Goal: Task Accomplishment & Management: Use online tool/utility

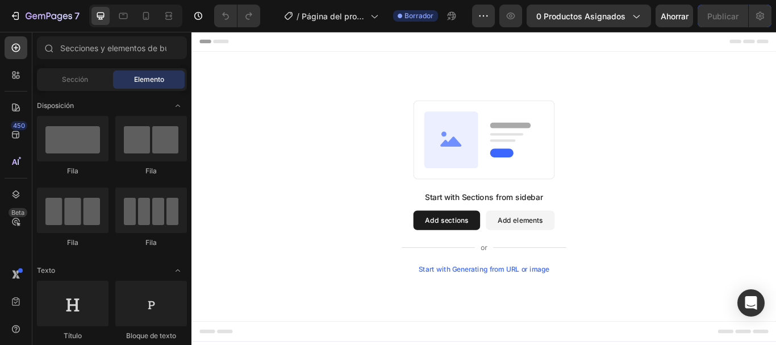
click at [488, 256] on button "Add sections" at bounding box center [489, 251] width 78 height 23
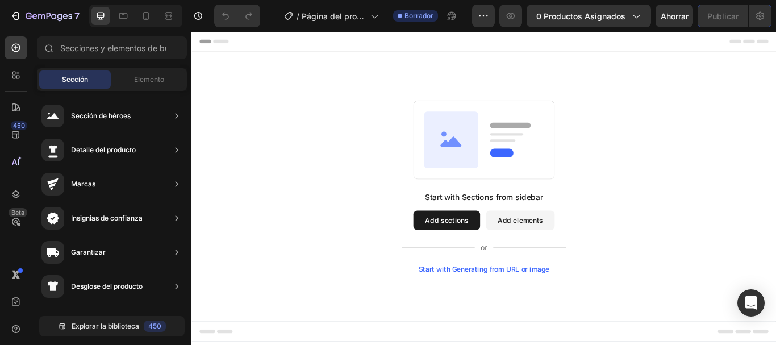
click at [148, 86] on div "Elemento" at bounding box center [149, 79] width 72 height 18
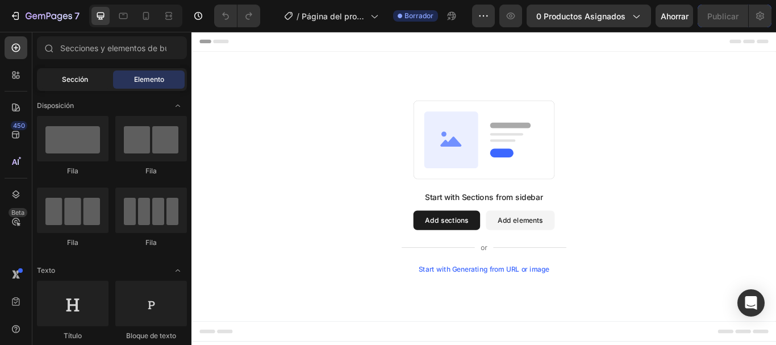
click at [86, 85] on div "Sección" at bounding box center [75, 79] width 72 height 18
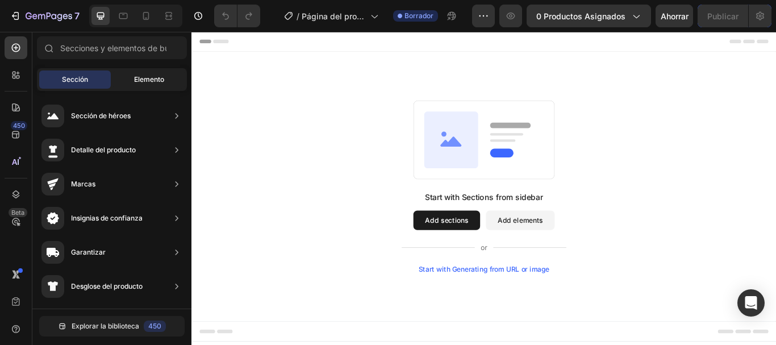
click at [157, 72] on div "Elemento" at bounding box center [149, 79] width 72 height 18
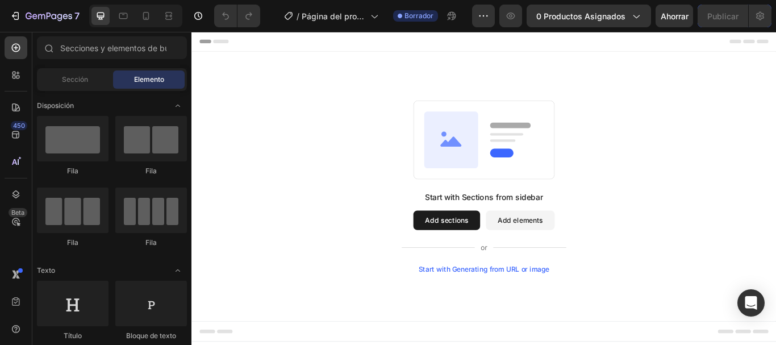
drag, startPoint x: 189, startPoint y: 97, endPoint x: 186, endPoint y: 86, distance: 11.2
click at [186, 86] on div "Secciones(18) Elementos(84) Sección Elemento Sección de héroes Detalle del prod…" at bounding box center [111, 189] width 159 height 306
click at [139, 51] on input "text" at bounding box center [112, 47] width 150 height 23
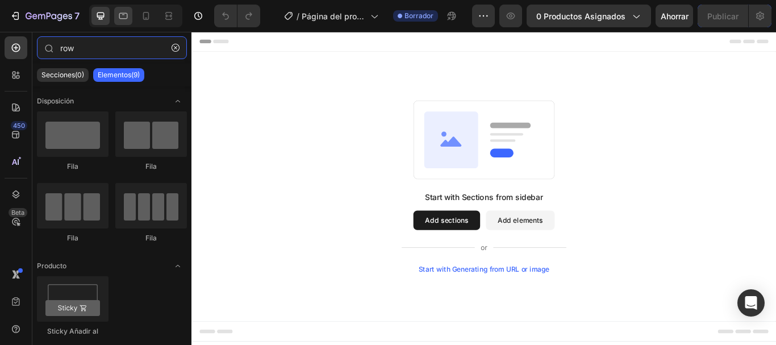
type input "row"
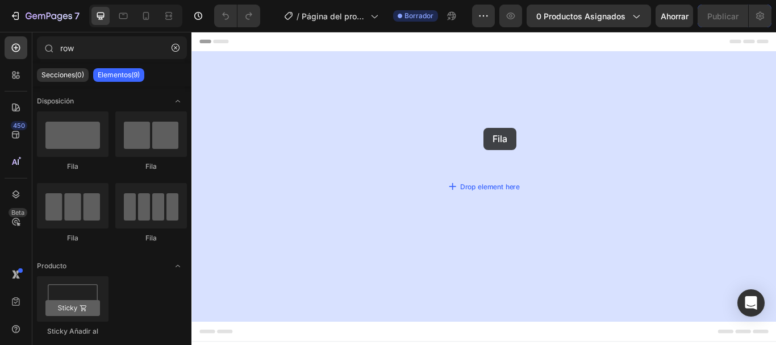
drag, startPoint x: 275, startPoint y: 161, endPoint x: 507, endPoint y: 144, distance: 232.4
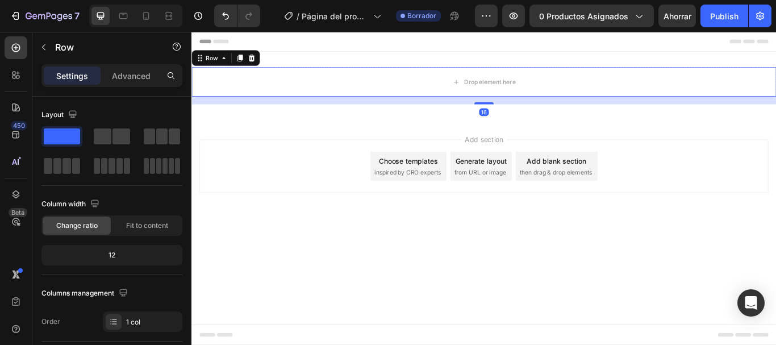
click at [507, 144] on div "Add section Choose templates inspired by CRO experts Generate layout from URL o…" at bounding box center [532, 205] width 682 height 140
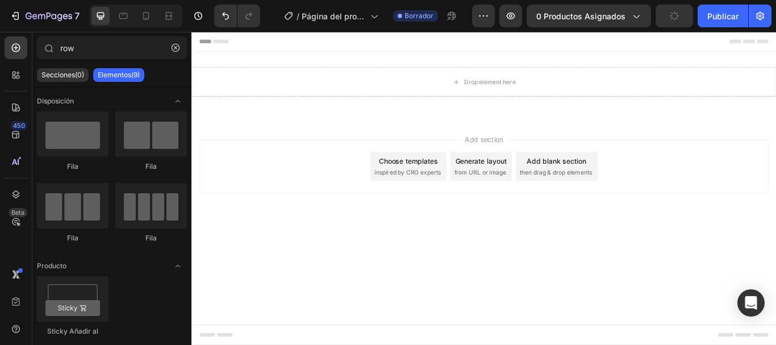
click at [348, 226] on div "Add section Choose templates inspired by CRO experts Generate layout from URL o…" at bounding box center [532, 205] width 682 height 140
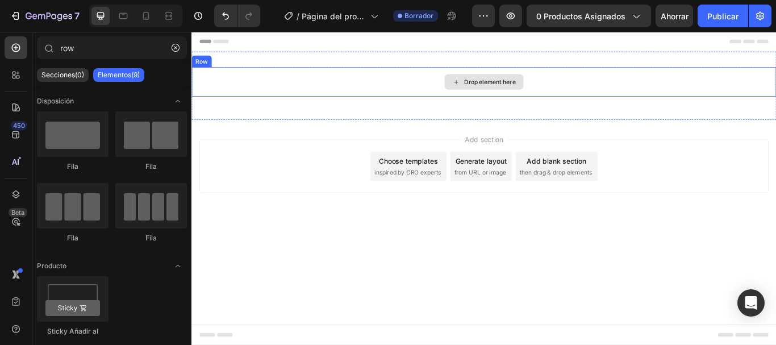
click at [507, 90] on div "Drop element here" at bounding box center [532, 90] width 92 height 18
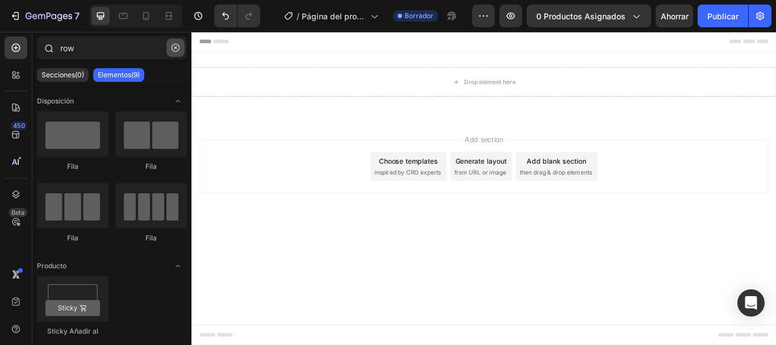
click at [169, 52] on button "button" at bounding box center [175, 48] width 18 height 18
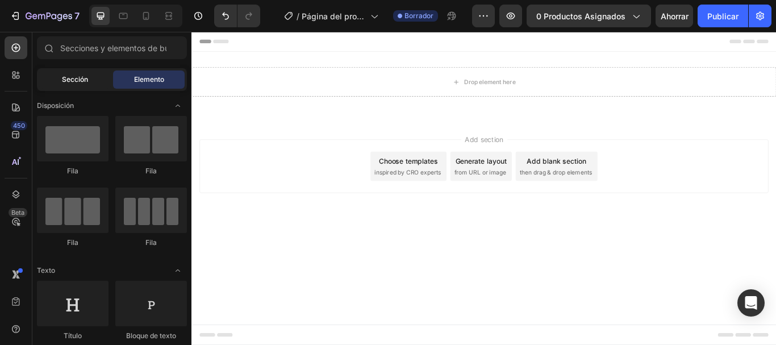
click at [82, 76] on font "Sección" at bounding box center [75, 79] width 26 height 9
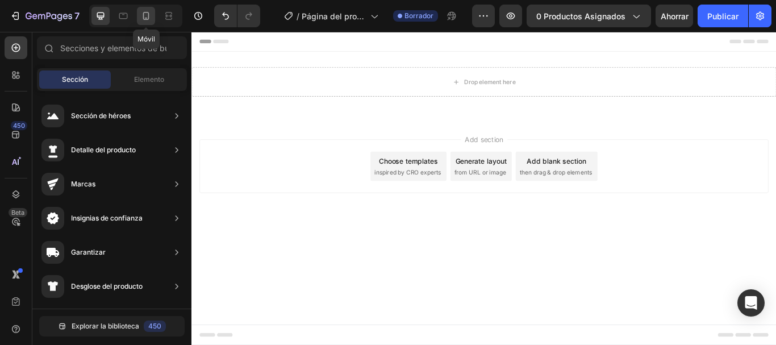
click at [151, 12] on icon at bounding box center [145, 15] width 11 height 11
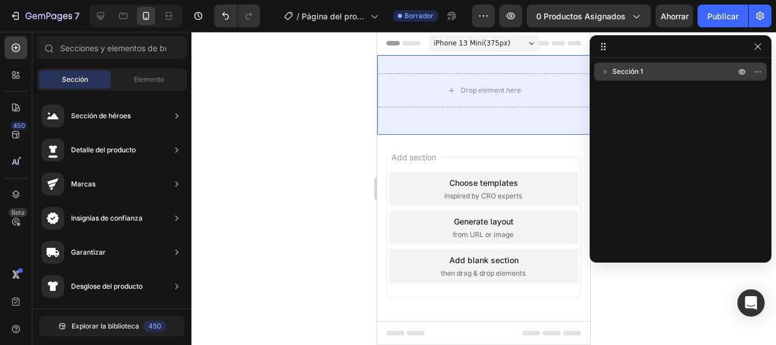
click at [674, 71] on p "Sección 1" at bounding box center [674, 71] width 125 height 11
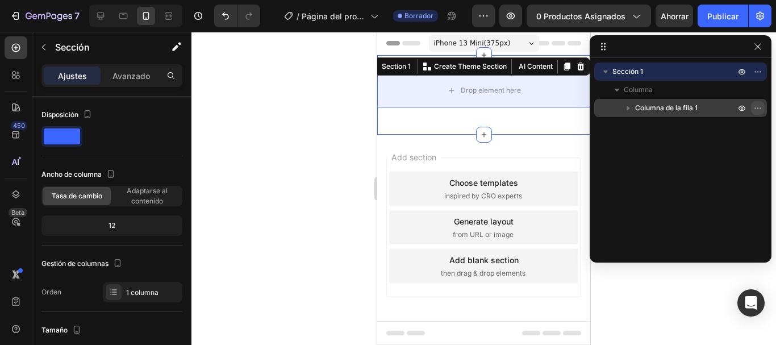
click at [761, 102] on button "button" at bounding box center [758, 108] width 14 height 14
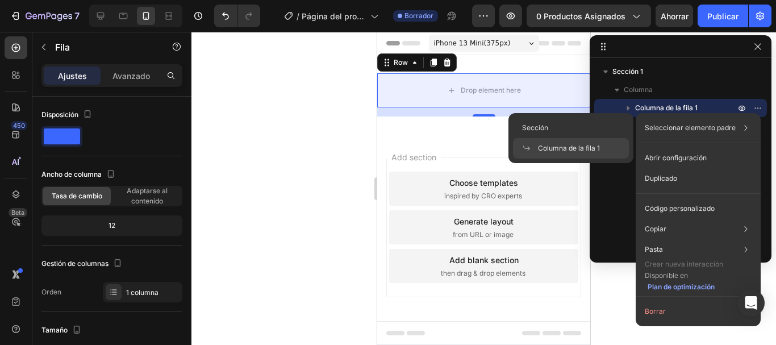
click at [709, 124] on font "Seleccionar elemento padre" at bounding box center [690, 127] width 91 height 9
click at [591, 144] on font "Columna de la fila 1" at bounding box center [569, 148] width 62 height 9
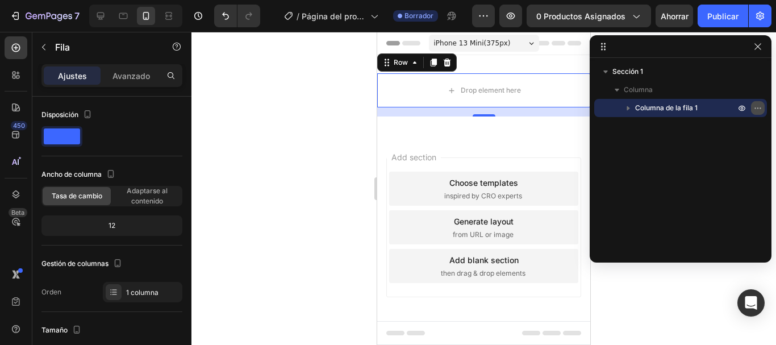
click at [758, 107] on icon "button" at bounding box center [757, 107] width 9 height 9
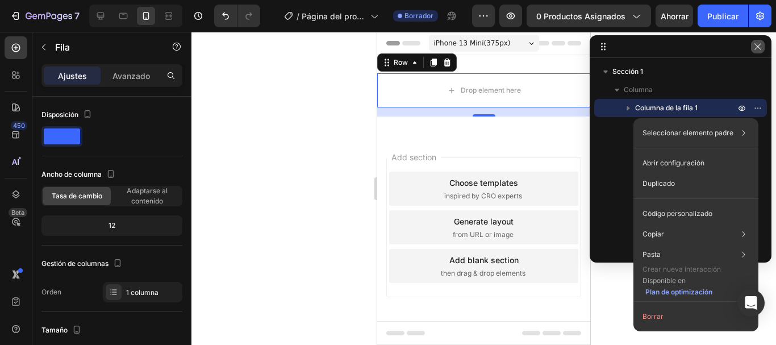
click at [759, 47] on icon "button" at bounding box center [757, 46] width 9 height 9
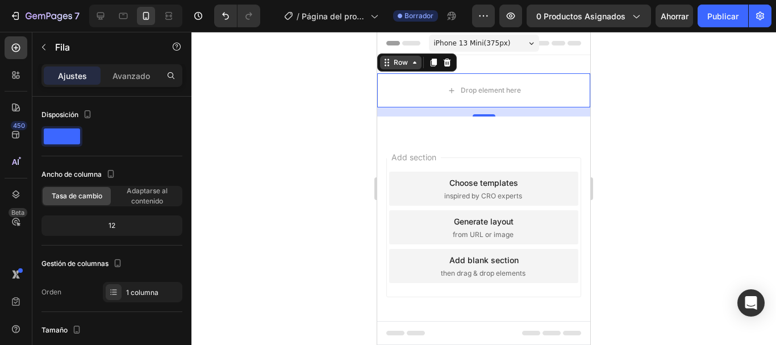
click at [417, 64] on icon at bounding box center [414, 62] width 9 height 9
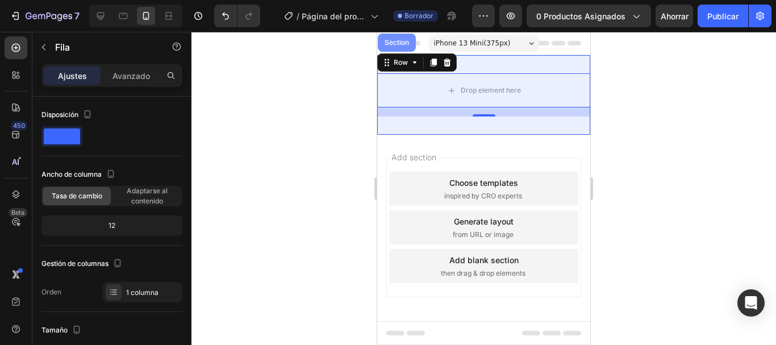
click at [389, 37] on div "Section" at bounding box center [397, 43] width 38 height 18
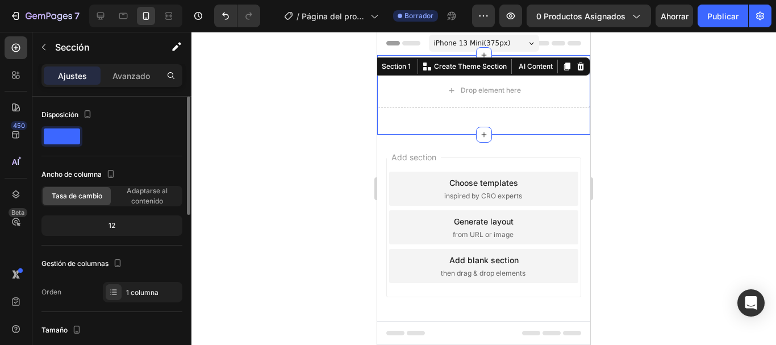
scroll to position [7, 0]
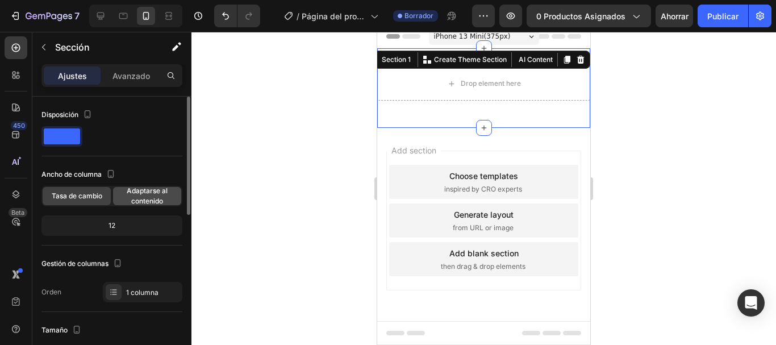
click at [139, 202] on font "Adaptarse al contenido" at bounding box center [147, 195] width 41 height 19
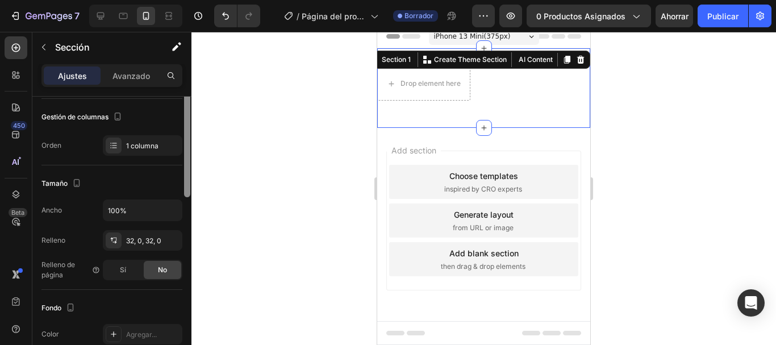
scroll to position [0, 0]
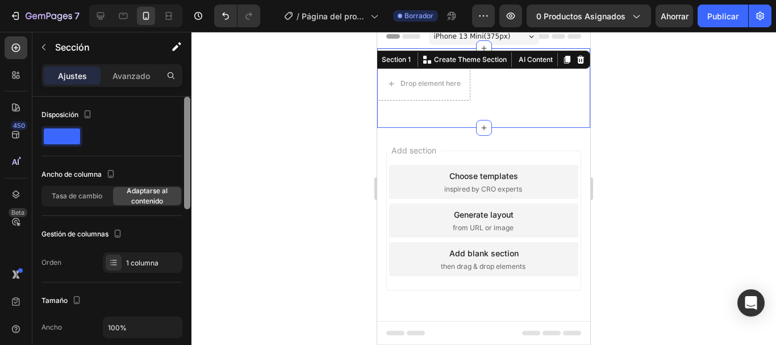
drag, startPoint x: 186, startPoint y: 140, endPoint x: 187, endPoint y: 87, distance: 52.8
click at [187, 87] on div "Ajustes Avanzado Disposición Ancho de columna Tasa de cambio Adaptarse al conte…" at bounding box center [111, 220] width 159 height 313
click at [294, 94] on div at bounding box center [483, 188] width 585 height 313
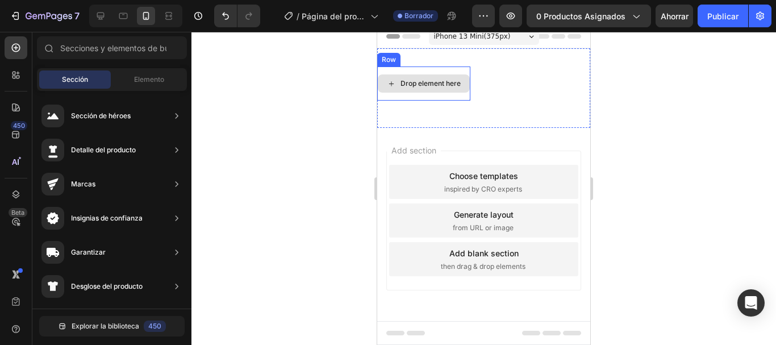
click at [428, 85] on div "Drop element here" at bounding box center [431, 83] width 60 height 9
click at [387, 86] on icon at bounding box center [391, 84] width 9 height 10
click at [408, 82] on div "Drop element here" at bounding box center [431, 83] width 60 height 9
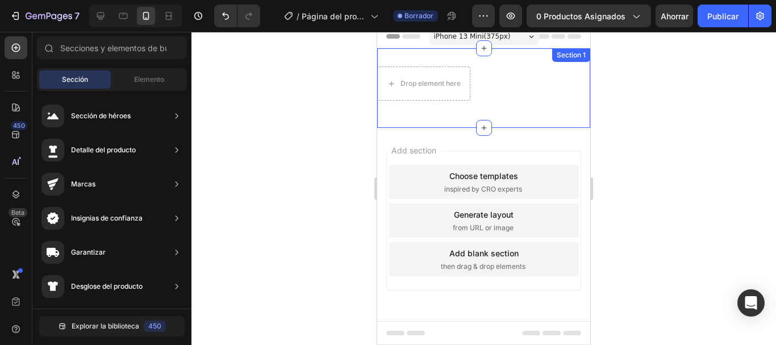
click at [414, 113] on div "Drop element here Row Section 1" at bounding box center [483, 88] width 213 height 80
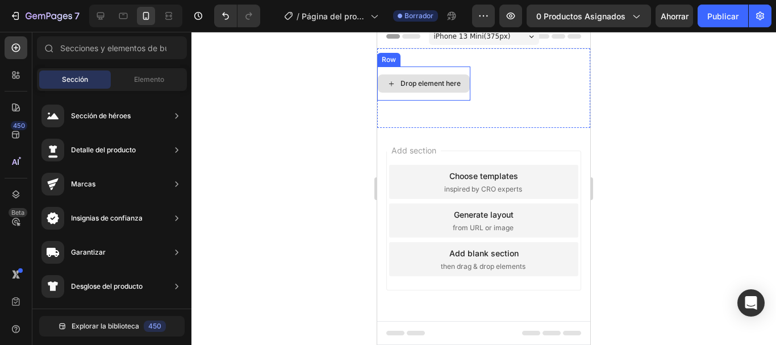
click at [415, 89] on div "Drop element here" at bounding box center [424, 83] width 92 height 18
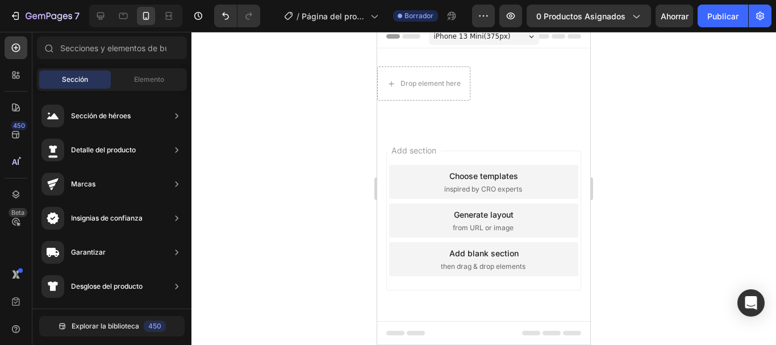
drag, startPoint x: 349, startPoint y: 124, endPoint x: 355, endPoint y: 184, distance: 60.0
click at [355, 0] on div "7 / Página del producto - 27 de agosto, 20:25:06 Borrador Avance 0 productos as…" at bounding box center [388, 0] width 776 height 0
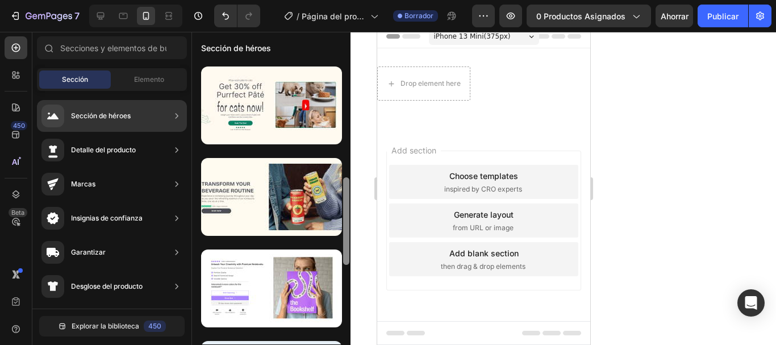
scroll to position [366, 0]
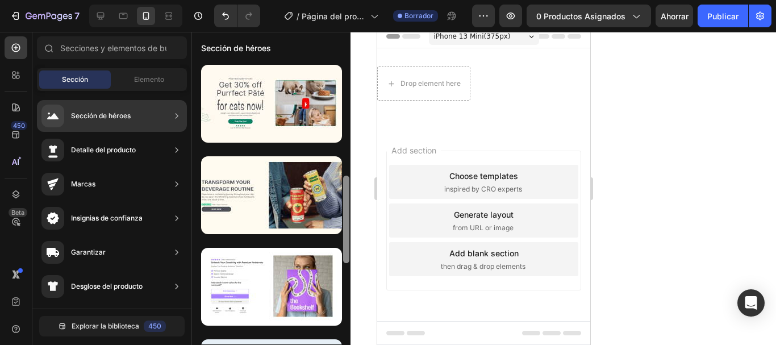
drag, startPoint x: 344, startPoint y: 165, endPoint x: 344, endPoint y: 229, distance: 64.2
click at [344, 229] on div at bounding box center [346, 219] width 6 height 87
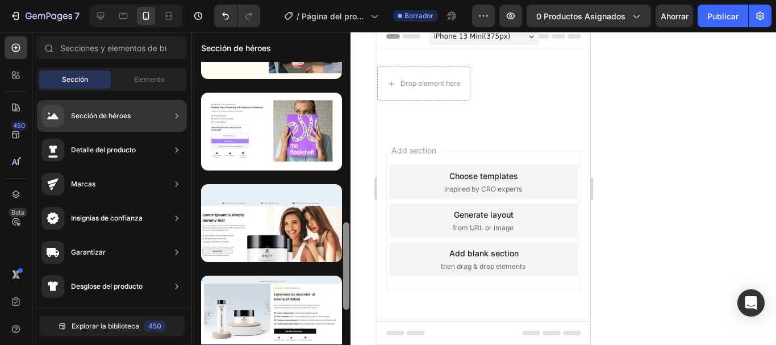
scroll to position [523, 0]
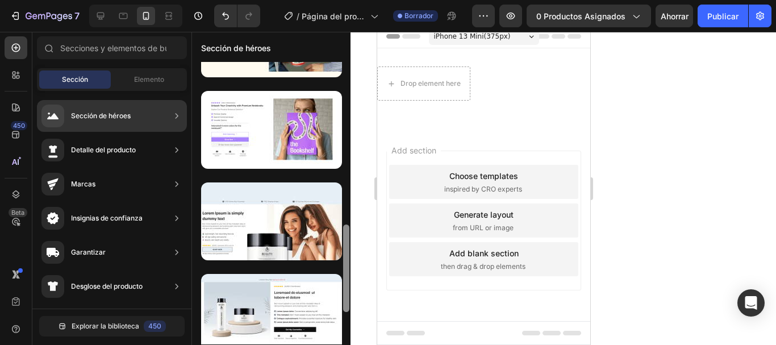
drag, startPoint x: 344, startPoint y: 229, endPoint x: 346, endPoint y: 278, distance: 48.9
click at [346, 278] on div at bounding box center [346, 267] width 6 height 87
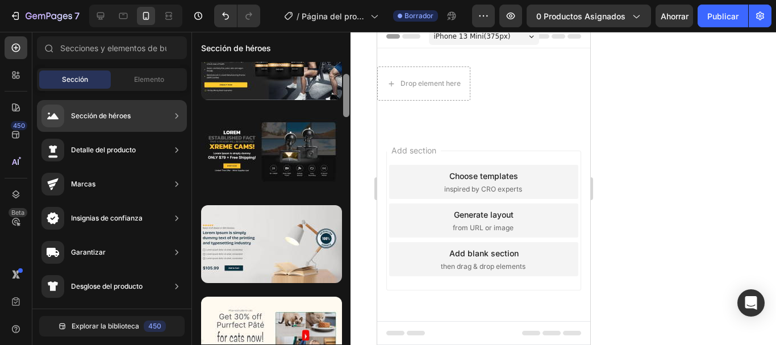
scroll to position [120, 0]
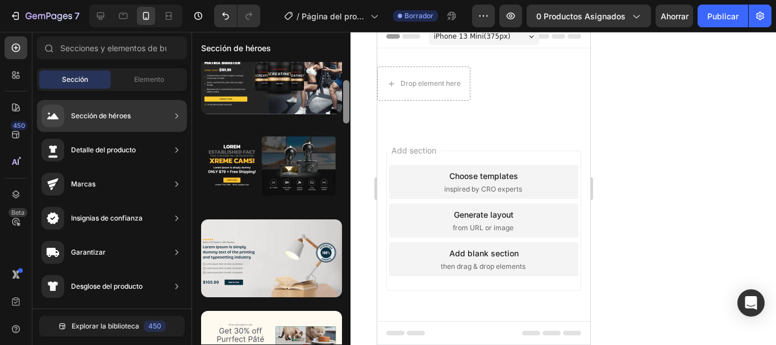
drag, startPoint x: 346, startPoint y: 278, endPoint x: 347, endPoint y: 152, distance: 125.6
click at [347, 152] on div at bounding box center [346, 203] width 9 height 282
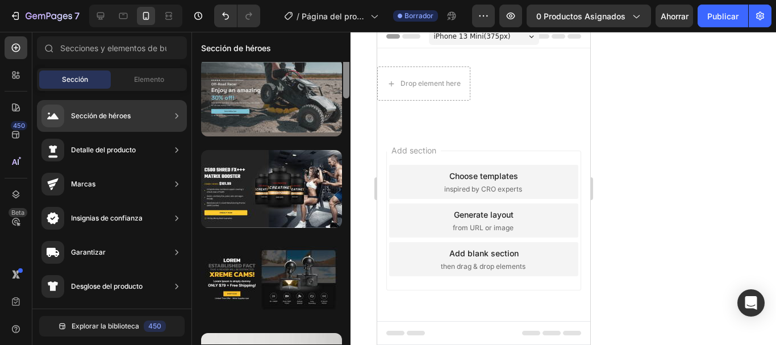
scroll to position [0, 0]
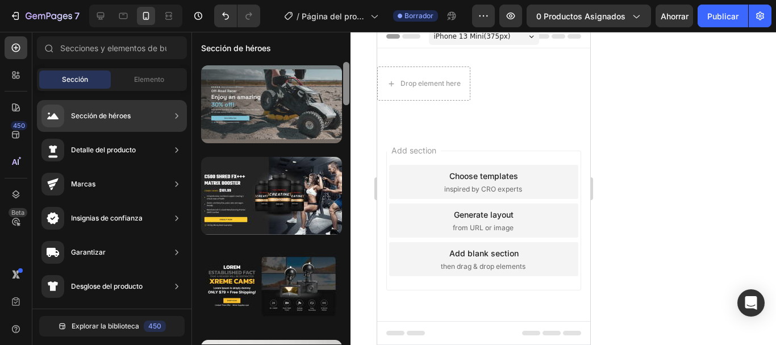
drag, startPoint x: 344, startPoint y: 97, endPoint x: 341, endPoint y: 77, distance: 20.2
click at [341, 77] on div at bounding box center [271, 203] width 158 height 282
click at [291, 124] on div at bounding box center [271, 104] width 141 height 78
click at [229, 98] on div at bounding box center [271, 104] width 141 height 78
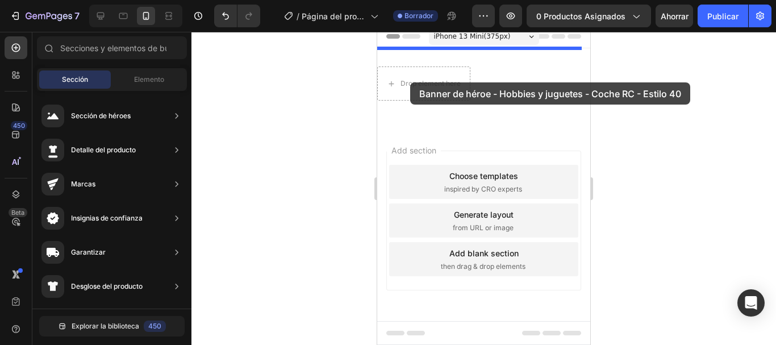
drag, startPoint x: 606, startPoint y: 130, endPoint x: 410, endPoint y: 82, distance: 201.6
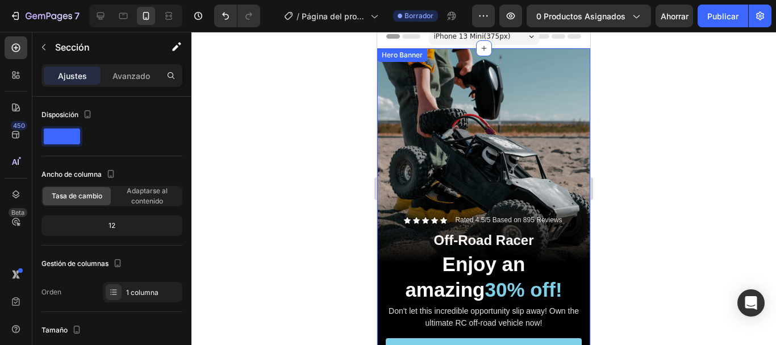
click at [445, 199] on div "Icon Icon Icon Icon Icon Icon List Rated 4.5/5 Based on 895 Reviews Text Block …" at bounding box center [483, 313] width 213 height 228
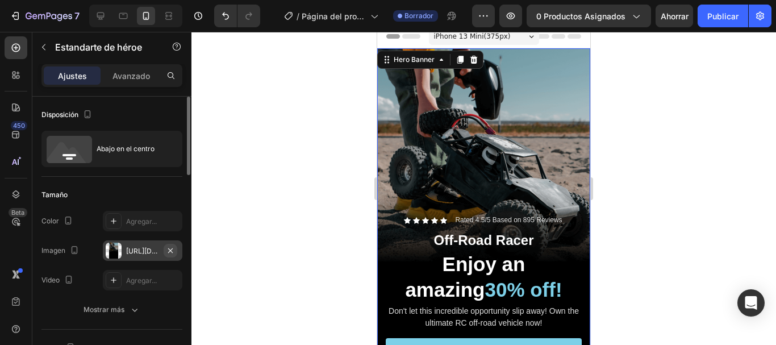
click at [170, 247] on icon "button" at bounding box center [170, 250] width 9 height 9
type input "Auto"
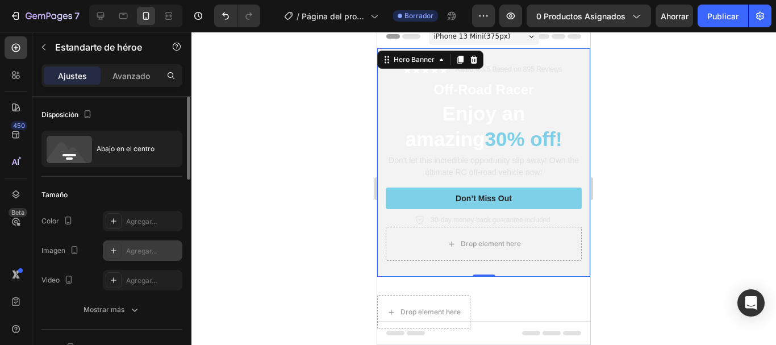
click at [153, 247] on font "Agregar..." at bounding box center [141, 251] width 31 height 9
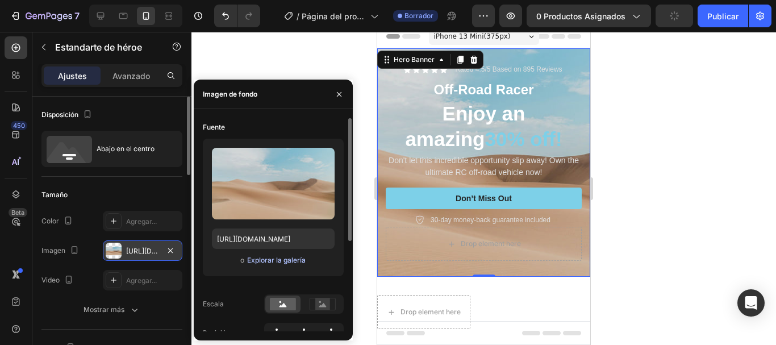
click at [257, 257] on font "Explorar la galería" at bounding box center [276, 260] width 59 height 9
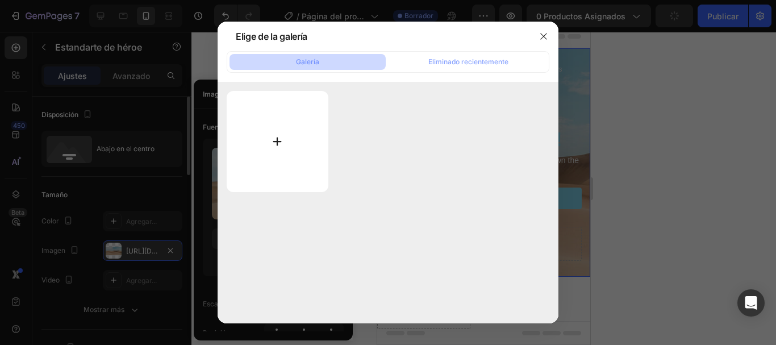
click at [250, 173] on input "file" at bounding box center [278, 141] width 102 height 101
type input "C:\fakepath\WhatsApp Image 2025-08-27 at 12.32.53.jpeg"
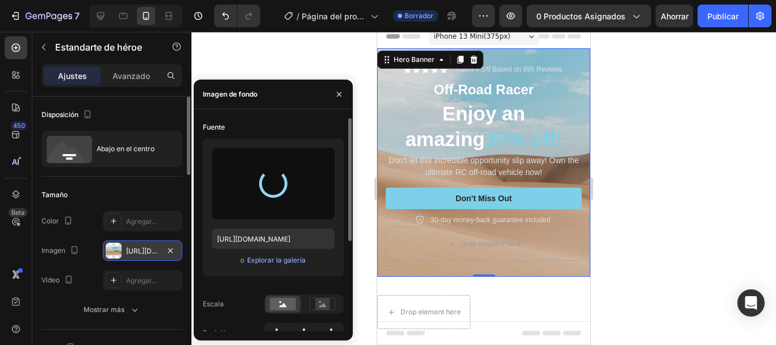
type input "https://cdn.shopify.com/s/files/1/0763/6579/1445/files/gempages_581846332004631…"
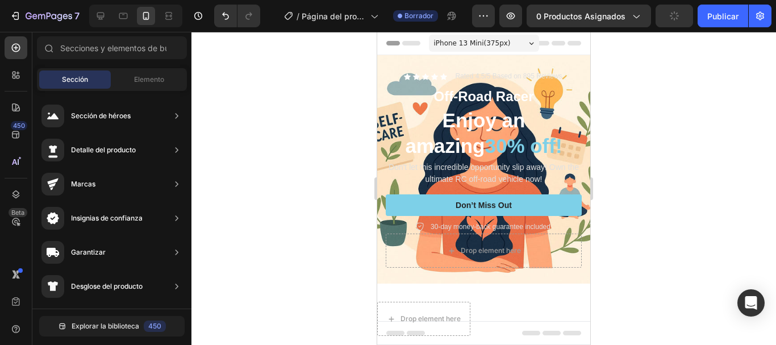
click at [555, 49] on div "Header" at bounding box center [483, 43] width 195 height 23
click at [453, 48] on span "iPhone 13 Mini ( 375 px)" at bounding box center [472, 42] width 77 height 11
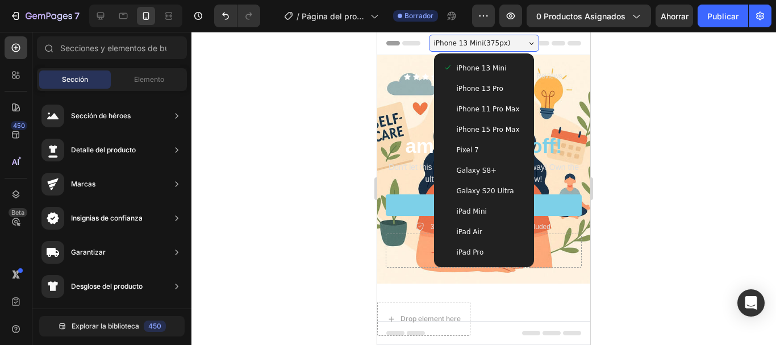
click at [462, 121] on div "iPhone 15 Pro Max" at bounding box center [484, 129] width 91 height 20
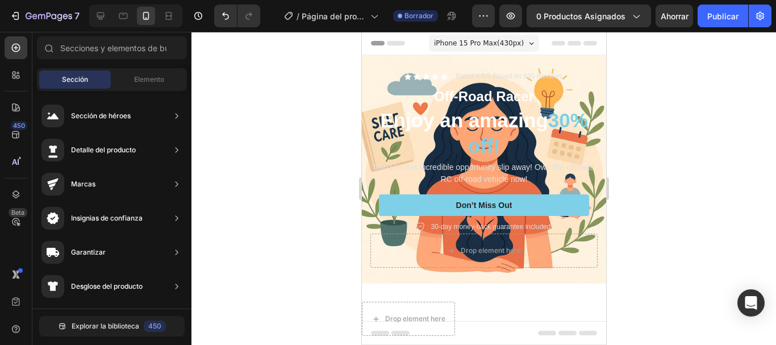
click at [483, 41] on span "iPhone 15 Pro Max ( 430 px)" at bounding box center [478, 42] width 90 height 11
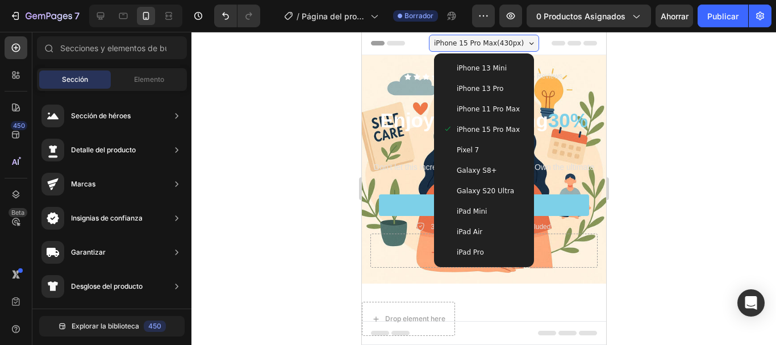
click at [627, 195] on div at bounding box center [483, 188] width 585 height 313
click at [483, 44] on span "iPhone 15 Pro Max ( 430 px)" at bounding box center [478, 42] width 90 height 11
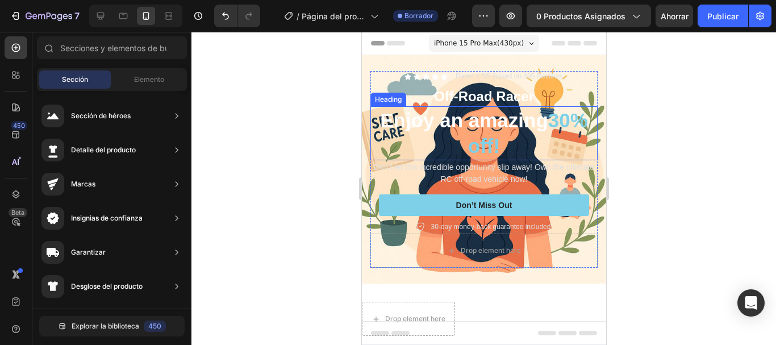
click at [550, 148] on h2 "Enjoy an amazing 30% off!" at bounding box center [483, 133] width 227 height 54
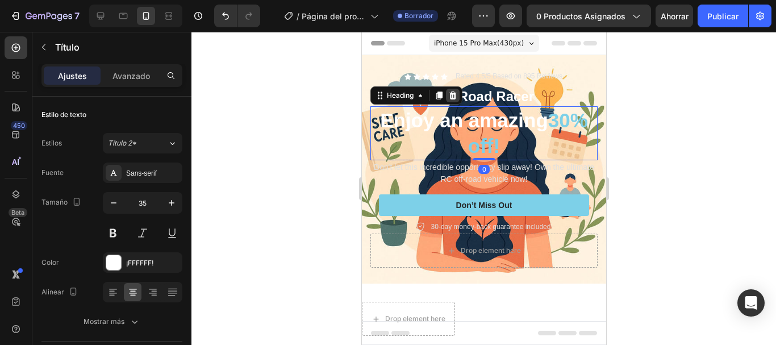
click at [453, 93] on icon at bounding box center [452, 95] width 7 height 8
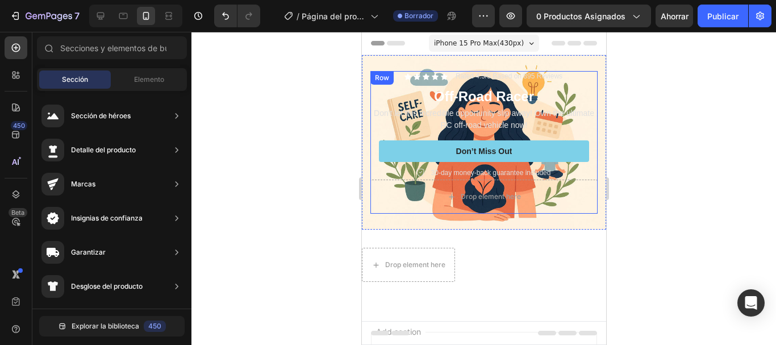
click at [458, 85] on div "Icon Icon Icon Icon Icon Icon List Rated 4.5/5 Based on 895 Reviews Text Block …" at bounding box center [483, 125] width 227 height 109
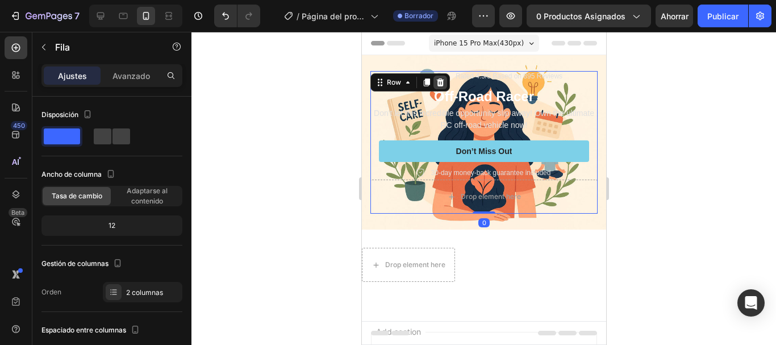
click at [444, 84] on div at bounding box center [440, 83] width 14 height 14
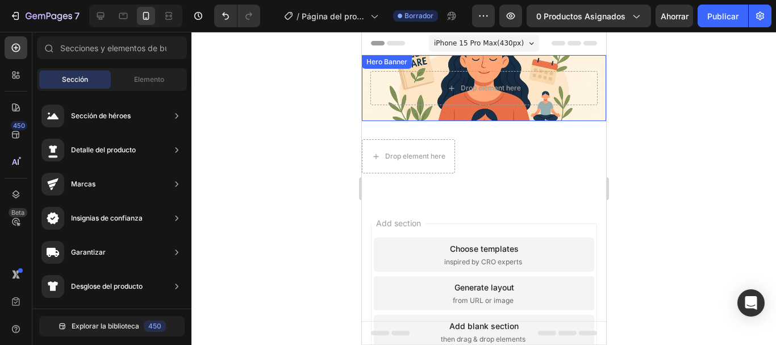
click at [564, 114] on div "Drop element here" at bounding box center [483, 88] width 244 height 66
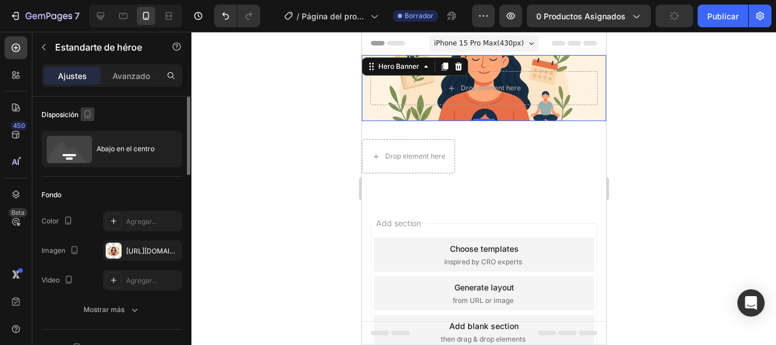
click at [89, 118] on icon "button" at bounding box center [88, 114] width 6 height 8
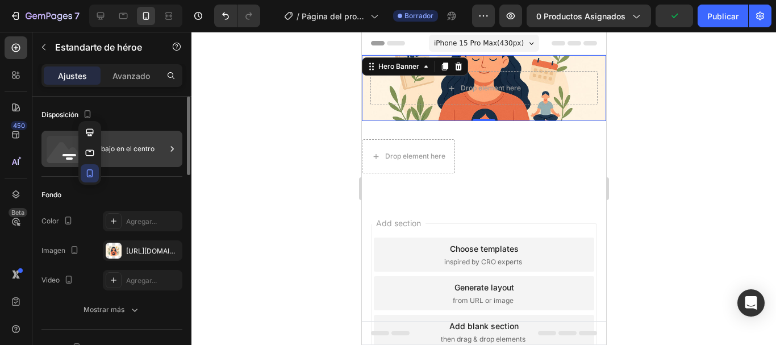
click at [160, 161] on div "Abajo en el centro" at bounding box center [131, 149] width 69 height 26
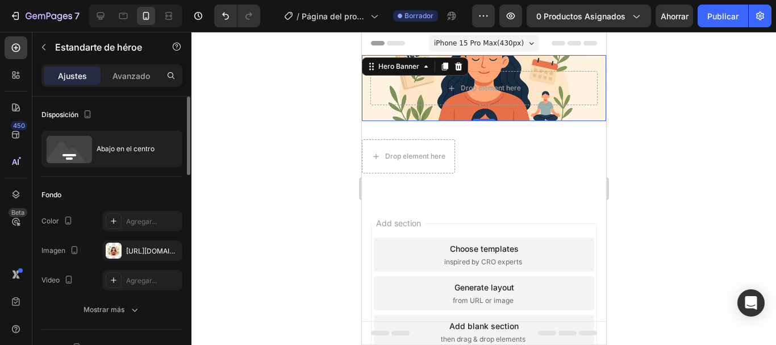
click at [135, 71] on font "Avanzado" at bounding box center [130, 76] width 37 height 10
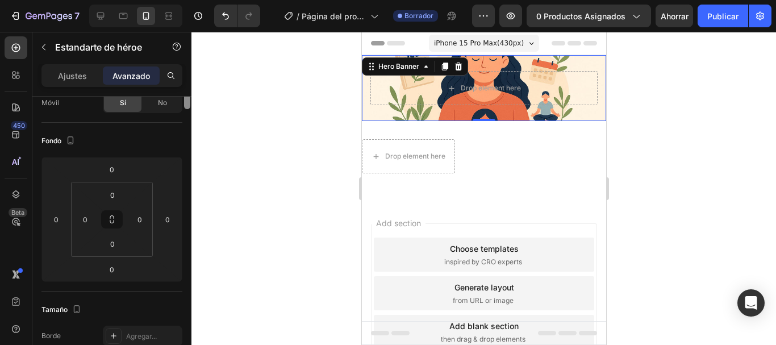
click at [184, 109] on div at bounding box center [187, 59] width 6 height 99
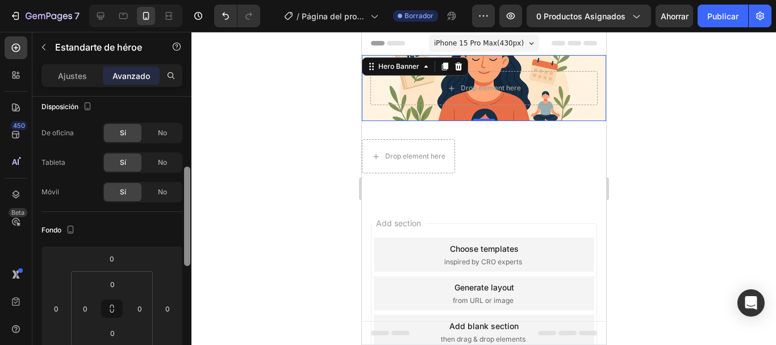
scroll to position [59, 0]
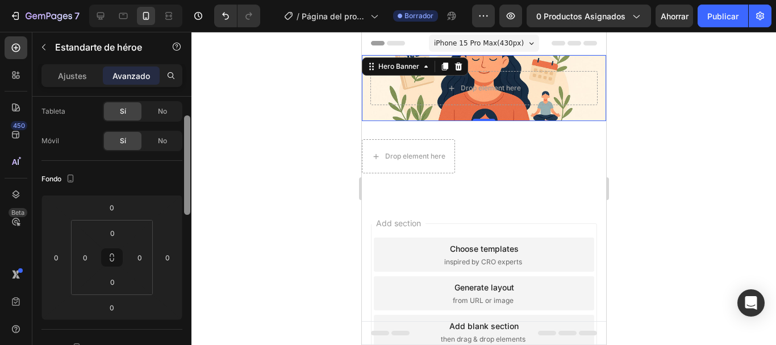
drag, startPoint x: 190, startPoint y: 179, endPoint x: 189, endPoint y: 197, distance: 18.2
click at [189, 197] on div at bounding box center [187, 164] width 6 height 99
click at [118, 0] on html "7 / Página del producto - 27 de agosto, 20:25:06 Borrador Avance 0 productos as…" at bounding box center [388, 0] width 776 height 0
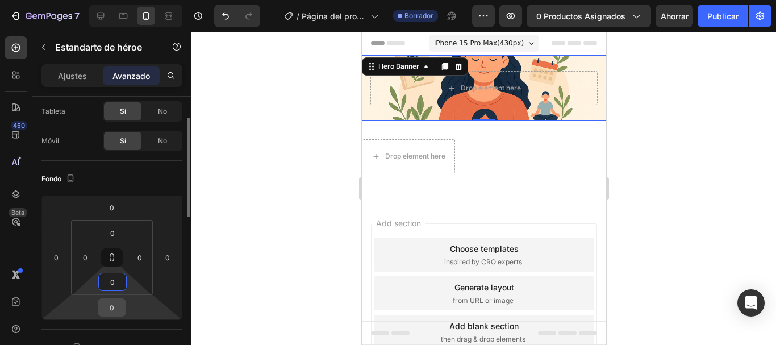
click at [114, 312] on input "0" at bounding box center [112, 307] width 23 height 17
click at [116, 289] on input "0" at bounding box center [112, 281] width 23 height 17
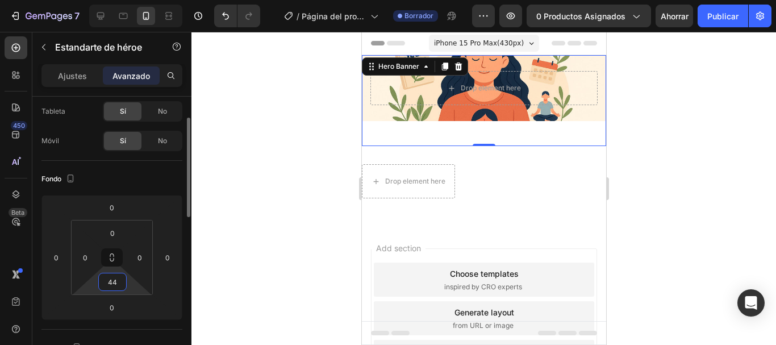
type input "4"
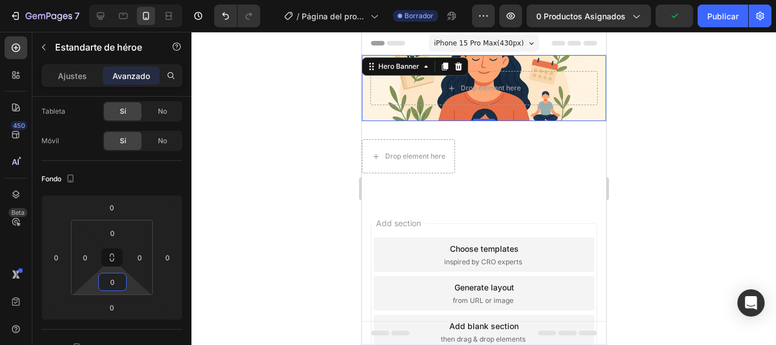
click at [775, 195] on div at bounding box center [483, 188] width 585 height 313
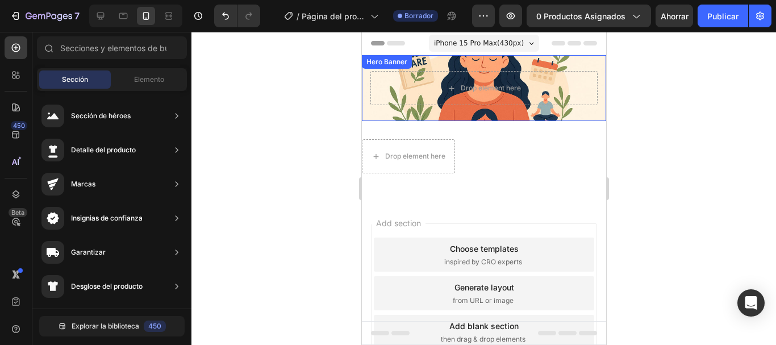
click at [537, 62] on div "Drop element here" at bounding box center [483, 88] width 244 height 66
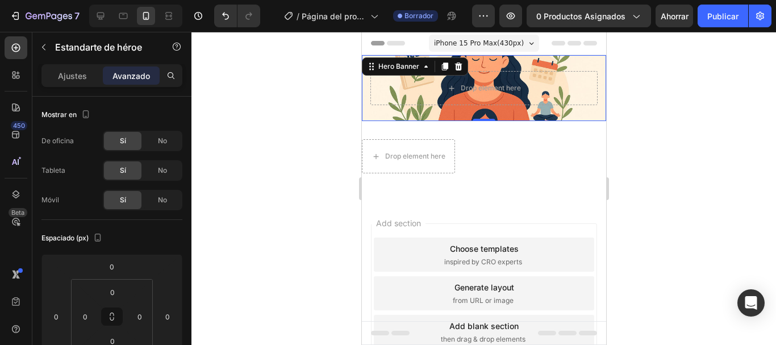
click at [380, 109] on div "Drop element here" at bounding box center [483, 88] width 244 height 66
click at [231, 19] on icon "Deshacer/Rehacer" at bounding box center [225, 15] width 11 height 11
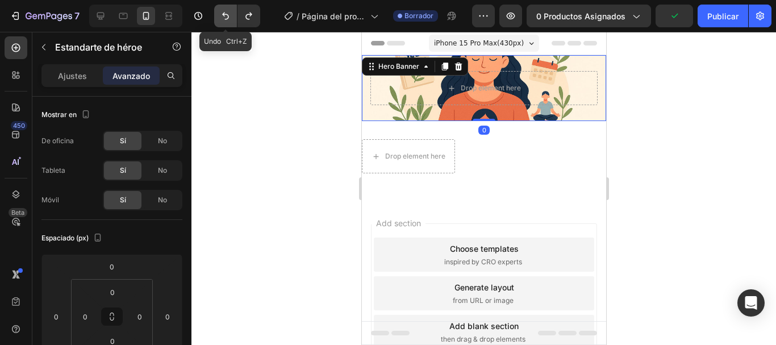
click at [231, 19] on icon "Deshacer/Rehacer" at bounding box center [225, 15] width 11 height 11
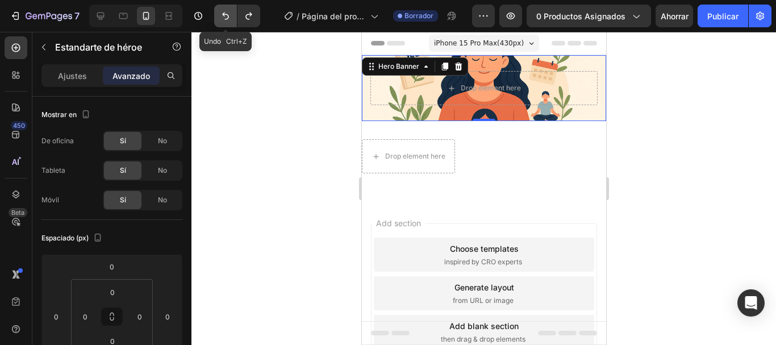
click at [231, 19] on icon "Deshacer/Rehacer" at bounding box center [225, 15] width 11 height 11
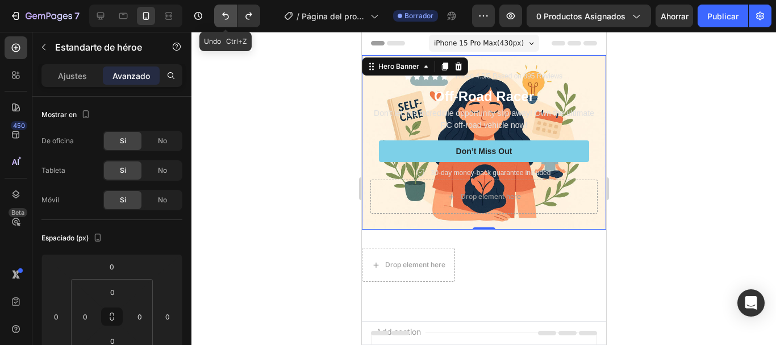
click at [231, 19] on icon "Deshacer/Rehacer" at bounding box center [225, 15] width 11 height 11
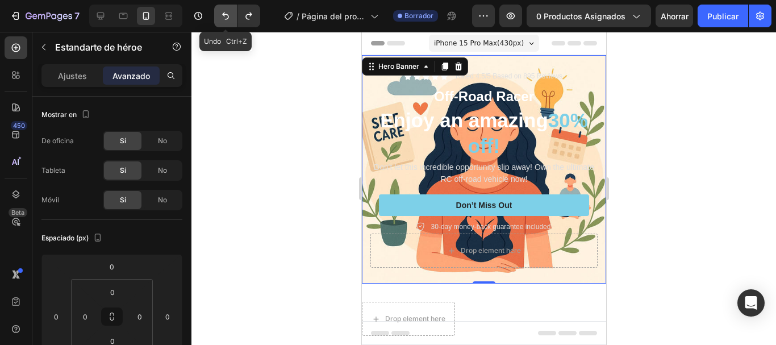
click at [231, 19] on icon "Deshacer/Rehacer" at bounding box center [225, 15] width 11 height 11
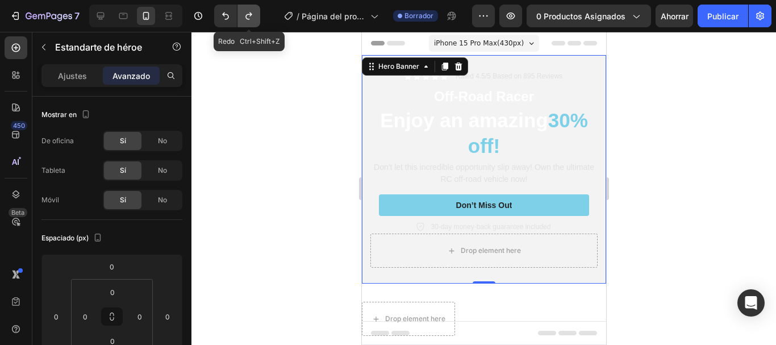
click at [253, 17] on icon "Deshacer/Rehacer" at bounding box center [248, 15] width 11 height 11
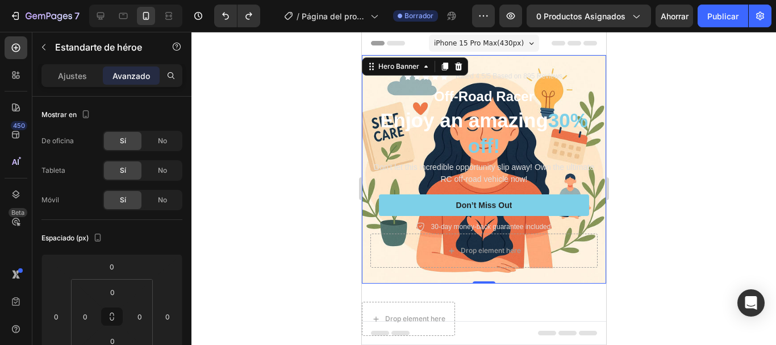
click at [351, 226] on div at bounding box center [483, 188] width 585 height 313
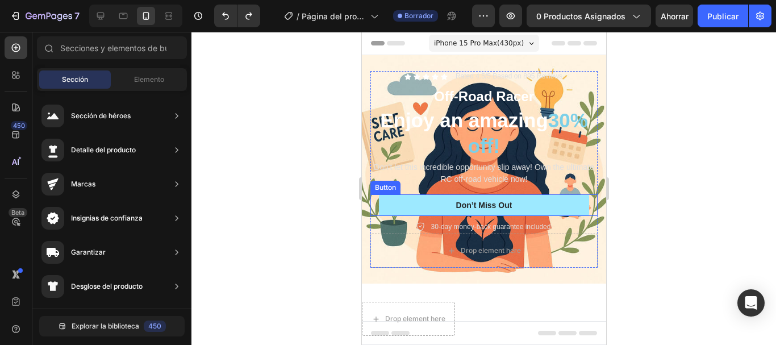
click at [447, 206] on button "Don’t Miss Out" at bounding box center [483, 205] width 210 height 22
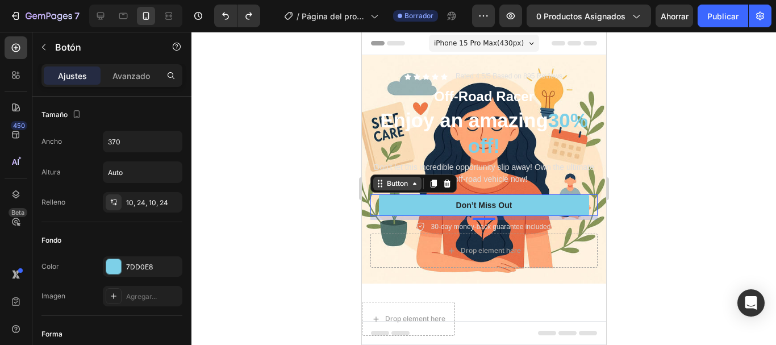
click at [414, 185] on icon at bounding box center [414, 183] width 9 height 9
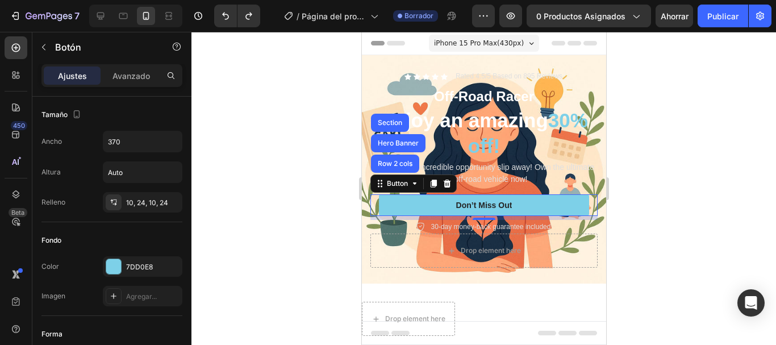
click at [277, 189] on div at bounding box center [483, 188] width 585 height 313
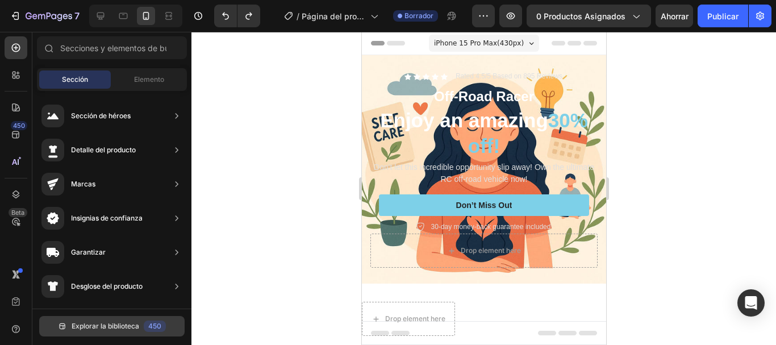
click at [144, 326] on div "450" at bounding box center [155, 325] width 22 height 11
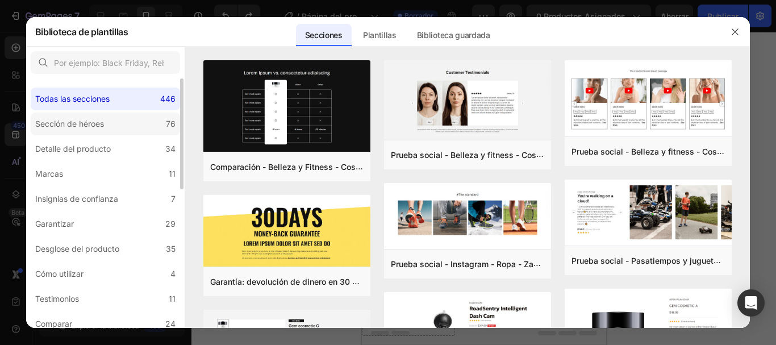
click at [92, 131] on label "Sección de héroes 76" at bounding box center [105, 123] width 149 height 23
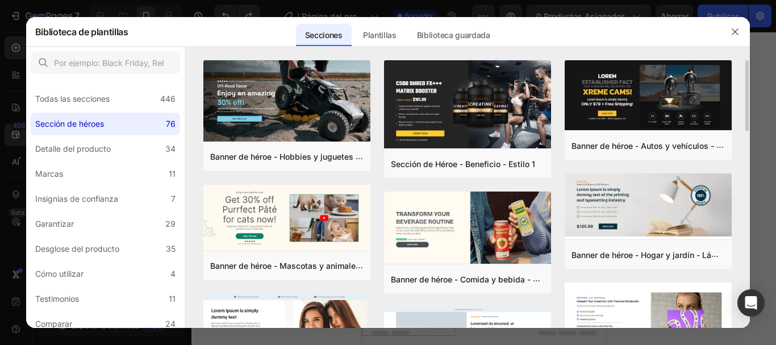
drag, startPoint x: 745, startPoint y: 79, endPoint x: 748, endPoint y: 99, distance: 20.6
click at [748, 99] on div "Banner de héroe - Hobbies y juguetes - Coche RC - Estilo 40 Añadir a la página …" at bounding box center [467, 193] width 565 height 267
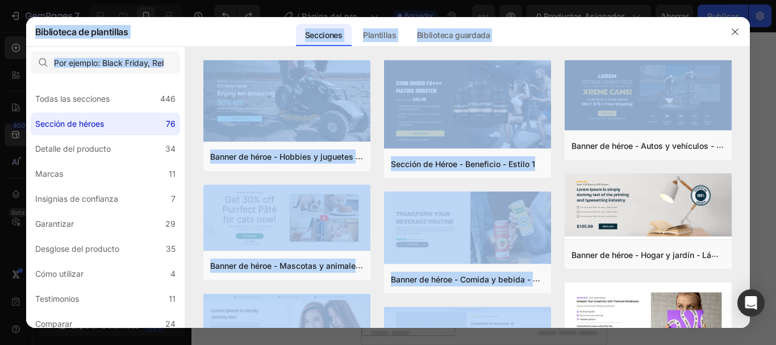
drag, startPoint x: 748, startPoint y: 99, endPoint x: 754, endPoint y: 127, distance: 28.1
click at [754, 127] on div "Biblioteca de plantillas Secciones Plantillas Páginas existentes Biblioteca gua…" at bounding box center [388, 172] width 776 height 345
click at [754, 127] on div at bounding box center [388, 172] width 776 height 345
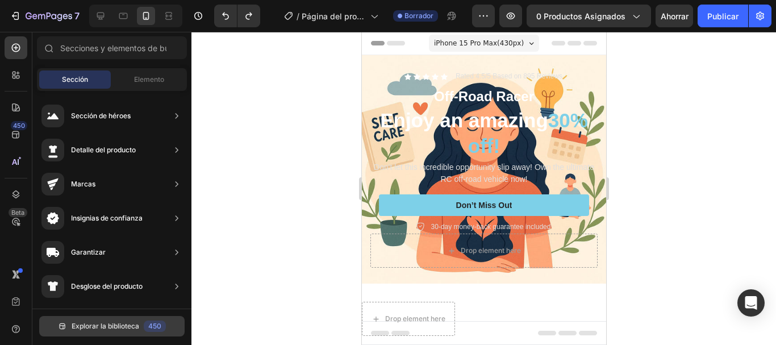
click at [123, 327] on font "Explorar la biblioteca" at bounding box center [106, 326] width 68 height 9
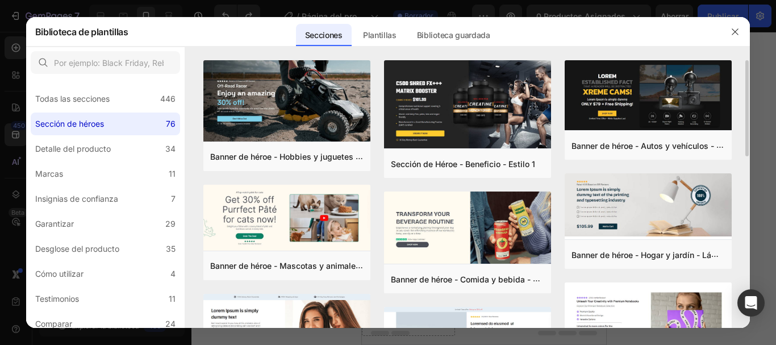
drag, startPoint x: 745, startPoint y: 98, endPoint x: 748, endPoint y: 124, distance: 26.3
click at [748, 124] on div "Banner de héroe - Hobbies y juguetes - Coche RC - Estilo 40 Añadir a la página …" at bounding box center [467, 193] width 565 height 267
click at [381, 27] on div "Plantillas" at bounding box center [380, 35] width 52 height 23
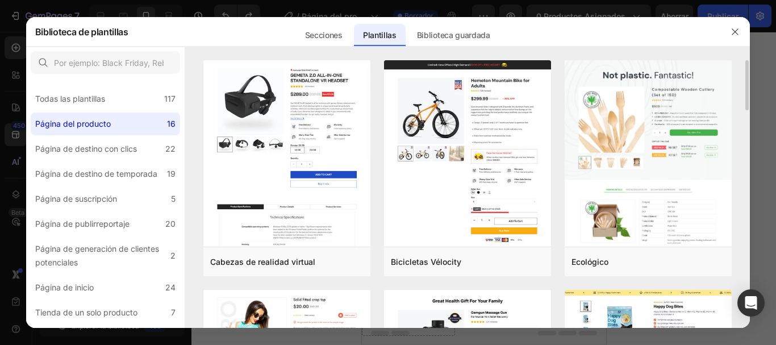
drag, startPoint x: 749, startPoint y: 99, endPoint x: 745, endPoint y: 109, distance: 9.9
click at [745, 109] on div "Cabezas de realidad virtual Añadir a la página Avance Bicicletas Vélocity Añadi…" at bounding box center [467, 193] width 565 height 267
click at [164, 290] on label "Página de inicio 24" at bounding box center [105, 287] width 149 height 23
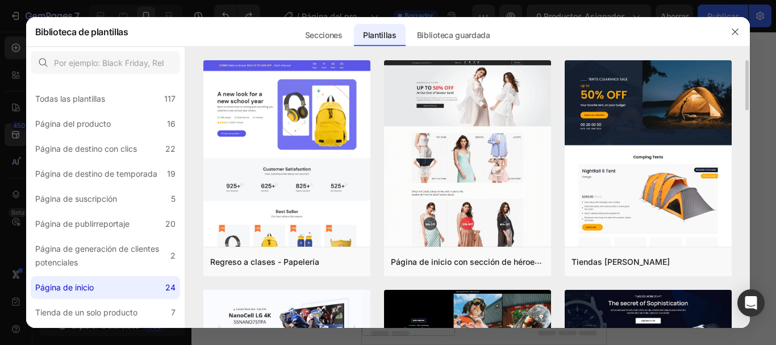
click at [745, 103] on div "Regreso a clases - Papelería Añadir a la página Avance Página de inicio con sec…" at bounding box center [467, 193] width 565 height 267
drag, startPoint x: 745, startPoint y: 103, endPoint x: 746, endPoint y: 95, distance: 8.0
click at [746, 95] on div "Regreso a clases - Papelería Añadir a la página Avance Página de inicio con sec…" at bounding box center [467, 193] width 565 height 267
drag, startPoint x: 746, startPoint y: 95, endPoint x: 745, endPoint y: 112, distance: 17.1
click at [745, 112] on div "Regreso a clases - Papelería Añadir a la página Avance Página de inicio con sec…" at bounding box center [467, 193] width 565 height 267
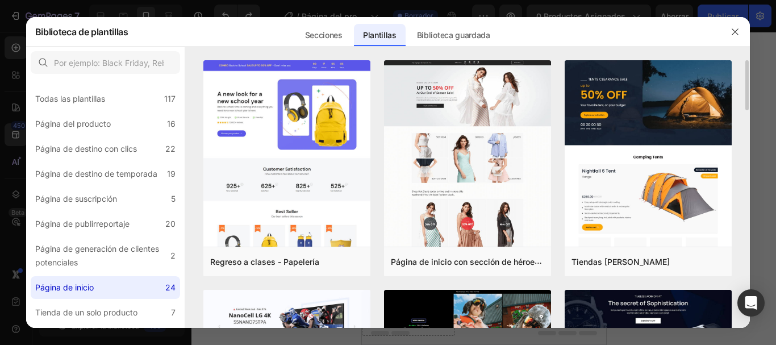
click at [745, 112] on div "Regreso a clases - Papelería Añadir a la página Avance Página de inicio con sec…" at bounding box center [467, 193] width 565 height 267
drag, startPoint x: 745, startPoint y: 94, endPoint x: 740, endPoint y: 103, distance: 10.4
click at [739, 103] on div "Regreso a clases - Papelería Añadir a la página Avance Página de inicio con sec…" at bounding box center [467, 193] width 565 height 267
click at [742, 101] on div "Regreso a clases - Papelería Añadir a la página Avance Página de inicio con sec…" at bounding box center [467, 193] width 565 height 267
click at [742, 102] on div "Regreso a clases - Papelería Añadir a la página Avance Página de inicio con sec…" at bounding box center [467, 193] width 565 height 267
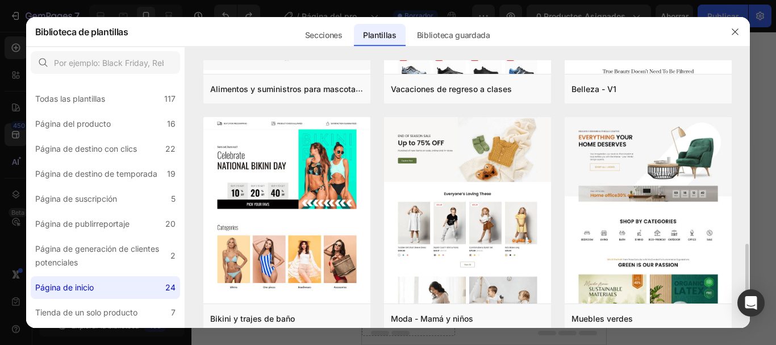
scroll to position [682, 0]
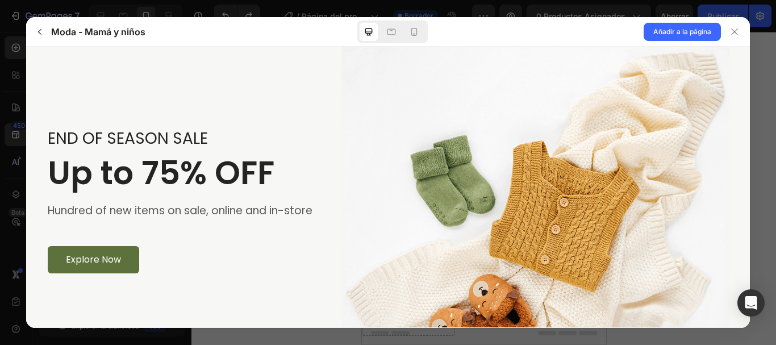
scroll to position [0, 0]
click at [690, 32] on font "Añadir a la página" at bounding box center [682, 31] width 58 height 9
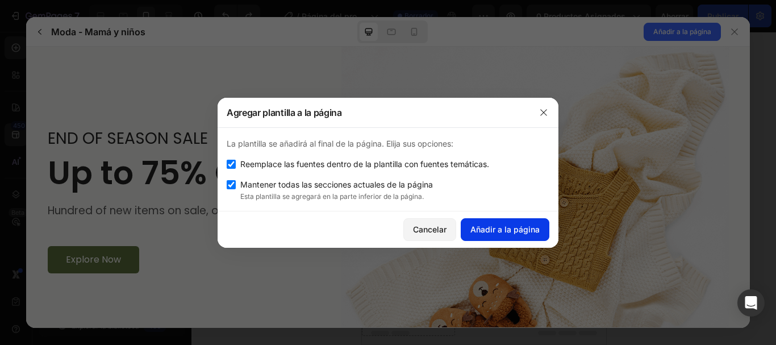
click at [485, 226] on font "Añadir a la página" at bounding box center [504, 229] width 69 height 10
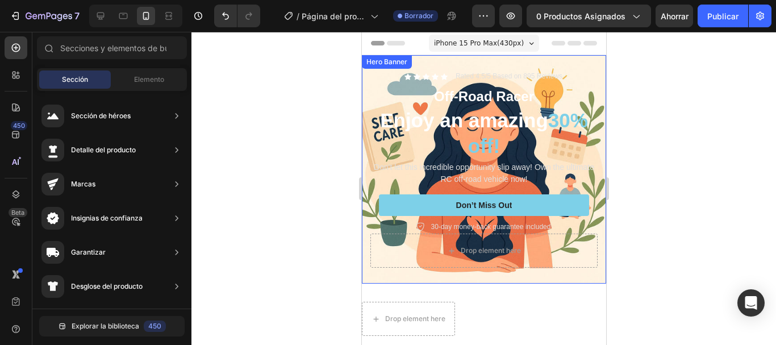
click at [596, 110] on div "Icon Icon Icon Icon Icon Icon List Rated 4.5/5 Based on 895 Reviews Text Block …" at bounding box center [483, 169] width 244 height 228
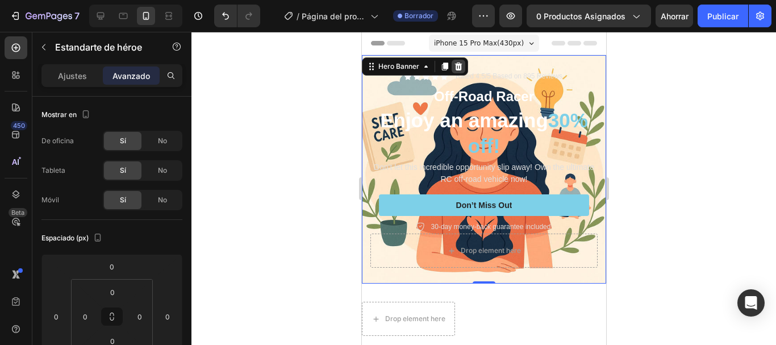
click at [460, 64] on icon at bounding box center [457, 66] width 7 height 8
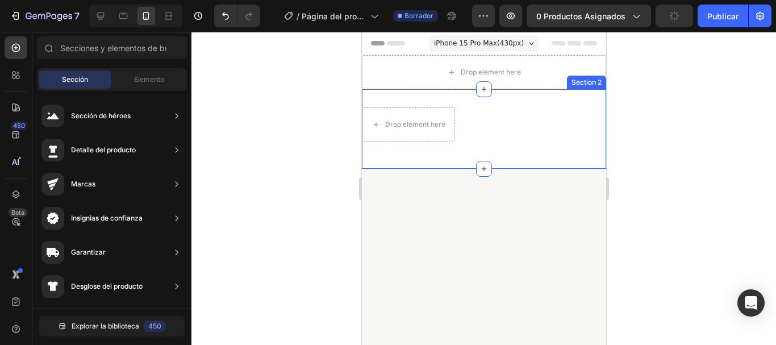
click at [512, 101] on div "Drop element here Row Section 2" at bounding box center [483, 129] width 244 height 80
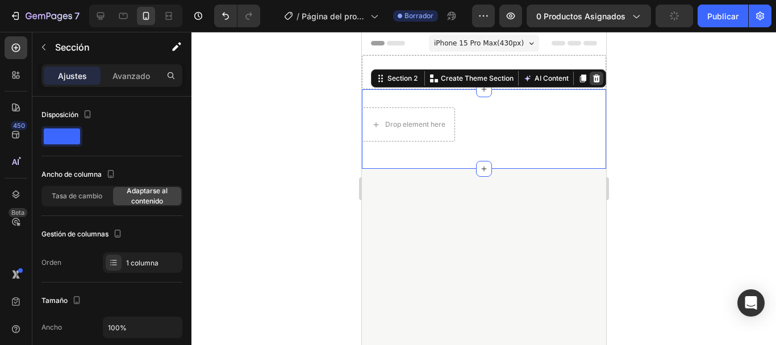
click at [589, 84] on div at bounding box center [596, 79] width 14 height 14
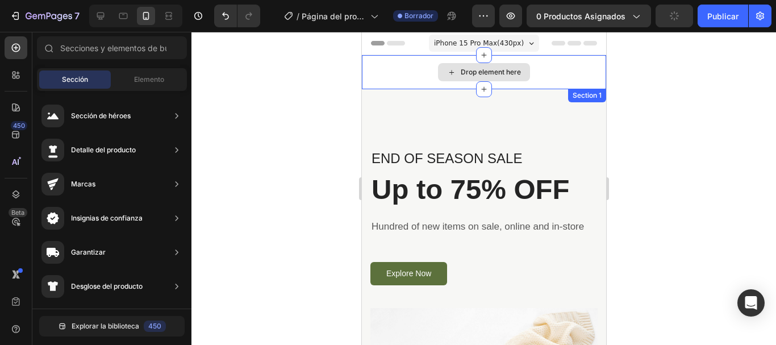
click at [557, 67] on div "Drop element here" at bounding box center [483, 72] width 244 height 34
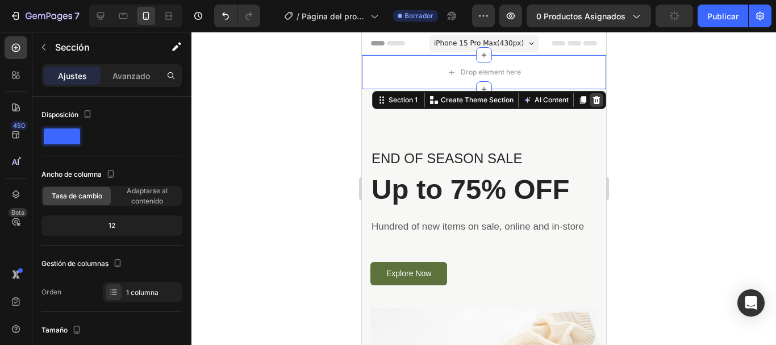
click at [593, 97] on icon at bounding box center [596, 100] width 7 height 8
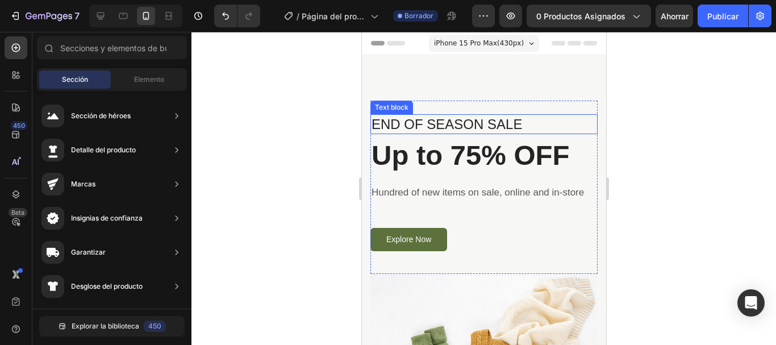
click at [495, 124] on p "END OF SEASON SALE" at bounding box center [483, 124] width 225 height 18
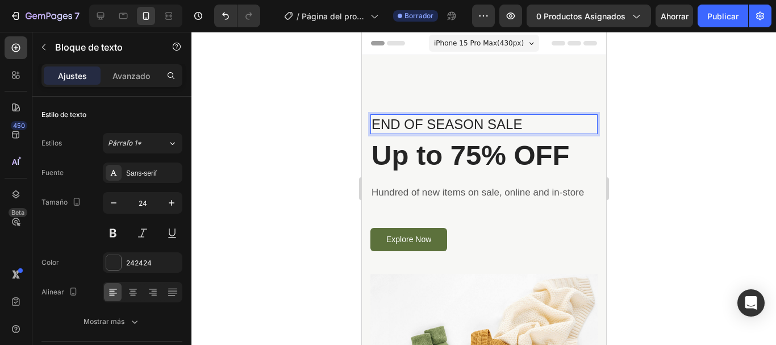
click at [525, 122] on p "END OF SEASON SALE" at bounding box center [483, 124] width 225 height 18
click at [522, 124] on p "END OF SEASON SALE" at bounding box center [483, 124] width 225 height 18
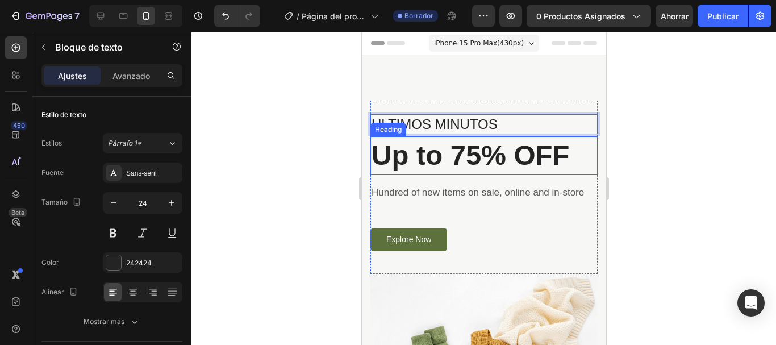
click at [477, 165] on p "Up to 75% OFF" at bounding box center [483, 155] width 225 height 36
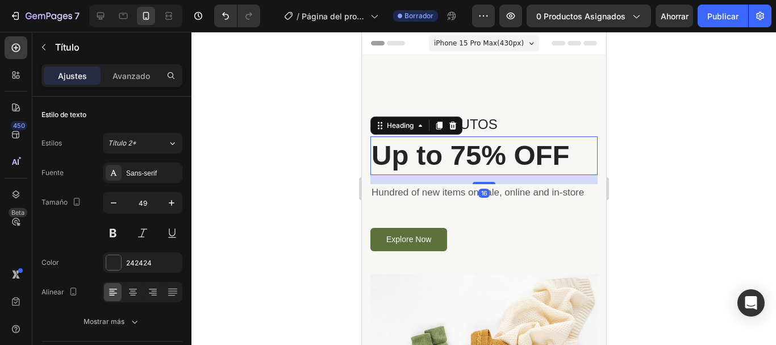
click at [406, 145] on p "Up to 75% OFF" at bounding box center [483, 155] width 225 height 36
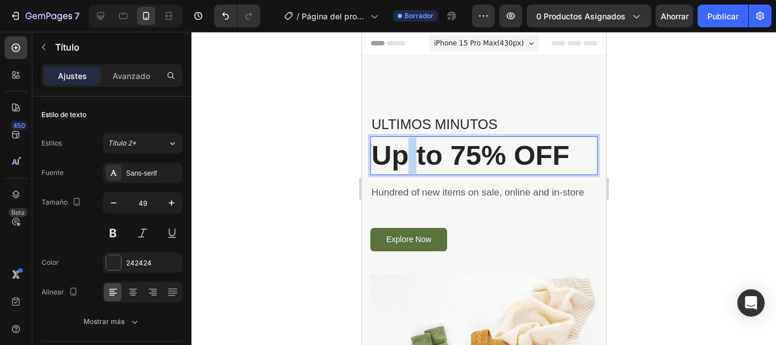
click at [406, 145] on p "Up to 75% OFF" at bounding box center [483, 155] width 225 height 36
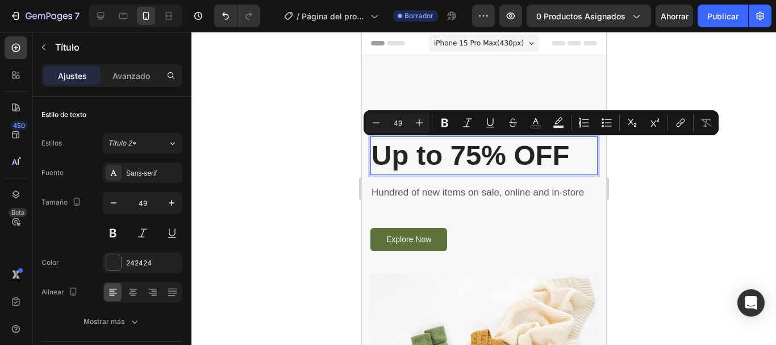
click at [557, 153] on p "Up to 75% OFF" at bounding box center [483, 155] width 225 height 36
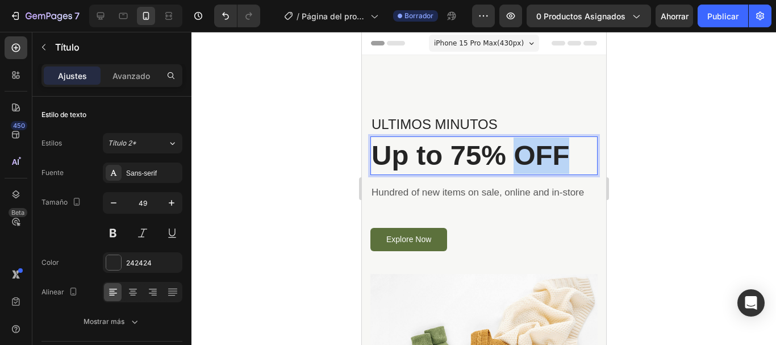
click at [557, 153] on p "Up to 75% OFF" at bounding box center [483, 155] width 225 height 36
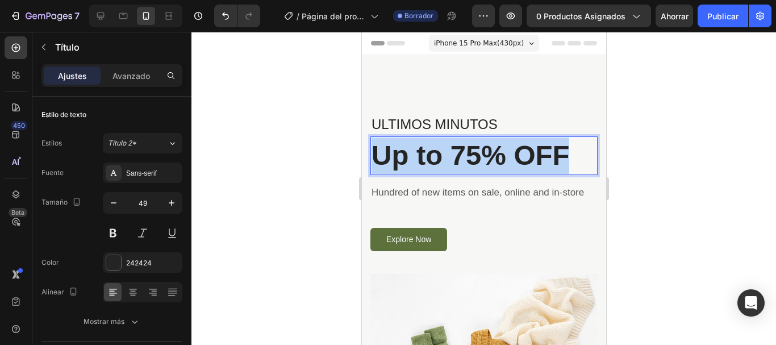
click at [557, 153] on p "Up to 75% OFF" at bounding box center [483, 155] width 225 height 36
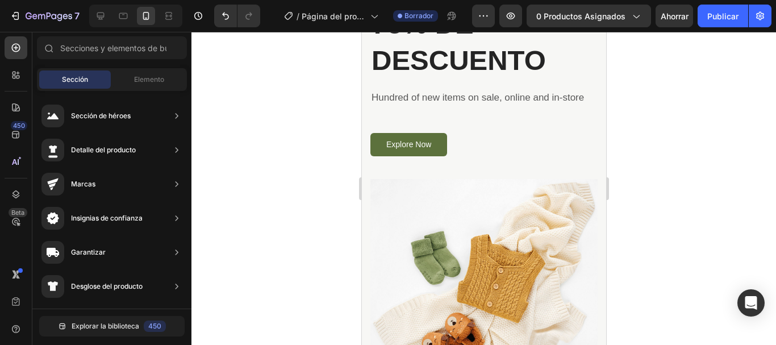
scroll to position [119, 0]
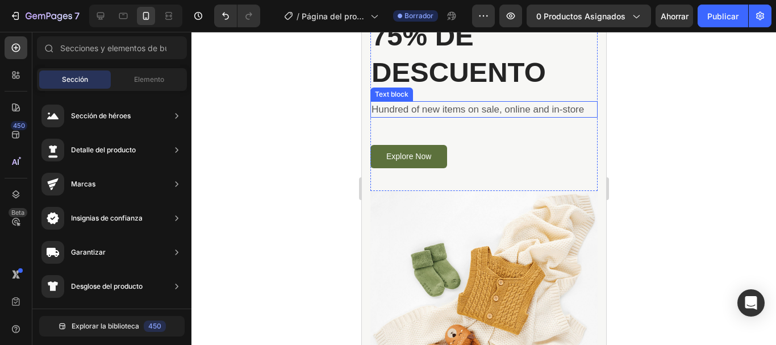
click at [483, 113] on p "Hundred of new items on sale, online and in-store" at bounding box center [483, 109] width 225 height 15
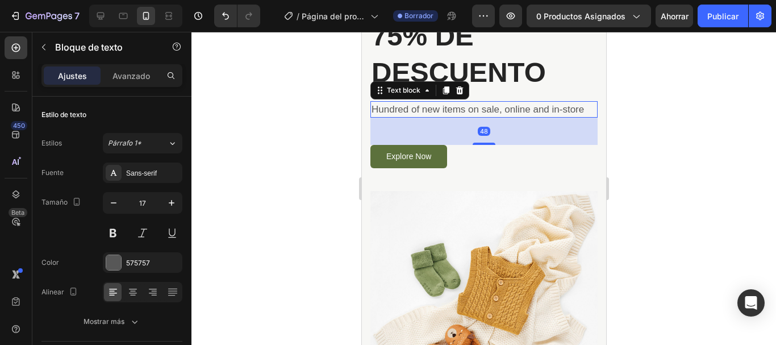
click at [499, 112] on p "Hundred of new items on sale, online and in-store" at bounding box center [483, 109] width 225 height 15
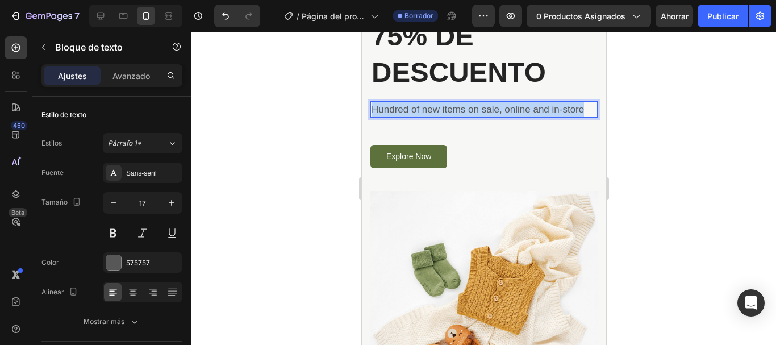
click at [499, 112] on p "Hundred of new items on sale, online and in-store" at bounding box center [483, 109] width 225 height 15
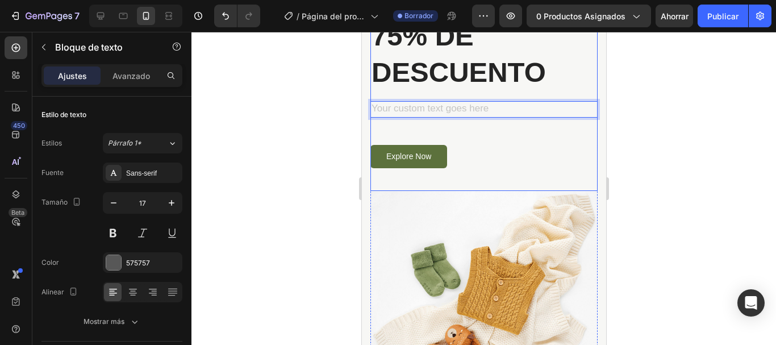
click at [461, 144] on div "ULTIMOS MINUTOS Text block 75% DE DESCUENTO Heading Text block 48 Explore Now B…" at bounding box center [483, 86] width 227 height 182
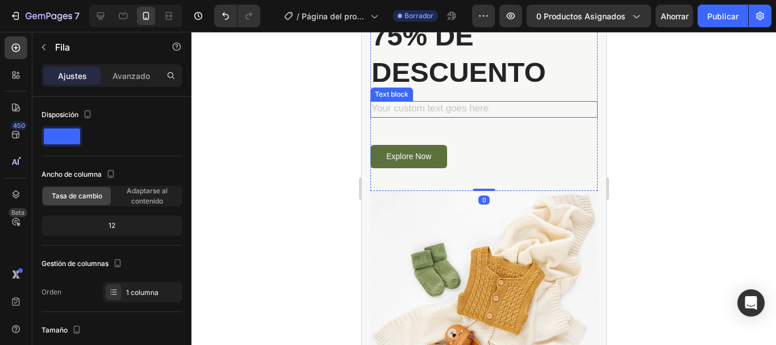
click at [426, 106] on div "Rich Text Editor. Editing area: main" at bounding box center [483, 109] width 227 height 17
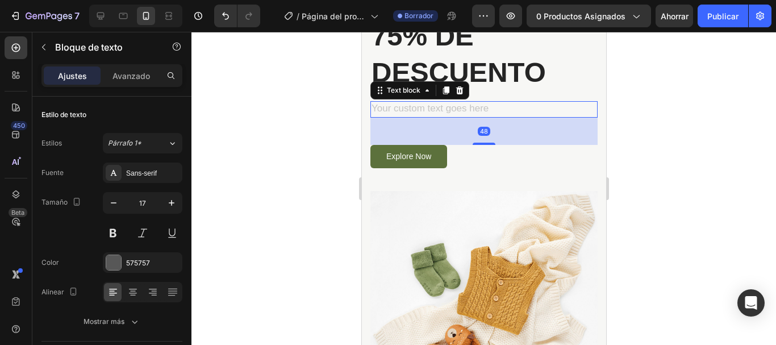
click at [455, 98] on div "Text block" at bounding box center [419, 90] width 99 height 18
click at [458, 92] on icon at bounding box center [458, 90] width 9 height 9
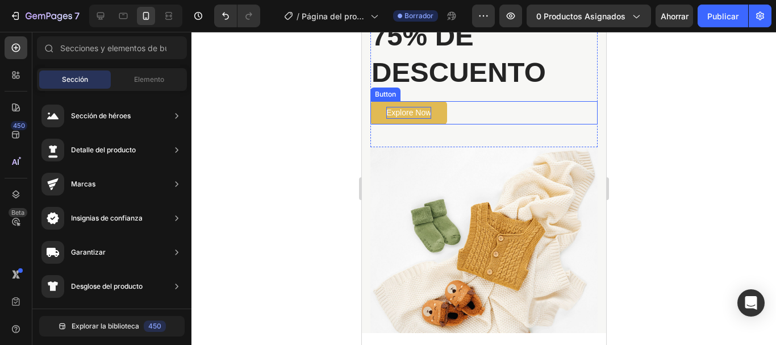
click at [403, 110] on div "Explore Now" at bounding box center [408, 113] width 45 height 12
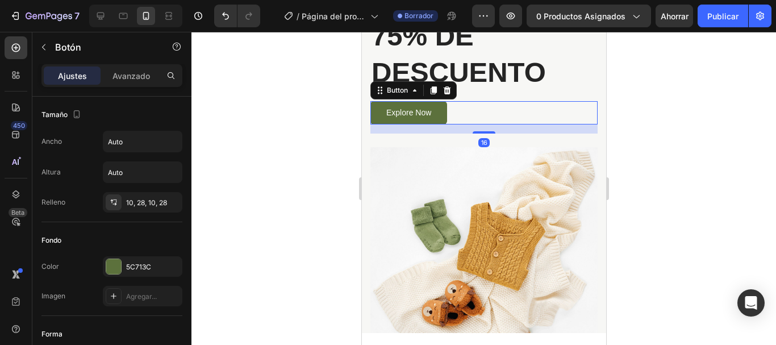
click at [281, 130] on div at bounding box center [483, 188] width 585 height 313
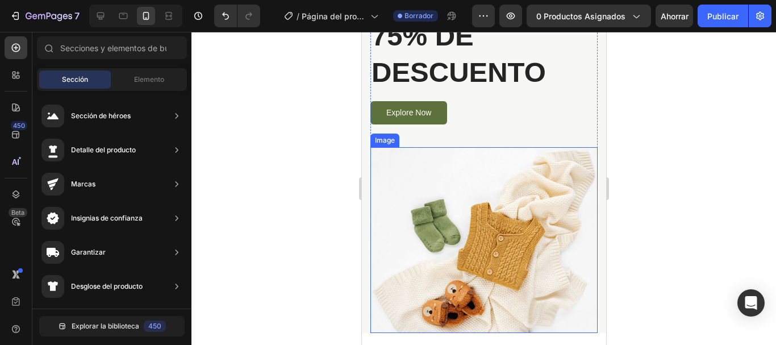
click at [493, 223] on img at bounding box center [483, 240] width 227 height 186
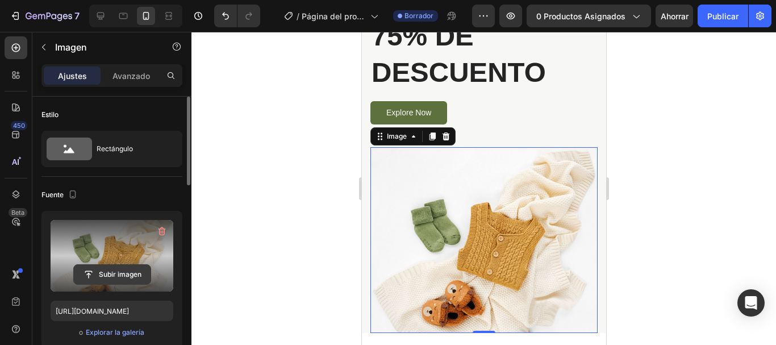
click at [95, 264] on button "Subir imagen" at bounding box center [112, 274] width 78 height 20
click at [120, 271] on input "file" at bounding box center [112, 274] width 77 height 19
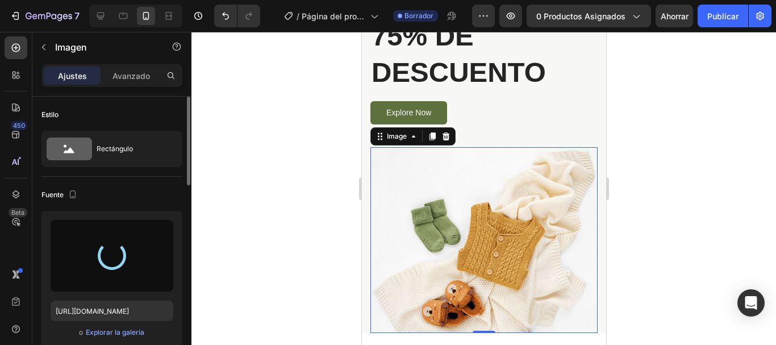
type input "https://cdn.shopify.com/s/files/1/0763/6579/1445/files/gempages_581846332004631…"
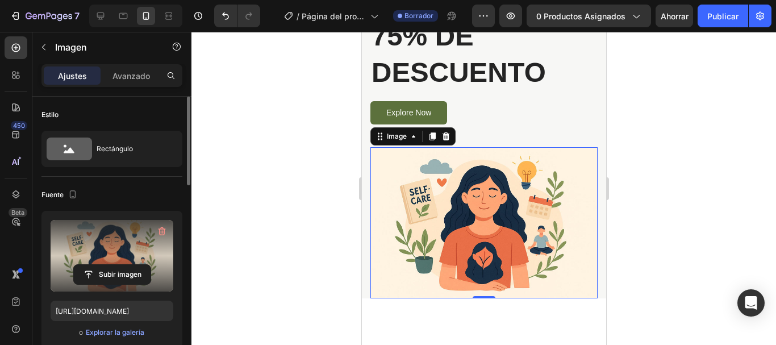
click at [258, 221] on div at bounding box center [483, 188] width 585 height 313
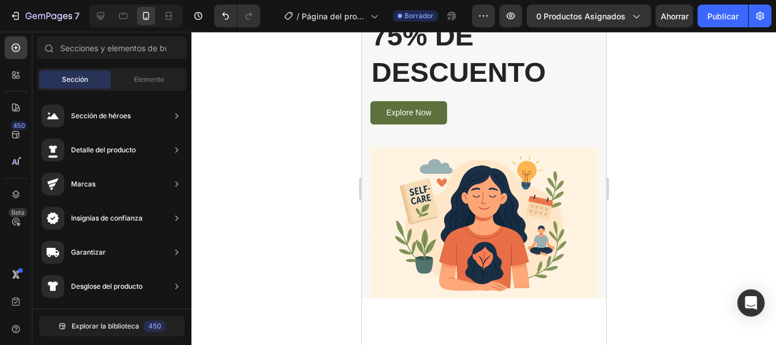
scroll to position [0, 0]
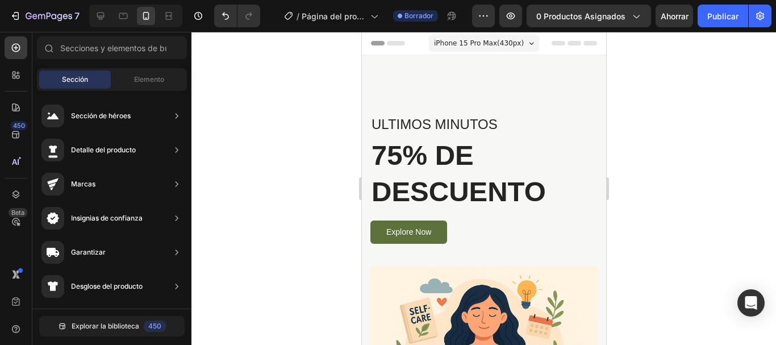
drag, startPoint x: 603, startPoint y: 66, endPoint x: 963, endPoint y: 63, distance: 360.2
click at [520, 96] on div "ULTIMOS MINUTOS Text block 75% DE DESCUENTO Heading Explore Now Button Row Imag…" at bounding box center [483, 236] width 244 height 362
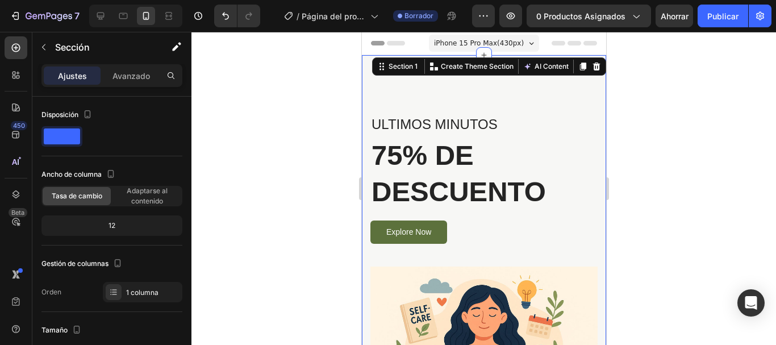
click at [328, 127] on div at bounding box center [483, 188] width 585 height 313
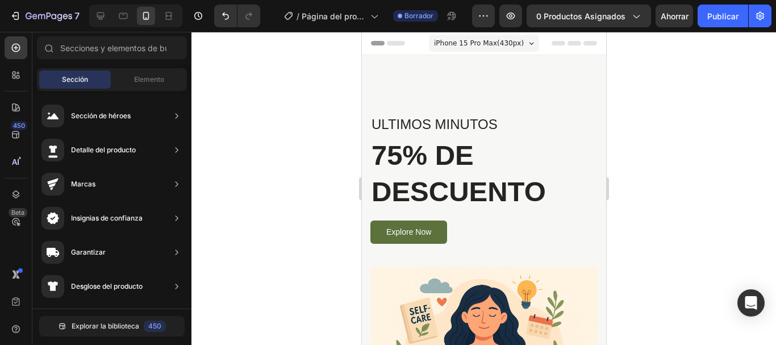
click at [364, 53] on div "Header" at bounding box center [483, 43] width 244 height 23
click at [364, 56] on div "ULTIMOS MINUTOS Text block 75% DE DESCUENTO Heading Explore Now Button Row Imag…" at bounding box center [483, 236] width 244 height 362
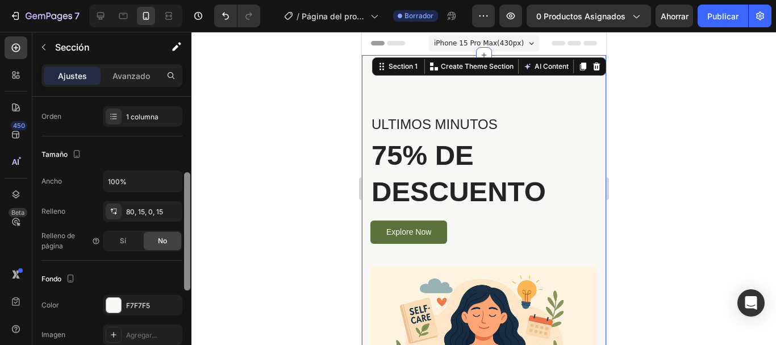
drag, startPoint x: 187, startPoint y: 147, endPoint x: 185, endPoint y: 222, distance: 74.5
click at [185, 222] on div at bounding box center [187, 231] width 6 height 118
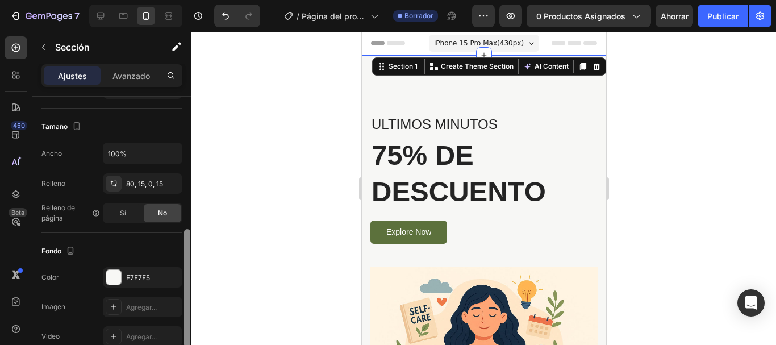
scroll to position [237, 0]
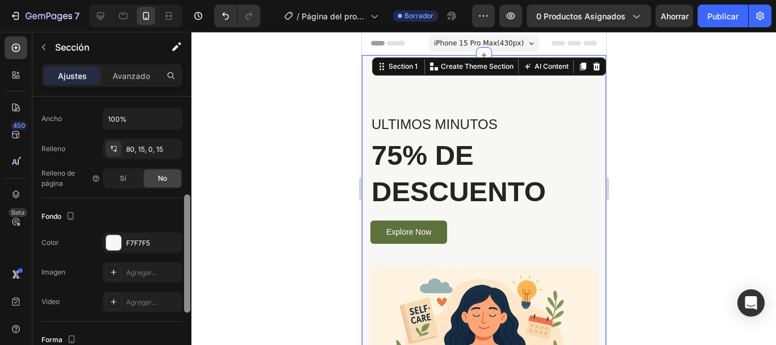
drag, startPoint x: 185, startPoint y: 222, endPoint x: 186, endPoint y: 248, distance: 26.2
click at [186, 248] on div at bounding box center [187, 253] width 6 height 118
click at [166, 249] on button "button" at bounding box center [171, 244] width 14 height 14
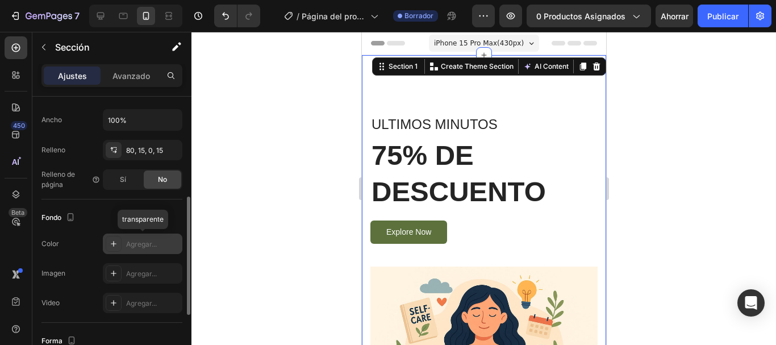
click at [153, 249] on div "Agregar..." at bounding box center [152, 244] width 53 height 10
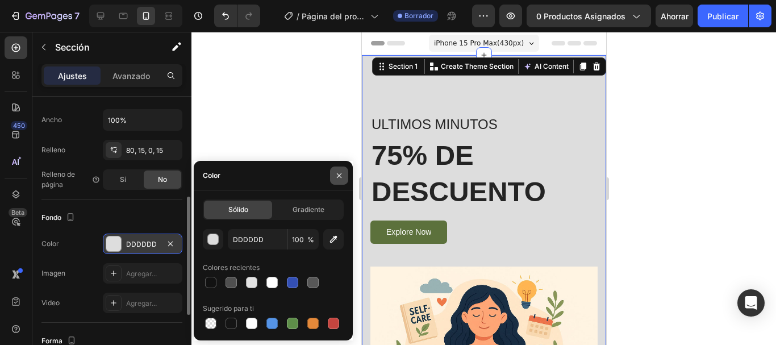
click at [339, 172] on icon "button" at bounding box center [339, 175] width 9 height 9
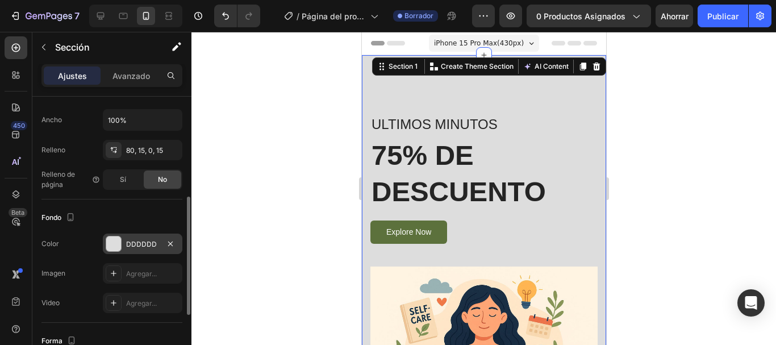
click at [261, 215] on div at bounding box center [483, 188] width 585 height 313
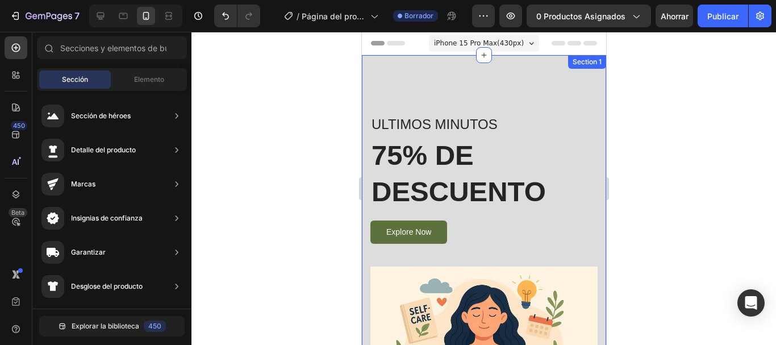
click at [594, 180] on div "ULTIMOS MINUTOS Text block 75% DE DESCUENTO Heading Explore Now Button Row Imag…" at bounding box center [483, 236] width 244 height 362
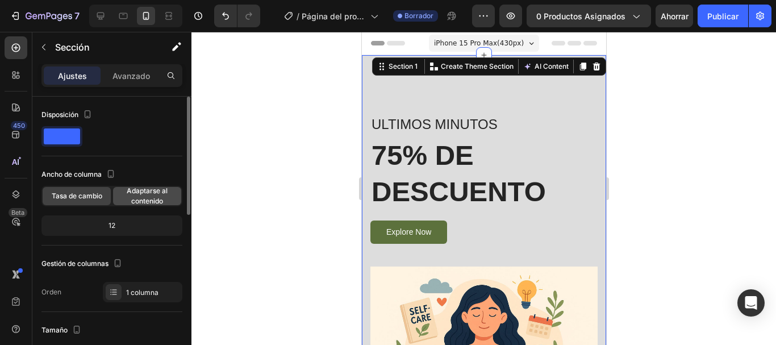
click at [153, 197] on font "Adaptarse al contenido" at bounding box center [147, 195] width 41 height 19
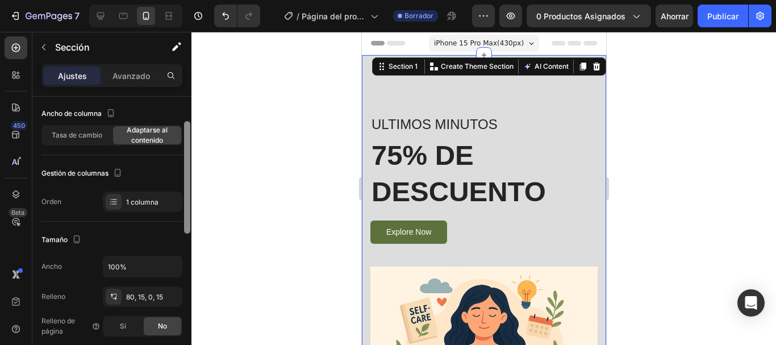
drag, startPoint x: 186, startPoint y: 187, endPoint x: 186, endPoint y: 214, distance: 26.7
click at [186, 214] on div at bounding box center [187, 177] width 6 height 112
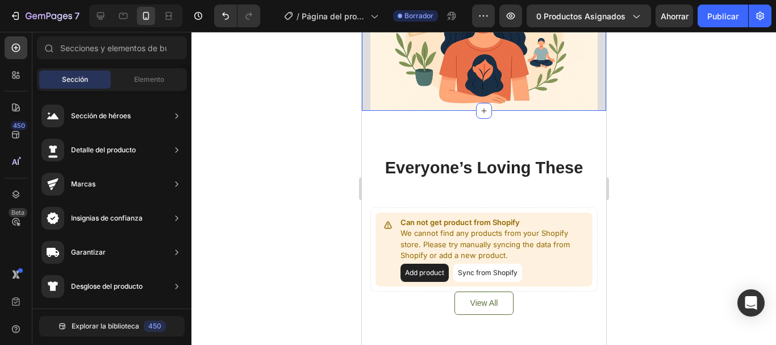
scroll to position [301, 0]
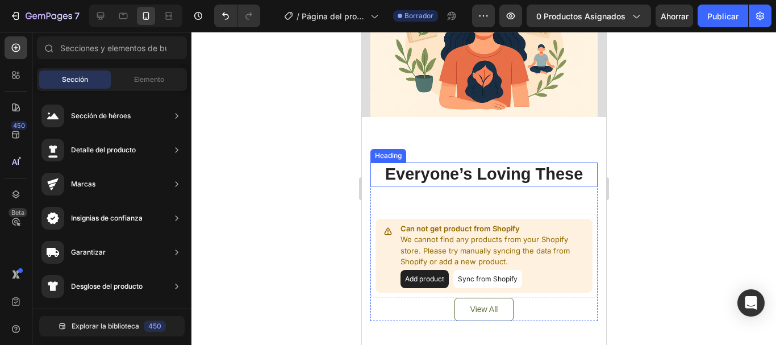
click at [537, 165] on p "Everyone’s Loving These" at bounding box center [483, 175] width 225 height 22
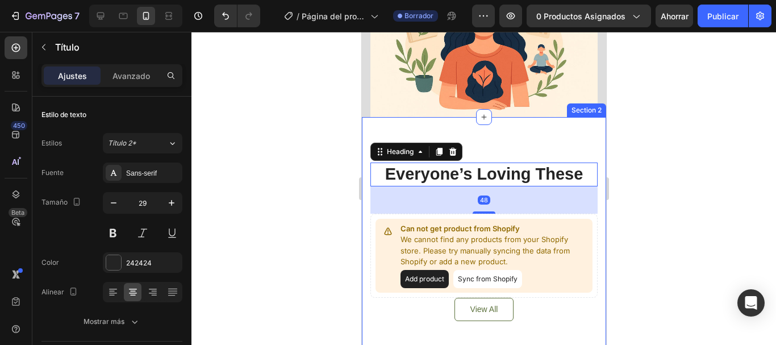
click at [541, 145] on div "Everyone’s Loving These Heading 48 Can not get product from Shopify We cannot f…" at bounding box center [483, 241] width 244 height 249
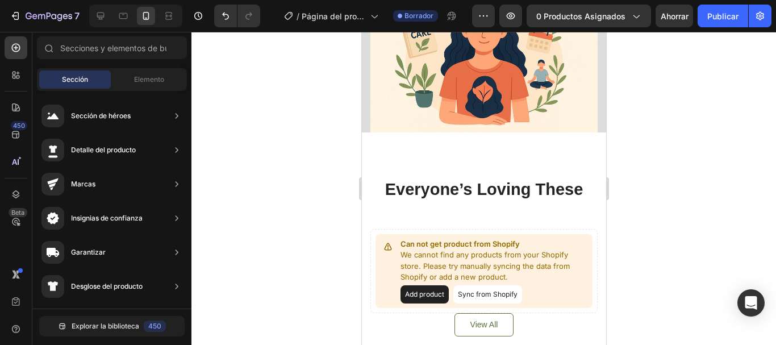
scroll to position [244, 0]
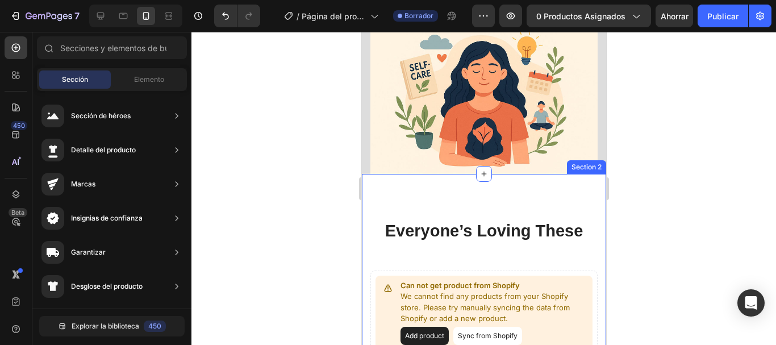
click at [508, 185] on div "Everyone’s Loving These Heading Can not get product from Shopify We cannot find…" at bounding box center [483, 298] width 244 height 249
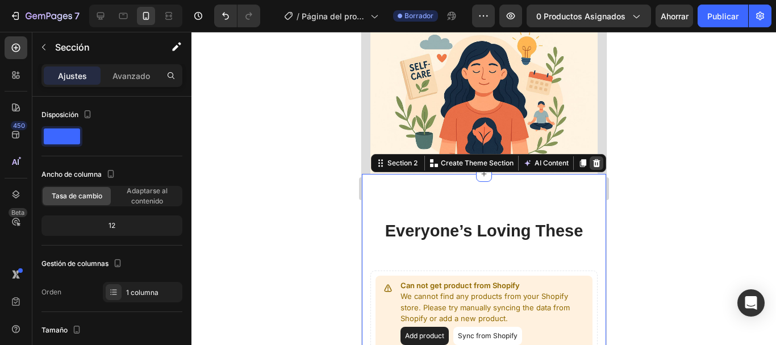
click at [593, 156] on div at bounding box center [596, 163] width 14 height 14
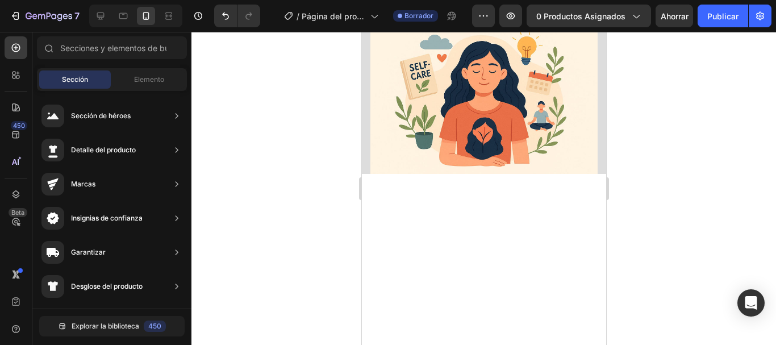
click at [559, 236] on div at bounding box center [483, 310] width 227 height 273
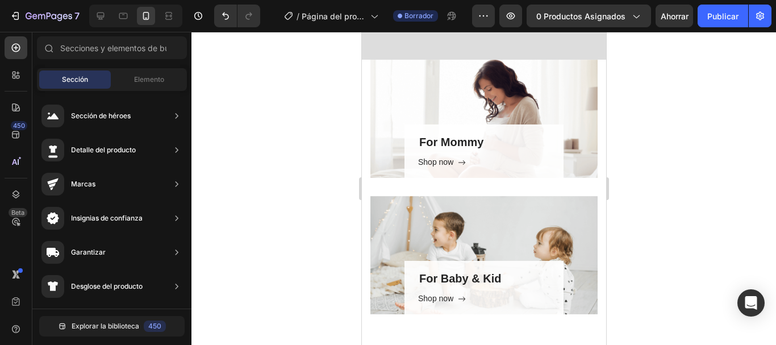
scroll to position [444, 0]
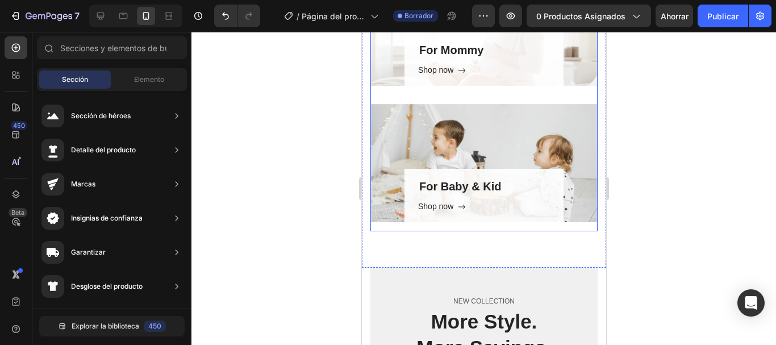
click at [580, 92] on div "For Mommy Heading Shop now Button Row Hero Banner" at bounding box center [483, 36] width 227 height 136
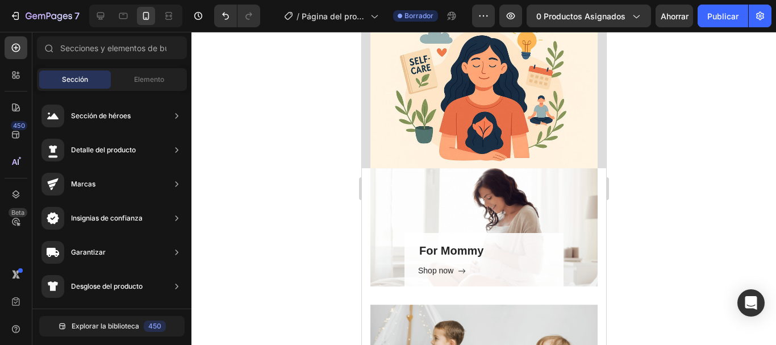
scroll to position [341, 0]
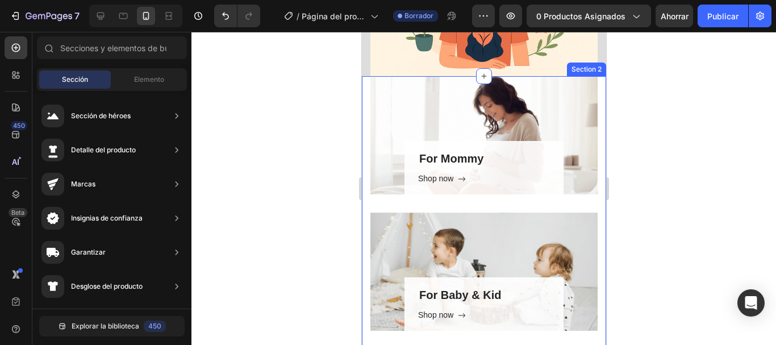
click at [594, 252] on div "For Mommy Heading Shop now Button Row Hero Banner For Baby & Kid Heading Shop n…" at bounding box center [483, 226] width 244 height 300
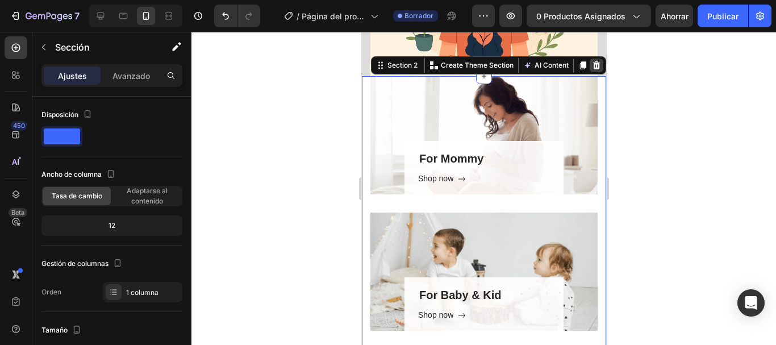
click at [591, 62] on icon at bounding box center [595, 65] width 9 height 9
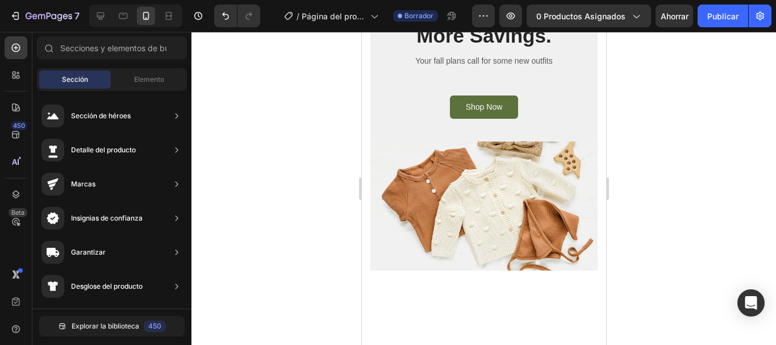
scroll to position [336, 0]
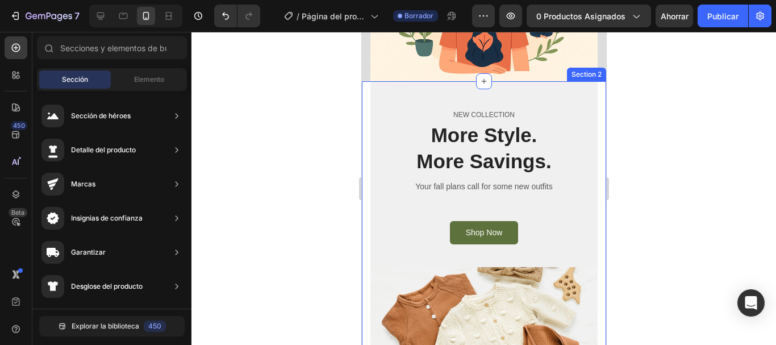
click at [590, 111] on div "NEW COLLECTION Text block More Style. More Savings. Heading Your fall plans cal…" at bounding box center [483, 238] width 244 height 315
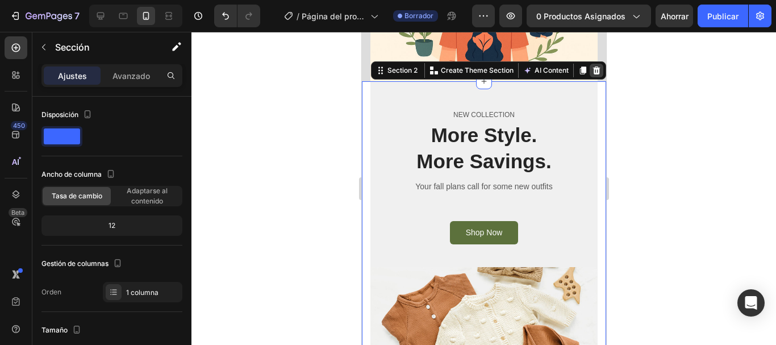
click at [591, 66] on icon at bounding box center [595, 70] width 9 height 9
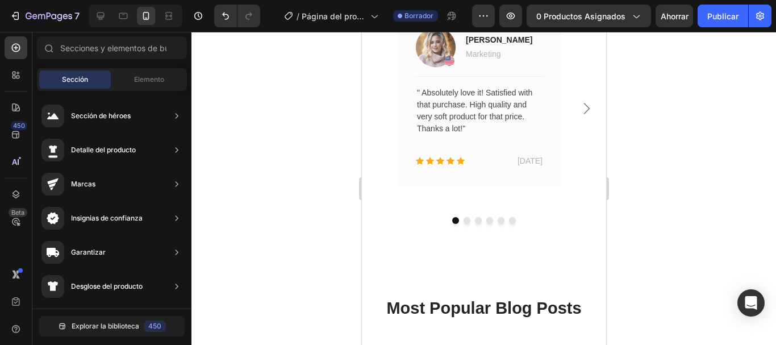
scroll to position [639, 0]
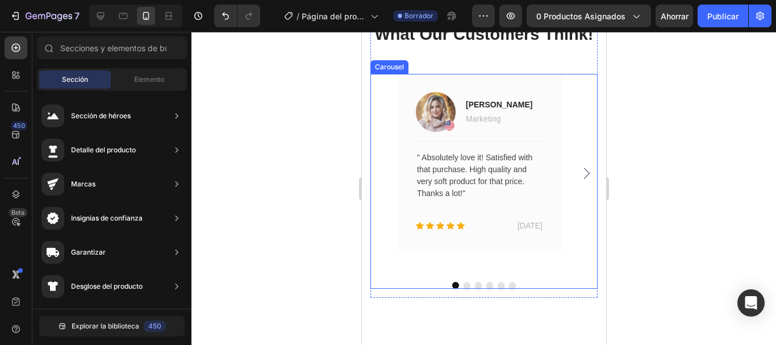
click at [583, 179] on icon "Carousel Next Arrow" at bounding box center [586, 173] width 6 height 11
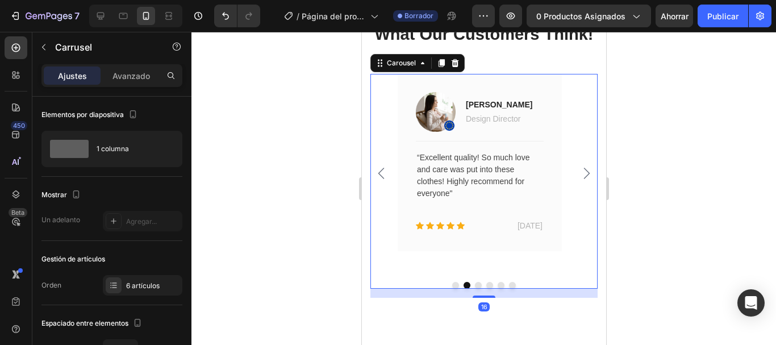
click at [583, 179] on icon "Carousel Next Arrow" at bounding box center [586, 173] width 6 height 11
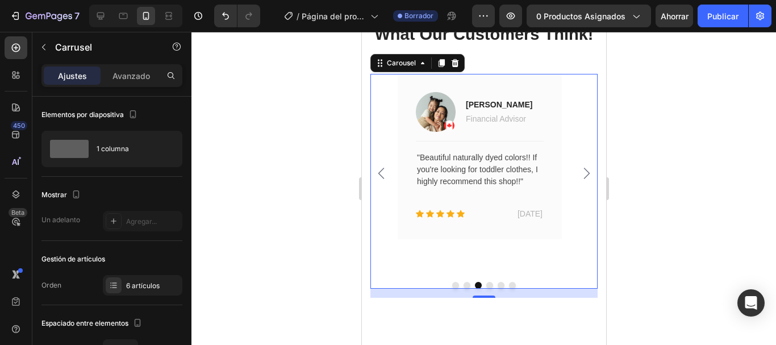
click at [583, 179] on icon "Carousel Next Arrow" at bounding box center [586, 173] width 6 height 11
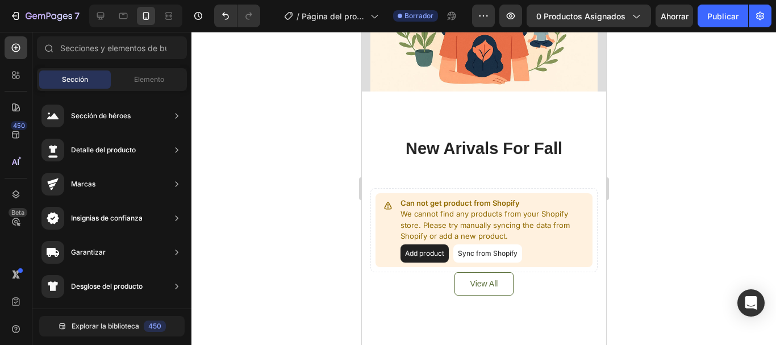
scroll to position [312, 0]
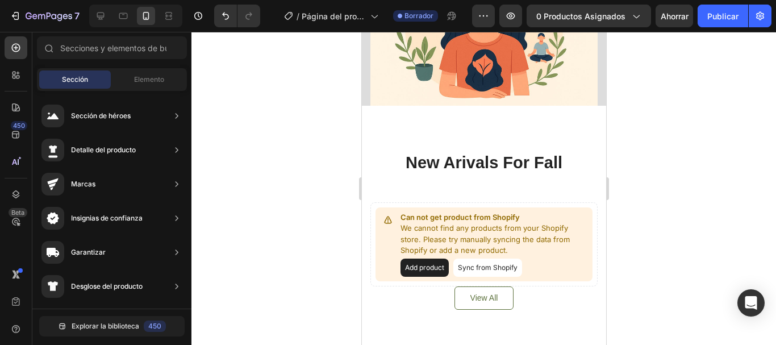
drag, startPoint x: 603, startPoint y: 149, endPoint x: 967, endPoint y: 137, distance: 364.3
click at [565, 127] on div "New Arivals For Fall Heading Can not get product from Shopify We cannot find an…" at bounding box center [483, 230] width 244 height 249
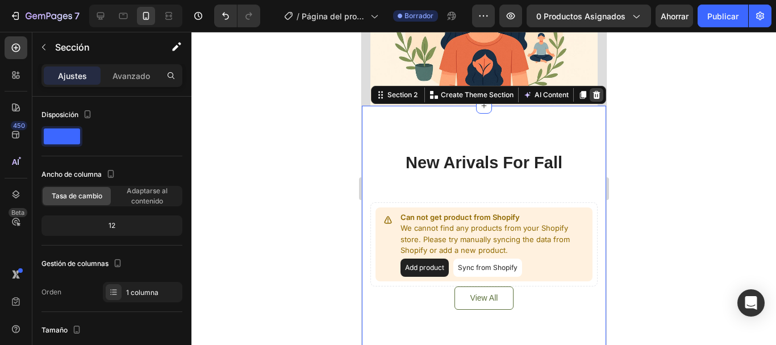
click at [592, 88] on div at bounding box center [596, 95] width 14 height 14
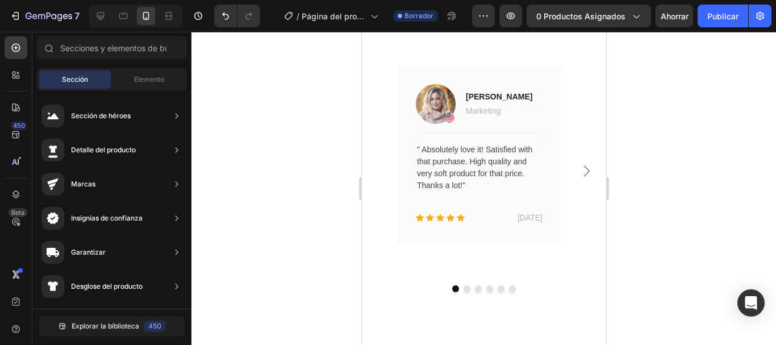
scroll to position [357, 0]
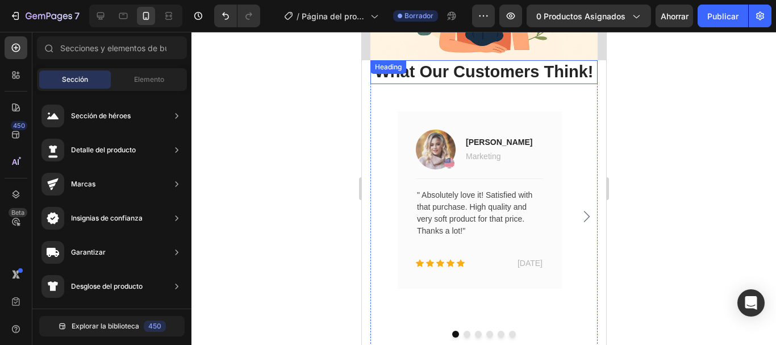
click at [556, 83] on p "What Our Customers Think!" at bounding box center [483, 72] width 225 height 22
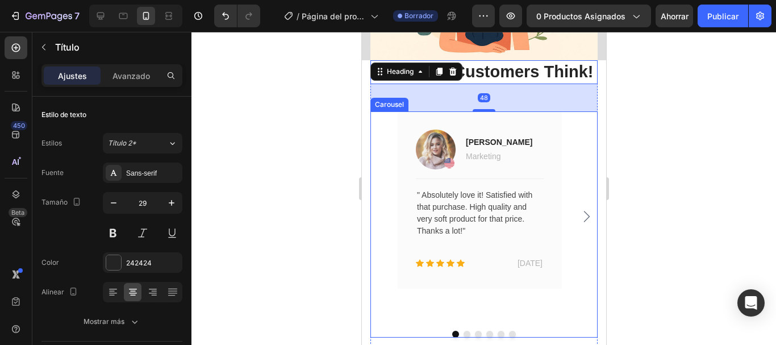
click at [574, 136] on div "Image Jacintha McKinsey Text block Marketing Text block Row Title Line " Absolu…" at bounding box center [483, 216] width 227 height 210
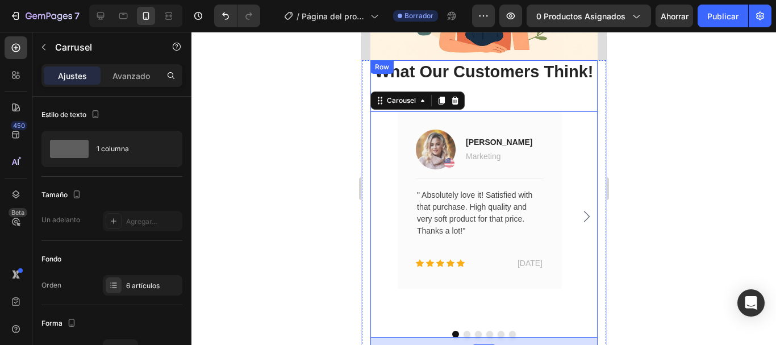
click at [579, 120] on div "What Our Customers Think! Heading Image Jacintha McKinsey Text block Marketing …" at bounding box center [483, 203] width 227 height 286
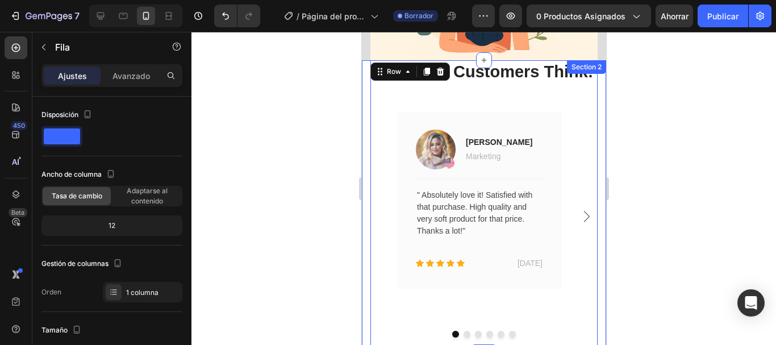
click at [592, 127] on div "What Our Customers Think! Heading Image Jacintha McKinsey Text block Marketing …" at bounding box center [483, 226] width 244 height 332
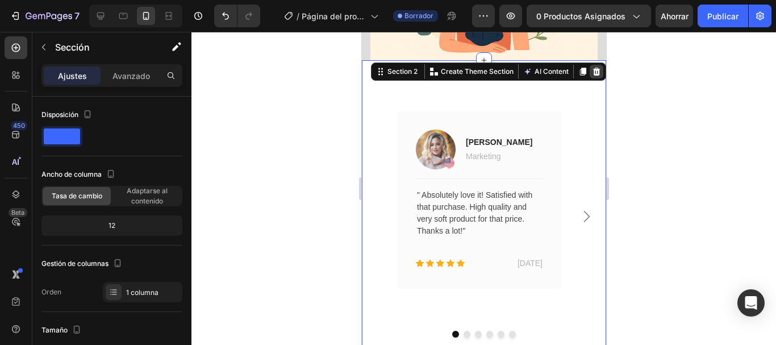
click at [591, 70] on icon at bounding box center [595, 71] width 9 height 9
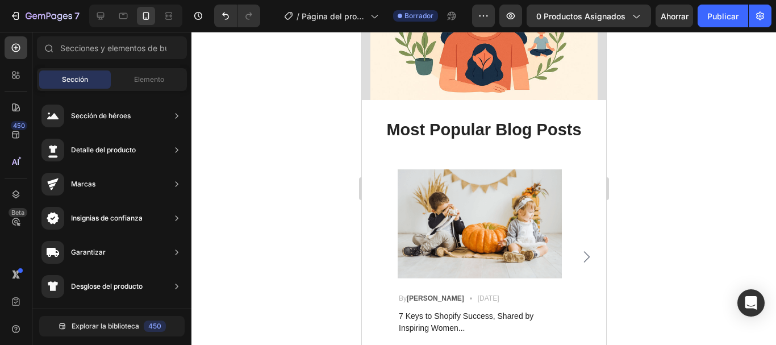
scroll to position [383, 0]
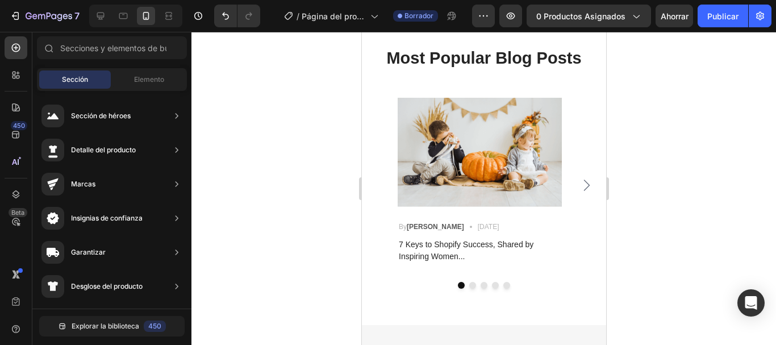
drag, startPoint x: 601, startPoint y: 112, endPoint x: 967, endPoint y: 158, distance: 369.3
click at [596, 94] on div "Most Popular Blog Posts Heading Image By Robin Text block Icon May 23,2022 Text…" at bounding box center [483, 176] width 244 height 297
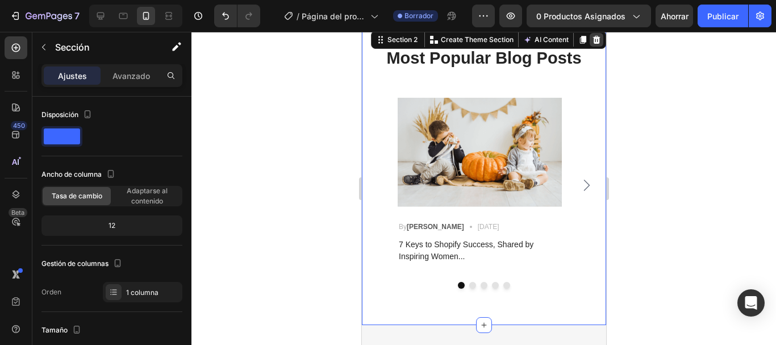
click at [591, 35] on icon at bounding box center [595, 39] width 9 height 9
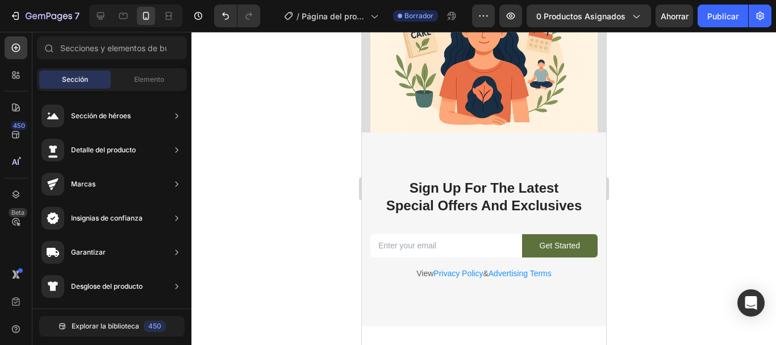
scroll to position [282, 0]
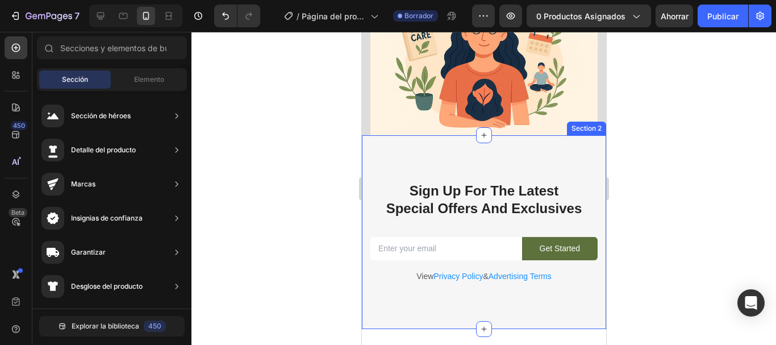
click at [585, 148] on div "Sign Up For The Latest Special Offers And Exclusives Heading Email Field Get St…" at bounding box center [483, 231] width 244 height 193
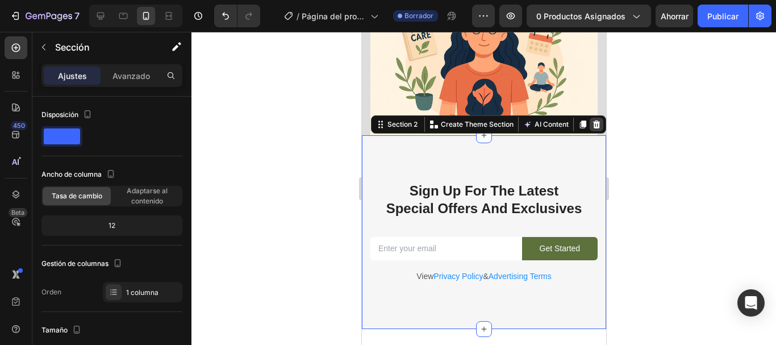
click at [593, 120] on icon at bounding box center [596, 124] width 7 height 8
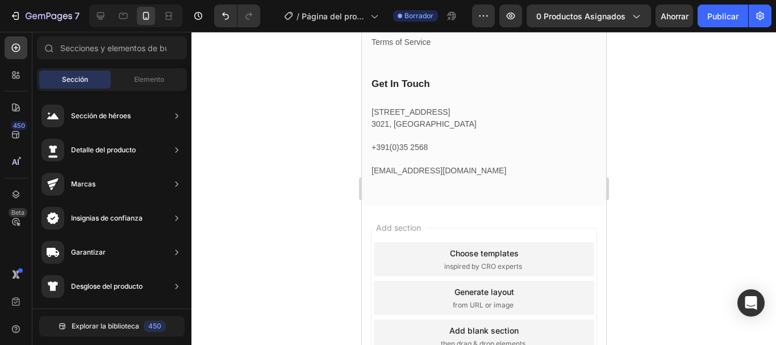
scroll to position [877, 0]
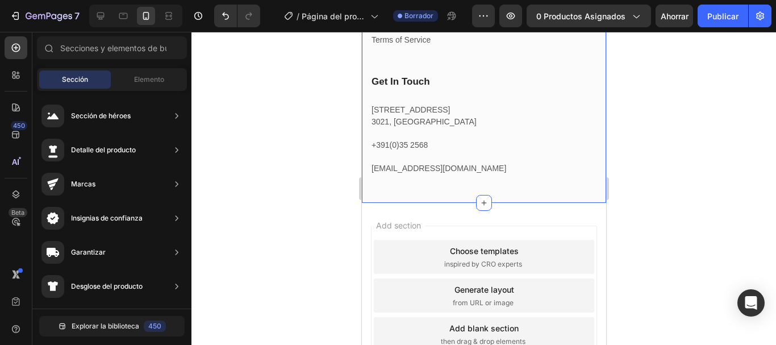
click at [582, 194] on div "Image Our purpose is to inspire and empower families to lead fulfilled lives–to…" at bounding box center [483, 16] width 227 height 356
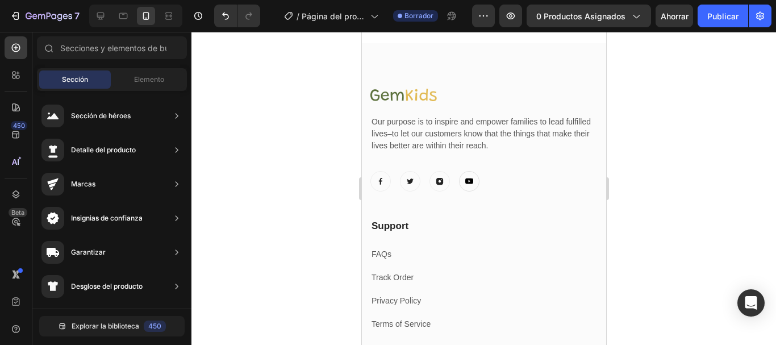
scroll to position [629, 0]
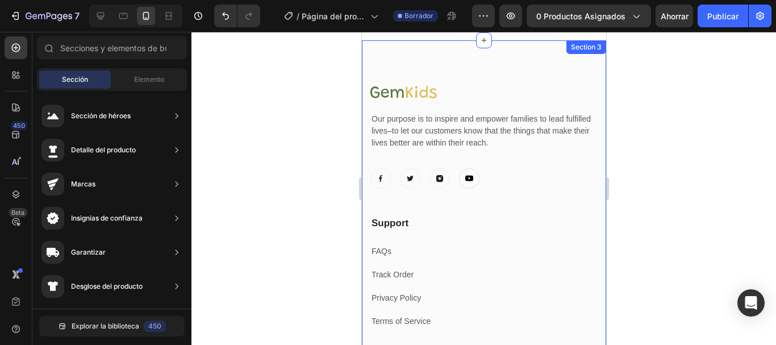
click at [593, 209] on div "Image Our purpose is to inspire and empower families to lead fulfilled lives–to…" at bounding box center [483, 262] width 244 height 444
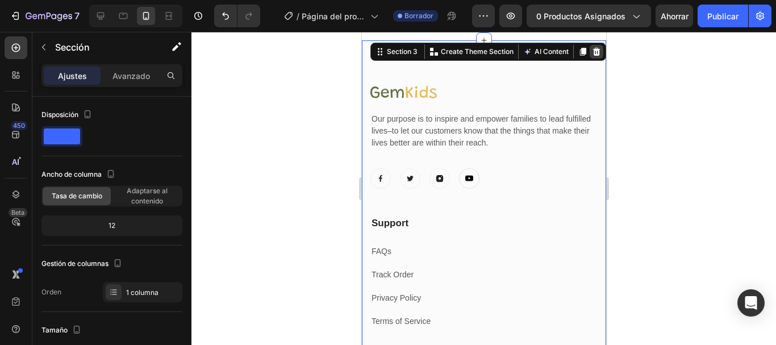
click at [591, 47] on icon at bounding box center [595, 51] width 9 height 9
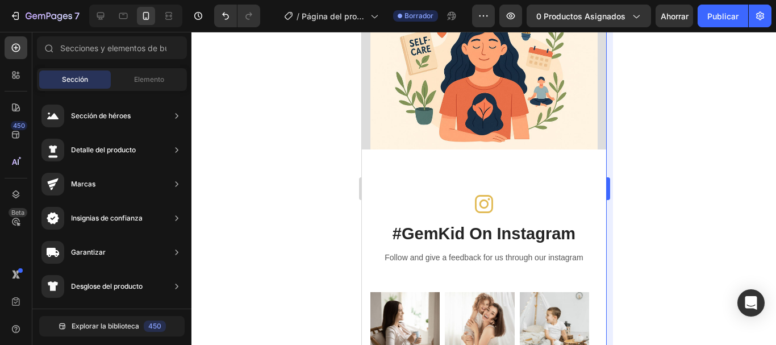
scroll to position [266, 0]
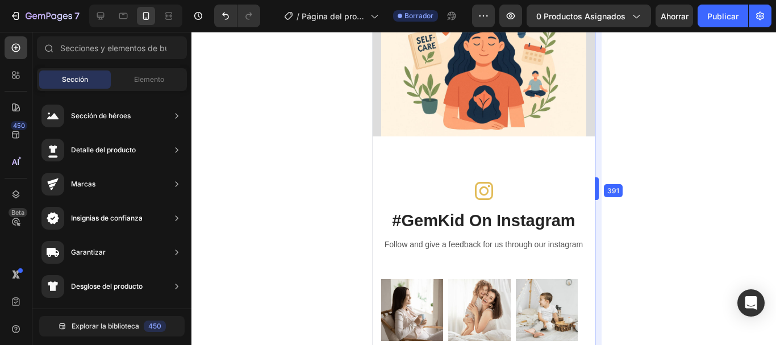
drag, startPoint x: 606, startPoint y: 152, endPoint x: 211, endPoint y: 132, distance: 395.3
click at [558, 155] on div "#GemKid On Instagram Heading Icon Row Follow and give a feedback for us through…" at bounding box center [484, 261] width 222 height 250
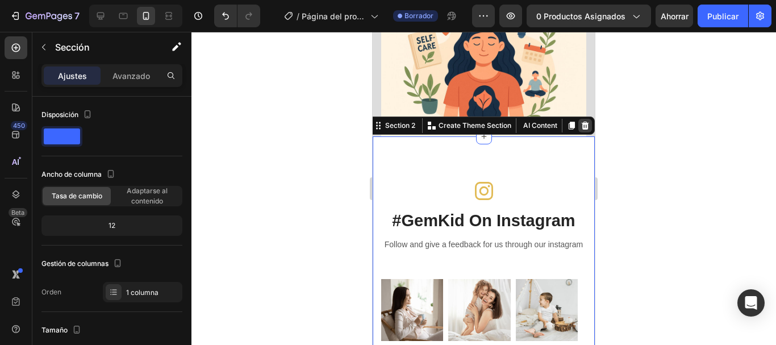
click at [581, 119] on div at bounding box center [585, 126] width 14 height 14
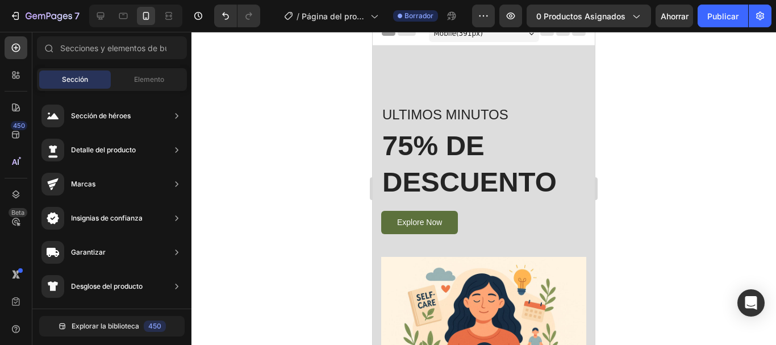
scroll to position [7, 0]
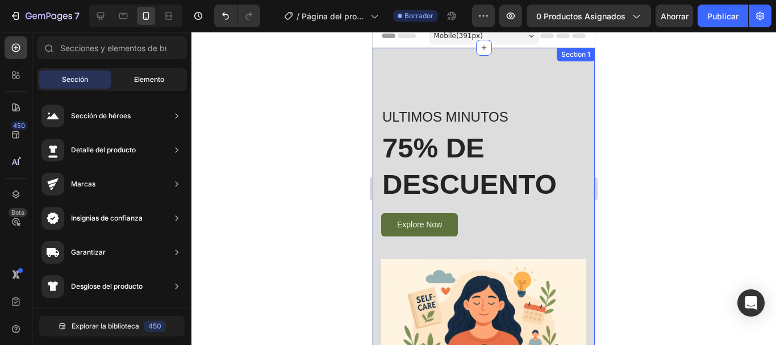
click at [127, 72] on div "Elemento" at bounding box center [149, 79] width 72 height 18
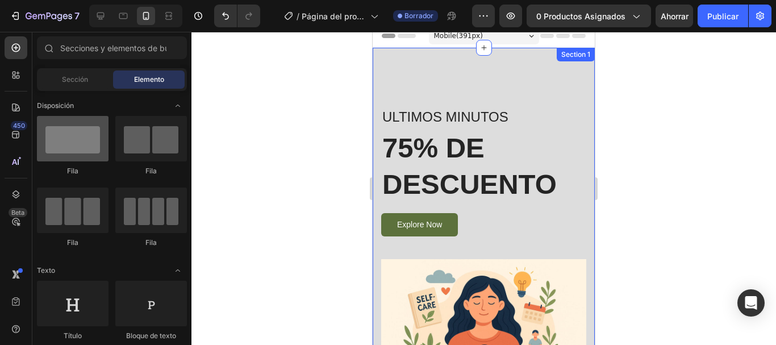
click at [61, 158] on div at bounding box center [73, 138] width 72 height 45
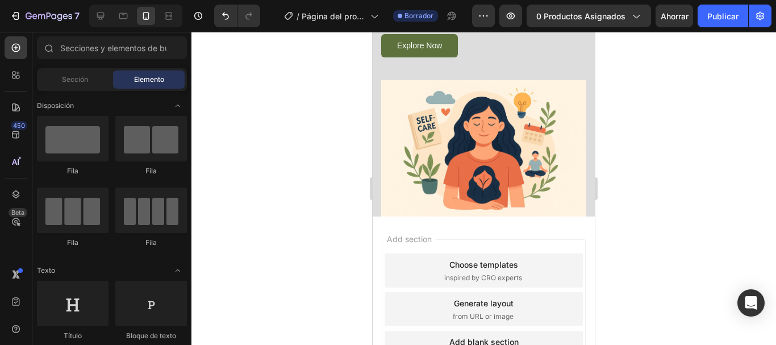
scroll to position [293, 0]
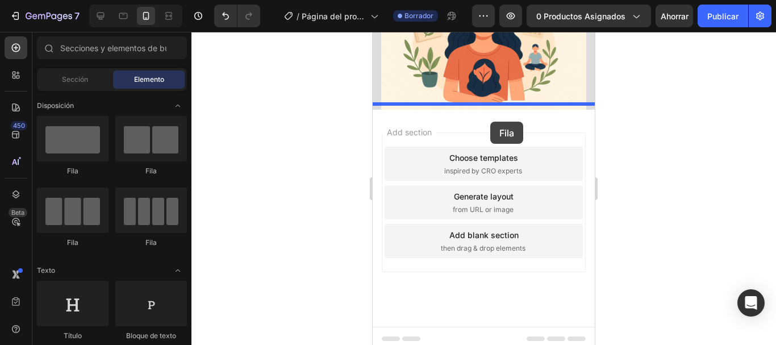
drag, startPoint x: 438, startPoint y: 181, endPoint x: 490, endPoint y: 122, distance: 79.3
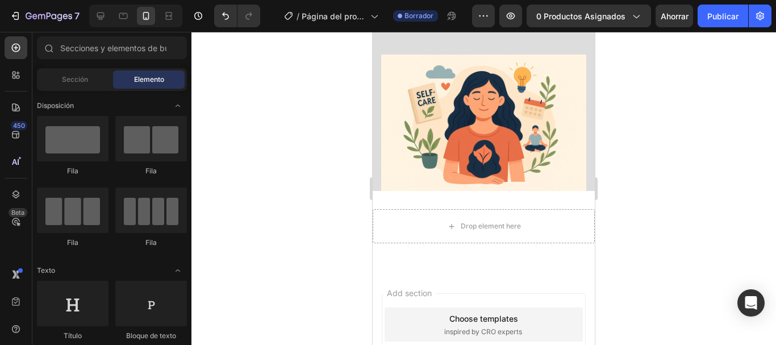
scroll to position [215, 0]
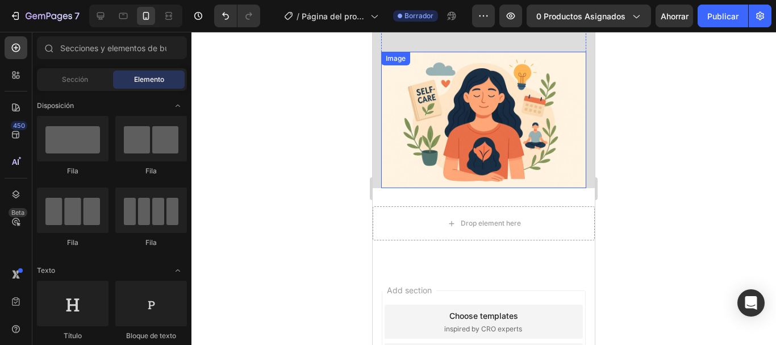
click at [469, 154] on img at bounding box center [483, 120] width 205 height 137
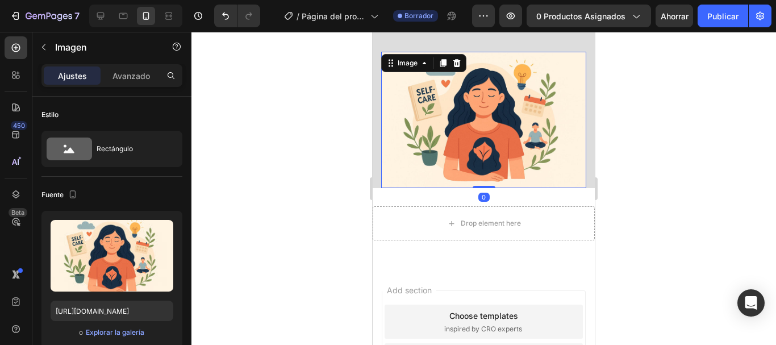
click at [303, 130] on div at bounding box center [483, 188] width 585 height 313
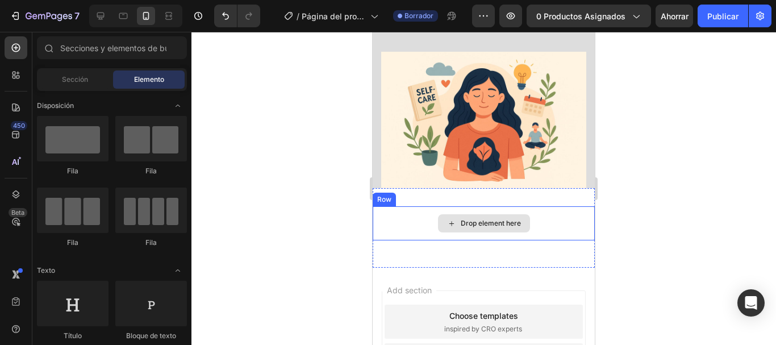
click at [433, 206] on div "Drop element here" at bounding box center [484, 223] width 222 height 34
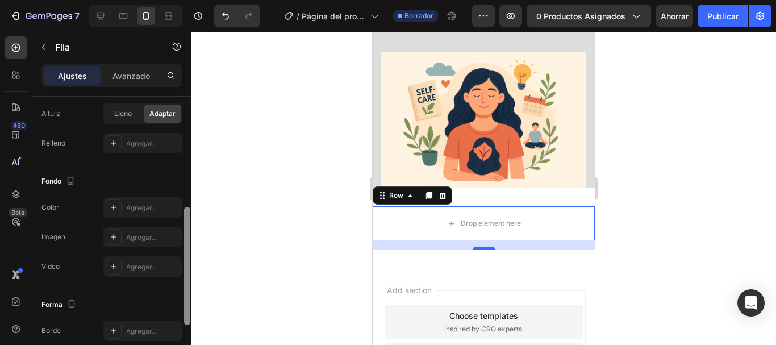
scroll to position [274, 0]
drag, startPoint x: 187, startPoint y: 138, endPoint x: 191, endPoint y: 255, distance: 116.5
click at [191, 255] on div at bounding box center [187, 237] width 9 height 281
click at [117, 231] on div at bounding box center [114, 236] width 16 height 16
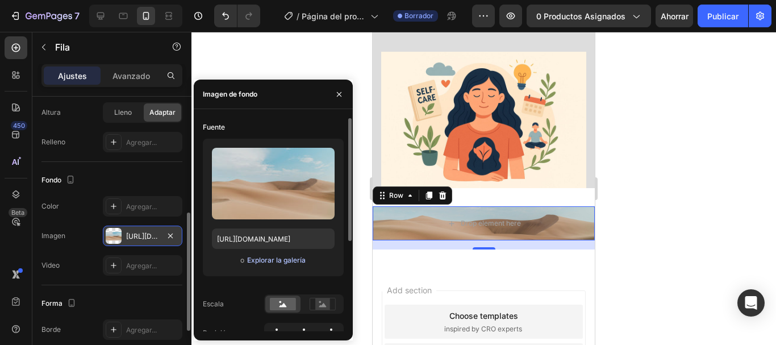
click at [265, 262] on font "Explorar la galería" at bounding box center [276, 260] width 59 height 9
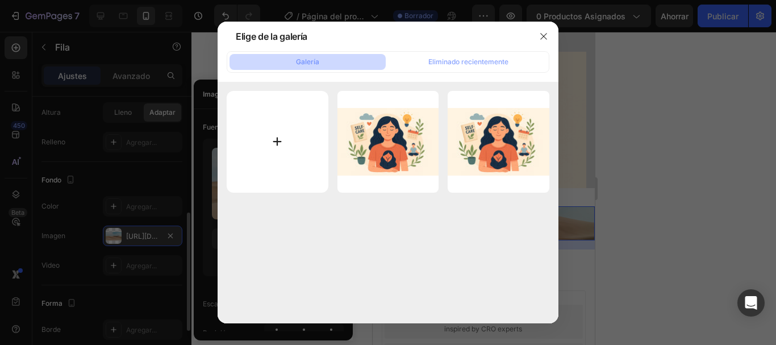
click at [280, 135] on input "file" at bounding box center [278, 142] width 102 height 102
type input "C:\fakepath\WhatsApp Image 2025-08-27 at 14.50.33.jpeg"
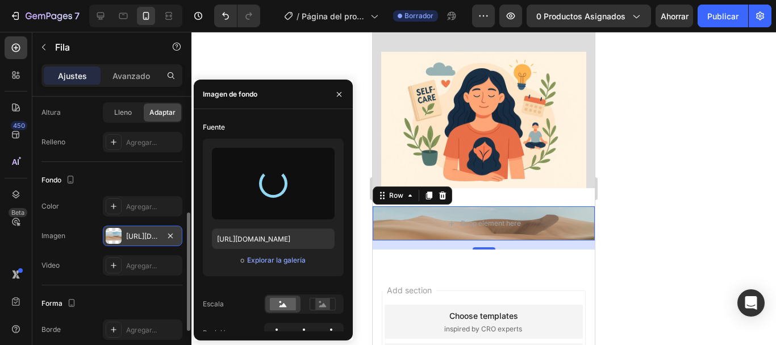
type input "https://cdn.shopify.com/s/files/1/0763/6579/1445/files/gempages_581846332004631…"
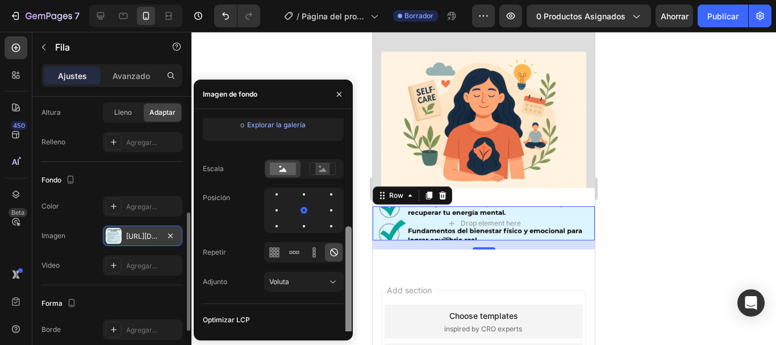
scroll to position [156, 0]
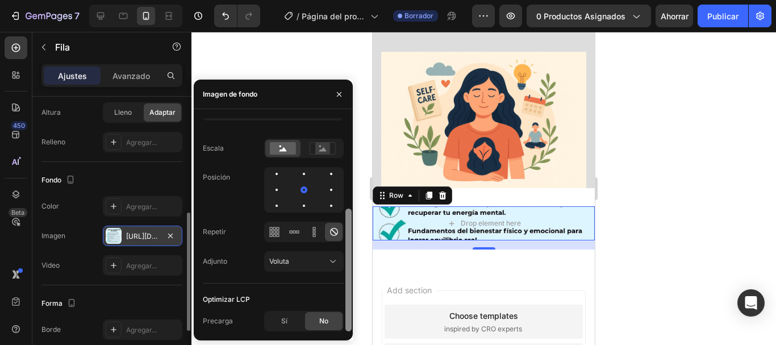
drag, startPoint x: 351, startPoint y: 205, endPoint x: 357, endPoint y: 297, distance: 92.2
click at [357, 0] on div "7 / Página del producto - 27 de agosto, 20:25:06 Borrador Avance 0 productos as…" at bounding box center [388, 0] width 776 height 0
drag, startPoint x: 346, startPoint y: 268, endPoint x: 351, endPoint y: 294, distance: 27.1
click at [351, 294] on div at bounding box center [348, 269] width 6 height 123
drag, startPoint x: 351, startPoint y: 294, endPoint x: 351, endPoint y: 318, distance: 23.3
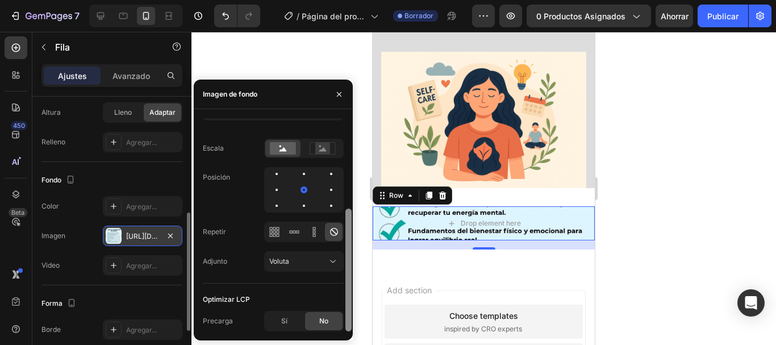
click at [351, 318] on div at bounding box center [348, 269] width 6 height 123
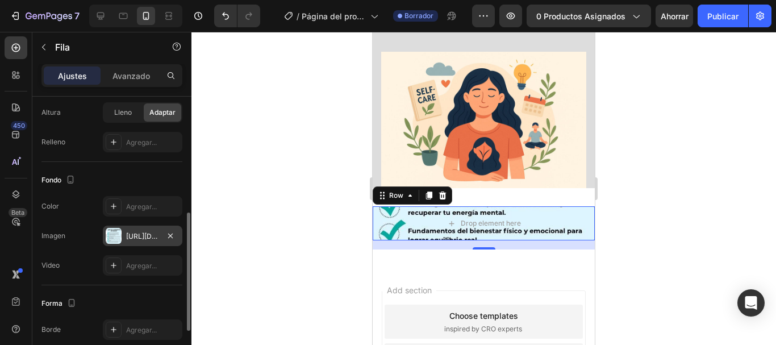
click at [121, 188] on div "Fondo" at bounding box center [111, 180] width 141 height 18
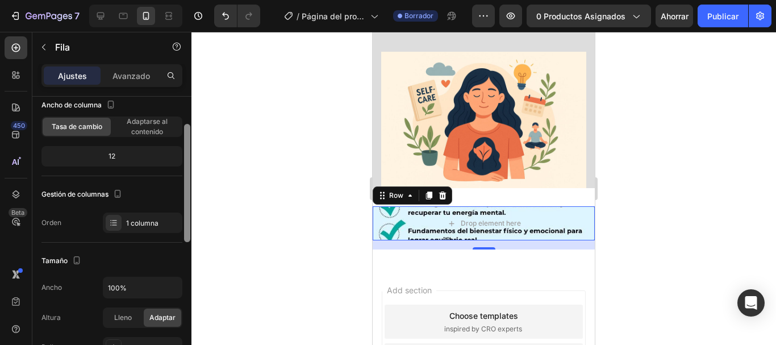
scroll to position [67, 0]
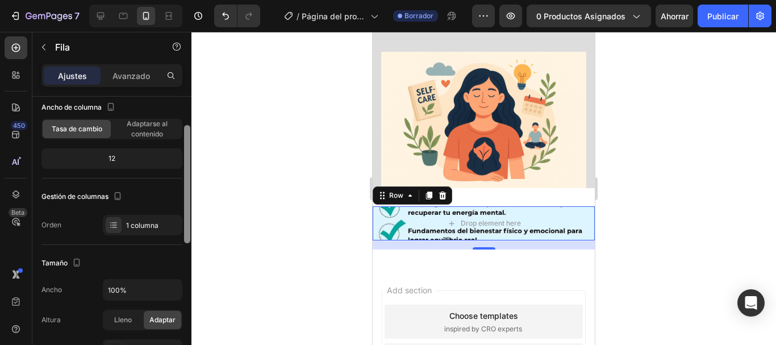
drag, startPoint x: 185, startPoint y: 233, endPoint x: 186, endPoint y: 145, distance: 88.1
click at [186, 145] on div at bounding box center [187, 184] width 6 height 118
click at [139, 118] on div "Ancho de columna Tasa de cambio Adaptarse al contenido" at bounding box center [111, 118] width 141 height 41
click at [143, 126] on font "Adaptarse al contenido" at bounding box center [147, 128] width 41 height 19
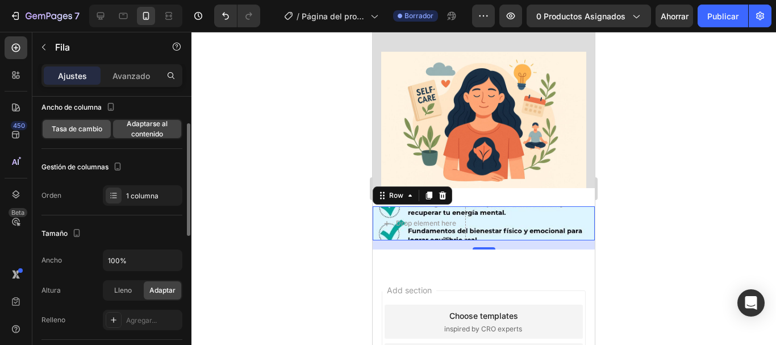
click at [94, 131] on font "Tasa de cambio" at bounding box center [77, 128] width 51 height 9
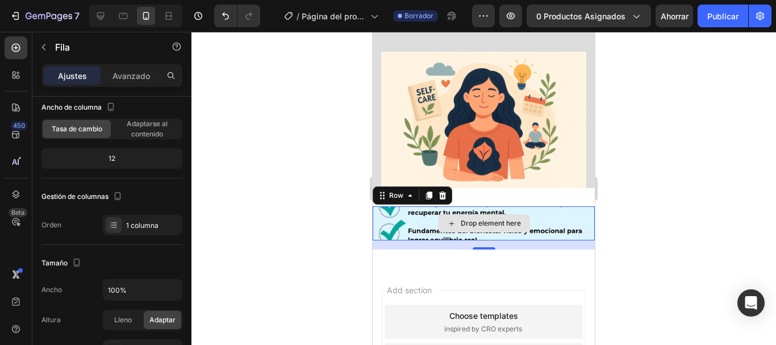
click at [544, 221] on div "Drop element here" at bounding box center [484, 223] width 222 height 34
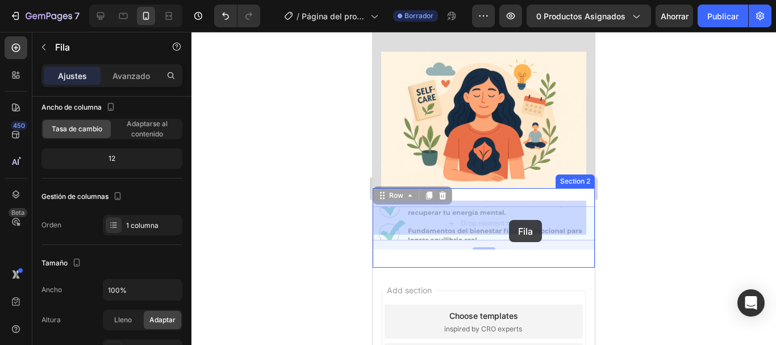
drag, startPoint x: 540, startPoint y: 233, endPoint x: 509, endPoint y: 220, distance: 33.6
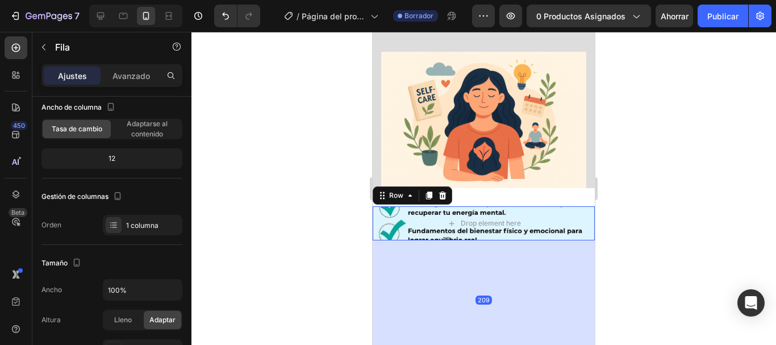
drag, startPoint x: 485, startPoint y: 244, endPoint x: 489, endPoint y: 353, distance: 109.7
click at [489, 344] on html "Mobile ( 391 px) iPhone 13 Mini iPhone 13 Pro iPhone 11 Pro Max iPhone 15 Pro M…" at bounding box center [484, 217] width 222 height 801
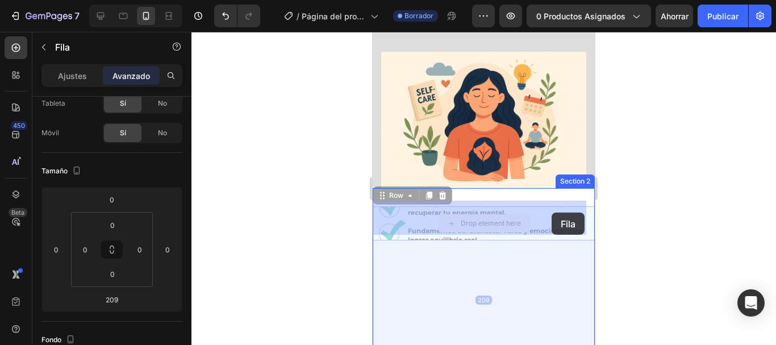
drag, startPoint x: 562, startPoint y: 214, endPoint x: 552, endPoint y: 212, distance: 10.5
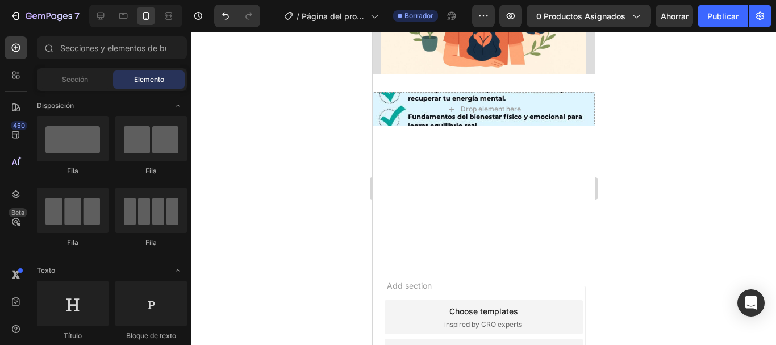
scroll to position [331, 0]
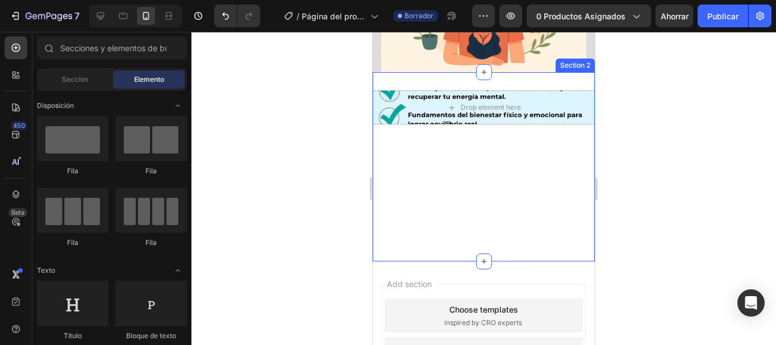
click at [528, 212] on div "Drop element here Row" at bounding box center [484, 166] width 222 height 153
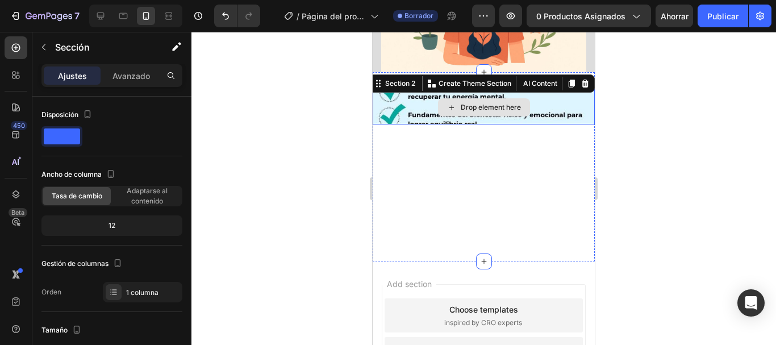
click at [481, 103] on div "Drop element here" at bounding box center [491, 107] width 60 height 9
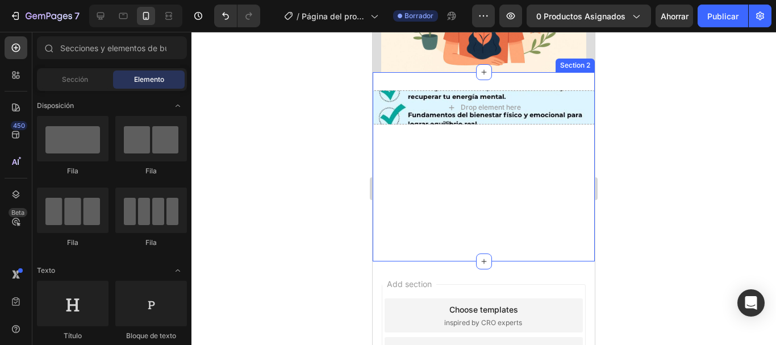
click at [477, 143] on div "Drop element here Row" at bounding box center [484, 166] width 222 height 153
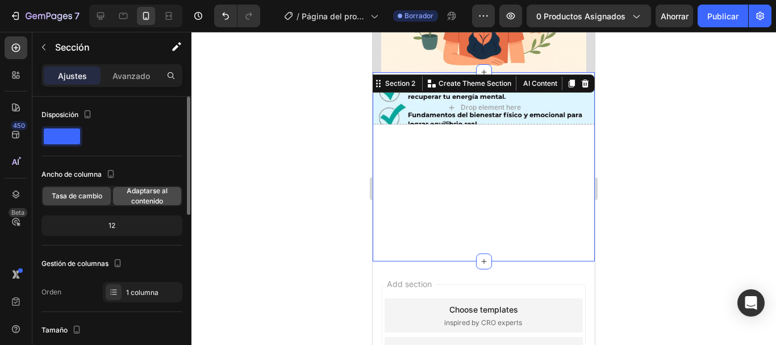
click at [156, 190] on font "Adaptarse al contenido" at bounding box center [147, 195] width 41 height 19
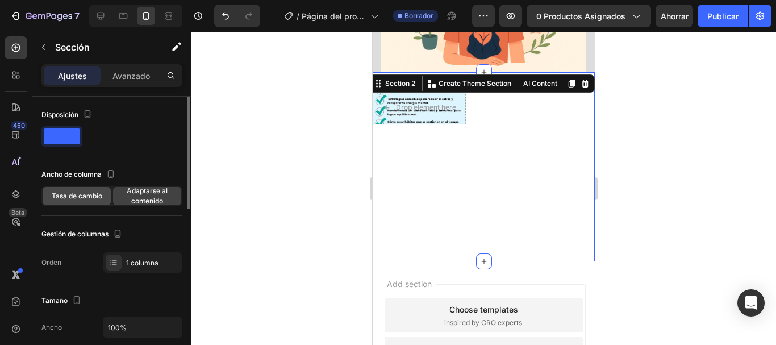
click at [65, 189] on div "Tasa de cambio" at bounding box center [77, 196] width 68 height 18
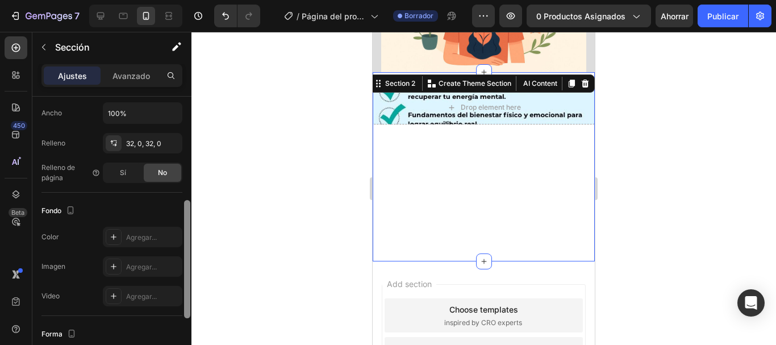
scroll to position [255, 0]
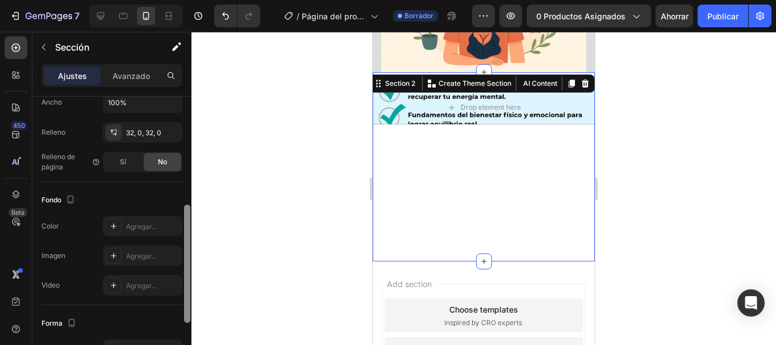
drag, startPoint x: 184, startPoint y: 179, endPoint x: 190, endPoint y: 287, distance: 108.1
click at [190, 287] on div at bounding box center [187, 237] width 9 height 281
click at [124, 255] on div "Agregar..." at bounding box center [143, 255] width 80 height 20
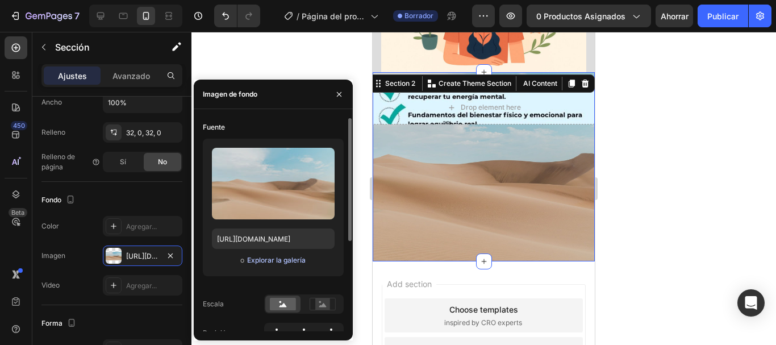
click at [260, 258] on font "Explorar la galería" at bounding box center [276, 260] width 59 height 9
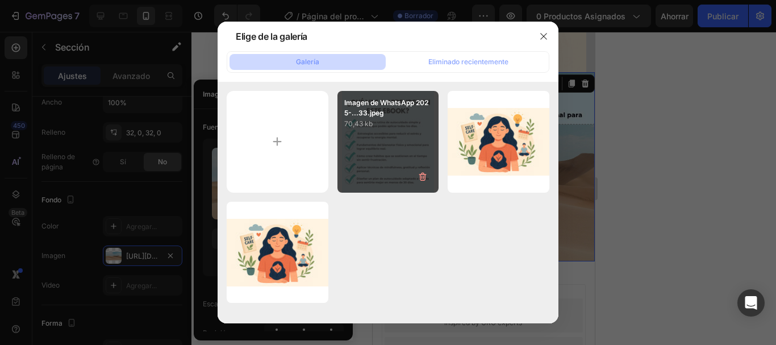
click at [406, 163] on div "Imagen de WhatsApp 2025-...33.jpeg 70,43 kb" at bounding box center [388, 142] width 102 height 102
type input "https://cdn.shopify.com/s/files/1/0763/6579/1445/files/gempages_581846332004631…"
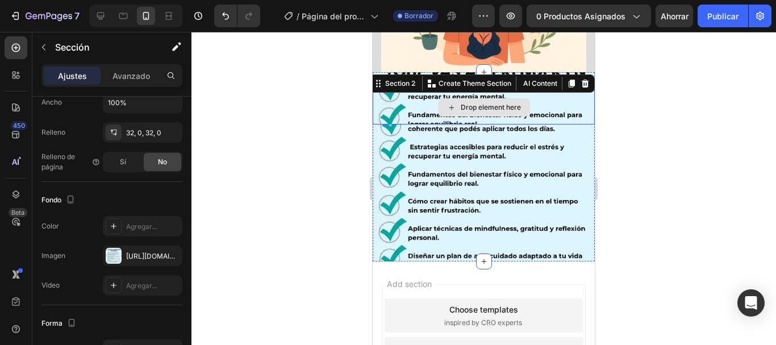
click at [472, 103] on div "Drop element here" at bounding box center [491, 107] width 60 height 9
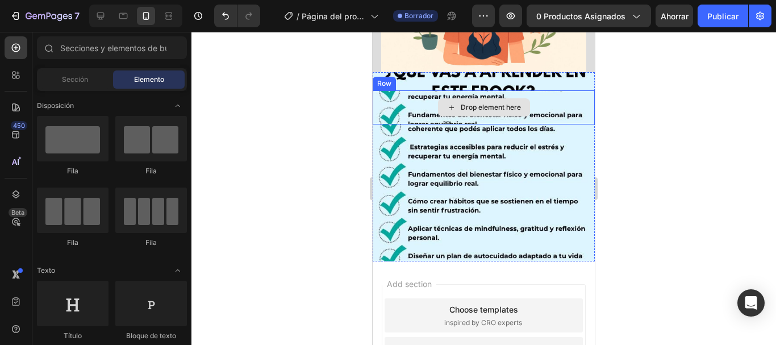
click at [388, 108] on div "Drop element here" at bounding box center [484, 107] width 222 height 34
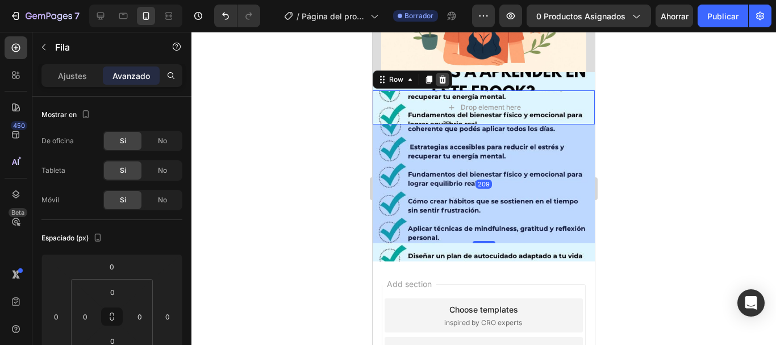
click at [444, 76] on icon at bounding box center [442, 80] width 7 height 8
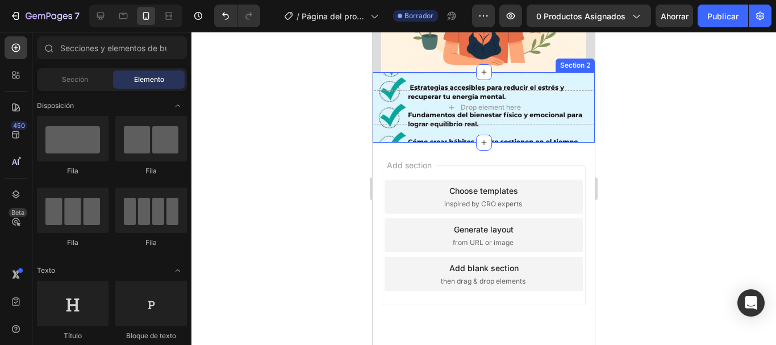
click at [520, 126] on div "Drop element here Section 2" at bounding box center [484, 107] width 222 height 70
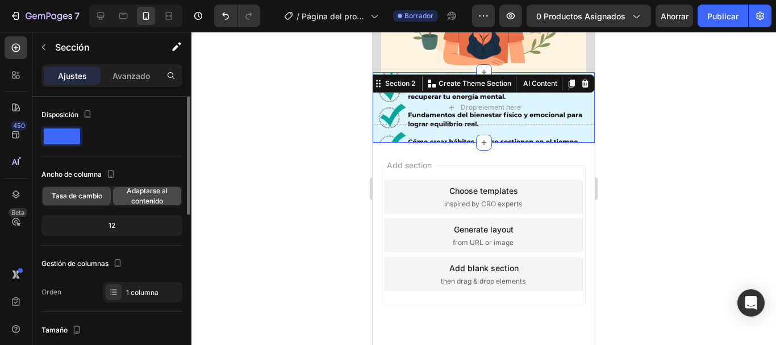
click at [160, 195] on span "Adaptarse al contenido" at bounding box center [147, 196] width 68 height 20
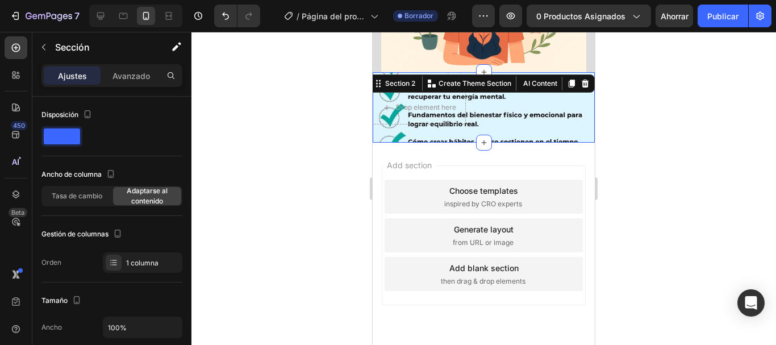
click at [410, 131] on div "Drop element here Section 2 You can create reusable sections Create Theme Secti…" at bounding box center [484, 107] width 222 height 70
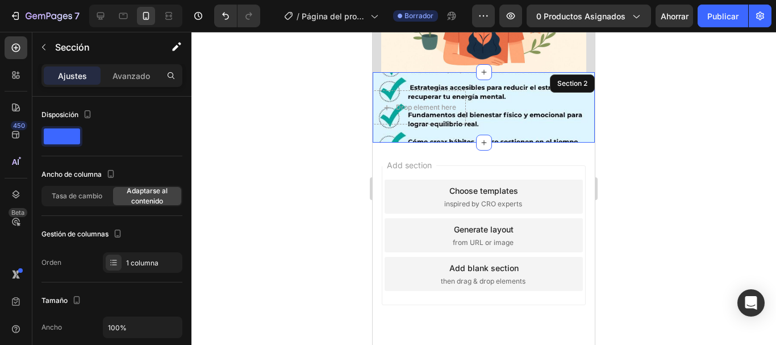
click at [524, 111] on div "Drop element here Section 2" at bounding box center [484, 107] width 222 height 70
click at [426, 98] on div "Drop element here" at bounding box center [419, 107] width 92 height 18
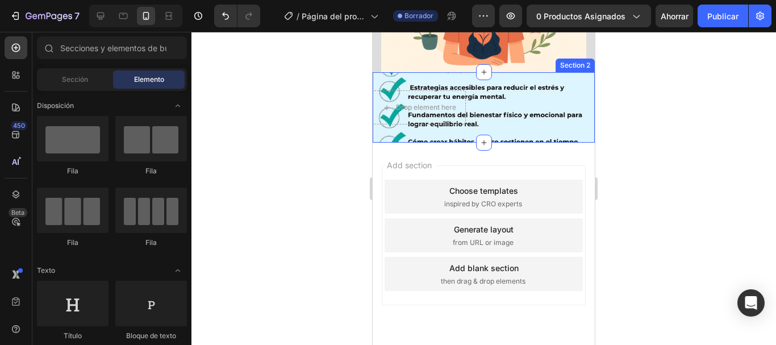
click at [533, 110] on div "Drop element here Section 2" at bounding box center [484, 107] width 222 height 70
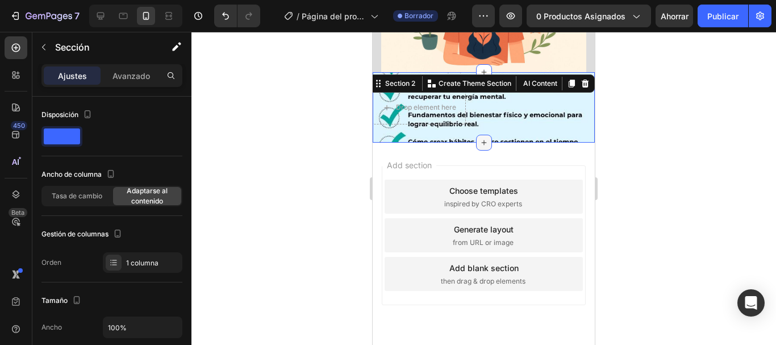
click at [481, 140] on icon at bounding box center [483, 142] width 5 height 5
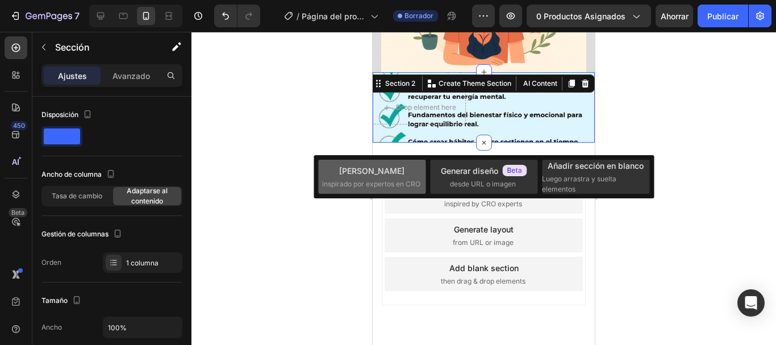
click at [406, 172] on div "Elija plantillas inspirado por expertos en CRO" at bounding box center [372, 177] width 100 height 24
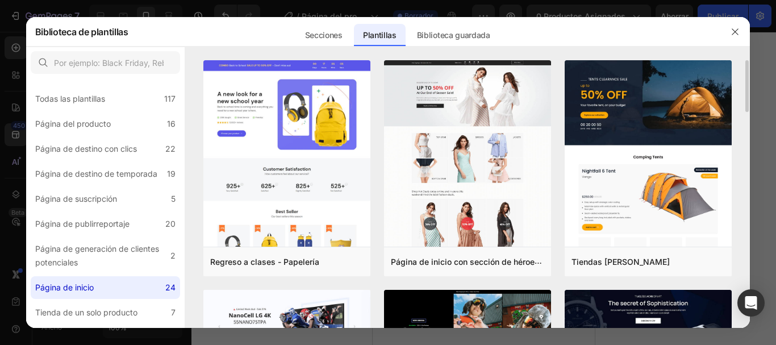
drag, startPoint x: 748, startPoint y: 78, endPoint x: 747, endPoint y: 95, distance: 16.5
click at [747, 95] on div "Regreso a clases - Papelería Añadir a la página Avance Página de inicio con sec…" at bounding box center [467, 193] width 565 height 267
drag, startPoint x: 747, startPoint y: 95, endPoint x: 748, endPoint y: 141, distance: 46.6
click at [748, 141] on div "Regreso a clases - Papelería Añadir a la página Avance Página de inicio con sec…" at bounding box center [467, 193] width 565 height 267
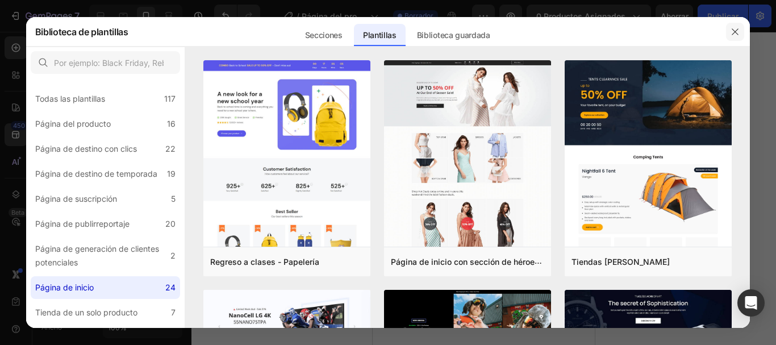
click at [732, 26] on button "button" at bounding box center [735, 32] width 18 height 18
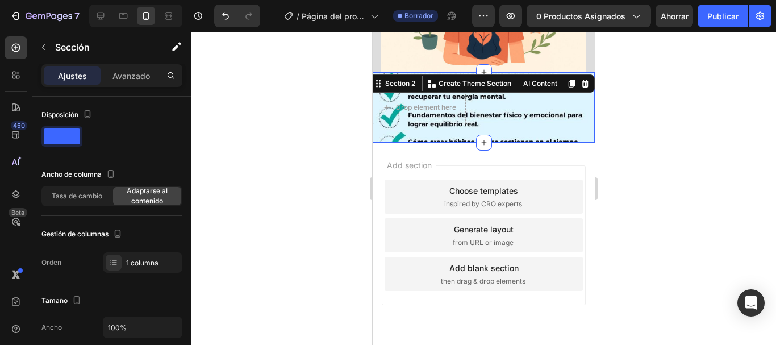
click at [32, 81] on div "450 Beta" at bounding box center [16, 188] width 32 height 313
drag, startPoint x: 0, startPoint y: 69, endPoint x: 9, endPoint y: 71, distance: 8.8
click at [9, 71] on div "Shopify Apps 450 Beta" at bounding box center [16, 188] width 32 height 313
click at [9, 71] on div at bounding box center [16, 75] width 23 height 23
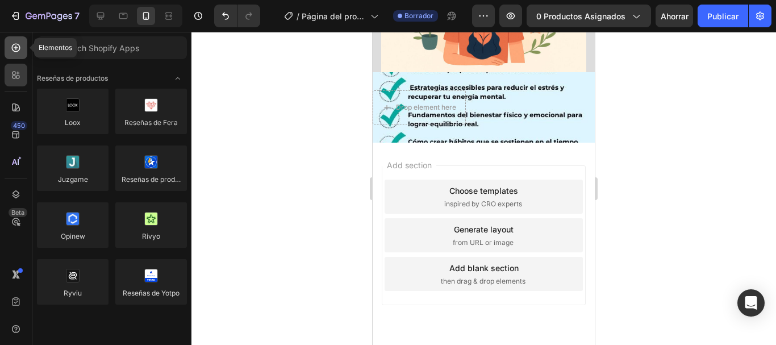
click at [20, 41] on div at bounding box center [16, 47] width 23 height 23
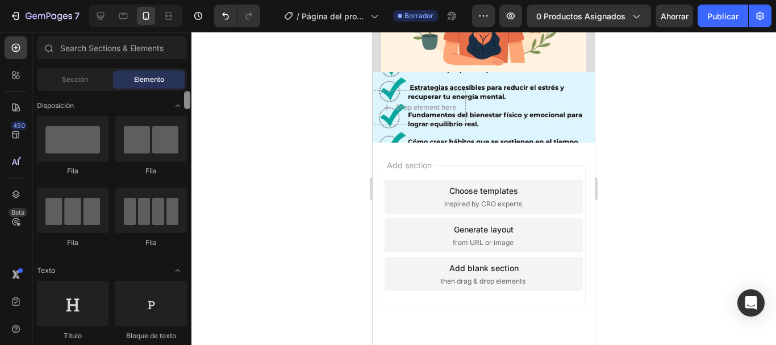
scroll to position [251, 0]
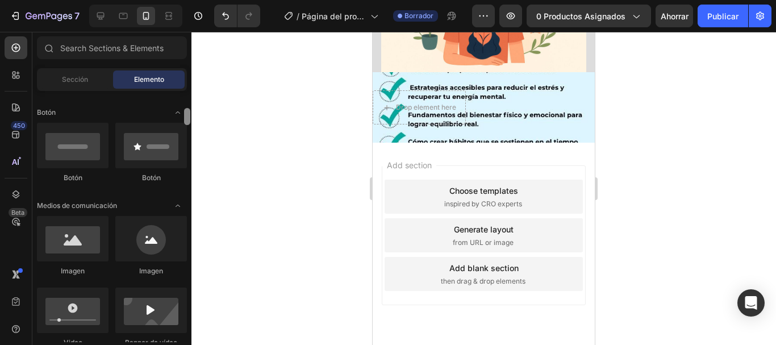
drag, startPoint x: 183, startPoint y: 103, endPoint x: 185, endPoint y: 114, distance: 10.4
click at [185, 114] on div at bounding box center [187, 216] width 9 height 251
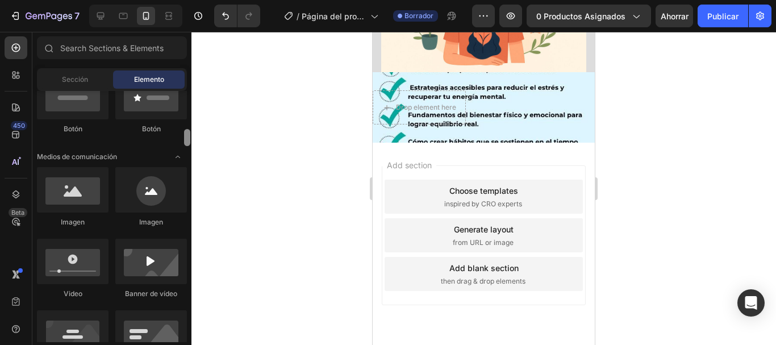
scroll to position [324, 0]
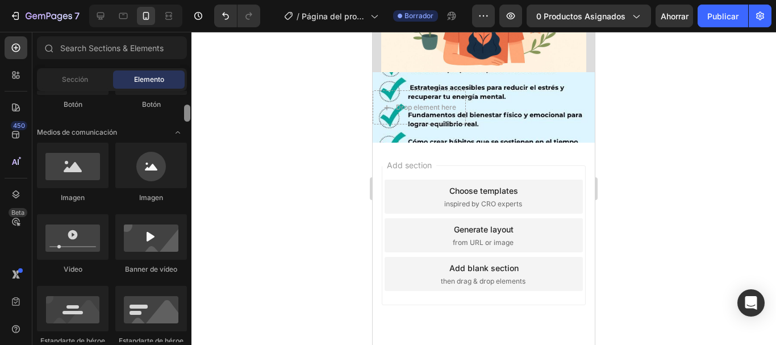
click at [184, 119] on div at bounding box center [187, 113] width 6 height 17
click at [500, 111] on div "Drop element here Section 2" at bounding box center [484, 107] width 222 height 70
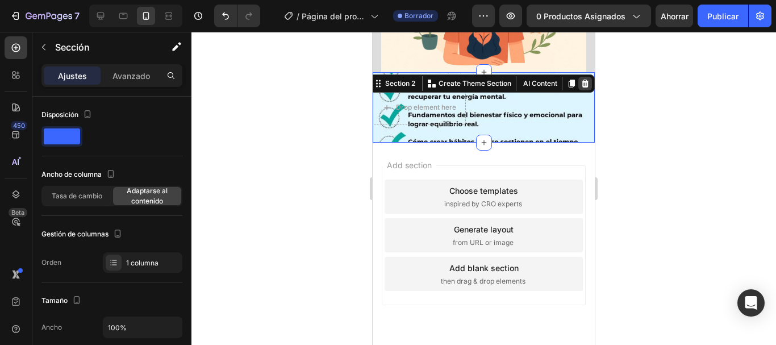
click at [581, 79] on icon at bounding box center [585, 83] width 9 height 9
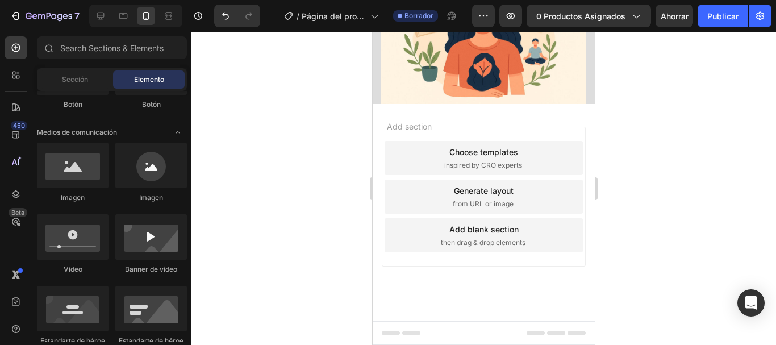
scroll to position [293, 0]
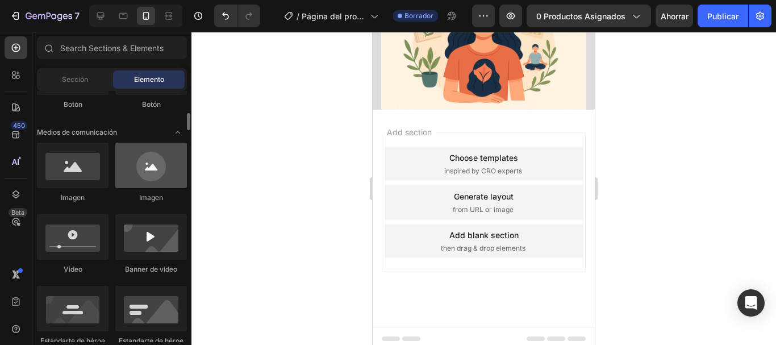
click at [160, 175] on div at bounding box center [151, 165] width 72 height 45
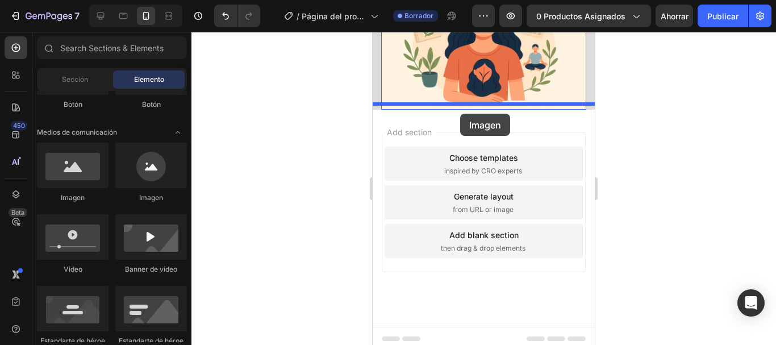
drag, startPoint x: 532, startPoint y: 207, endPoint x: 460, endPoint y: 114, distance: 117.7
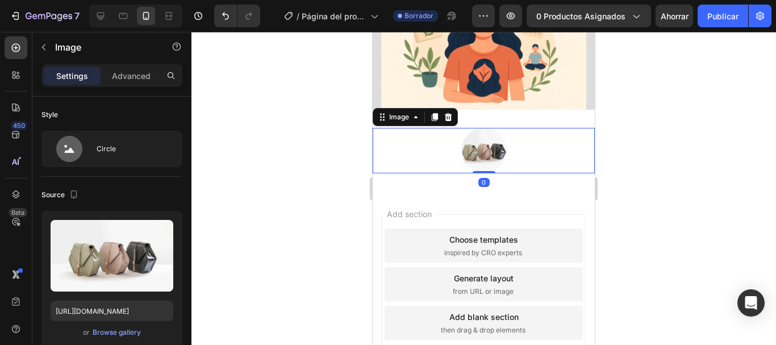
scroll to position [331, 0]
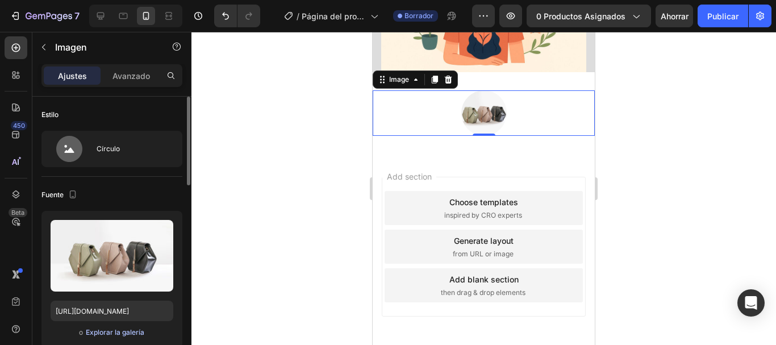
click at [103, 330] on font "Explorar la galería" at bounding box center [115, 332] width 59 height 9
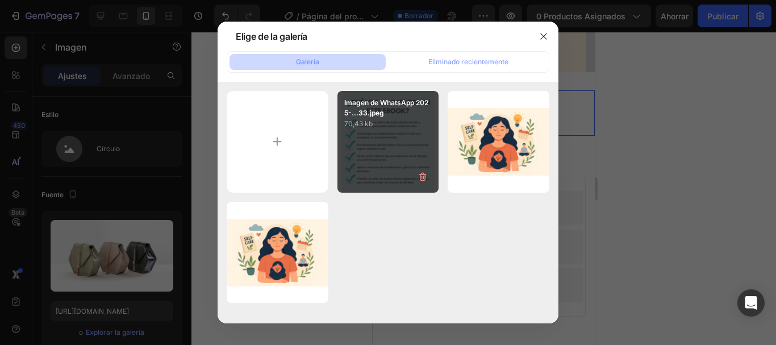
click at [403, 131] on div "Imagen de WhatsApp 2025-...33.jpeg 70,43 kb" at bounding box center [388, 142] width 102 height 102
type input "https://cdn.shopify.com/s/files/1/0763/6579/1445/files/gempages_581846332004631…"
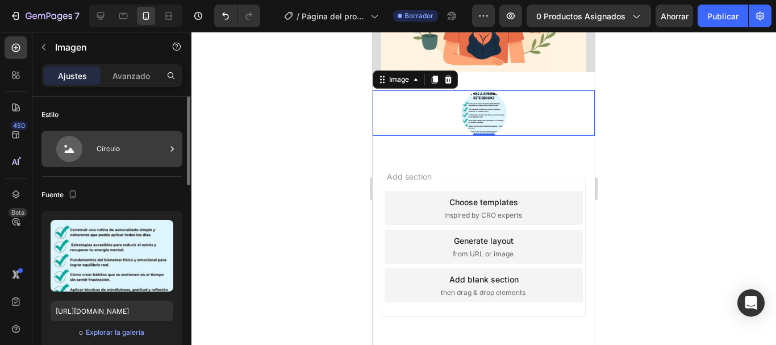
click at [126, 145] on div "Círculo" at bounding box center [131, 149] width 69 height 26
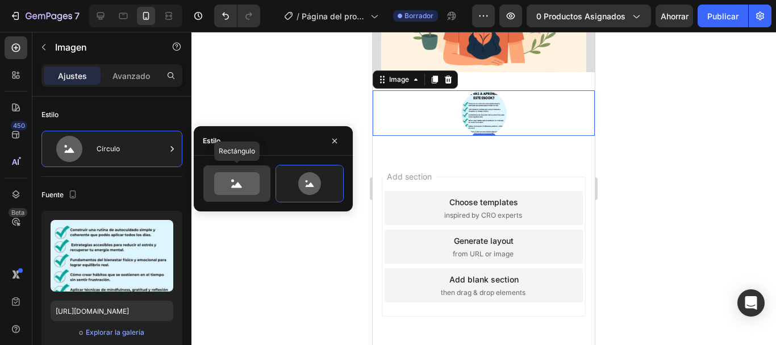
click at [245, 185] on icon at bounding box center [236, 183] width 45 height 23
type input "100"
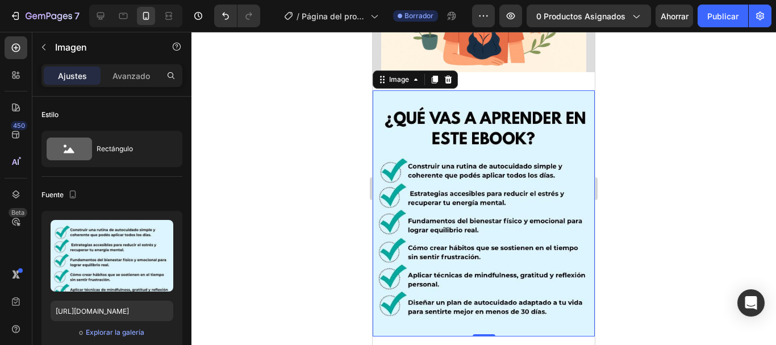
click at [714, 297] on div at bounding box center [483, 188] width 585 height 313
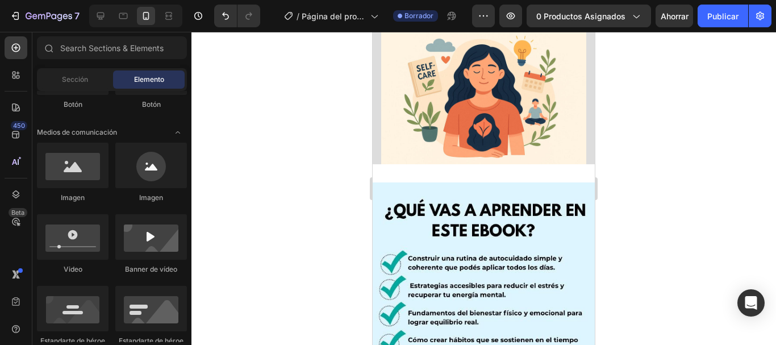
scroll to position [232, 0]
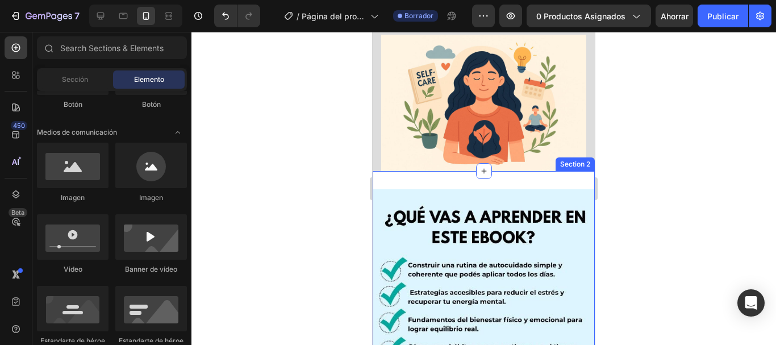
click at [533, 171] on div "Image Section 2" at bounding box center [484, 312] width 222 height 282
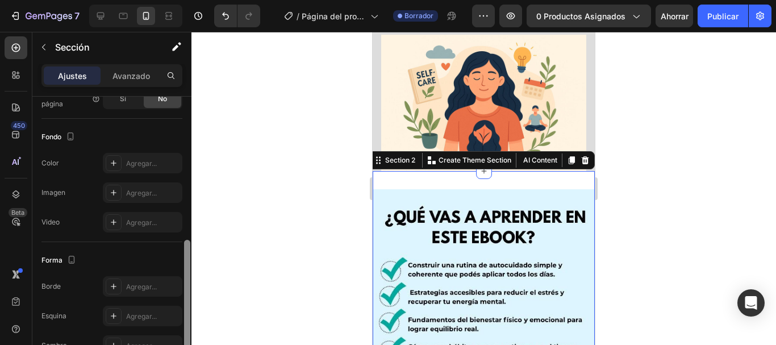
scroll to position [324, 0]
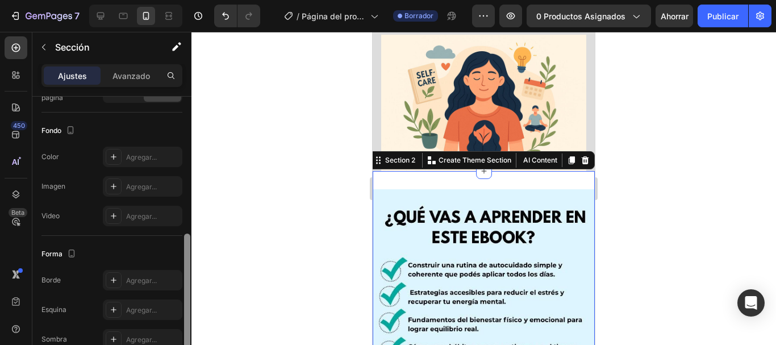
drag, startPoint x: 185, startPoint y: 193, endPoint x: 194, endPoint y: 329, distance: 136.7
click at [194, 0] on div "7 / Página del producto - 27 de agosto, 20:25:06 Borrador Avance 0 productos as…" at bounding box center [388, 0] width 776 height 0
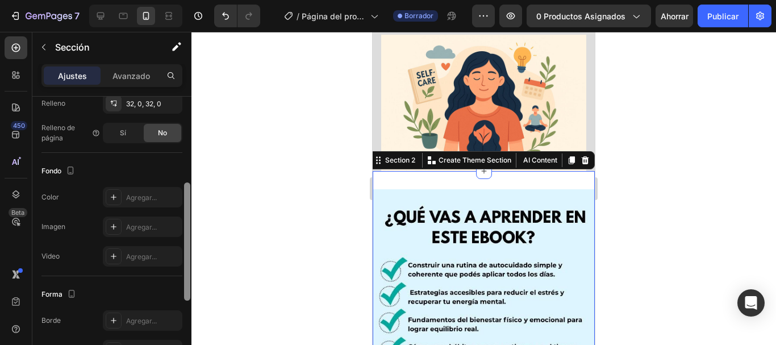
scroll to position [260, 0]
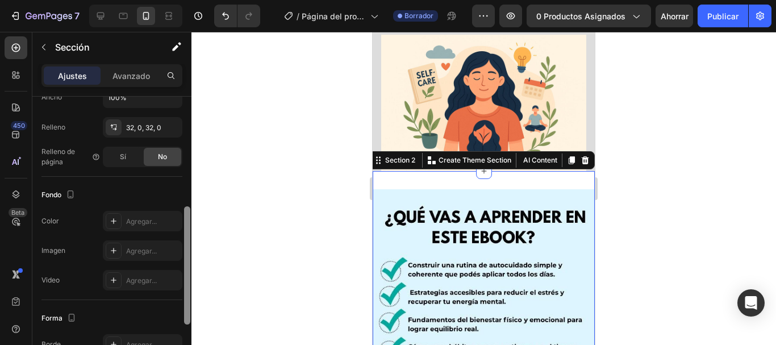
drag, startPoint x: 188, startPoint y: 307, endPoint x: 187, endPoint y: 280, distance: 27.3
click at [187, 280] on div at bounding box center [187, 265] width 6 height 118
click at [120, 222] on div at bounding box center [114, 221] width 16 height 16
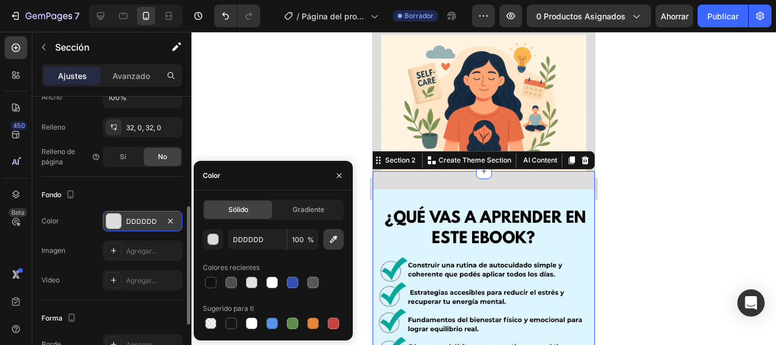
click at [334, 243] on icon "button" at bounding box center [333, 238] width 11 height 11
type input "DDF4FF"
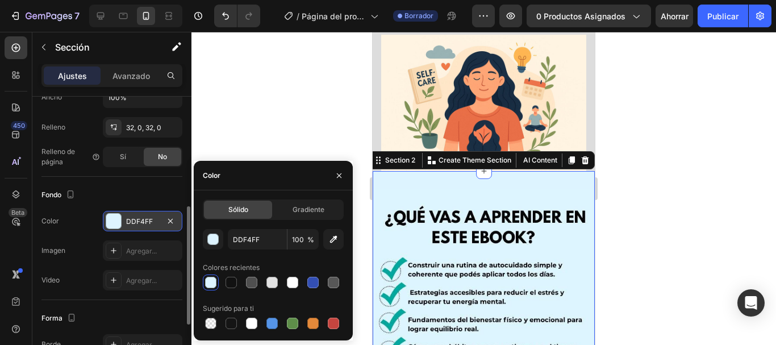
click at [226, 144] on div at bounding box center [483, 188] width 585 height 313
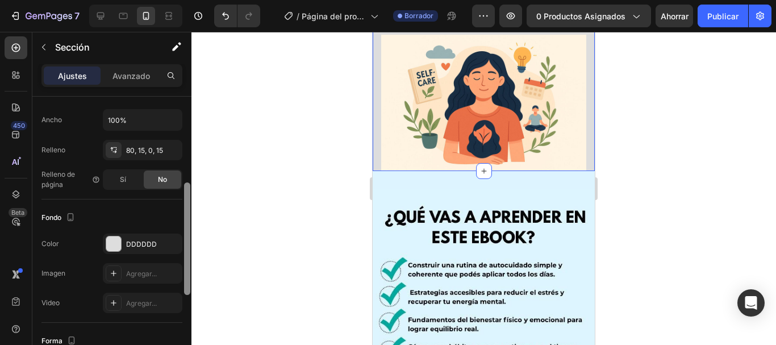
scroll to position [209, 0]
drag, startPoint x: 189, startPoint y: 145, endPoint x: 189, endPoint y: 230, distance: 84.1
click at [189, 230] on div at bounding box center [187, 237] width 6 height 112
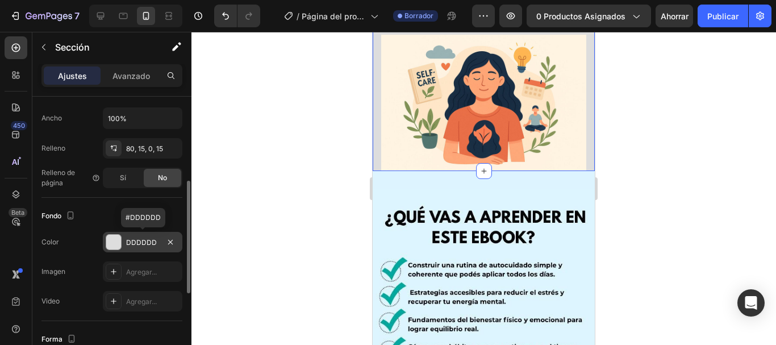
click at [156, 240] on div "DDDDDD" at bounding box center [142, 242] width 33 height 10
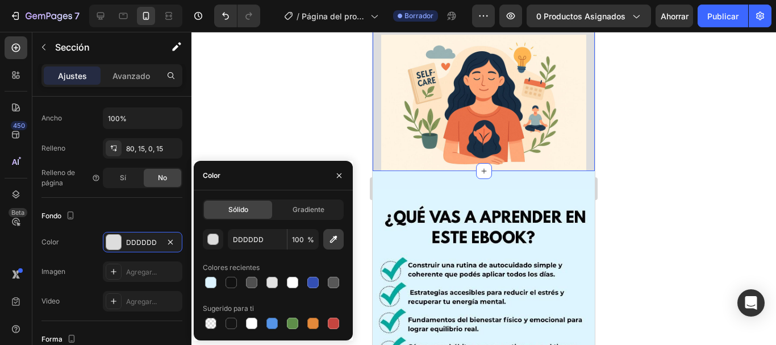
click at [328, 240] on icon "button" at bounding box center [333, 238] width 11 height 11
type input "DDF4FF"
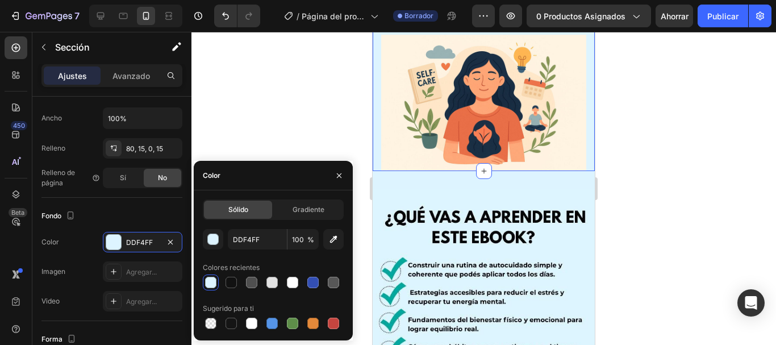
click at [669, 126] on div at bounding box center [483, 188] width 585 height 313
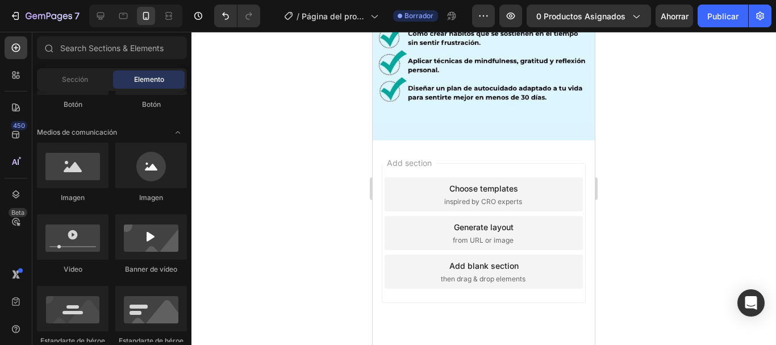
scroll to position [541, 0]
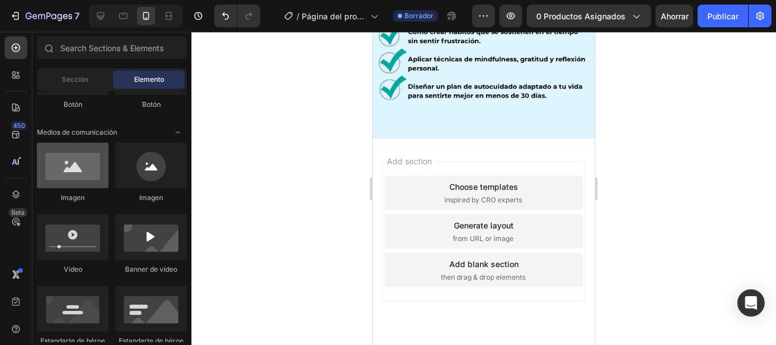
click at [76, 166] on div at bounding box center [73, 165] width 72 height 45
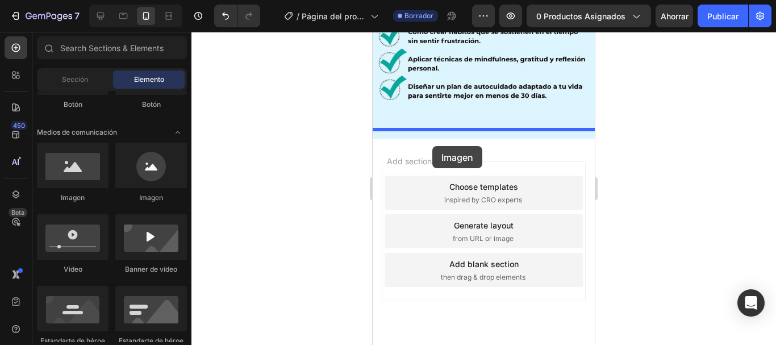
drag, startPoint x: 448, startPoint y: 198, endPoint x: 433, endPoint y: 146, distance: 53.8
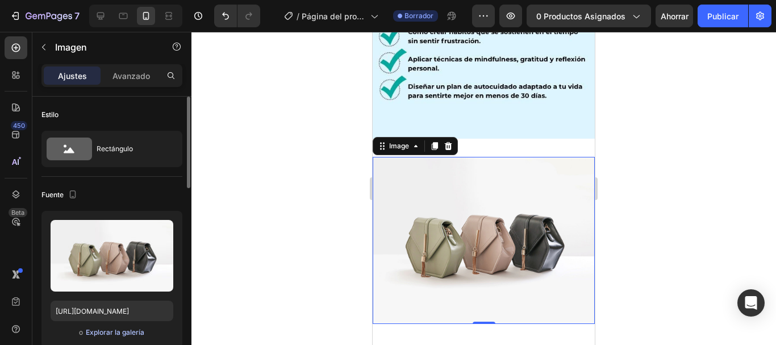
click at [115, 332] on font "Explorar la galería" at bounding box center [115, 332] width 59 height 9
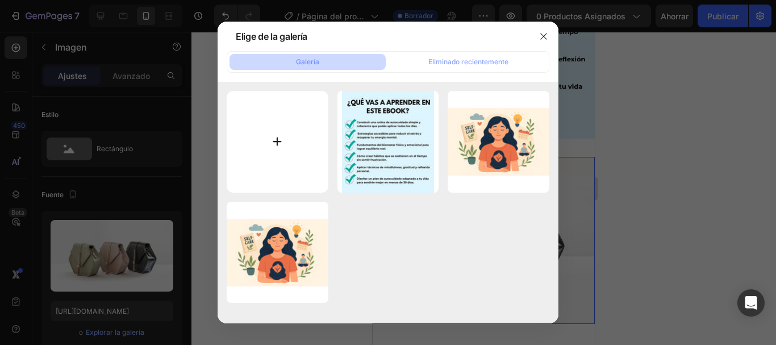
click at [274, 132] on input "file" at bounding box center [278, 142] width 102 height 102
type input "C:\fakepath\WhatsApp Image 2025-08-27 at 15.28.48.jpeg"
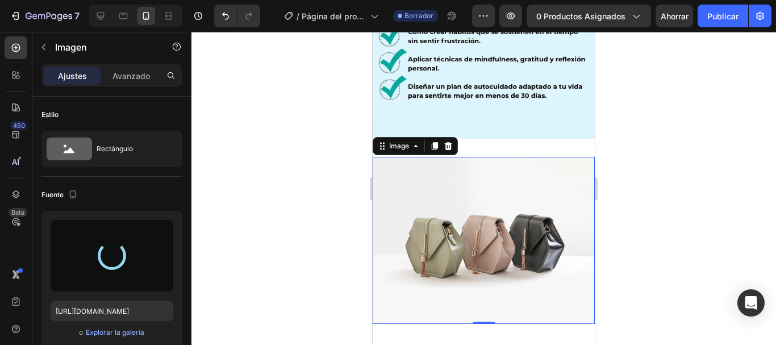
type input "https://cdn.shopify.com/s/files/1/0763/6579/1445/files/gempages_581846332004631…"
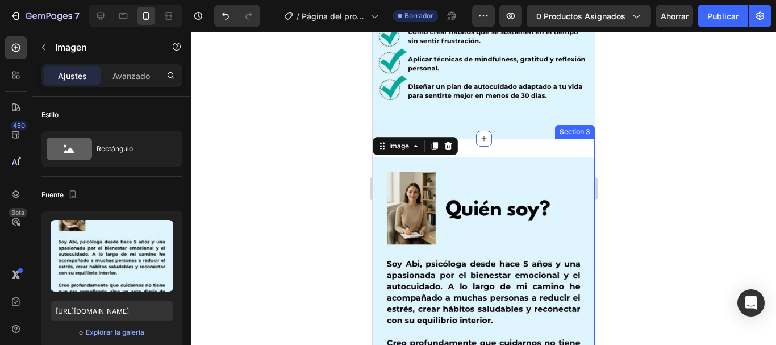
click at [545, 140] on div "Image 0 Section 3" at bounding box center [484, 289] width 222 height 301
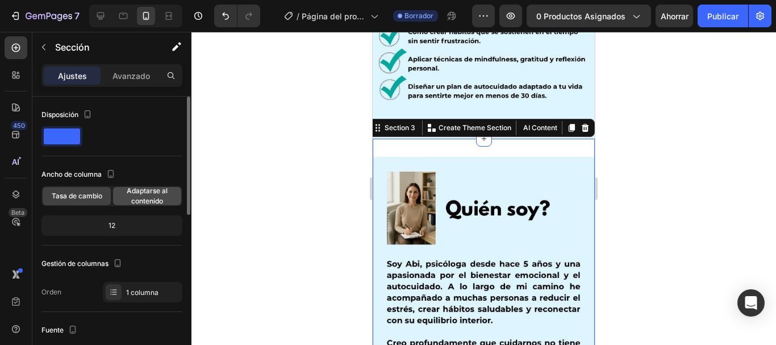
click at [171, 197] on span "Adaptarse al contenido" at bounding box center [147, 196] width 68 height 20
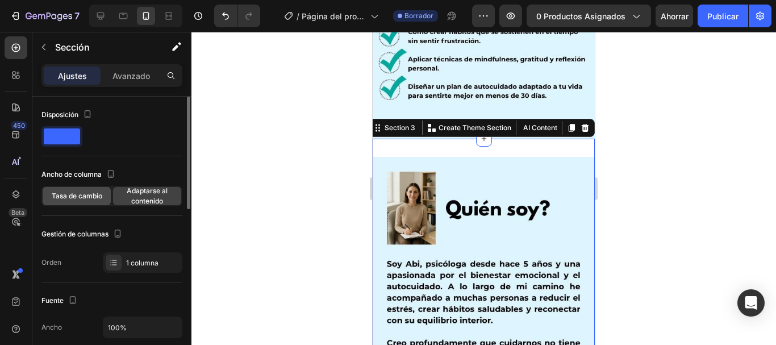
click at [72, 198] on font "Tasa de cambio" at bounding box center [77, 195] width 51 height 9
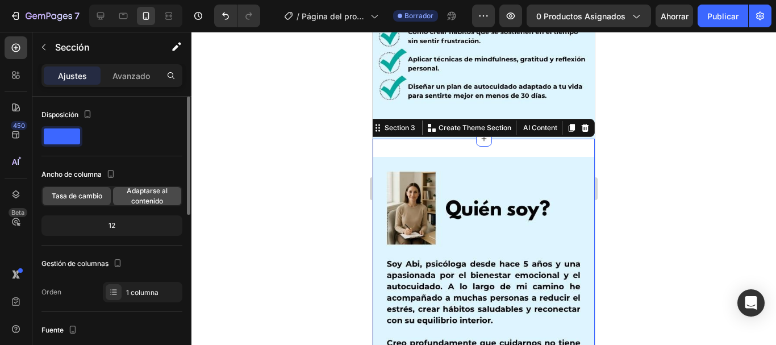
click at [135, 201] on font "Adaptarse al contenido" at bounding box center [147, 195] width 41 height 19
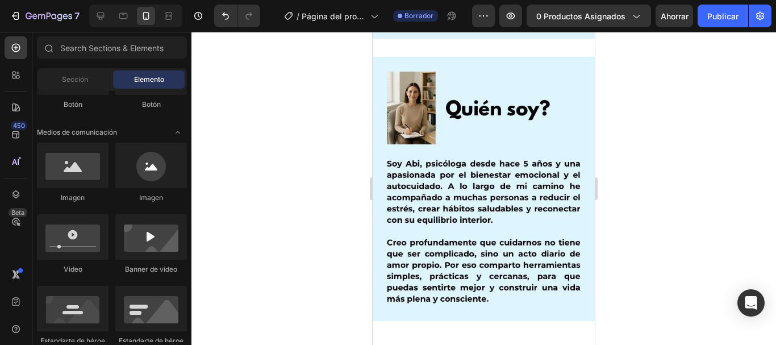
scroll to position [691, 0]
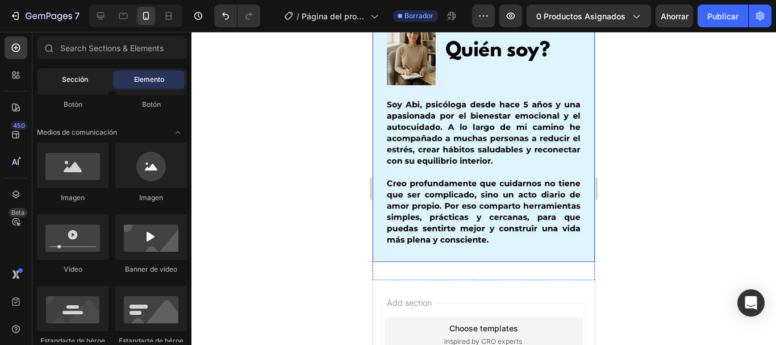
click at [71, 73] on div "Sección" at bounding box center [75, 79] width 72 height 18
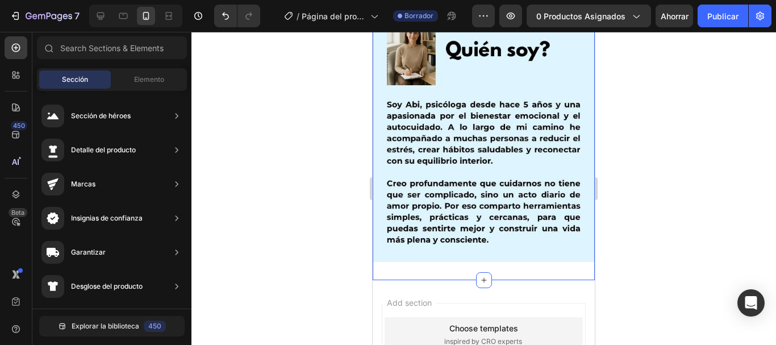
click at [446, 256] on div "Image Section 3" at bounding box center [484, 130] width 222 height 301
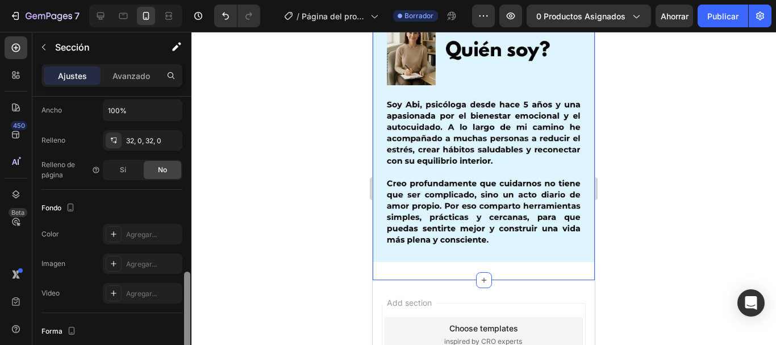
scroll to position [282, 0]
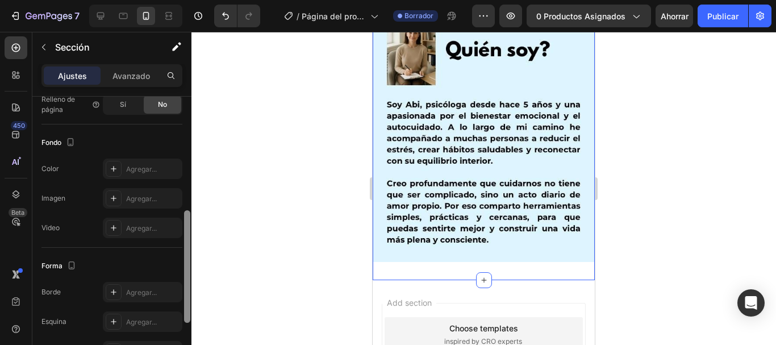
drag, startPoint x: 187, startPoint y: 193, endPoint x: 199, endPoint y: 307, distance: 114.2
click at [199, 0] on div "7 / Página del producto - 27 de agosto, 20:25:06 Borrador Avance 0 productos as…" at bounding box center [388, 0] width 776 height 0
click at [112, 166] on icon at bounding box center [113, 168] width 9 height 9
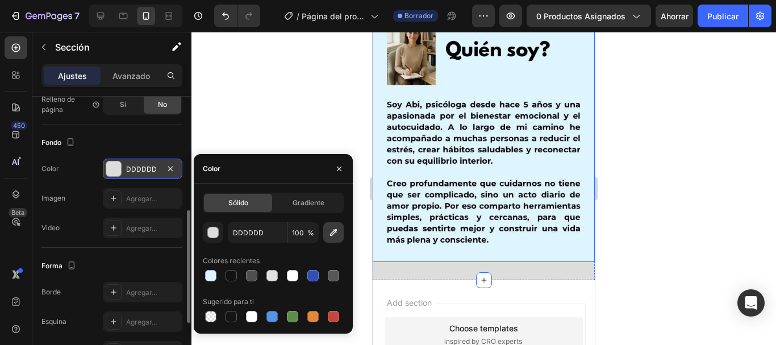
click at [337, 232] on icon "button" at bounding box center [333, 232] width 11 height 11
type input "DFF4FF"
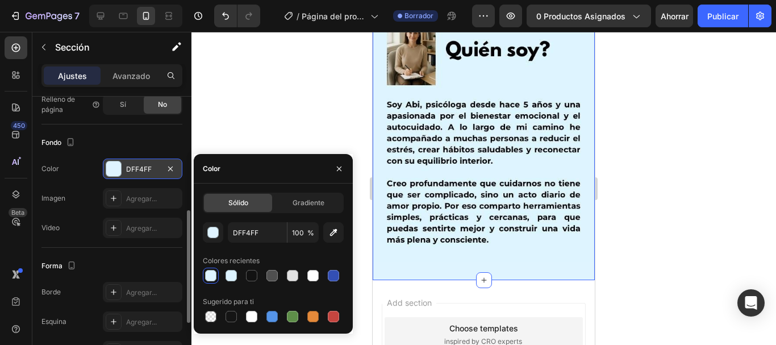
click at [646, 199] on div at bounding box center [483, 188] width 585 height 313
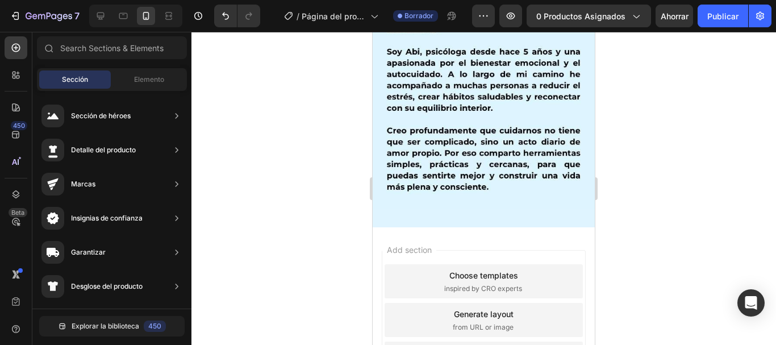
scroll to position [750, 0]
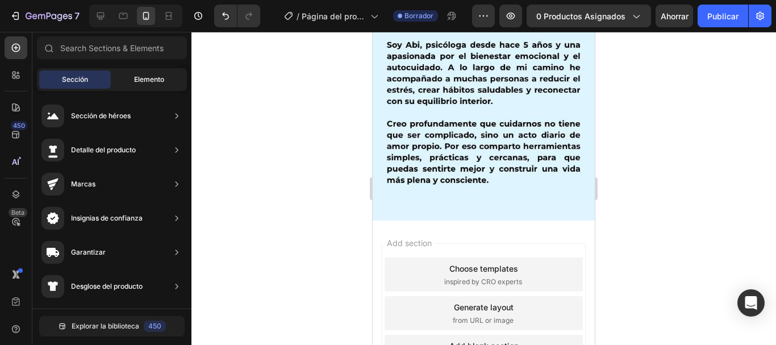
click at [160, 73] on div "Elemento" at bounding box center [149, 79] width 72 height 18
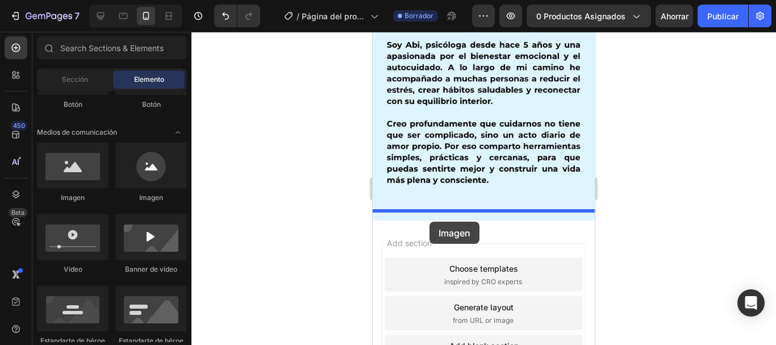
drag, startPoint x: 459, startPoint y: 195, endPoint x: 429, endPoint y: 222, distance: 40.2
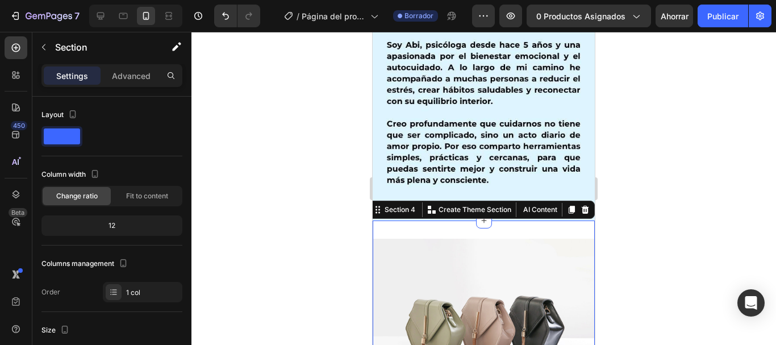
click at [429, 220] on div "Image Section 4 You can create reusable sections Create Theme Section AI Conten…" at bounding box center [484, 321] width 222 height 203
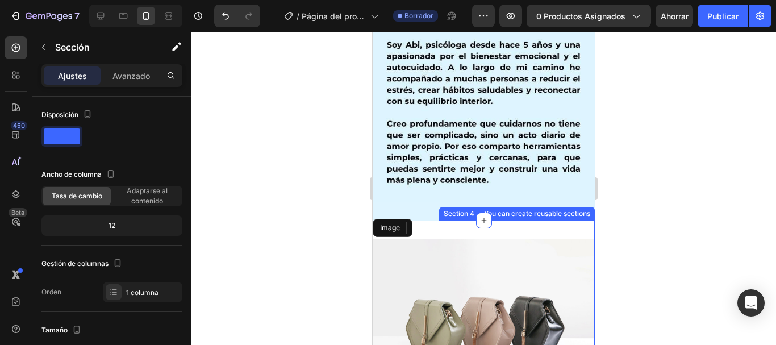
click at [439, 220] on div "Image Section 4 You can create reusable sections Create Theme Section AI Conten…" at bounding box center [484, 321] width 222 height 203
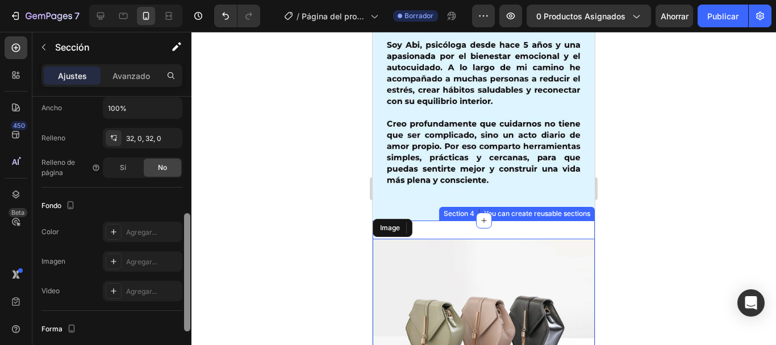
scroll to position [257, 0]
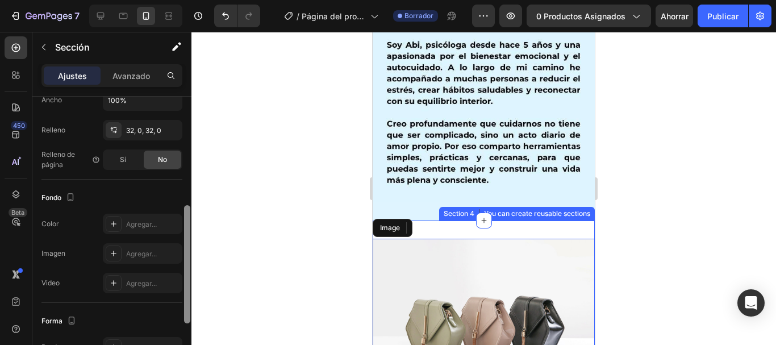
drag, startPoint x: 190, startPoint y: 189, endPoint x: 184, endPoint y: 298, distance: 109.2
click at [184, 298] on div at bounding box center [187, 264] width 6 height 118
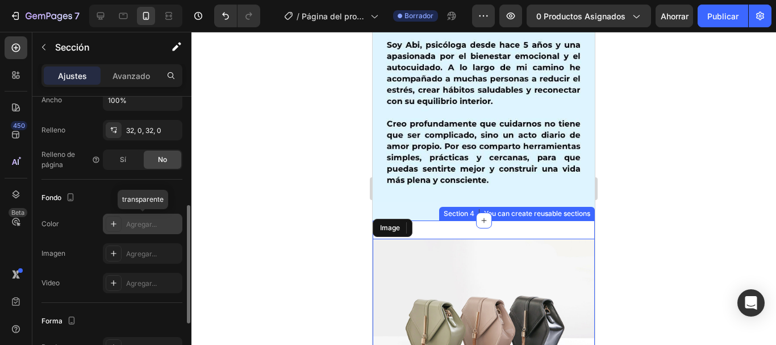
click at [141, 225] on font "Agregar..." at bounding box center [141, 224] width 31 height 9
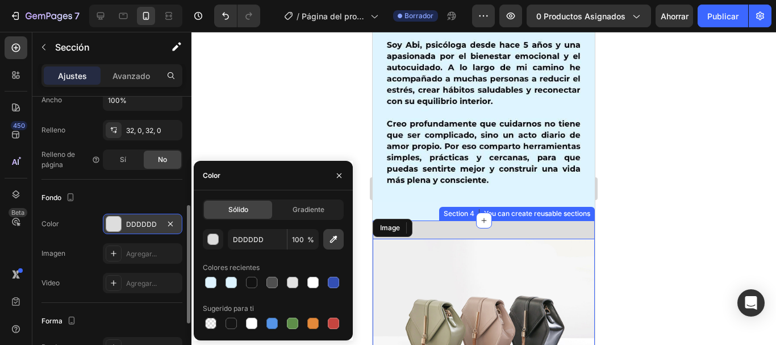
click at [328, 243] on icon "button" at bounding box center [333, 238] width 11 height 11
type input "DFF4FF"
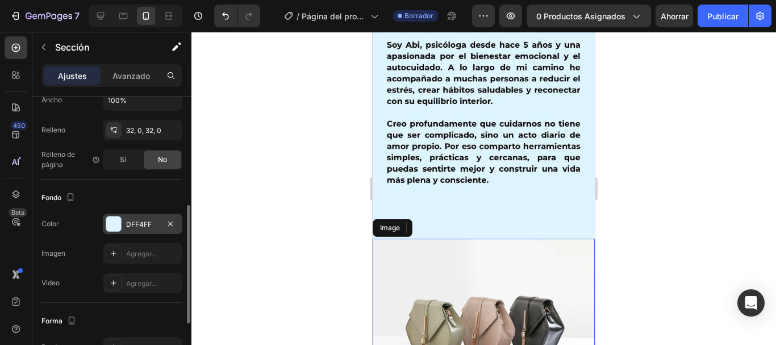
click at [289, 82] on div at bounding box center [483, 188] width 585 height 313
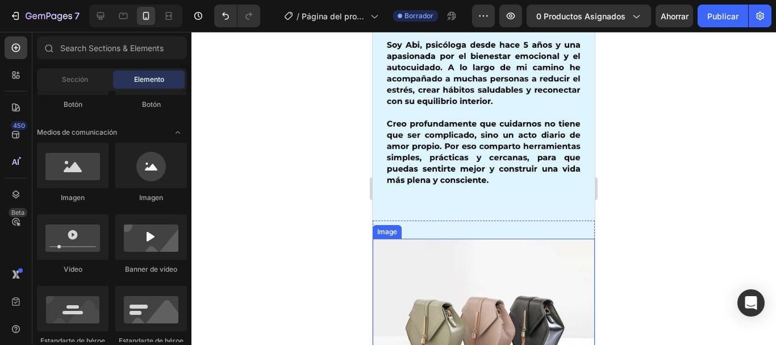
click at [469, 300] on img at bounding box center [484, 322] width 222 height 166
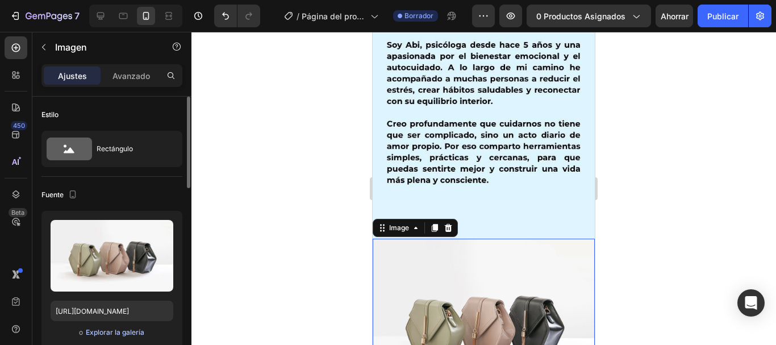
click at [100, 333] on font "Explorar la galería" at bounding box center [115, 332] width 59 height 9
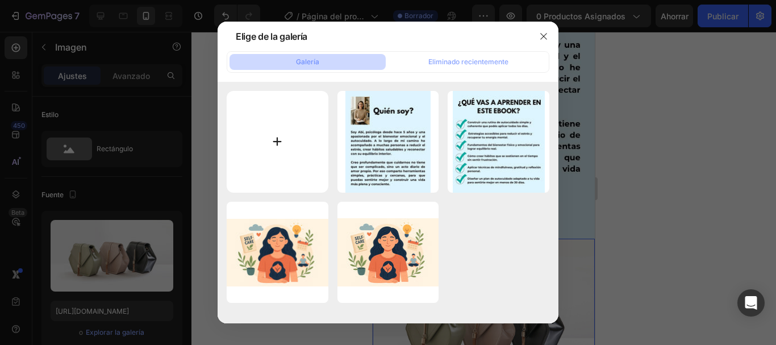
click at [286, 174] on input "file" at bounding box center [278, 142] width 102 height 102
type input "C:\fakepath\WhatsApp Image 2025-08-27 at 14.50.33 (1).jpeg"
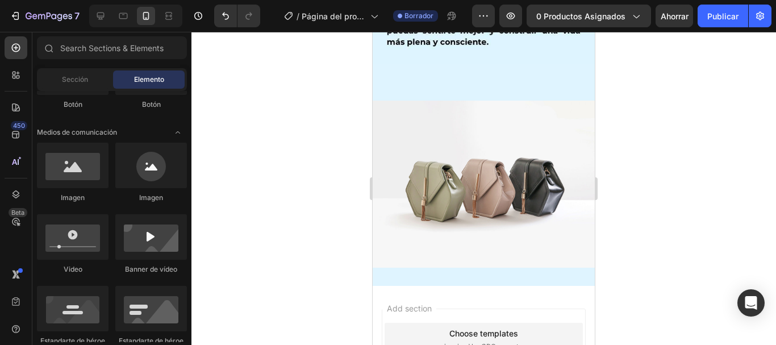
scroll to position [896, 0]
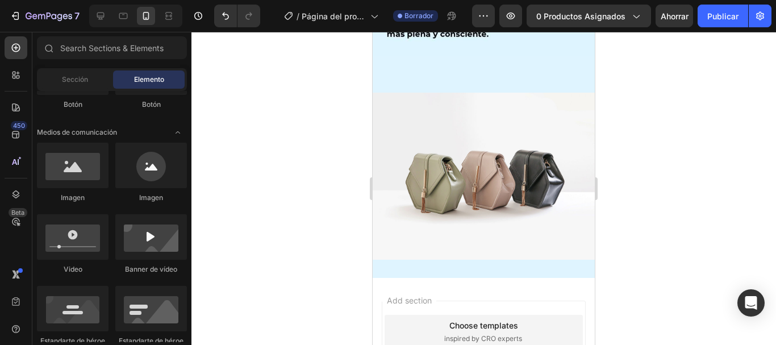
click at [696, 190] on div at bounding box center [483, 188] width 585 height 313
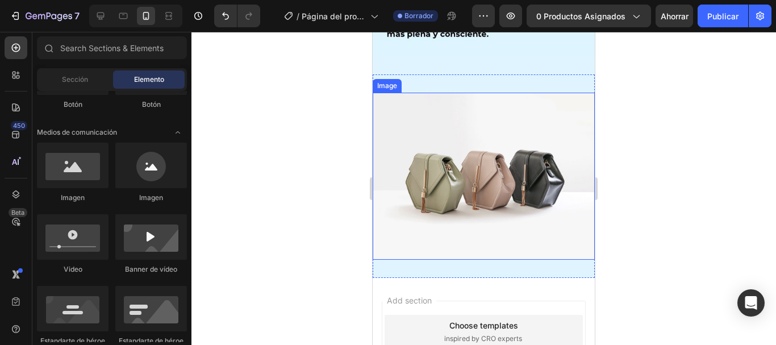
click at [522, 165] on img at bounding box center [484, 176] width 222 height 166
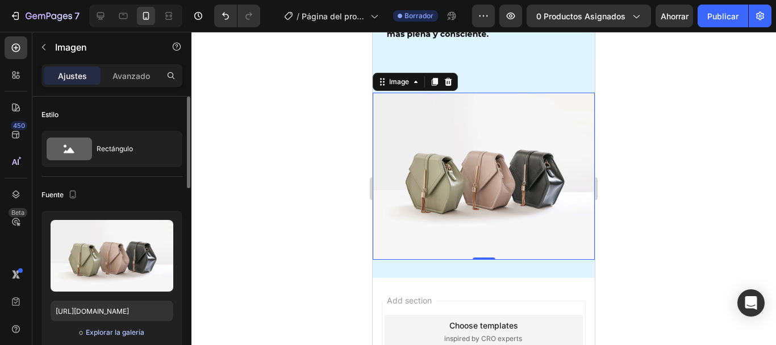
click at [107, 331] on font "Explorar la galería" at bounding box center [115, 332] width 59 height 9
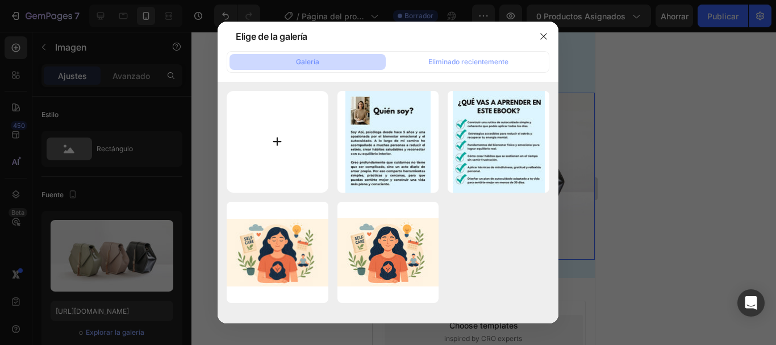
click at [289, 153] on input "file" at bounding box center [278, 142] width 102 height 102
type input "C:\fakepath\WhatsApp Image 2025-08-27 at 14.50.33 (1).jpeg"
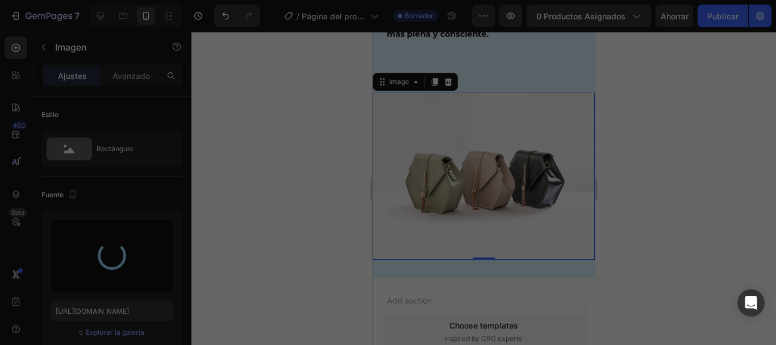
type input "https://cdn.shopify.com/s/files/1/0763/6579/1445/files/gempages_581846332004631…"
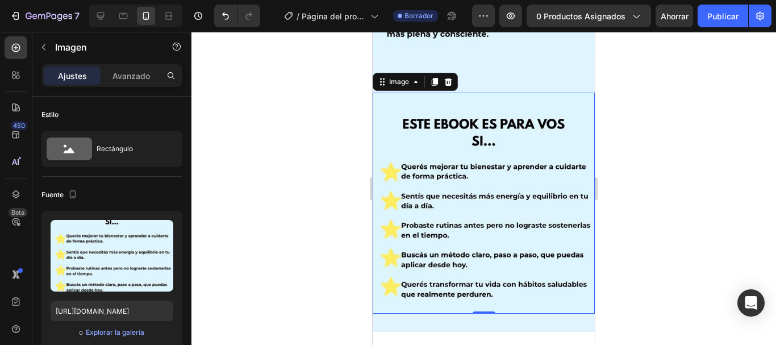
click at [643, 230] on div at bounding box center [483, 188] width 585 height 313
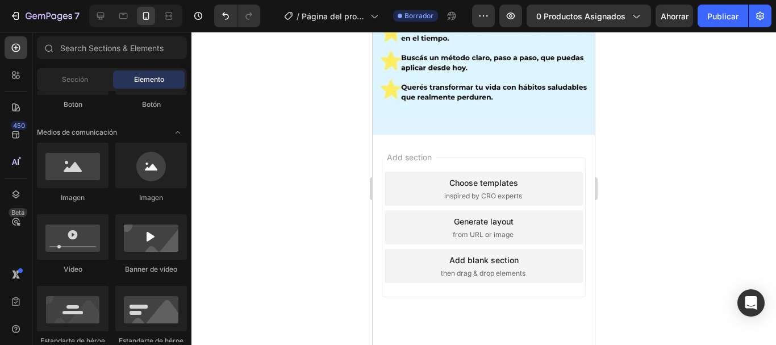
scroll to position [1103, 0]
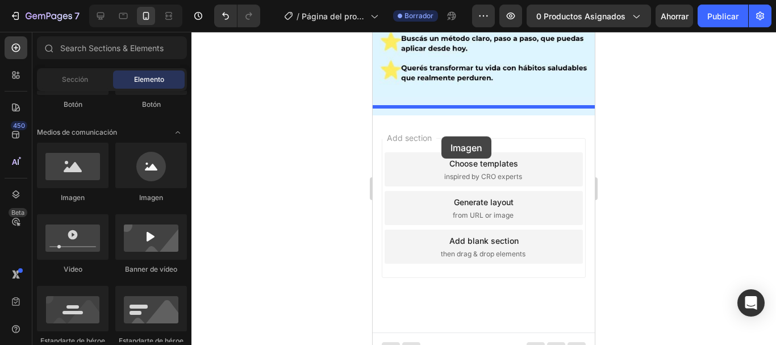
drag, startPoint x: 444, startPoint y: 201, endPoint x: 441, endPoint y: 136, distance: 64.8
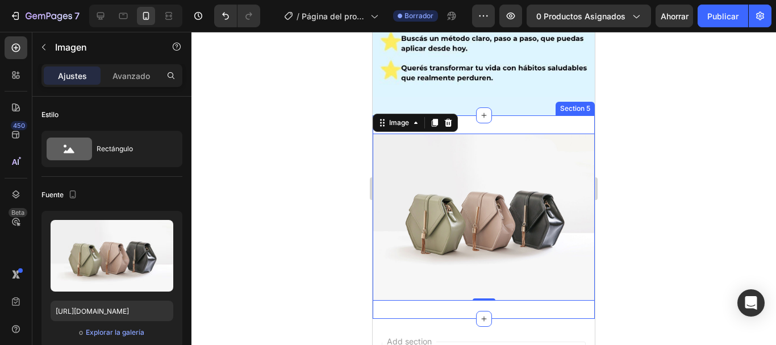
click at [498, 118] on div "Image 0 Section 5" at bounding box center [484, 216] width 222 height 203
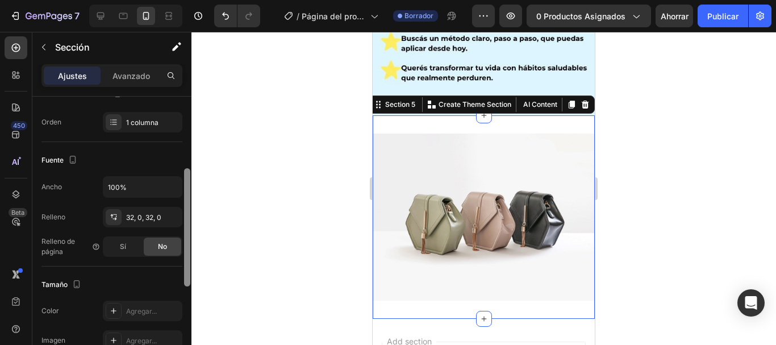
scroll to position [176, 0]
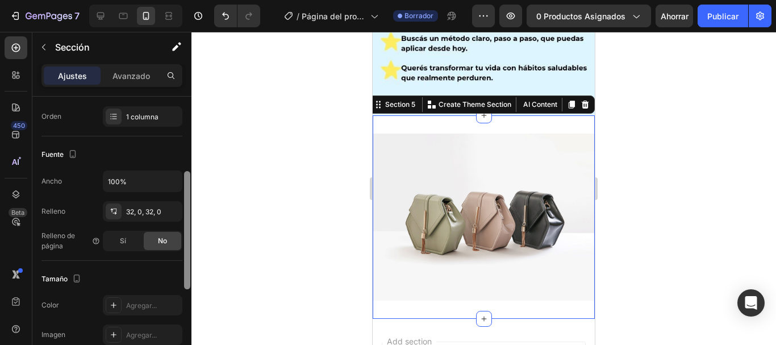
drag, startPoint x: 189, startPoint y: 151, endPoint x: 183, endPoint y: 226, distance: 74.6
click at [183, 226] on div at bounding box center [187, 237] width 9 height 281
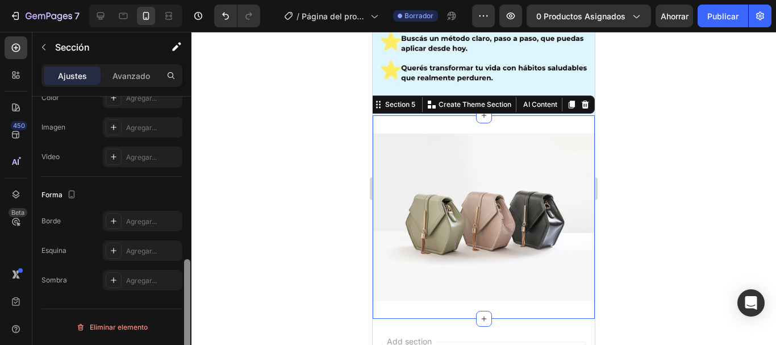
drag, startPoint x: 183, startPoint y: 226, endPoint x: 183, endPoint y: 233, distance: 8.0
click at [183, 233] on div at bounding box center [187, 237] width 9 height 281
click at [142, 94] on div "Ajustes Avanzado" at bounding box center [111, 80] width 159 height 32
click at [142, 97] on font "Agregar..." at bounding box center [141, 98] width 31 height 9
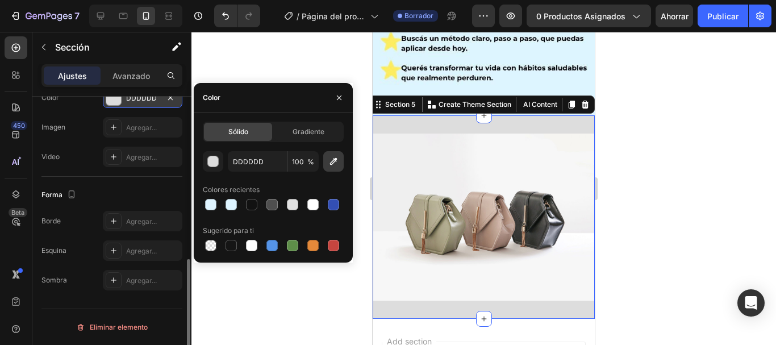
click at [327, 155] on button "button" at bounding box center [333, 161] width 20 height 20
type input "DDF4FF"
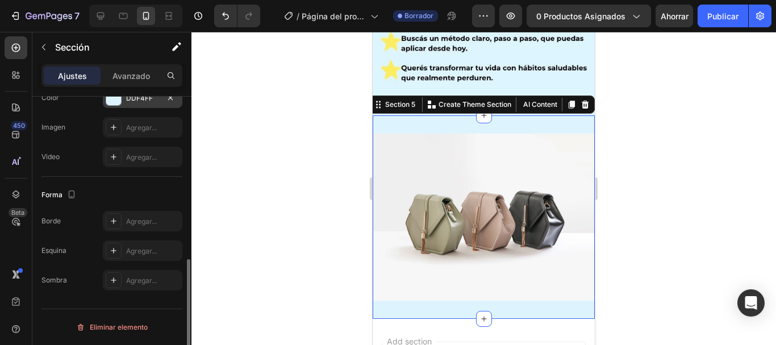
click at [620, 197] on div at bounding box center [483, 188] width 585 height 313
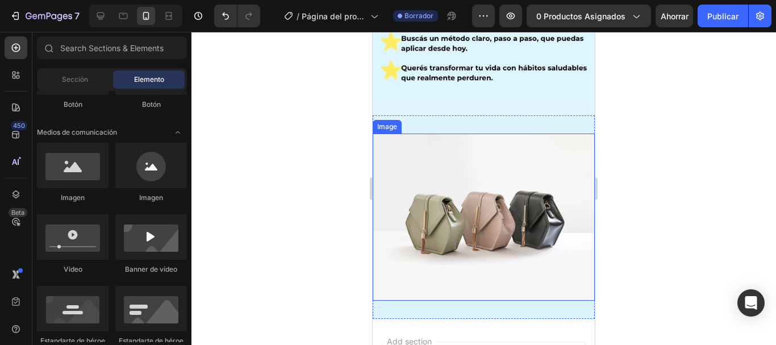
click at [474, 178] on img at bounding box center [484, 217] width 222 height 166
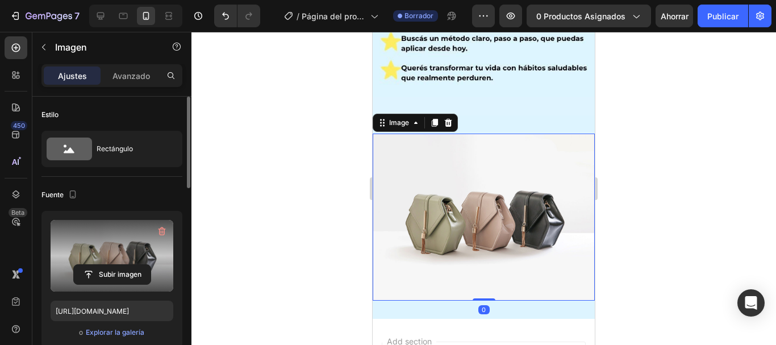
click at [66, 241] on label at bounding box center [112, 256] width 123 height 72
click at [74, 265] on input "file" at bounding box center [112, 274] width 77 height 19
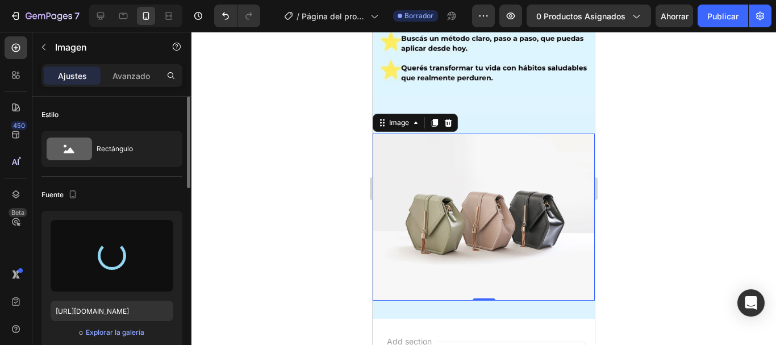
type input "https://cdn.shopify.com/s/files/1/0763/6579/1445/files/gempages_581846332004631…"
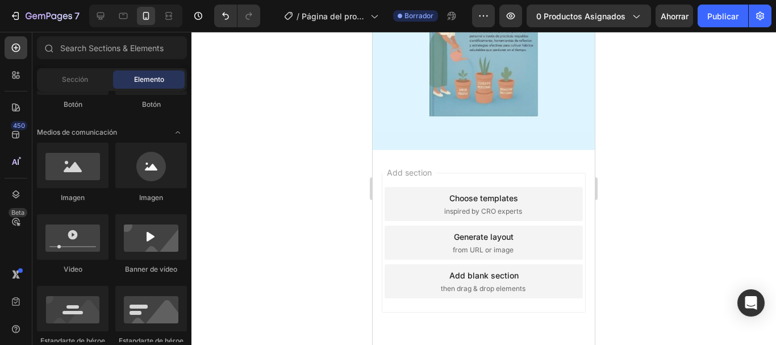
scroll to position [1453, 0]
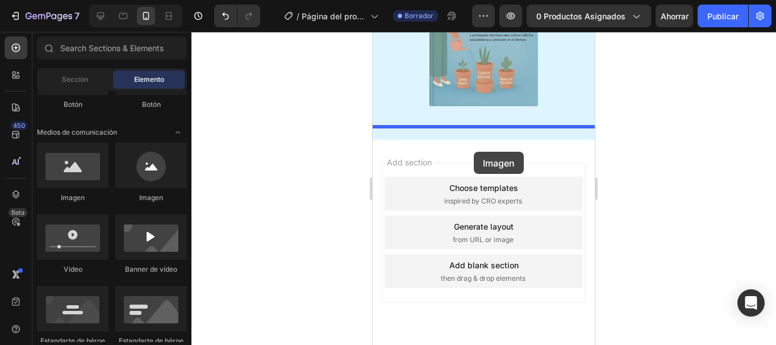
drag, startPoint x: 437, startPoint y: 215, endPoint x: 474, endPoint y: 152, distance: 72.8
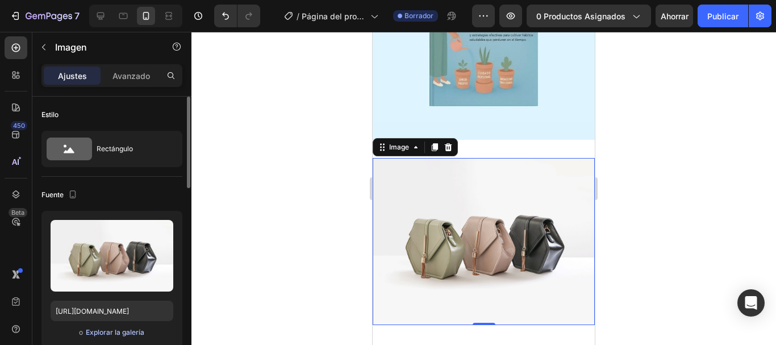
click at [102, 328] on font "Explorar la galería" at bounding box center [115, 332] width 59 height 9
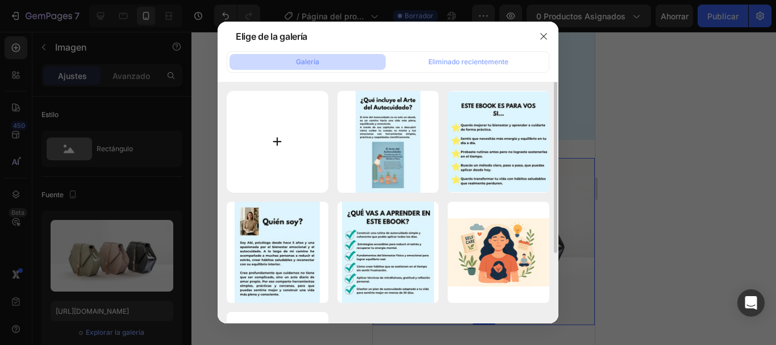
click at [281, 161] on input "file" at bounding box center [278, 142] width 102 height 102
click at [537, 36] on button "button" at bounding box center [544, 36] width 18 height 18
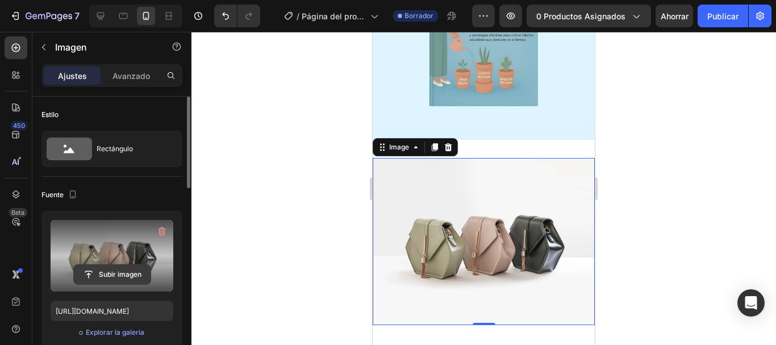
click at [94, 276] on input "file" at bounding box center [112, 274] width 77 height 19
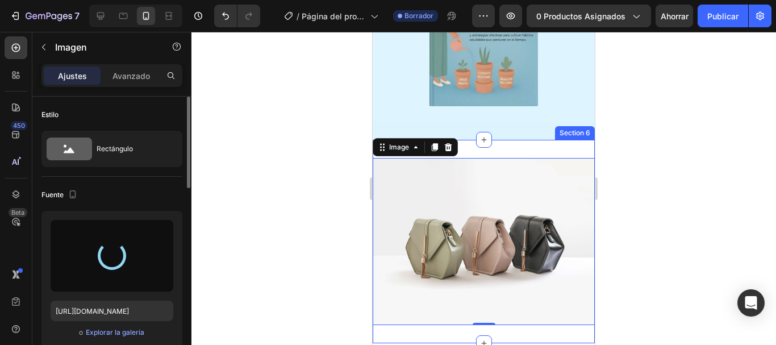
type input "https://cdn.shopify.com/s/files/1/0763/6579/1445/files/gempages_581846332004631…"
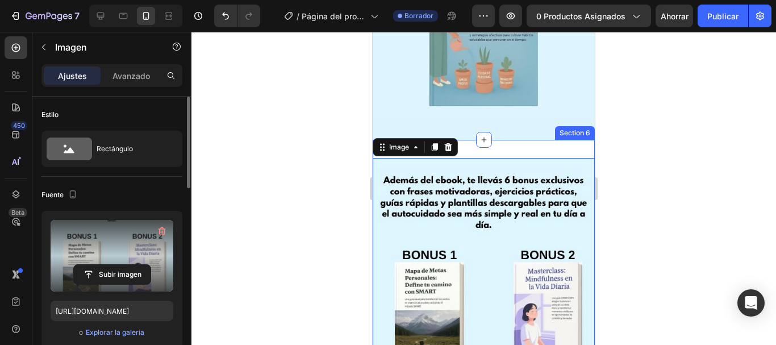
click at [506, 140] on div "Image 0 Section 6" at bounding box center [484, 290] width 222 height 301
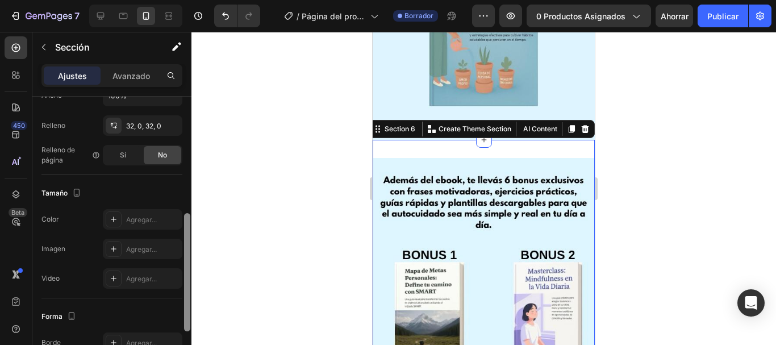
scroll to position [265, 0]
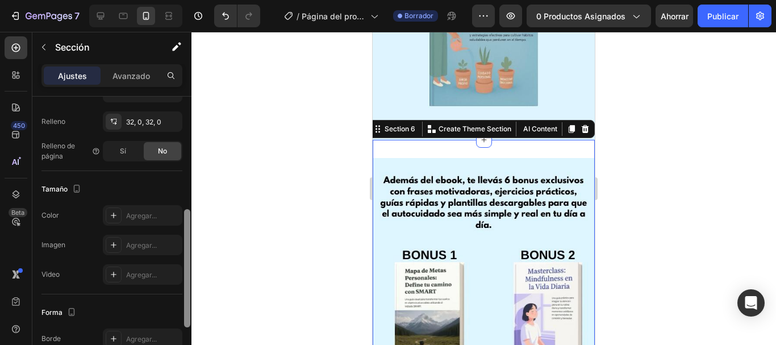
drag, startPoint x: 186, startPoint y: 181, endPoint x: 194, endPoint y: 293, distance: 112.7
click at [194, 0] on div "7 / Página del producto - 27 de agosto, 20:25:06 Borrador Avance 0 productos as…" at bounding box center [388, 0] width 776 height 0
click at [124, 210] on div "Agregar..." at bounding box center [143, 215] width 80 height 20
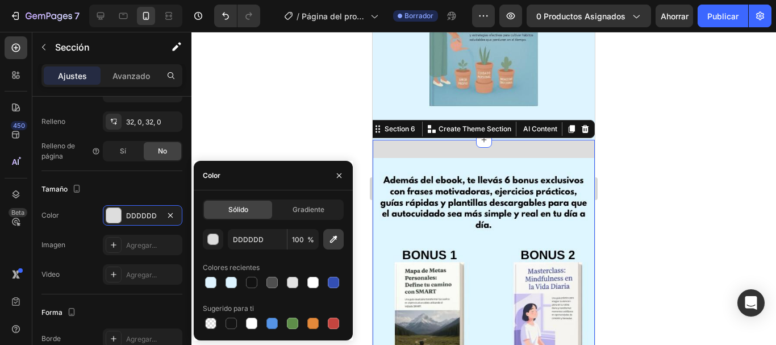
click at [329, 243] on icon "button" at bounding box center [333, 238] width 11 height 11
type input "DEF6FF"
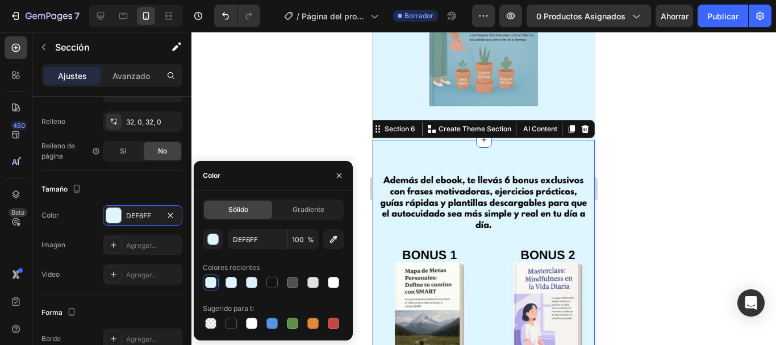
click at [729, 227] on div at bounding box center [483, 188] width 585 height 313
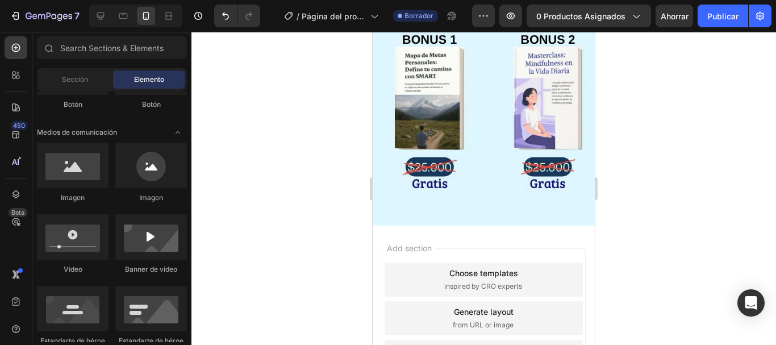
scroll to position [1680, 0]
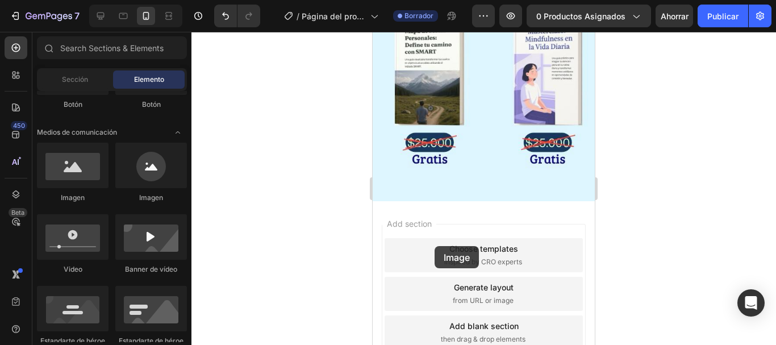
drag, startPoint x: 464, startPoint y: 208, endPoint x: 435, endPoint y: 246, distance: 47.4
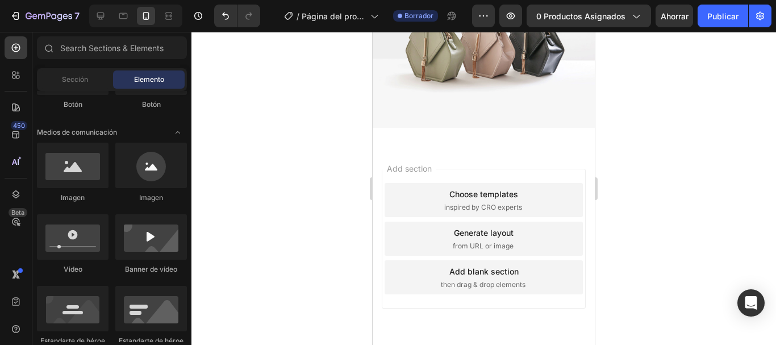
scroll to position [1963, 0]
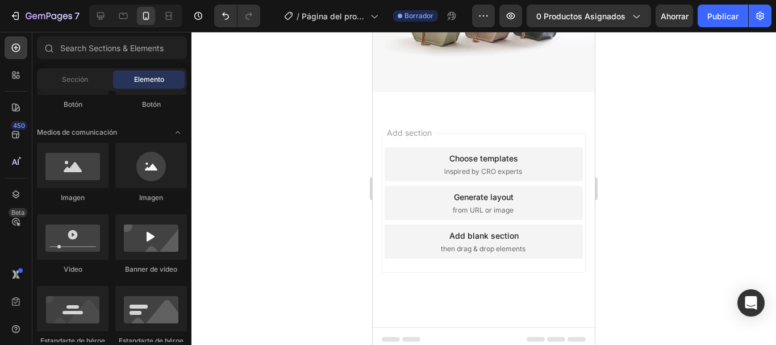
click at [557, 133] on div "Add section Choose templates inspired by CRO experts Generate layout from URL o…" at bounding box center [484, 203] width 204 height 140
click at [416, 127] on span "Add section" at bounding box center [409, 133] width 54 height 12
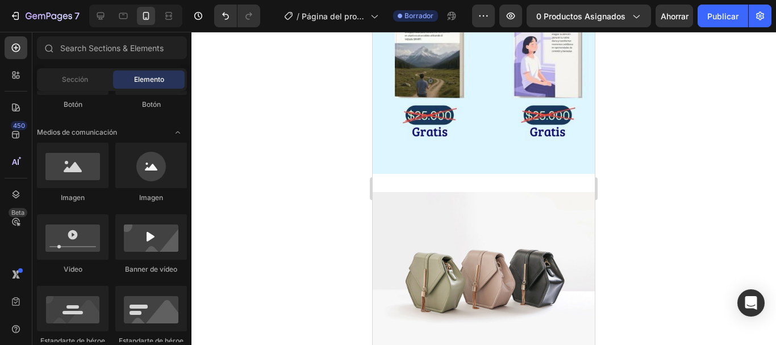
scroll to position [1733, 0]
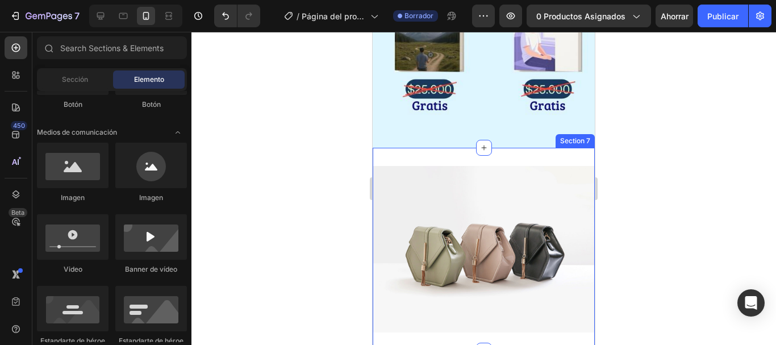
click at [452, 148] on div "Image Section 7" at bounding box center [484, 249] width 222 height 203
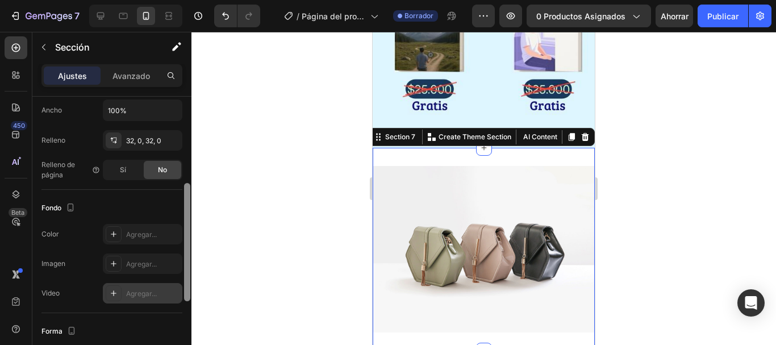
drag, startPoint x: 189, startPoint y: 177, endPoint x: 180, endPoint y: 282, distance: 105.5
click at [180, 282] on div "Disposición Ancho de columna Tasa de cambio Adaptarse al contenido 12 Gestión d…" at bounding box center [111, 237] width 159 height 281
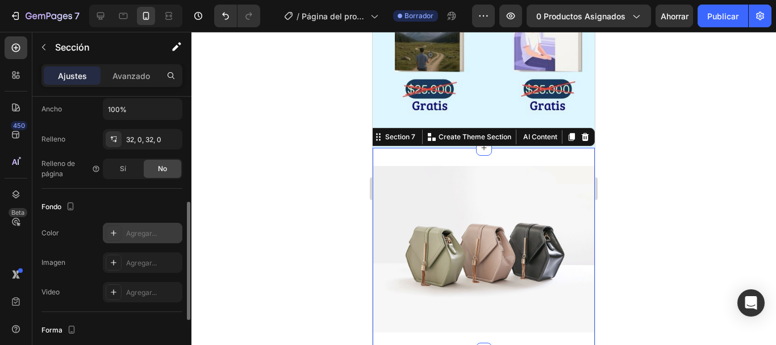
click at [151, 232] on font "Agregar..." at bounding box center [141, 233] width 31 height 9
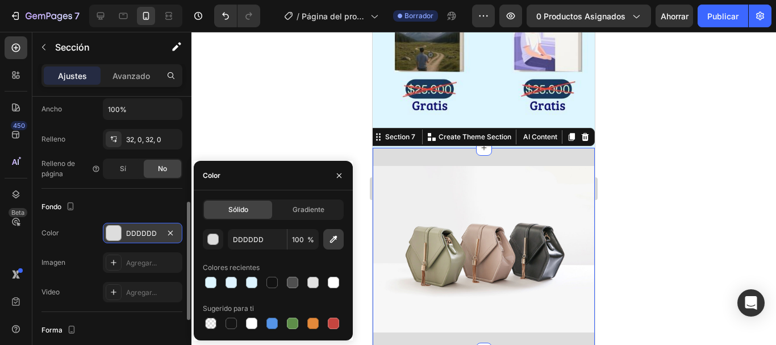
click at [339, 245] on button "button" at bounding box center [333, 239] width 20 height 20
type input "DEF6FF"
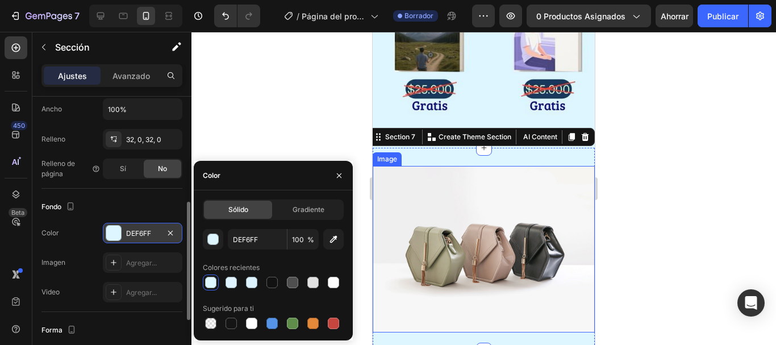
click at [399, 205] on img at bounding box center [484, 249] width 222 height 166
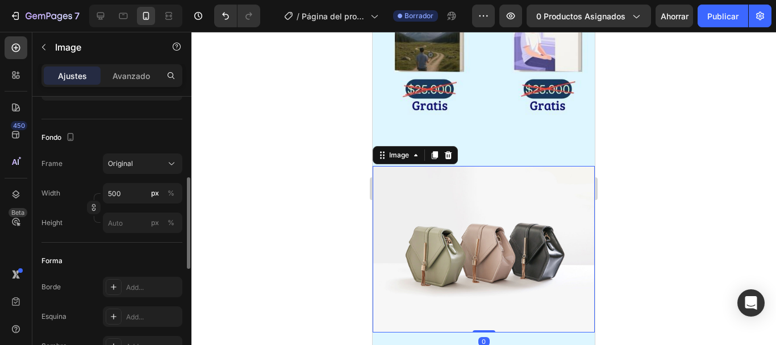
scroll to position [0, 0]
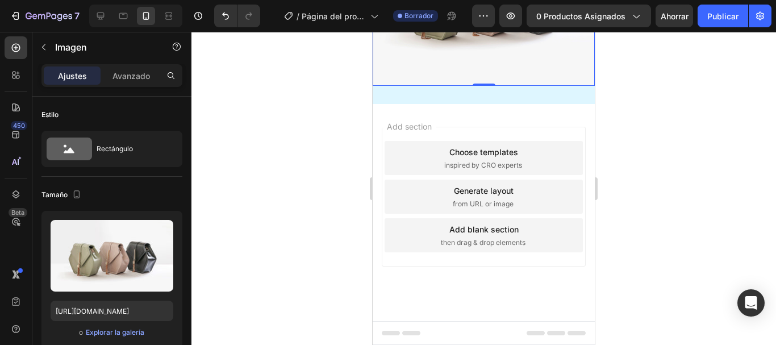
scroll to position [1733, 0]
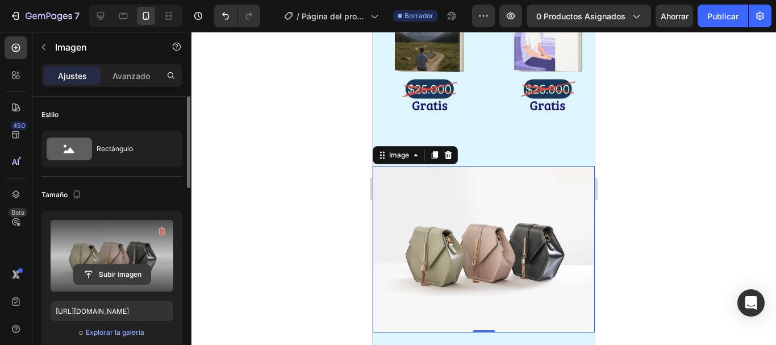
click at [105, 272] on input "file" at bounding box center [112, 274] width 77 height 19
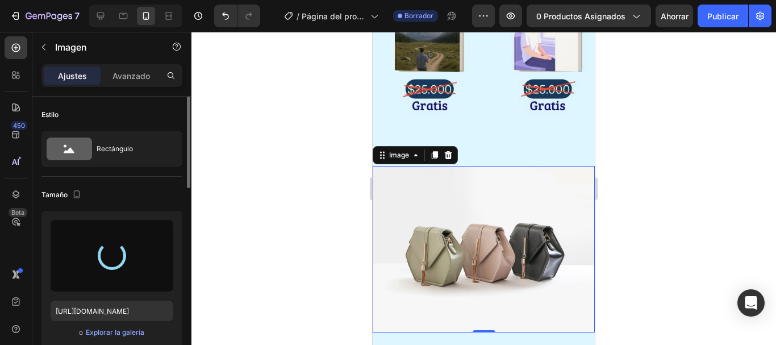
type input "https://cdn.shopify.com/s/files/1/0763/6579/1445/files/gempages_581846332004631…"
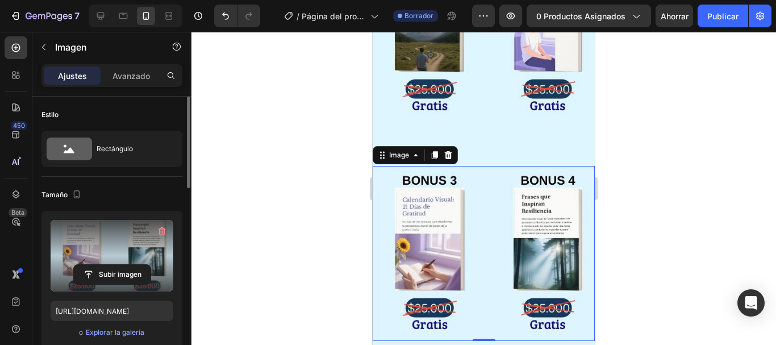
click at [723, 227] on div at bounding box center [483, 188] width 585 height 313
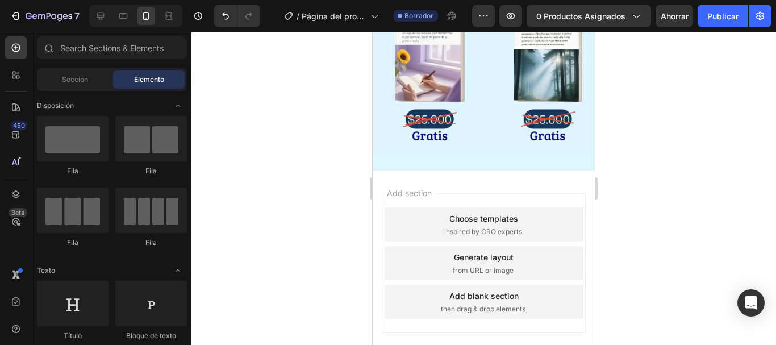
scroll to position [1586, 0]
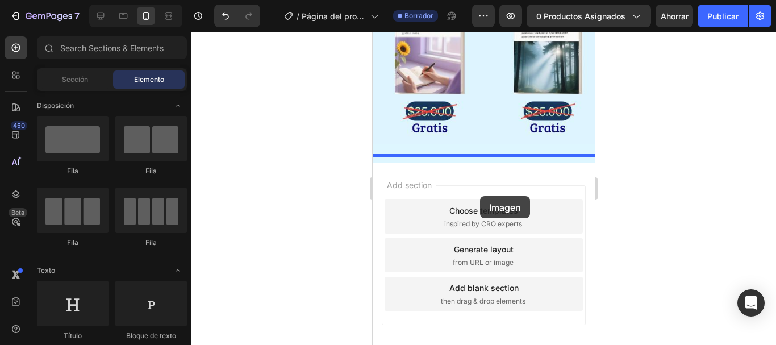
drag, startPoint x: 417, startPoint y: 199, endPoint x: 480, endPoint y: 196, distance: 63.1
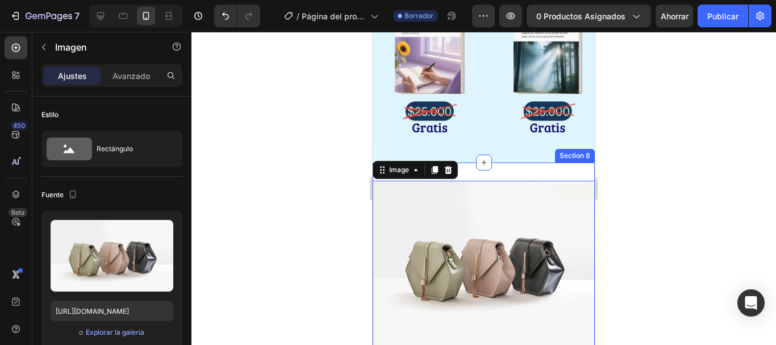
click at [506, 164] on div "Image 0 Section 8" at bounding box center [484, 263] width 222 height 203
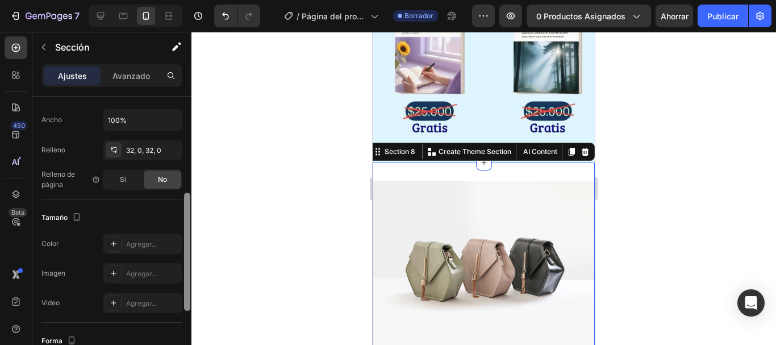
scroll to position [244, 0]
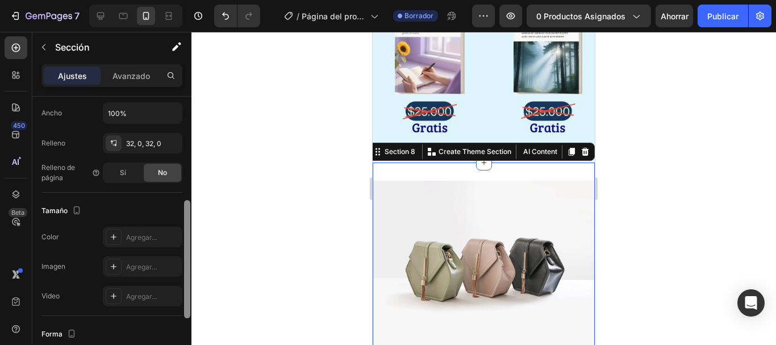
drag, startPoint x: 185, startPoint y: 176, endPoint x: 178, endPoint y: 280, distance: 103.6
click at [178, 280] on div "Disposición Ancho de columna Tasa de cambio Adaptarse al contenido 12 Gestión d…" at bounding box center [111, 237] width 159 height 281
click at [144, 231] on div "Agregar..." at bounding box center [143, 237] width 80 height 20
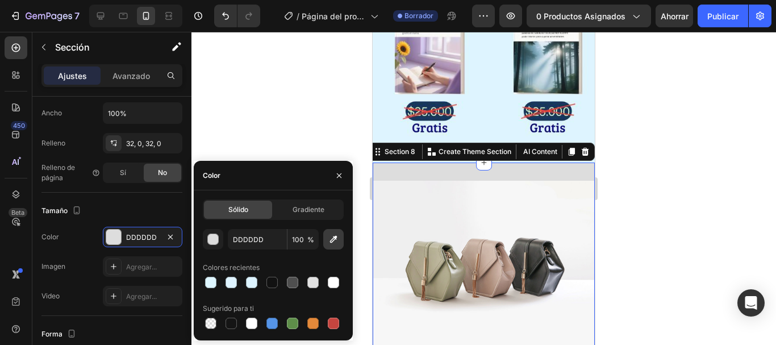
click at [335, 240] on icon "button" at bounding box center [333, 238] width 11 height 11
type input "DEF4FF"
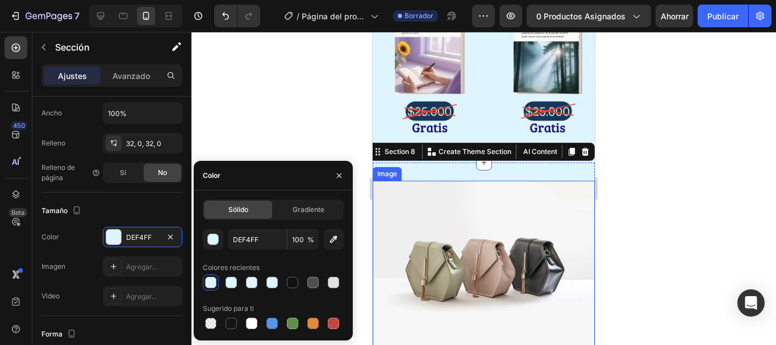
click at [456, 239] on img at bounding box center [484, 264] width 222 height 166
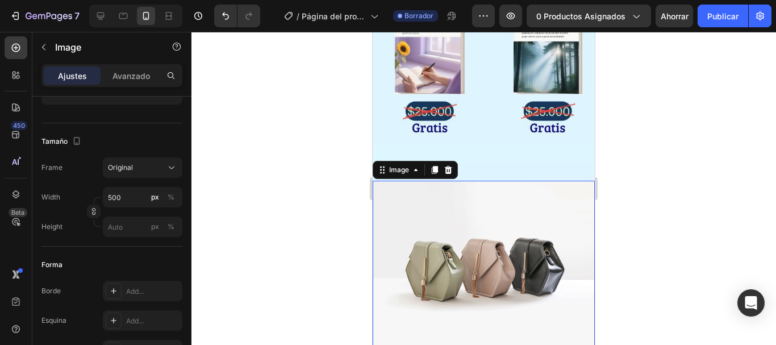
scroll to position [0, 0]
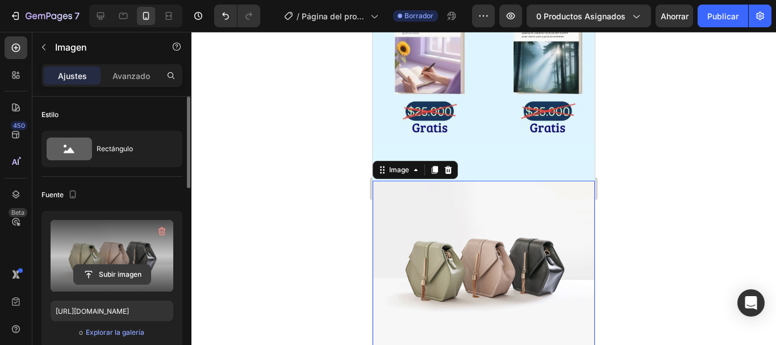
click at [107, 273] on input "file" at bounding box center [112, 274] width 77 height 19
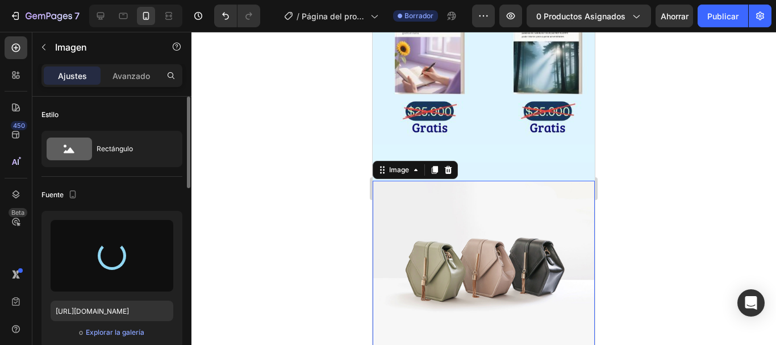
type input "https://cdn.shopify.com/s/files/1/0763/6579/1445/files/gempages_581846332004631…"
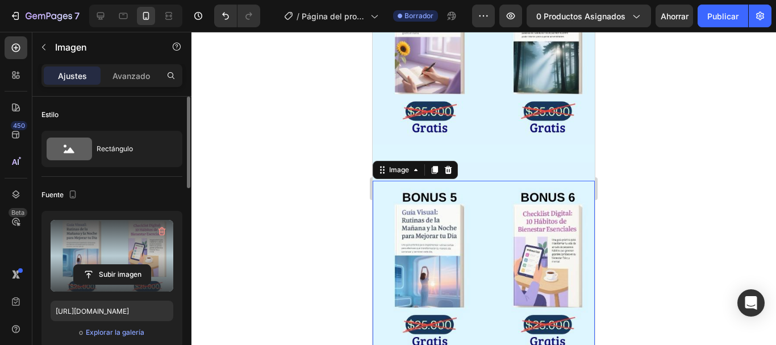
click at [702, 202] on div at bounding box center [483, 188] width 585 height 313
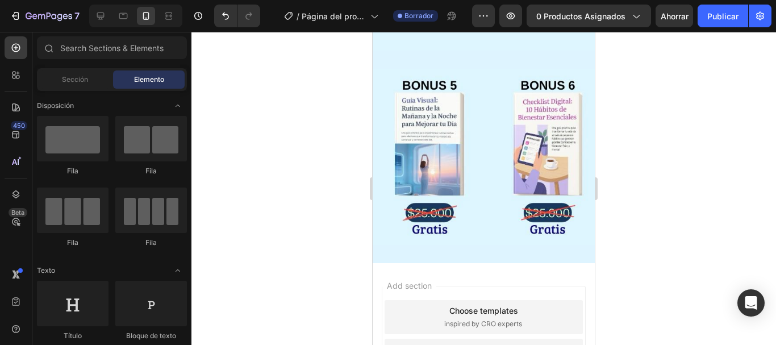
scroll to position [2177, 0]
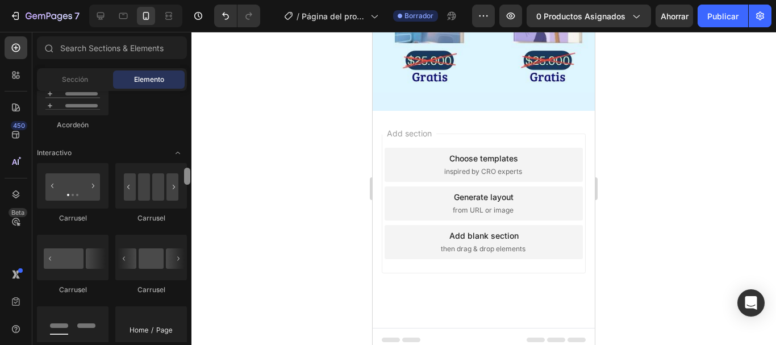
scroll to position [1125, 0]
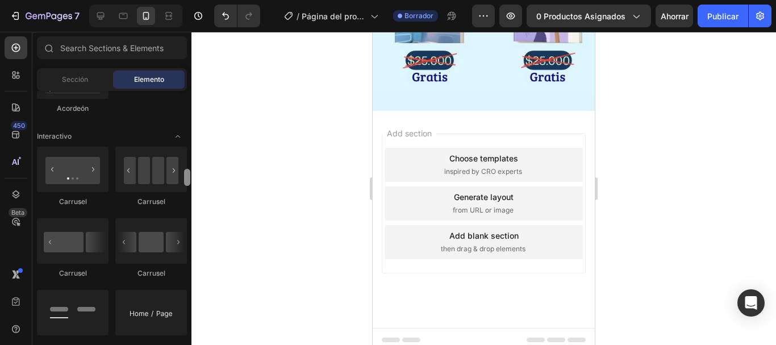
drag, startPoint x: 189, startPoint y: 124, endPoint x: 190, endPoint y: 180, distance: 55.7
click at [190, 180] on div at bounding box center [187, 216] width 9 height 251
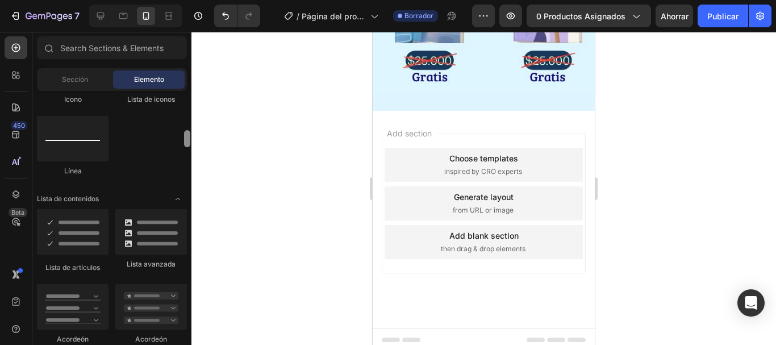
scroll to position [806, 0]
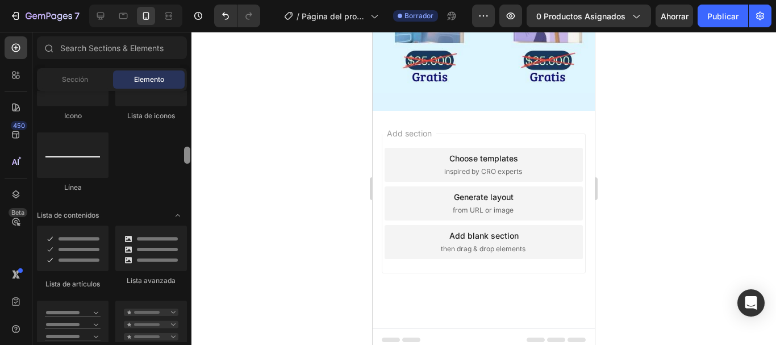
drag, startPoint x: 187, startPoint y: 178, endPoint x: 188, endPoint y: 156, distance: 22.2
click at [188, 156] on div at bounding box center [187, 155] width 6 height 17
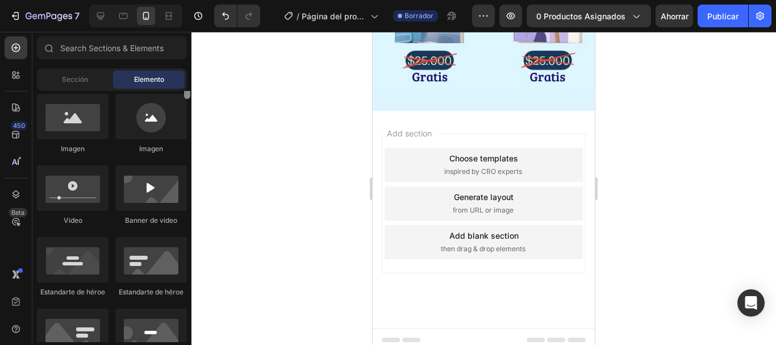
scroll to position [332, 0]
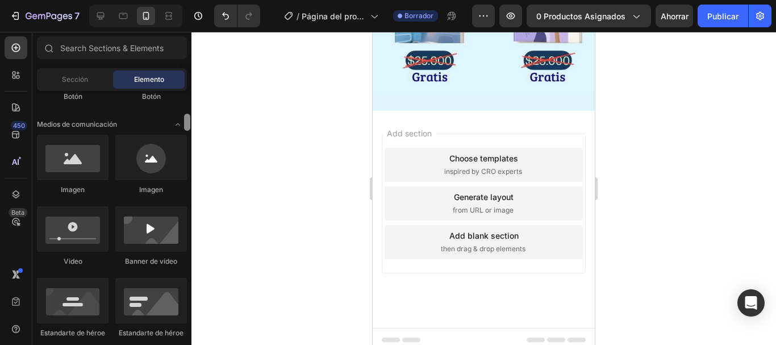
drag, startPoint x: 188, startPoint y: 156, endPoint x: 190, endPoint y: 123, distance: 33.0
click at [190, 123] on div at bounding box center [187, 122] width 6 height 17
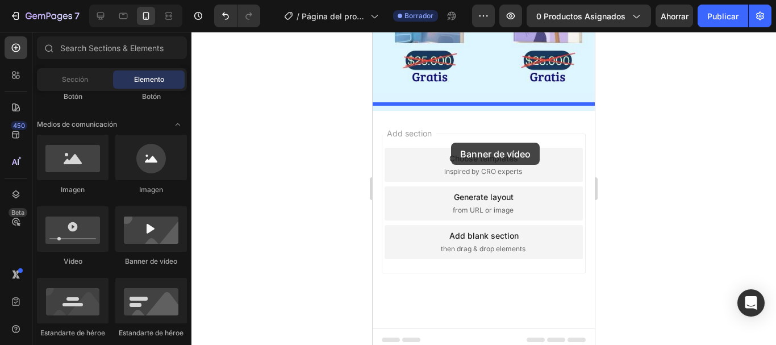
drag, startPoint x: 531, startPoint y: 266, endPoint x: 451, endPoint y: 143, distance: 147.0
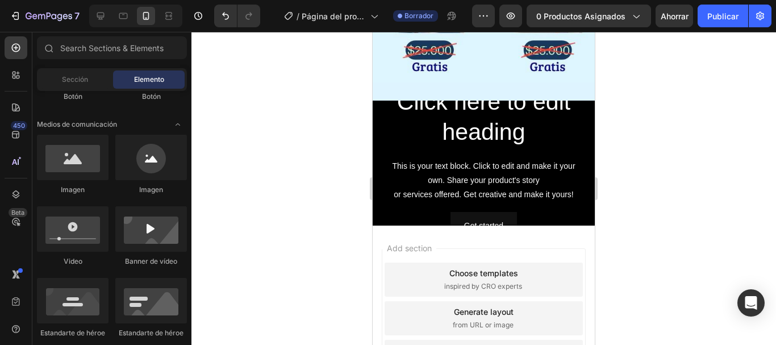
scroll to position [2197, 0]
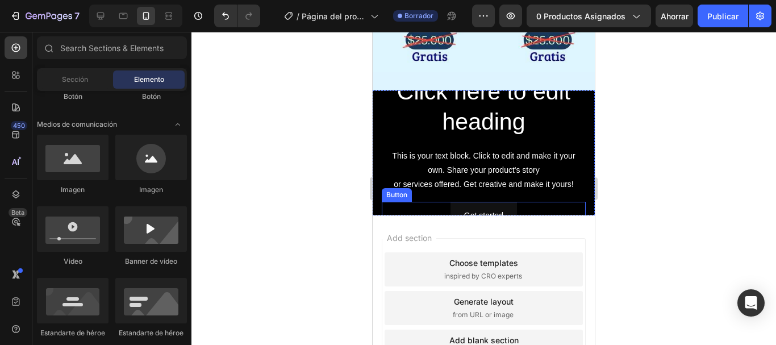
click at [525, 202] on div "Get started Button" at bounding box center [484, 216] width 204 height 28
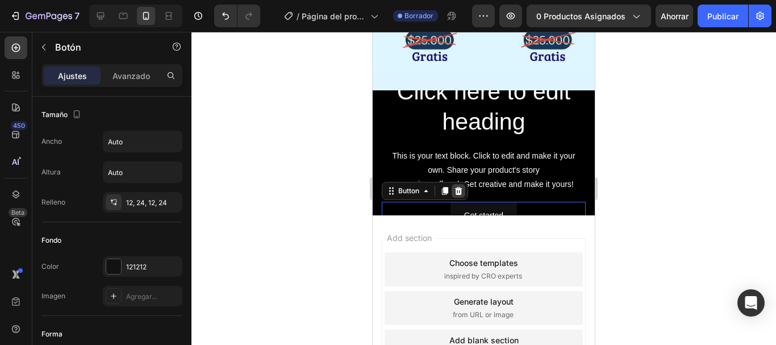
click at [461, 187] on icon at bounding box center [458, 191] width 7 height 8
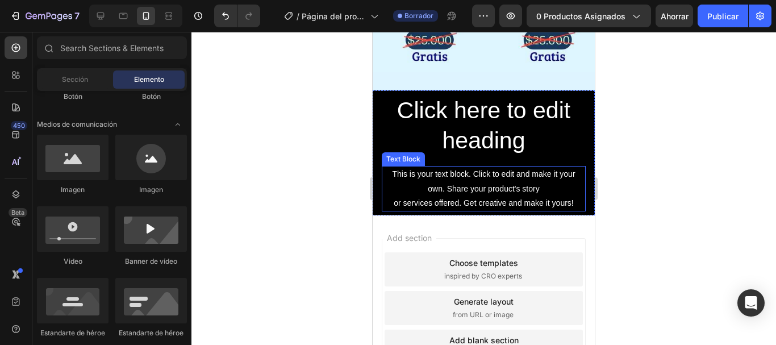
click at [494, 172] on div "This is your text block. Click to edit and make it your own. Share your product…" at bounding box center [484, 188] width 204 height 45
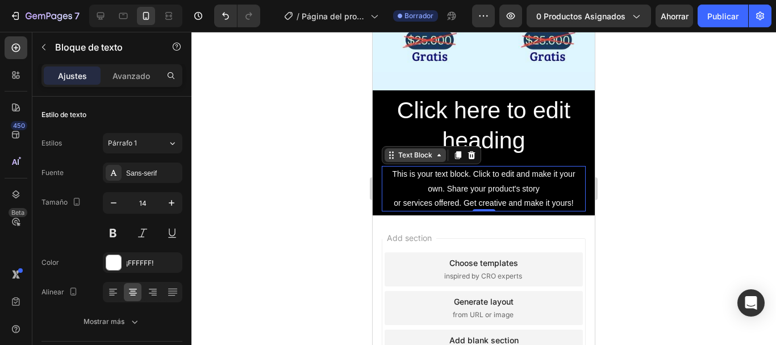
click at [443, 151] on icon at bounding box center [439, 155] width 9 height 9
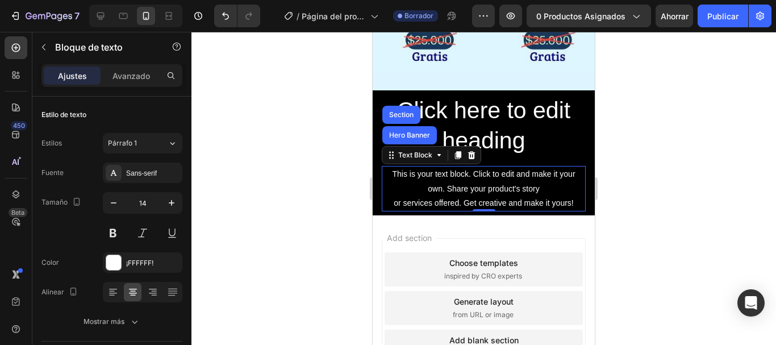
click at [450, 180] on div "This is your text block. Click to edit and make it your own. Share your product…" at bounding box center [484, 188] width 204 height 45
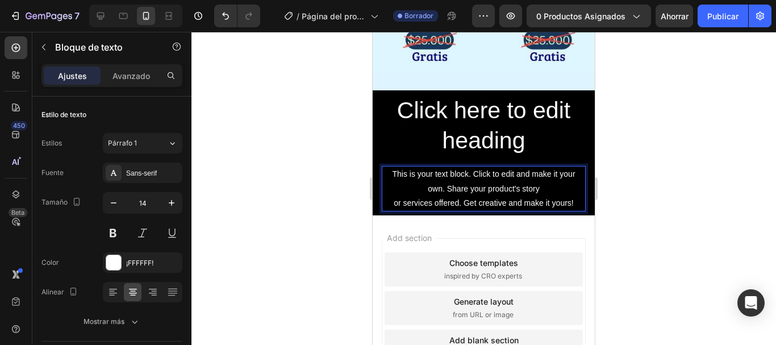
click at [664, 176] on div at bounding box center [483, 188] width 585 height 313
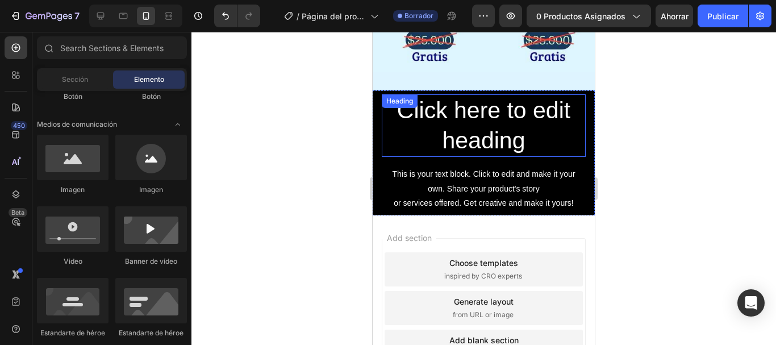
click at [504, 112] on h2 "Click here to edit heading" at bounding box center [484, 125] width 204 height 63
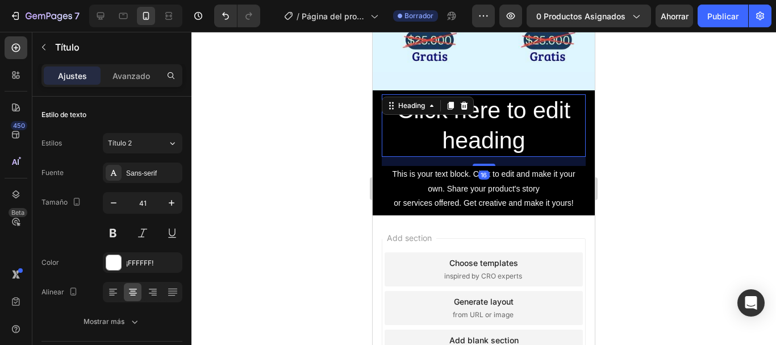
scroll to position [2161, 0]
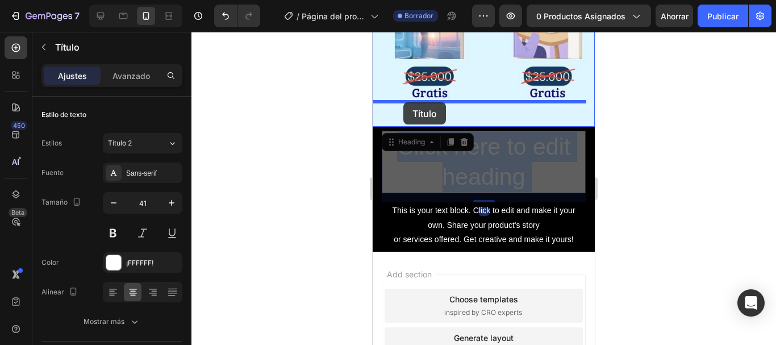
drag, startPoint x: 527, startPoint y: 134, endPoint x: 403, endPoint y: 102, distance: 127.3
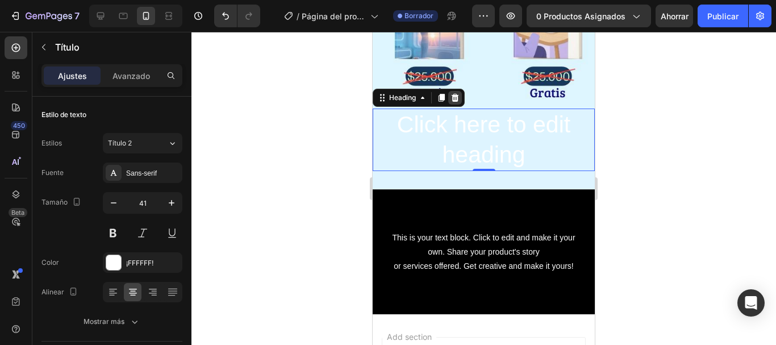
click at [457, 93] on icon at bounding box center [454, 97] width 9 height 9
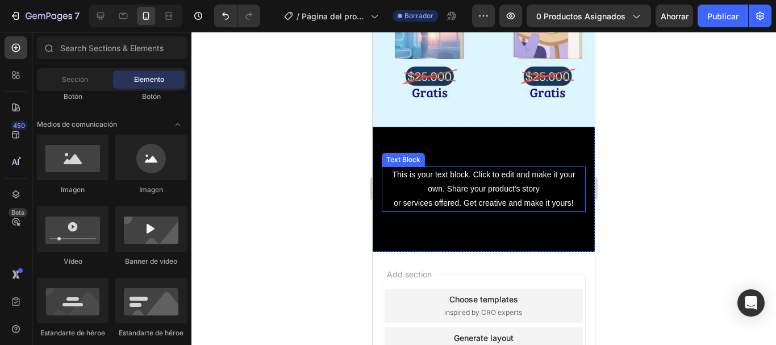
click at [480, 181] on p "This is your text block. Click to edit and make it your own. Share your product…" at bounding box center [484, 189] width 202 height 43
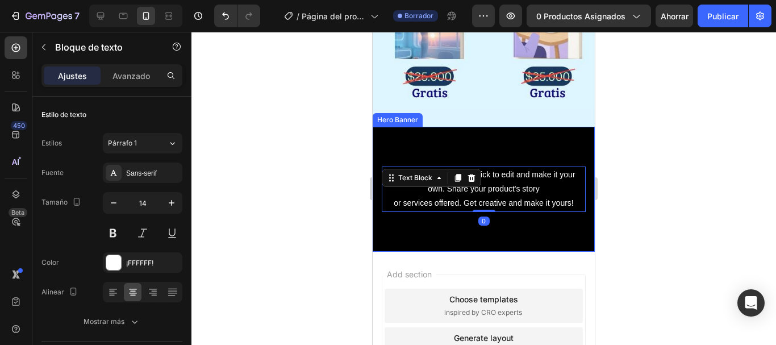
click at [400, 207] on div "This is your text block. Click to edit and make it your own. Share your product…" at bounding box center [484, 189] width 222 height 64
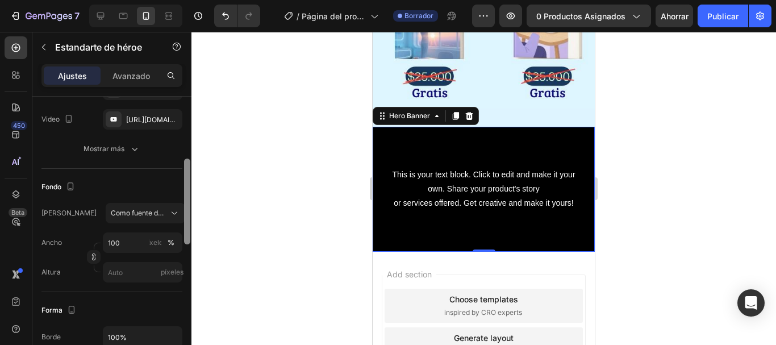
scroll to position [174, 0]
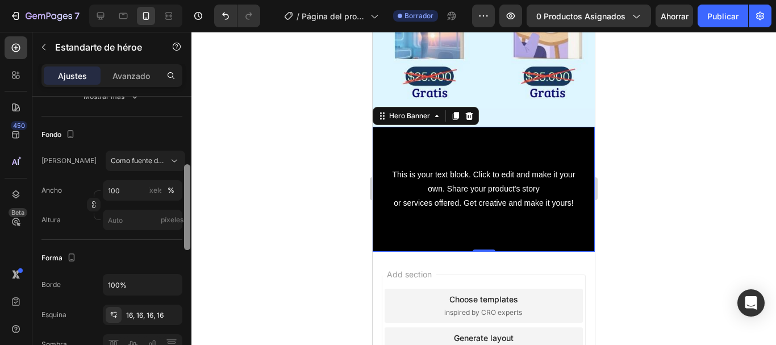
drag, startPoint x: 189, startPoint y: 145, endPoint x: 189, endPoint y: 212, distance: 66.5
click at [189, 212] on div at bounding box center [187, 207] width 6 height 86
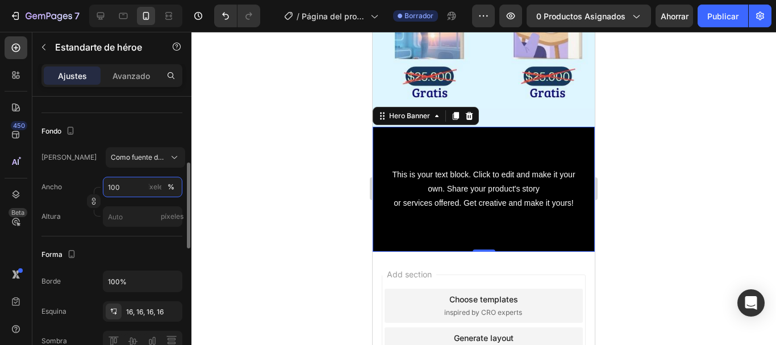
click at [118, 181] on input "100" at bounding box center [143, 187] width 80 height 20
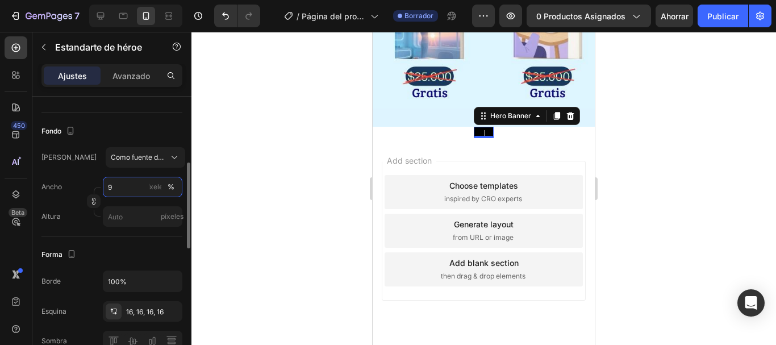
click at [127, 185] on input "9" at bounding box center [143, 187] width 80 height 20
type input "9"
type input "3"
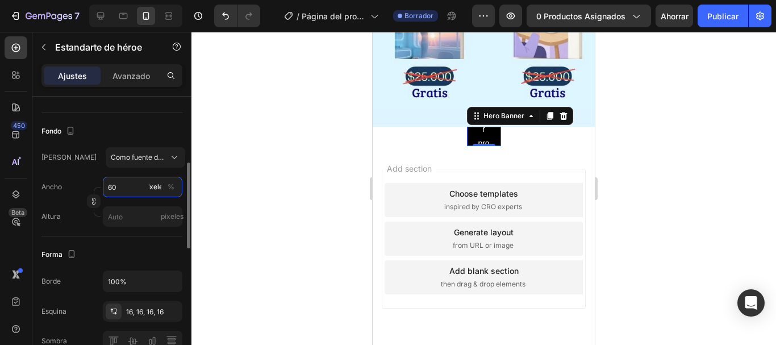
type input "6"
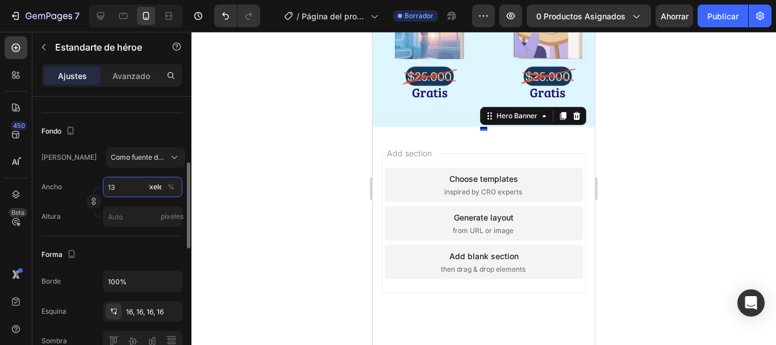
type input "1"
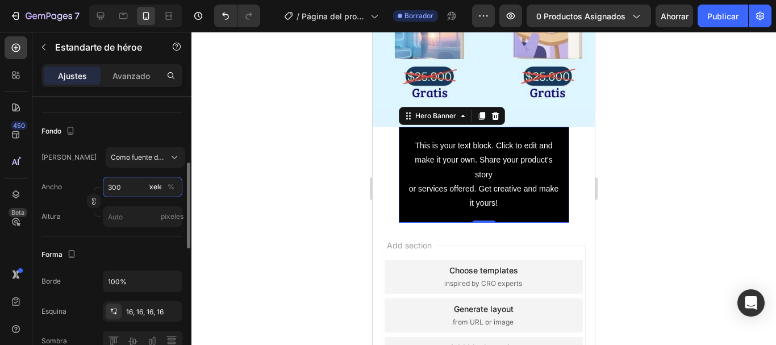
click at [117, 186] on input "300" at bounding box center [143, 187] width 80 height 20
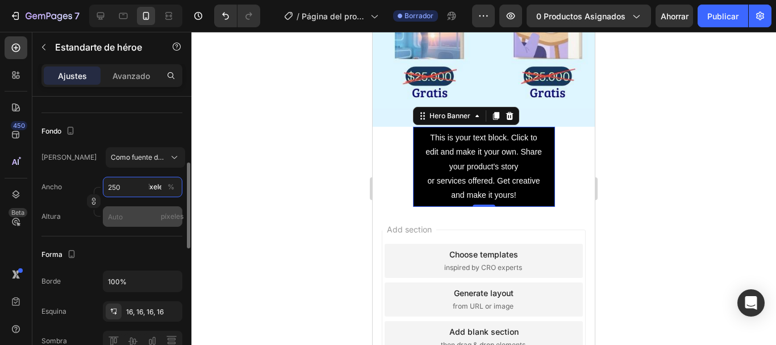
type input "250"
click at [134, 222] on input "píxeles" at bounding box center [143, 216] width 80 height 20
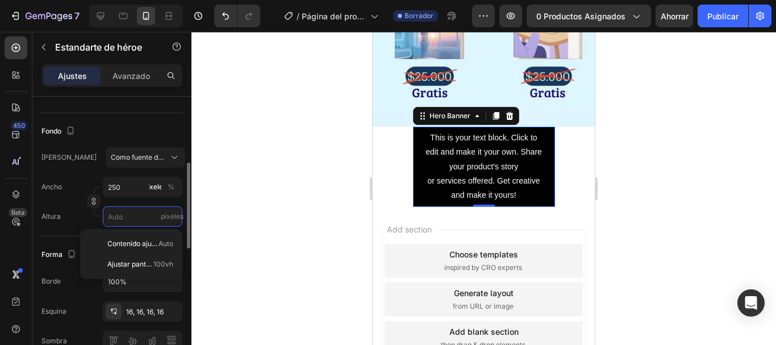
type input "5"
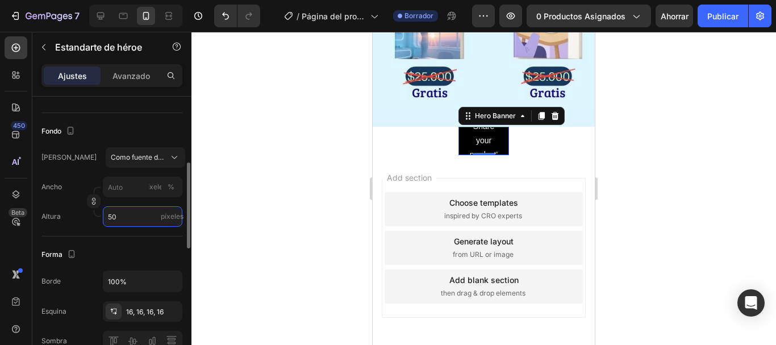
type input "5"
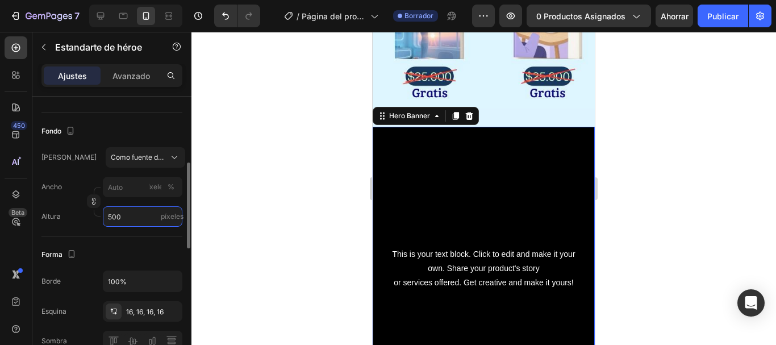
type input "500"
click at [124, 198] on div "Ancho píxeles % Altura 500 píxeles" at bounding box center [111, 202] width 141 height 50
click at [119, 183] on input "píxeles %" at bounding box center [143, 187] width 80 height 20
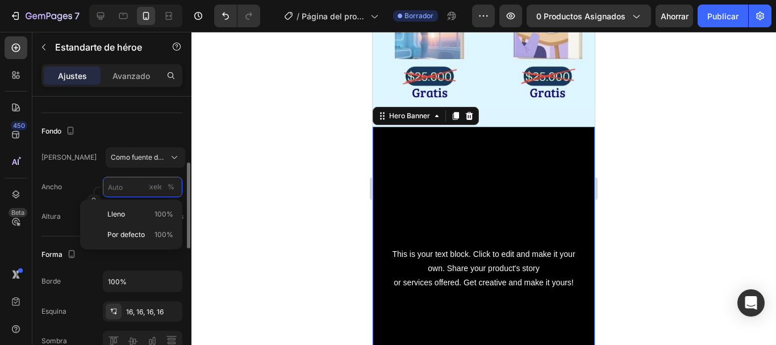
type input "3"
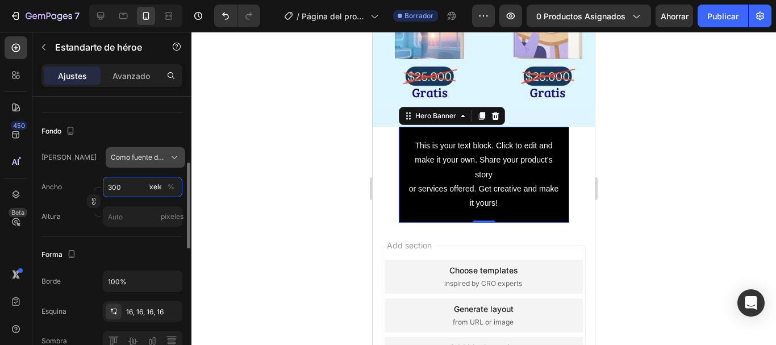
type input "300"
click at [169, 153] on icon at bounding box center [174, 157] width 11 height 11
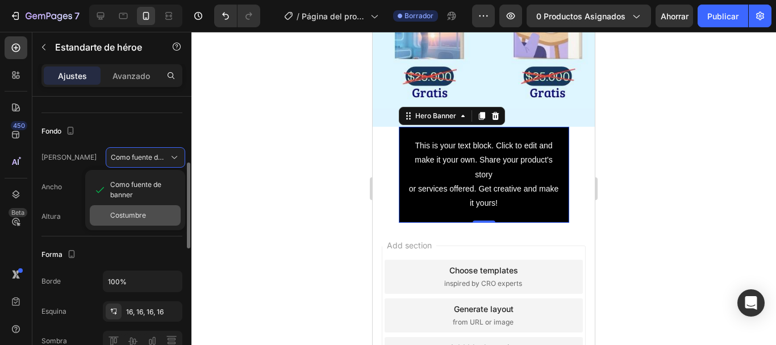
click at [144, 213] on div "Costumbre" at bounding box center [143, 215] width 66 height 10
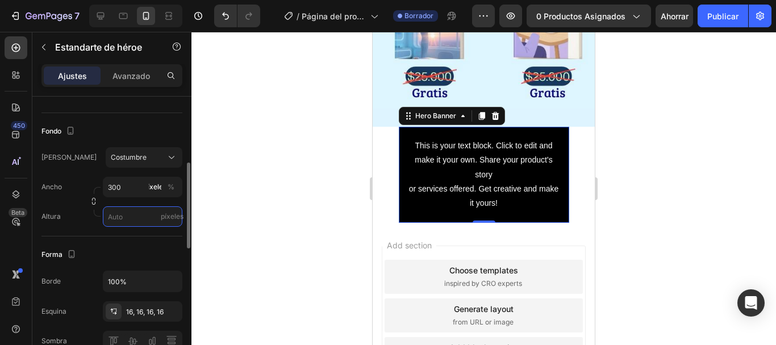
click at [130, 214] on input "píxeles" at bounding box center [143, 216] width 80 height 20
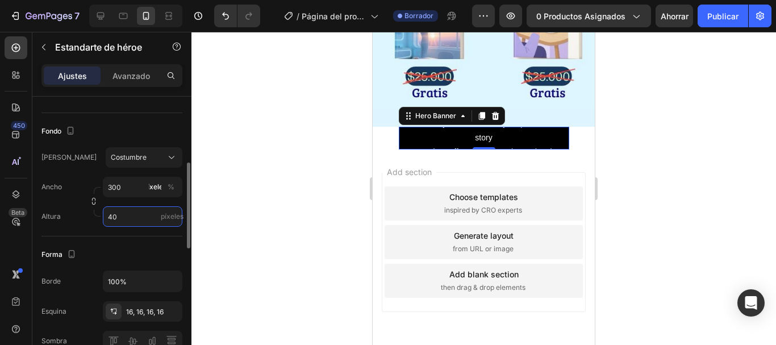
type input "4"
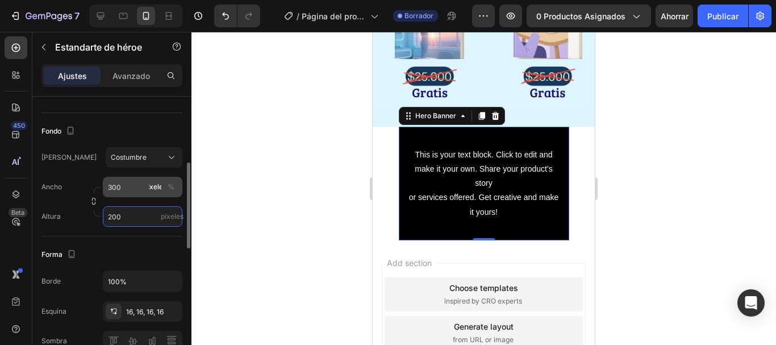
type input "200"
click at [131, 192] on input "300" at bounding box center [143, 187] width 80 height 20
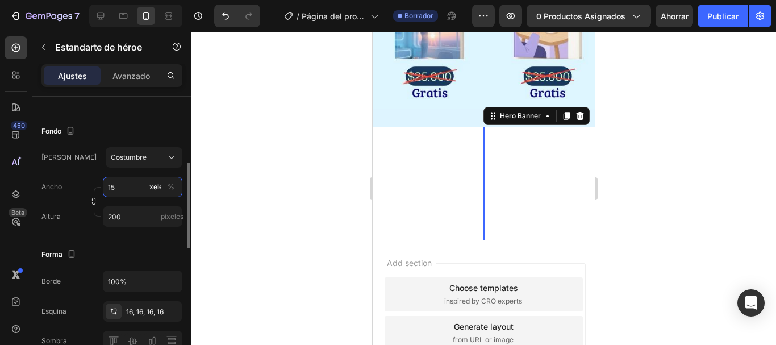
type input "150"
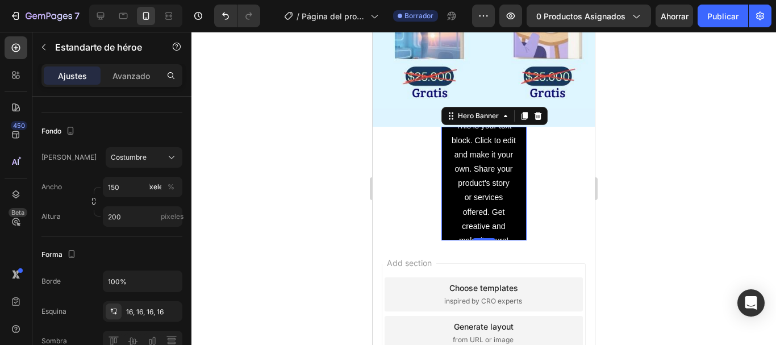
click at [263, 257] on div at bounding box center [483, 188] width 585 height 313
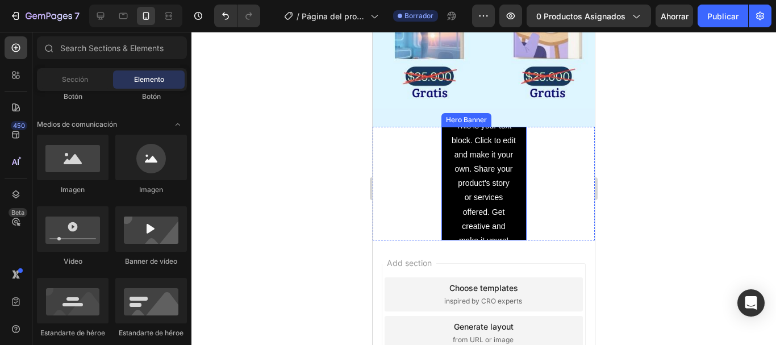
click at [445, 215] on div "This is your text block. Click to edit and make it your own. Share your product…" at bounding box center [483, 183] width 85 height 149
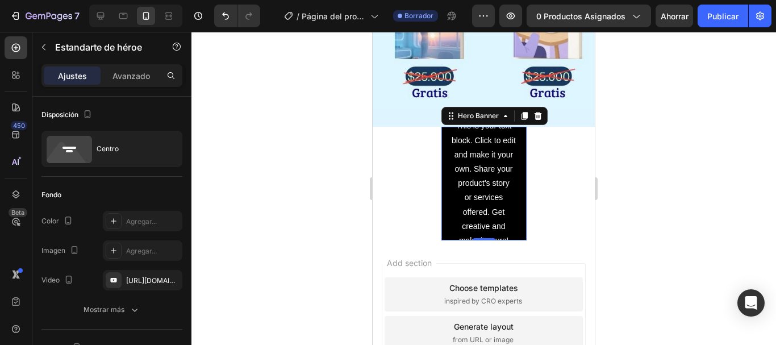
click at [517, 210] on div "This is your text block. Click to edit and make it your own. Share your product…" at bounding box center [483, 183] width 85 height 149
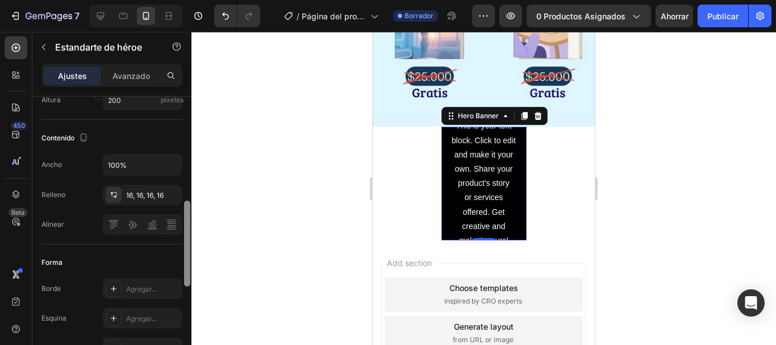
scroll to position [335, 0]
drag, startPoint x: 186, startPoint y: 169, endPoint x: 193, endPoint y: 237, distance: 67.9
click at [193, 0] on div "7 / Página del producto - 27 de agosto, 20:25:06 Borrador Avance 0 productos as…" at bounding box center [388, 0] width 776 height 0
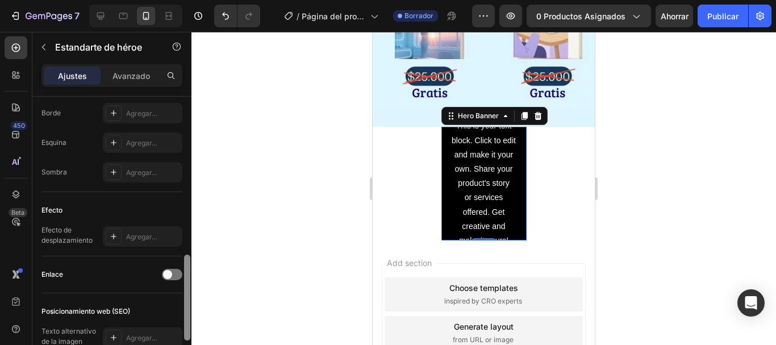
scroll to position [510, 0]
drag, startPoint x: 189, startPoint y: 257, endPoint x: 190, endPoint y: 311, distance: 54.0
click at [190, 311] on div at bounding box center [187, 296] width 6 height 86
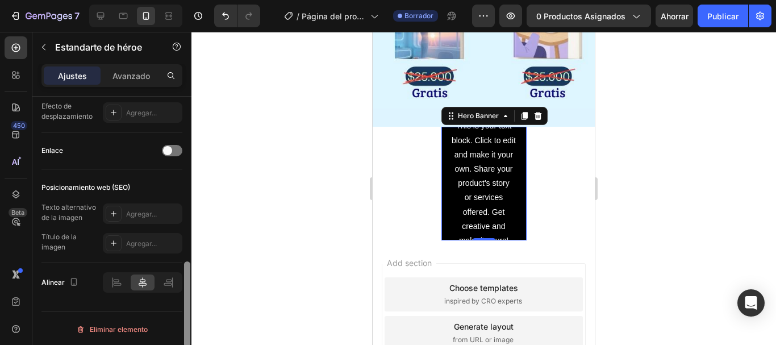
scroll to position [635, 0]
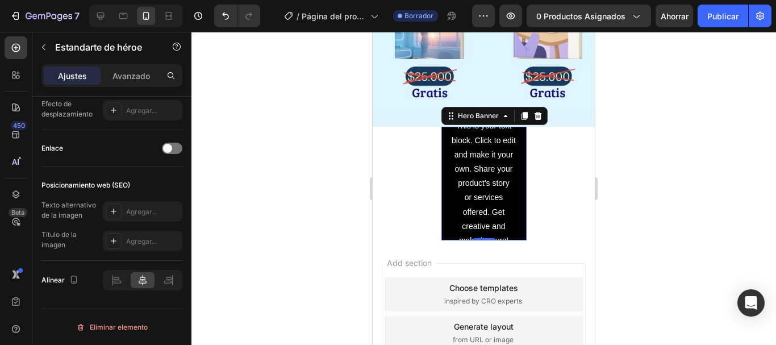
drag, startPoint x: 186, startPoint y: 303, endPoint x: 183, endPoint y: 189, distance: 114.2
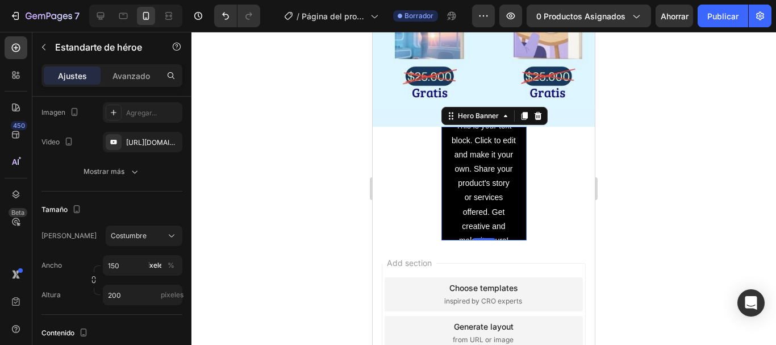
scroll to position [419, 0]
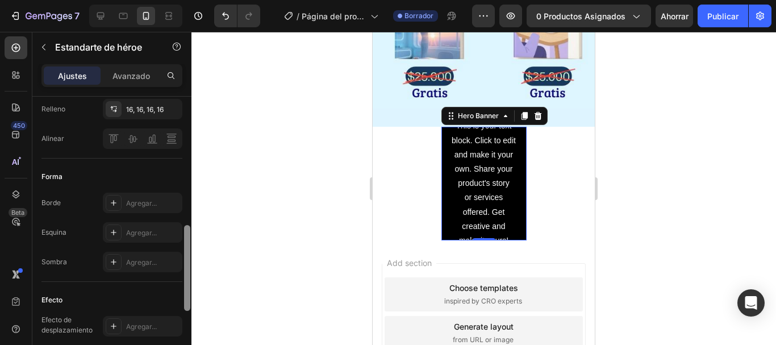
drag, startPoint x: 183, startPoint y: 189, endPoint x: 189, endPoint y: 146, distance: 43.6
click at [189, 146] on div at bounding box center [187, 237] width 9 height 281
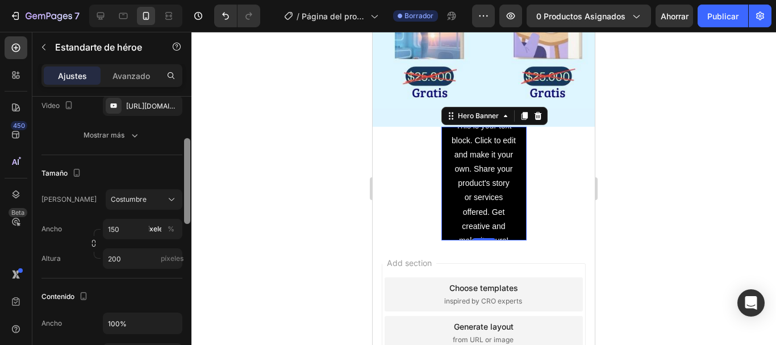
scroll to position [165, 0]
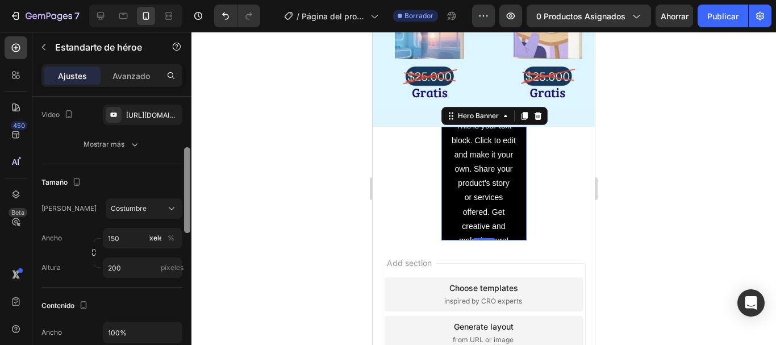
drag, startPoint x: 188, startPoint y: 234, endPoint x: 187, endPoint y: 156, distance: 77.8
click at [187, 156] on div at bounding box center [187, 190] width 6 height 86
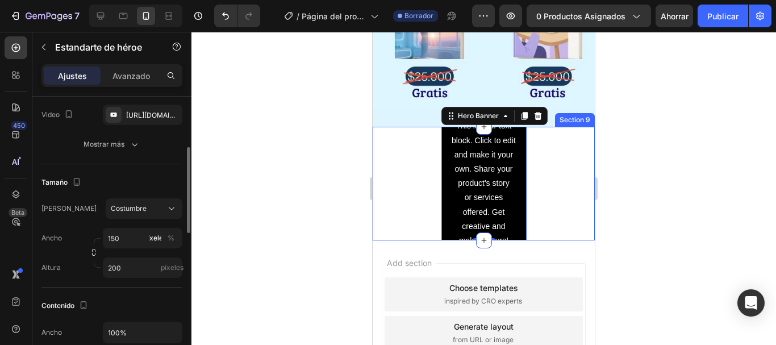
click at [393, 156] on div "This is your text block. Click to edit and make it your own. Share your product…" at bounding box center [484, 184] width 222 height 114
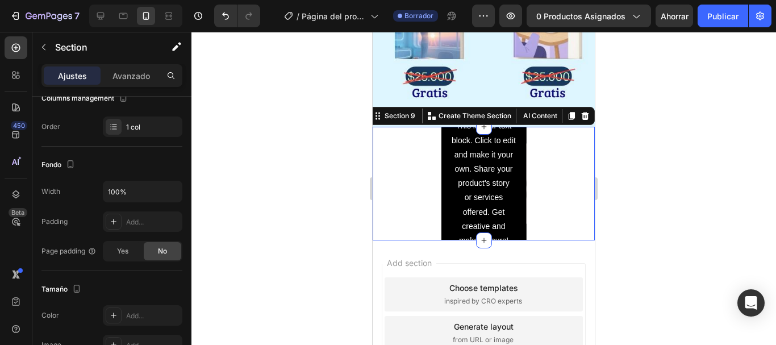
scroll to position [0, 0]
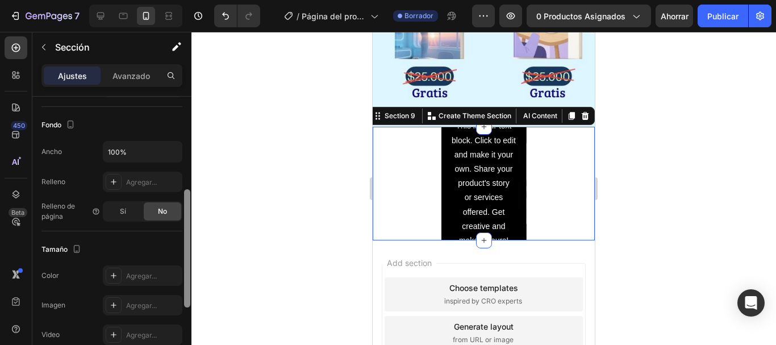
drag, startPoint x: 187, startPoint y: 203, endPoint x: 187, endPoint y: 291, distance: 88.6
click at [187, 291] on div at bounding box center [187, 248] width 6 height 118
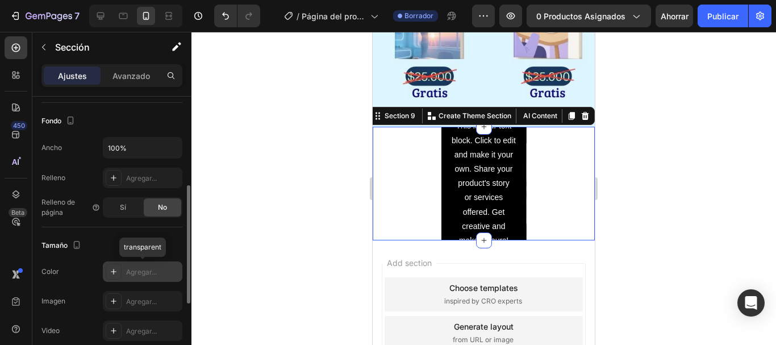
click at [143, 273] on font "Agregar..." at bounding box center [141, 272] width 31 height 9
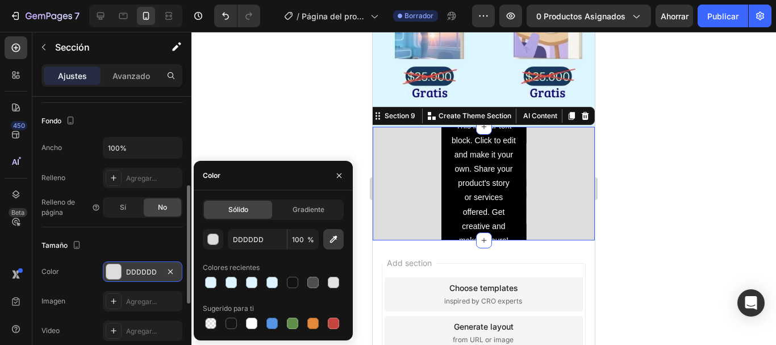
click at [331, 240] on icon "button" at bounding box center [333, 238] width 11 height 11
type input "DEF6FF"
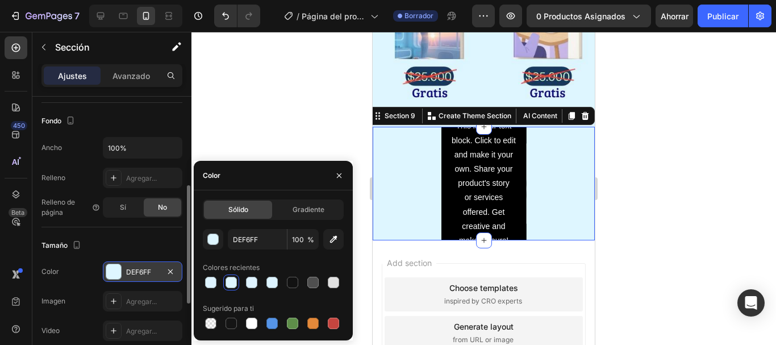
click at [274, 109] on div at bounding box center [483, 188] width 585 height 313
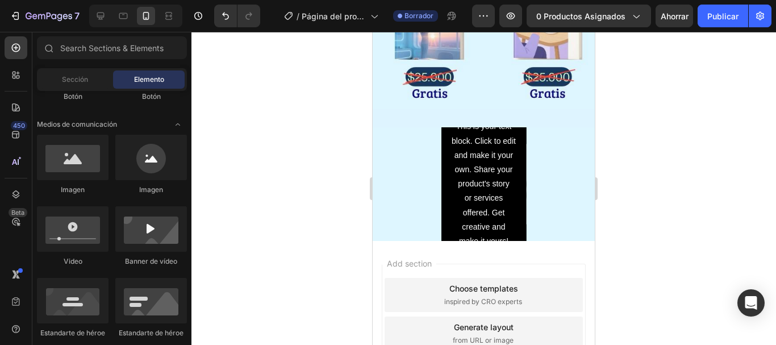
scroll to position [2176, 0]
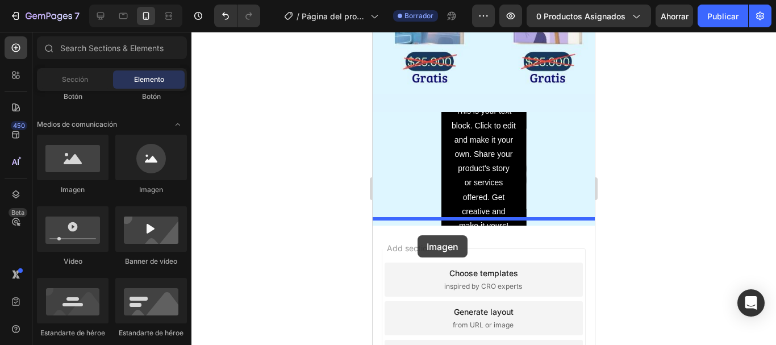
drag, startPoint x: 705, startPoint y: 237, endPoint x: 418, endPoint y: 235, distance: 287.5
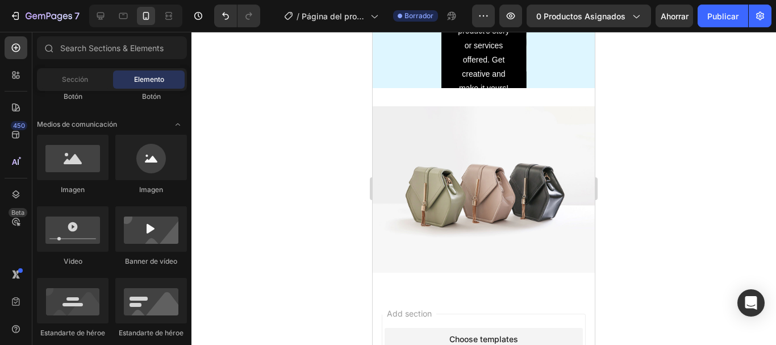
scroll to position [2279, 0]
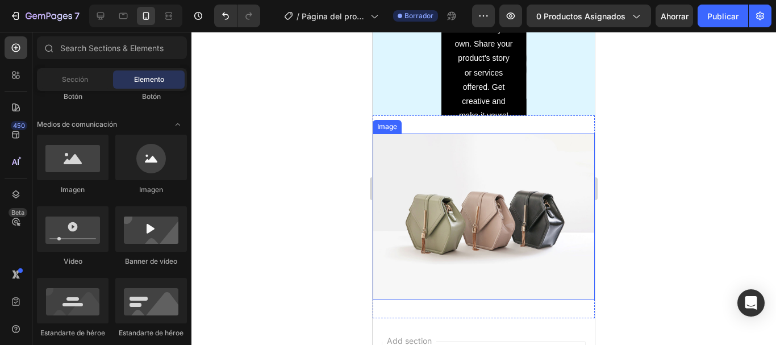
click at [453, 255] on img at bounding box center [484, 217] width 222 height 166
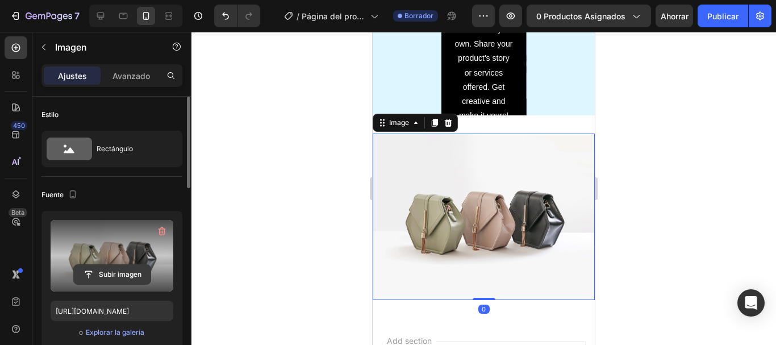
click at [119, 273] on input "file" at bounding box center [112, 274] width 77 height 19
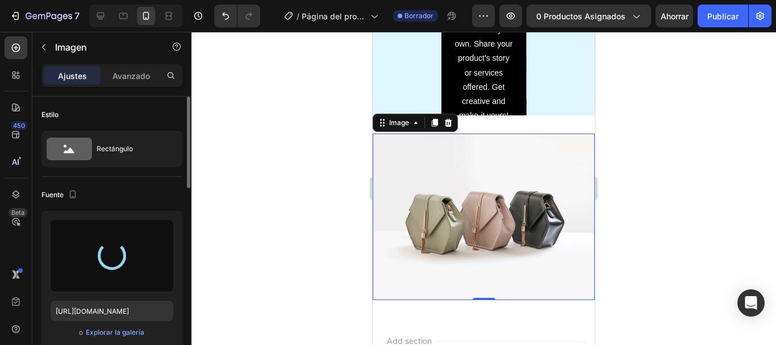
type input "https://cdn.shopify.com/s/files/1/0763/6579/1445/files/gempages_581846332004631…"
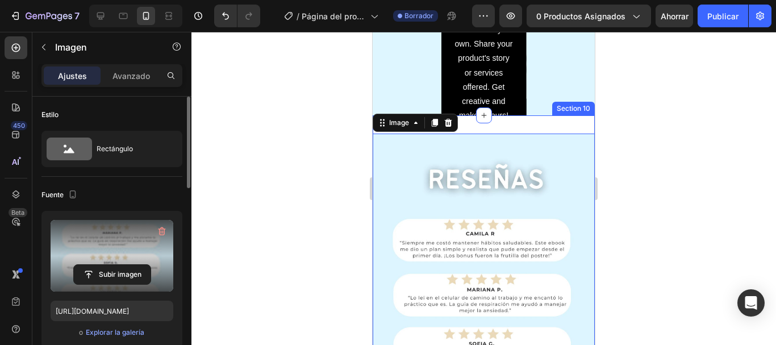
click at [519, 129] on div "Image 0 Section 10" at bounding box center [484, 330] width 222 height 431
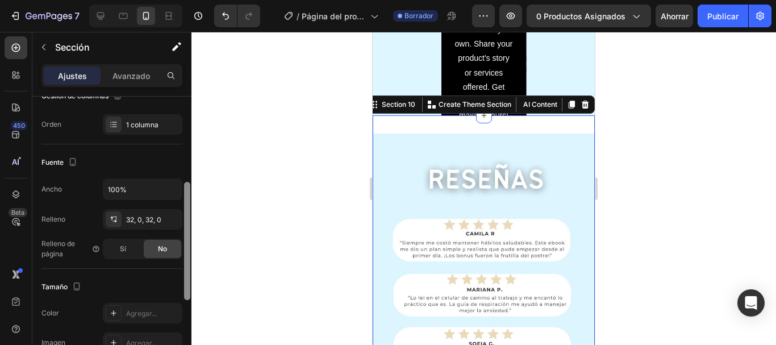
scroll to position [181, 0]
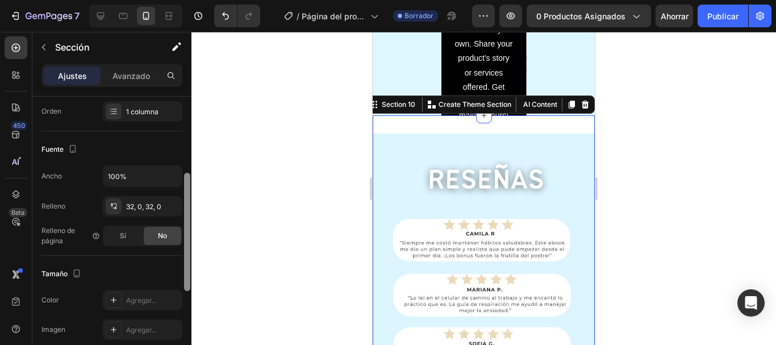
drag, startPoint x: 188, startPoint y: 145, endPoint x: 188, endPoint y: 222, distance: 76.7
click at [188, 222] on div at bounding box center [187, 232] width 6 height 118
drag, startPoint x: 188, startPoint y: 222, endPoint x: 185, endPoint y: 242, distance: 20.6
click at [185, 242] on div at bounding box center [187, 243] width 6 height 118
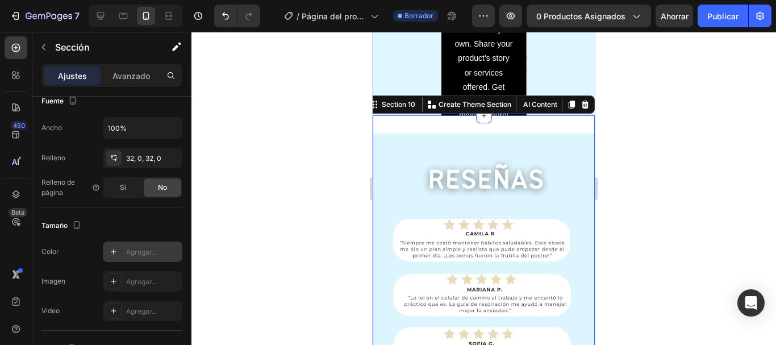
click at [140, 256] on font "Agregar..." at bounding box center [141, 252] width 31 height 9
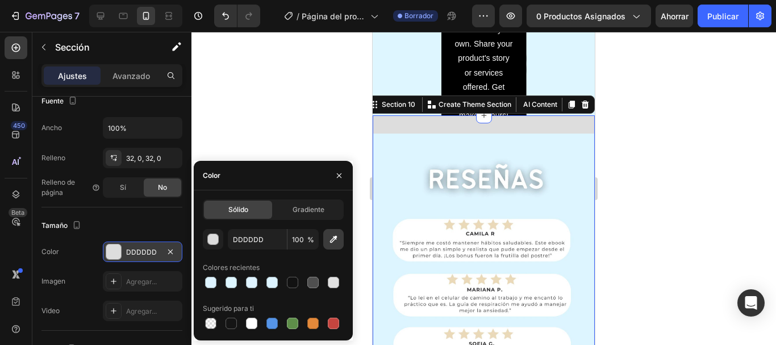
click at [334, 237] on icon "button" at bounding box center [333, 239] width 7 height 7
type input "DDF4FF"
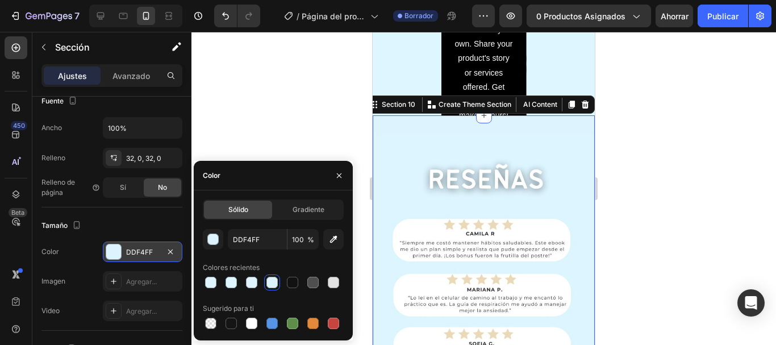
click at [679, 230] on div at bounding box center [483, 188] width 585 height 313
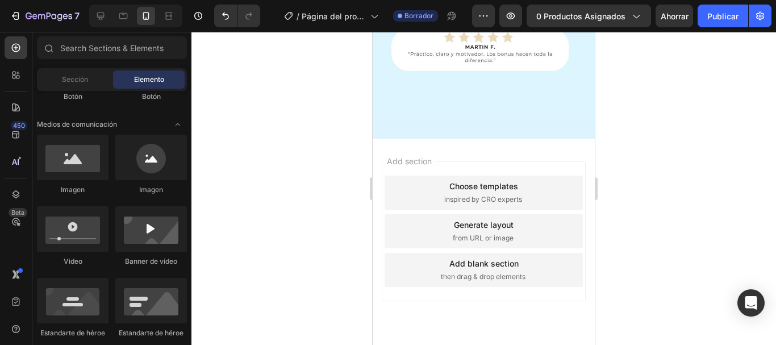
scroll to position [2705, 0]
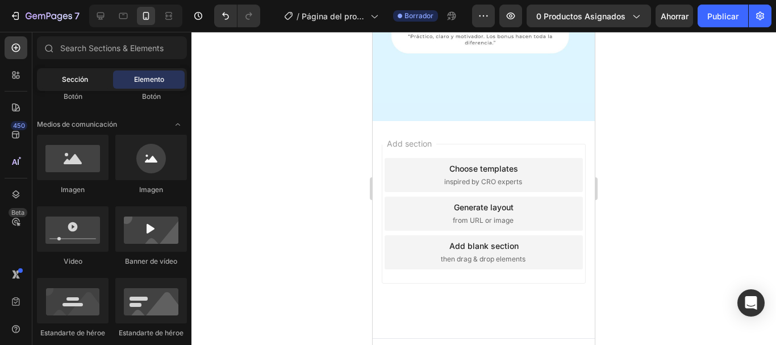
click at [90, 86] on div "Sección" at bounding box center [75, 79] width 72 height 18
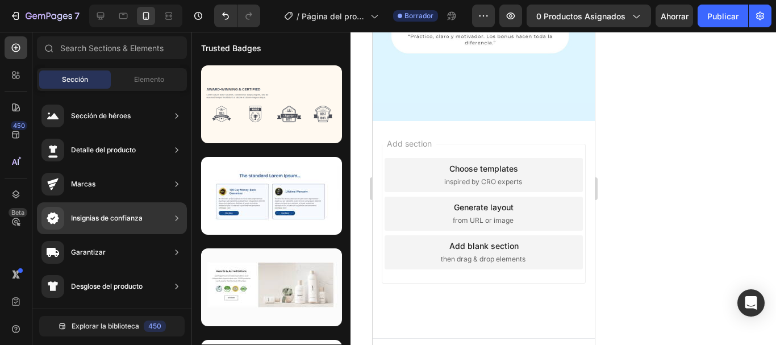
click at [136, 218] on font "Insignias de confianza" at bounding box center [107, 218] width 72 height 9
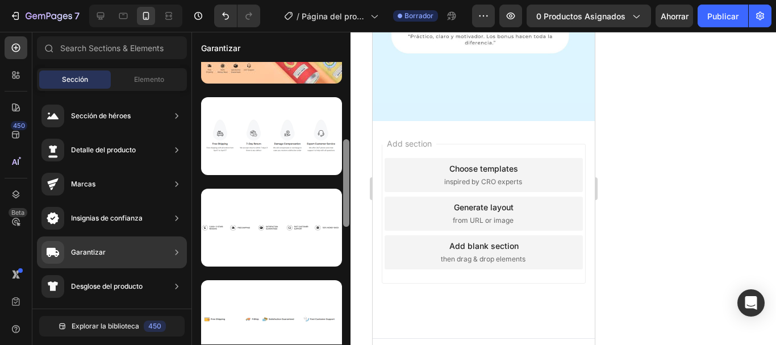
drag, startPoint x: 347, startPoint y: 132, endPoint x: 347, endPoint y: 208, distance: 76.1
click at [347, 208] on div at bounding box center [346, 182] width 6 height 87
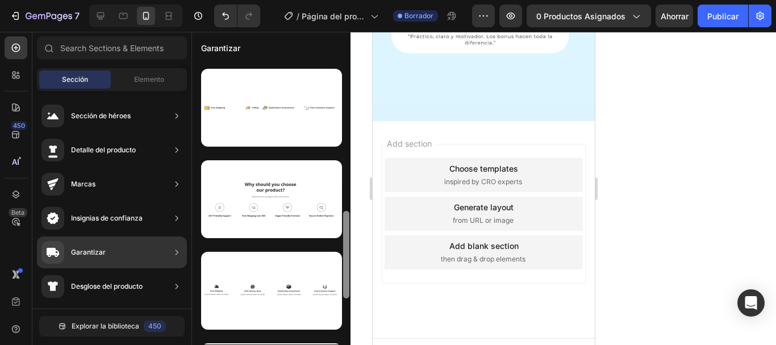
scroll to position [460, 0]
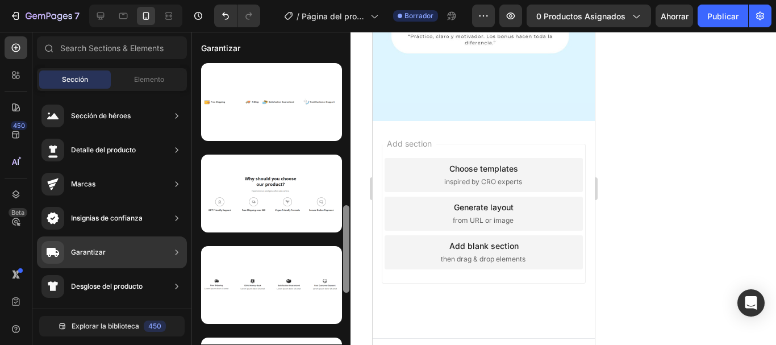
drag, startPoint x: 347, startPoint y: 208, endPoint x: 349, endPoint y: 276, distance: 67.1
click at [349, 276] on div at bounding box center [346, 248] width 6 height 87
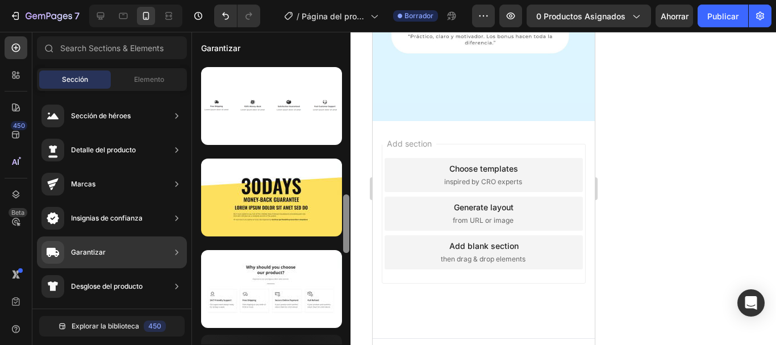
scroll to position [651, 0]
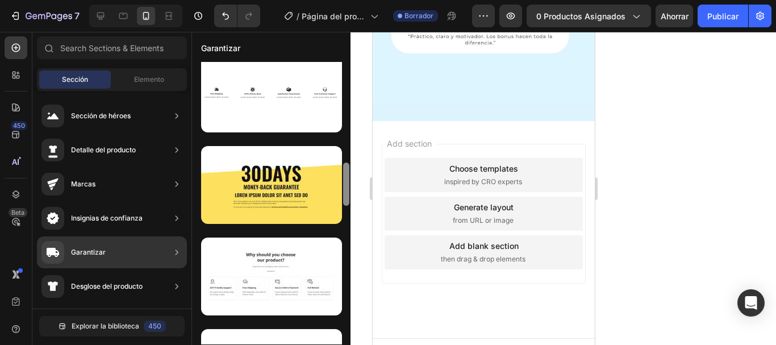
drag, startPoint x: 349, startPoint y: 276, endPoint x: 350, endPoint y: 335, distance: 59.7
click at [350, 335] on div at bounding box center [346, 203] width 9 height 282
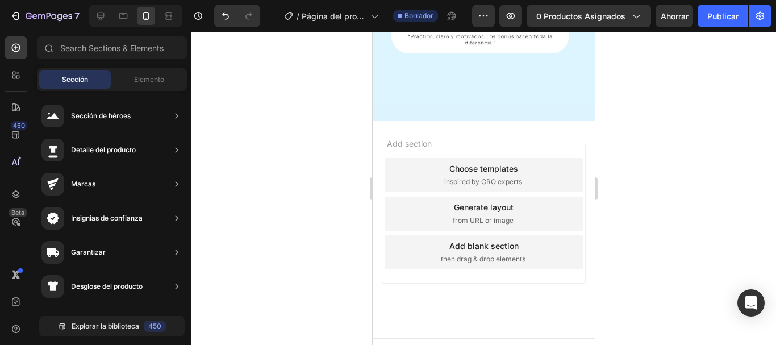
click at [634, 252] on div at bounding box center [483, 188] width 585 height 313
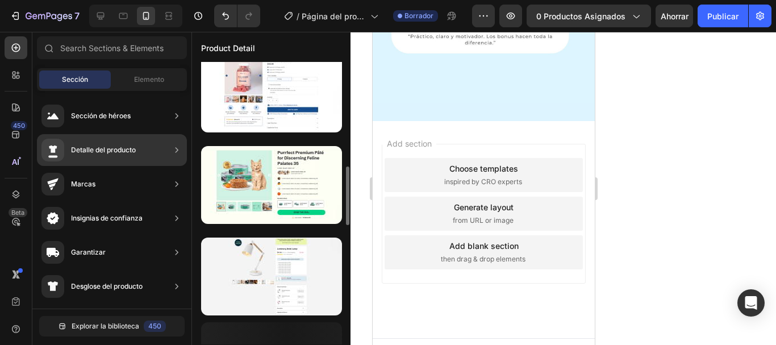
scroll to position [625, 0]
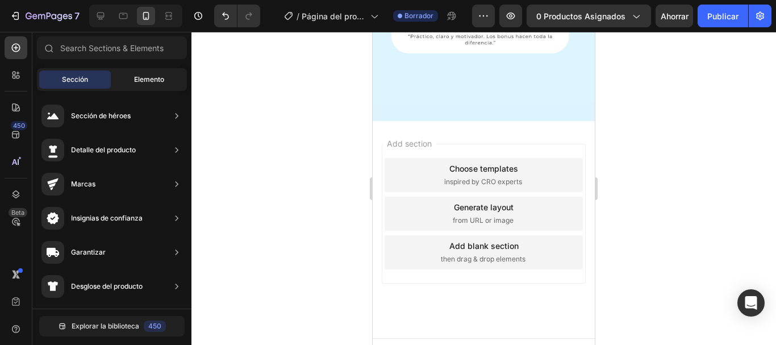
click at [136, 76] on font "Elemento" at bounding box center [149, 79] width 30 height 9
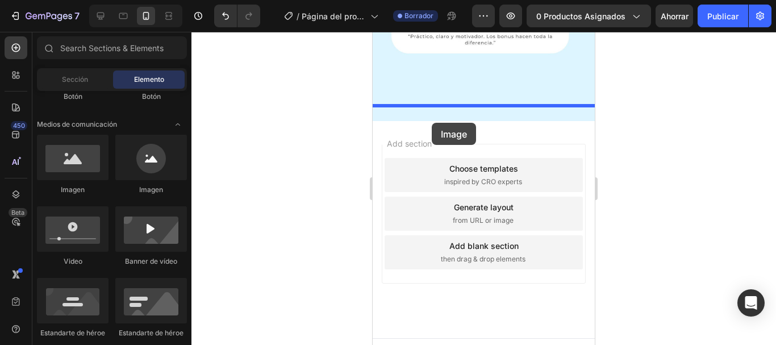
drag, startPoint x: 682, startPoint y: 164, endPoint x: 432, endPoint y: 123, distance: 253.8
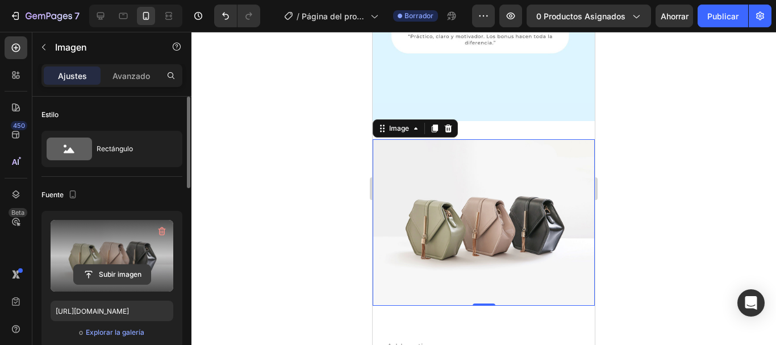
click at [116, 269] on input "file" at bounding box center [112, 274] width 77 height 19
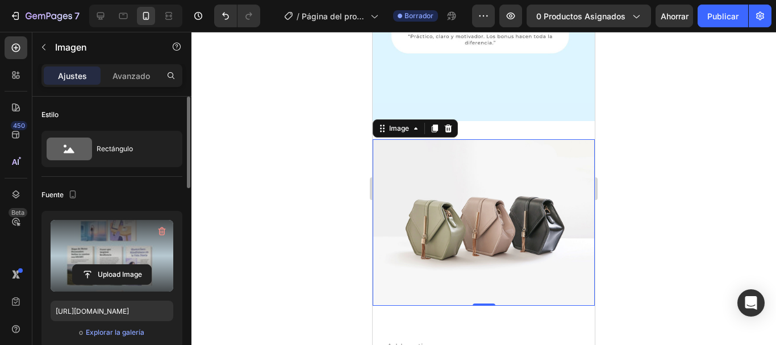
type input "https://cdn.shopify.com/s/files/1/0763/6579/1445/files/gempages_581846332004631…"
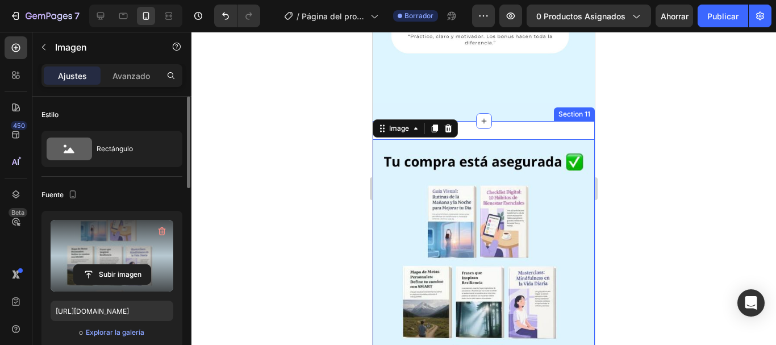
click at [552, 121] on div "Image 0 Section 11" at bounding box center [484, 284] width 222 height 327
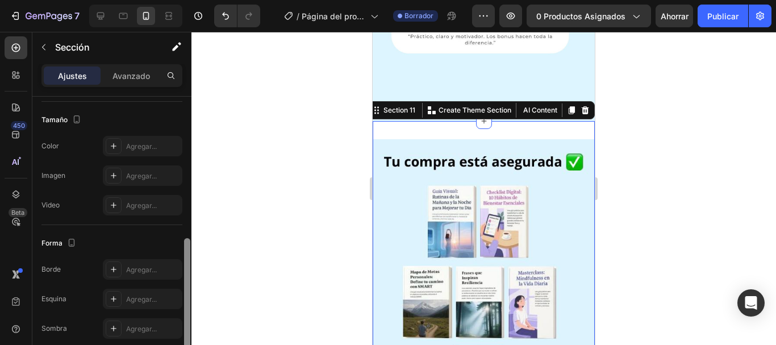
drag, startPoint x: 190, startPoint y: 146, endPoint x: 200, endPoint y: 291, distance: 145.2
click at [200, 0] on div "7 / Página del producto - 27 de agosto, 20:25:06 Borrador Avance 0 productos as…" at bounding box center [388, 0] width 776 height 0
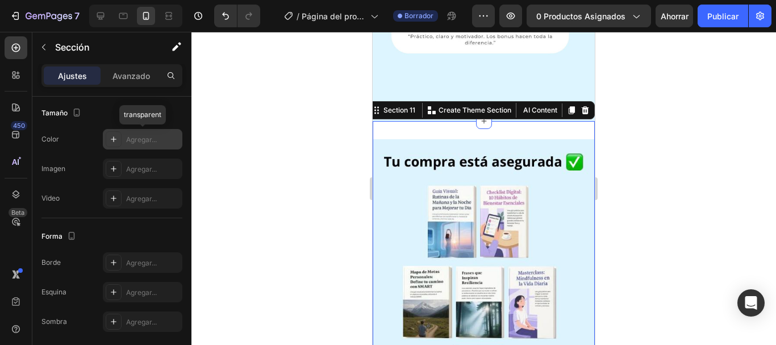
click at [130, 143] on font "Agregar..." at bounding box center [141, 139] width 31 height 9
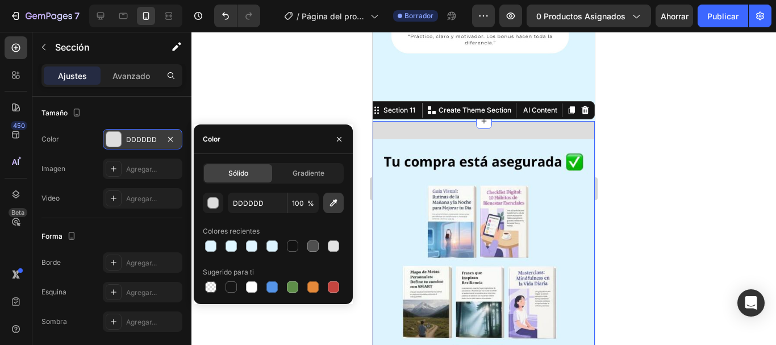
click at [333, 194] on button "button" at bounding box center [333, 203] width 20 height 20
type input "DDF3FE"
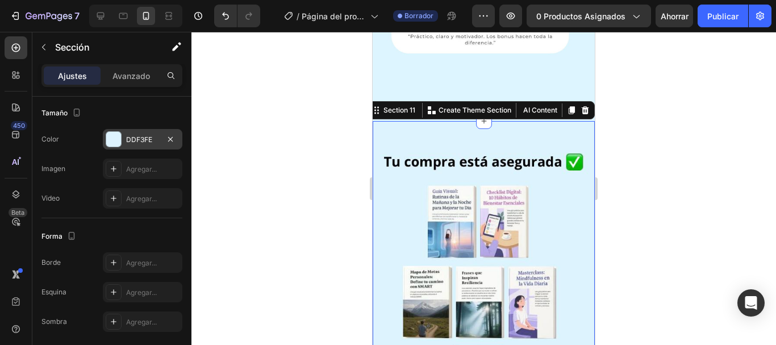
click at [291, 73] on div at bounding box center [483, 188] width 585 height 313
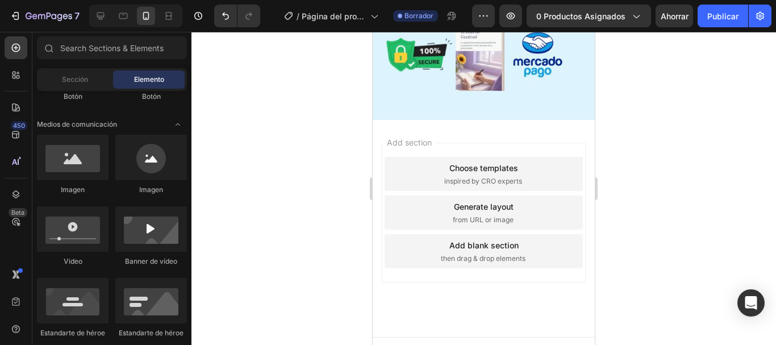
scroll to position [2854, 0]
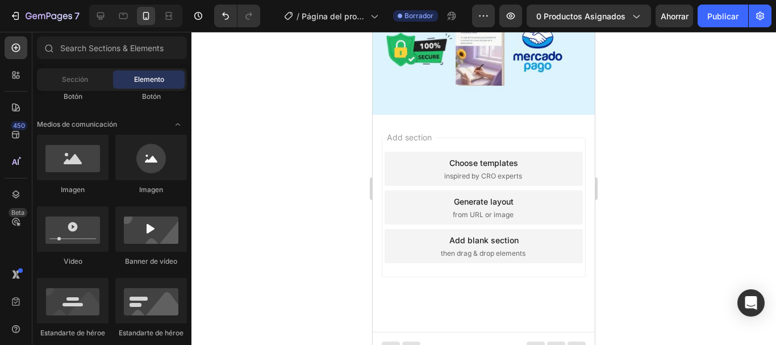
click at [512, 295] on div "Add section Choose templates inspired by CRO experts Generate layout from URL o…" at bounding box center [484, 223] width 222 height 217
click at [456, 157] on div "Choose templates" at bounding box center [483, 163] width 69 height 12
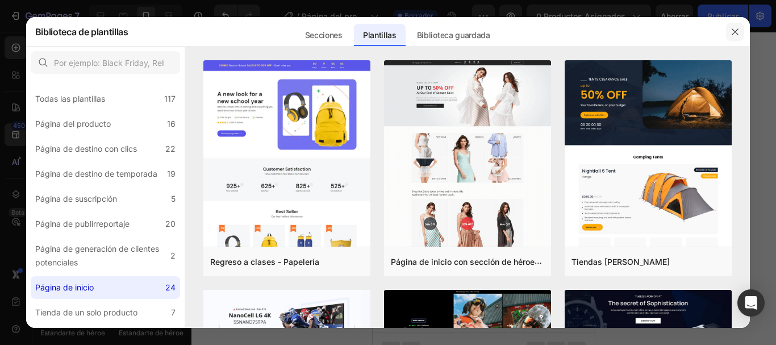
click at [726, 38] on button "button" at bounding box center [735, 32] width 18 height 18
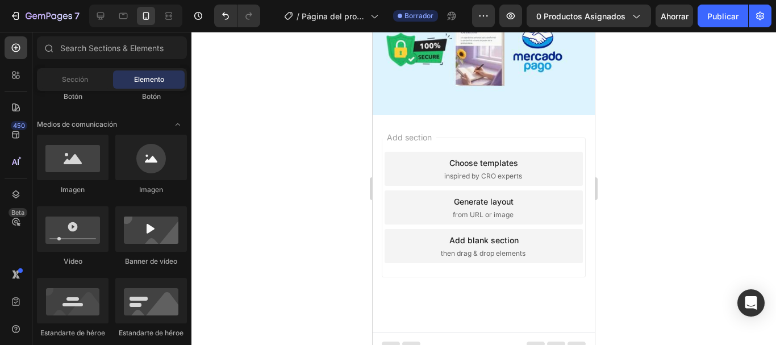
drag, startPoint x: 398, startPoint y: 123, endPoint x: 414, endPoint y: 133, distance: 18.1
click at [414, 137] on div "Add section Choose templates inspired by CRO experts Generate layout from URL o…" at bounding box center [484, 207] width 204 height 140
click at [618, 239] on div at bounding box center [483, 188] width 585 height 313
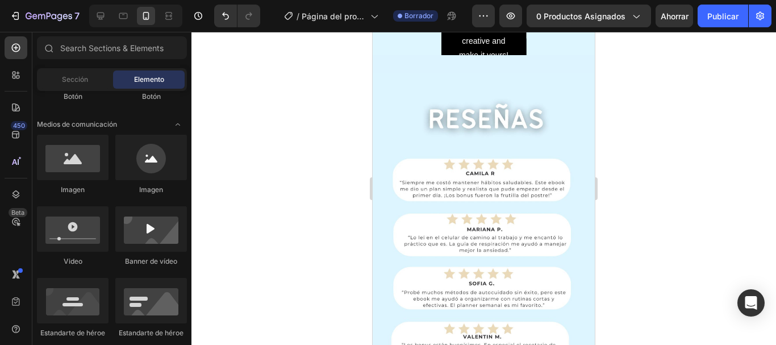
scroll to position [2097, 0]
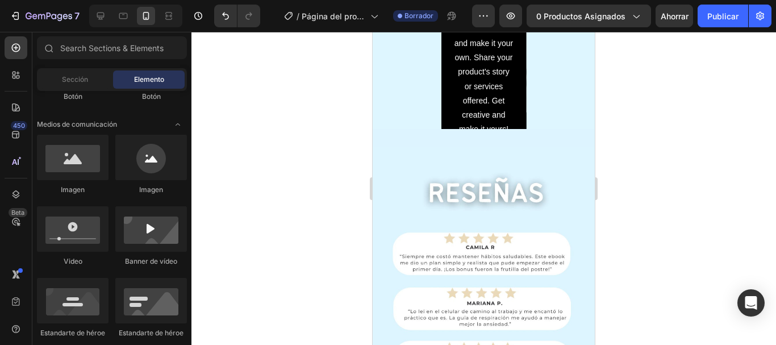
drag, startPoint x: 587, startPoint y: 307, endPoint x: 968, endPoint y: 269, distance: 383.1
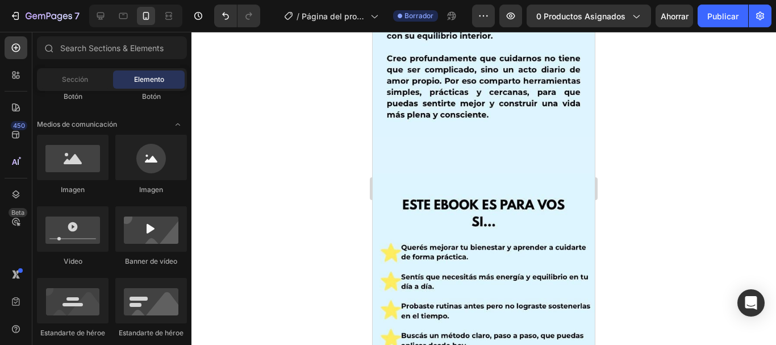
scroll to position [822, 0]
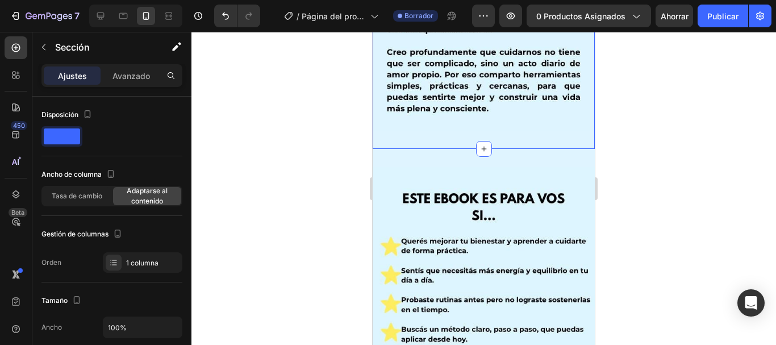
click at [628, 155] on div at bounding box center [483, 188] width 585 height 313
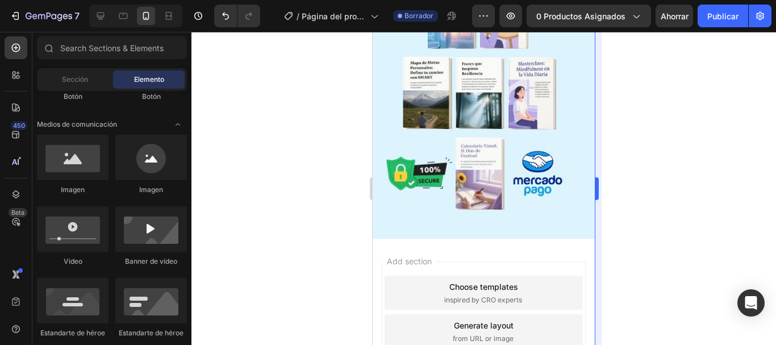
scroll to position [2905, 0]
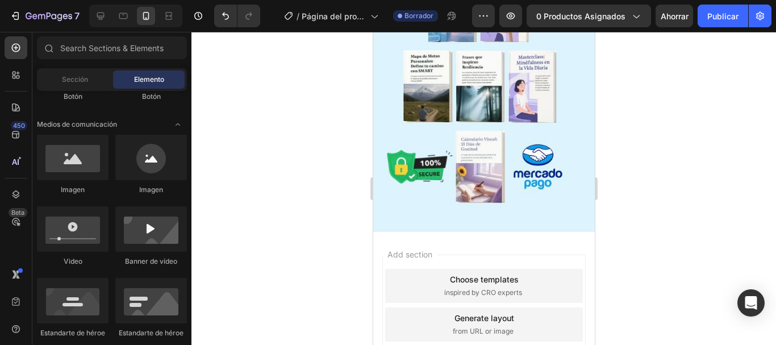
click at [643, 294] on div at bounding box center [483, 188] width 585 height 313
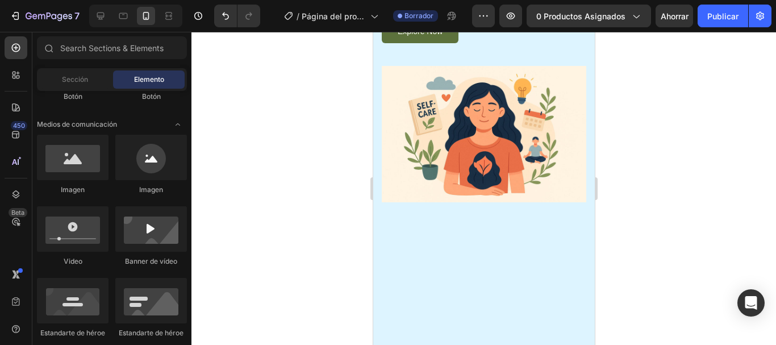
scroll to position [0, 0]
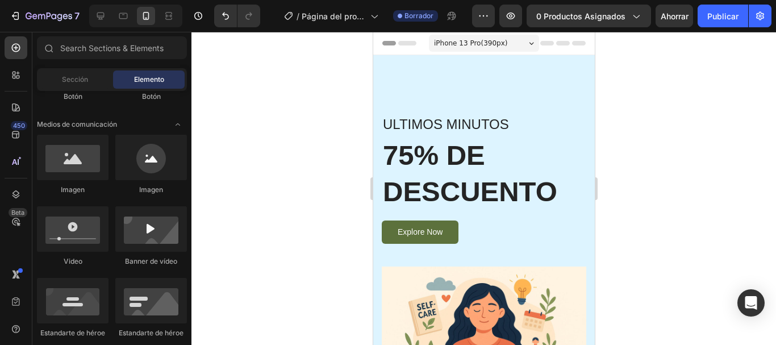
click at [333, 159] on div at bounding box center [483, 188] width 585 height 313
click at [403, 47] on span "Header" at bounding box center [406, 42] width 25 height 11
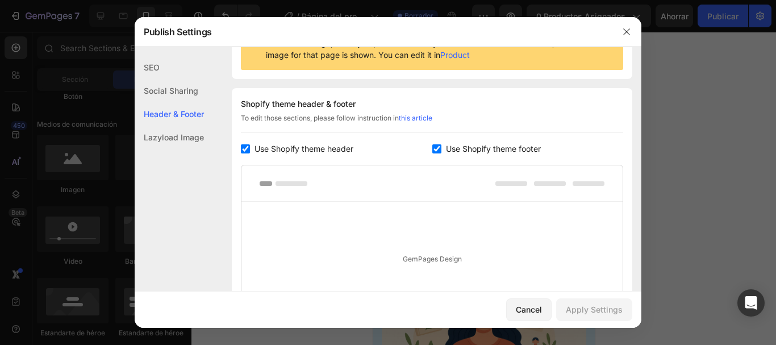
scroll to position [165, 0]
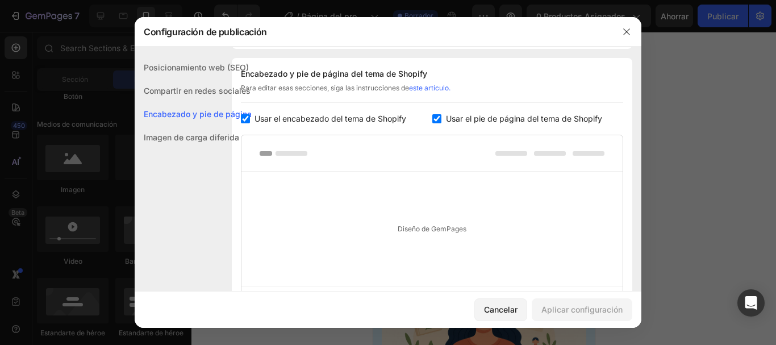
click at [247, 119] on input "checkbox" at bounding box center [245, 118] width 9 height 9
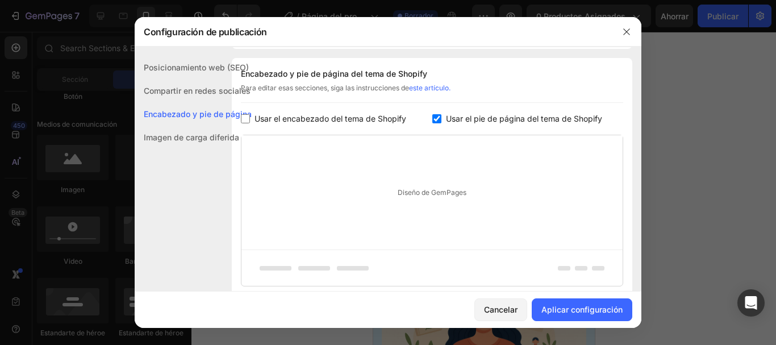
click at [427, 113] on div "Usar el encabezado del tema de Shopify" at bounding box center [336, 119] width 191 height 14
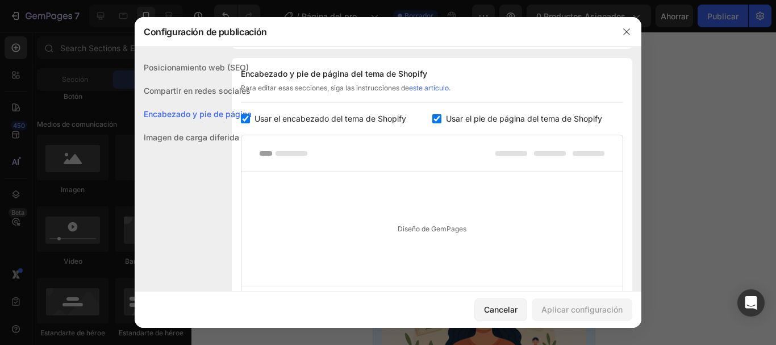
checkbox input "true"
click at [432, 122] on input "checkbox" at bounding box center [436, 118] width 9 height 9
checkbox input "false"
click at [246, 118] on input "checkbox" at bounding box center [245, 118] width 9 height 9
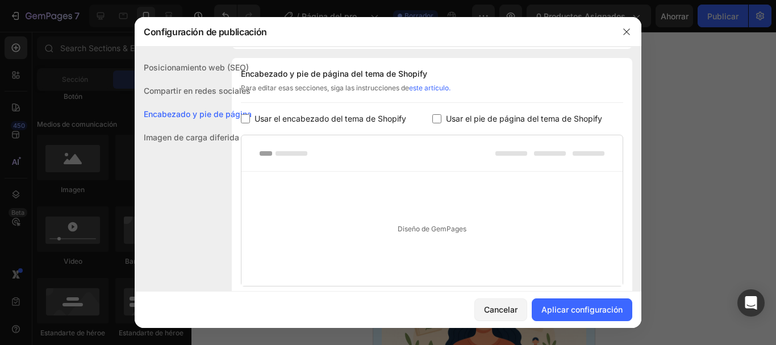
checkbox input "false"
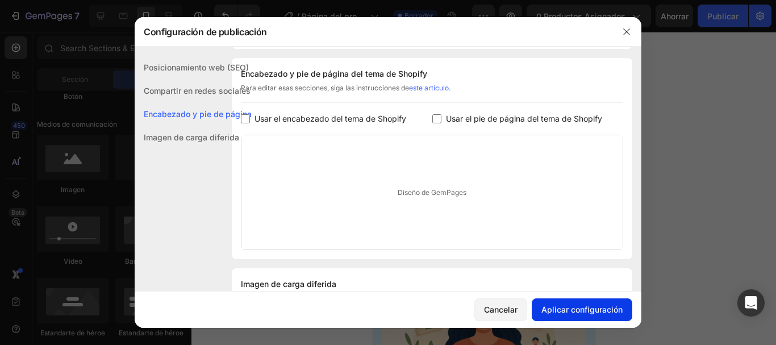
click at [565, 315] on font "Aplicar configuración" at bounding box center [581, 309] width 81 height 12
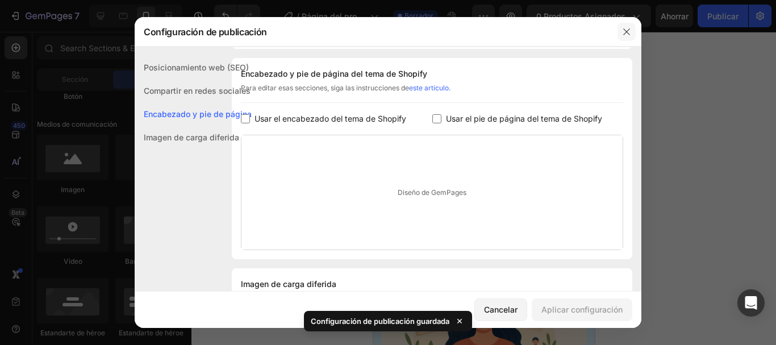
click at [629, 33] on icon "button" at bounding box center [626, 31] width 9 height 9
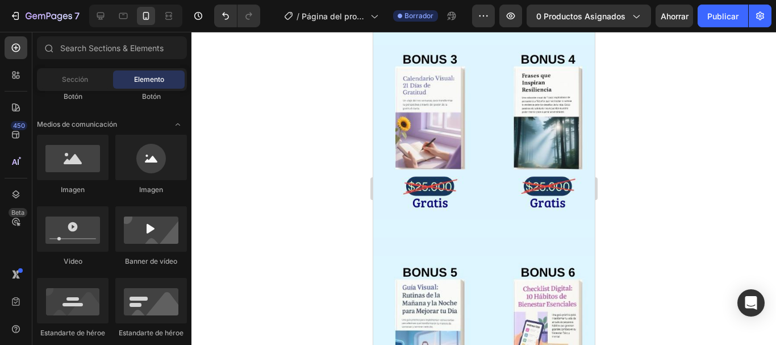
scroll to position [1423, 0]
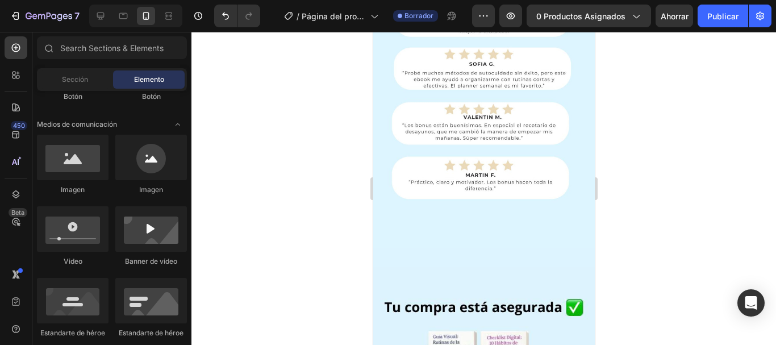
drag, startPoint x: 590, startPoint y: 195, endPoint x: 967, endPoint y: 304, distance: 392.7
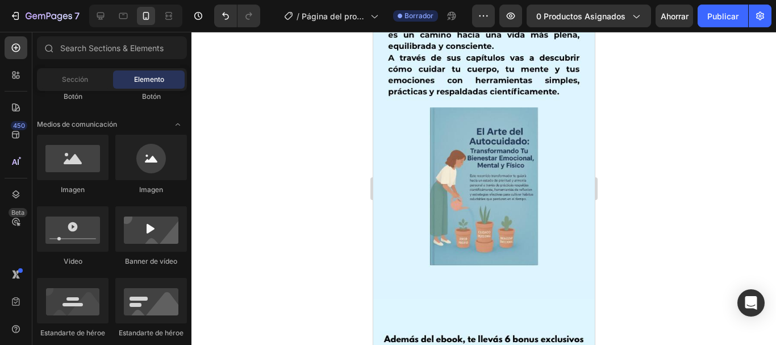
scroll to position [1279, 0]
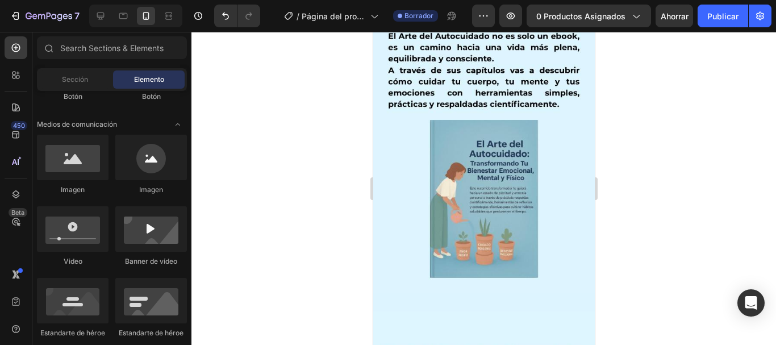
drag, startPoint x: 591, startPoint y: 143, endPoint x: 969, endPoint y: 202, distance: 381.8
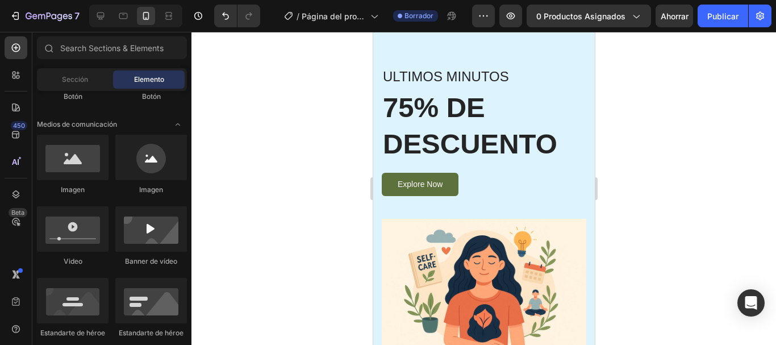
scroll to position [0, 0]
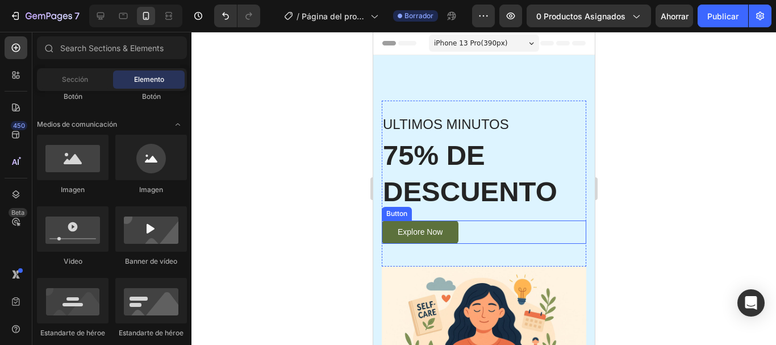
click at [481, 228] on div "Explore Now Button" at bounding box center [483, 231] width 205 height 23
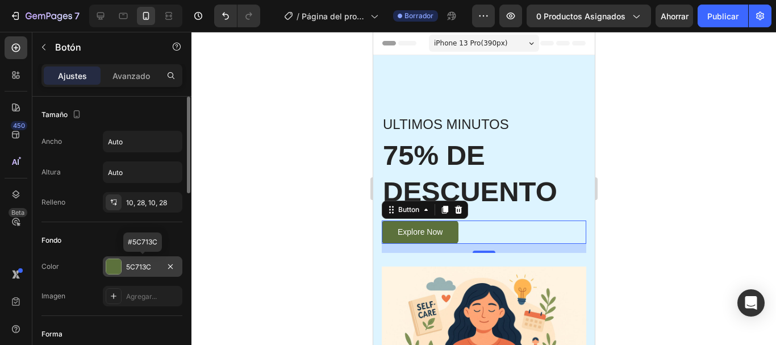
click at [148, 261] on div "5C713C" at bounding box center [143, 266] width 80 height 20
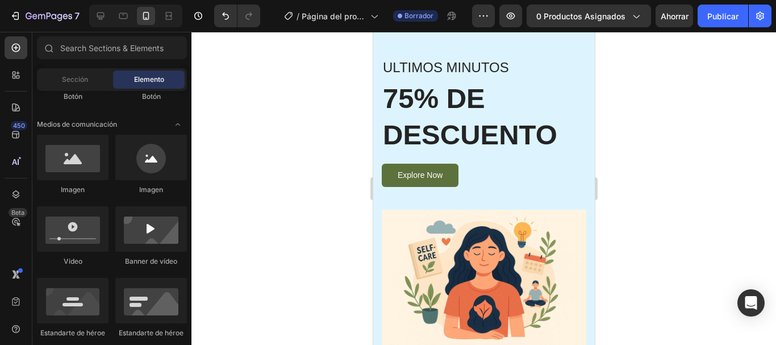
scroll to position [51, 0]
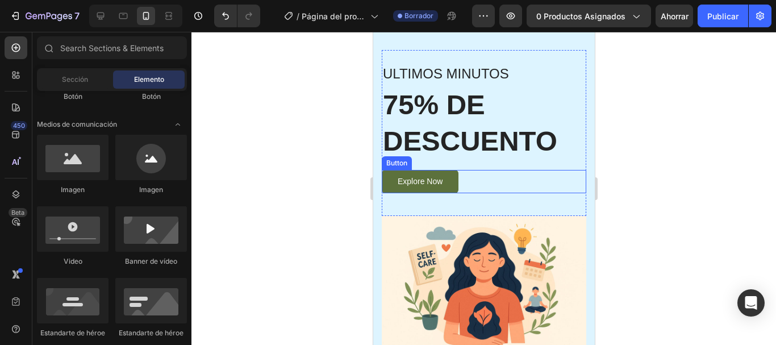
click at [499, 182] on div "Explore Now Button" at bounding box center [483, 181] width 205 height 23
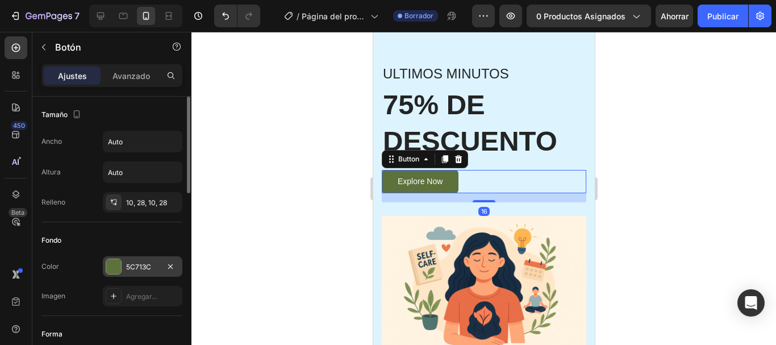
click at [145, 268] on font "5C713C" at bounding box center [138, 266] width 25 height 9
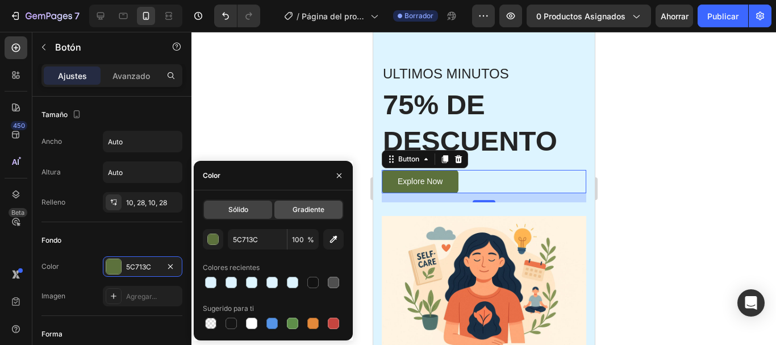
click at [295, 205] on span "Gradiente" at bounding box center [309, 210] width 32 height 10
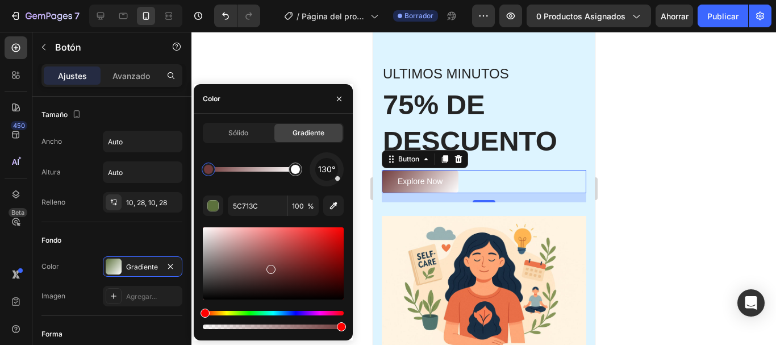
drag, startPoint x: 221, startPoint y: 311, endPoint x: 197, endPoint y: 312, distance: 23.9
click at [197, 312] on div "Sólido Gradiente 130° 5C713C 100 %" at bounding box center [273, 227] width 159 height 208
click at [319, 241] on div at bounding box center [273, 263] width 141 height 72
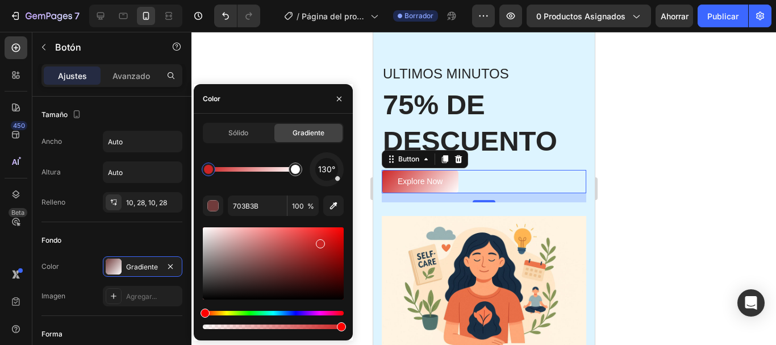
click at [319, 241] on div at bounding box center [320, 243] width 9 height 9
type input "CC2424"
click at [237, 133] on font "Sólido" at bounding box center [238, 132] width 20 height 9
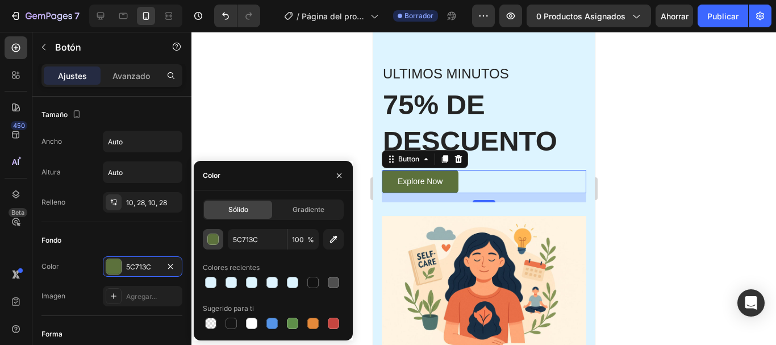
click at [216, 243] on div "button" at bounding box center [213, 239] width 11 height 11
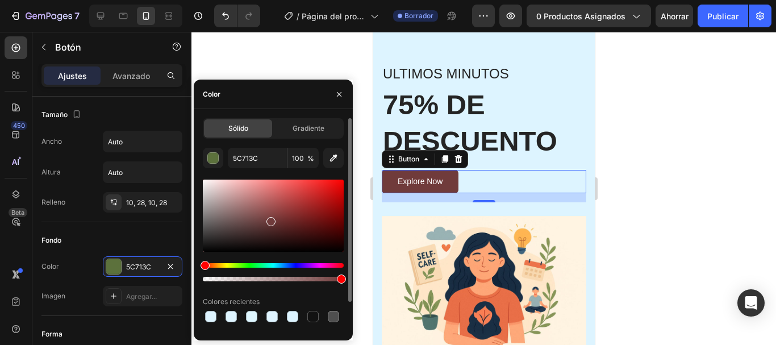
drag, startPoint x: 220, startPoint y: 264, endPoint x: 196, endPoint y: 264, distance: 24.4
click at [196, 264] on div "Sólido Gradiente 5C713C 100 % Colores recientes Sugerido para ti" at bounding box center [273, 241] width 159 height 247
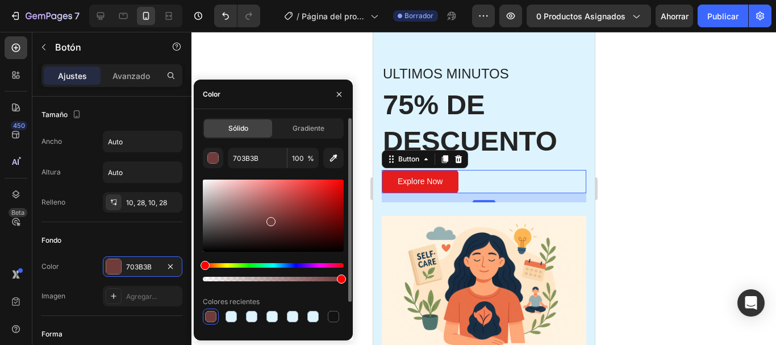
click at [327, 186] on div at bounding box center [273, 216] width 141 height 72
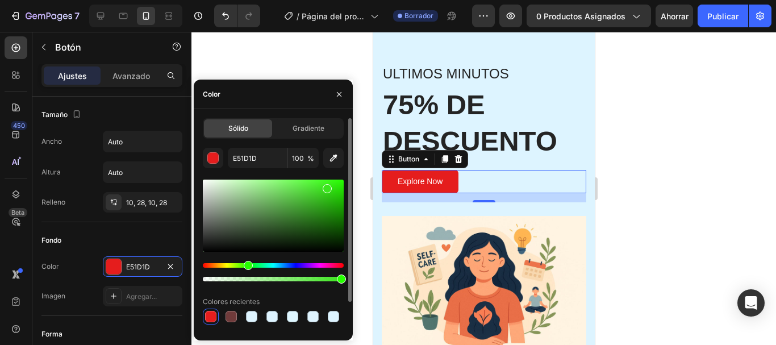
click at [247, 264] on div "Matiz" at bounding box center [273, 265] width 141 height 5
type input "3BE51D"
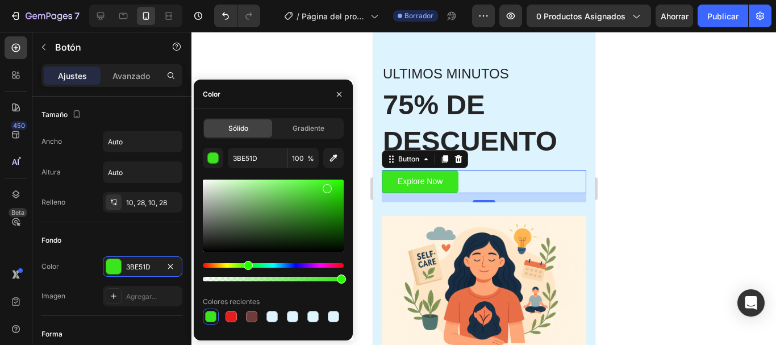
click at [647, 207] on div at bounding box center [483, 188] width 585 height 313
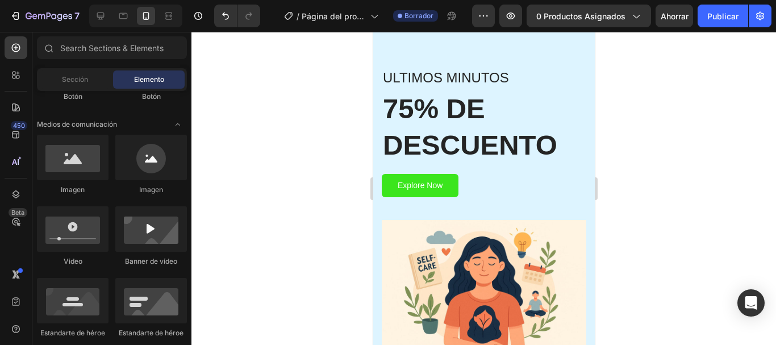
scroll to position [40, 0]
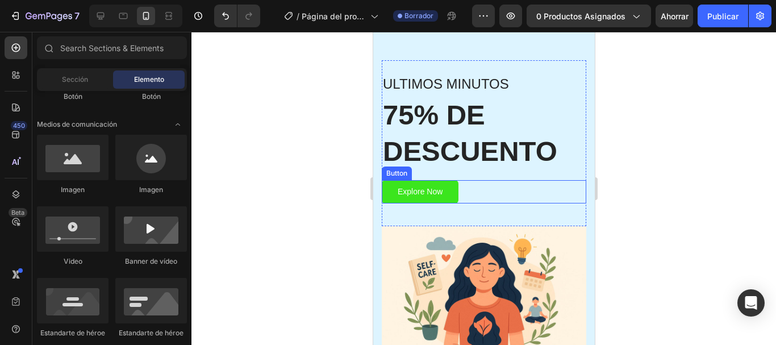
click at [498, 187] on div "Explore Now Button" at bounding box center [483, 191] width 205 height 23
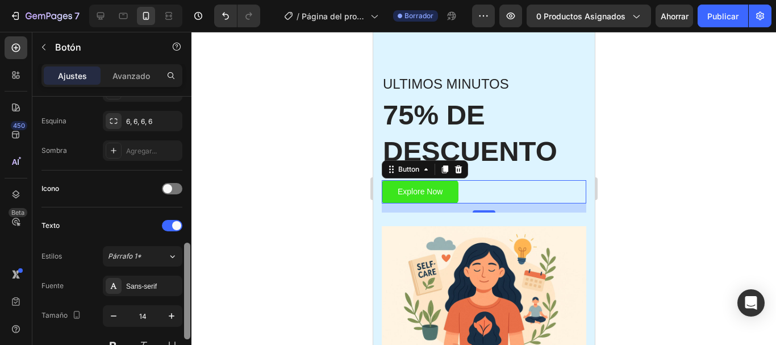
scroll to position [311, 0]
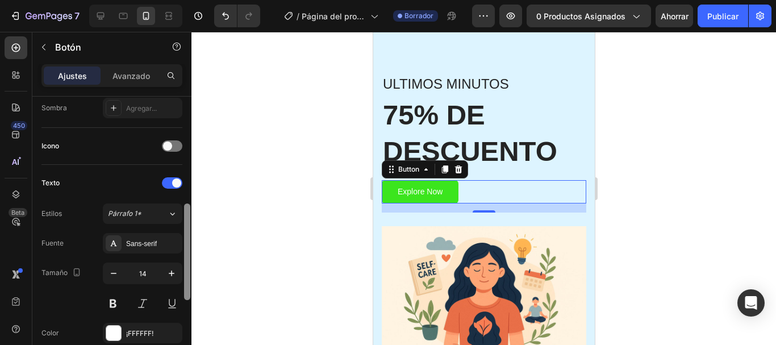
drag, startPoint x: 187, startPoint y: 107, endPoint x: 198, endPoint y: 214, distance: 108.0
click at [198, 0] on div "7 / Página del producto - 27 de agosto, 20:25:06 Borrador Avance 0 productos as…" at bounding box center [388, 0] width 776 height 0
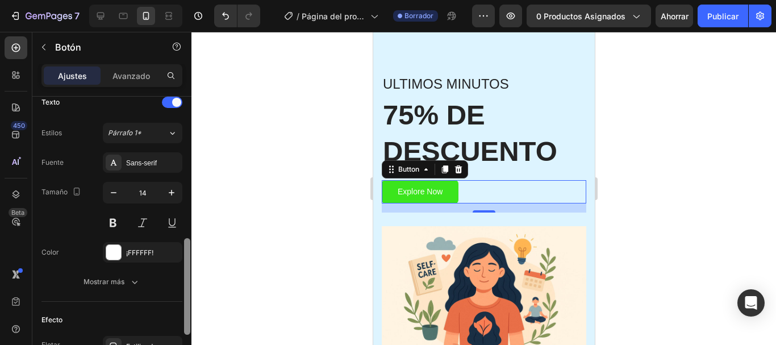
scroll to position [399, 0]
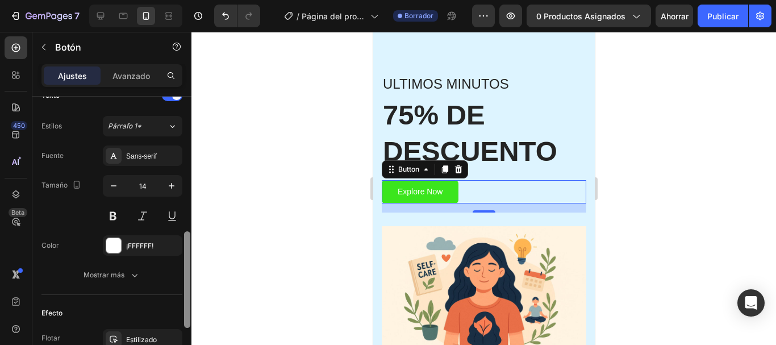
drag, startPoint x: 185, startPoint y: 230, endPoint x: 185, endPoint y: 260, distance: 30.1
click at [185, 260] on div at bounding box center [187, 279] width 6 height 97
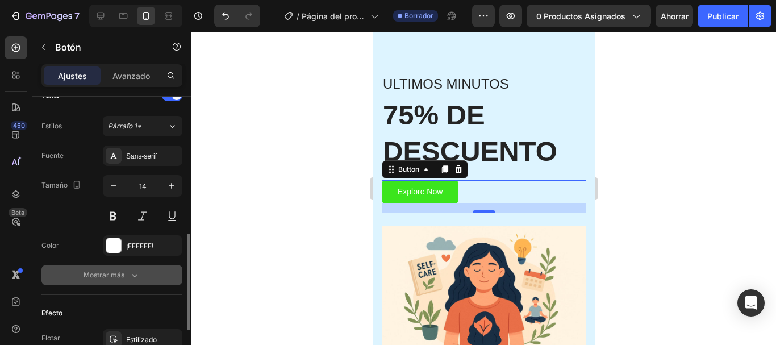
click at [113, 274] on font "Mostrar más" at bounding box center [104, 274] width 41 height 9
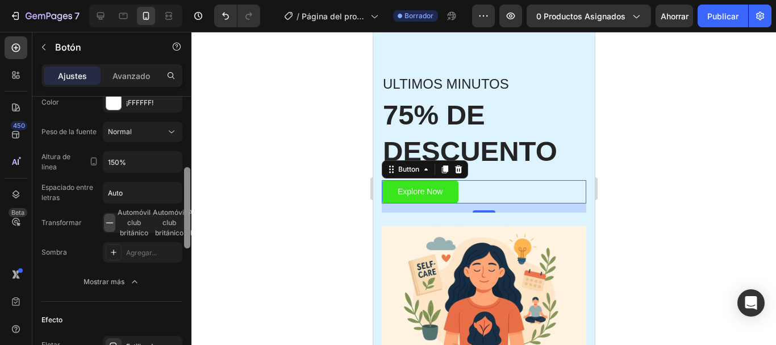
drag, startPoint x: 187, startPoint y: 269, endPoint x: 189, endPoint y: 295, distance: 26.2
click at [189, 248] on div at bounding box center [187, 207] width 6 height 81
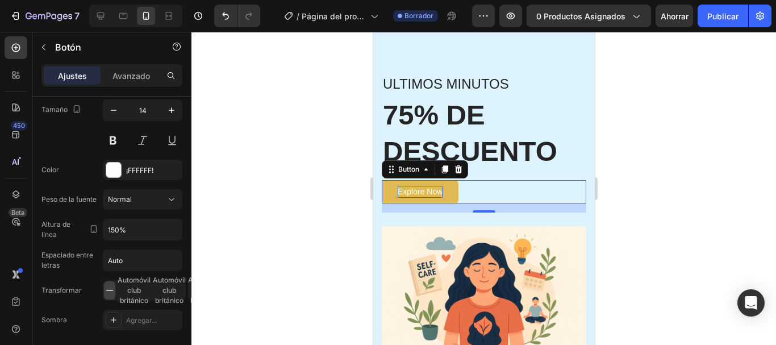
click at [422, 195] on div "Explore Now" at bounding box center [419, 192] width 45 height 12
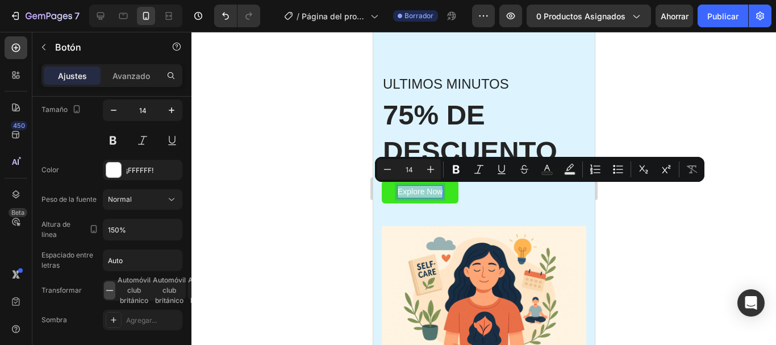
drag, startPoint x: 440, startPoint y: 191, endPoint x: 709, endPoint y: 238, distance: 273.4
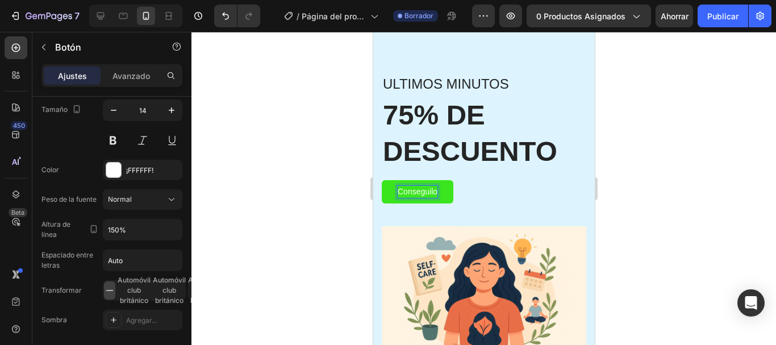
click at [381, 180] on button "Conseguilo" at bounding box center [417, 191] width 72 height 23
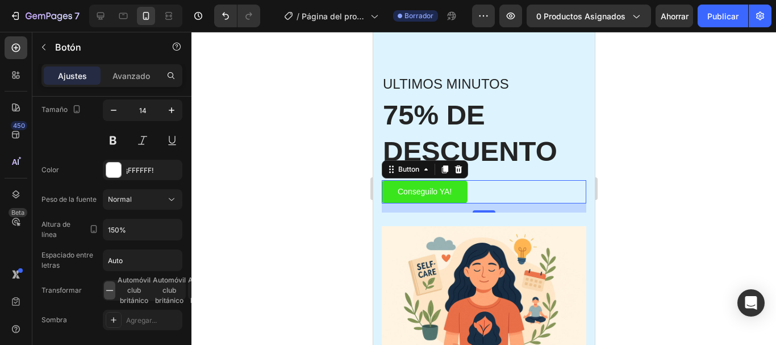
click at [341, 207] on div at bounding box center [483, 188] width 585 height 313
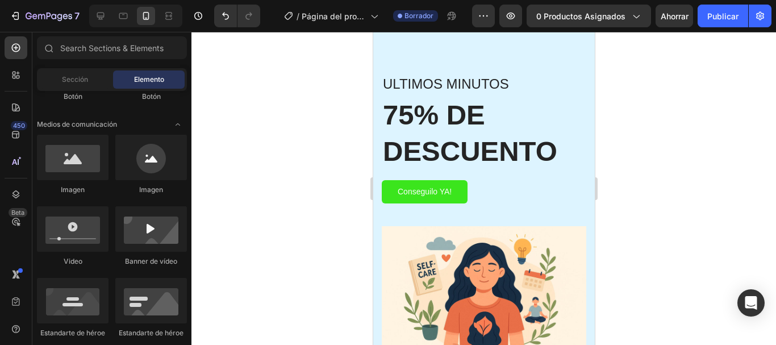
scroll to position [0, 0]
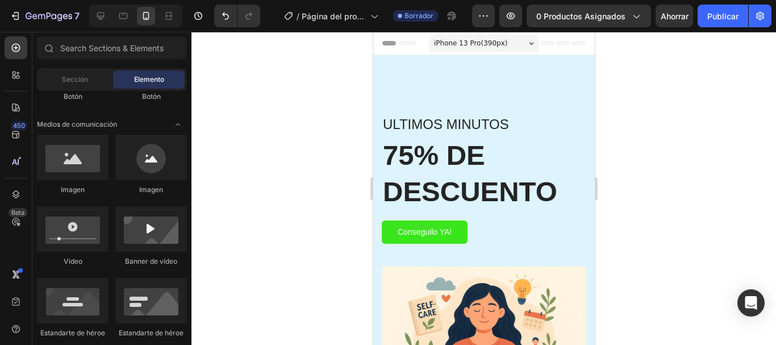
click at [626, 147] on div at bounding box center [483, 188] width 585 height 313
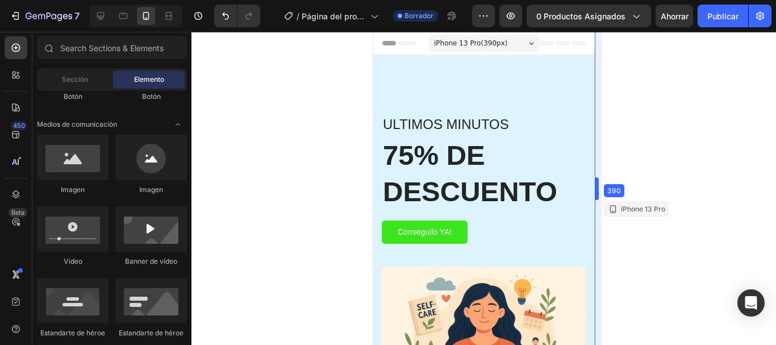
drag, startPoint x: 596, startPoint y: 65, endPoint x: 220, endPoint y: 33, distance: 377.4
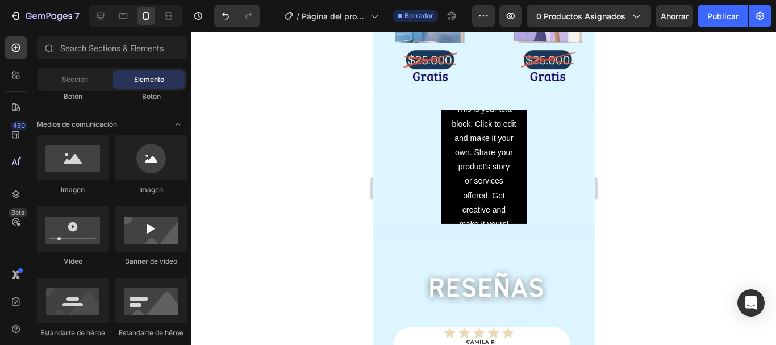
scroll to position [2003, 0]
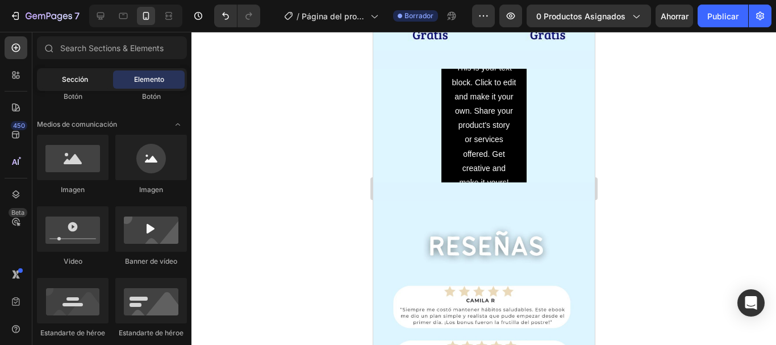
click at [84, 87] on div "Sección" at bounding box center [75, 79] width 72 height 18
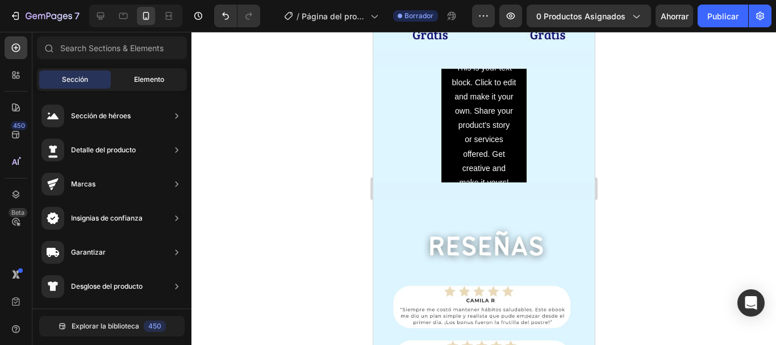
click at [137, 78] on font "Elemento" at bounding box center [149, 79] width 30 height 9
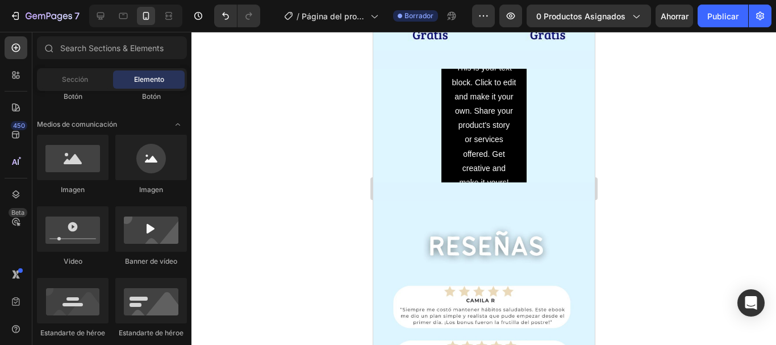
click at [85, 100] on div "Botón" at bounding box center [73, 96] width 72 height 10
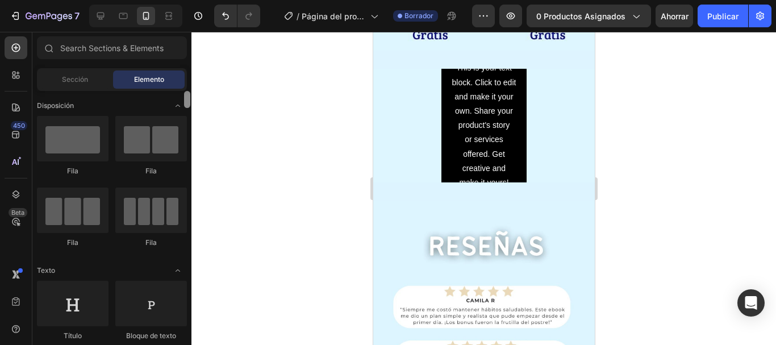
drag, startPoint x: 187, startPoint y: 117, endPoint x: 189, endPoint y: 79, distance: 38.1
click at [189, 79] on div "Secciones(18) Elementos(84) Sección Elemento Sección de héroes Detalle del prod…" at bounding box center [111, 189] width 159 height 306
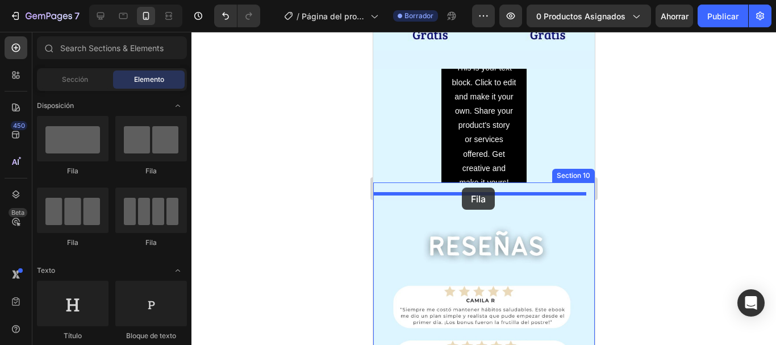
drag, startPoint x: 428, startPoint y: 186, endPoint x: 461, endPoint y: 187, distance: 33.0
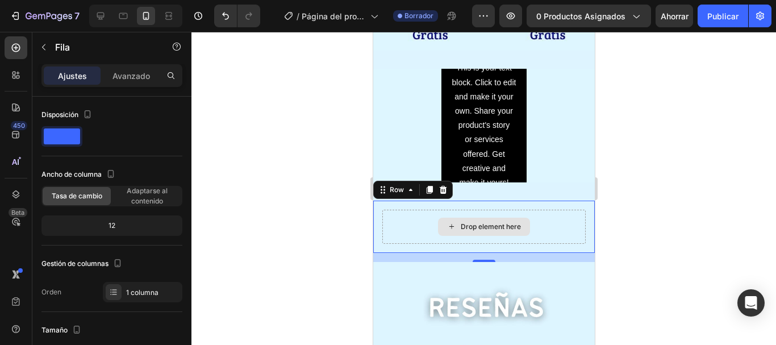
click at [393, 219] on div "Drop element here" at bounding box center [483, 227] width 203 height 34
click at [482, 222] on div "Drop element here" at bounding box center [490, 226] width 60 height 9
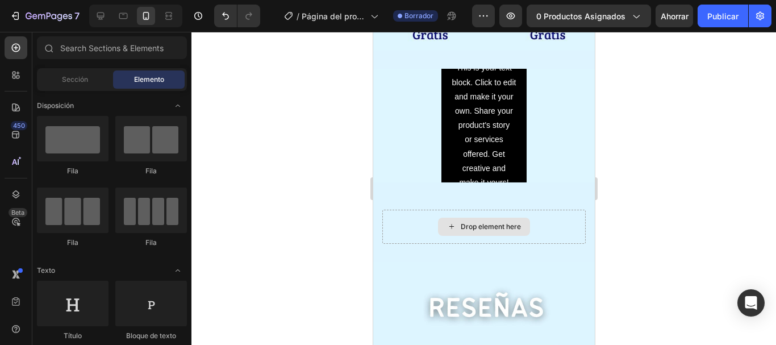
click at [482, 222] on div "Drop element here" at bounding box center [490, 226] width 60 height 9
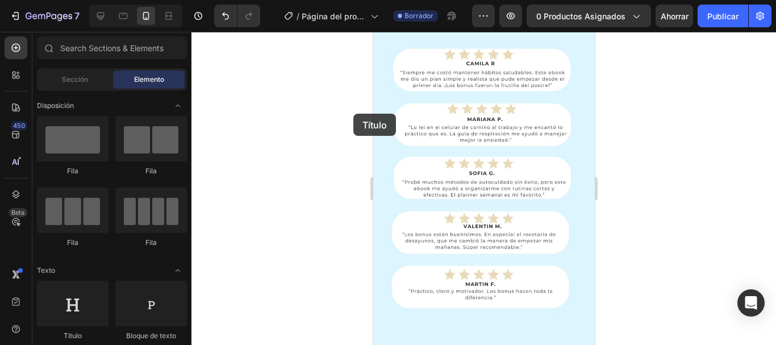
scroll to position [2423, 0]
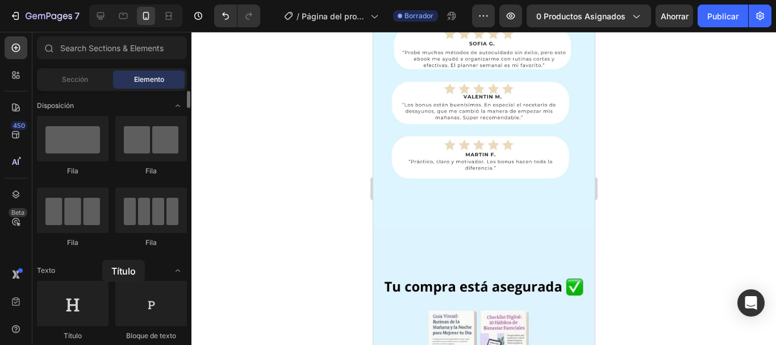
drag, startPoint x: 89, startPoint y: 311, endPoint x: 102, endPoint y: 260, distance: 52.9
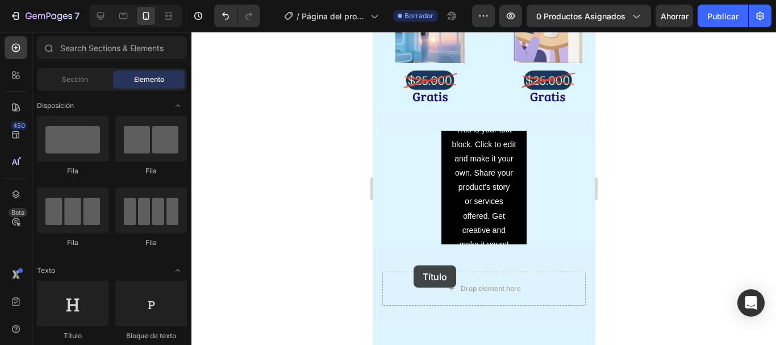
scroll to position [2022, 0]
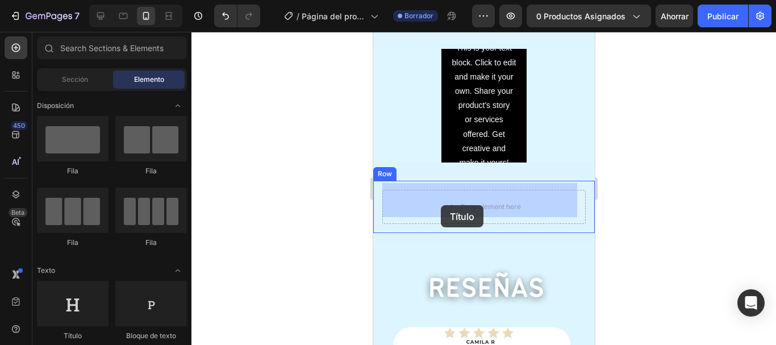
drag, startPoint x: 459, startPoint y: 335, endPoint x: 440, endPoint y: 205, distance: 131.4
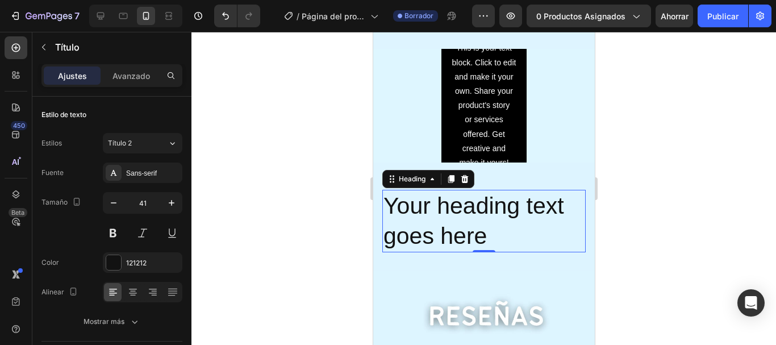
click at [491, 226] on h2 "Your heading text goes here" at bounding box center [483, 221] width 203 height 63
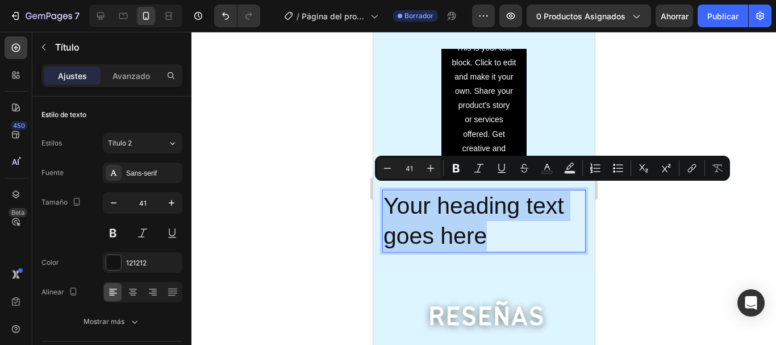
drag, startPoint x: 491, startPoint y: 226, endPoint x: 389, endPoint y: 198, distance: 106.0
click at [389, 198] on p "Your heading text goes here" at bounding box center [483, 221] width 201 height 61
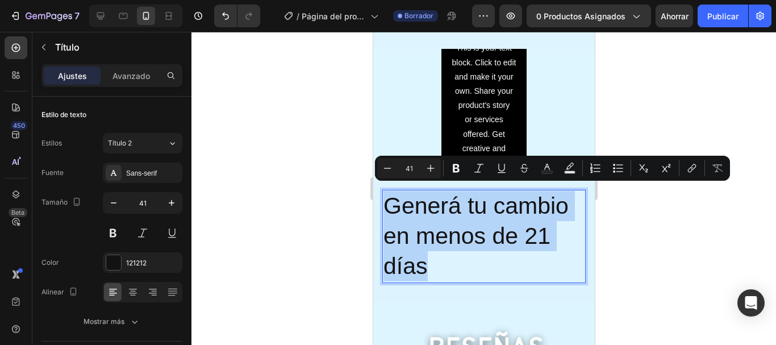
drag, startPoint x: 486, startPoint y: 249, endPoint x: 385, endPoint y: 192, distance: 116.8
click at [385, 192] on p "Generá tu cambio en menos de 21 días" at bounding box center [483, 236] width 201 height 91
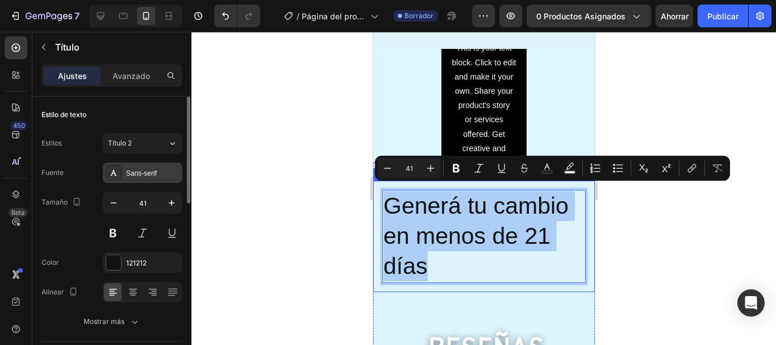
click at [161, 173] on div "Sans-serif" at bounding box center [152, 173] width 53 height 10
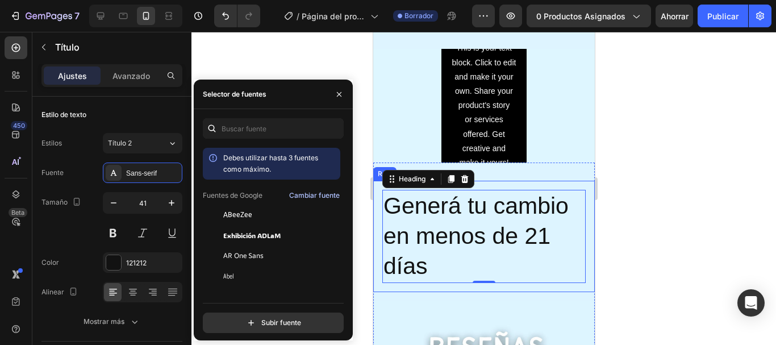
click at [304, 192] on font "Cambiar fuente" at bounding box center [314, 195] width 51 height 9
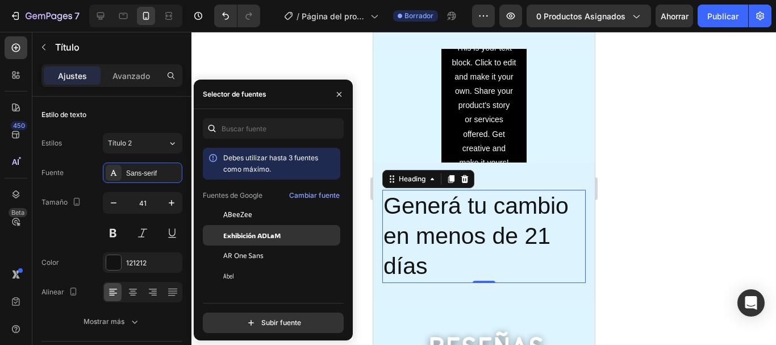
click at [231, 237] on font "Exhibición ADLaM" at bounding box center [251, 235] width 57 height 9
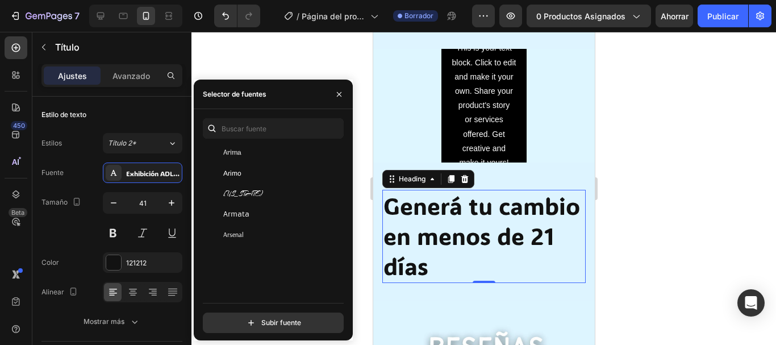
scroll to position [1908, 0]
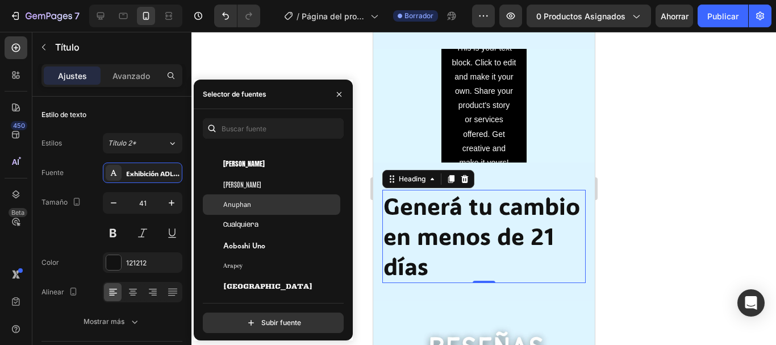
click at [237, 201] on font "Anuphan" at bounding box center [237, 204] width 28 height 9
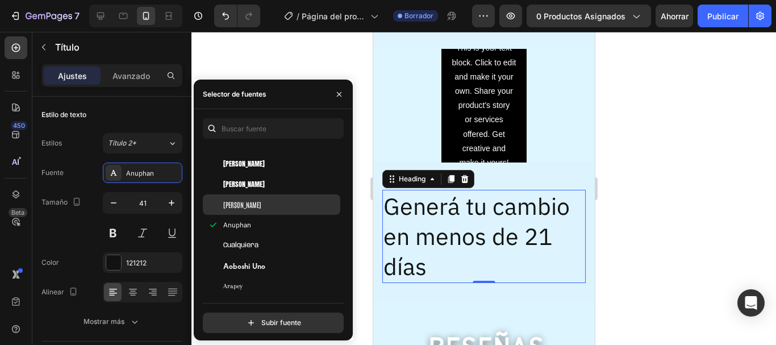
click at [233, 202] on font "Antonio" at bounding box center [242, 204] width 38 height 9
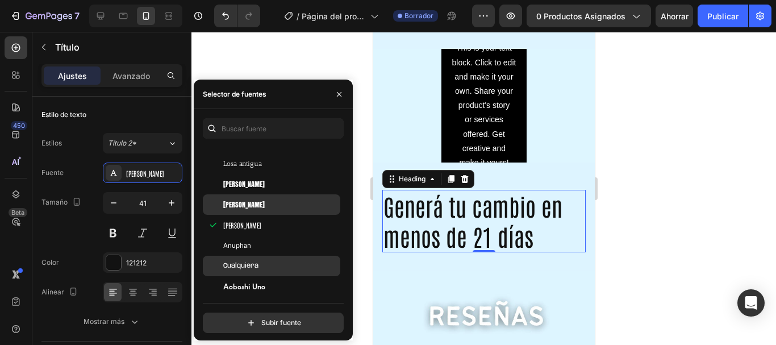
click at [239, 258] on div "Cualquiera" at bounding box center [271, 266] width 137 height 20
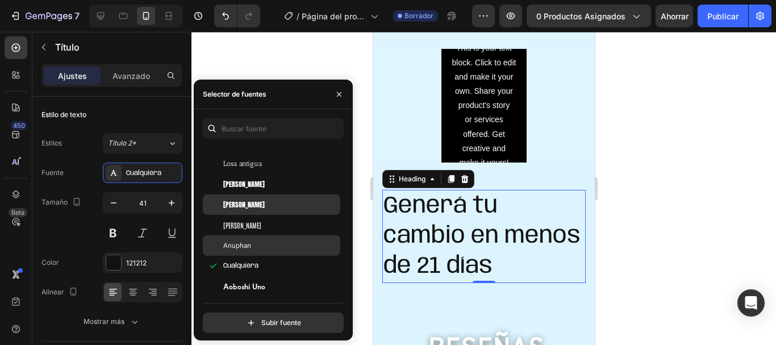
click at [237, 245] on font "Anuphan" at bounding box center [237, 245] width 28 height 9
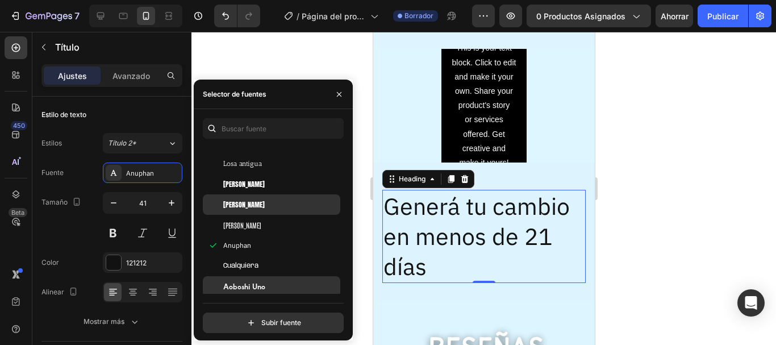
click at [251, 288] on font "Aoboshi Uno" at bounding box center [244, 286] width 42 height 10
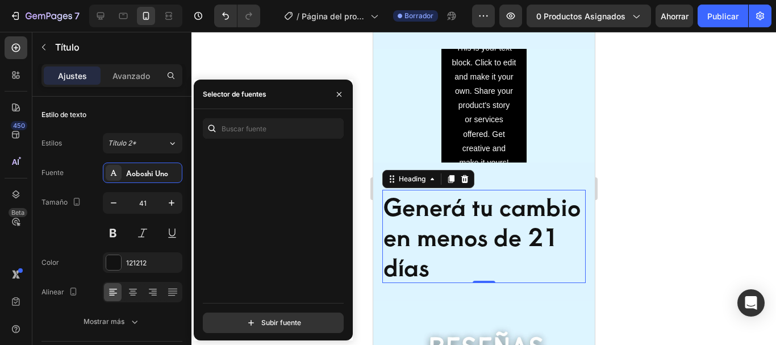
scroll to position [2705, 0]
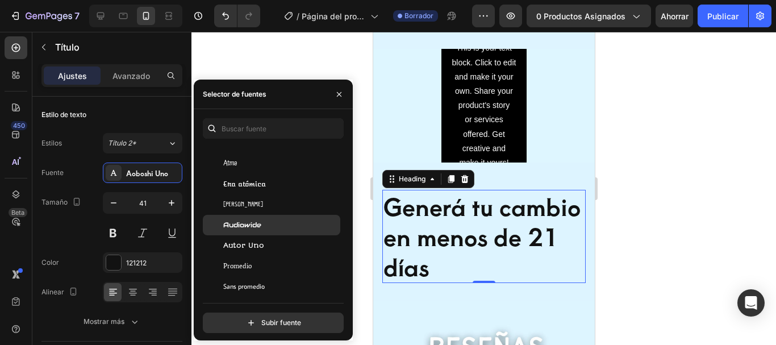
click at [250, 221] on font "Audiowide" at bounding box center [242, 224] width 38 height 9
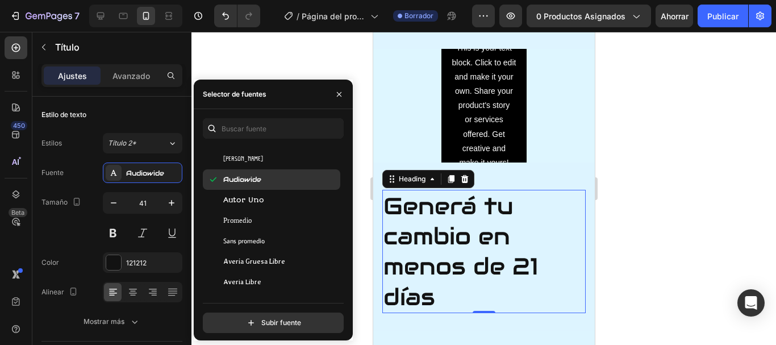
scroll to position [2796, 0]
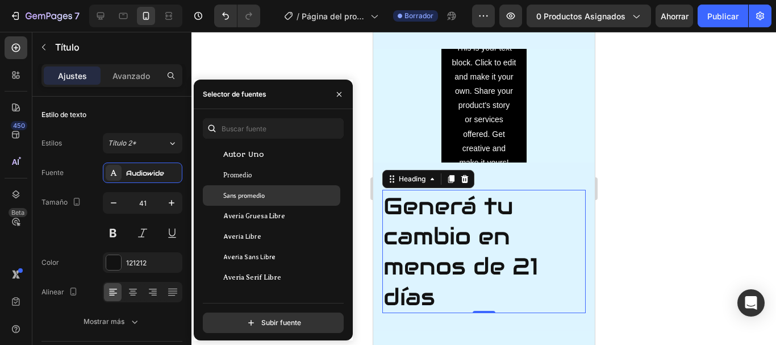
click at [245, 204] on div "Sans promedio" at bounding box center [271, 195] width 137 height 20
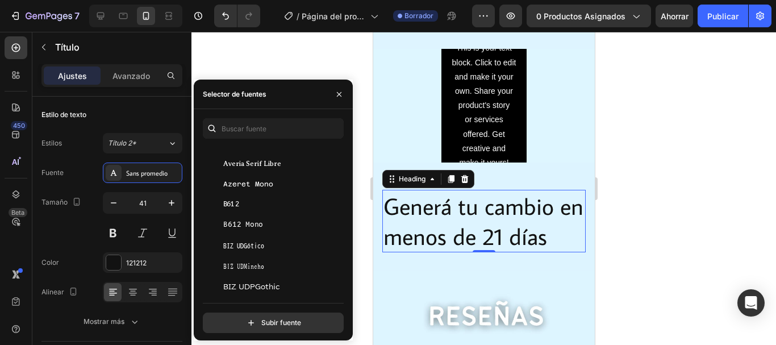
scroll to position [3023, 0]
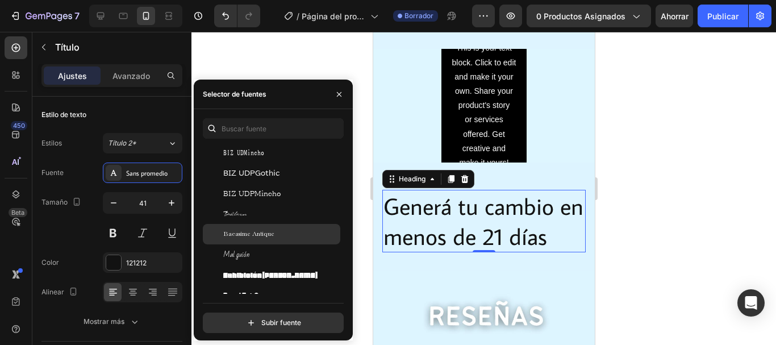
click at [261, 231] on font "Bacasime Antique" at bounding box center [248, 234] width 51 height 7
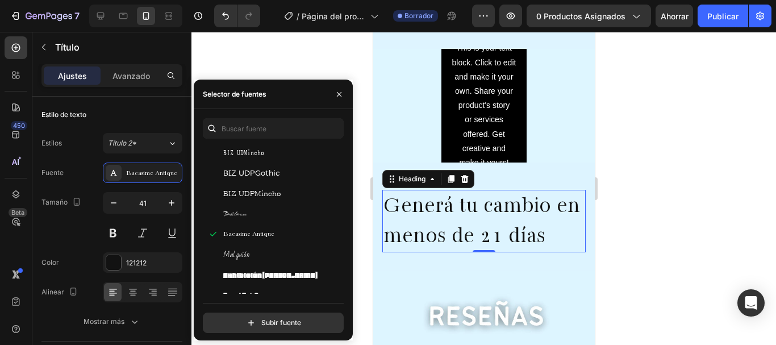
drag, startPoint x: 341, startPoint y: 160, endPoint x: 341, endPoint y: 148, distance: 12.5
click at [341, 148] on div "Debes utilizar hasta 3 fuentes como máximo. Averia Gruesa Libre Averia Libre Av…" at bounding box center [273, 221] width 141 height 146
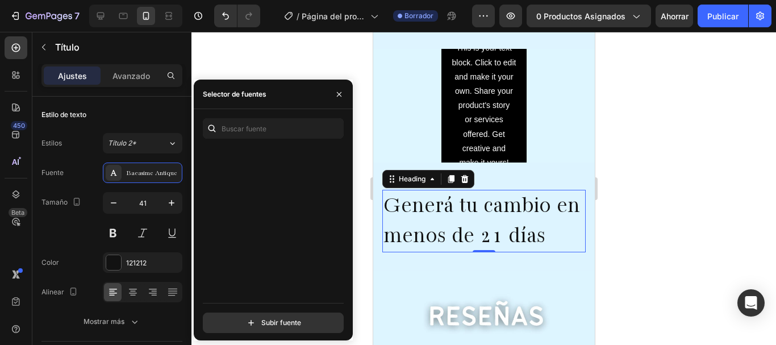
scroll to position [0, 0]
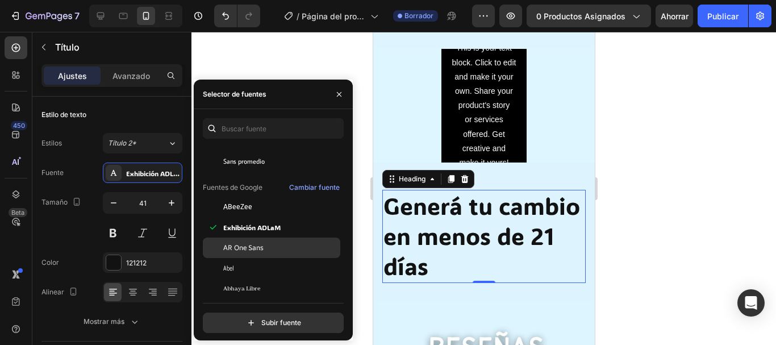
click at [255, 251] on font "AR One Sans" at bounding box center [243, 248] width 40 height 10
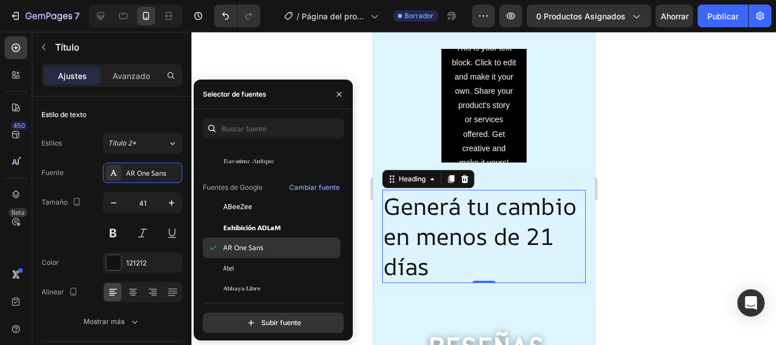
scroll to position [114, 0]
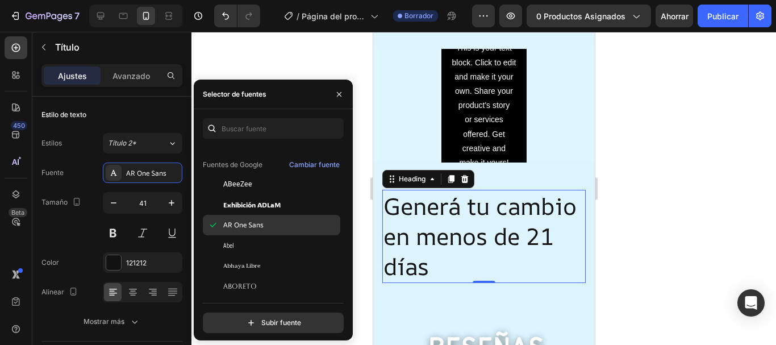
click at [255, 251] on div "Abel" at bounding box center [271, 245] width 137 height 20
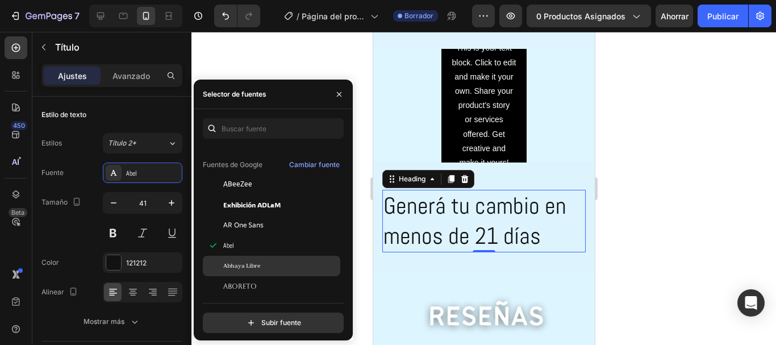
click at [248, 268] on font "Abhaya Libre" at bounding box center [241, 266] width 37 height 8
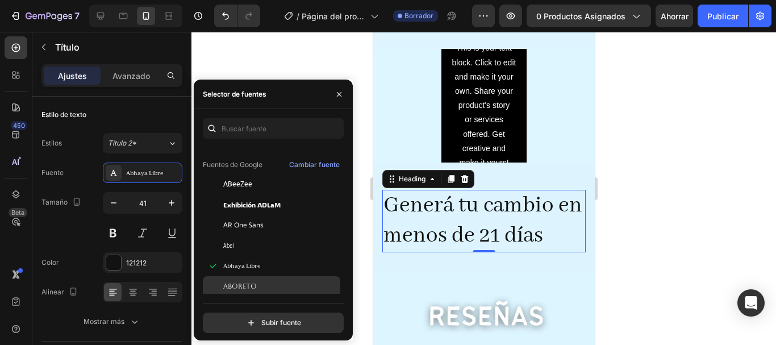
click at [248, 285] on font "Aboreto" at bounding box center [240, 286] width 34 height 8
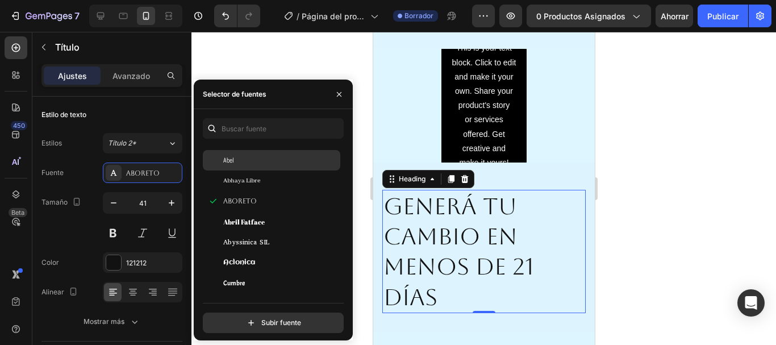
scroll to position [205, 0]
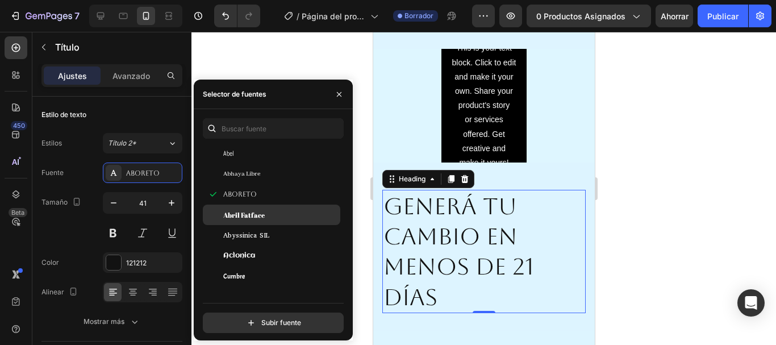
click at [256, 212] on font "Abril Fatface" at bounding box center [243, 214] width 41 height 9
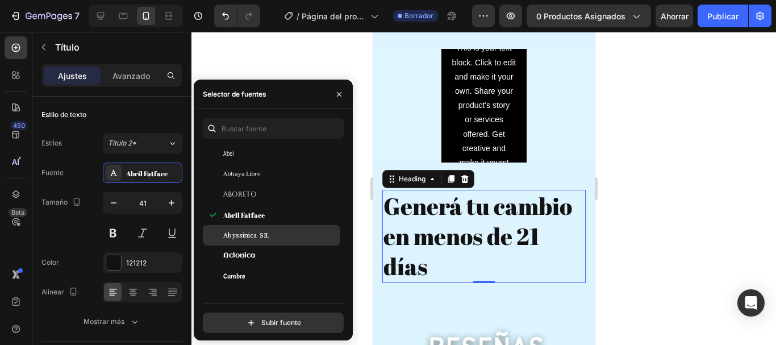
click at [255, 232] on font "Abyssinica SIL" at bounding box center [246, 235] width 46 height 9
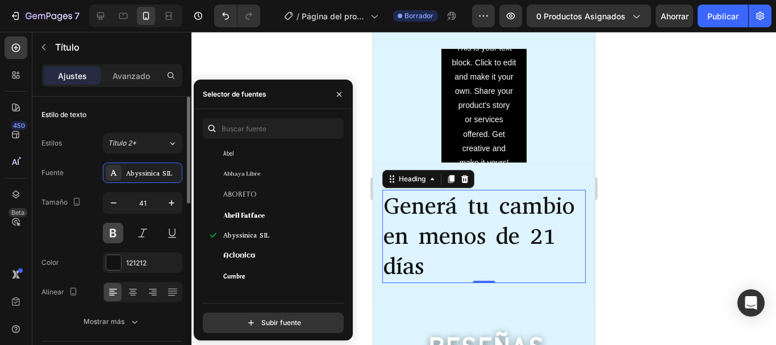
click at [115, 234] on button at bounding box center [113, 233] width 20 height 20
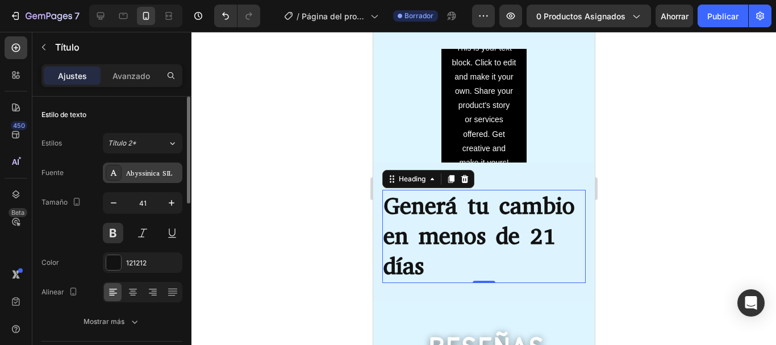
click at [158, 175] on font "Abyssinica SIL" at bounding box center [149, 173] width 46 height 9
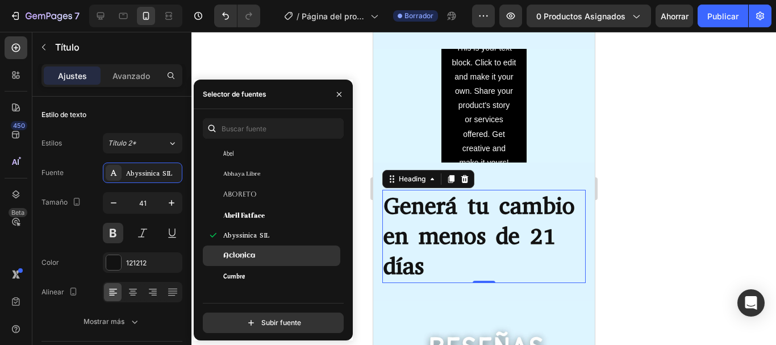
click at [241, 250] on div "Aclonica" at bounding box center [271, 255] width 137 height 20
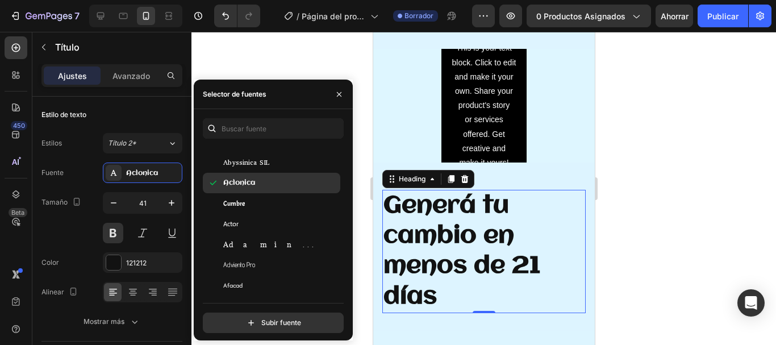
scroll to position [295, 0]
click at [230, 178] on font "Cumbre" at bounding box center [234, 180] width 22 height 9
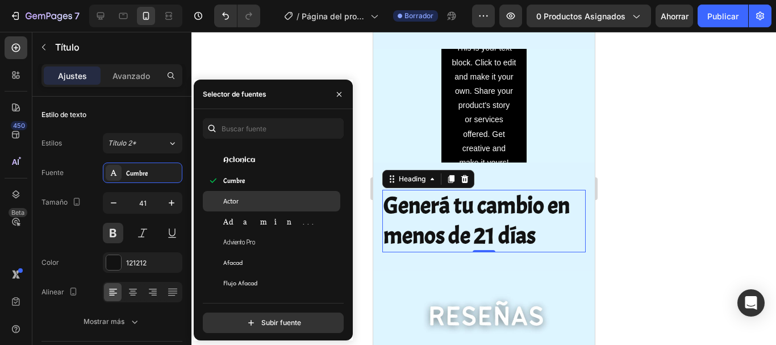
click at [230, 201] on font "Actor" at bounding box center [230, 201] width 15 height 9
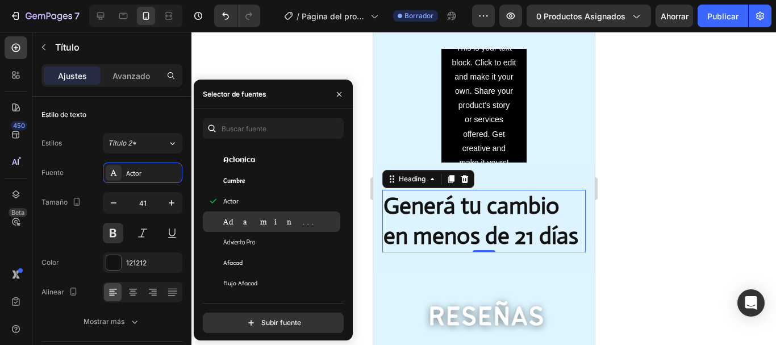
click at [243, 224] on font "Adamina" at bounding box center [271, 221] width 97 height 9
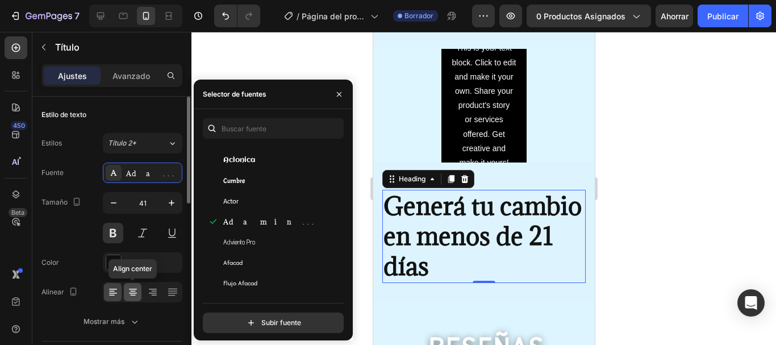
click at [129, 288] on icon at bounding box center [132, 291] width 11 height 11
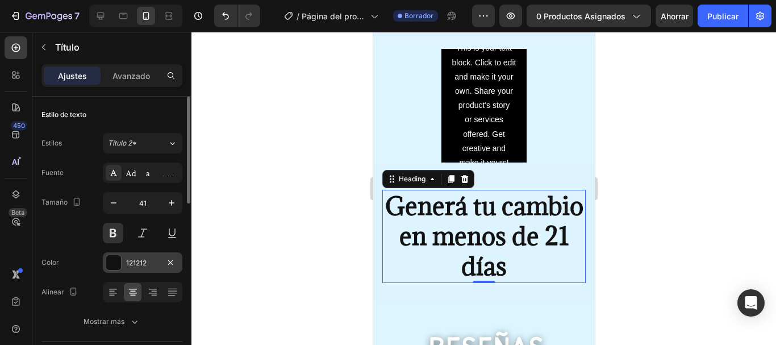
click at [137, 263] on font "121212" at bounding box center [136, 262] width 20 height 9
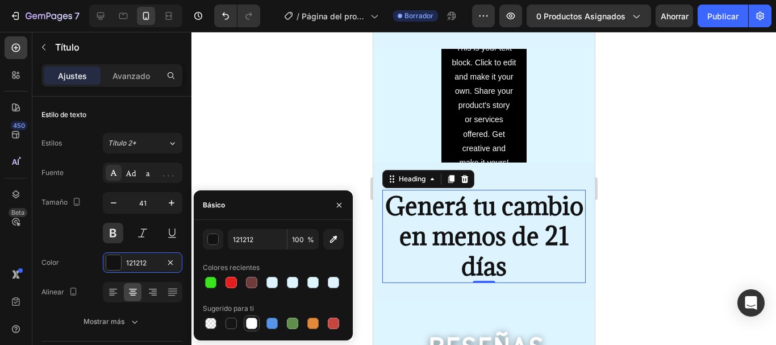
click at [251, 319] on div at bounding box center [251, 323] width 11 height 11
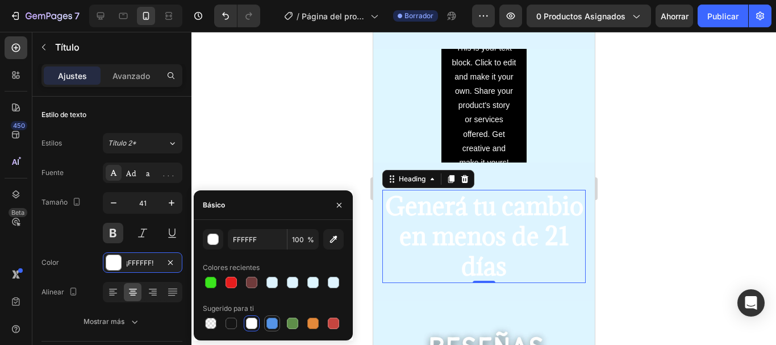
click at [270, 322] on div at bounding box center [271, 323] width 11 height 11
type input "5594E7"
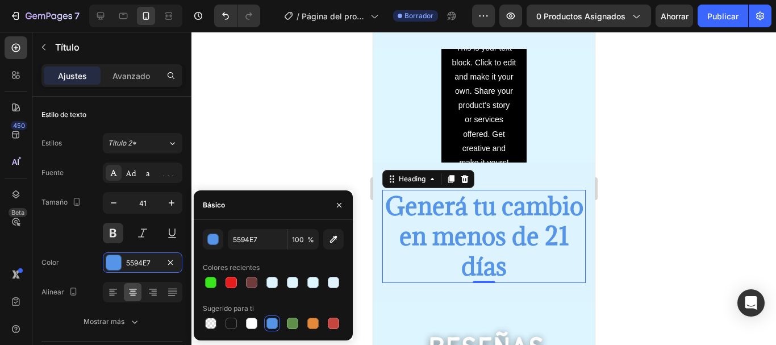
click at [302, 123] on div at bounding box center [483, 188] width 585 height 313
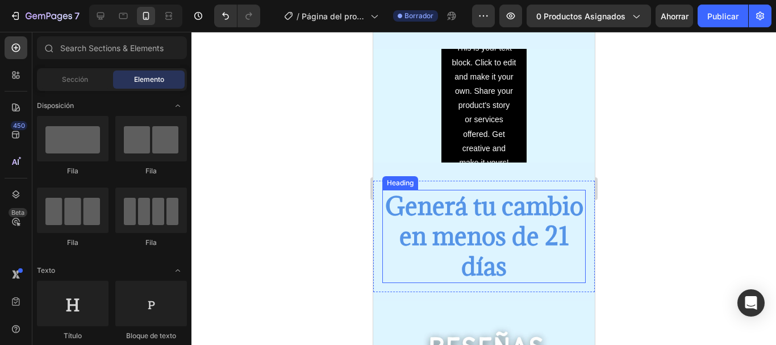
click at [395, 208] on p "Generá tu cambio en menos de 21 días" at bounding box center [483, 236] width 201 height 91
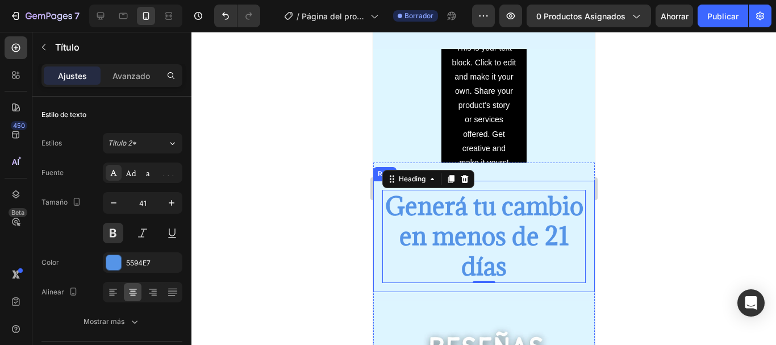
click at [374, 216] on div "Generá tu cambio en menos de 21 días Heading 0 Row" at bounding box center [484, 236] width 222 height 111
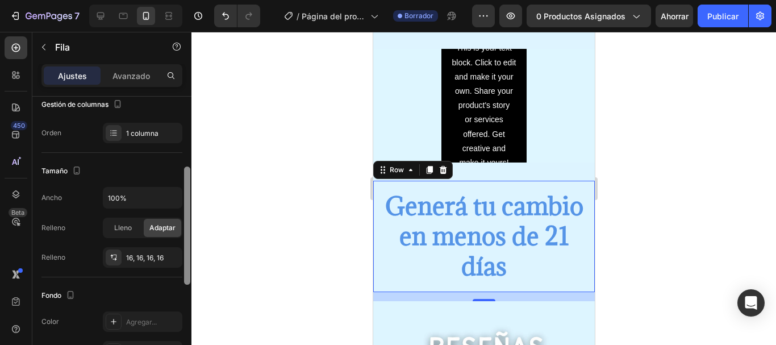
scroll to position [161, 0]
drag, startPoint x: 185, startPoint y: 121, endPoint x: 184, endPoint y: 189, distance: 68.2
click at [184, 189] on div at bounding box center [187, 224] width 6 height 118
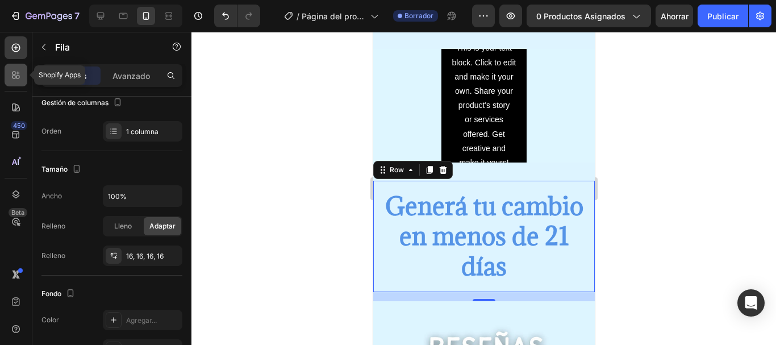
click at [17, 79] on icon at bounding box center [15, 74] width 11 height 11
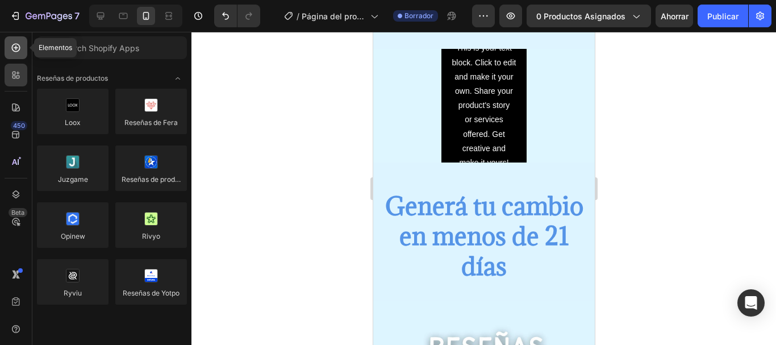
click at [14, 39] on div at bounding box center [16, 47] width 23 height 23
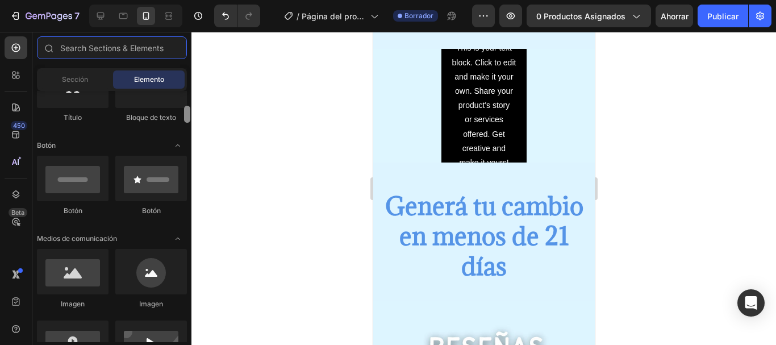
scroll to position [226, 0]
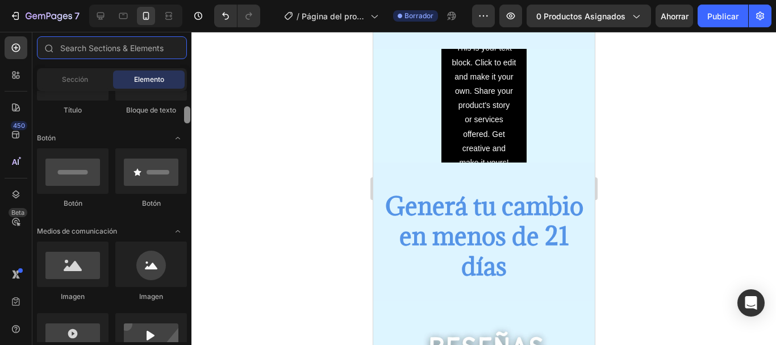
drag, startPoint x: 189, startPoint y: 101, endPoint x: 186, endPoint y: 117, distance: 16.6
click at [186, 117] on div at bounding box center [187, 114] width 6 height 17
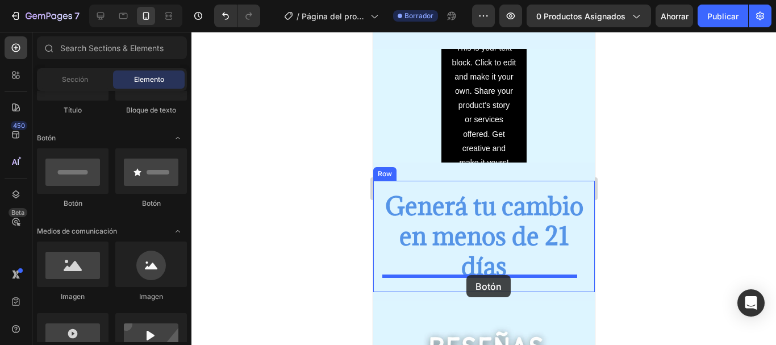
drag, startPoint x: 456, startPoint y: 207, endPoint x: 466, endPoint y: 275, distance: 68.9
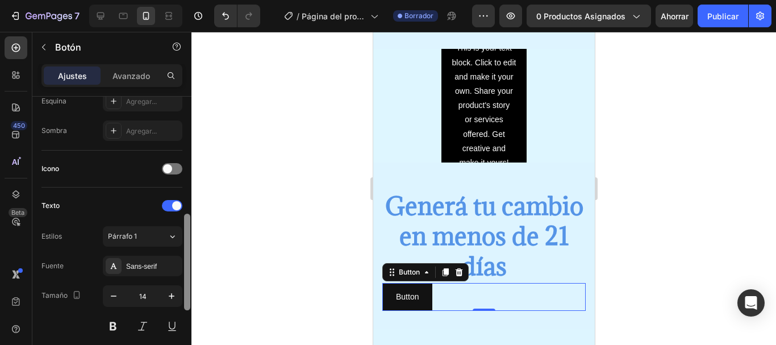
scroll to position [303, 0]
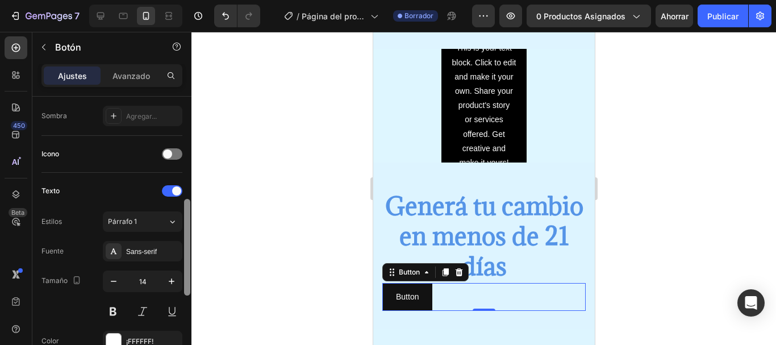
drag, startPoint x: 186, startPoint y: 155, endPoint x: 193, endPoint y: 259, distance: 104.8
click at [193, 0] on div "7 / Página del producto - 27 de agosto, 20:25:06 Borrador Avance 0 productos as…" at bounding box center [388, 0] width 776 height 0
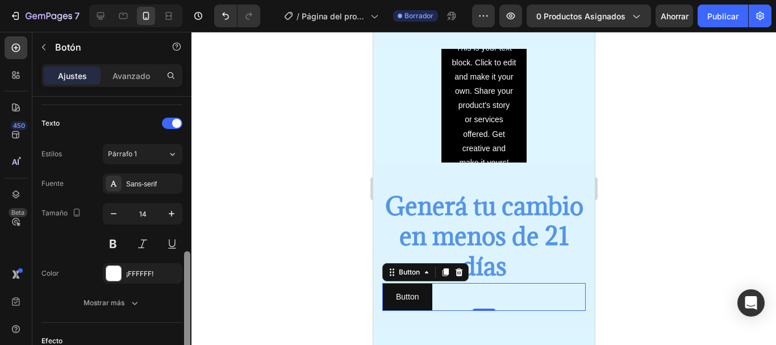
scroll to position [407, 0]
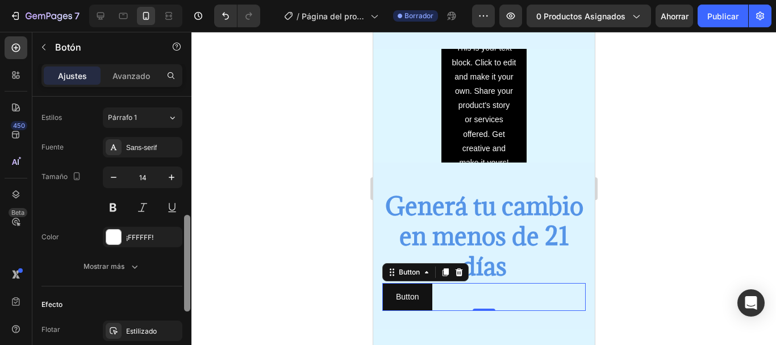
drag, startPoint x: 185, startPoint y: 261, endPoint x: 183, endPoint y: 297, distance: 35.9
click at [183, 297] on div at bounding box center [187, 220] width 9 height 281
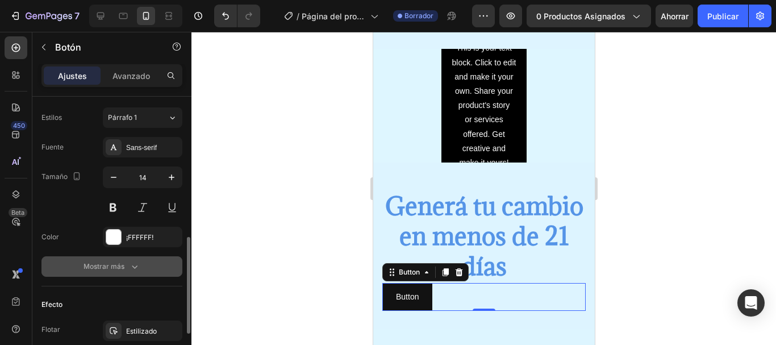
click at [122, 265] on font "Mostrar más" at bounding box center [104, 266] width 41 height 9
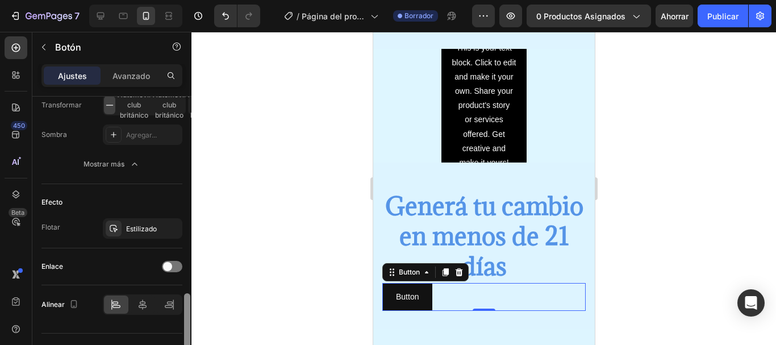
drag, startPoint x: 187, startPoint y: 269, endPoint x: 188, endPoint y: 357, distance: 88.1
click at [188, 0] on html "7 / Página del producto - 27 de agosto, 20:25:06 Borrador Avance 0 productos as…" at bounding box center [388, 0] width 776 height 0
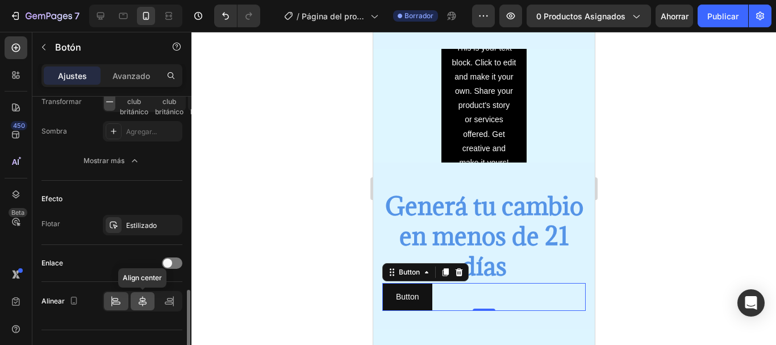
click at [141, 305] on icon at bounding box center [142, 300] width 11 height 11
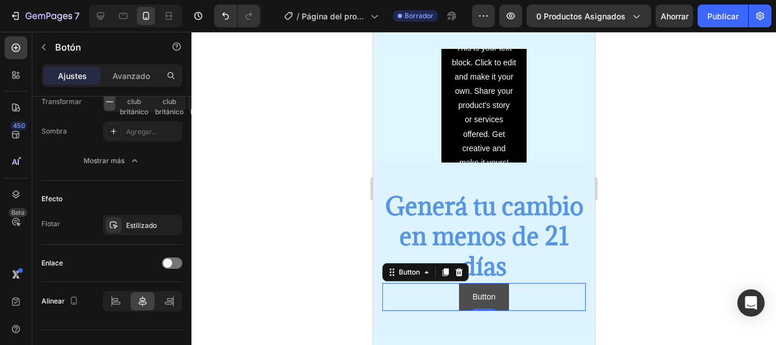
click at [497, 283] on button "Button" at bounding box center [483, 297] width 50 height 28
click at [478, 290] on p "Button" at bounding box center [483, 297] width 23 height 14
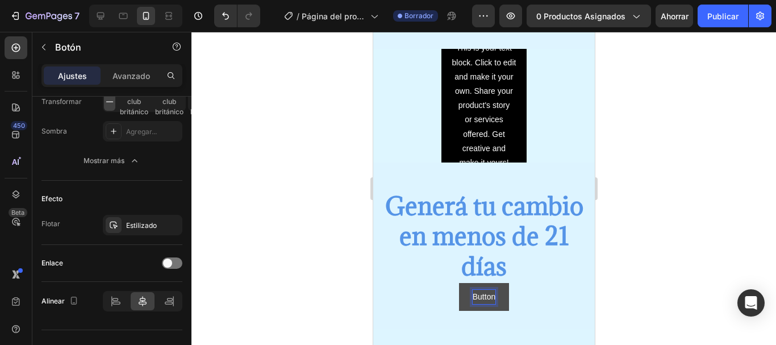
click at [478, 290] on p "Button" at bounding box center [483, 297] width 23 height 14
click at [454, 283] on button "Comprar" at bounding box center [483, 297] width 58 height 28
click at [404, 286] on div "Comprar Ahora Button 0" at bounding box center [483, 297] width 203 height 28
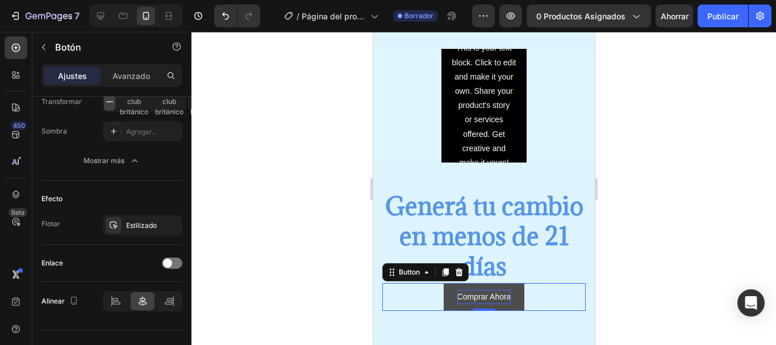
click at [448, 296] on button "Comprar Ahora" at bounding box center [483, 297] width 81 height 28
click at [188, 311] on div at bounding box center [187, 330] width 6 height 81
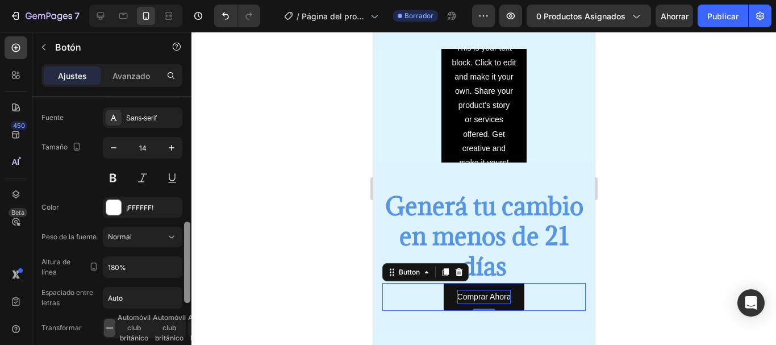
drag, startPoint x: 188, startPoint y: 311, endPoint x: 186, endPoint y: 245, distance: 66.5
click at [186, 245] on div at bounding box center [187, 262] width 6 height 81
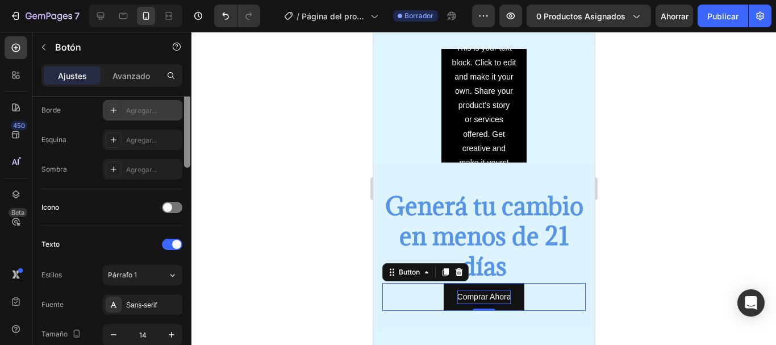
scroll to position [186, 0]
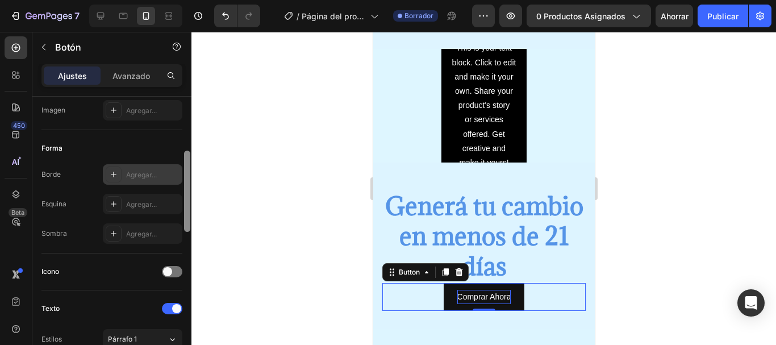
drag, startPoint x: 189, startPoint y: 252, endPoint x: 178, endPoint y: 179, distance: 73.5
click at [178, 179] on div "Tamaño Ancho Auto Altura Auto Relleno 12, 24, 12, 24 Fondo Color 121212 Imagen …" at bounding box center [111, 237] width 159 height 281
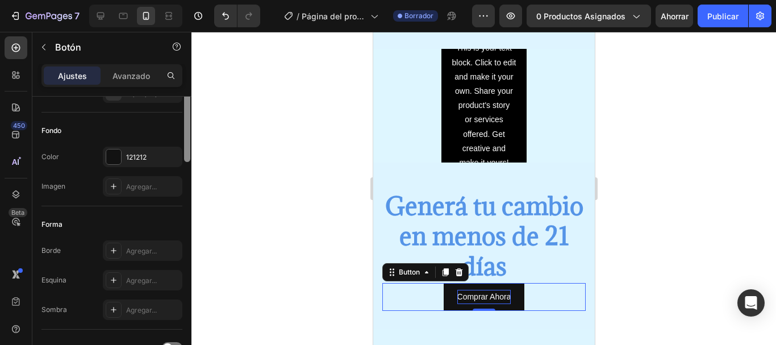
drag, startPoint x: 187, startPoint y: 182, endPoint x: 193, endPoint y: 145, distance: 37.5
click at [193, 0] on div "7 / Página del producto - 27 de agosto, 20:25:06 Borrador Avance 0 productos as…" at bounding box center [388, 0] width 776 height 0
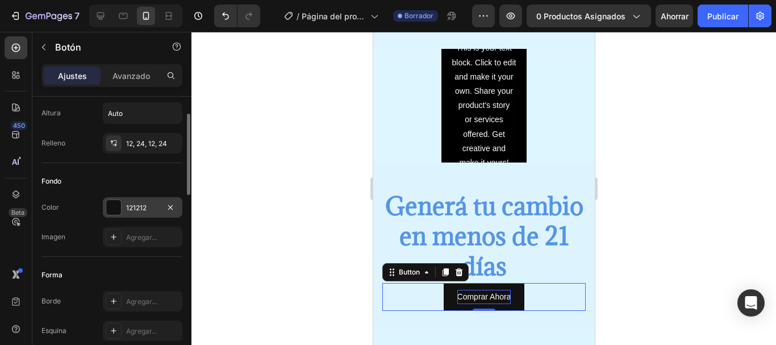
click at [157, 207] on div "121212" at bounding box center [142, 208] width 33 height 10
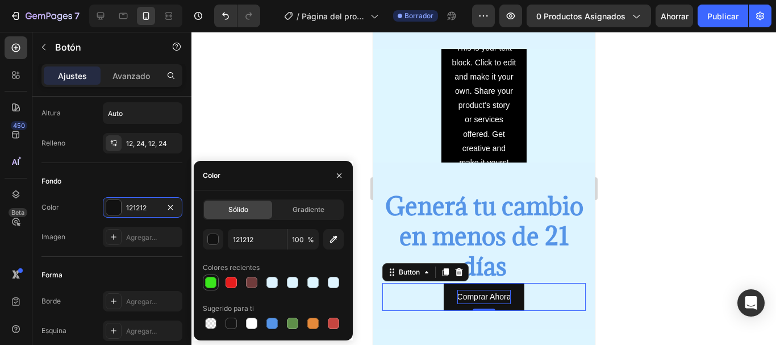
click at [207, 285] on div at bounding box center [210, 282] width 11 height 11
type input "3BE51D"
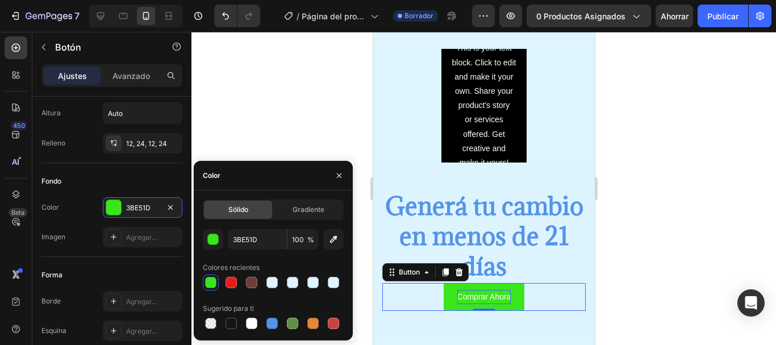
click at [286, 95] on div at bounding box center [483, 188] width 585 height 313
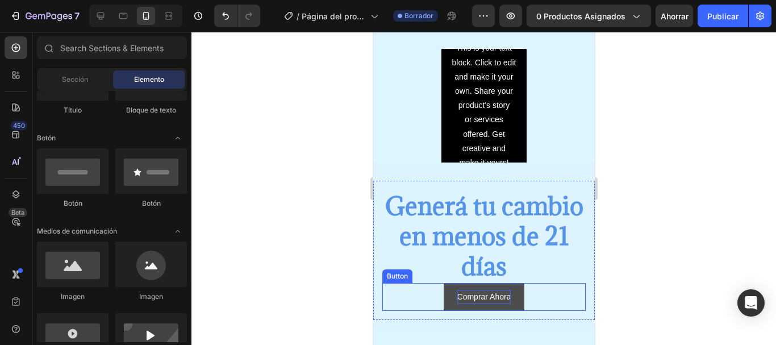
click at [445, 292] on button "Comprar Ahora" at bounding box center [483, 297] width 81 height 28
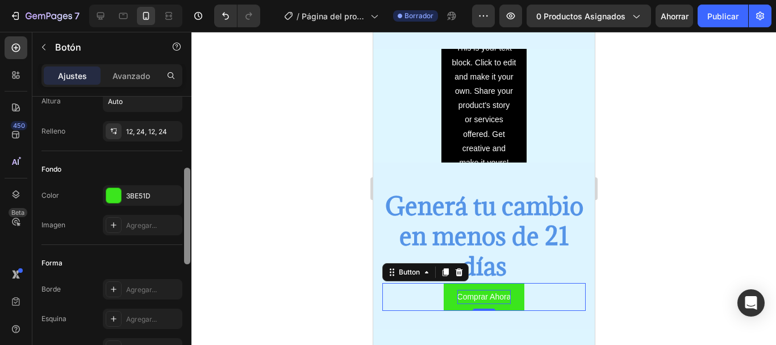
scroll to position [119, 0]
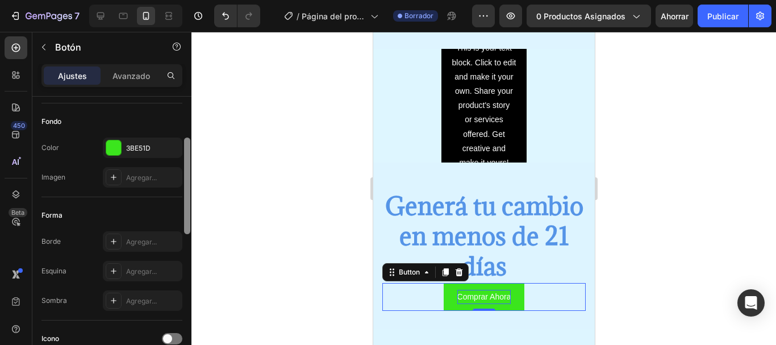
drag, startPoint x: 186, startPoint y: 167, endPoint x: 183, endPoint y: 208, distance: 41.0
click at [183, 208] on div at bounding box center [187, 237] width 9 height 281
click at [133, 239] on font "Agregar..." at bounding box center [141, 241] width 31 height 9
click at [155, 212] on div "Forma" at bounding box center [111, 215] width 141 height 18
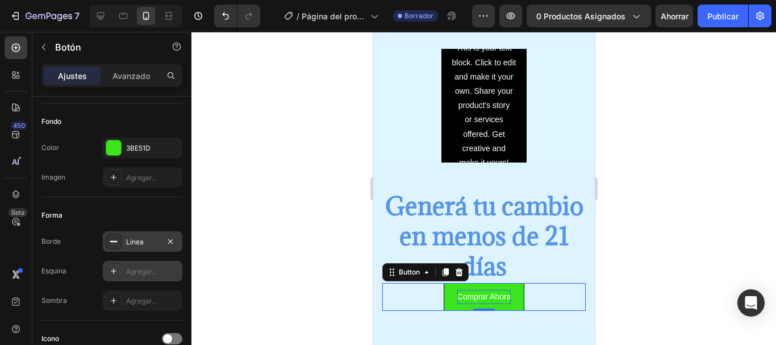
click at [127, 269] on font "Agregar..." at bounding box center [141, 271] width 31 height 9
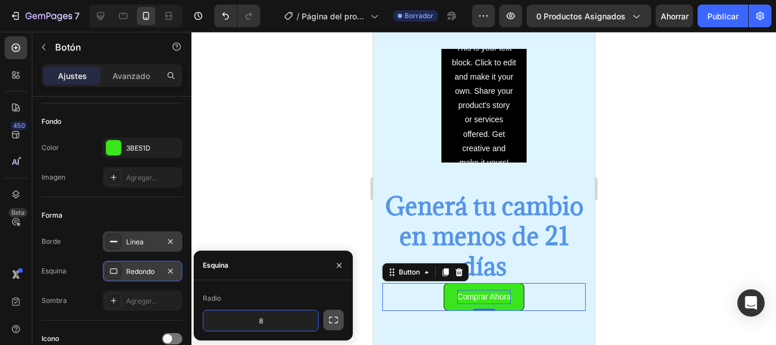
click at [327, 317] on button "button" at bounding box center [333, 320] width 20 height 20
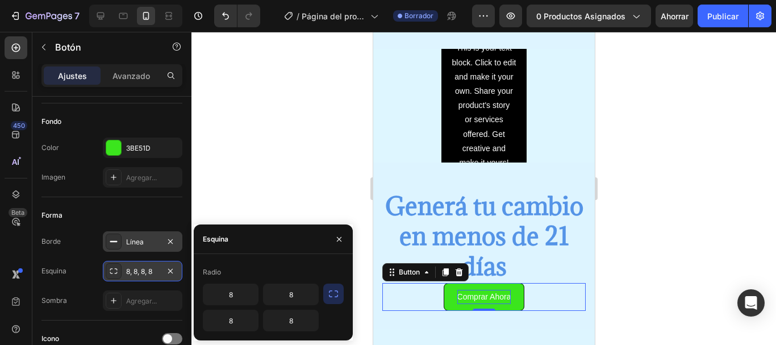
click at [274, 184] on div at bounding box center [483, 188] width 585 height 313
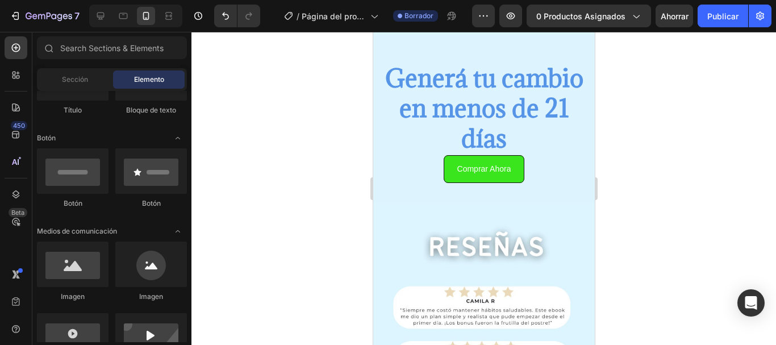
scroll to position [2150, 0]
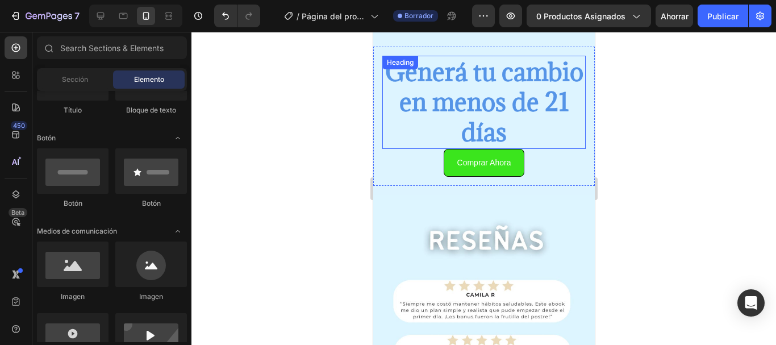
click at [548, 147] on h2 "Generá tu cambio en menos de 21 días" at bounding box center [483, 102] width 203 height 93
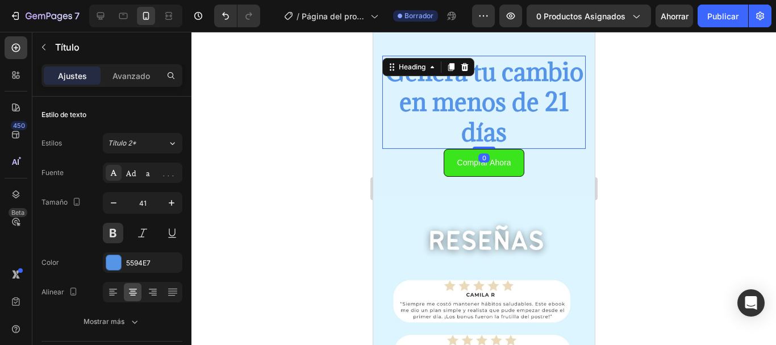
click at [514, 133] on h2 "Generá tu cambio en menos de 21 días" at bounding box center [483, 102] width 203 height 93
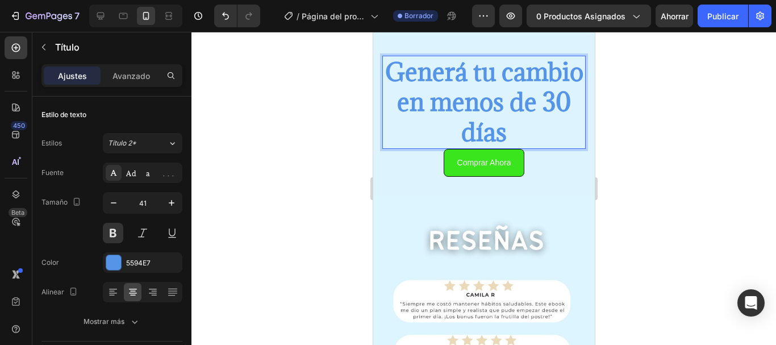
click at [302, 152] on div at bounding box center [483, 188] width 585 height 313
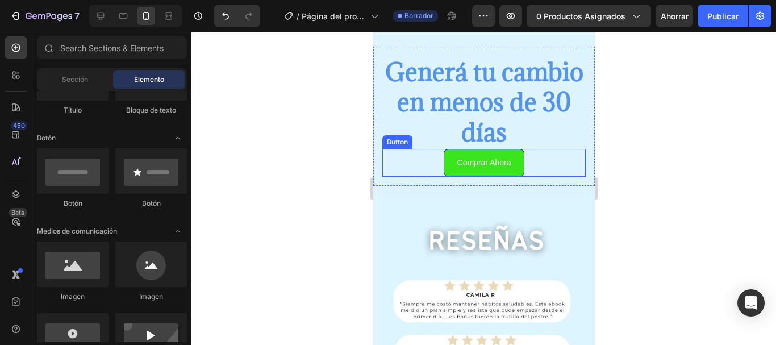
click at [411, 173] on div "Comprar Ahora Button" at bounding box center [483, 163] width 203 height 28
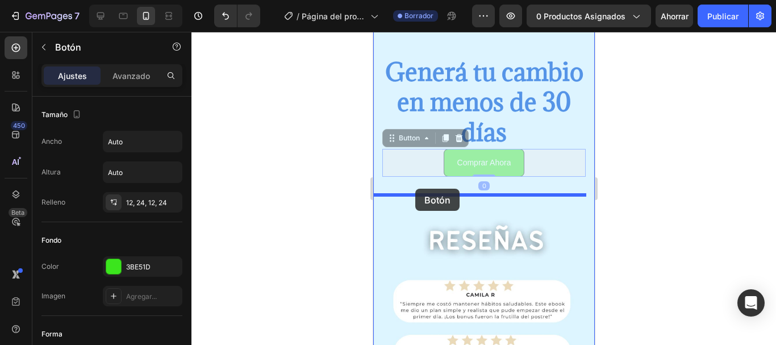
drag, startPoint x: 414, startPoint y: 166, endPoint x: 415, endPoint y: 189, distance: 22.2
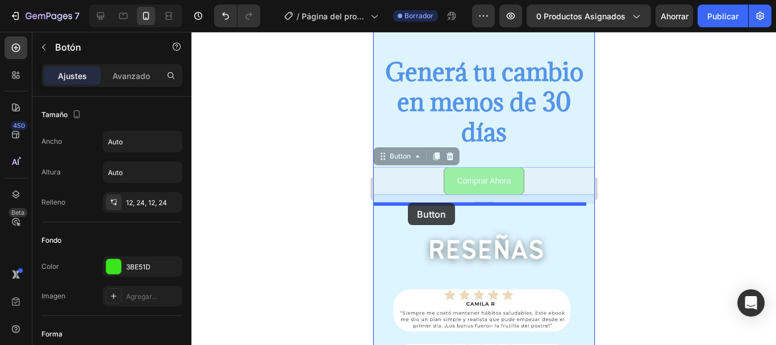
drag, startPoint x: 406, startPoint y: 178, endPoint x: 407, endPoint y: 203, distance: 25.0
drag, startPoint x: 412, startPoint y: 175, endPoint x: 415, endPoint y: 212, distance: 37.0
drag, startPoint x: 419, startPoint y: 180, endPoint x: 421, endPoint y: 198, distance: 17.7
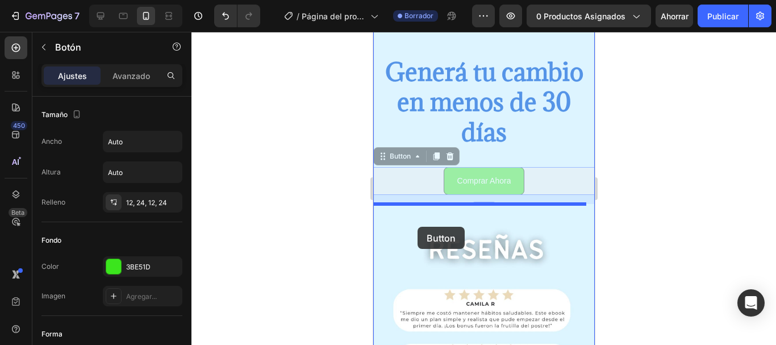
drag, startPoint x: 418, startPoint y: 180, endPoint x: 417, endPoint y: 227, distance: 47.2
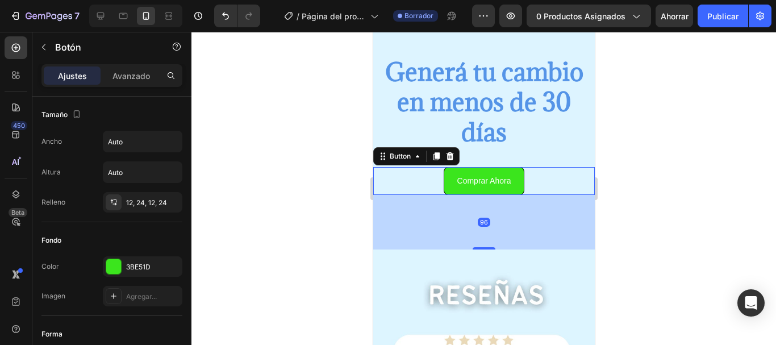
drag, startPoint x: 477, startPoint y: 202, endPoint x: 483, endPoint y: 244, distance: 43.1
click at [483, 247] on div at bounding box center [483, 248] width 23 height 2
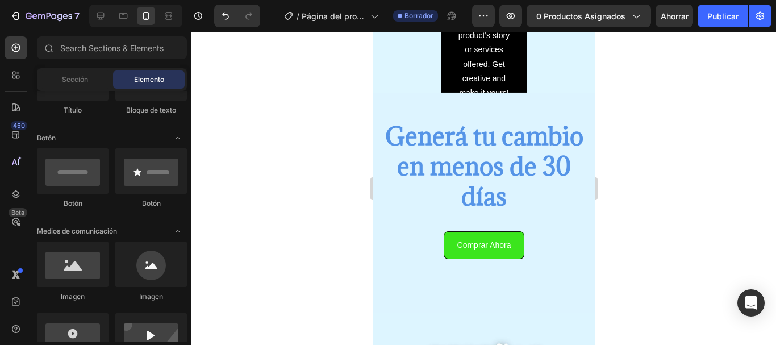
scroll to position [2079, 0]
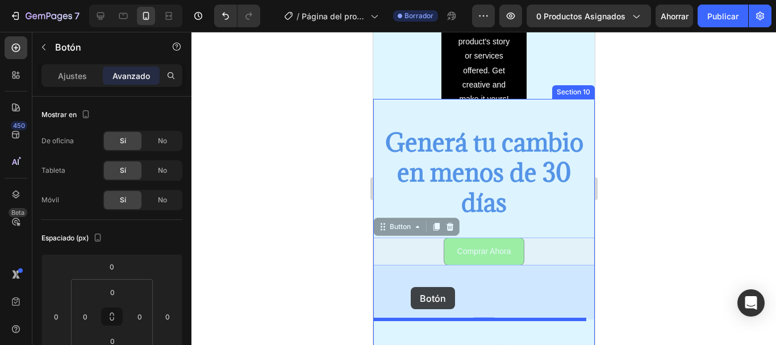
drag, startPoint x: 410, startPoint y: 248, endPoint x: 410, endPoint y: 287, distance: 39.2
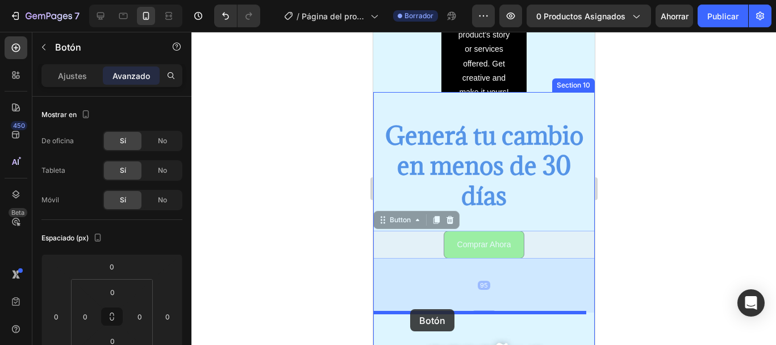
drag, startPoint x: 408, startPoint y: 280, endPoint x: 410, endPoint y: 309, distance: 29.0
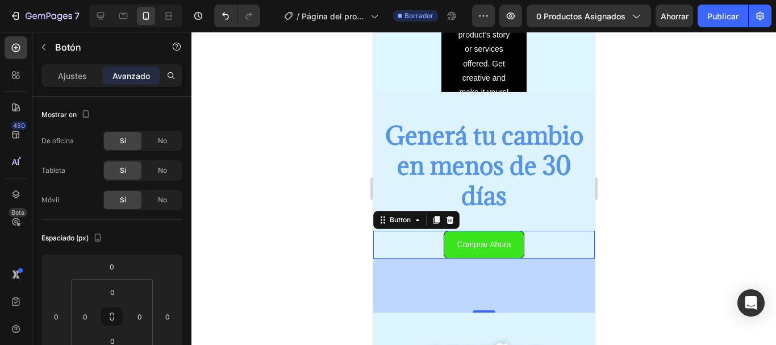
scroll to position [2089, 0]
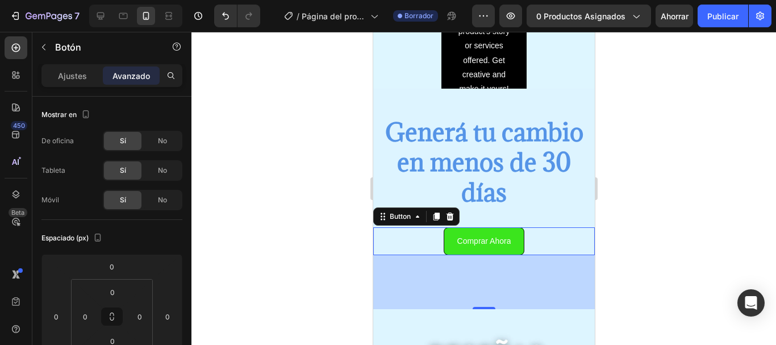
click at [416, 243] on div "Comprar Ahora Button 95" at bounding box center [484, 241] width 222 height 28
drag, startPoint x: 186, startPoint y: 160, endPoint x: 187, endPoint y: 190, distance: 30.7
click at [187, 212] on div at bounding box center [187, 261] width 6 height 99
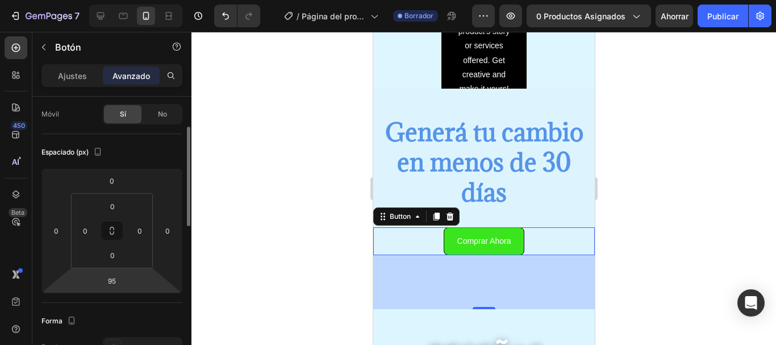
click at [89, 0] on html "7 / Página del producto - 27 de agosto, 20:25:06 Borrador Avance 0 productos as…" at bounding box center [388, 0] width 776 height 0
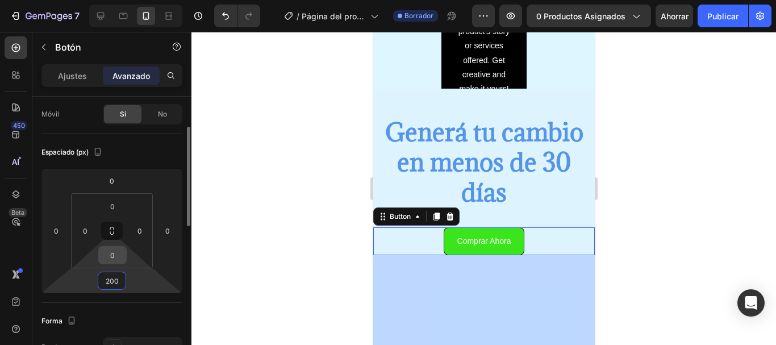
type input "200"
click at [110, 252] on input "0" at bounding box center [112, 255] width 23 height 17
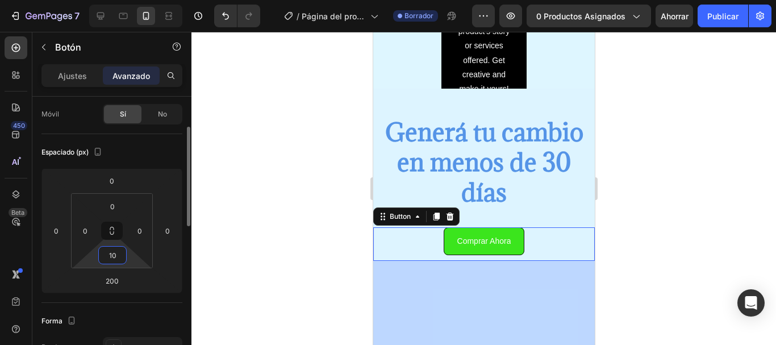
type input "1"
type input "50"
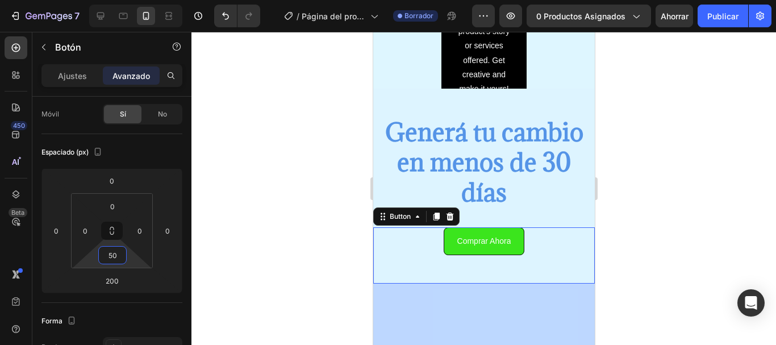
click at [308, 276] on div at bounding box center [483, 188] width 585 height 313
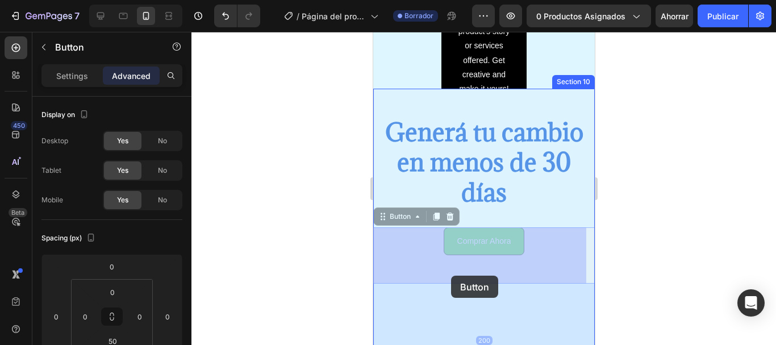
drag, startPoint x: 449, startPoint y: 240, endPoint x: 450, endPoint y: 276, distance: 35.2
drag, startPoint x: 454, startPoint y: 250, endPoint x: 454, endPoint y: 262, distance: 11.9
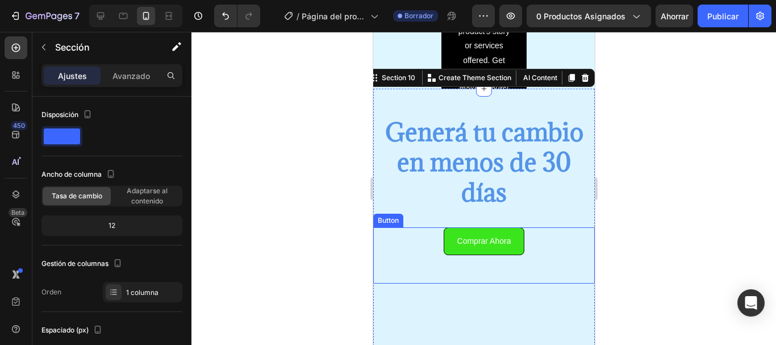
click at [554, 227] on div "Comprar Ahora Button" at bounding box center [484, 255] width 222 height 56
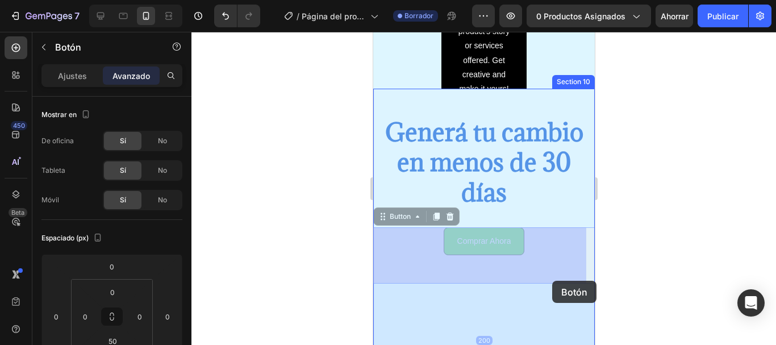
drag, startPoint x: 554, startPoint y: 228, endPoint x: 552, endPoint y: 283, distance: 55.2
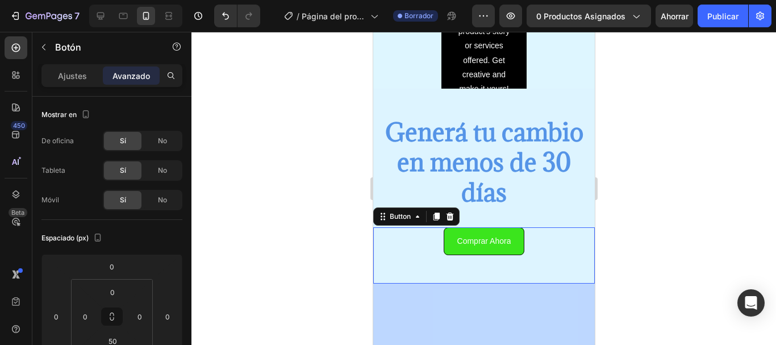
click at [675, 310] on div at bounding box center [483, 188] width 585 height 313
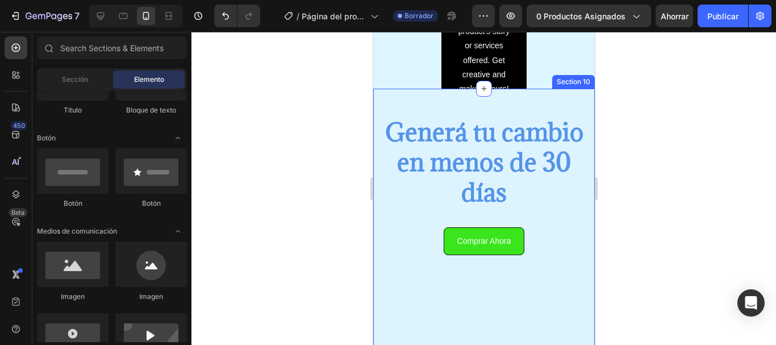
click at [541, 302] on div "Comprar Ahora Button" at bounding box center [484, 312] width 222 height 170
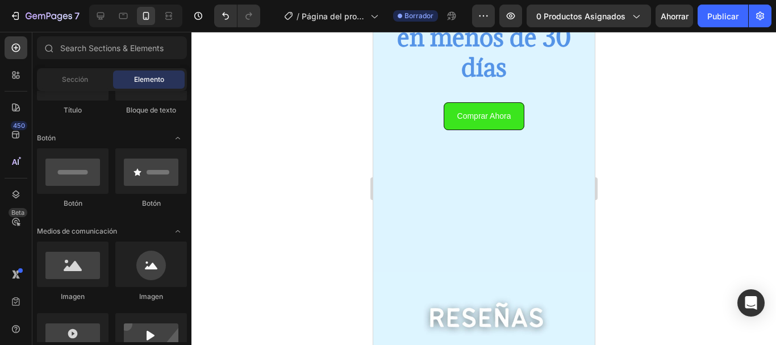
scroll to position [2195, 0]
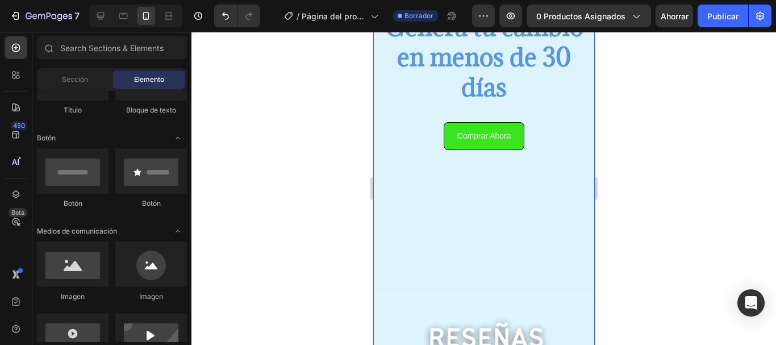
click at [489, 187] on div "Comprar Ahora Button" at bounding box center [484, 207] width 222 height 170
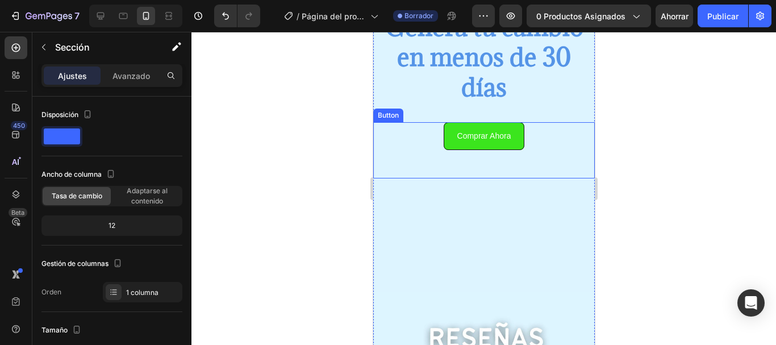
click at [416, 128] on div "Comprar Ahora Button" at bounding box center [484, 150] width 222 height 56
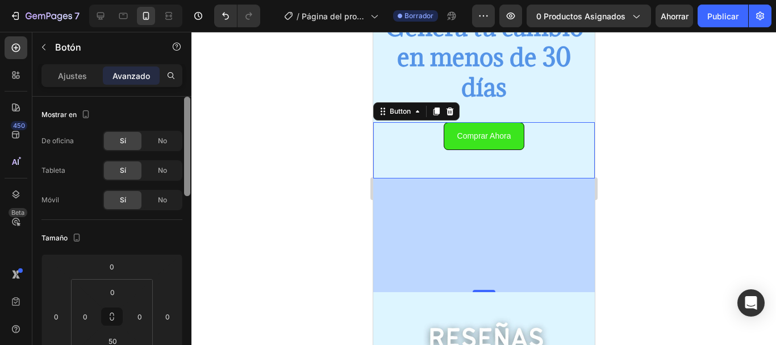
click at [184, 143] on div at bounding box center [187, 146] width 6 height 99
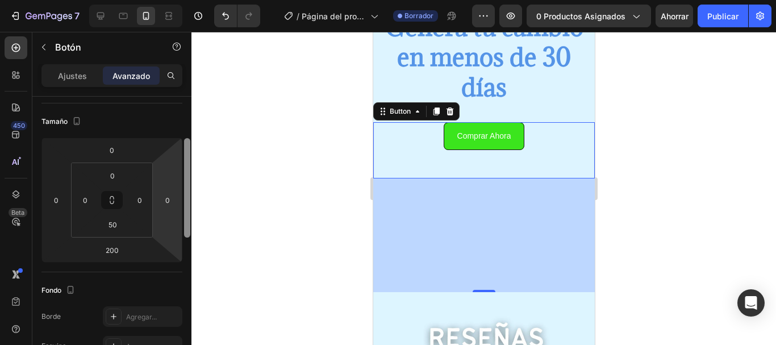
drag, startPoint x: 186, startPoint y: 167, endPoint x: 182, endPoint y: 210, distance: 43.4
click at [182, 210] on div "Mostrar en De oficina Sí No Tableta Sí No Móvil Sí No Tamaño 0 0 200 0 0 0 50 0…" at bounding box center [111, 237] width 159 height 281
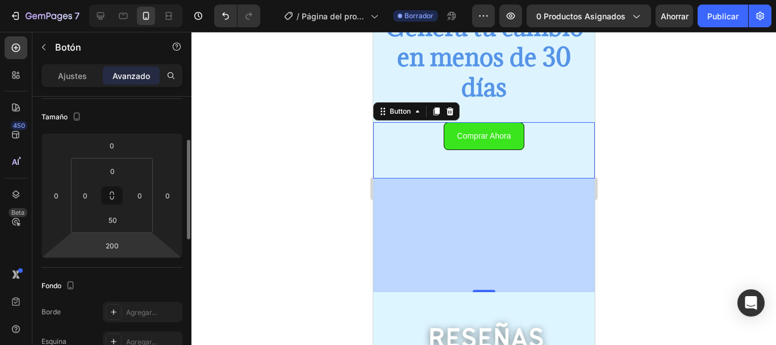
click at [115, 0] on html "7 / Página del producto - 27 de agosto, 20:25:06 Borrador Avance 0 productos as…" at bounding box center [388, 0] width 776 height 0
click at [114, 245] on input "200" at bounding box center [112, 245] width 23 height 17
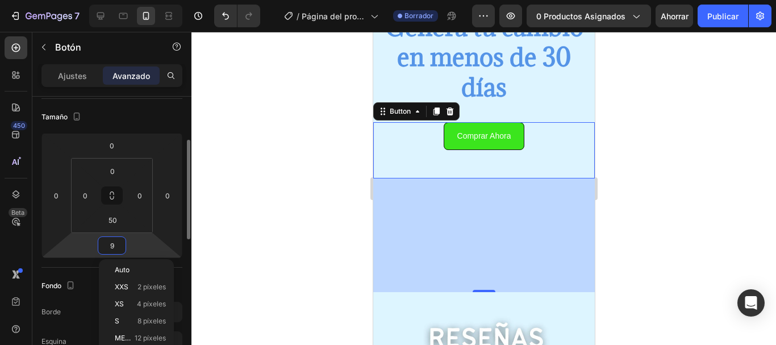
type input "95"
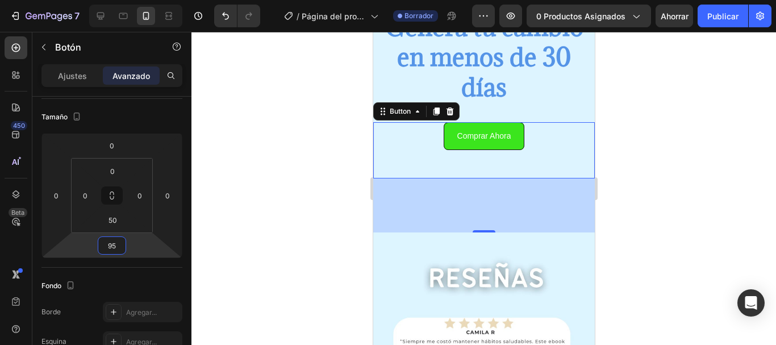
click at [290, 277] on div at bounding box center [483, 188] width 585 height 313
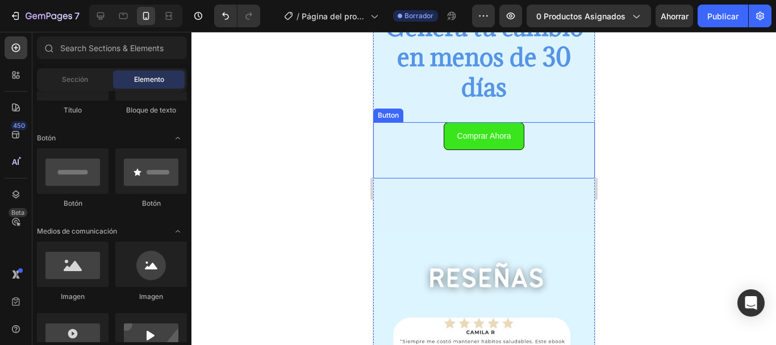
click at [529, 147] on div "Comprar Ahora Button" at bounding box center [484, 150] width 222 height 56
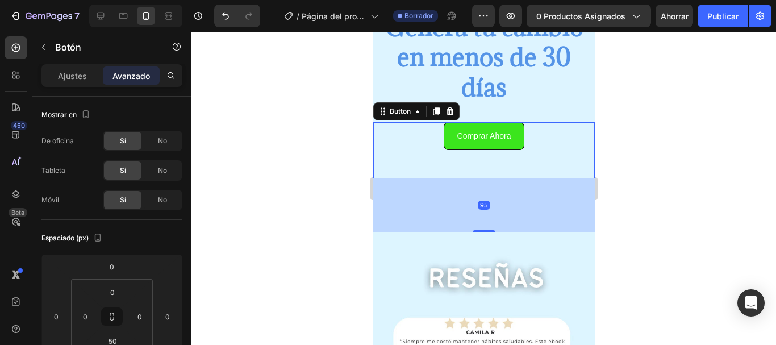
click at [422, 215] on div "95" at bounding box center [484, 205] width 222 height 54
click at [481, 204] on div "95" at bounding box center [483, 205] width 12 height 9
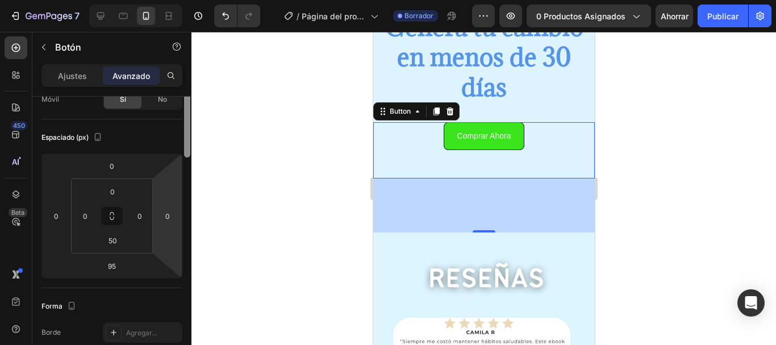
drag, startPoint x: 187, startPoint y: 172, endPoint x: 180, endPoint y: 210, distance: 39.3
click at [180, 210] on div "Mostrar en De oficina Sí No Tableta Sí No Móvil Sí No Espaciado (px) 0 0 95 0 0…" at bounding box center [111, 237] width 159 height 281
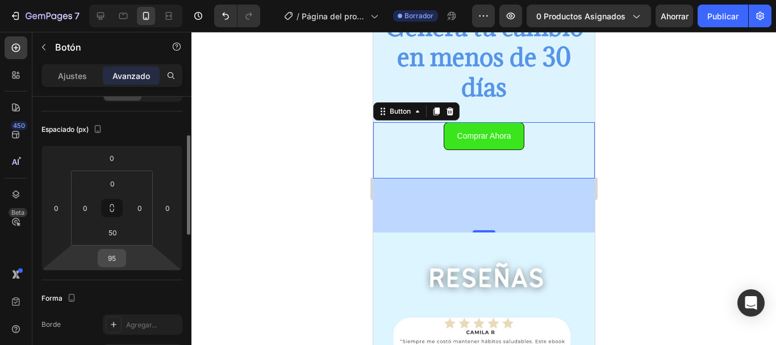
click at [107, 257] on input "95" at bounding box center [112, 257] width 23 height 17
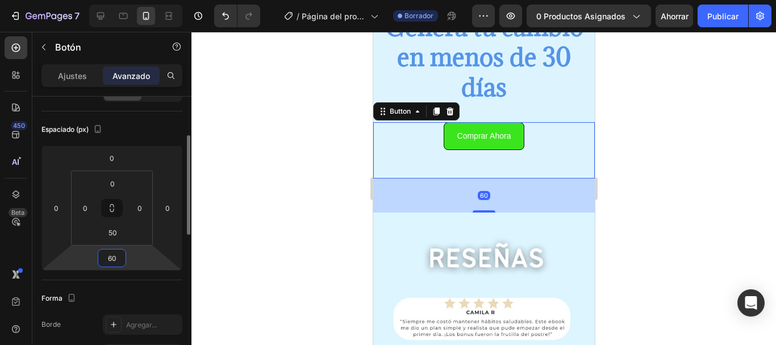
type input "6"
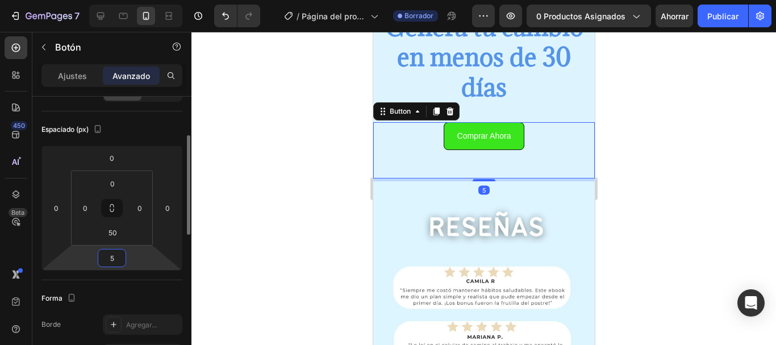
type input "50"
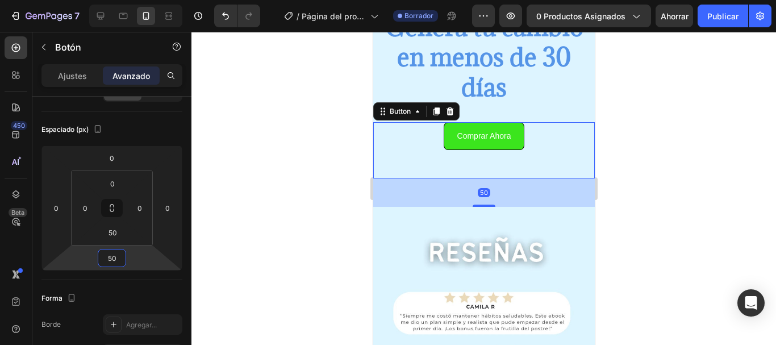
click at [226, 243] on div at bounding box center [483, 188] width 585 height 313
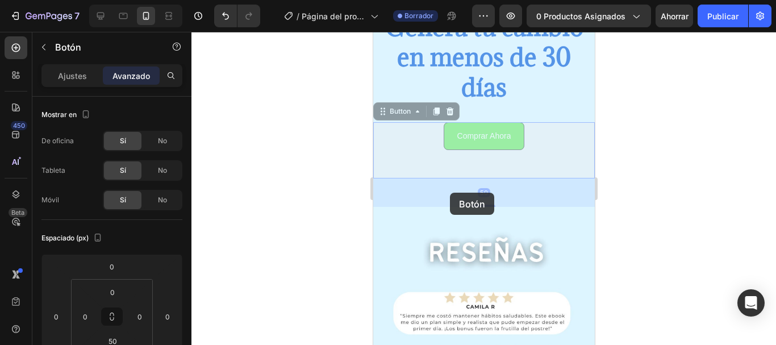
drag, startPoint x: 451, startPoint y: 148, endPoint x: 449, endPoint y: 193, distance: 44.9
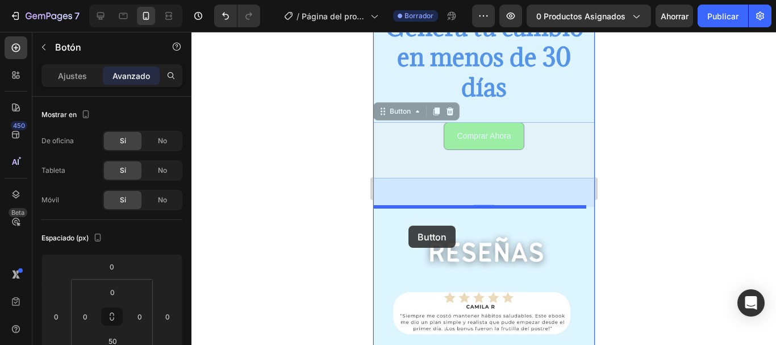
drag, startPoint x: 404, startPoint y: 134, endPoint x: 408, endPoint y: 233, distance: 99.5
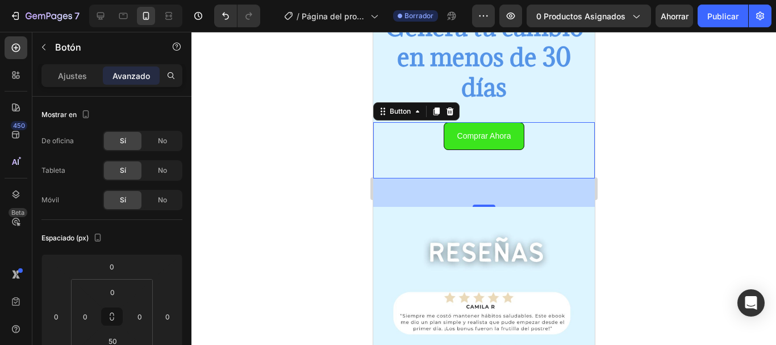
click at [420, 186] on div "50" at bounding box center [484, 192] width 222 height 28
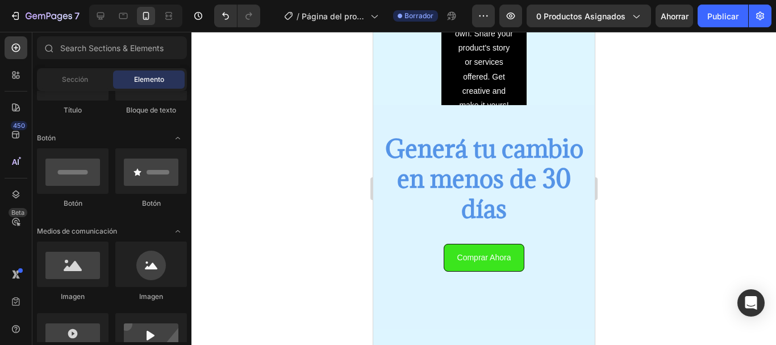
scroll to position [2079, 0]
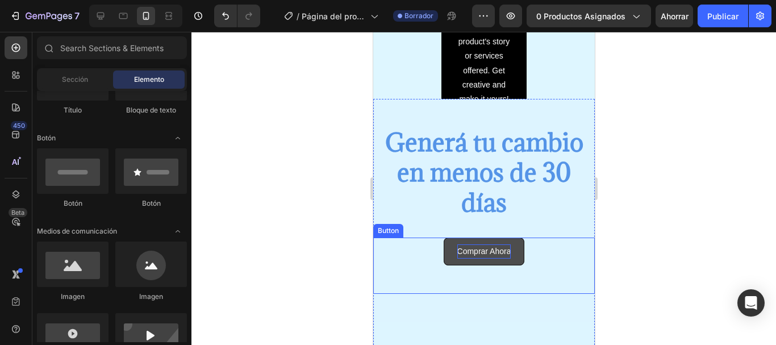
click at [495, 250] on p "Comprar Ahora" at bounding box center [484, 251] width 54 height 14
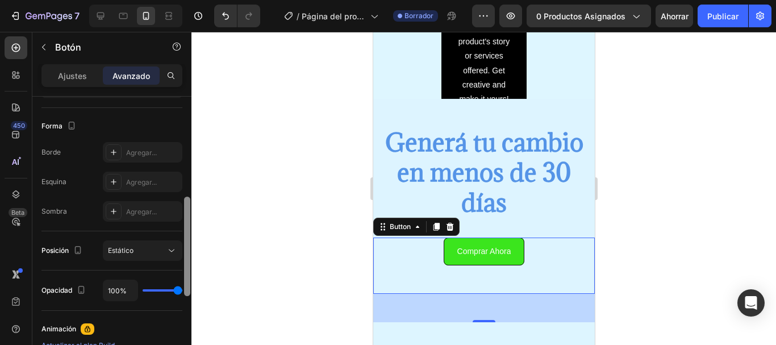
drag, startPoint x: 191, startPoint y: 148, endPoint x: 191, endPoint y: 177, distance: 28.4
click at [191, 177] on div at bounding box center [187, 237] width 9 height 281
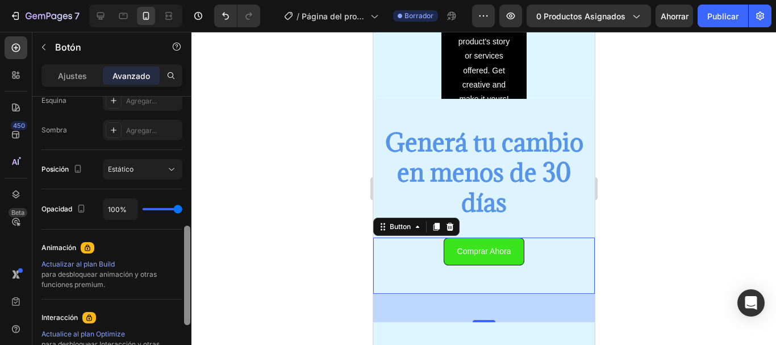
drag, startPoint x: 189, startPoint y: 213, endPoint x: 187, endPoint y: 243, distance: 29.6
click at [187, 243] on div at bounding box center [187, 275] width 6 height 99
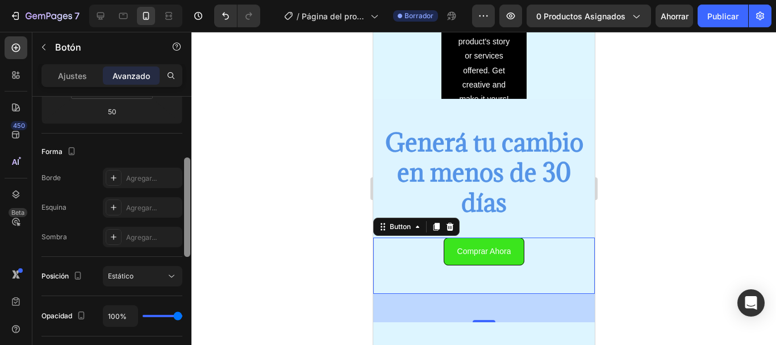
drag, startPoint x: 187, startPoint y: 243, endPoint x: 195, endPoint y: 183, distance: 59.6
click at [195, 0] on div "7 / Página del producto - 27 de agosto, 20:25:06 Borrador Avance 0 productos as…" at bounding box center [388, 0] width 776 height 0
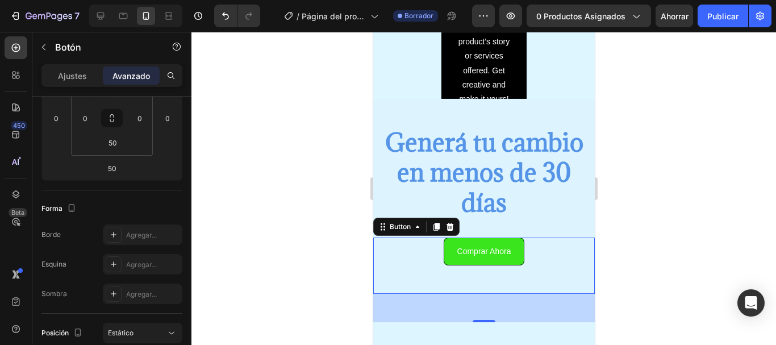
scroll to position [479, 0]
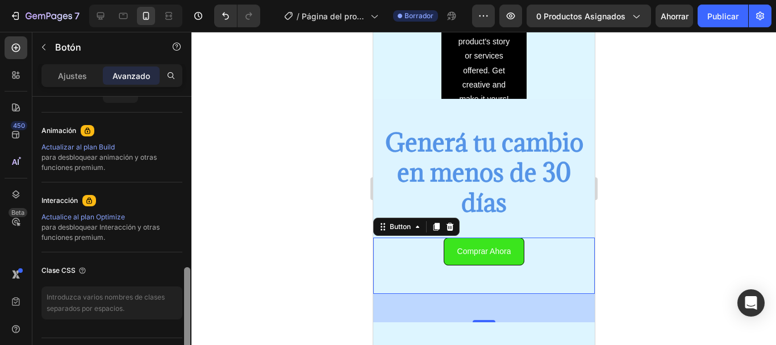
drag, startPoint x: 189, startPoint y: 180, endPoint x: 187, endPoint y: 160, distance: 20.0
click at [187, 160] on div at bounding box center [187, 237] width 9 height 281
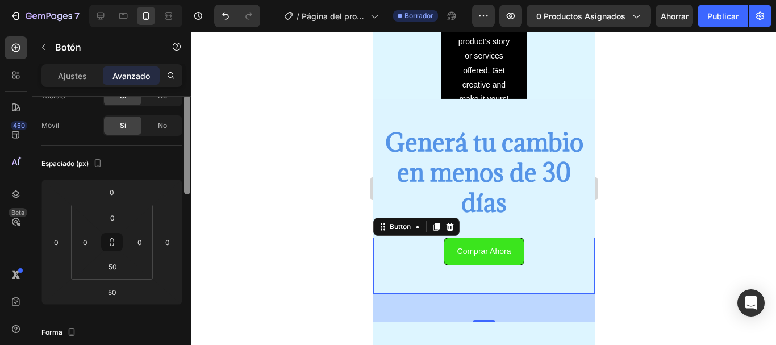
scroll to position [52, 0]
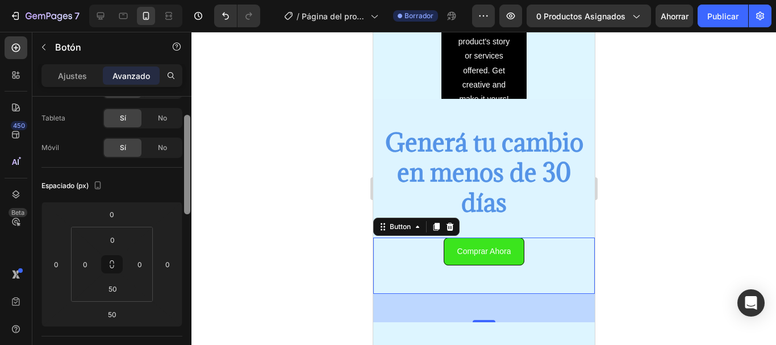
drag, startPoint x: 187, startPoint y: 276, endPoint x: 185, endPoint y: 123, distance: 152.3
click at [185, 123] on div at bounding box center [187, 164] width 6 height 99
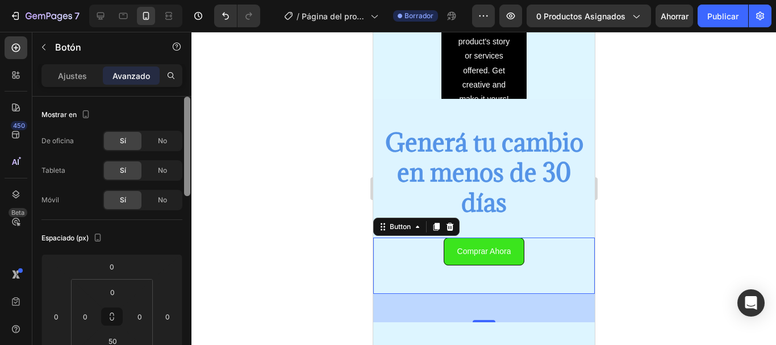
drag, startPoint x: 185, startPoint y: 132, endPoint x: 185, endPoint y: 77, distance: 55.1
click at [185, 77] on div "Ajustes Avanzado Mostrar en De oficina Sí No Tableta Sí No Móvil Sí No Espaciad…" at bounding box center [111, 220] width 159 height 313
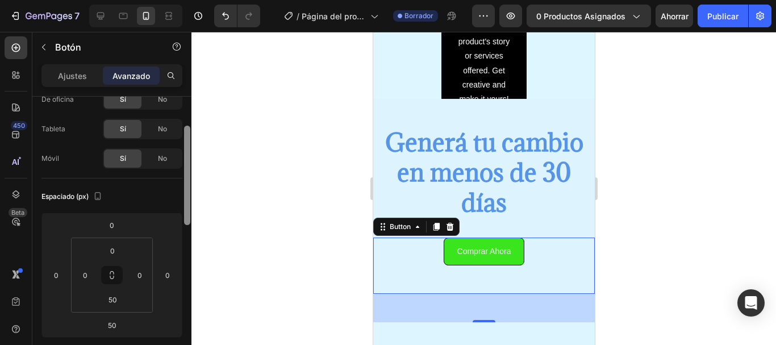
drag, startPoint x: 189, startPoint y: 174, endPoint x: 189, endPoint y: 193, distance: 18.2
click at [189, 193] on div at bounding box center [187, 175] width 6 height 99
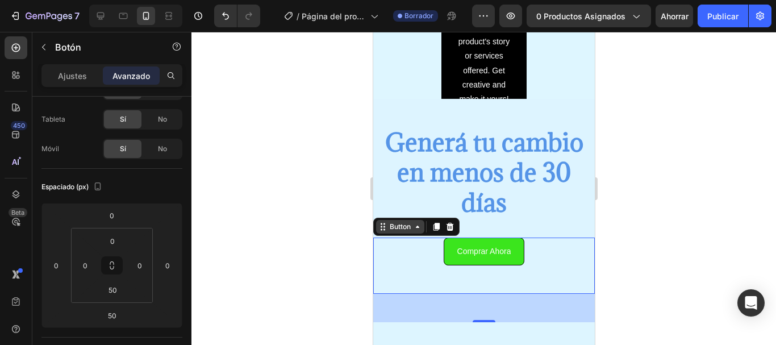
click at [411, 228] on div "Button" at bounding box center [400, 227] width 26 height 10
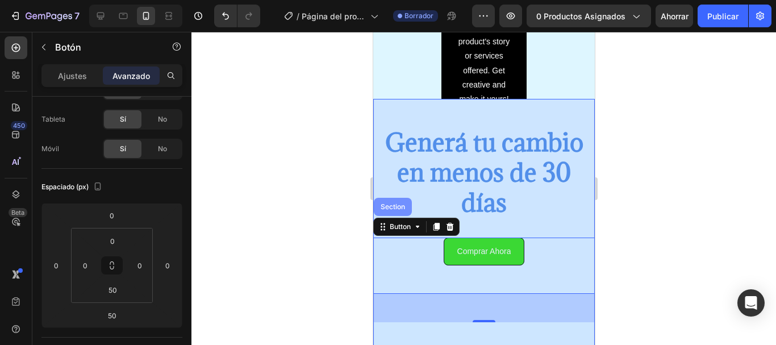
click at [387, 204] on div "Section" at bounding box center [392, 206] width 29 height 7
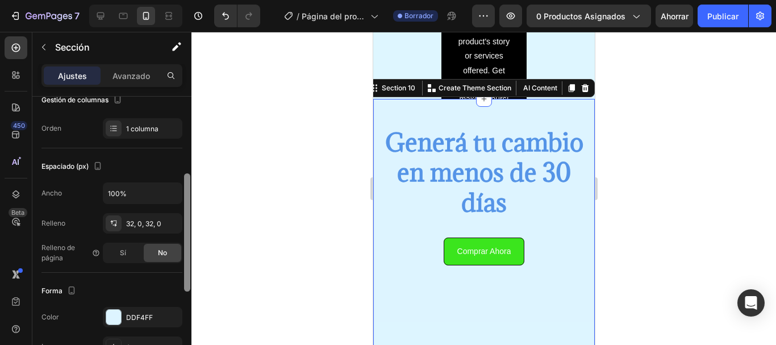
scroll to position [169, 0]
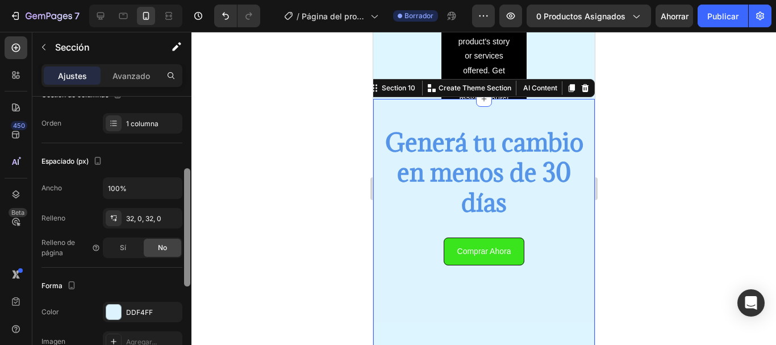
drag, startPoint x: 185, startPoint y: 162, endPoint x: 185, endPoint y: 233, distance: 71.6
click at [185, 233] on div at bounding box center [187, 227] width 6 height 118
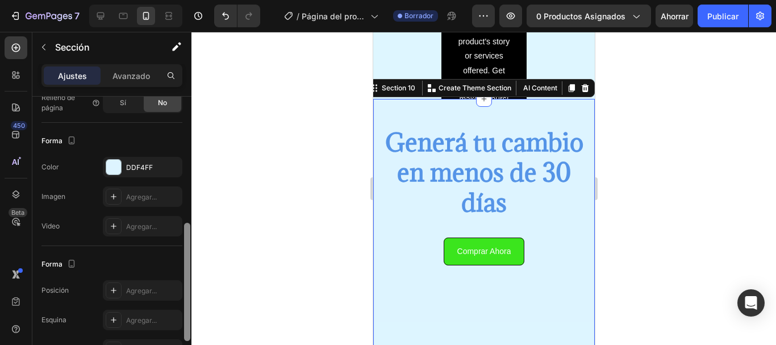
drag, startPoint x: 185, startPoint y: 233, endPoint x: 189, endPoint y: 295, distance: 62.0
click at [189, 295] on div at bounding box center [187, 282] width 6 height 118
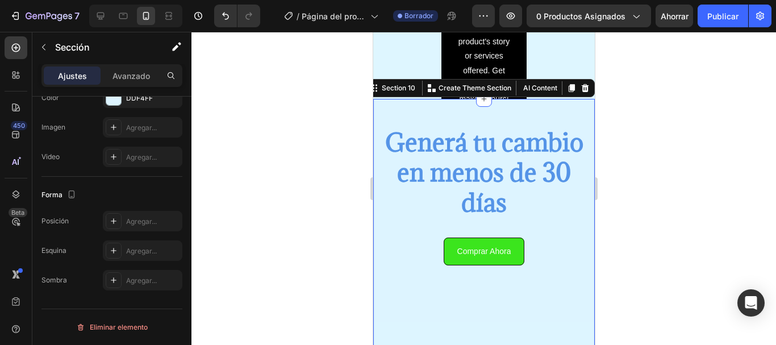
scroll to position [0, 0]
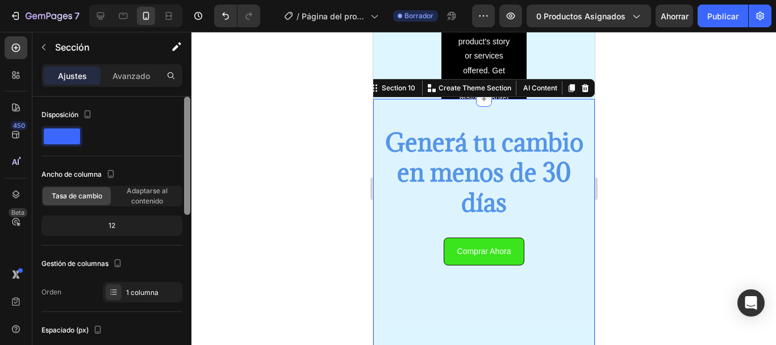
drag, startPoint x: 189, startPoint y: 295, endPoint x: 201, endPoint y: 102, distance: 193.5
click at [201, 0] on div "7 / Página del producto - 27 de agosto, 20:25:06 Borrador Avance 0 productos as…" at bounding box center [388, 0] width 776 height 0
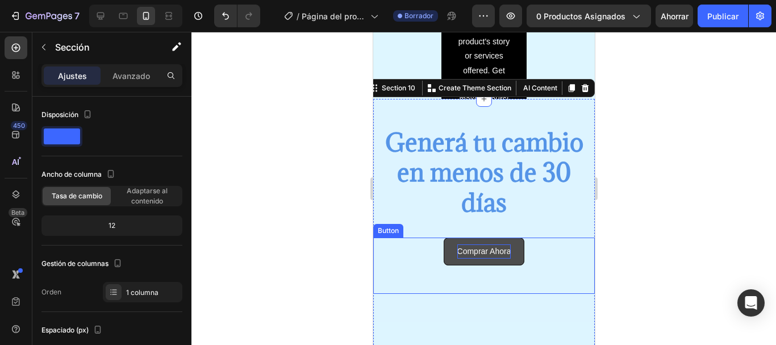
click at [479, 245] on p "Comprar Ahora" at bounding box center [484, 251] width 54 height 14
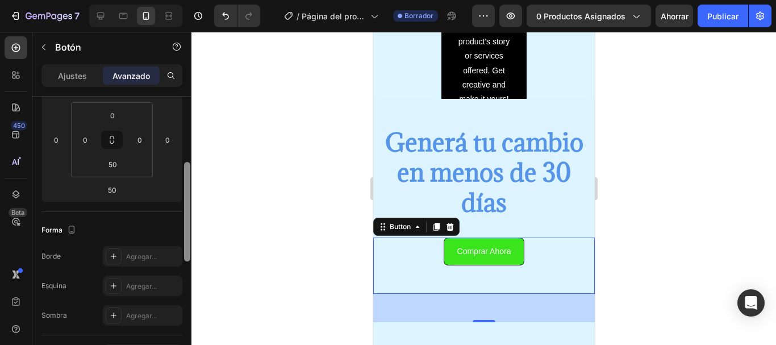
scroll to position [186, 0]
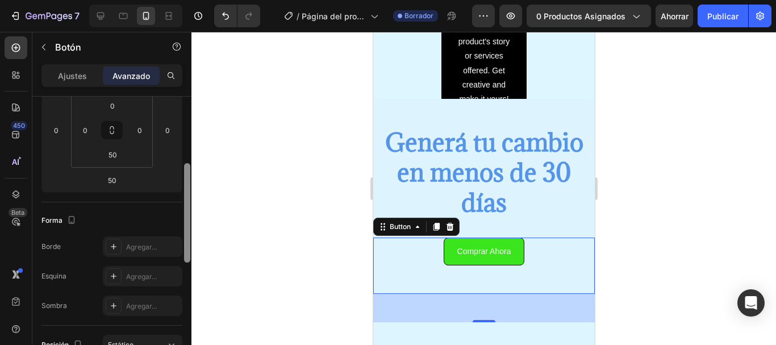
drag, startPoint x: 188, startPoint y: 99, endPoint x: 186, endPoint y: 166, distance: 66.5
click at [186, 166] on div at bounding box center [187, 212] width 6 height 99
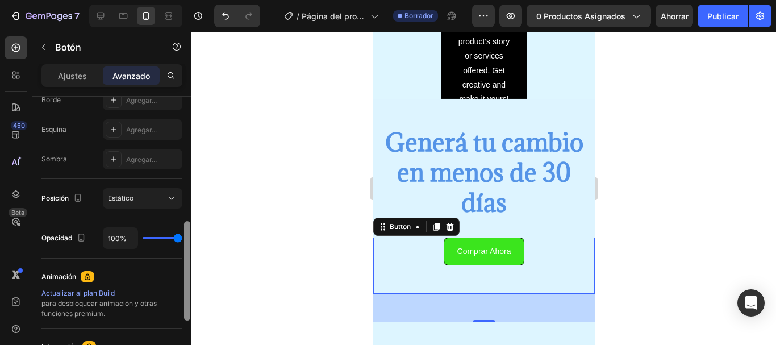
scroll to position [337, 0]
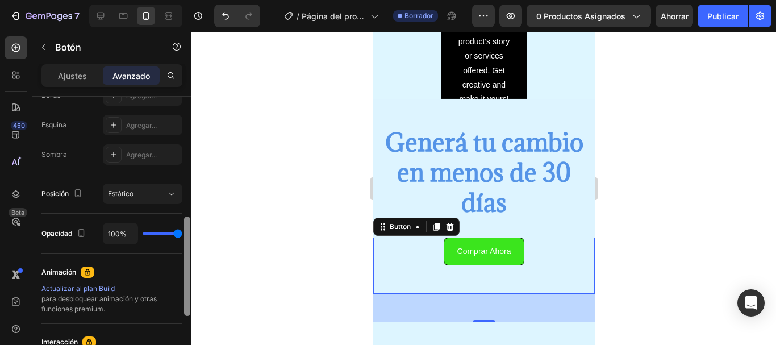
drag, startPoint x: 186, startPoint y: 166, endPoint x: 189, endPoint y: 220, distance: 54.0
click at [189, 220] on div at bounding box center [187, 265] width 6 height 99
click at [152, 193] on div "Estático" at bounding box center [137, 194] width 58 height 10
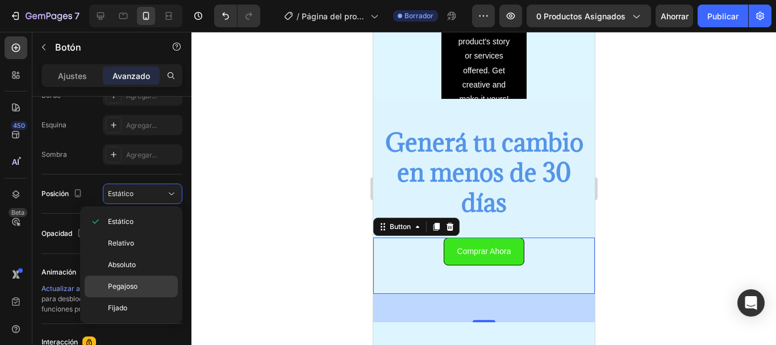
click at [143, 286] on p "Pegajoso" at bounding box center [140, 286] width 65 height 10
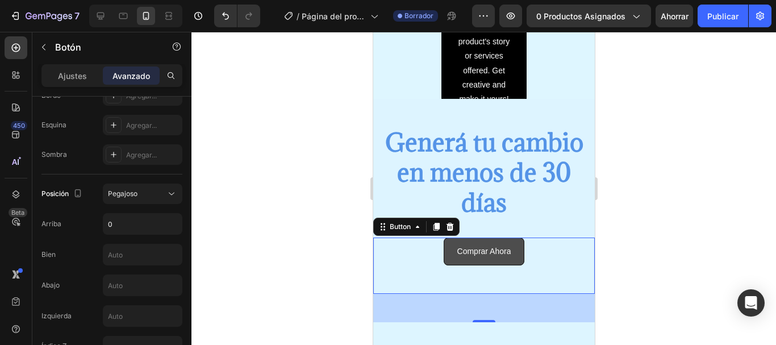
click at [474, 260] on button "Comprar Ahora" at bounding box center [483, 251] width 81 height 28
click at [308, 253] on div at bounding box center [483, 188] width 585 height 313
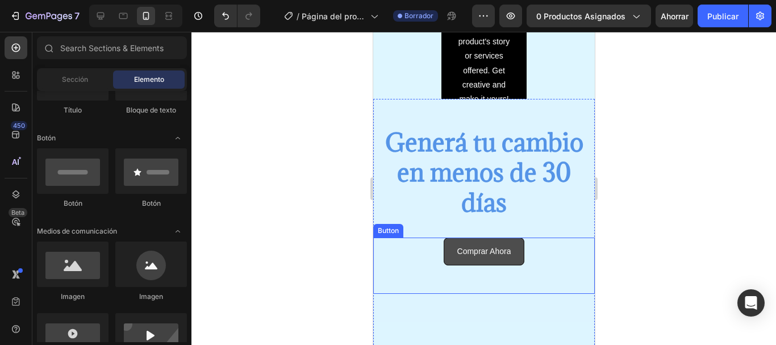
click at [450, 260] on button "Comprar Ahora" at bounding box center [483, 251] width 81 height 28
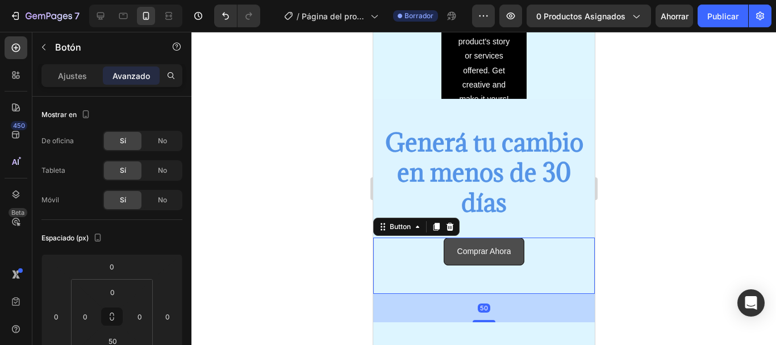
click at [450, 260] on button "Comprar Ahora" at bounding box center [483, 251] width 81 height 28
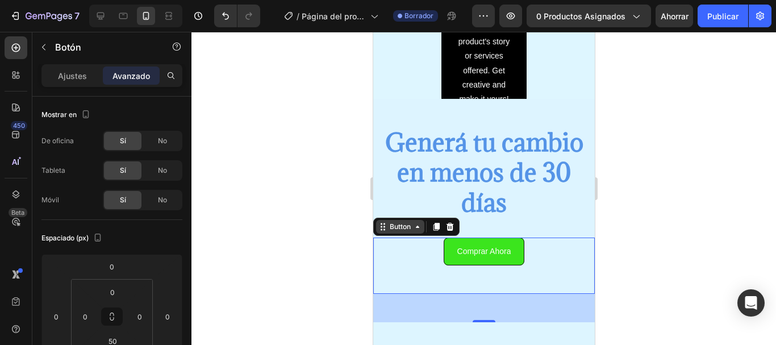
click at [410, 231] on div "Button" at bounding box center [400, 227] width 26 height 10
click at [419, 233] on div "Button" at bounding box center [400, 227] width 48 height 14
click at [381, 229] on icon at bounding box center [381, 229] width 2 height 2
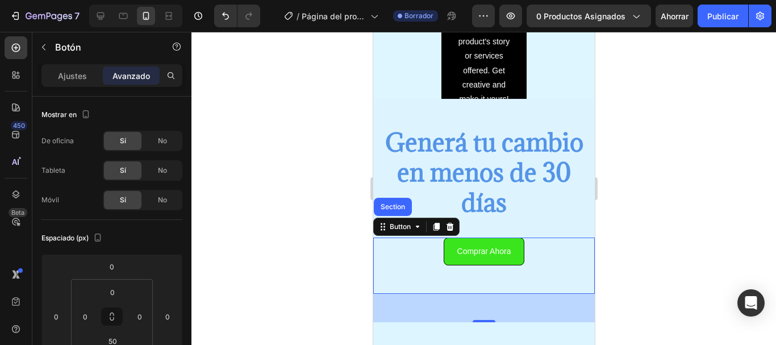
click at [303, 240] on div at bounding box center [483, 188] width 585 height 313
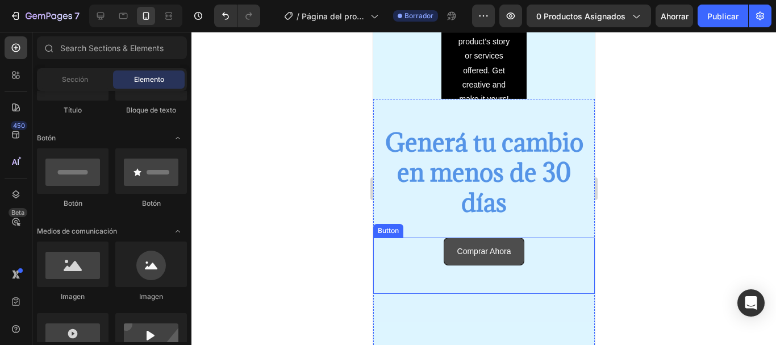
click at [449, 256] on button "Comprar Ahora" at bounding box center [483, 251] width 81 height 28
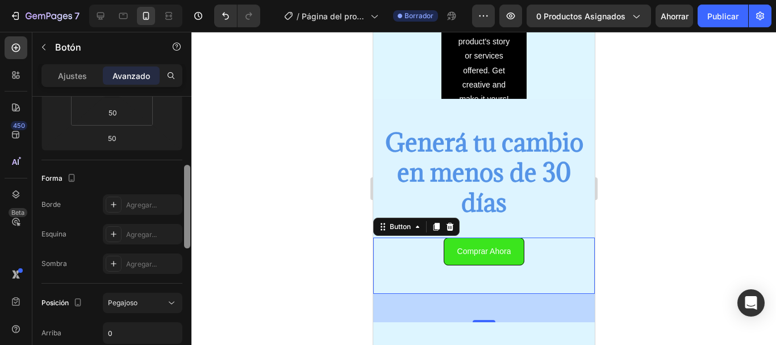
drag, startPoint x: 187, startPoint y: 102, endPoint x: 188, endPoint y: 181, distance: 79.5
click at [188, 181] on div at bounding box center [187, 207] width 6 height 84
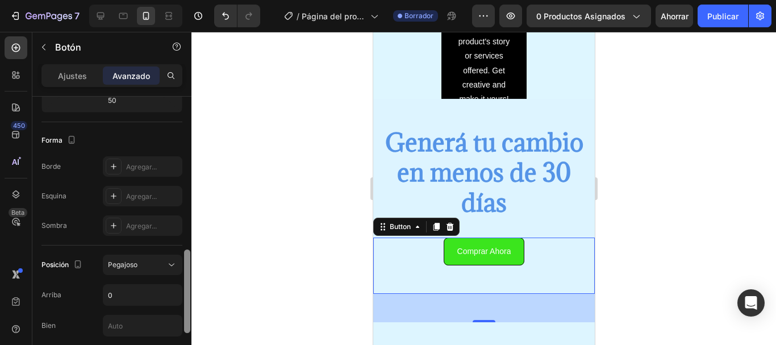
drag, startPoint x: 188, startPoint y: 181, endPoint x: 187, endPoint y: 199, distance: 17.6
click at [187, 249] on div at bounding box center [187, 291] width 6 height 84
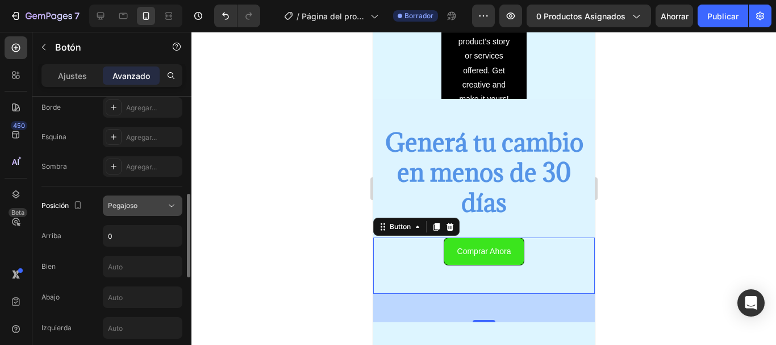
click at [152, 206] on div "Pegajoso" at bounding box center [137, 206] width 58 height 10
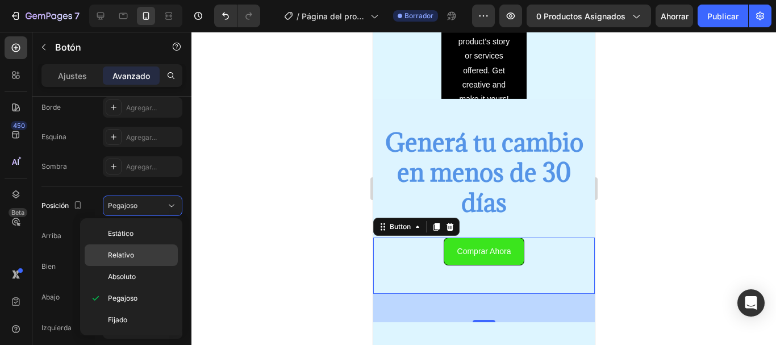
click at [140, 253] on p "Relativo" at bounding box center [140, 255] width 65 height 10
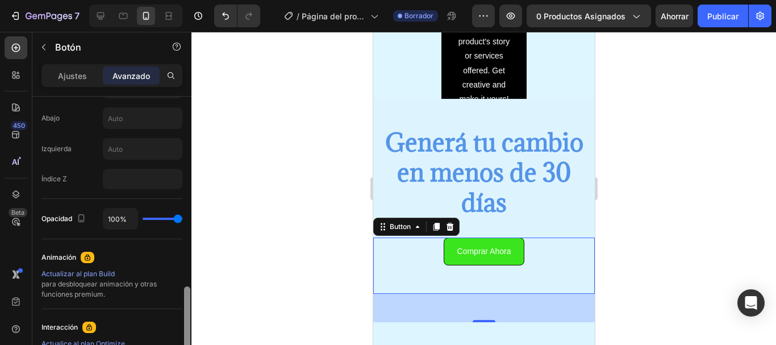
scroll to position [535, 0]
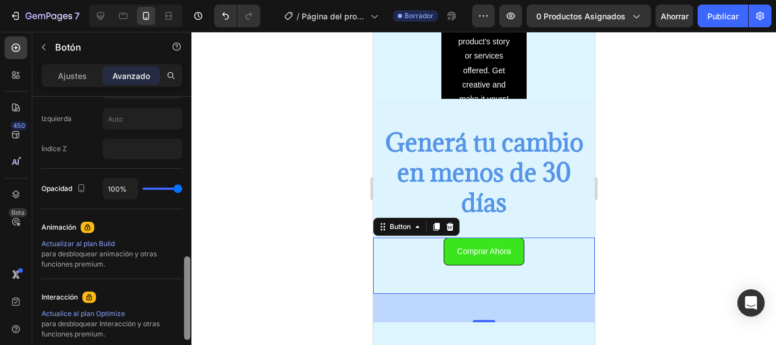
drag, startPoint x: 185, startPoint y: 220, endPoint x: 193, endPoint y: 283, distance: 63.0
click at [193, 0] on div "7 / Página del producto - 27 de agosto, 20:25:06 Borrador Avance 0 productos as…" at bounding box center [388, 0] width 776 height 0
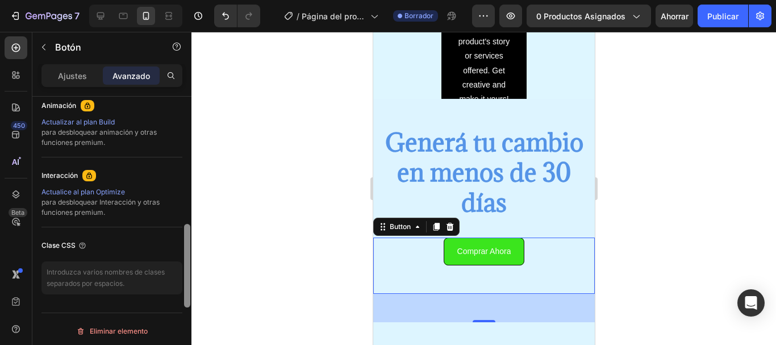
scroll to position [584, 0]
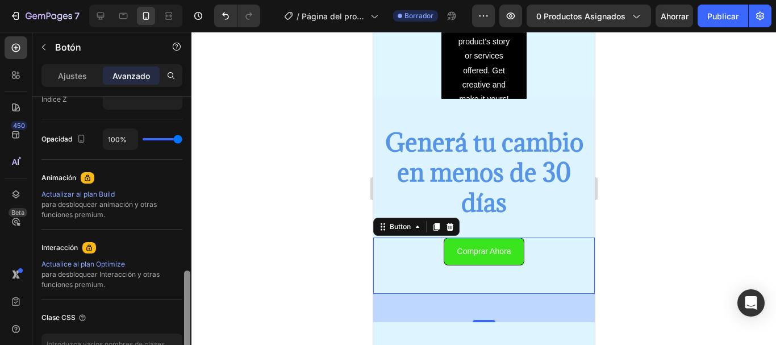
drag, startPoint x: 190, startPoint y: 287, endPoint x: 189, endPoint y: 302, distance: 14.8
click at [189, 302] on div at bounding box center [187, 312] width 6 height 84
click at [289, 226] on div at bounding box center [483, 188] width 585 height 313
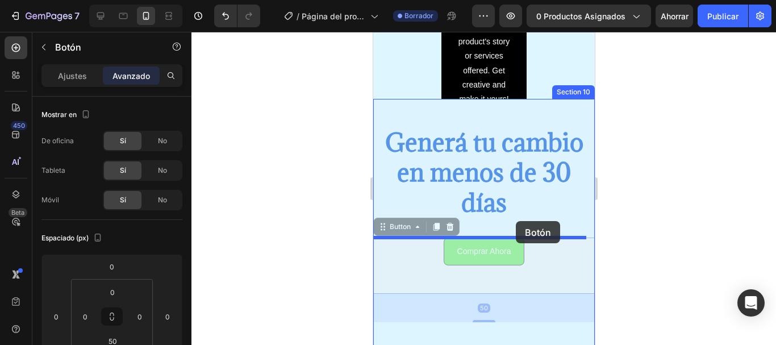
drag, startPoint x: 515, startPoint y: 256, endPoint x: 515, endPoint y: 221, distance: 34.7
drag, startPoint x: 530, startPoint y: 254, endPoint x: 530, endPoint y: 221, distance: 32.9
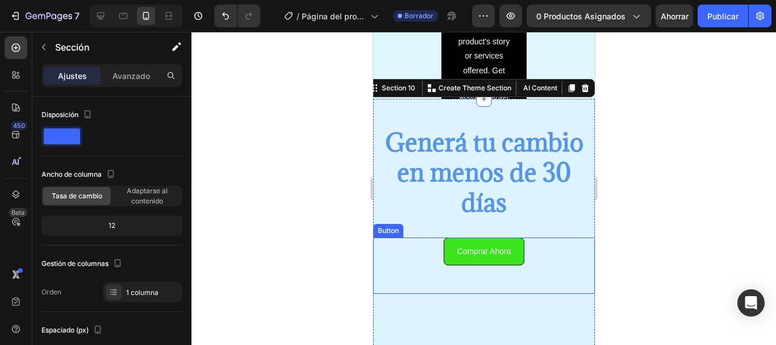
click at [535, 239] on div "Comprar Ahora Button" at bounding box center [484, 265] width 222 height 56
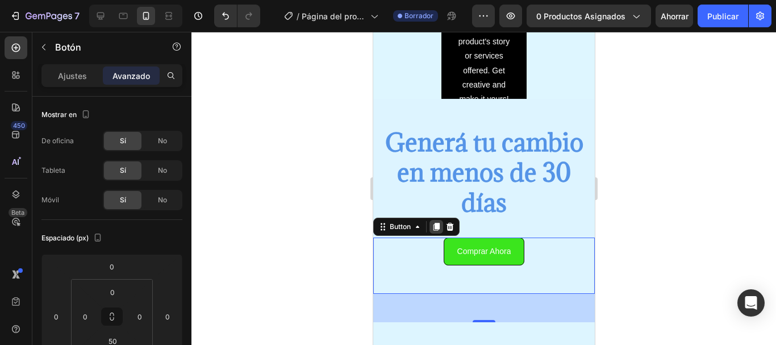
click at [435, 226] on icon at bounding box center [436, 227] width 6 height 8
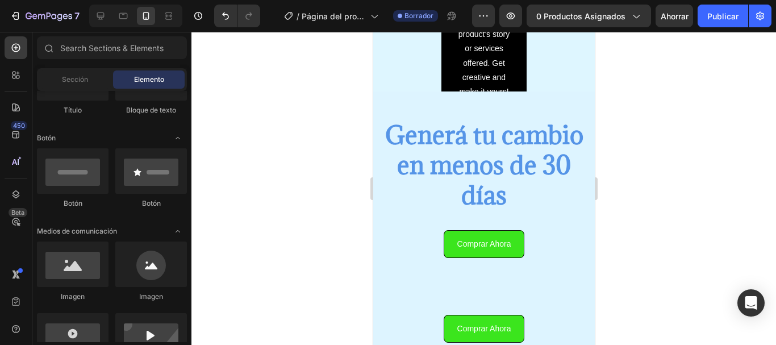
scroll to position [2080, 0]
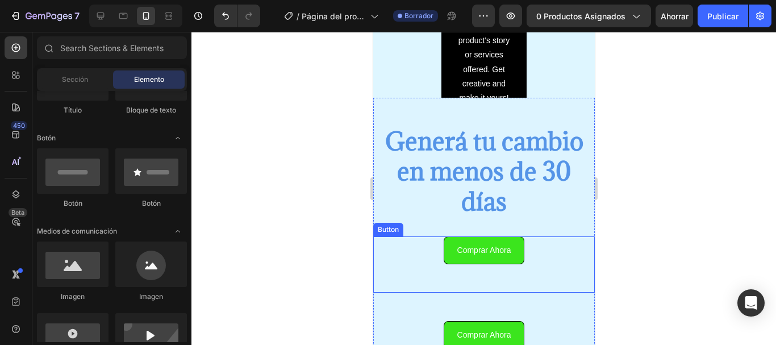
click at [411, 253] on div "Comprar Ahora Button" at bounding box center [484, 264] width 222 height 56
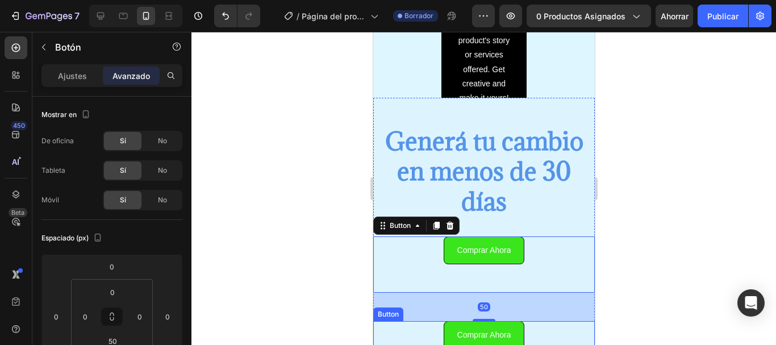
click at [413, 331] on div "Comprar Ahora Button" at bounding box center [484, 349] width 222 height 56
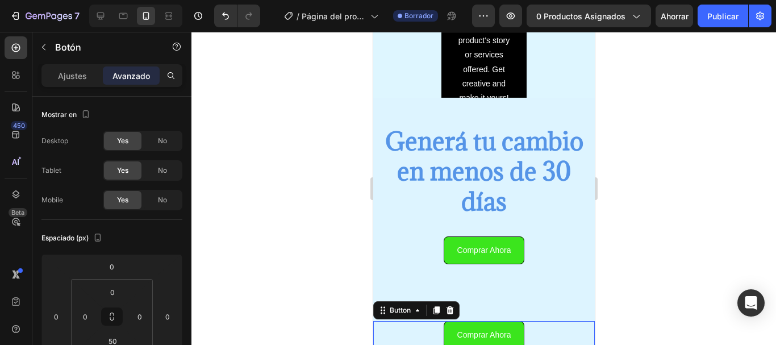
scroll to position [584, 0]
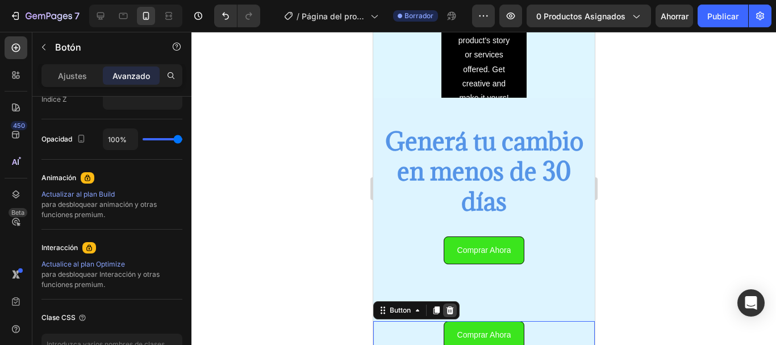
click at [449, 311] on icon at bounding box center [449, 310] width 7 height 8
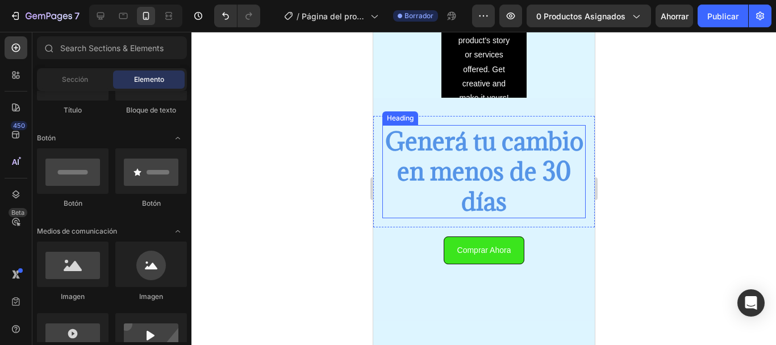
click at [409, 186] on h2 "Generá tu cambio en menos de 30 días" at bounding box center [483, 171] width 203 height 93
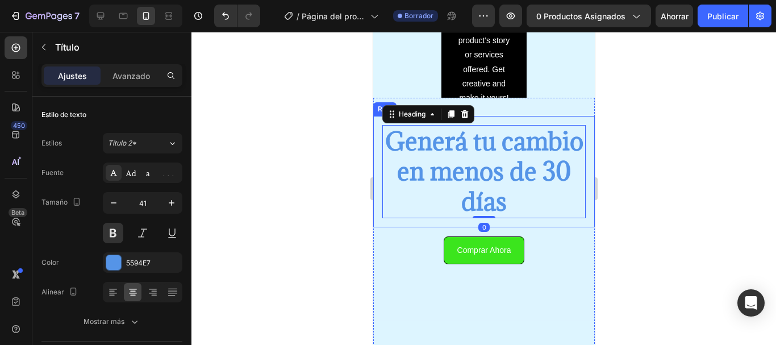
click at [512, 222] on div "Generá tu cambio en menos de 30 días Heading 0 Row" at bounding box center [484, 171] width 222 height 111
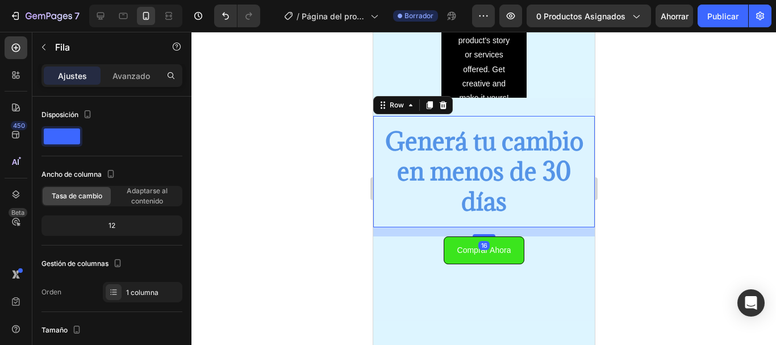
click at [364, 274] on div at bounding box center [483, 188] width 585 height 313
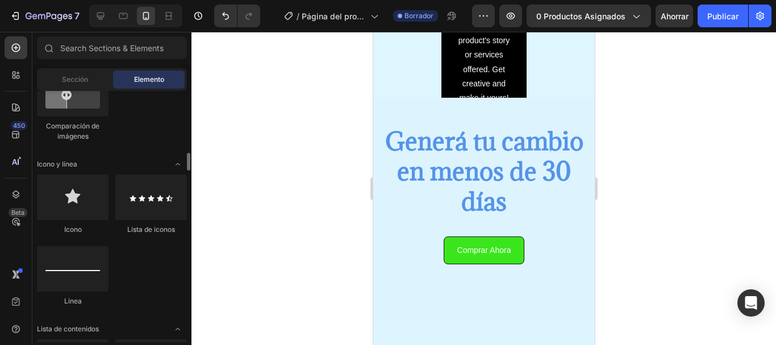
scroll to position [635, 0]
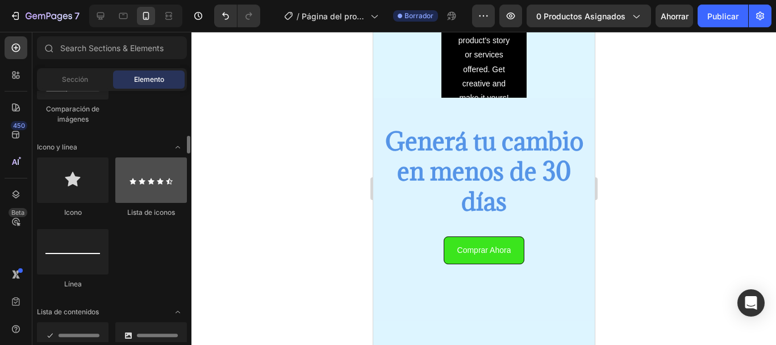
click at [165, 191] on div at bounding box center [151, 179] width 72 height 45
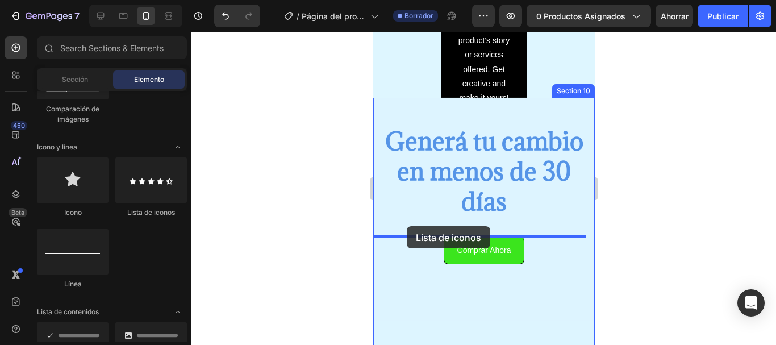
drag, startPoint x: 537, startPoint y: 219, endPoint x: 406, endPoint y: 226, distance: 131.4
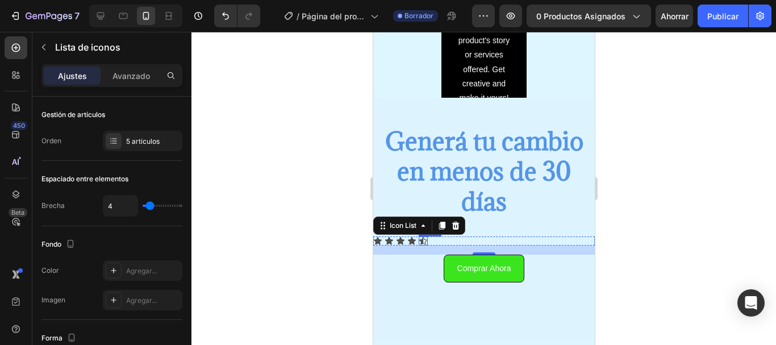
click at [424, 240] on icon at bounding box center [422, 240] width 9 height 9
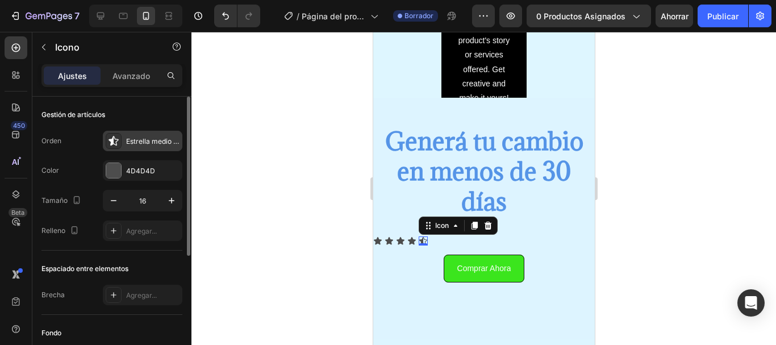
click at [134, 139] on font "Estrella medio llena" at bounding box center [157, 141] width 62 height 9
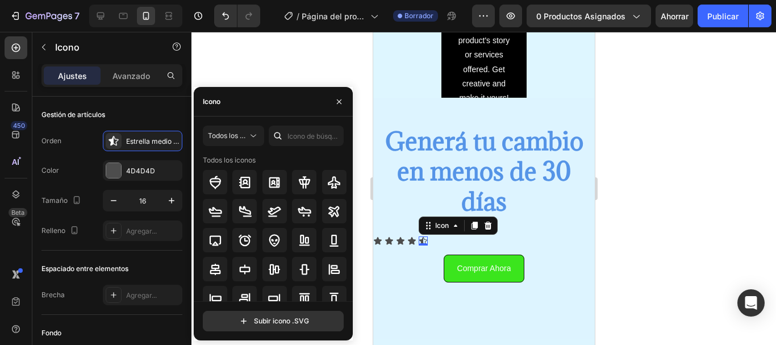
click at [347, 207] on div "Todos los iconos" at bounding box center [277, 228] width 149 height 146
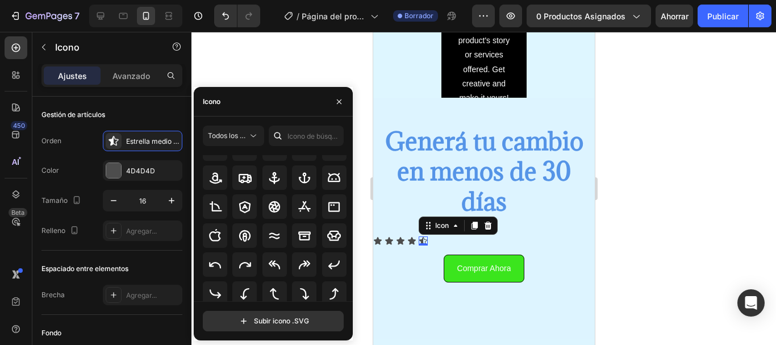
scroll to position [145, 0]
click at [411, 240] on icon at bounding box center [411, 240] width 8 height 7
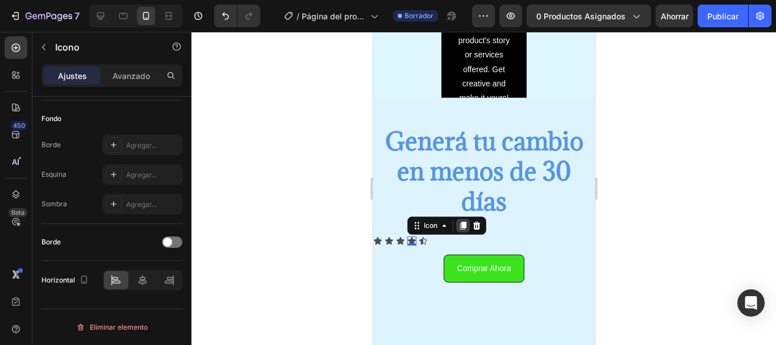
click at [464, 223] on icon at bounding box center [463, 226] width 6 height 8
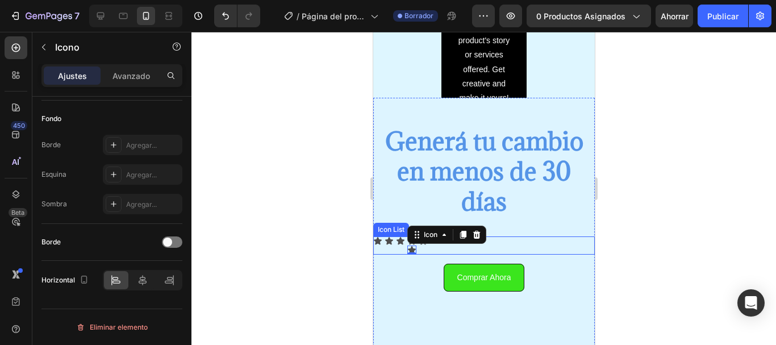
click at [421, 252] on div "Icon Icon Icon Icon Icon 0 Icon" at bounding box center [484, 245] width 222 height 18
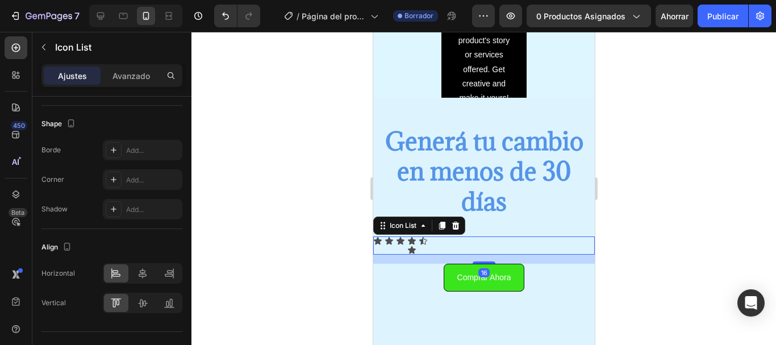
scroll to position [0, 0]
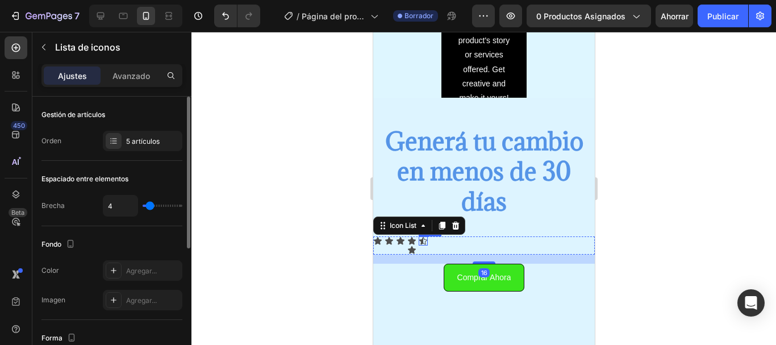
click at [423, 240] on icon at bounding box center [422, 240] width 9 height 9
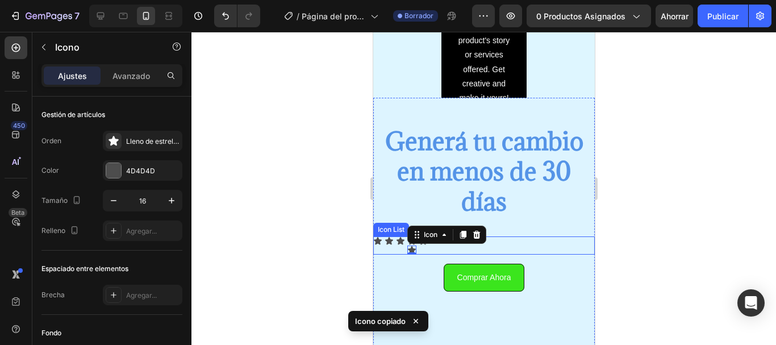
click at [429, 250] on div "Icon Icon Icon Icon Icon 0 Icon" at bounding box center [484, 245] width 222 height 18
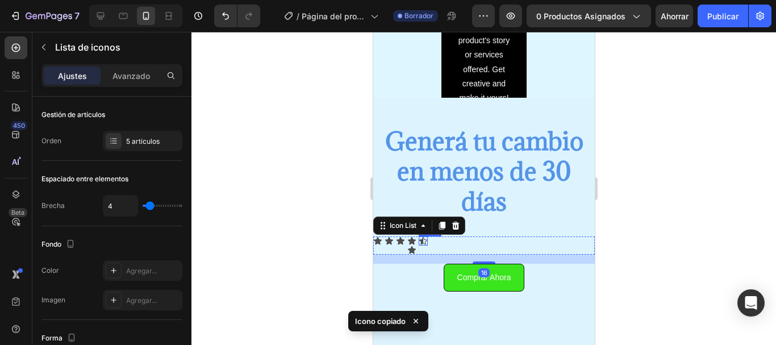
click at [425, 237] on icon at bounding box center [422, 240] width 9 height 9
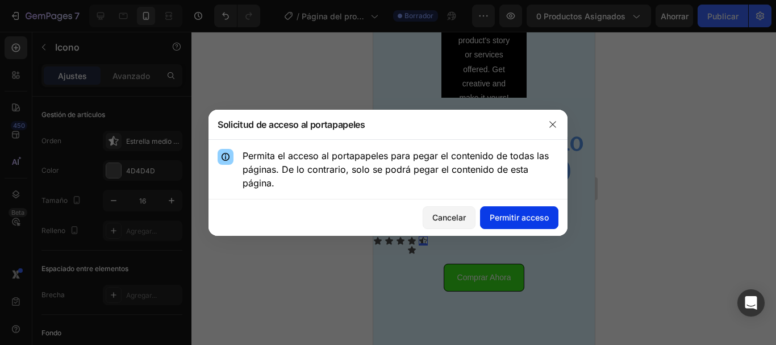
click at [506, 221] on font "Permitir acceso" at bounding box center [519, 217] width 59 height 10
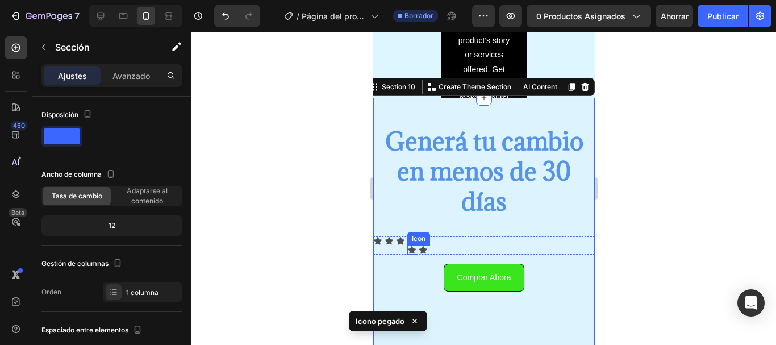
click at [411, 249] on icon at bounding box center [411, 249] width 8 height 7
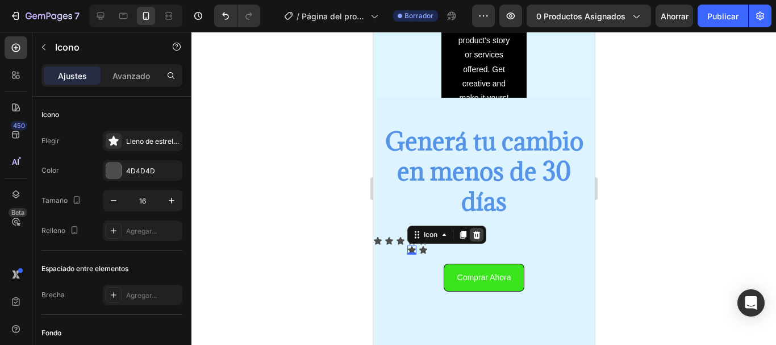
click at [476, 236] on icon at bounding box center [476, 235] width 7 height 8
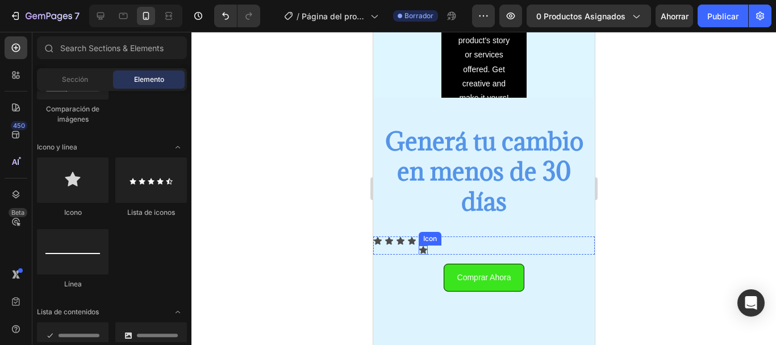
click at [422, 247] on icon at bounding box center [423, 249] width 8 height 7
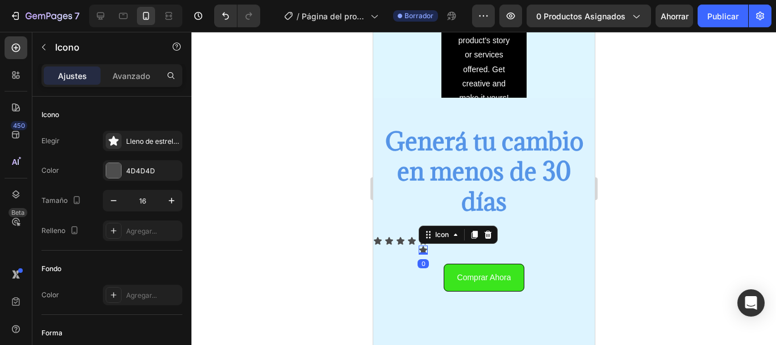
click at [422, 247] on icon at bounding box center [423, 249] width 8 height 7
click at [491, 235] on icon at bounding box center [487, 234] width 9 height 9
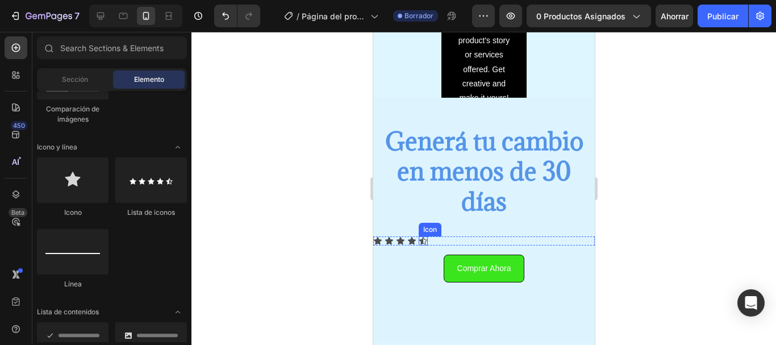
click at [427, 243] on icon at bounding box center [422, 240] width 9 height 9
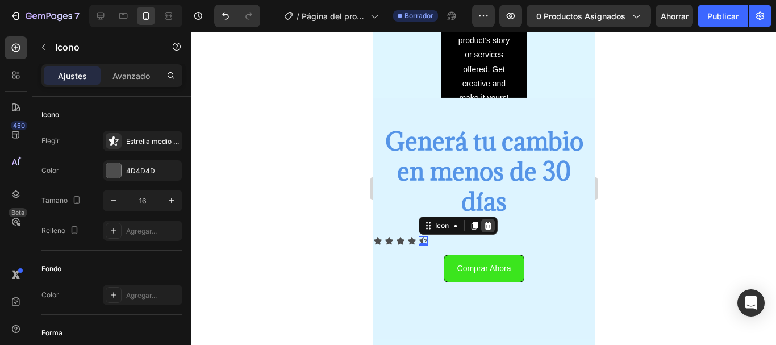
click at [487, 230] on div at bounding box center [488, 226] width 14 height 14
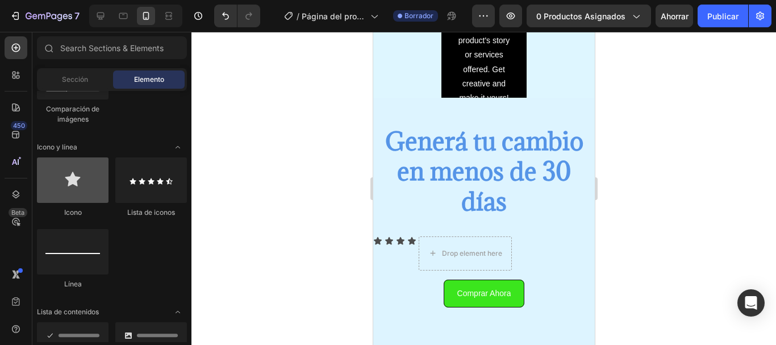
click at [76, 190] on div at bounding box center [73, 179] width 72 height 45
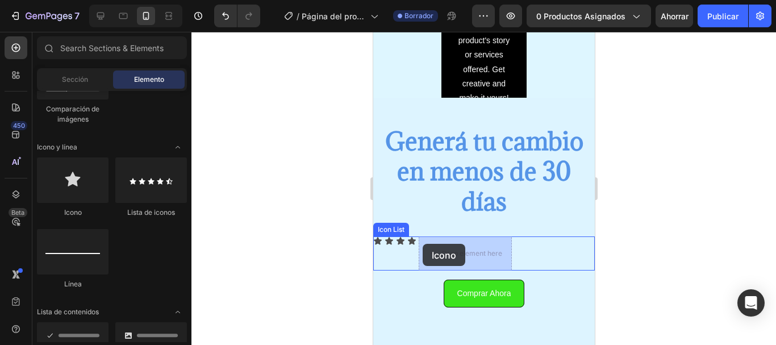
drag, startPoint x: 448, startPoint y: 222, endPoint x: 422, endPoint y: 244, distance: 34.3
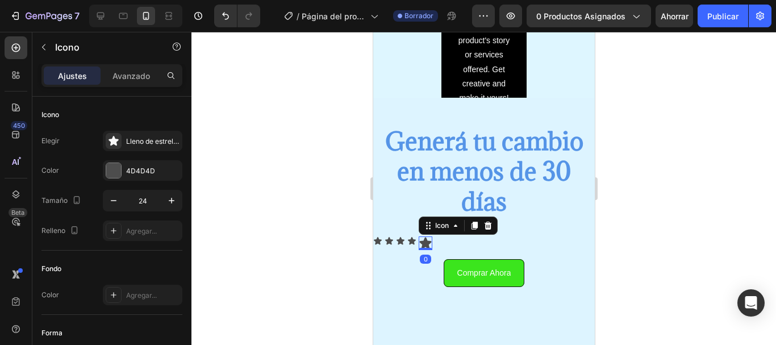
drag, startPoint x: 419, startPoint y: 247, endPoint x: 419, endPoint y: 239, distance: 8.5
click at [419, 239] on div "Icon 0" at bounding box center [425, 243] width 14 height 14
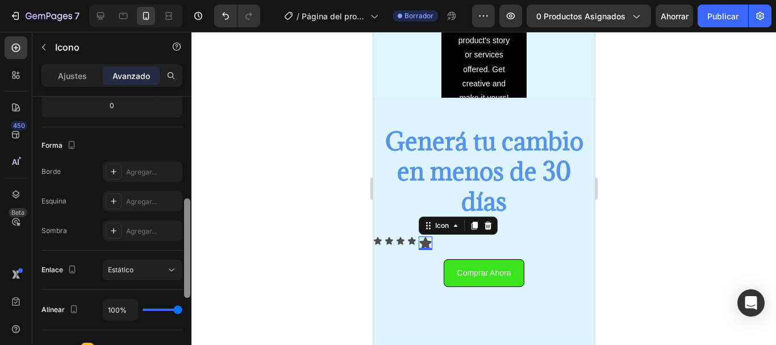
scroll to position [272, 0]
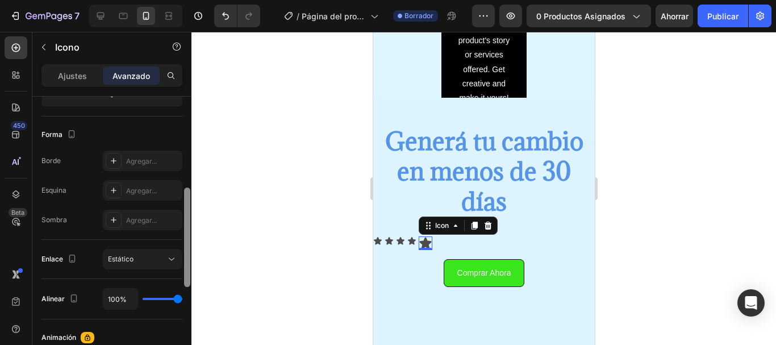
drag, startPoint x: 186, startPoint y: 151, endPoint x: 193, endPoint y: 248, distance: 97.4
click at [193, 0] on div "7 / Página del producto - 27 de agosto, 20:25:06 Borrador Avance 0 productos as…" at bounding box center [388, 0] width 776 height 0
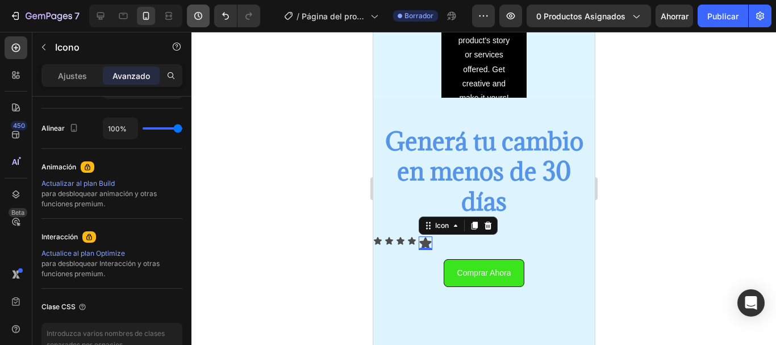
scroll to position [0, 0]
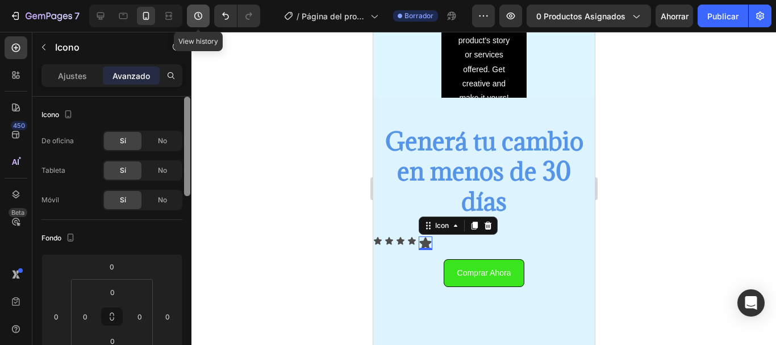
drag, startPoint x: 188, startPoint y: 249, endPoint x: 189, endPoint y: 16, distance: 233.5
click at [189, 0] on div "7 View history / Página del producto - 27 de agosto, 20:25:06 Borrador Avance 0…" at bounding box center [388, 0] width 776 height 0
click at [68, 70] on p "Ajustes" at bounding box center [72, 76] width 29 height 12
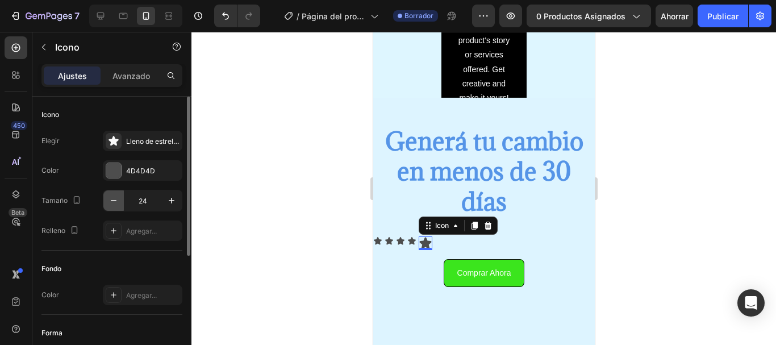
click at [116, 199] on icon "button" at bounding box center [113, 200] width 11 height 11
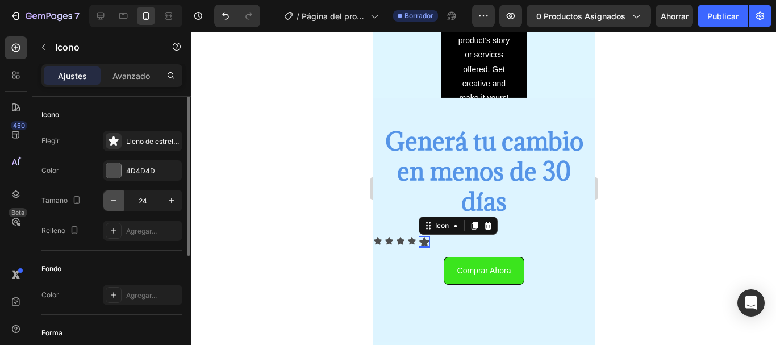
click at [116, 199] on icon "button" at bounding box center [113, 200] width 11 height 11
click at [169, 202] on icon "button" at bounding box center [171, 200] width 11 height 11
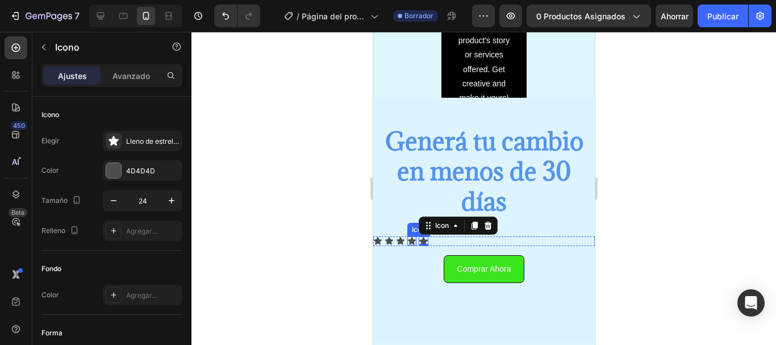
click at [411, 238] on icon at bounding box center [411, 240] width 8 height 7
click at [422, 242] on icon at bounding box center [423, 241] width 9 height 8
click at [118, 202] on icon "button" at bounding box center [113, 200] width 11 height 11
click at [324, 248] on div at bounding box center [483, 188] width 585 height 313
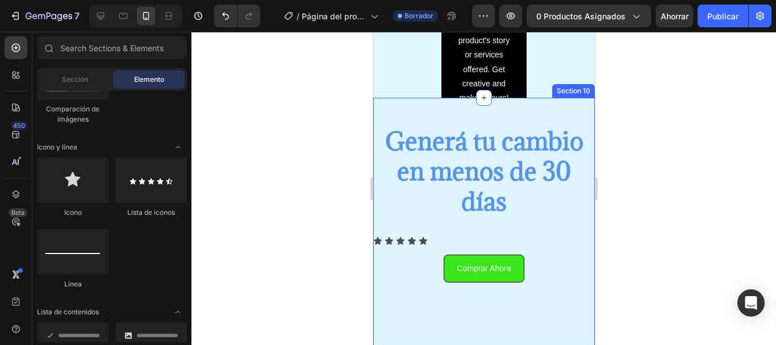
click at [436, 242] on div "Icon Icon Icon Icon Icon" at bounding box center [484, 240] width 222 height 9
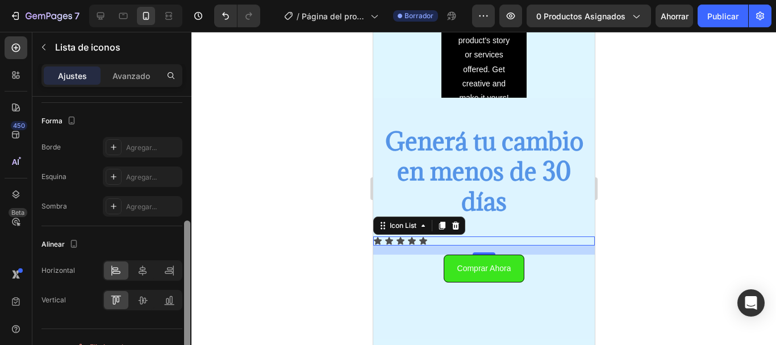
scroll to position [221, 0]
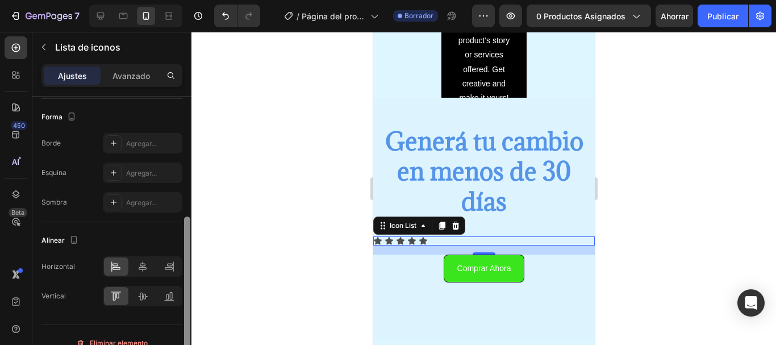
drag, startPoint x: 189, startPoint y: 181, endPoint x: 186, endPoint y: 301, distance: 120.5
click at [186, 301] on div at bounding box center [187, 292] width 6 height 152
click at [145, 272] on icon at bounding box center [142, 266] width 11 height 11
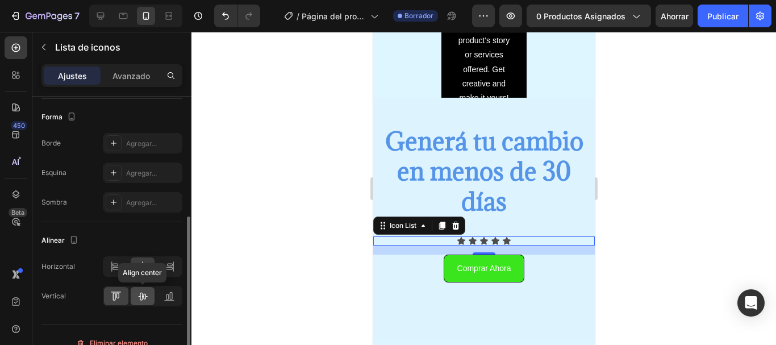
click at [140, 299] on icon at bounding box center [143, 297] width 9 height 8
click at [120, 300] on icon at bounding box center [115, 295] width 11 height 11
click at [147, 300] on icon at bounding box center [142, 295] width 11 height 11
click at [123, 300] on div at bounding box center [116, 296] width 24 height 18
click at [478, 87] on div "This is your text block. Click to edit and make it your own. Share your product…" at bounding box center [483, 40] width 67 height 131
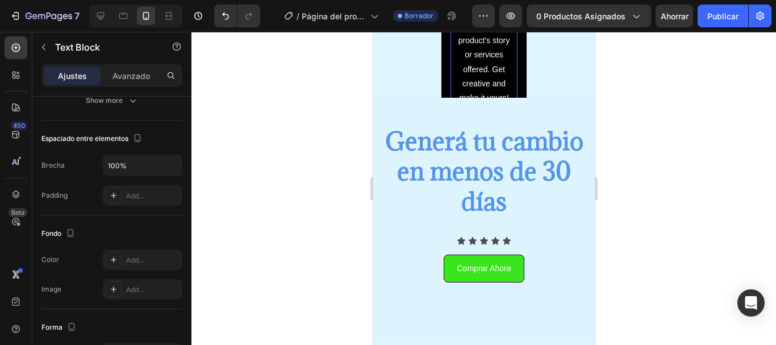
scroll to position [0, 0]
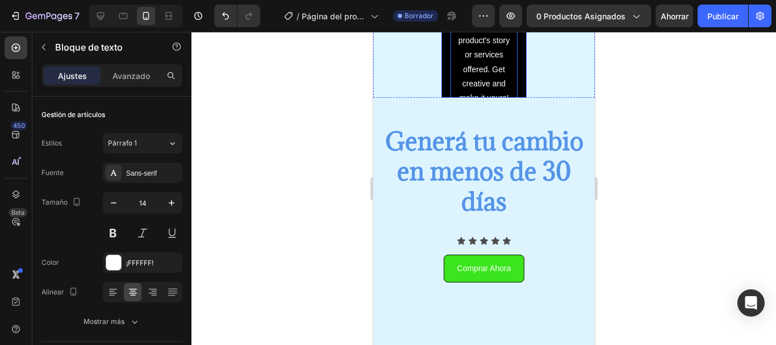
click at [442, 84] on div "This is your text block. Click to edit and make it your own. Share your product…" at bounding box center [483, 40] width 85 height 149
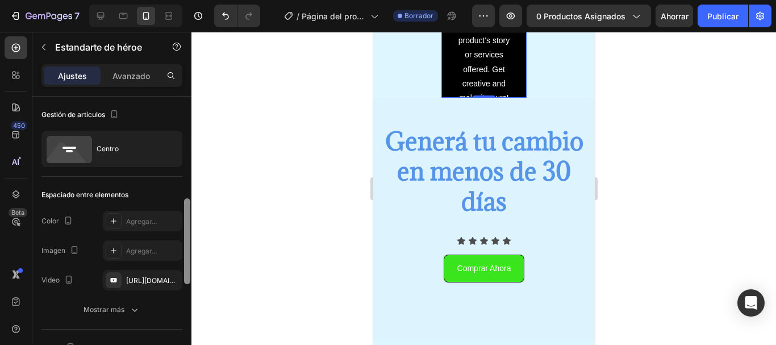
drag, startPoint x: 188, startPoint y: 115, endPoint x: 188, endPoint y: 141, distance: 25.6
click at [188, 198] on div at bounding box center [187, 241] width 6 height 86
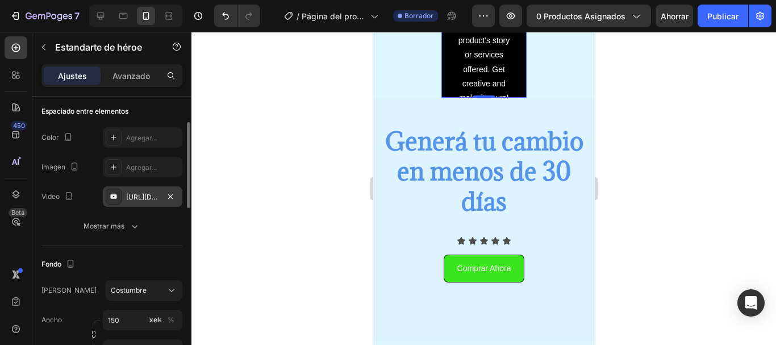
click at [151, 190] on div "https://www.youtube.com/watch?v=drIt4RH_kyQ" at bounding box center [143, 196] width 80 height 20
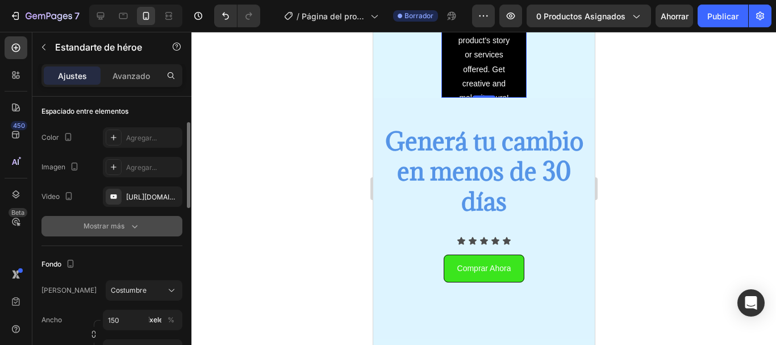
click at [86, 222] on font "Mostrar más" at bounding box center [104, 226] width 41 height 9
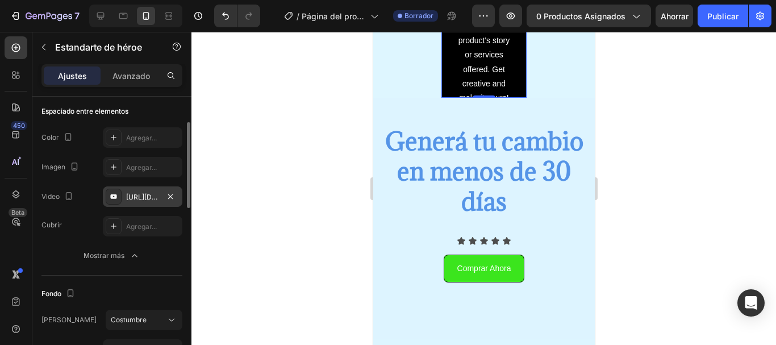
click at [139, 206] on div "https://www.youtube.com/watch?v=drIt4RH_kyQ" at bounding box center [143, 196] width 80 height 20
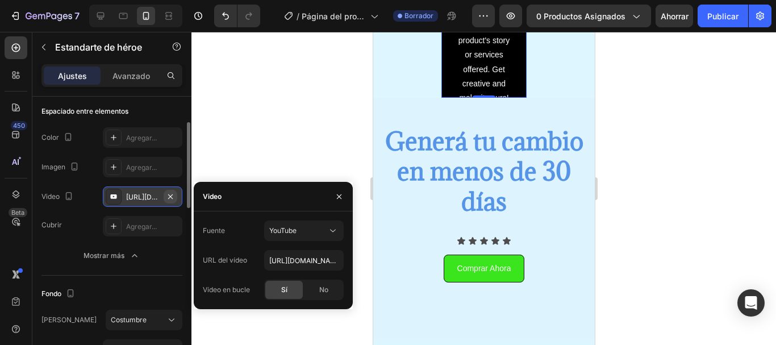
click at [174, 195] on icon "button" at bounding box center [170, 196] width 9 height 9
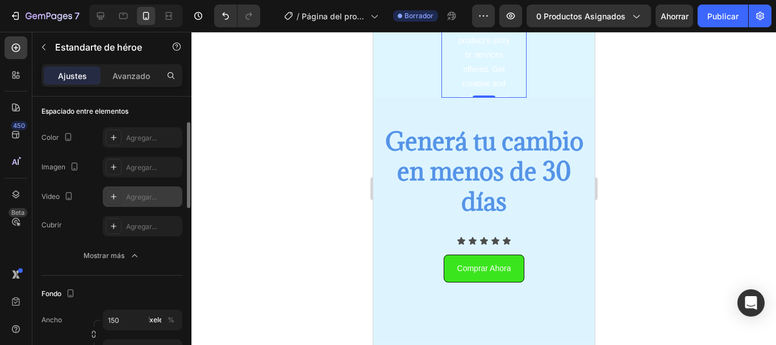
click at [155, 196] on font "Agregar..." at bounding box center [141, 197] width 31 height 9
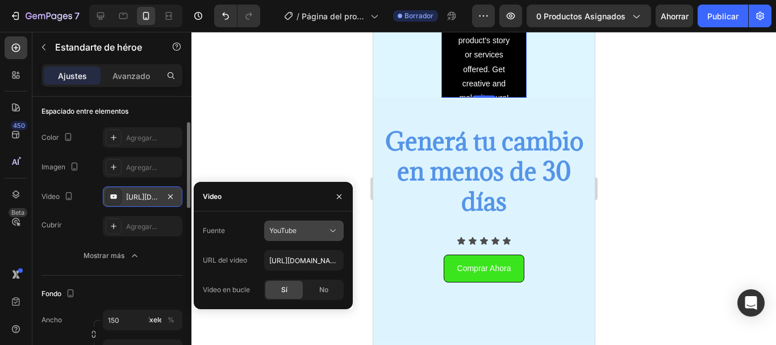
click at [281, 230] on font "YouTube" at bounding box center [282, 230] width 27 height 9
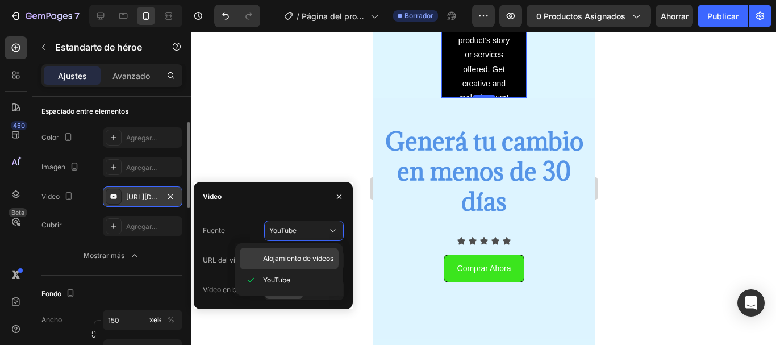
click at [285, 255] on font "Alojamiento de vídeos" at bounding box center [298, 258] width 70 height 9
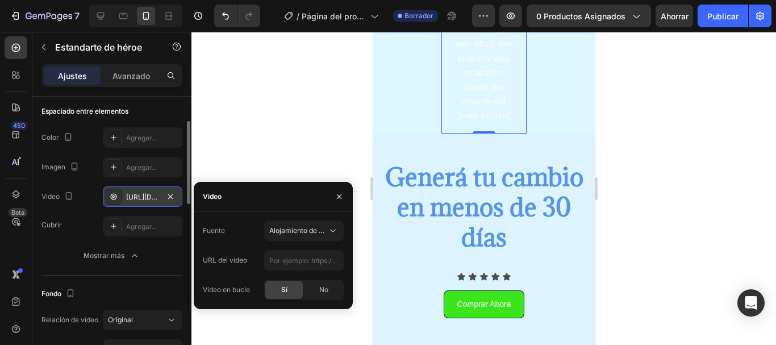
click at [285, 173] on div at bounding box center [483, 188] width 585 height 313
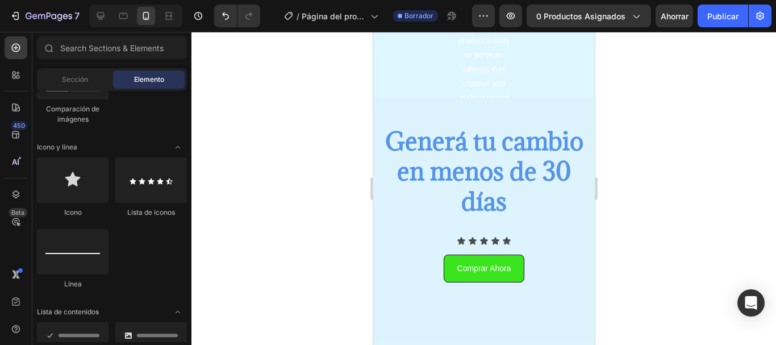
click at [337, 176] on div at bounding box center [483, 188] width 585 height 313
click at [488, 23] on button "button" at bounding box center [483, 16] width 23 height 23
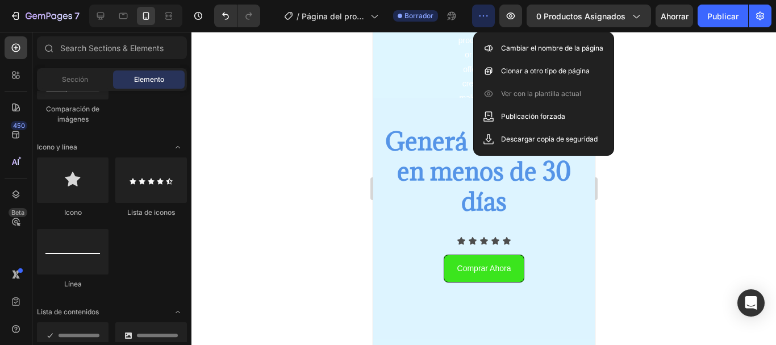
click at [674, 113] on div at bounding box center [483, 188] width 585 height 313
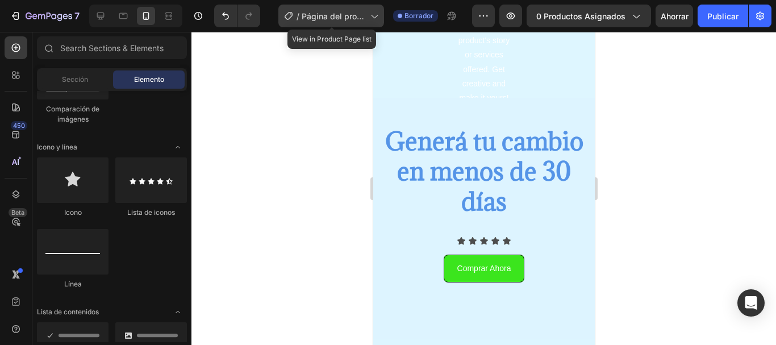
click at [331, 12] on font "Página del producto - [DATE][PERSON_NAME] 20:25:06" at bounding box center [333, 33] width 62 height 45
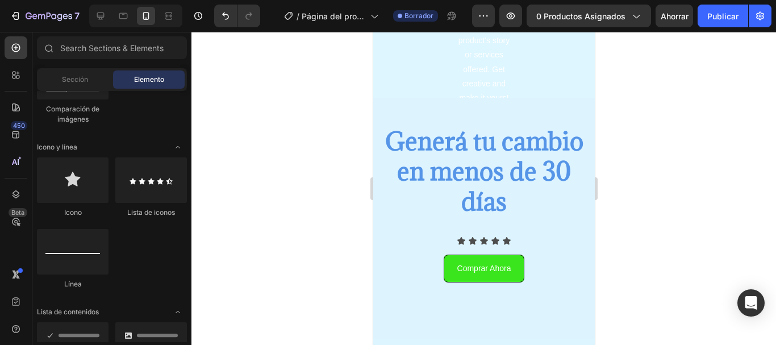
click at [664, 103] on div at bounding box center [483, 188] width 585 height 313
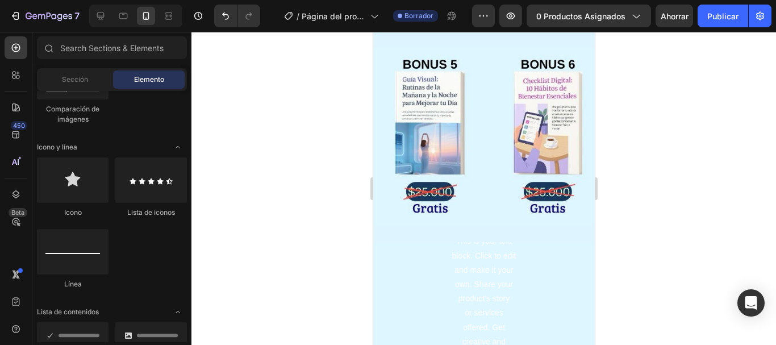
scroll to position [1900, 0]
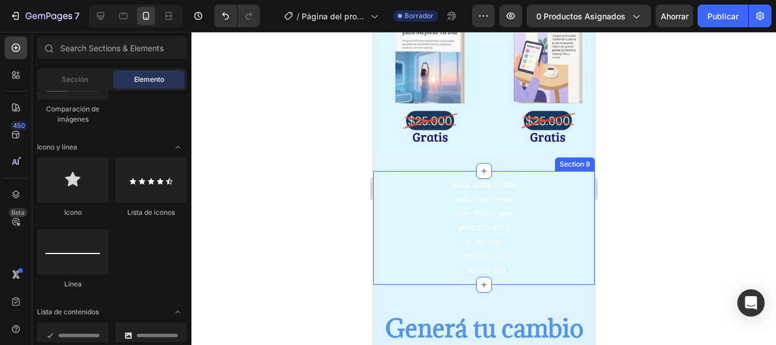
click at [524, 237] on div "This is your text block. Click to edit and make it your own. Share your product…" at bounding box center [484, 228] width 222 height 114
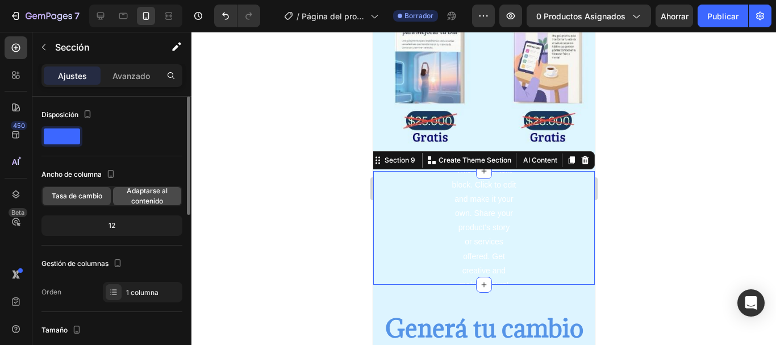
click at [139, 195] on span "Adaptarse al contenido" at bounding box center [147, 196] width 68 height 20
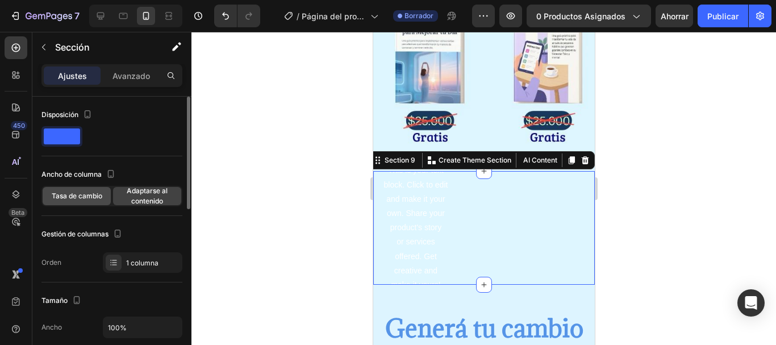
click at [82, 194] on font "Tasa de cambio" at bounding box center [77, 195] width 51 height 9
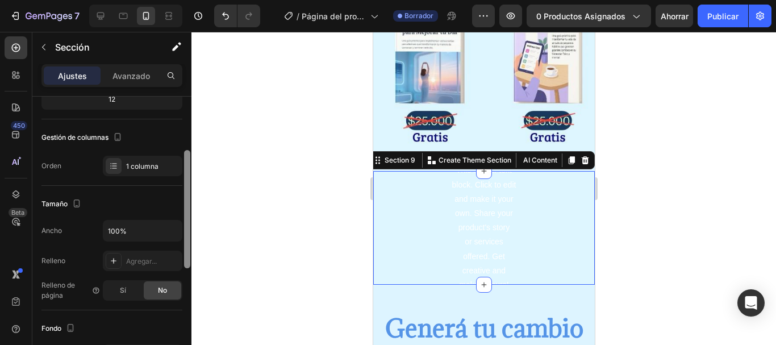
drag, startPoint x: 189, startPoint y: 164, endPoint x: 195, endPoint y: 218, distance: 54.3
click at [195, 0] on div "7 / Página del producto - 27 de agosto, 20:25:06 Borrador Avance 0 productos as…" at bounding box center [388, 0] width 776 height 0
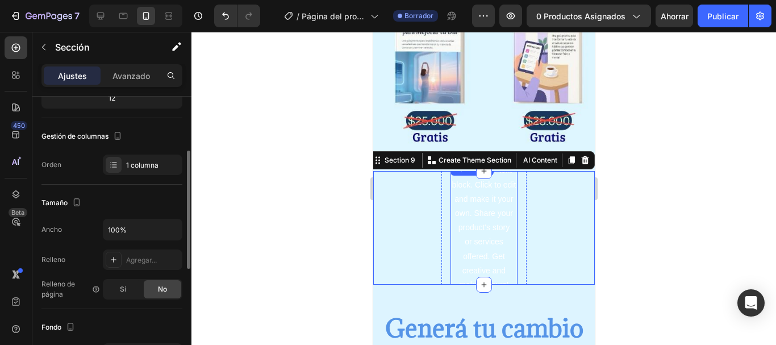
click at [466, 214] on div "This is your text block. Click to edit and make it your own. Share your product…" at bounding box center [483, 227] width 67 height 131
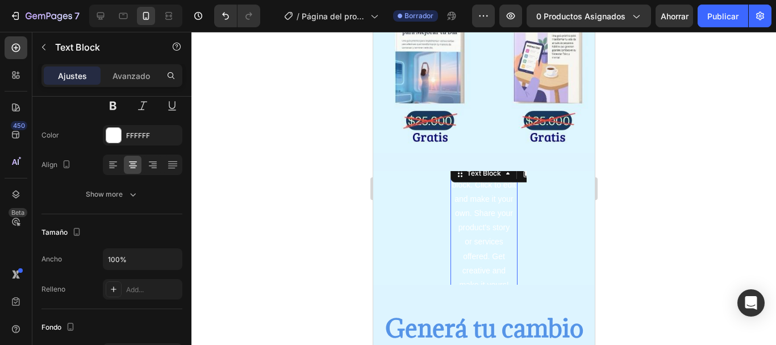
scroll to position [0, 0]
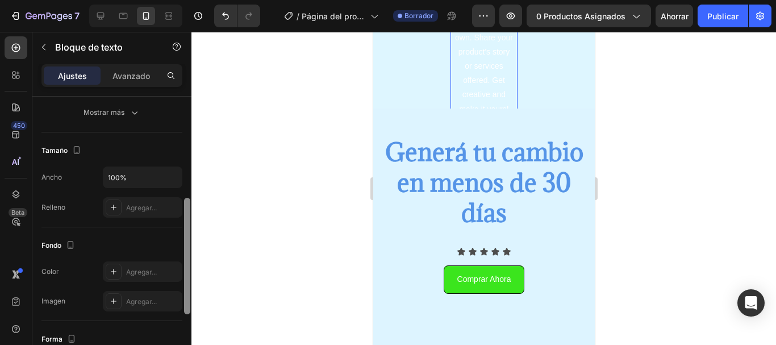
scroll to position [222, 0]
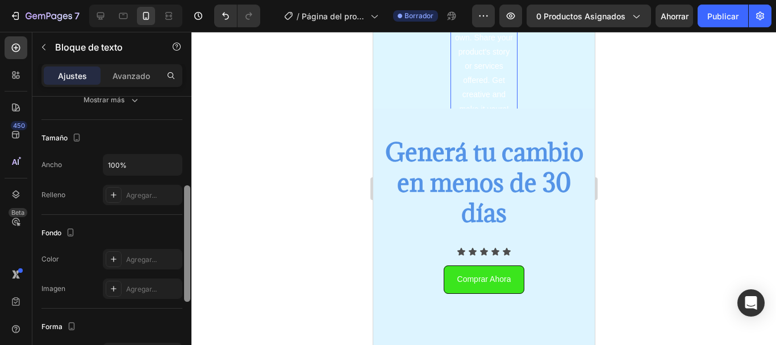
drag, startPoint x: 187, startPoint y: 143, endPoint x: 211, endPoint y: 235, distance: 95.5
click at [211, 0] on div "7 / Página del producto - 27 de agosto, 20:25:06 Borrador Avance 0 productos as…" at bounding box center [388, 0] width 776 height 0
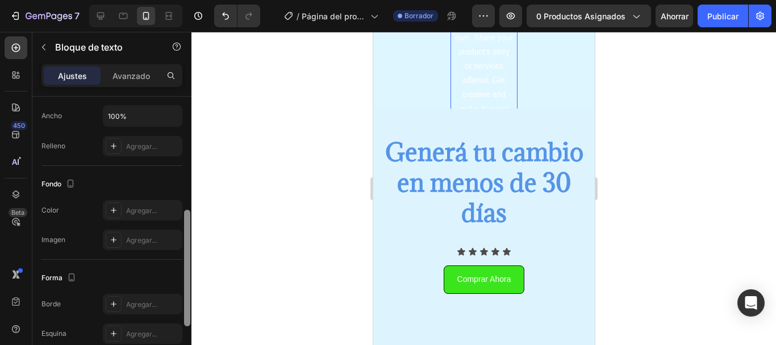
drag, startPoint x: 186, startPoint y: 266, endPoint x: 192, endPoint y: 286, distance: 21.2
click at [192, 0] on div "7 / Página del producto - 27 de agosto, 20:25:06 Borrador Avance 0 productos as…" at bounding box center [388, 0] width 776 height 0
click at [105, 256] on div "Fondo Los cambios podrían quedar ocultos por el vídeo. Color Agregar... Imagen …" at bounding box center [111, 213] width 141 height 94
click at [136, 244] on font "Agregar..." at bounding box center [141, 240] width 31 height 9
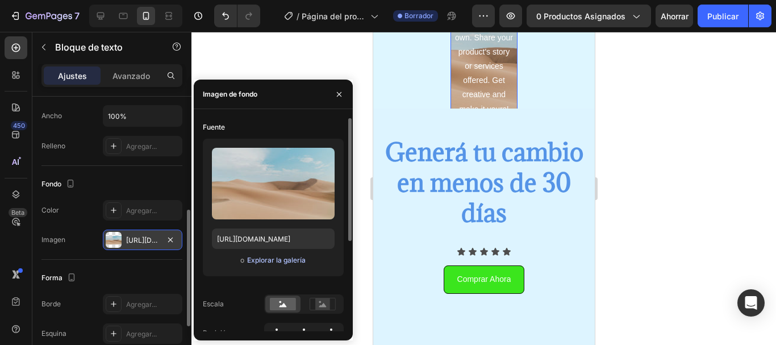
click at [265, 257] on font "Explorar la galería" at bounding box center [276, 260] width 59 height 9
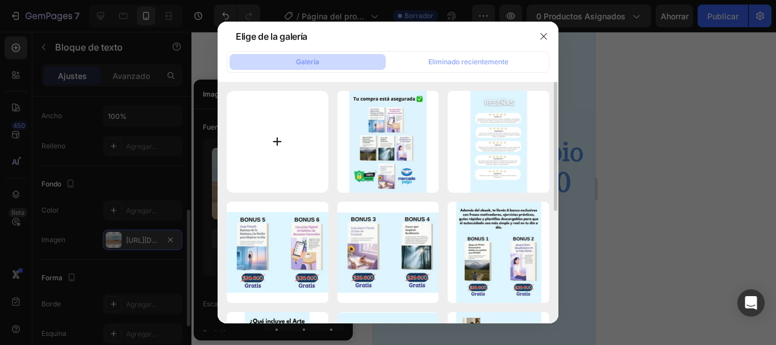
click at [272, 155] on input "file" at bounding box center [278, 142] width 102 height 102
click at [548, 40] on icon "button" at bounding box center [543, 36] width 9 height 9
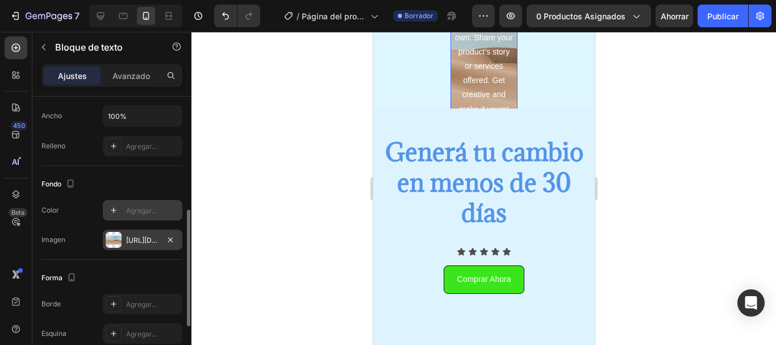
click at [135, 208] on font "Agregar..." at bounding box center [141, 210] width 31 height 9
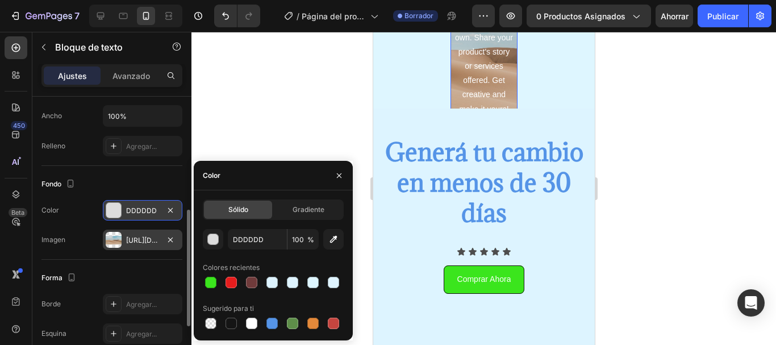
click at [137, 235] on div "https://cdn.shopify.com/s/files/1/2005/9307/files/background_settings.jpg" at bounding box center [142, 240] width 33 height 10
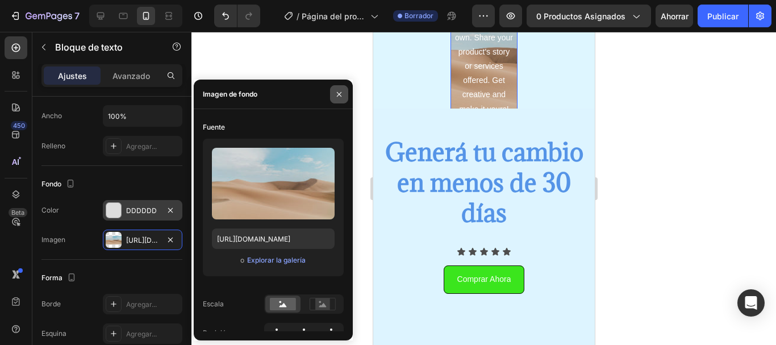
click at [345, 93] on button "button" at bounding box center [339, 94] width 18 height 18
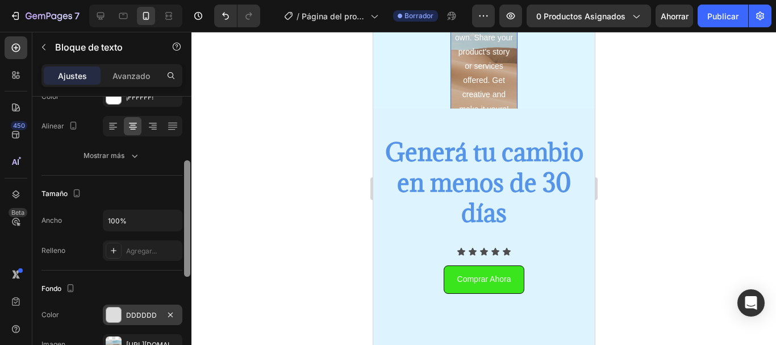
drag, startPoint x: 188, startPoint y: 229, endPoint x: 187, endPoint y: 183, distance: 46.0
click at [187, 183] on div at bounding box center [187, 218] width 6 height 116
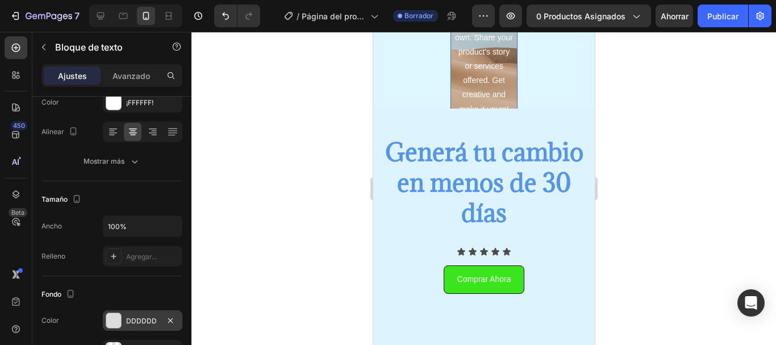
click at [473, 118] on div "This is your text block. Click to edit and make it your own. Share your product…" at bounding box center [483, 51] width 67 height 131
click at [441, 127] on div "This is your text block. Click to edit and make it your own. Share your product…" at bounding box center [483, 51] width 85 height 149
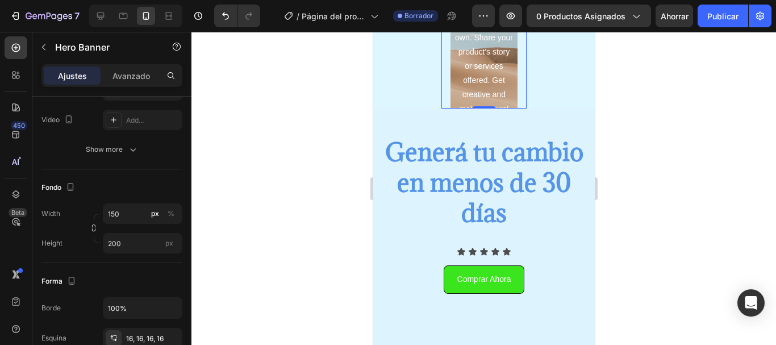
scroll to position [0, 0]
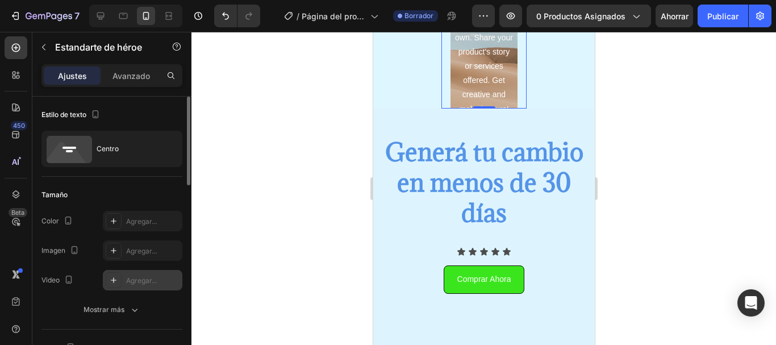
click at [118, 280] on icon at bounding box center [113, 280] width 9 height 9
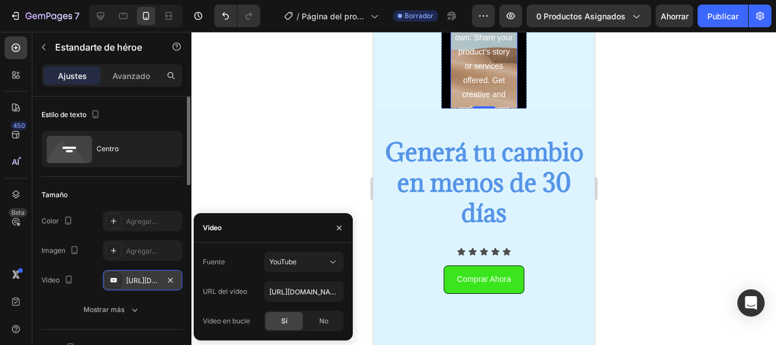
click at [455, 116] on p "This is your text block. Click to edit and make it your own. Share your product…" at bounding box center [483, 52] width 65 height 129
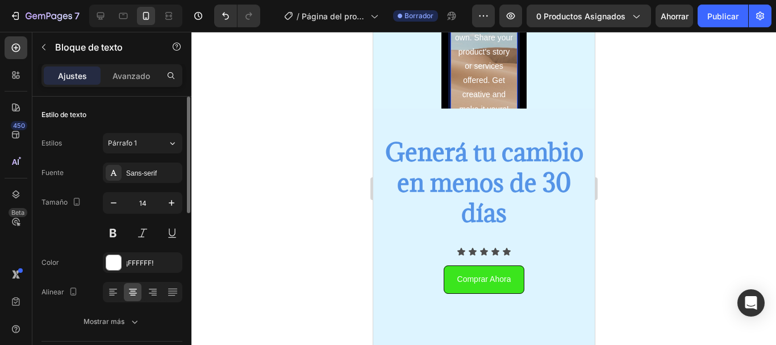
click at [474, 116] on p "This is your text block. Click to edit and make it your own. Share your product…" at bounding box center [483, 52] width 65 height 129
click at [459, 116] on p "This is your text block. Click to edit and make it your own. Share your product…" at bounding box center [483, 52] width 65 height 129
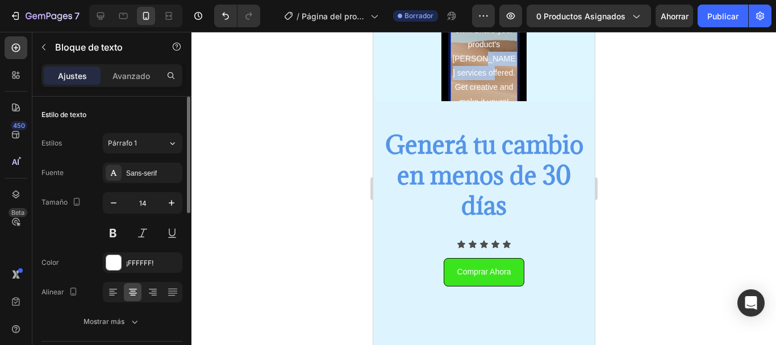
click at [457, 109] on p "This is your text block. Click to edit and make it your own. Share your product…" at bounding box center [483, 44] width 65 height 129
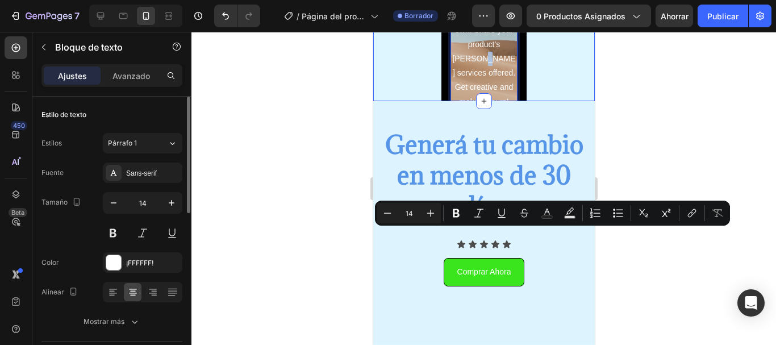
click at [536, 101] on div "This is your text block. Click to edit and make it your own. Share your product…" at bounding box center [484, 45] width 222 height 114
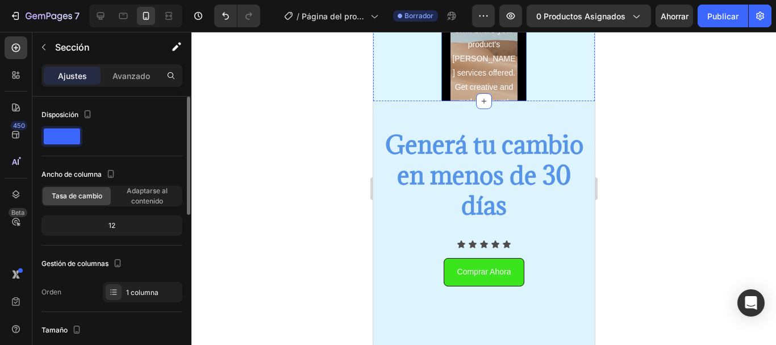
click at [518, 119] on div "This is your text block. Click to edit and make it your own. Share your product…" at bounding box center [483, 44] width 85 height 149
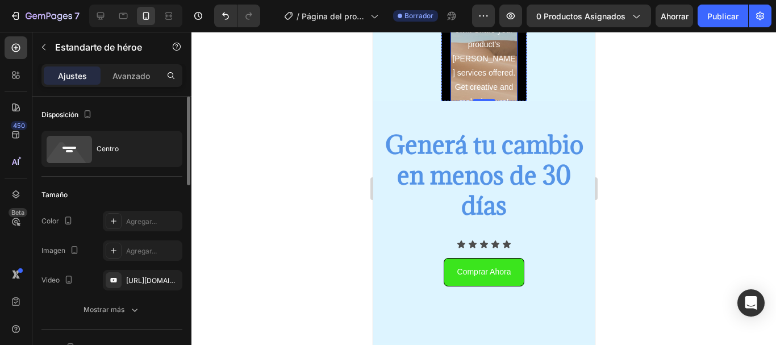
click at [492, 109] on p "This is your text block. Click to edit and make it your own. Share your product…" at bounding box center [483, 44] width 65 height 129
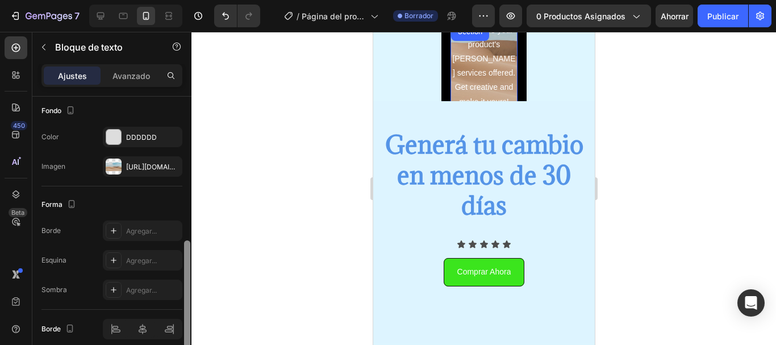
drag, startPoint x: 186, startPoint y: 112, endPoint x: 205, endPoint y: 258, distance: 147.3
click at [205, 0] on div "7 / Página del producto - 27 de agosto, 20:25:06 Borrador Avance 0 productos as…" at bounding box center [388, 0] width 776 height 0
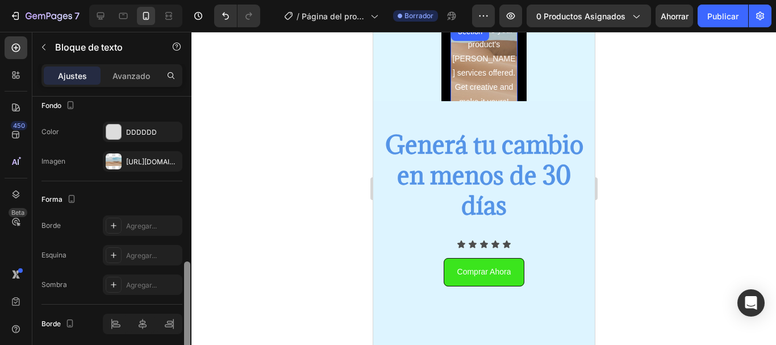
scroll to position [393, 0]
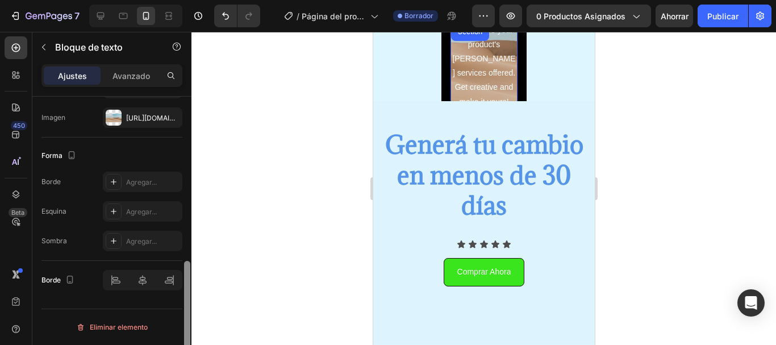
drag, startPoint x: 188, startPoint y: 261, endPoint x: 191, endPoint y: 324, distance: 63.2
click at [191, 0] on div "7 / Página del producto - 27 de agosto, 20:25:06 Borrador Avance 0 productos as…" at bounding box center [388, 0] width 776 height 0
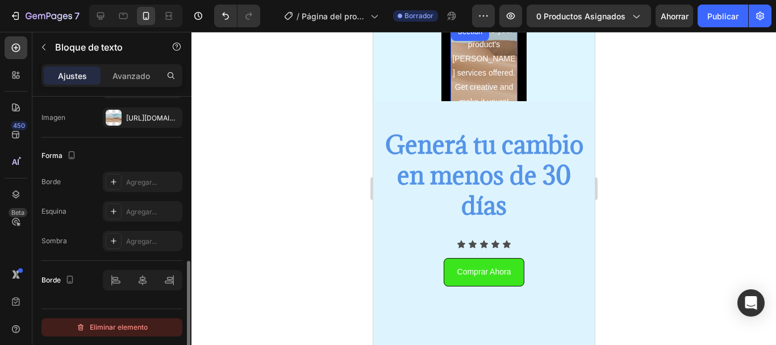
click at [115, 322] on font "Eliminar elemento" at bounding box center [119, 327] width 58 height 14
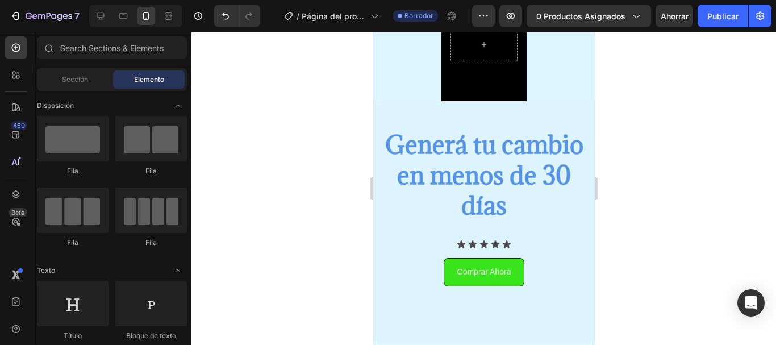
click at [293, 235] on div at bounding box center [483, 188] width 585 height 313
click at [492, 101] on div "Background Image" at bounding box center [483, 45] width 85 height 114
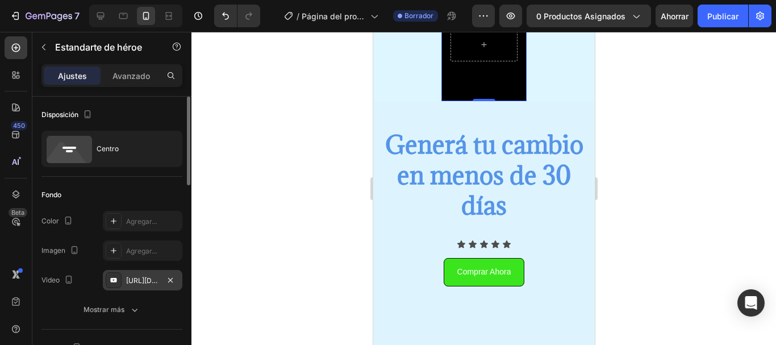
click at [155, 285] on div "https://youtu.be/KOxfzBp72uk" at bounding box center [142, 281] width 33 height 10
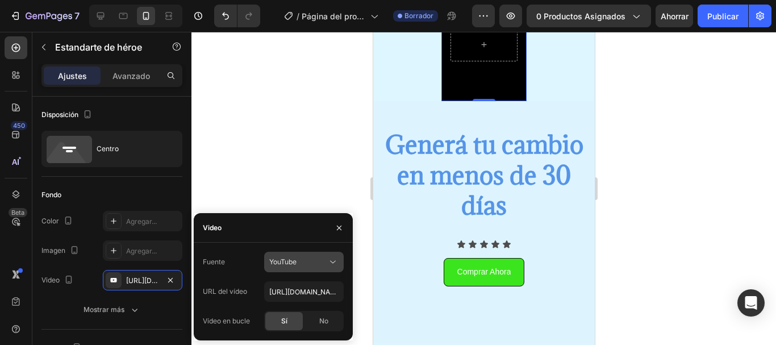
click at [306, 266] on div "YouTube" at bounding box center [298, 262] width 58 height 10
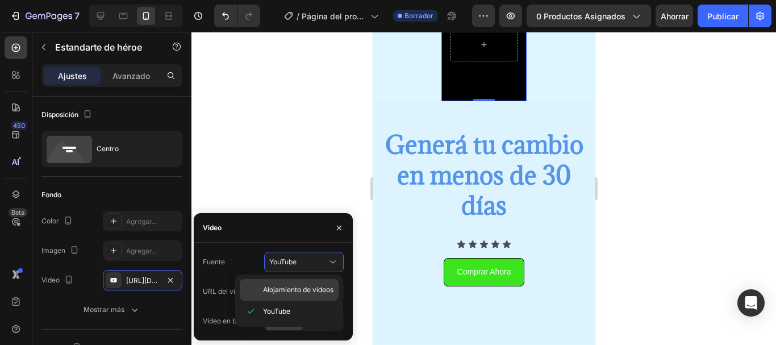
click at [262, 282] on div "Alojamiento de vídeos" at bounding box center [289, 290] width 99 height 22
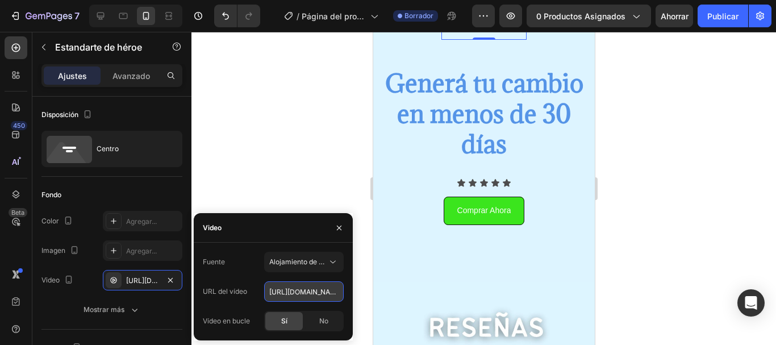
click at [286, 287] on input "https://cdn.shopify.com/videos/c/o/v/92a407d4e0c94a288eb54cac18c387dc.mp4" at bounding box center [304, 291] width 80 height 20
paste input "367f34ac6db14789993c56ac2e7232da"
type input "https://cdn.shopify.com/videos/c/o/v/367f34ac6db14789993c56ac2e7232da.mp4"
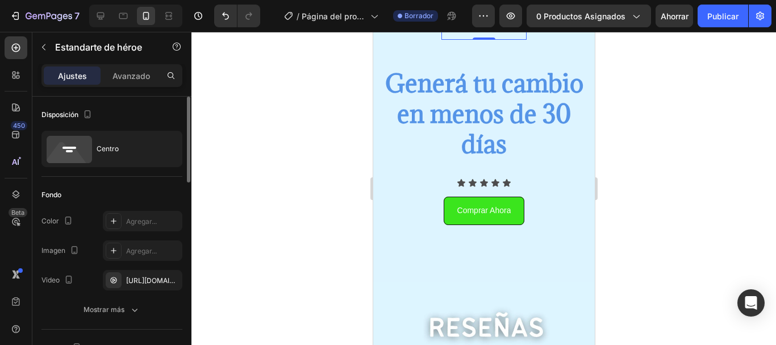
scroll to position [0, 0]
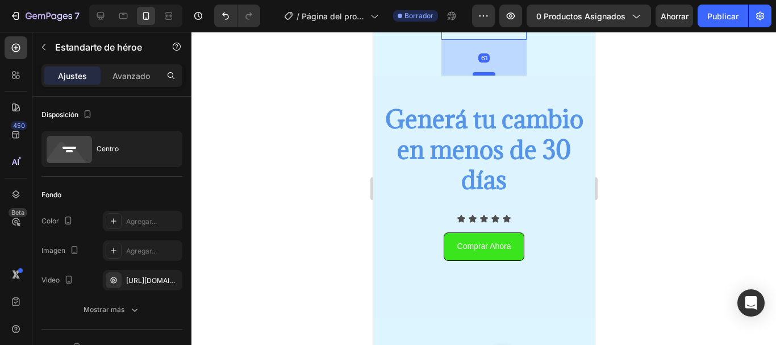
drag, startPoint x: 476, startPoint y: 207, endPoint x: 477, endPoint y: 243, distance: 36.4
click at [477, 76] on div at bounding box center [483, 73] width 23 height 3
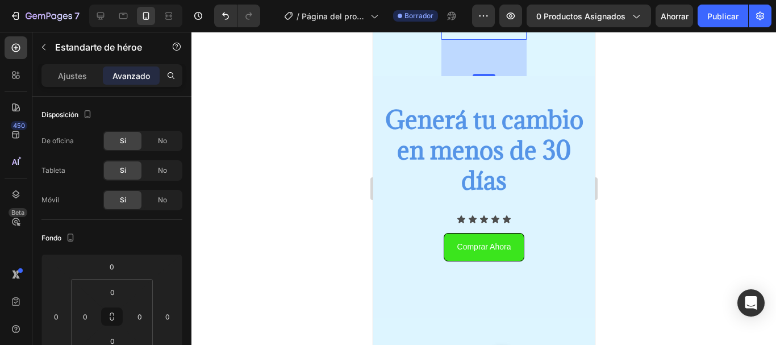
click at [472, 76] on div "64" at bounding box center [483, 58] width 85 height 36
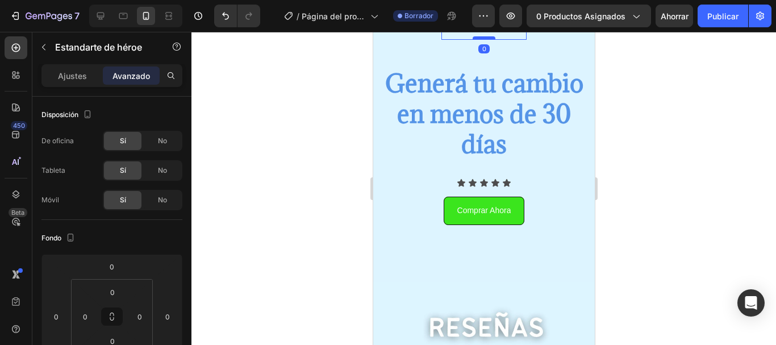
drag, startPoint x: 474, startPoint y: 244, endPoint x: 475, endPoint y: 207, distance: 36.4
click at [475, 40] on div at bounding box center [483, 37] width 23 height 3
type input "0"
click at [448, 40] on div at bounding box center [483, 14] width 85 height 52
click at [441, 40] on div at bounding box center [483, 14] width 85 height 52
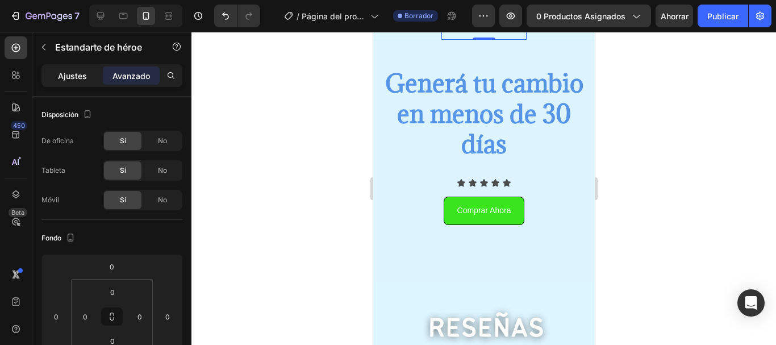
click at [81, 81] on p "Ajustes" at bounding box center [72, 76] width 29 height 12
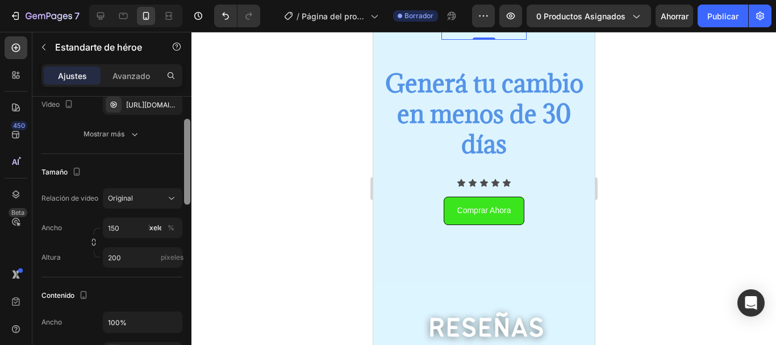
drag, startPoint x: 187, startPoint y: 158, endPoint x: 184, endPoint y: 212, distance: 54.6
click at [184, 205] on div at bounding box center [187, 162] width 6 height 86
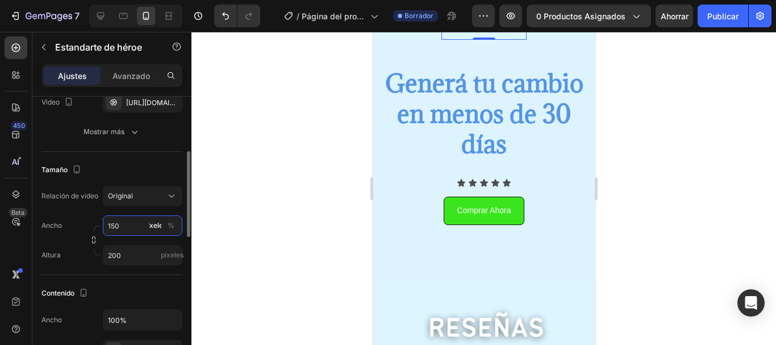
click at [130, 220] on input "150" at bounding box center [143, 225] width 80 height 20
type input "2"
type input "150"
click at [127, 256] on input "200" at bounding box center [143, 255] width 80 height 20
type input "300"
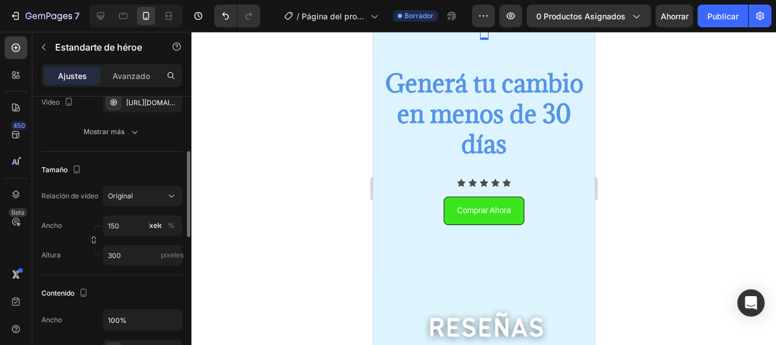
click at [99, 260] on div "Altura 300 píxeles" at bounding box center [111, 255] width 141 height 20
click at [123, 231] on input "15" at bounding box center [143, 225] width 80 height 20
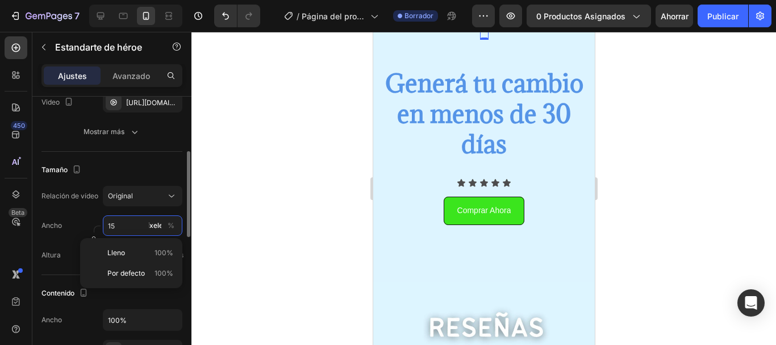
click at [129, 231] on input "15" at bounding box center [143, 225] width 80 height 20
click at [131, 226] on input "15" at bounding box center [143, 225] width 80 height 20
click at [112, 229] on input "15" at bounding box center [143, 225] width 80 height 20
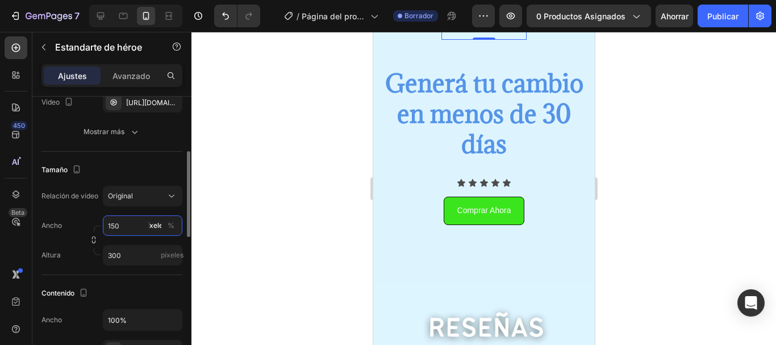
type input "150"
click at [72, 211] on div "Relación de vídeo Original Ancho 150 píxeles % Altura 300 píxeles" at bounding box center [111, 226] width 141 height 80
type input "400"
click at [73, 259] on div "Altura 400 píxeles" at bounding box center [111, 255] width 141 height 20
click at [443, 40] on div at bounding box center [483, 14] width 85 height 52
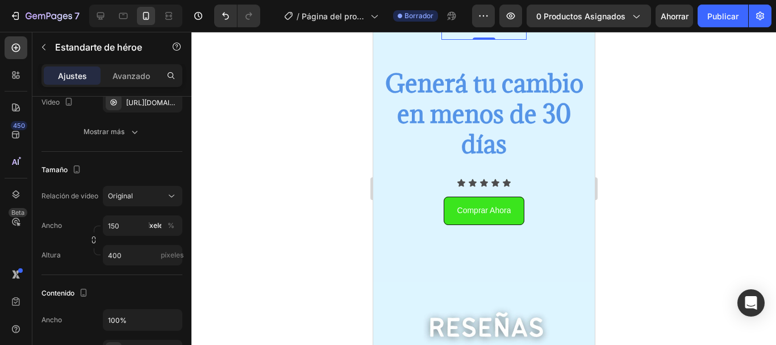
click at [518, 40] on div at bounding box center [483, 14] width 85 height 52
drag, startPoint x: 518, startPoint y: 202, endPoint x: 516, endPoint y: 218, distance: 16.5
click at [150, 195] on div "Original" at bounding box center [137, 196] width 58 height 10
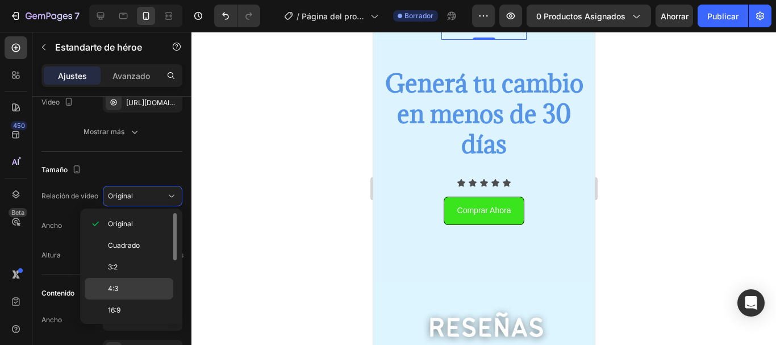
click at [119, 293] on p "4:3" at bounding box center [138, 288] width 60 height 10
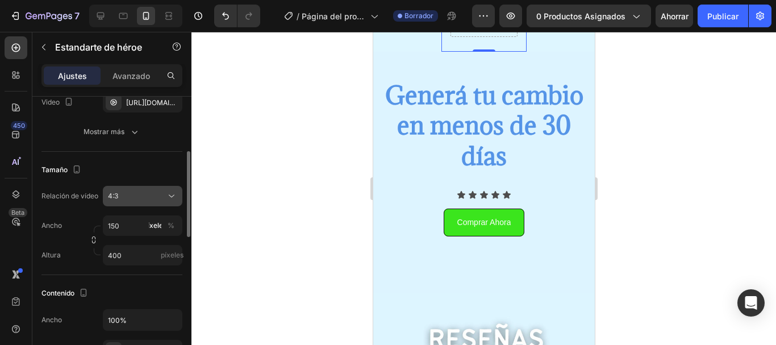
click at [134, 193] on div "4:3" at bounding box center [137, 196] width 58 height 10
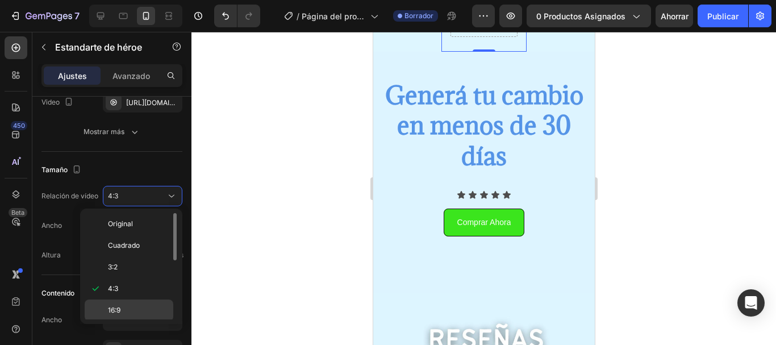
click at [120, 310] on font "16:9" at bounding box center [114, 310] width 12 height 9
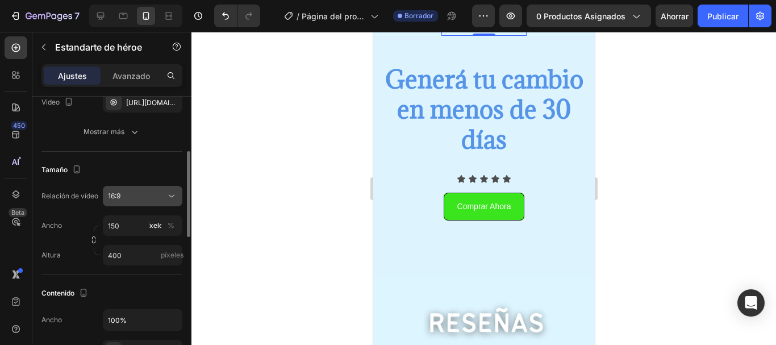
click at [130, 205] on button "16:9" at bounding box center [143, 196] width 80 height 20
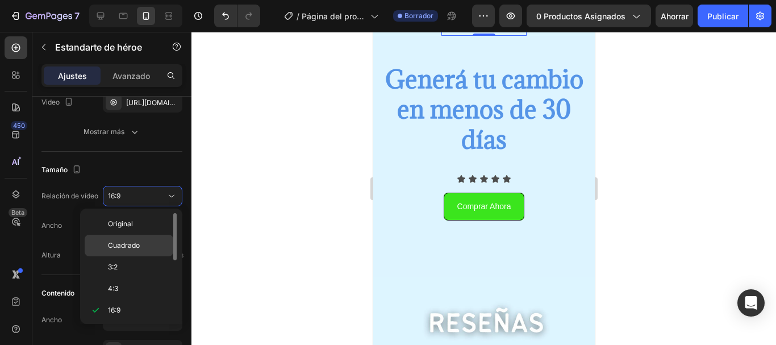
click at [135, 256] on div "Cuadrado" at bounding box center [129, 267] width 89 height 22
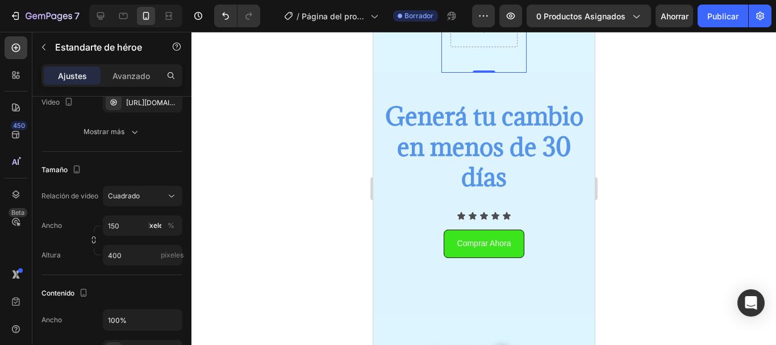
click at [324, 226] on div at bounding box center [483, 188] width 585 height 313
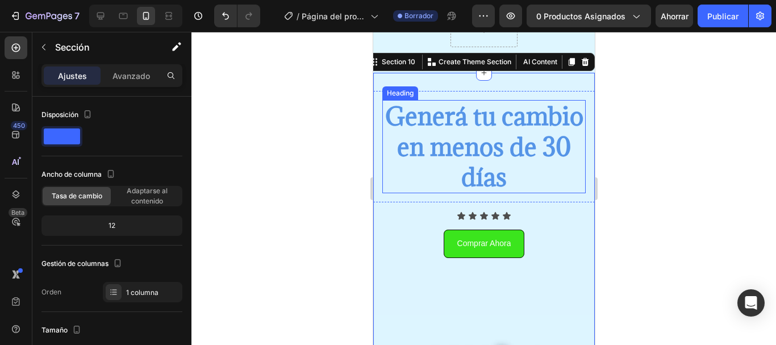
click at [275, 189] on div at bounding box center [483, 188] width 585 height 313
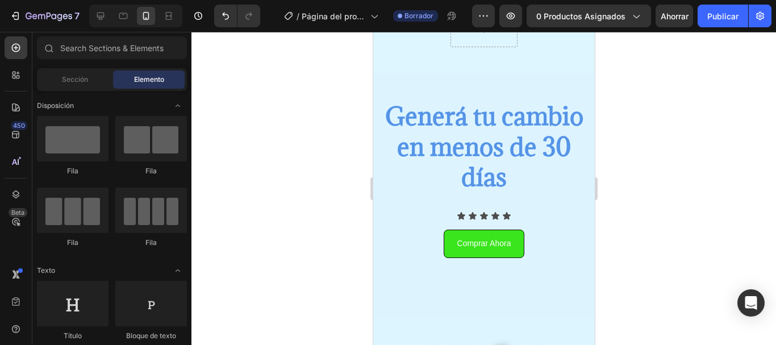
click at [770, 252] on div at bounding box center [483, 188] width 585 height 313
click at [464, 56] on div at bounding box center [483, 30] width 85 height 52
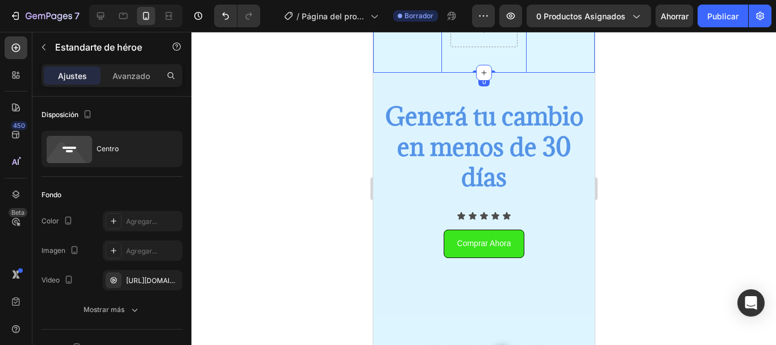
click at [420, 73] on div "Hero Banner 0" at bounding box center [484, 30] width 222 height 85
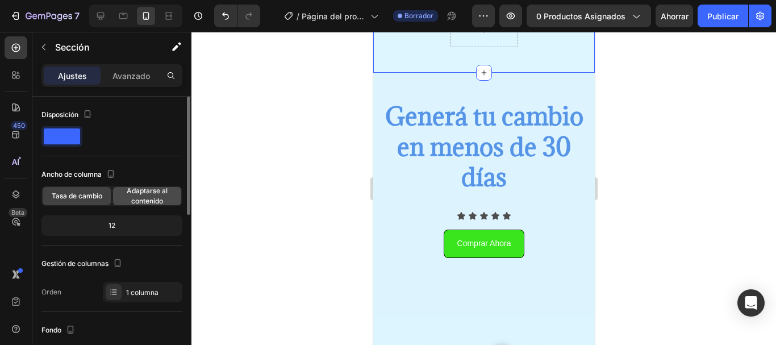
click at [150, 198] on font "Adaptarse al contenido" at bounding box center [147, 195] width 41 height 19
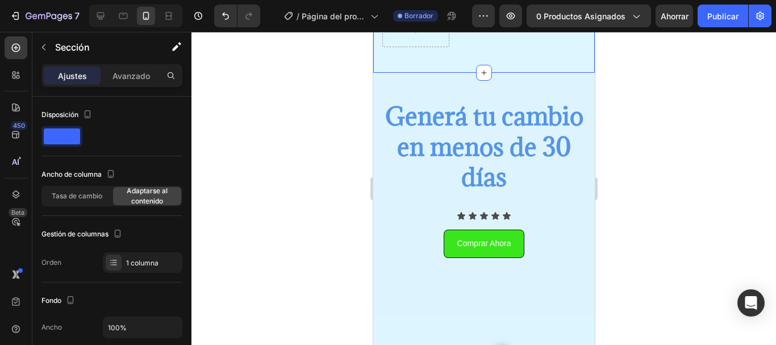
scroll to position [281, 0]
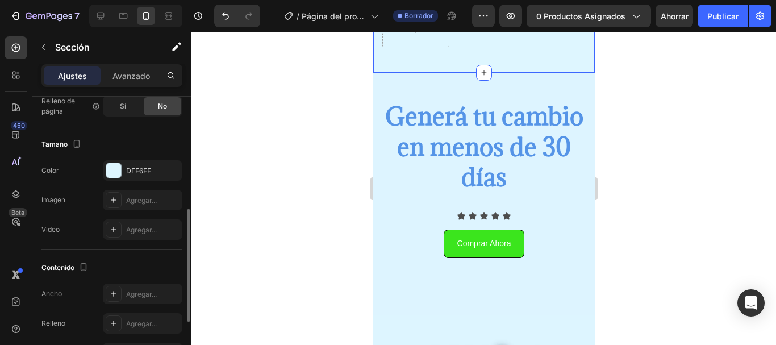
drag, startPoint x: 190, startPoint y: 191, endPoint x: 193, endPoint y: 232, distance: 40.4
click at [193, 0] on div "7 / Página del producto - 27 de agosto, 20:25:06 Borrador Avance 0 productos as…" at bounding box center [388, 0] width 776 height 0
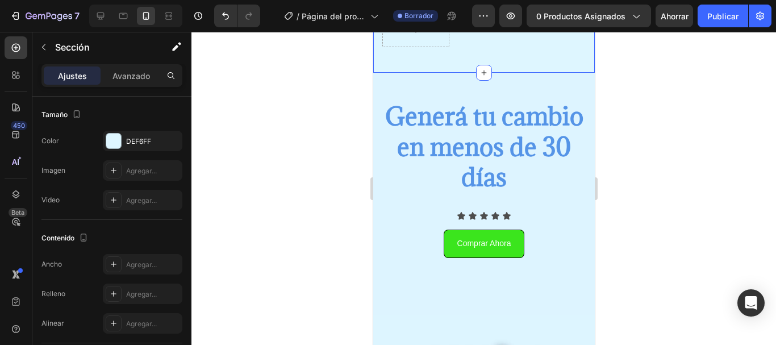
scroll to position [418, 0]
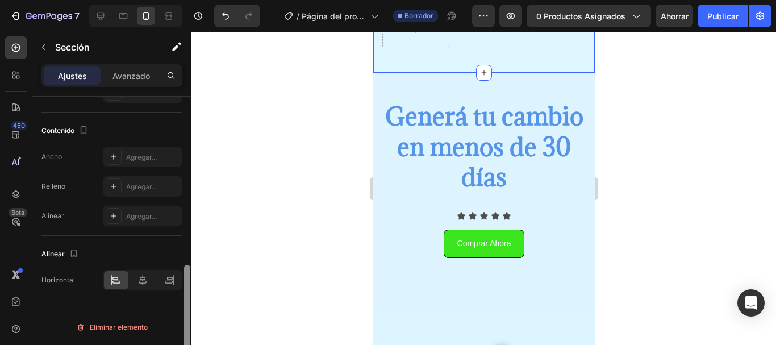
drag, startPoint x: 186, startPoint y: 239, endPoint x: 193, endPoint y: 315, distance: 76.5
click at [193, 0] on div "7 / Página del producto - 27 de agosto, 20:25:06 Borrador Avance 0 productos as…" at bounding box center [388, 0] width 776 height 0
click at [139, 276] on icon at bounding box center [142, 279] width 11 height 11
click at [226, 303] on div at bounding box center [483, 188] width 585 height 313
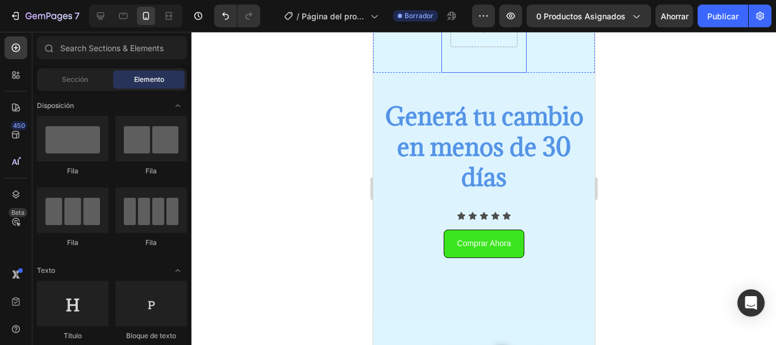
click at [459, 73] on video "Background Image" at bounding box center [483, 30] width 85 height 85
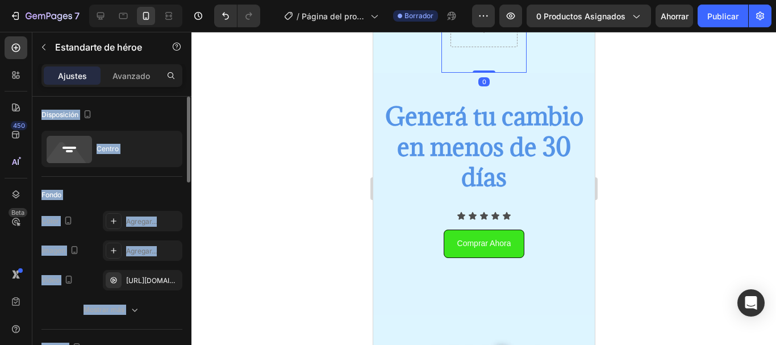
click at [186, 123] on div at bounding box center [187, 140] width 6 height 86
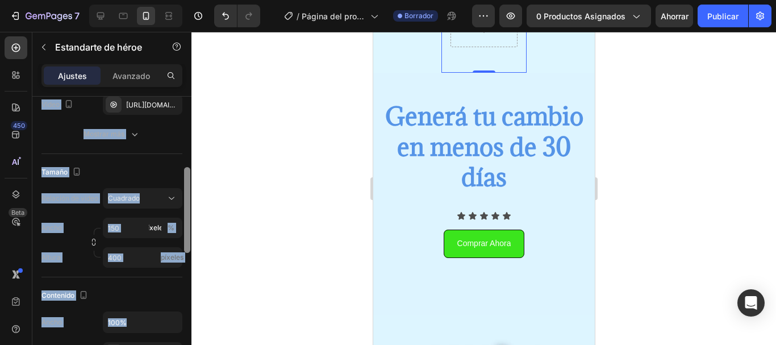
scroll to position [190, 0]
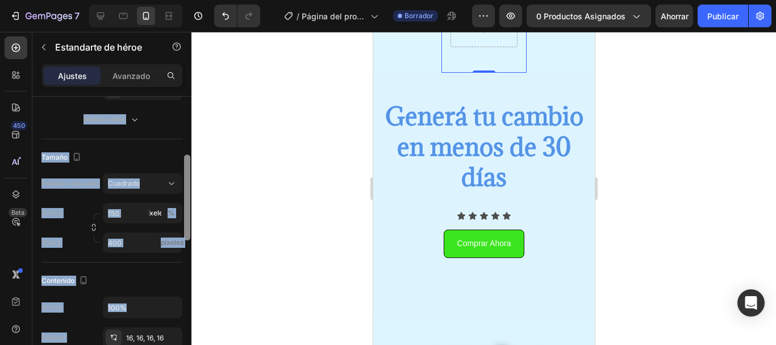
drag, startPoint x: 187, startPoint y: 155, endPoint x: 189, endPoint y: 213, distance: 58.5
click at [189, 213] on div at bounding box center [187, 198] width 6 height 86
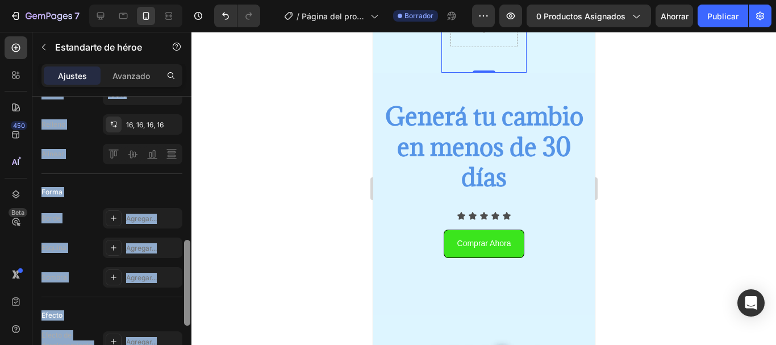
scroll to position [420, 0]
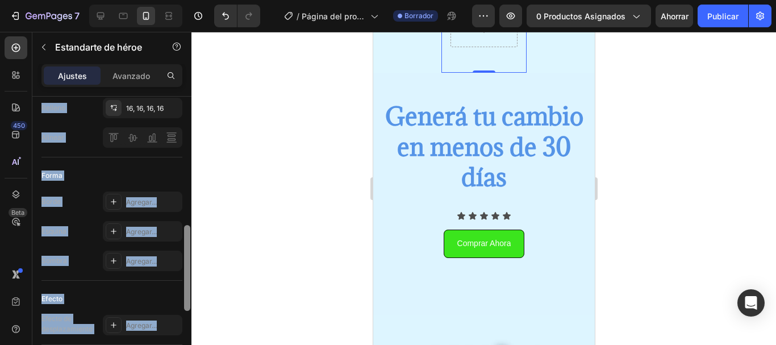
drag, startPoint x: 189, startPoint y: 213, endPoint x: 188, endPoint y: 283, distance: 70.4
click at [188, 283] on div at bounding box center [187, 268] width 6 height 86
click at [117, 205] on icon at bounding box center [113, 201] width 9 height 9
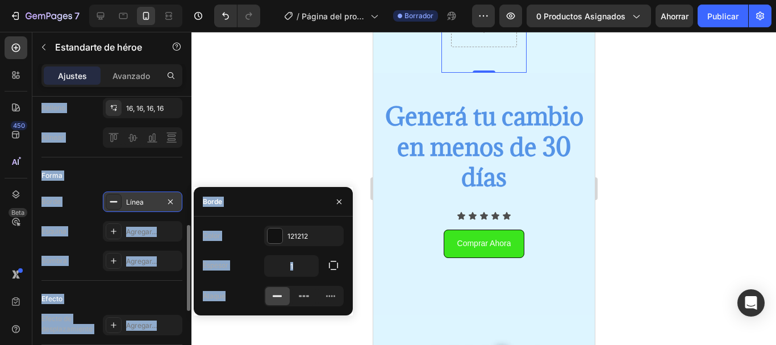
click at [117, 194] on div at bounding box center [114, 202] width 16 height 16
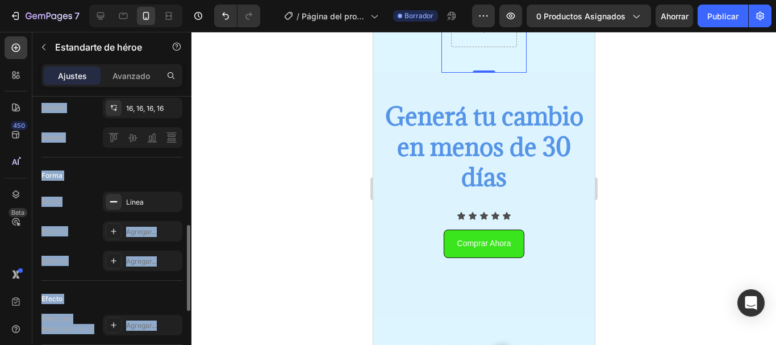
click at [137, 168] on div "Forma" at bounding box center [111, 175] width 141 height 18
click at [136, 198] on font "Línea" at bounding box center [135, 202] width 18 height 9
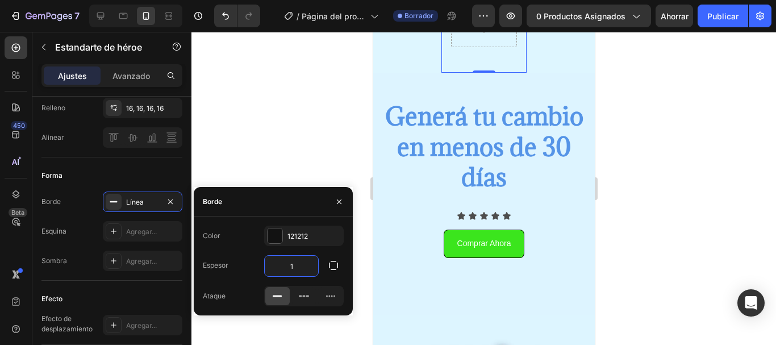
type input "0"
click at [285, 148] on div at bounding box center [483, 188] width 585 height 313
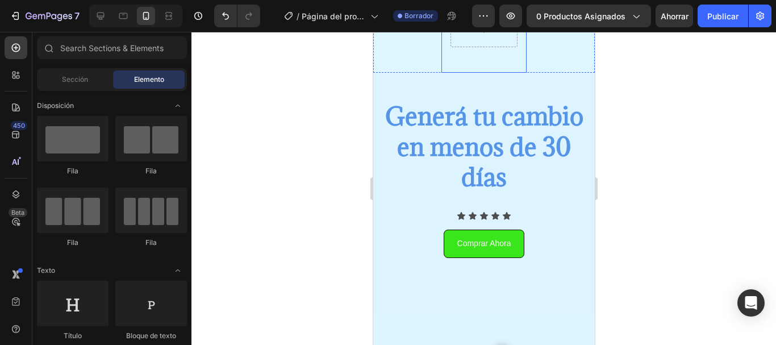
click at [450, 56] on div at bounding box center [483, 30] width 85 height 52
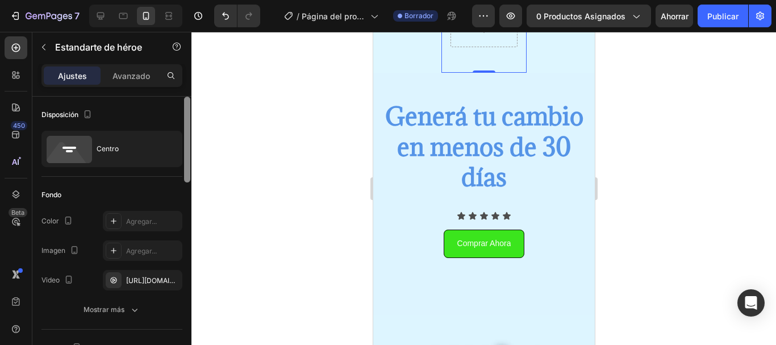
click at [187, 131] on div at bounding box center [187, 140] width 6 height 86
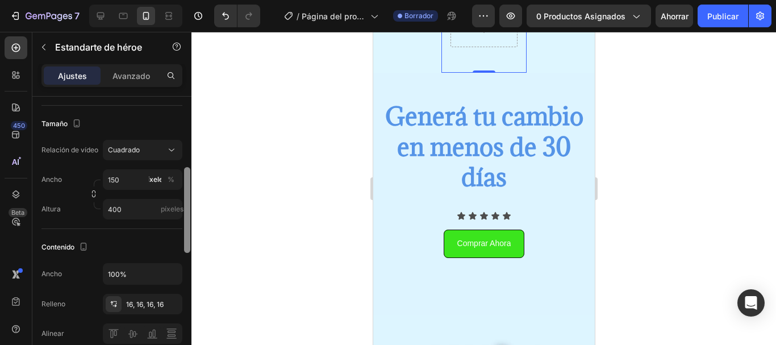
scroll to position [226, 0]
drag, startPoint x: 187, startPoint y: 131, endPoint x: 197, endPoint y: 201, distance: 70.1
click at [197, 0] on div "7 / Página del producto - 27 de agosto, 20:25:06 Borrador Avance 0 productos as…" at bounding box center [388, 0] width 776 height 0
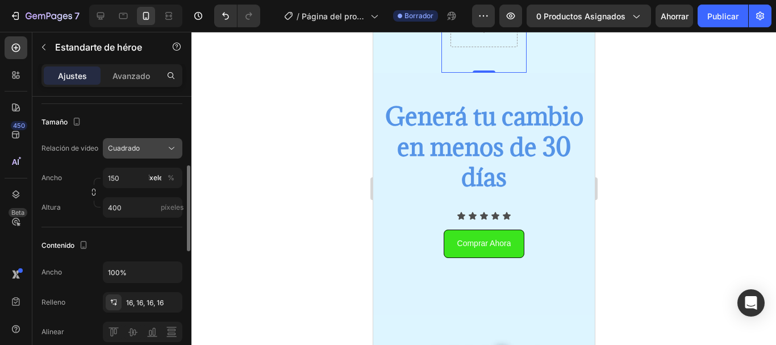
click at [152, 150] on div "Cuadrado" at bounding box center [137, 148] width 58 height 10
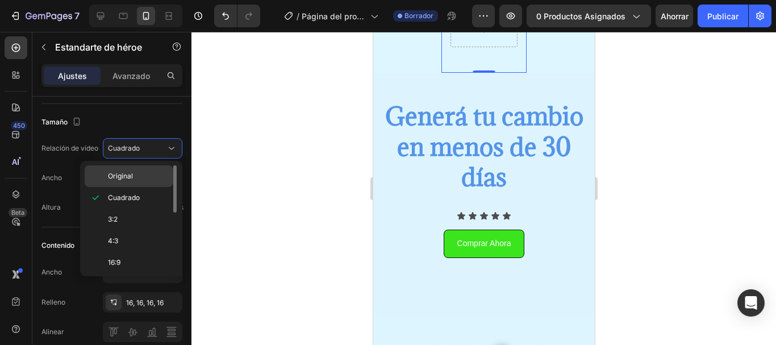
click at [136, 176] on p "Original" at bounding box center [138, 176] width 60 height 10
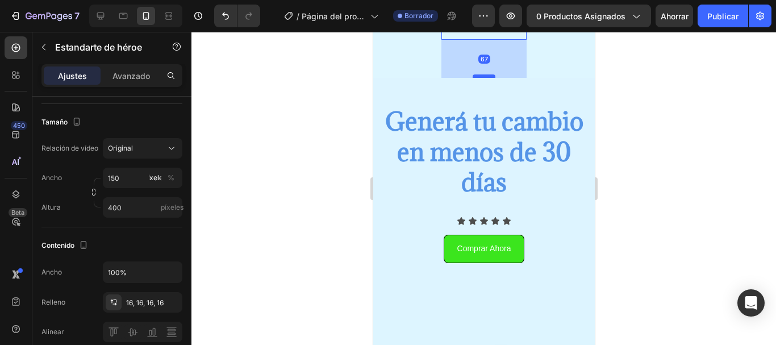
drag, startPoint x: 475, startPoint y: 207, endPoint x: 480, endPoint y: 245, distance: 38.4
click at [480, 78] on div at bounding box center [483, 75] width 23 height 3
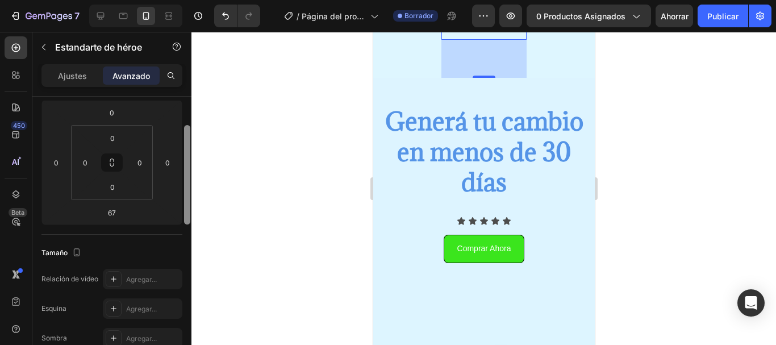
drag, startPoint x: 187, startPoint y: 180, endPoint x: 185, endPoint y: 147, distance: 33.0
click at [185, 147] on div at bounding box center [187, 174] width 6 height 99
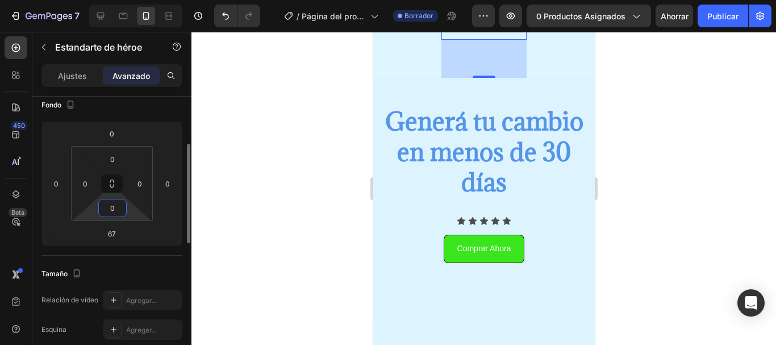
click at [120, 215] on input "0" at bounding box center [112, 207] width 23 height 17
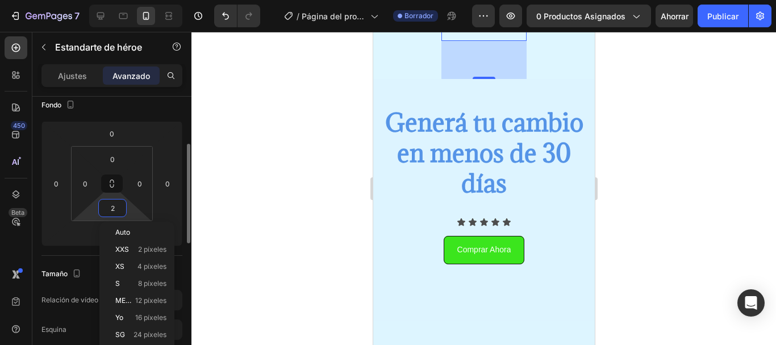
type input "20"
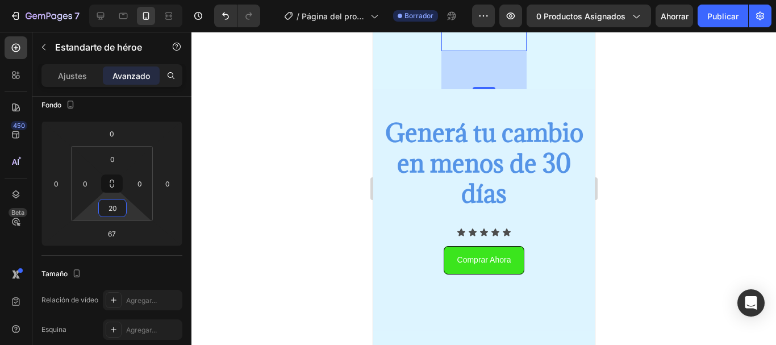
click at [194, 260] on div at bounding box center [483, 188] width 585 height 313
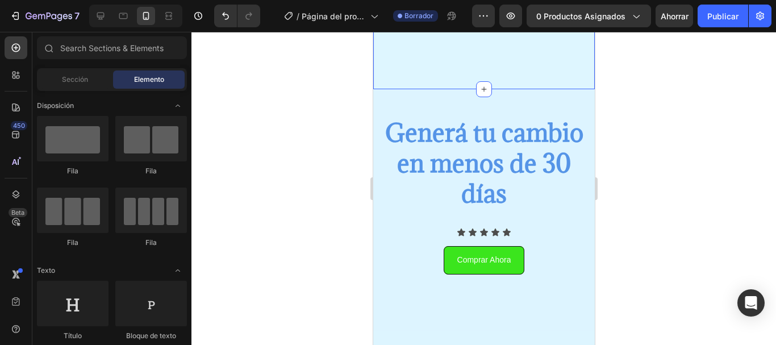
click at [477, 89] on div "Hero Banner" at bounding box center [483, 39] width 85 height 102
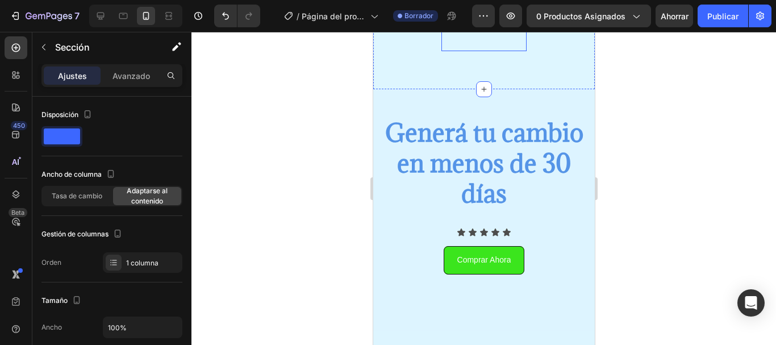
click at [453, 31] on div at bounding box center [483, 14] width 67 height 34
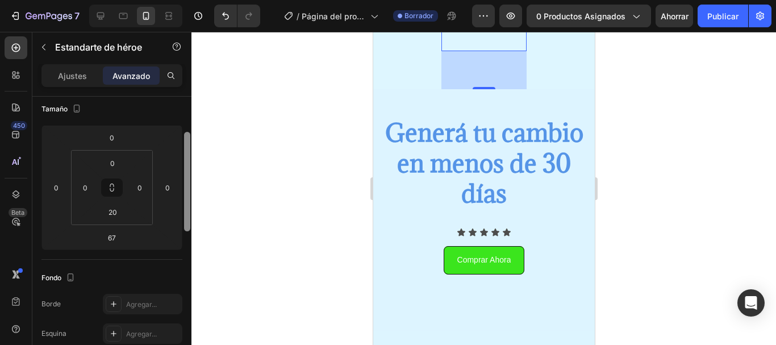
drag, startPoint x: 187, startPoint y: 174, endPoint x: 188, endPoint y: 222, distance: 47.7
click at [188, 222] on div at bounding box center [187, 181] width 6 height 99
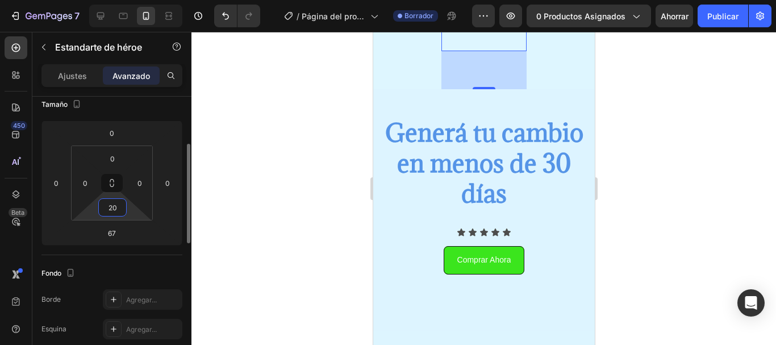
click at [119, 205] on input "20" at bounding box center [112, 207] width 23 height 17
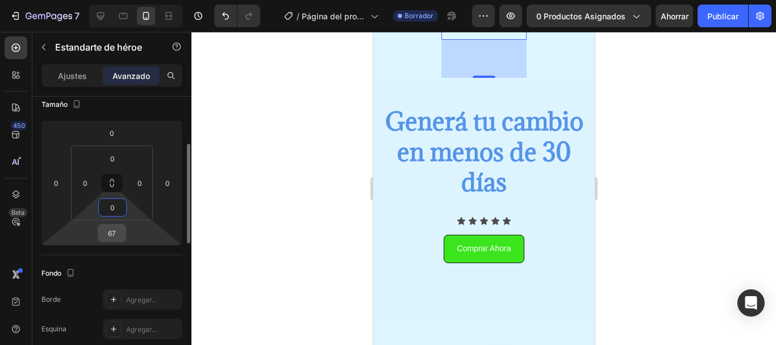
type input "0"
click at [115, 226] on input "67" at bounding box center [112, 232] width 23 height 17
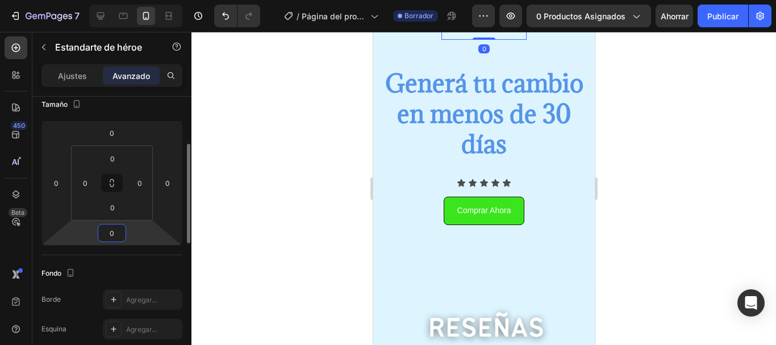
type input "0"
click at [166, 261] on div "Fondo Borde Agregar... Esquina Agregar... Sombra Agregar..." at bounding box center [111, 316] width 141 height 123
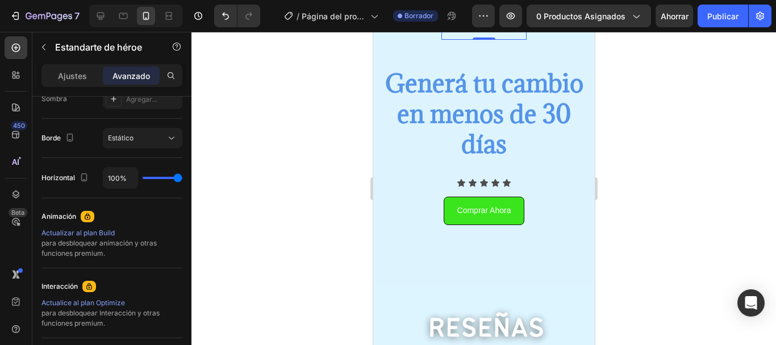
drag, startPoint x: 189, startPoint y: 235, endPoint x: 179, endPoint y: 227, distance: 12.5
click at [179, 227] on div "Mostrar en De oficina Sí No Tableta Sí No Móvil Sí No Tamaño 0 0 0 0 0 0 0 0 Fo…" at bounding box center [111, 237] width 159 height 281
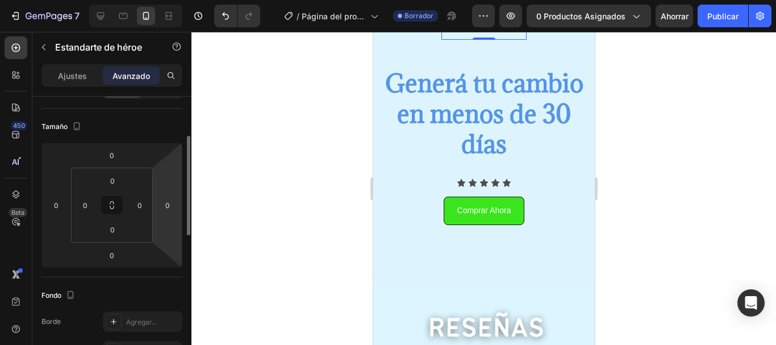
click at [66, 85] on div "Ajustes Avanzado" at bounding box center [111, 75] width 141 height 23
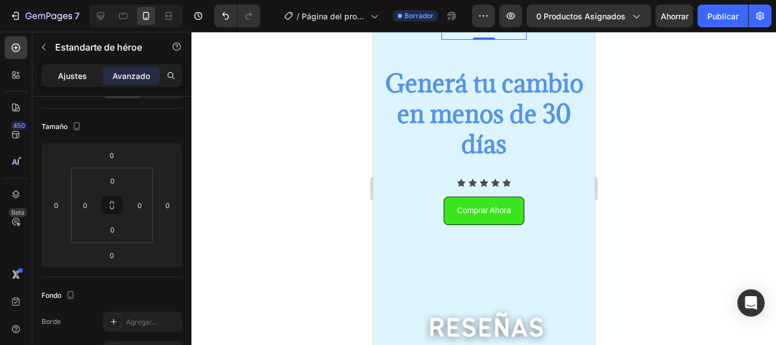
click at [67, 72] on font "Ajustes" at bounding box center [72, 76] width 29 height 10
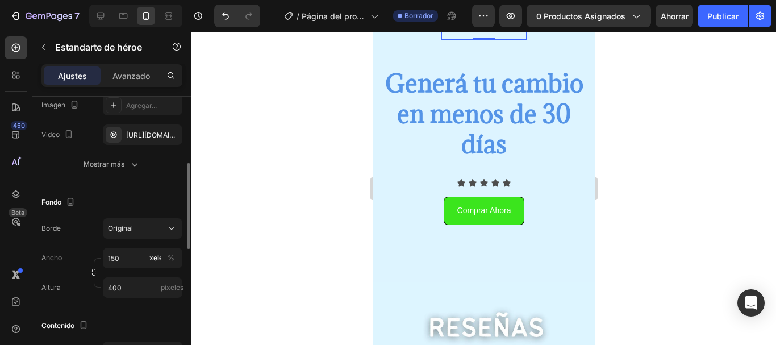
scroll to position [162, 0]
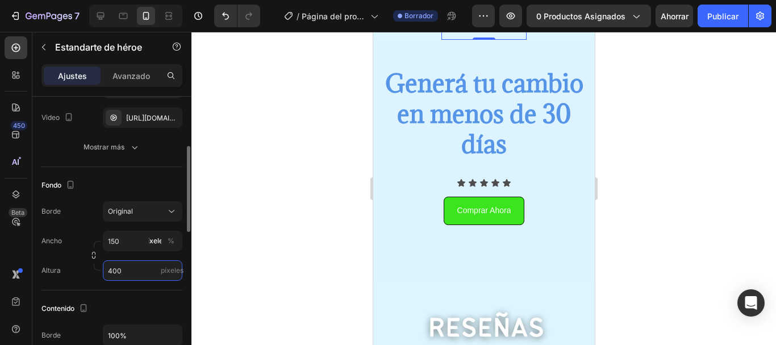
click at [143, 270] on input "400" at bounding box center [143, 270] width 80 height 20
type input "600"
click at [145, 240] on input "150" at bounding box center [143, 241] width 80 height 20
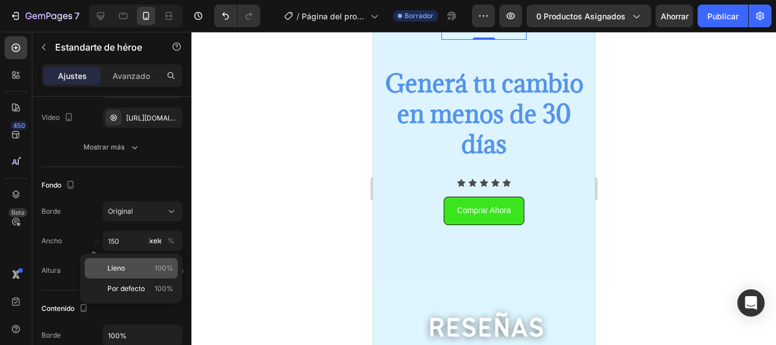
click at [147, 277] on div "Lleno 100%" at bounding box center [131, 268] width 93 height 20
type input "100"
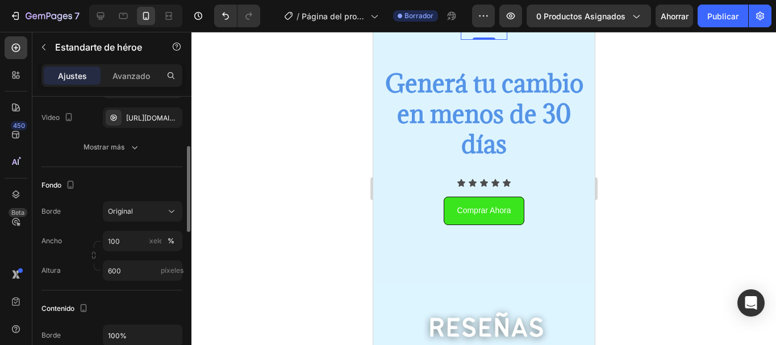
click at [137, 282] on div "Fondo Borde Original Ancho 100 píxeles % Altura 600 píxeles" at bounding box center [111, 228] width 141 height 123
click at [137, 278] on input "600" at bounding box center [143, 270] width 80 height 20
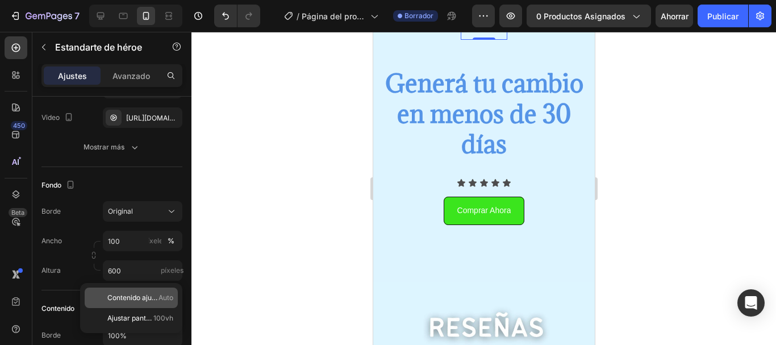
click at [140, 298] on font "Contenido ajustado" at bounding box center [138, 297] width 62 height 9
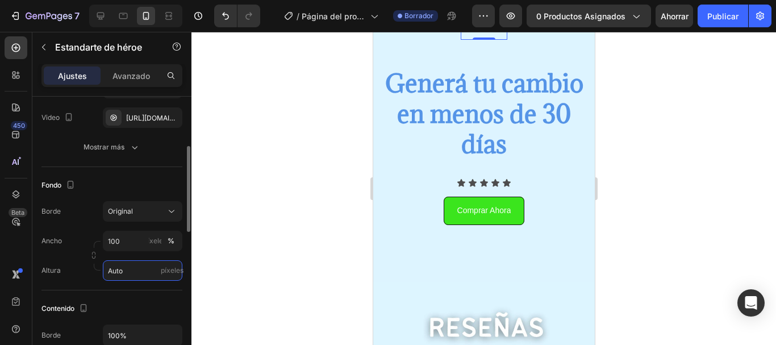
click at [141, 275] on input "Auto" at bounding box center [143, 270] width 80 height 20
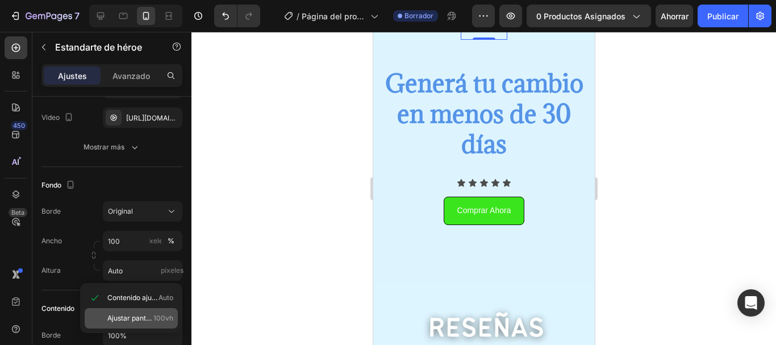
click at [139, 319] on font "Ajustar pantalla" at bounding box center [132, 318] width 50 height 9
type input "100 vh"
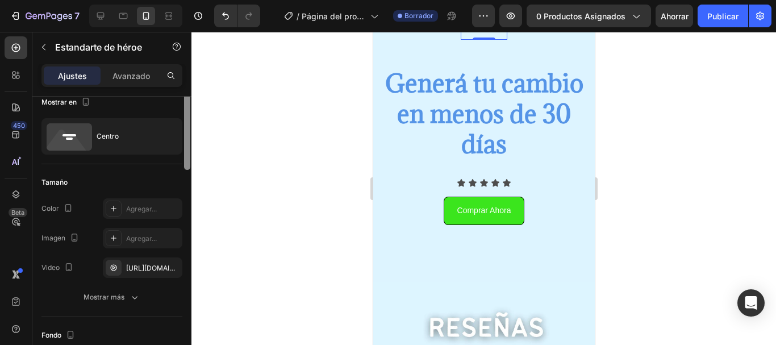
scroll to position [0, 0]
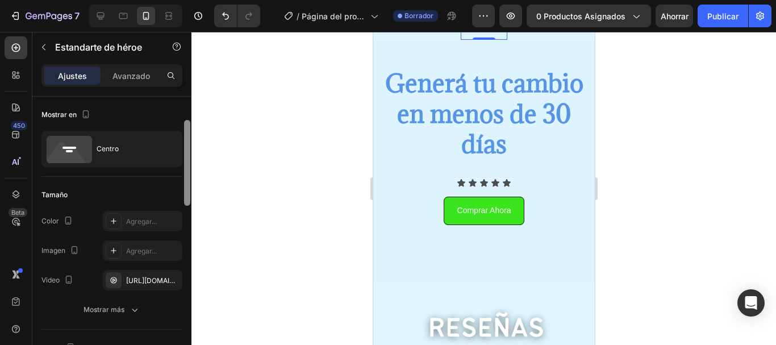
drag, startPoint x: 188, startPoint y: 193, endPoint x: 184, endPoint y: 148, distance: 44.5
click at [184, 148] on div at bounding box center [187, 163] width 6 height 86
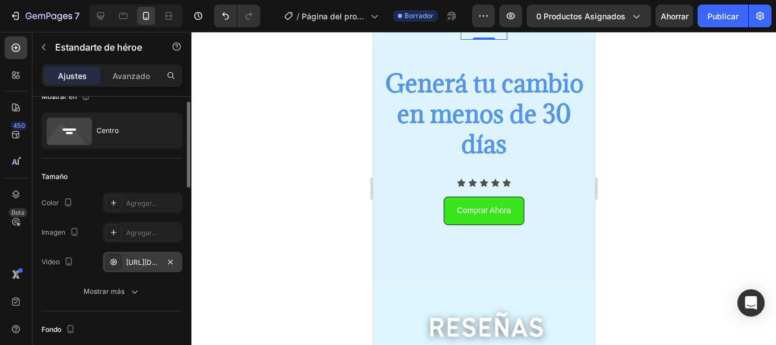
click at [139, 265] on font "https://cdn.shopify.com/videos/c/o/v/367f34ac6db14789993c56ac2e7232da.mp4" at bounding box center [162, 262] width 73 height 9
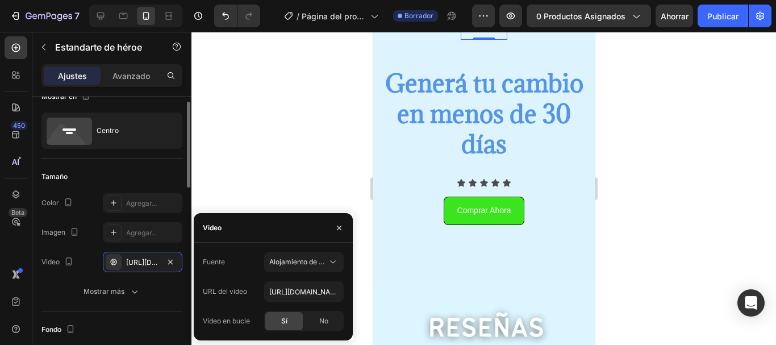
click at [95, 173] on div "Tamaño" at bounding box center [111, 177] width 141 height 18
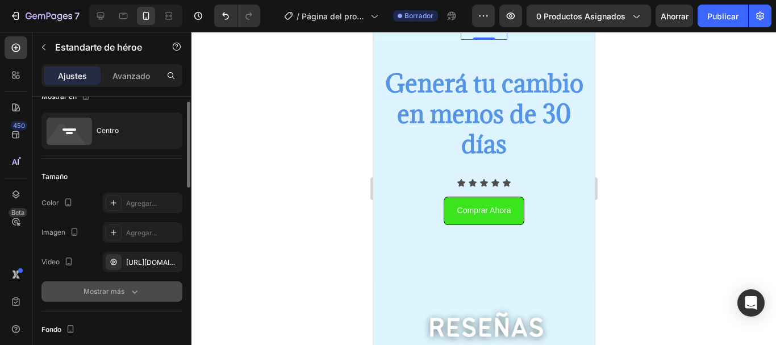
click at [101, 298] on button "Mostrar más" at bounding box center [111, 291] width 141 height 20
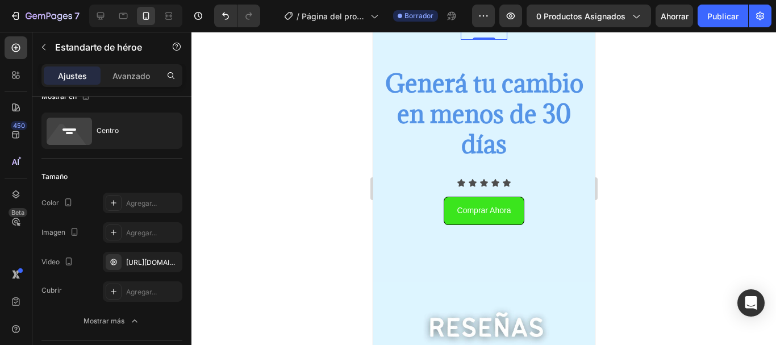
click at [461, 40] on div at bounding box center [483, 14] width 47 height 52
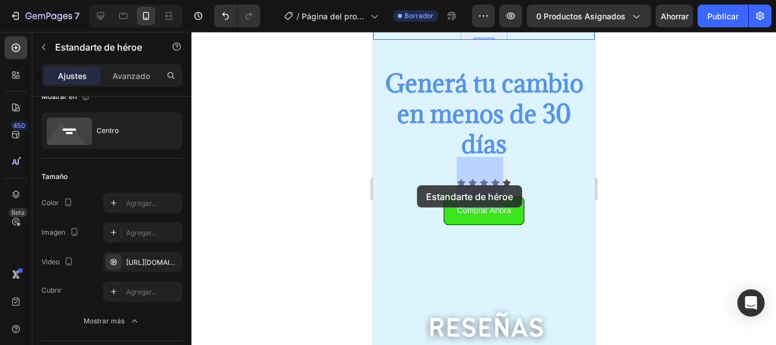
drag, startPoint x: 457, startPoint y: 166, endPoint x: 416, endPoint y: 185, distance: 44.8
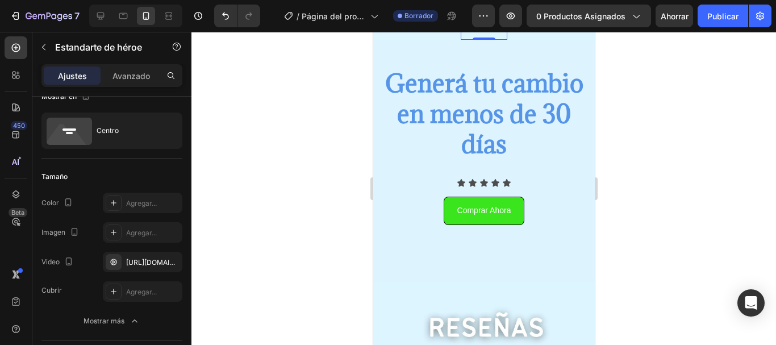
click at [497, 40] on div at bounding box center [483, 14] width 47 height 52
click at [326, 219] on div at bounding box center [483, 188] width 585 height 313
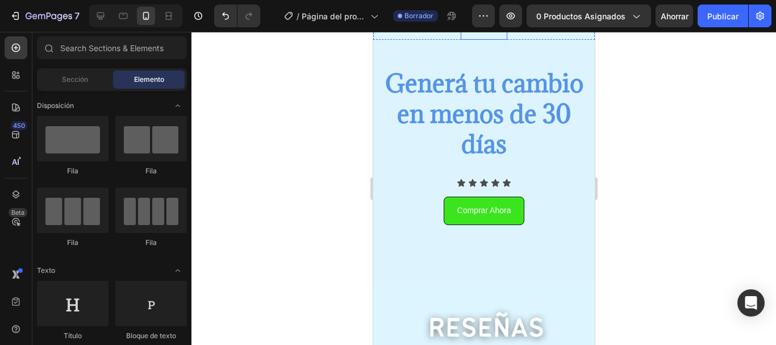
click at [494, 40] on div at bounding box center [483, 14] width 47 height 52
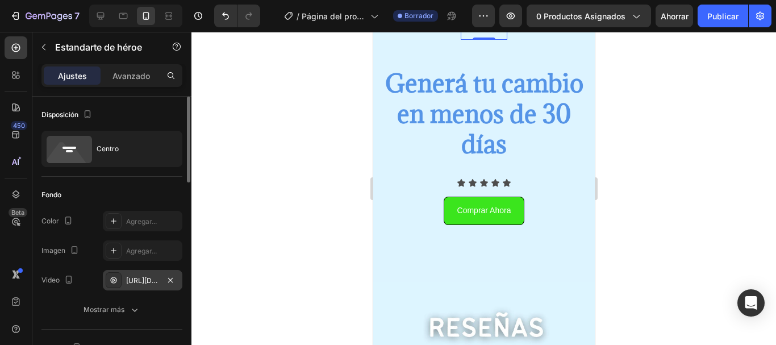
click at [145, 285] on div "https://cdn.shopify.com/videos/c/o/v/367f34ac6db14789993c56ac2e7232da.mp4" at bounding box center [142, 281] width 33 height 10
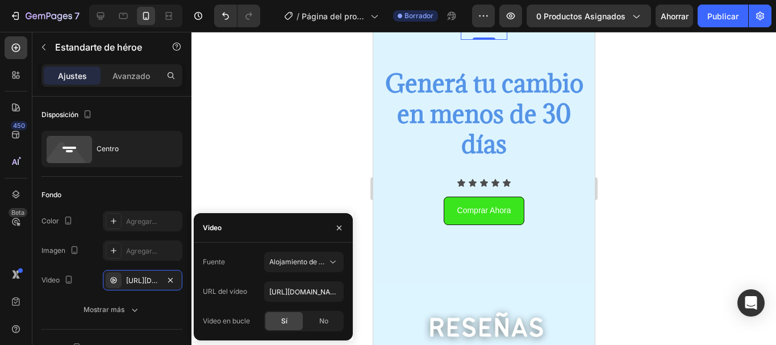
click at [289, 321] on div "Sí" at bounding box center [283, 321] width 37 height 18
click at [310, 319] on div "No" at bounding box center [323, 321] width 37 height 18
click at [282, 323] on font "Sí" at bounding box center [284, 320] width 6 height 9
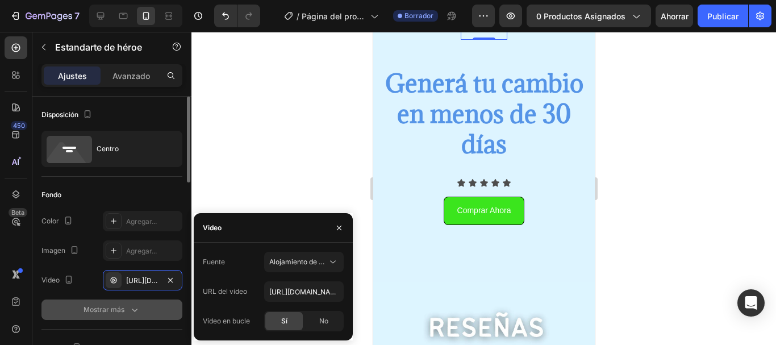
click at [137, 312] on icon "button" at bounding box center [134, 309] width 11 height 11
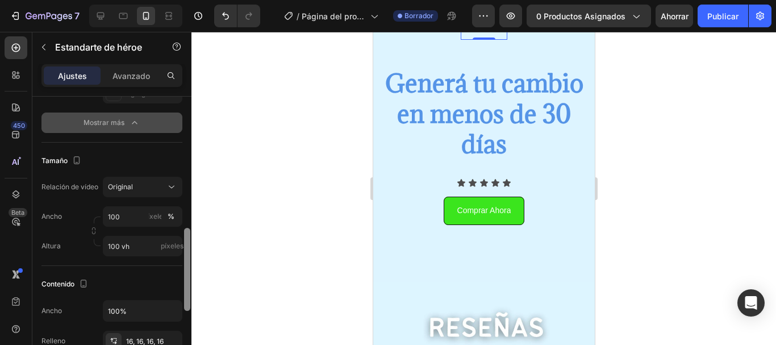
scroll to position [290, 0]
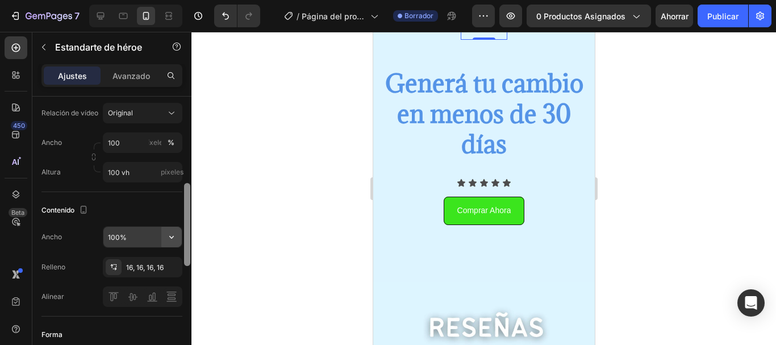
drag, startPoint x: 186, startPoint y: 156, endPoint x: 180, endPoint y: 245, distance: 89.4
click at [180, 245] on div "Disposición Centro Fondo Los cambios podrían quedar ocultos por el vídeo. Color…" at bounding box center [111, 237] width 159 height 281
click at [132, 144] on input "100" at bounding box center [143, 142] width 80 height 20
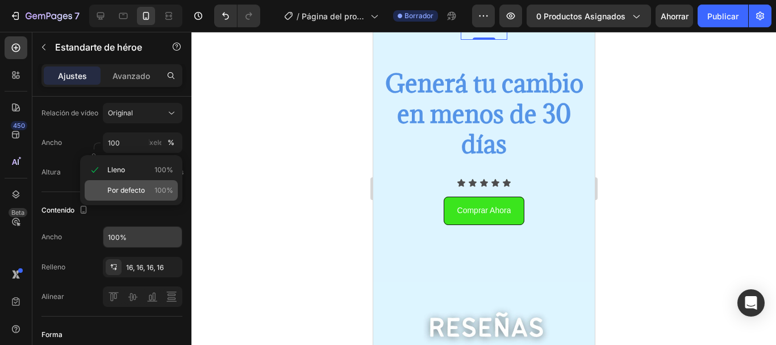
click at [143, 181] on div "Por defecto 100%" at bounding box center [131, 190] width 93 height 20
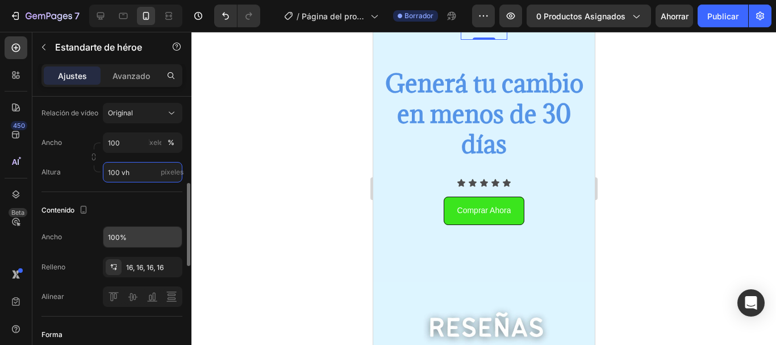
click at [147, 170] on input "100 vh" at bounding box center [143, 172] width 80 height 20
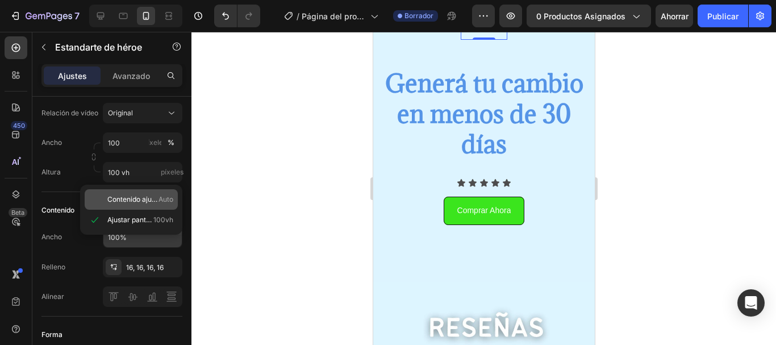
click at [143, 191] on div "Contenido ajustado Auto" at bounding box center [131, 199] width 93 height 20
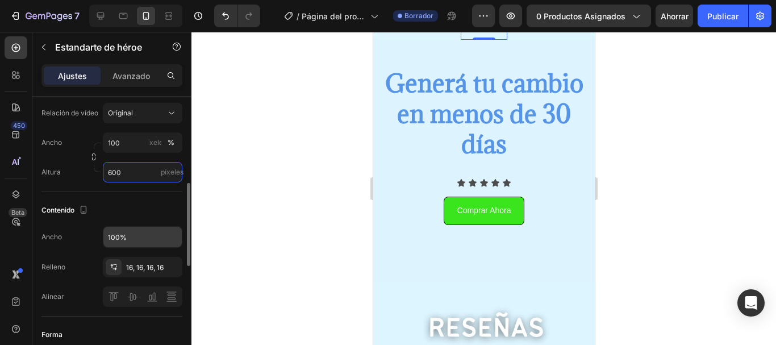
type input "600"
click at [90, 178] on div "Altura 600 píxeles" at bounding box center [111, 172] width 141 height 20
click at [464, 40] on div at bounding box center [483, 14] width 47 height 52
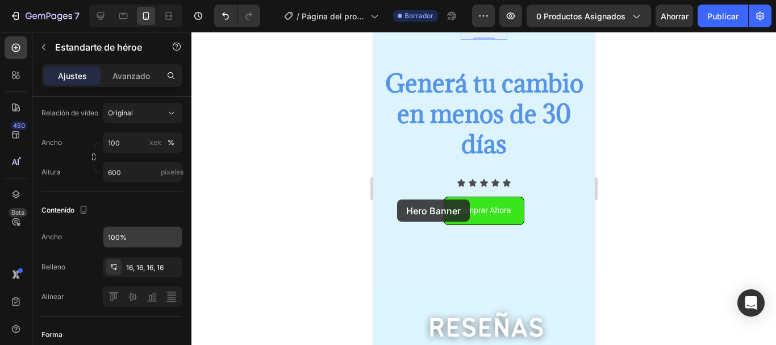
drag, startPoint x: 464, startPoint y: 201, endPoint x: 488, endPoint y: 155, distance: 52.1
click at [623, 274] on div at bounding box center [483, 188] width 585 height 313
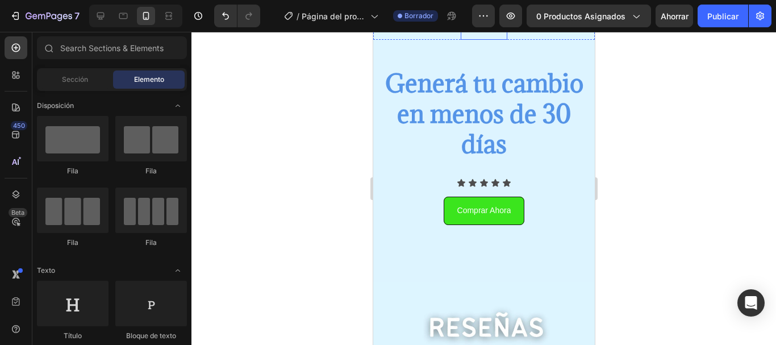
click at [462, 40] on div at bounding box center [483, 14] width 47 height 52
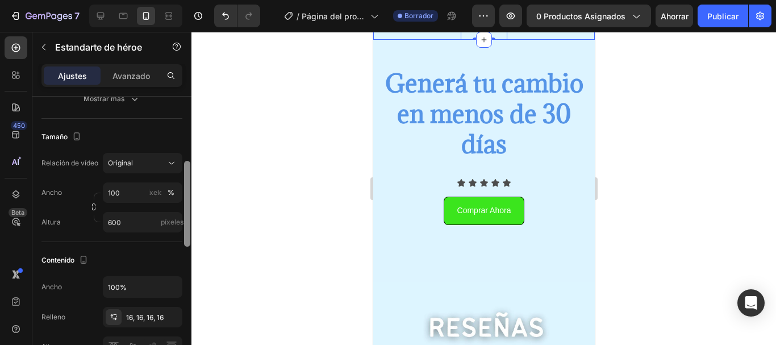
drag, startPoint x: 185, startPoint y: 129, endPoint x: 185, endPoint y: 193, distance: 64.2
click at [185, 193] on div at bounding box center [187, 204] width 6 height 86
click at [148, 163] on div "Original" at bounding box center [137, 165] width 58 height 10
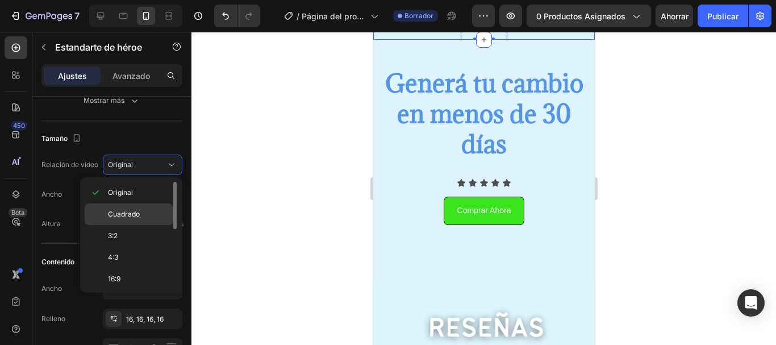
click at [127, 225] on div "Cuadrado" at bounding box center [129, 236] width 89 height 22
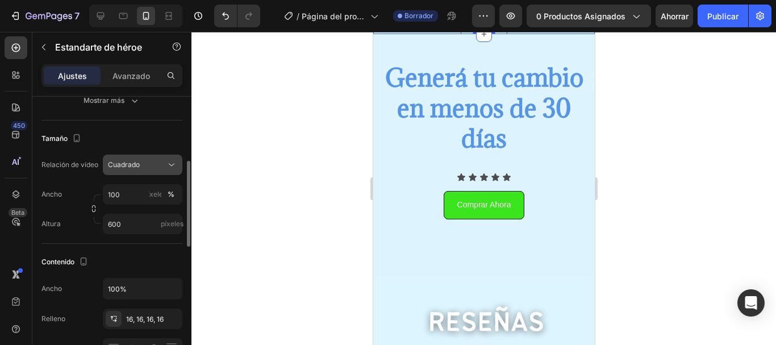
click at [143, 162] on div "Cuadrado" at bounding box center [137, 165] width 58 height 10
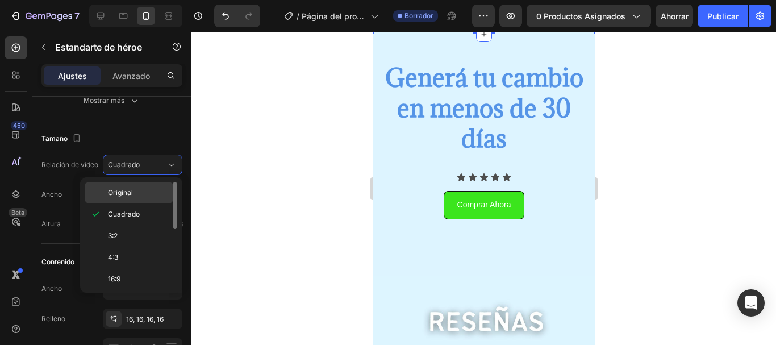
click at [132, 186] on div "Original" at bounding box center [129, 193] width 89 height 22
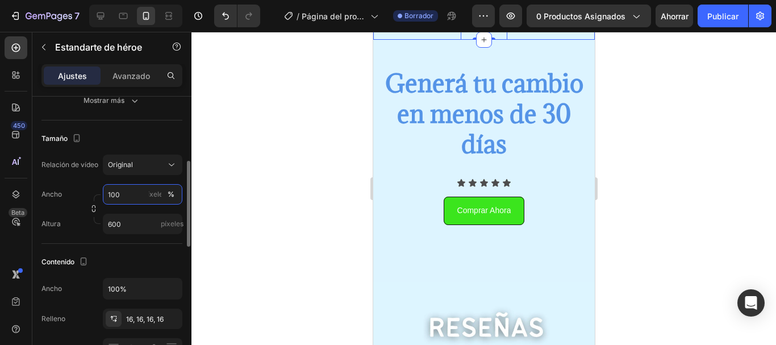
click at [137, 195] on input "100" at bounding box center [143, 194] width 80 height 20
type input "6000000"
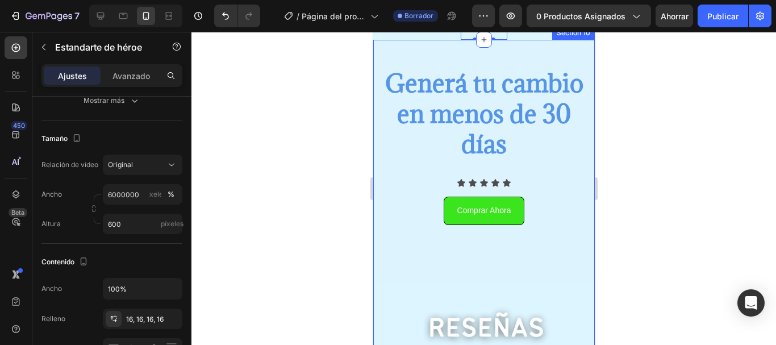
click at [444, 40] on div "Hero Banner 0 Section 9" at bounding box center [484, 14] width 222 height 52
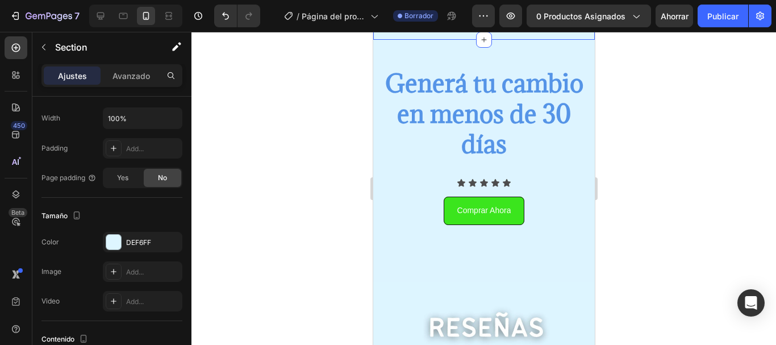
scroll to position [0, 0]
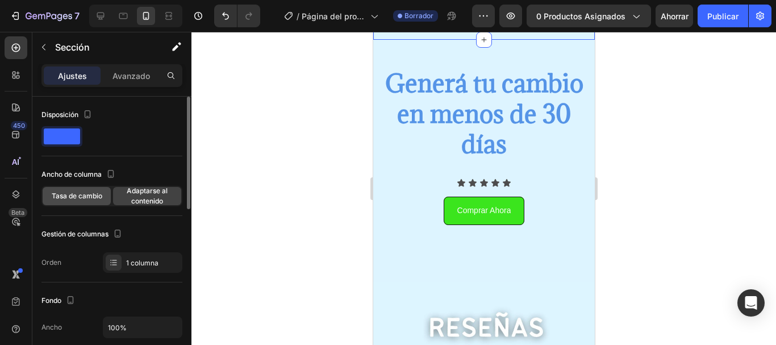
click at [78, 190] on div "Tasa de cambio" at bounding box center [77, 196] width 68 height 18
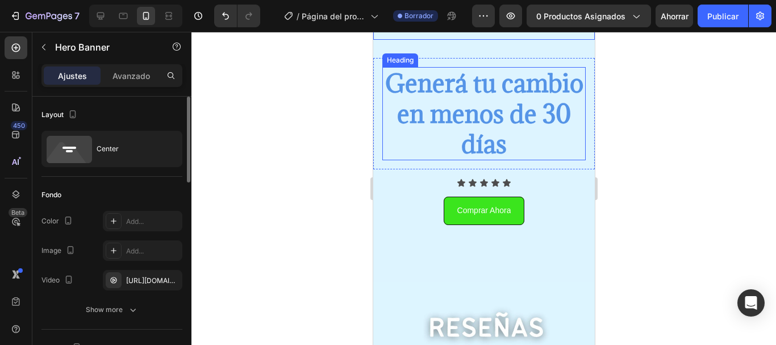
drag, startPoint x: 458, startPoint y: 204, endPoint x: 457, endPoint y: 248, distance: 43.8
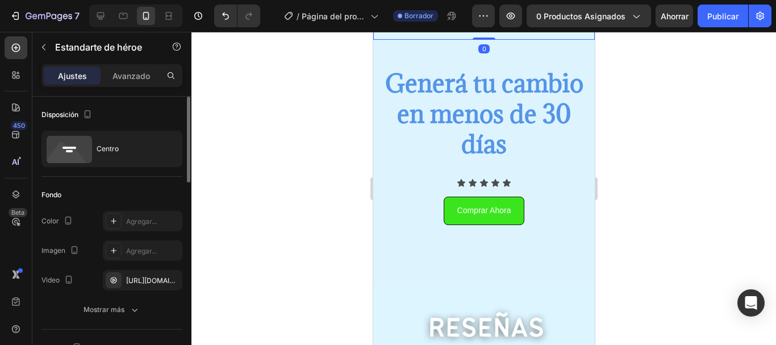
click at [461, 40] on div "Drop element here" at bounding box center [484, 14] width 222 height 52
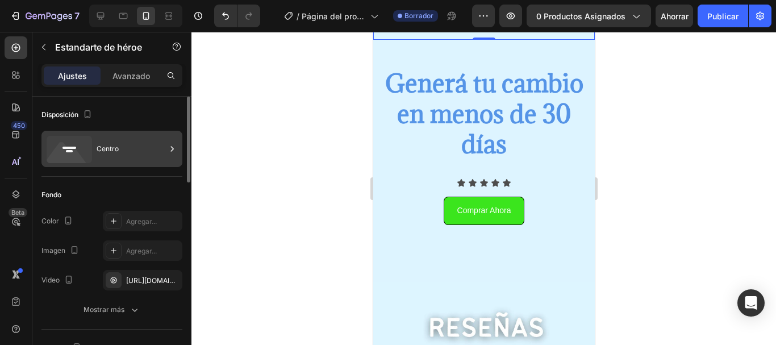
click at [92, 145] on div "Centro" at bounding box center [111, 149] width 141 height 36
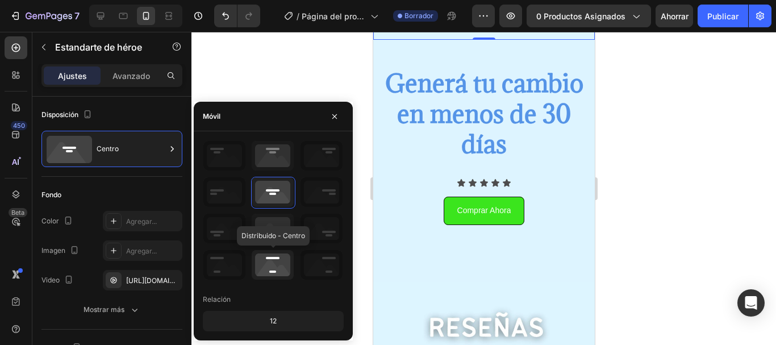
click at [283, 268] on icon at bounding box center [273, 265] width 42 height 30
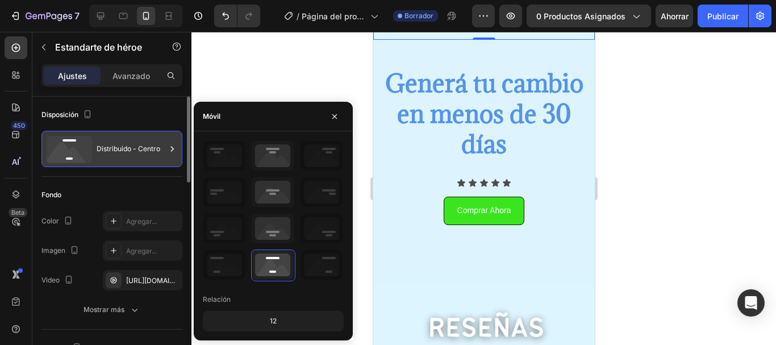
click at [167, 136] on div at bounding box center [171, 149] width 11 height 36
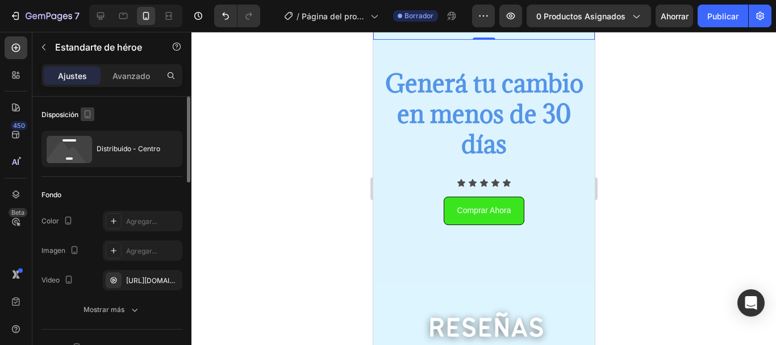
click at [91, 109] on icon "button" at bounding box center [87, 114] width 11 height 11
click at [95, 152] on icon "button" at bounding box center [89, 152] width 11 height 11
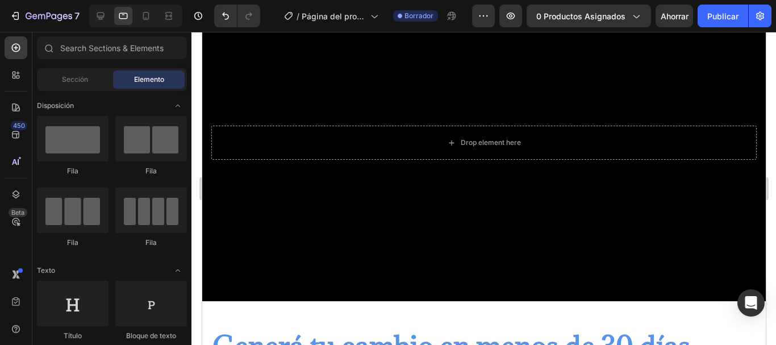
scroll to position [2084, 0]
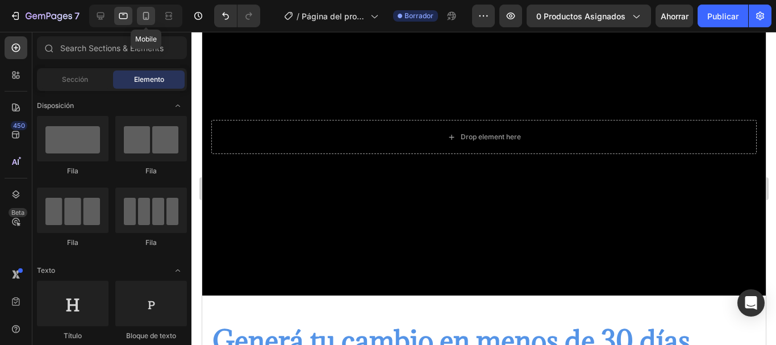
click at [144, 19] on icon at bounding box center [146, 16] width 6 height 8
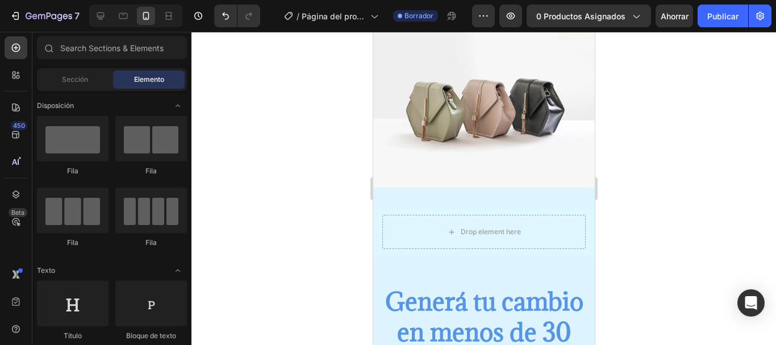
scroll to position [1608, 0]
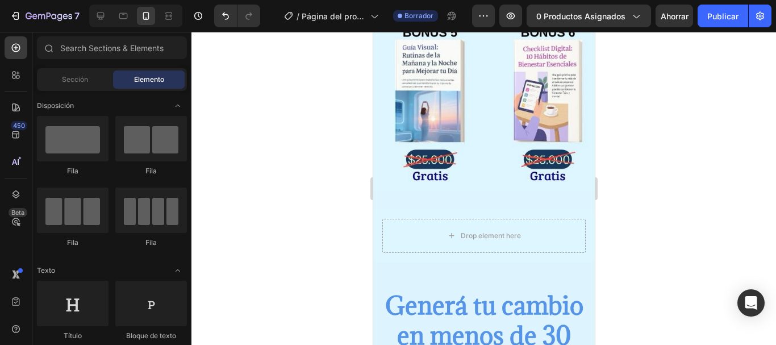
click at [624, 257] on div at bounding box center [483, 188] width 585 height 313
click at [391, 247] on div "Drop element here" at bounding box center [484, 236] width 222 height 52
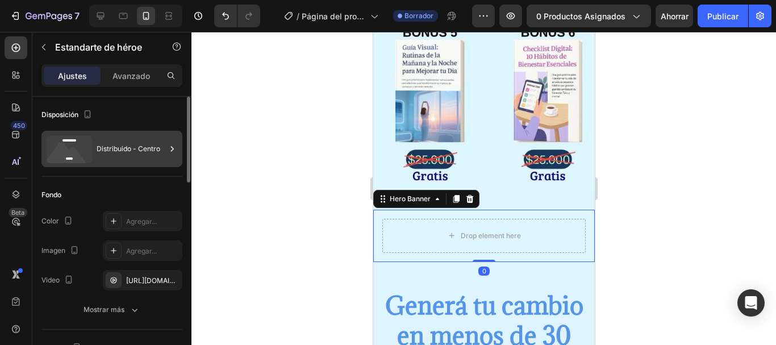
click at [127, 137] on div "Distribuido - Centro" at bounding box center [131, 149] width 69 height 26
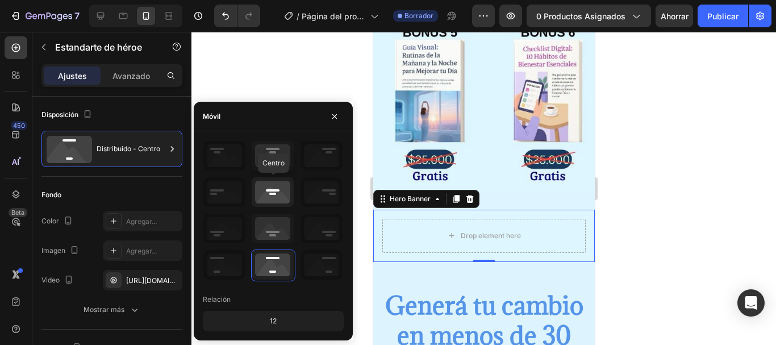
click at [276, 185] on icon at bounding box center [273, 192] width 42 height 30
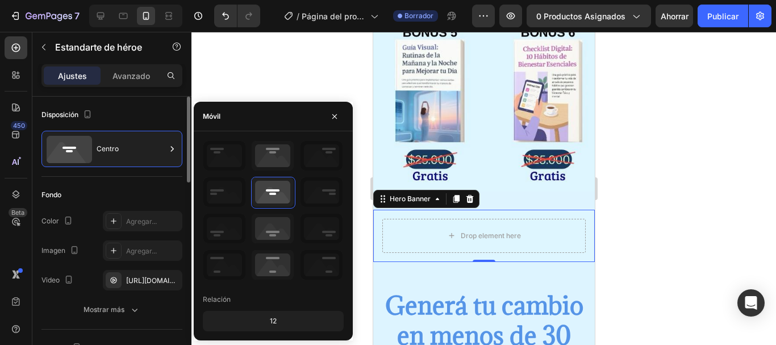
click at [168, 110] on div "Disposición" at bounding box center [111, 115] width 141 height 18
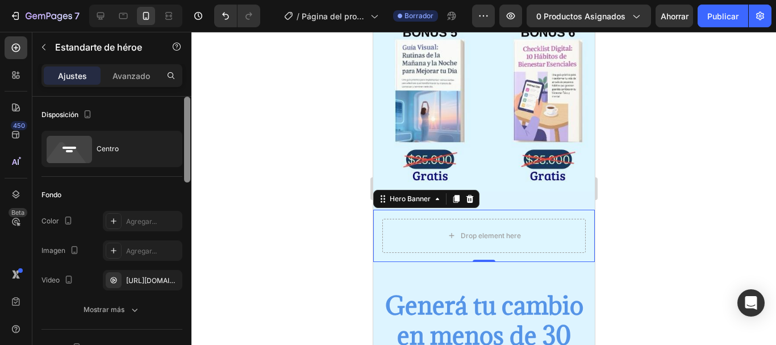
scroll to position [281, 0]
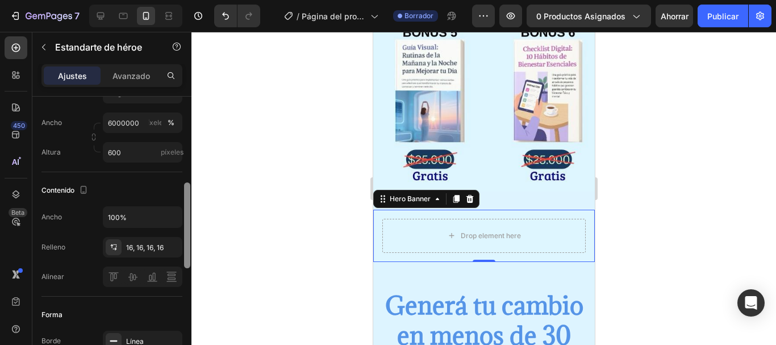
drag, startPoint x: 183, startPoint y: 135, endPoint x: 183, endPoint y: 168, distance: 32.9
click at [183, 168] on div at bounding box center [187, 237] width 9 height 281
click at [174, 216] on icon "button" at bounding box center [171, 216] width 11 height 11
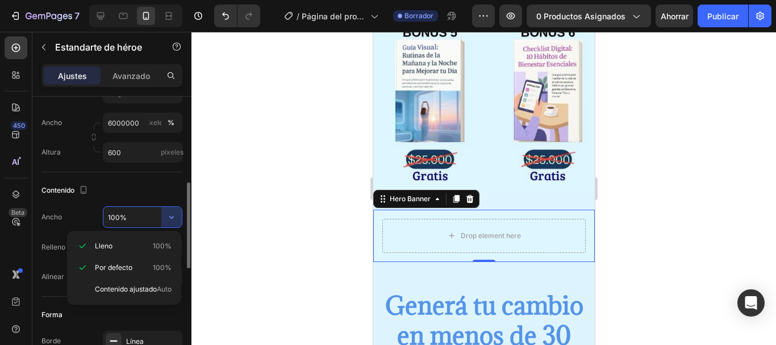
click at [135, 214] on input "100%" at bounding box center [142, 217] width 78 height 20
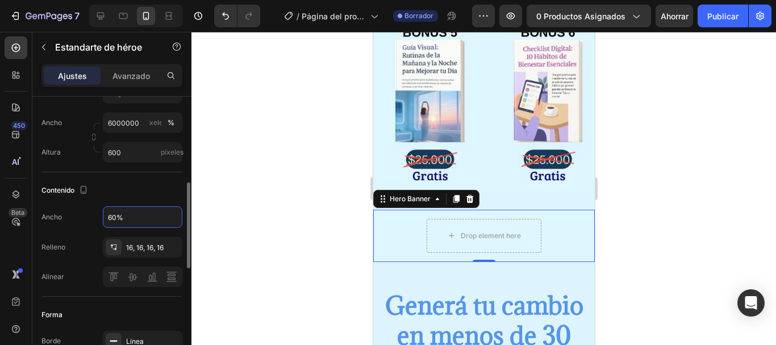
type input "60%"
click at [157, 196] on div "Contenido" at bounding box center [111, 190] width 141 height 18
click at [417, 237] on div "Drop element here" at bounding box center [483, 236] width 133 height 52
click at [397, 232] on video "Background Image" at bounding box center [484, 236] width 222 height 52
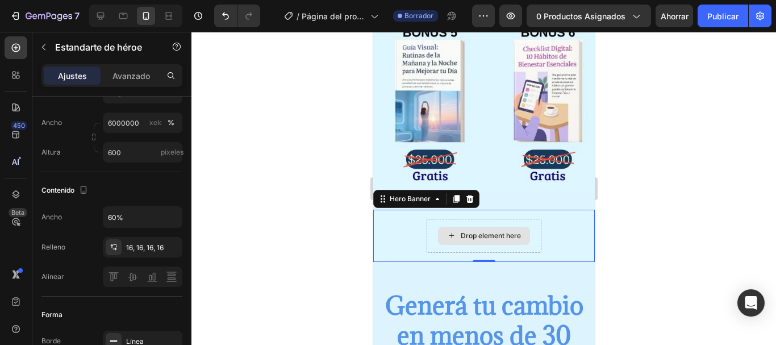
click at [447, 231] on icon at bounding box center [451, 236] width 9 height 10
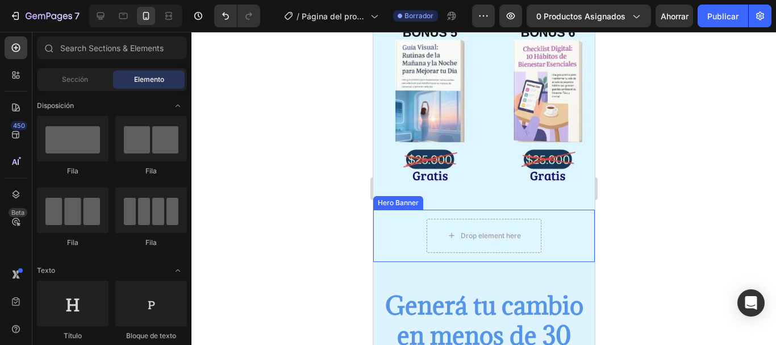
click at [396, 236] on video "Background Image" at bounding box center [484, 236] width 222 height 52
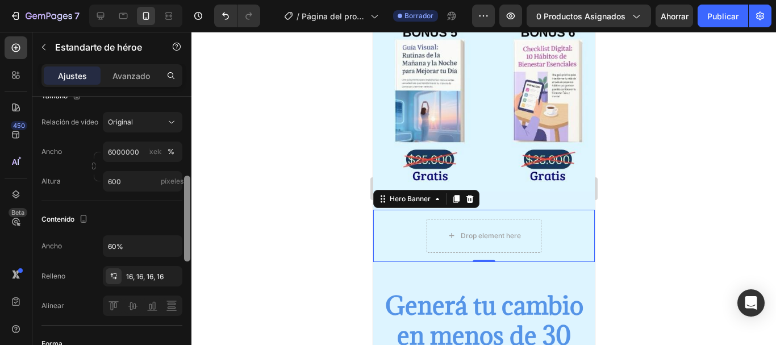
scroll to position [262, 0]
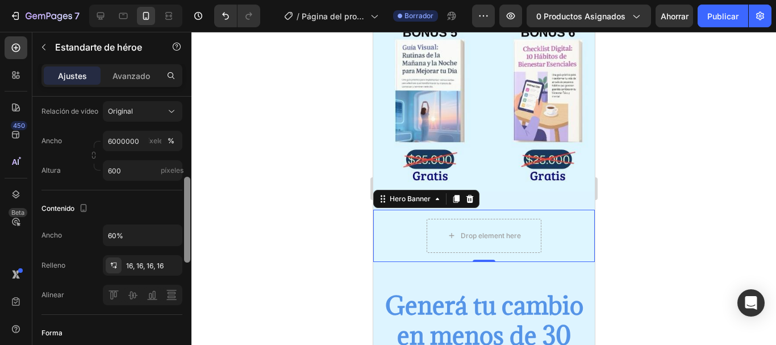
drag, startPoint x: 187, startPoint y: 143, endPoint x: 187, endPoint y: 223, distance: 80.7
click at [187, 223] on div at bounding box center [187, 220] width 6 height 86
click at [143, 142] on input "6000000" at bounding box center [143, 141] width 80 height 20
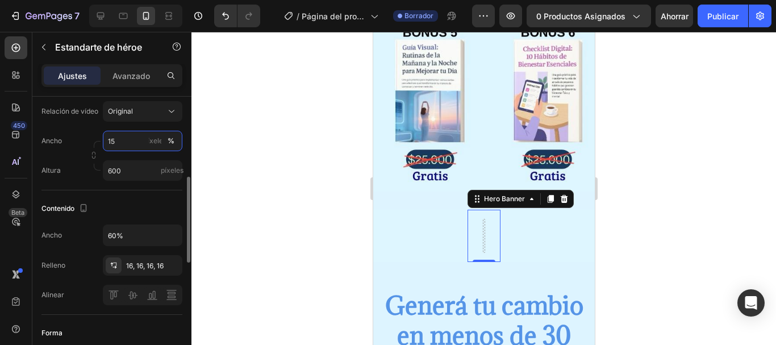
type input "1"
type input "2"
type input "6"
click at [91, 190] on div "Contenido Ancho 60% Relleno 16, 16, 16, 16 Alinear" at bounding box center [111, 252] width 141 height 124
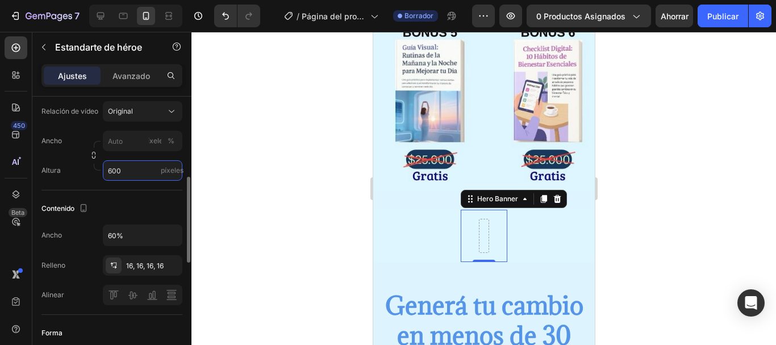
click at [128, 164] on input "600" at bounding box center [143, 170] width 80 height 20
click at [94, 182] on div "Tamaño Relación de vídeo Original Ancho píxeles % Altura píxeles" at bounding box center [111, 128] width 141 height 123
click at [463, 228] on video "Background Image" at bounding box center [483, 236] width 47 height 52
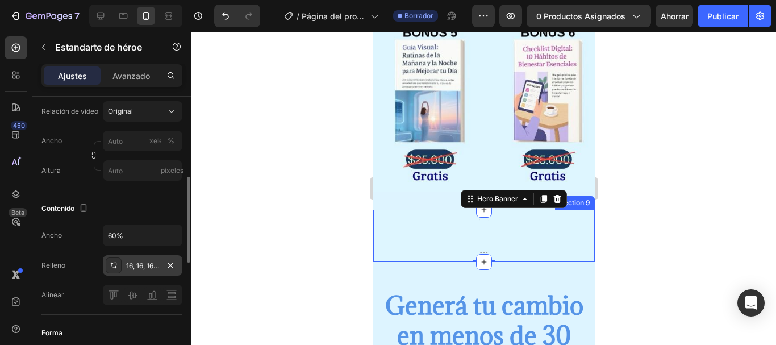
click at [153, 266] on font "16, 16, 16, 16" at bounding box center [144, 265] width 37 height 9
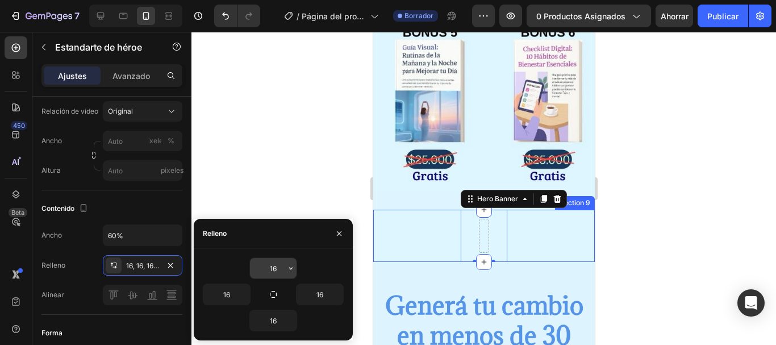
click at [261, 272] on input "16" at bounding box center [273, 268] width 47 height 20
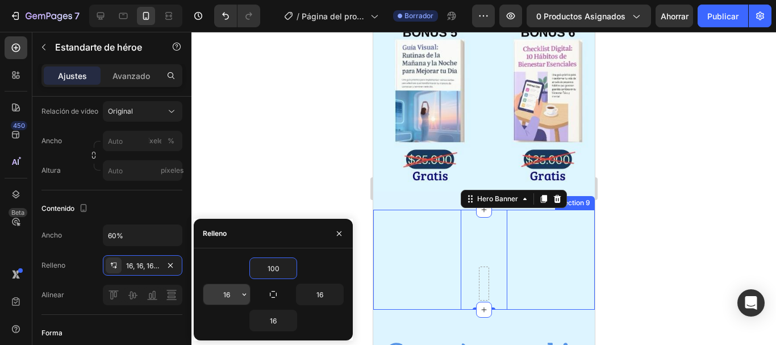
type input "100"
click at [237, 297] on input "16" at bounding box center [226, 294] width 47 height 20
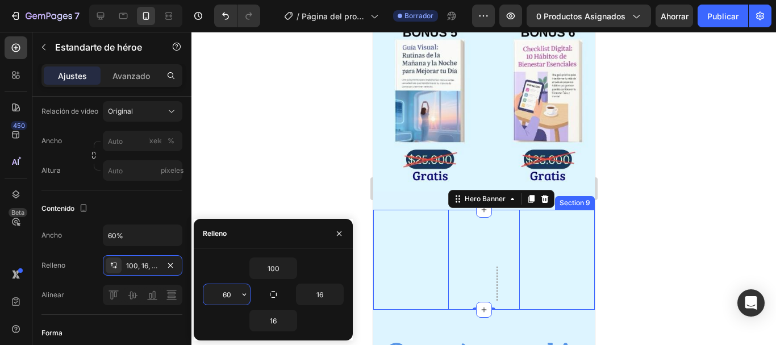
type input "6"
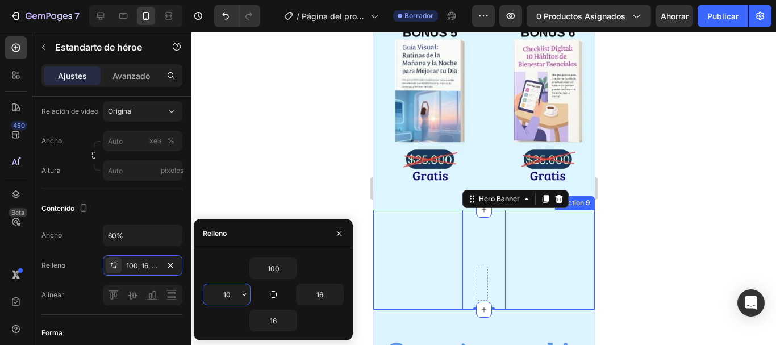
type input "1"
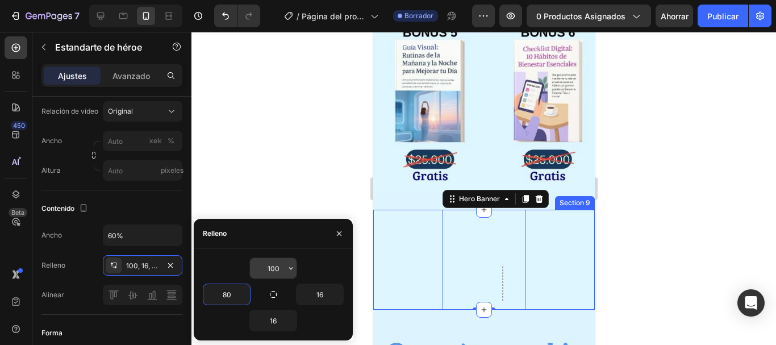
type input "80"
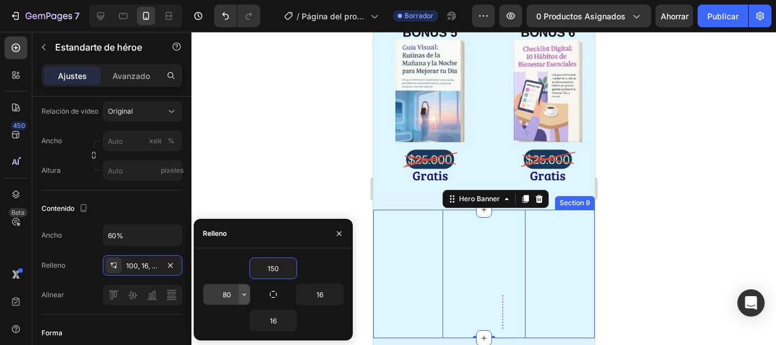
type input "150"
click at [240, 303] on button "button" at bounding box center [244, 294] width 11 height 20
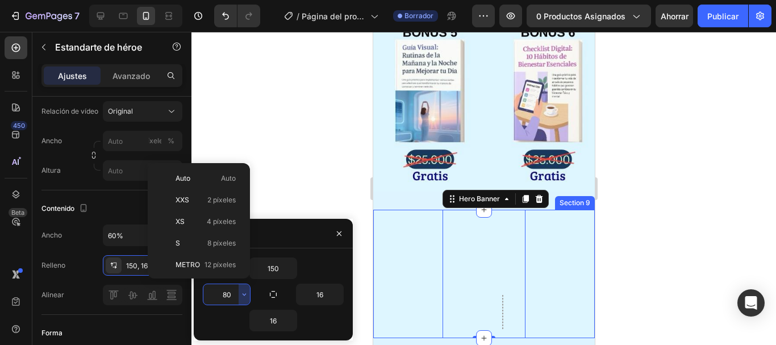
click at [232, 299] on input "80" at bounding box center [226, 294] width 47 height 20
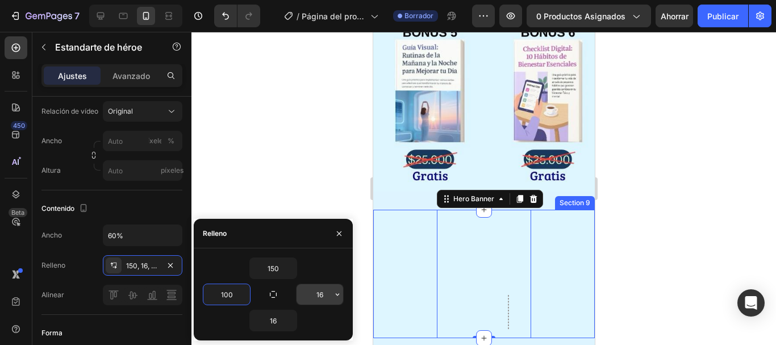
type input "100"
type input "1"
click at [294, 203] on div at bounding box center [483, 188] width 585 height 313
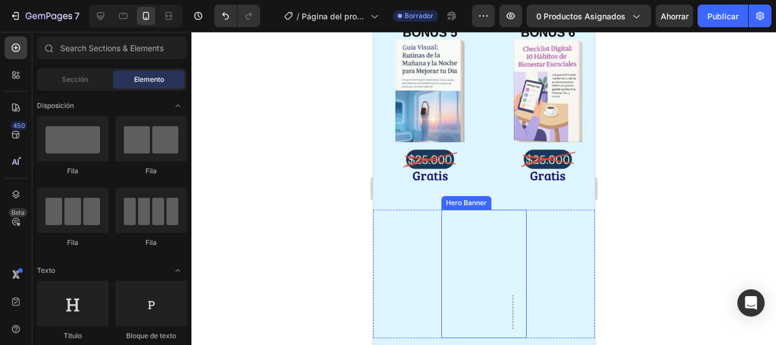
click at [509, 305] on video "Background Image" at bounding box center [483, 274] width 85 height 128
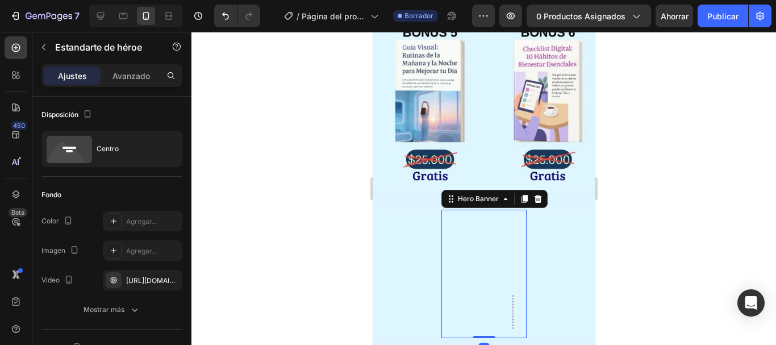
click at [512, 305] on div at bounding box center [512, 312] width 1 height 34
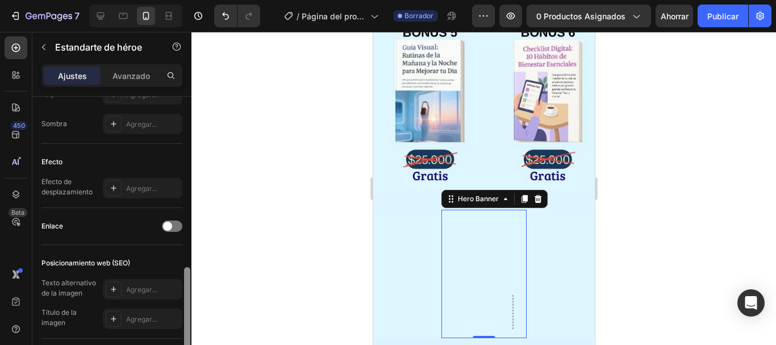
drag, startPoint x: 187, startPoint y: 218, endPoint x: 198, endPoint y: 343, distance: 125.4
click at [198, 0] on div "7 / Página del producto - 27 de agosto, 20:25:06 Borrador Avance 0 productos as…" at bounding box center [388, 0] width 776 height 0
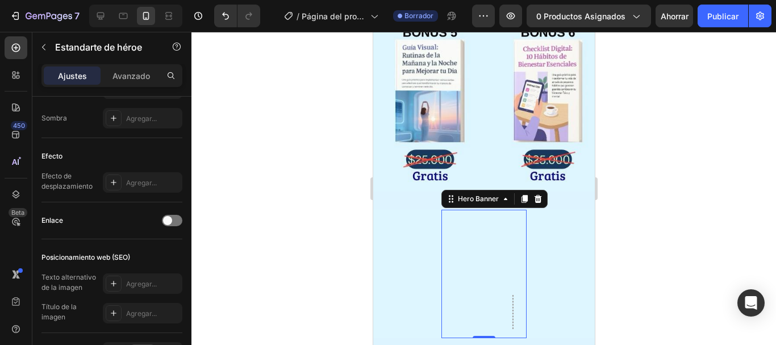
scroll to position [635, 0]
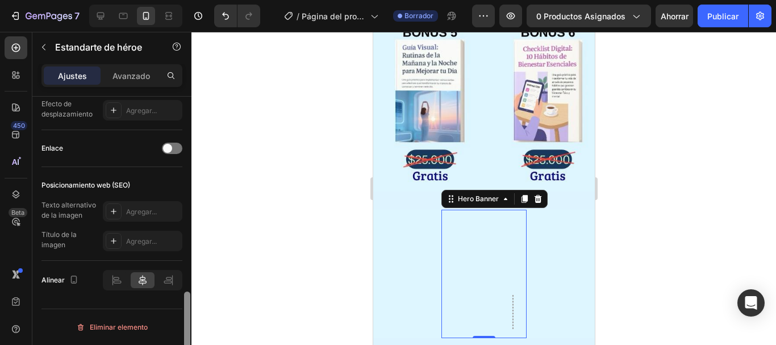
drag, startPoint x: 189, startPoint y: 322, endPoint x: 188, endPoint y: 367, distance: 44.9
click at [188, 0] on html "7 / Página del producto - 27 de agosto, 20:25:06 Borrador Avance 0 productos as…" at bounding box center [388, 0] width 776 height 0
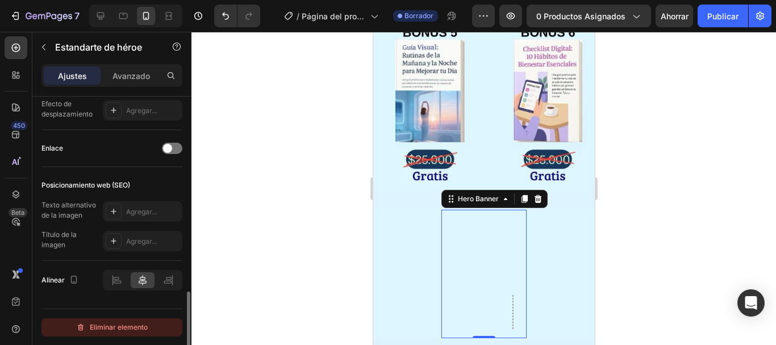
click at [109, 329] on font "Eliminar elemento" at bounding box center [119, 327] width 58 height 9
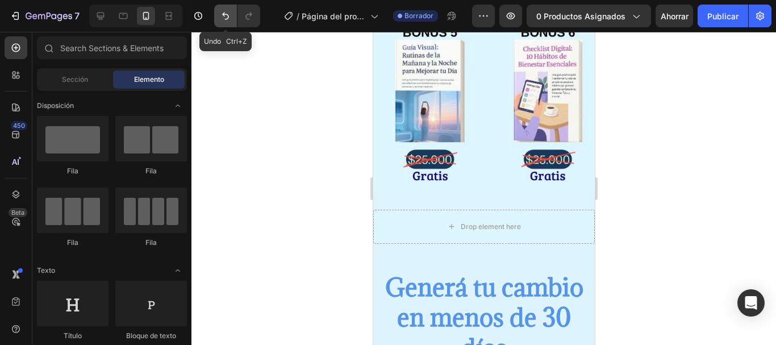
click at [222, 18] on icon "Deshacer/Rehacer" at bounding box center [225, 15] width 11 height 11
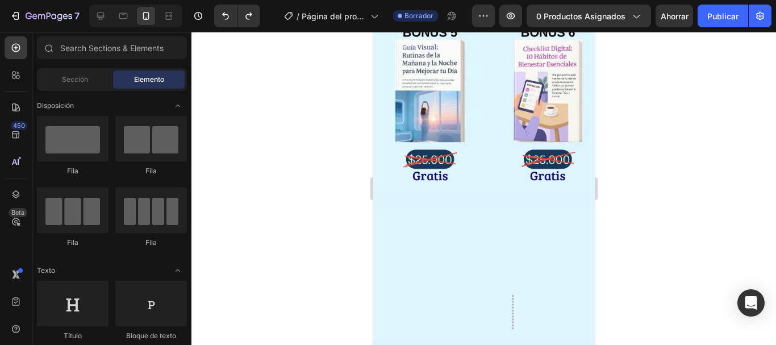
click at [294, 202] on div at bounding box center [483, 188] width 585 height 313
click at [644, 226] on div at bounding box center [483, 188] width 585 height 313
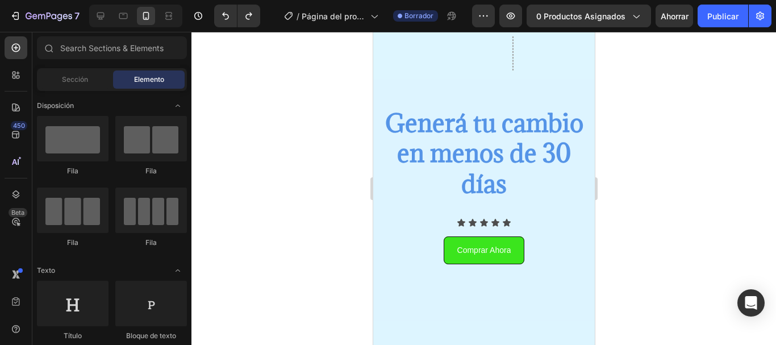
scroll to position [1720, 0]
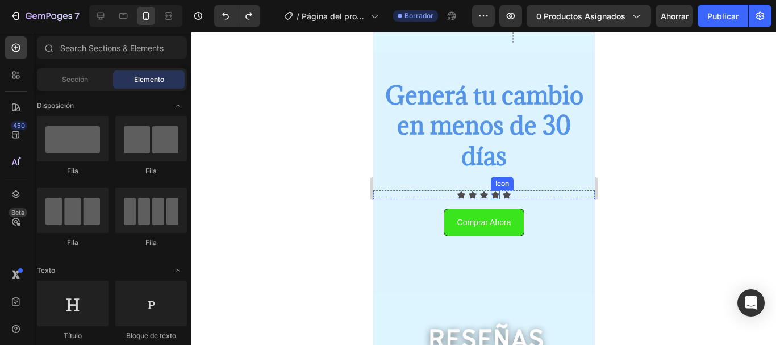
click at [491, 193] on icon at bounding box center [495, 194] width 8 height 7
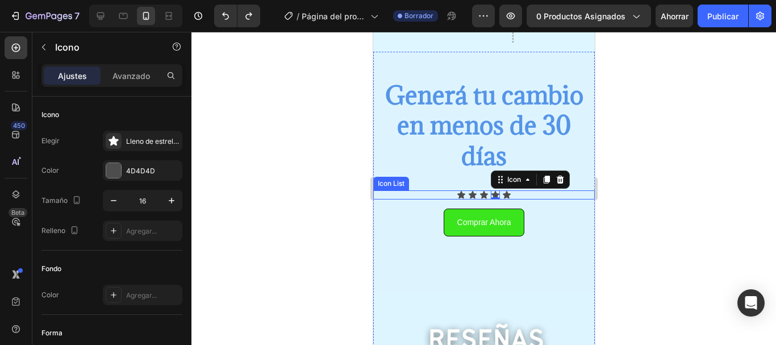
click at [443, 195] on div "Icon Icon Icon Icon 0 Icon" at bounding box center [484, 194] width 222 height 9
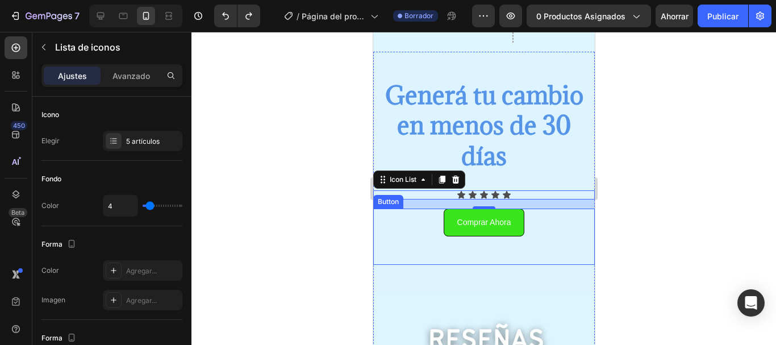
click at [320, 206] on div at bounding box center [483, 188] width 585 height 313
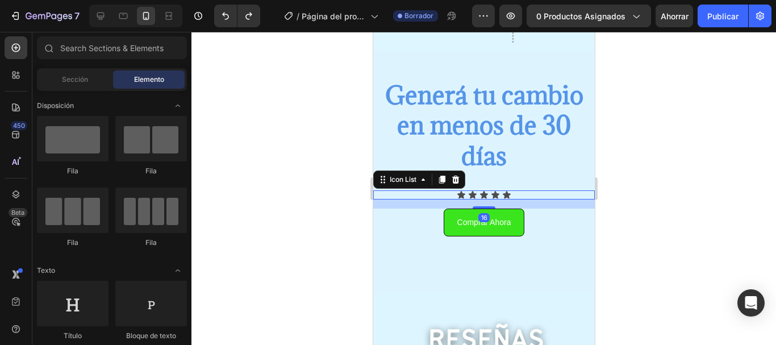
click at [483, 193] on div "Icon Icon Icon Icon Icon" at bounding box center [484, 194] width 222 height 9
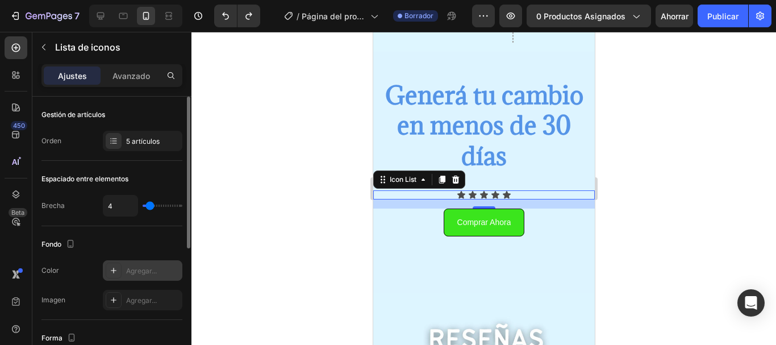
click at [152, 267] on font "Agregar..." at bounding box center [141, 270] width 31 height 9
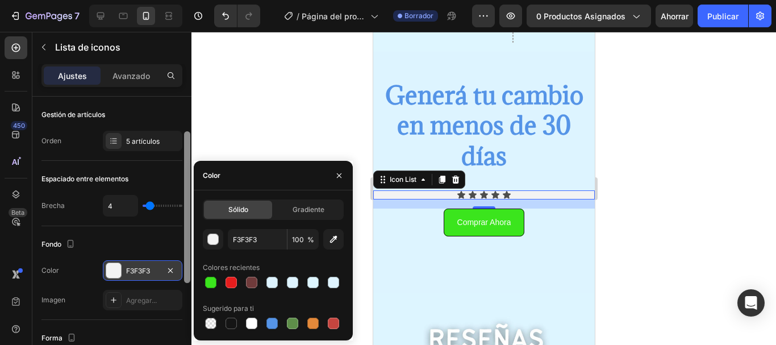
scroll to position [25, 0]
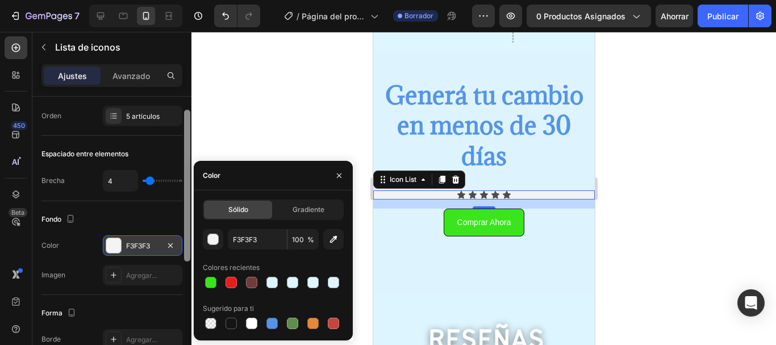
drag, startPoint x: 186, startPoint y: 174, endPoint x: 186, endPoint y: 188, distance: 13.6
click at [186, 188] on div at bounding box center [187, 186] width 6 height 152
click at [251, 140] on div at bounding box center [483, 188] width 585 height 313
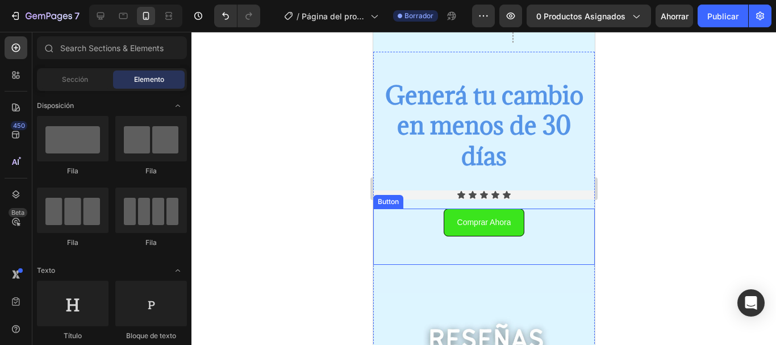
click at [398, 201] on div "Button" at bounding box center [388, 202] width 26 height 10
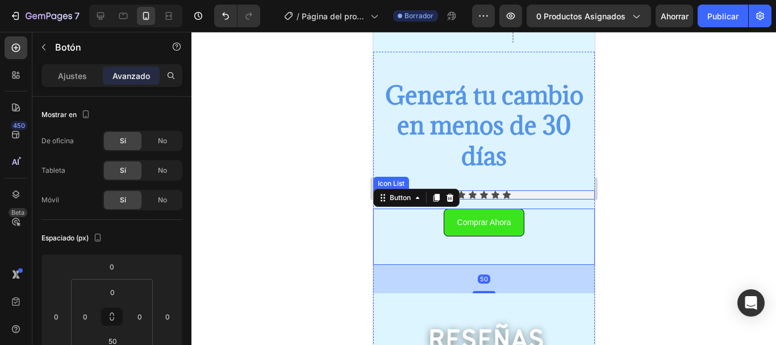
click at [531, 193] on div "Icon Icon Icon Icon Icon" at bounding box center [484, 194] width 222 height 9
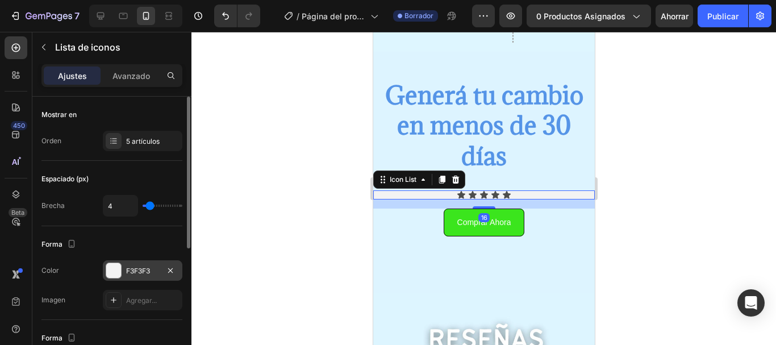
click at [125, 269] on div "F3F3F3" at bounding box center [143, 270] width 80 height 20
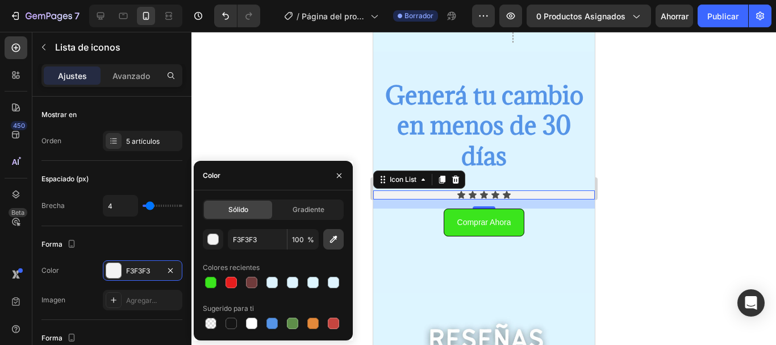
click at [337, 238] on icon "button" at bounding box center [333, 238] width 11 height 11
type input "DDF4FF"
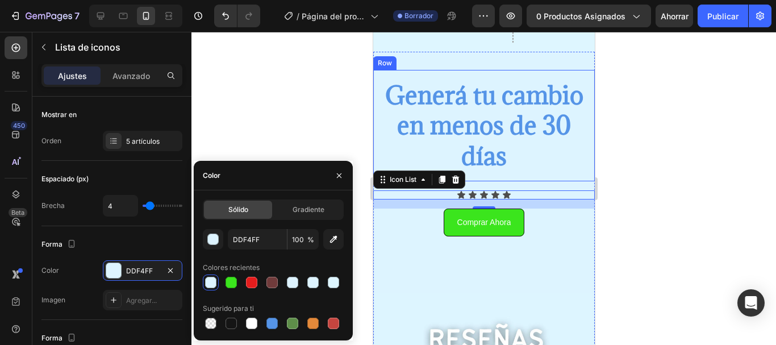
click at [323, 127] on div at bounding box center [483, 188] width 585 height 313
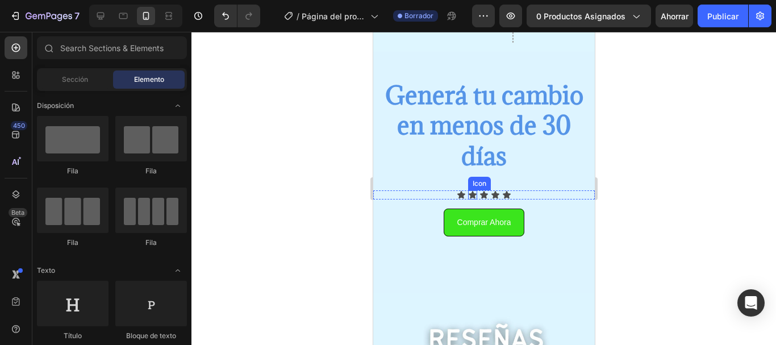
click at [471, 192] on icon at bounding box center [472, 194] width 9 height 9
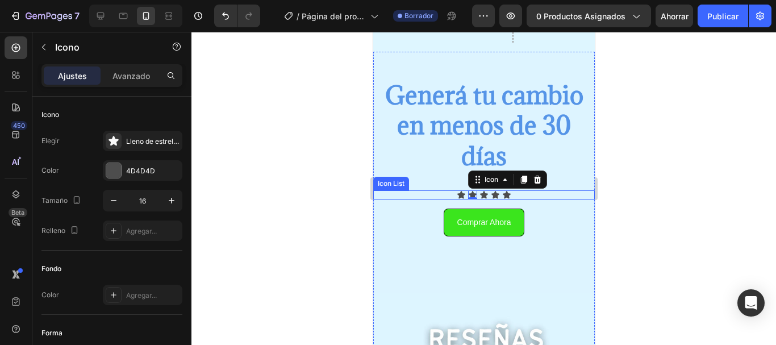
click at [447, 193] on div "Icon Icon 0 Icon Icon Icon" at bounding box center [484, 194] width 222 height 9
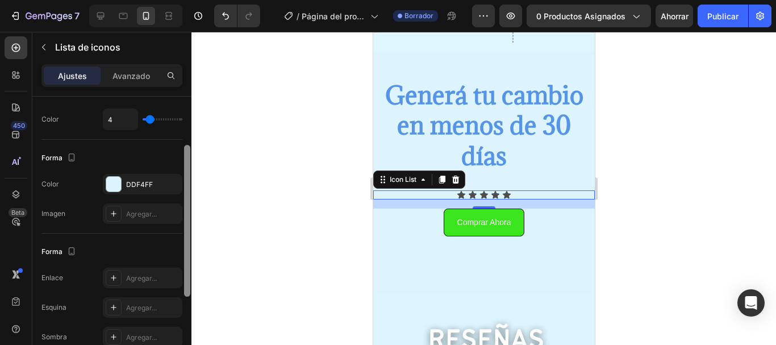
drag, startPoint x: 187, startPoint y: 136, endPoint x: 184, endPoint y: 184, distance: 47.8
click at [184, 184] on div at bounding box center [187, 221] width 6 height 152
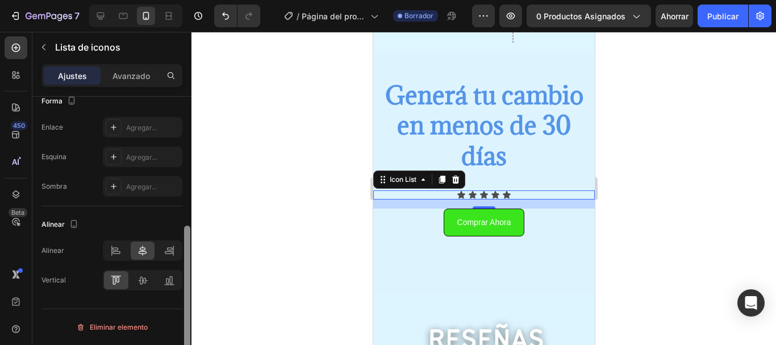
drag, startPoint x: 187, startPoint y: 171, endPoint x: 187, endPoint y: 268, distance: 97.1
click at [187, 268] on div at bounding box center [187, 302] width 6 height 152
click at [457, 193] on icon at bounding box center [461, 194] width 8 height 7
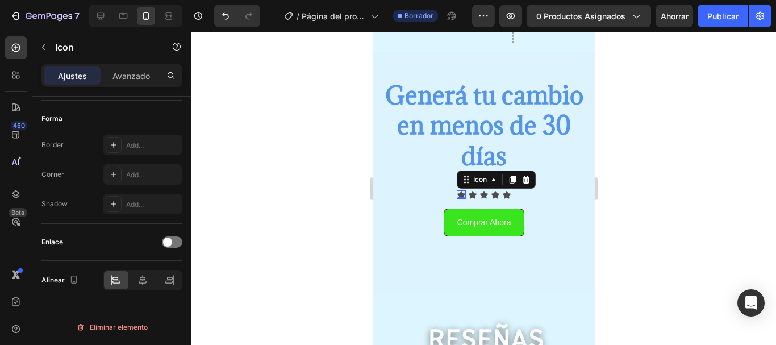
scroll to position [0, 0]
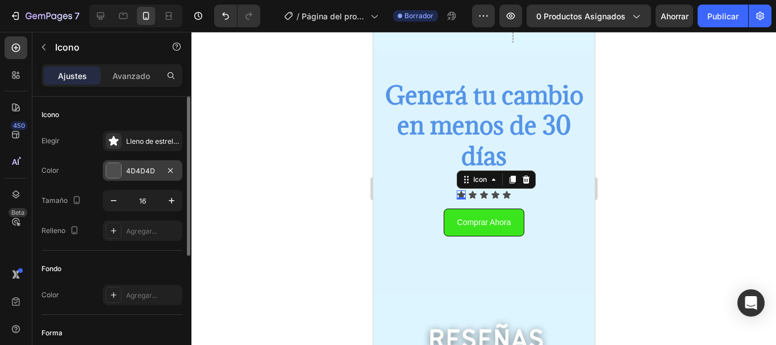
click at [155, 174] on div "4D4D4D" at bounding box center [142, 171] width 33 height 10
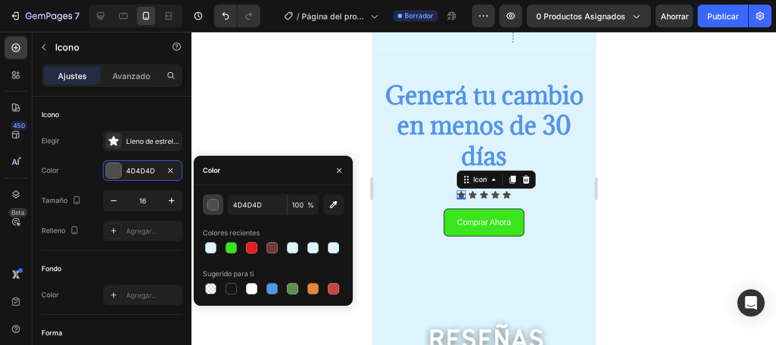
click at [210, 202] on div "button" at bounding box center [213, 204] width 11 height 11
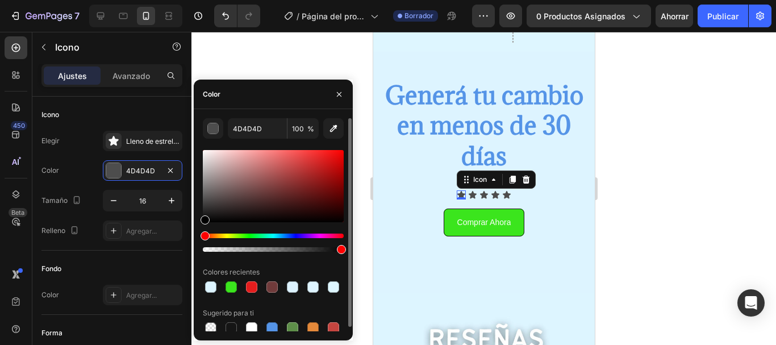
click at [226, 236] on div "Hue" at bounding box center [273, 235] width 141 height 5
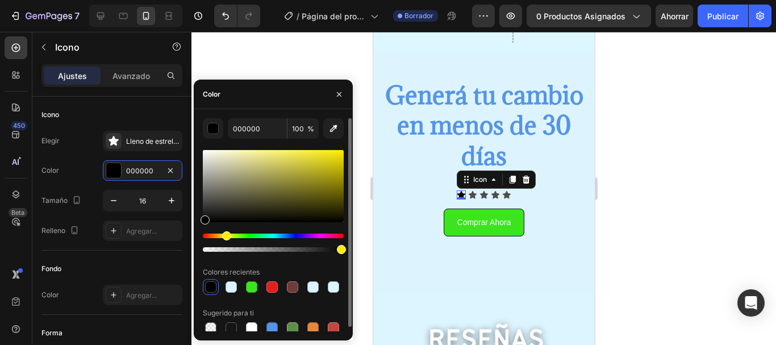
click at [224, 237] on div "Matiz" at bounding box center [226, 235] width 9 height 9
click at [337, 149] on div at bounding box center [273, 201] width 141 height 106
click at [337, 153] on div at bounding box center [273, 186] width 141 height 72
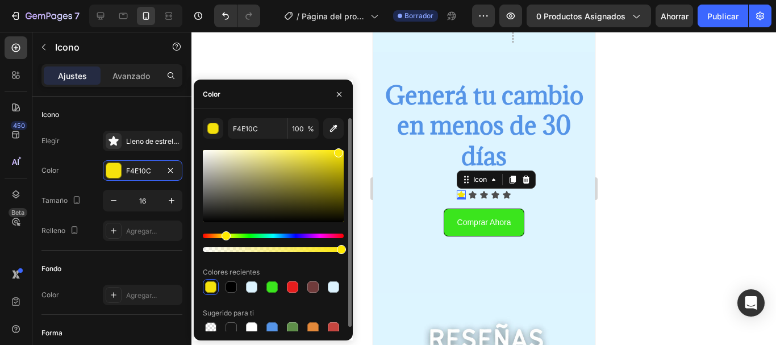
click at [338, 151] on div at bounding box center [338, 152] width 9 height 9
type input "FCE80C"
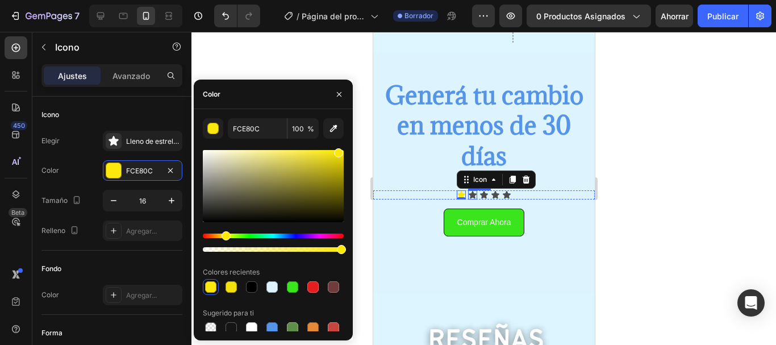
click at [468, 195] on div "Icon" at bounding box center [472, 194] width 9 height 9
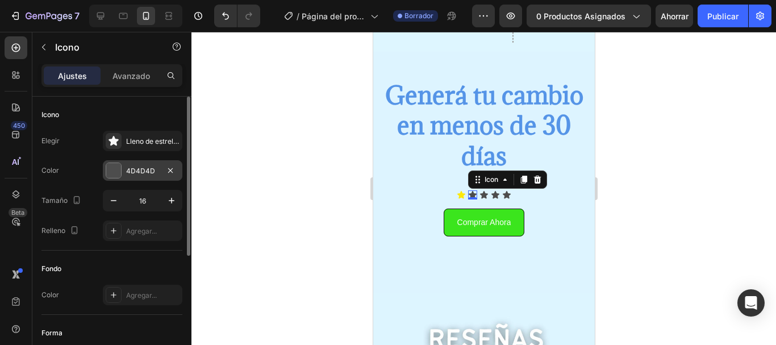
click at [154, 169] on font "4D4D4D" at bounding box center [140, 170] width 29 height 9
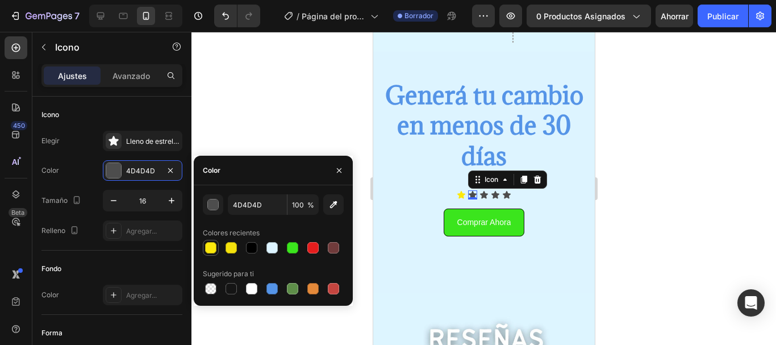
click at [216, 247] on div at bounding box center [211, 248] width 14 height 14
type input "FCE80C"
click at [481, 197] on div "Icon" at bounding box center [483, 194] width 9 height 9
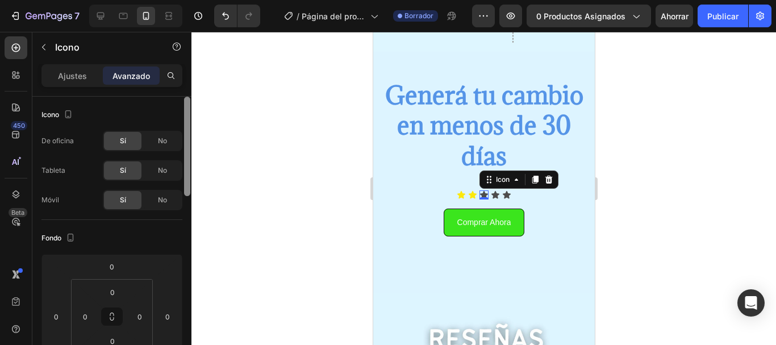
click at [186, 156] on div at bounding box center [187, 146] width 6 height 99
click at [69, 79] on font "Ajustes" at bounding box center [72, 76] width 29 height 10
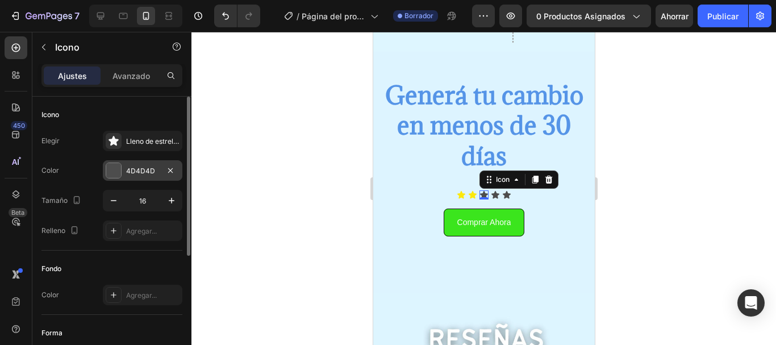
click at [131, 172] on font "4D4D4D" at bounding box center [140, 170] width 29 height 9
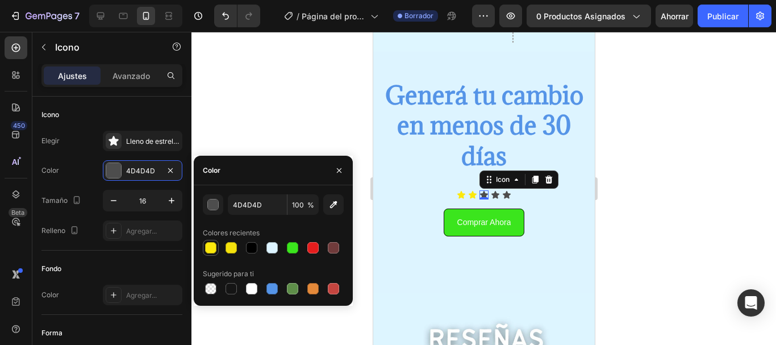
click at [210, 246] on div at bounding box center [210, 247] width 11 height 11
type input "FCE80C"
click at [491, 194] on icon at bounding box center [495, 194] width 8 height 7
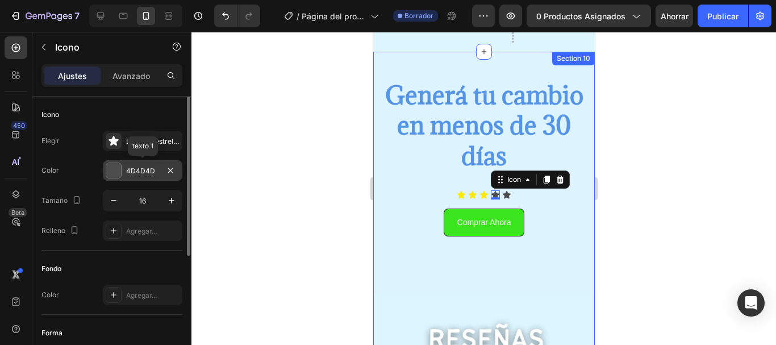
click at [136, 167] on font "4D4D4D" at bounding box center [140, 170] width 29 height 9
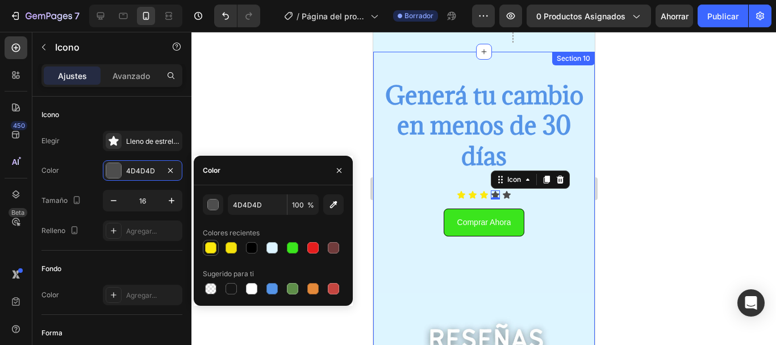
click at [205, 245] on div at bounding box center [210, 247] width 11 height 11
type input "FCE80C"
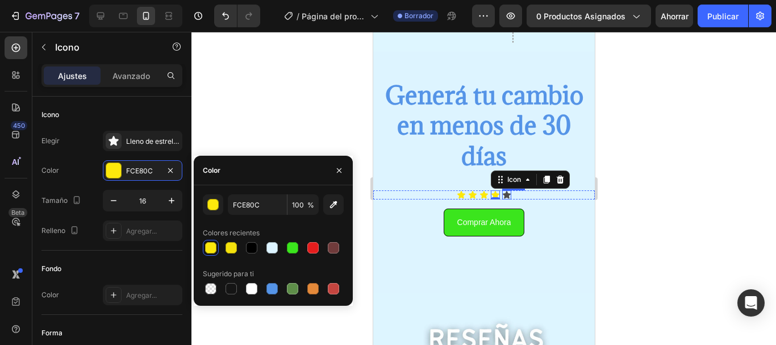
click at [502, 195] on icon at bounding box center [506, 194] width 8 height 7
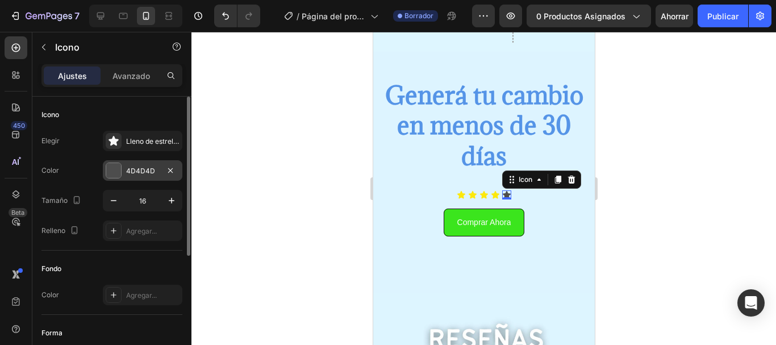
click at [149, 162] on div "4D4D4D" at bounding box center [143, 170] width 80 height 20
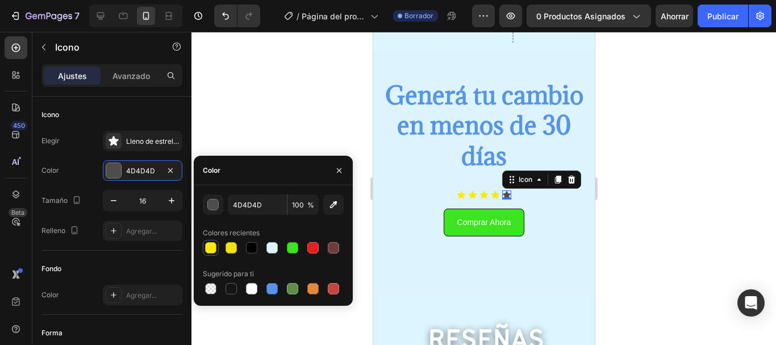
click at [206, 244] on div at bounding box center [210, 247] width 11 height 11
type input "FCE80C"
click at [457, 195] on icon at bounding box center [461, 194] width 8 height 7
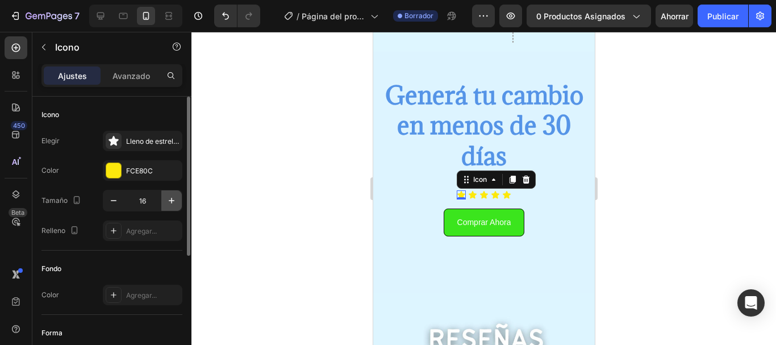
click at [167, 201] on icon "button" at bounding box center [171, 200] width 11 height 11
type input "18"
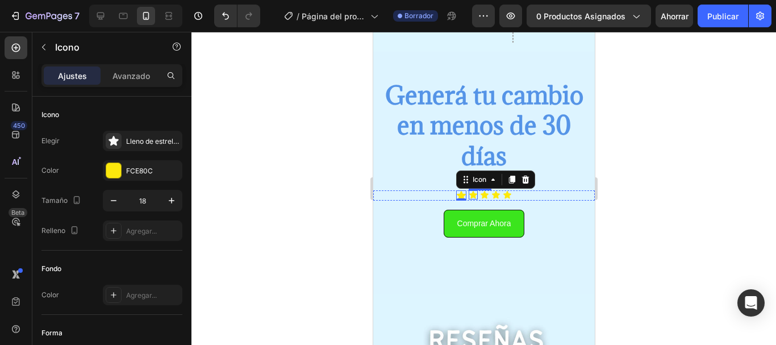
click at [469, 197] on icon at bounding box center [473, 194] width 8 height 7
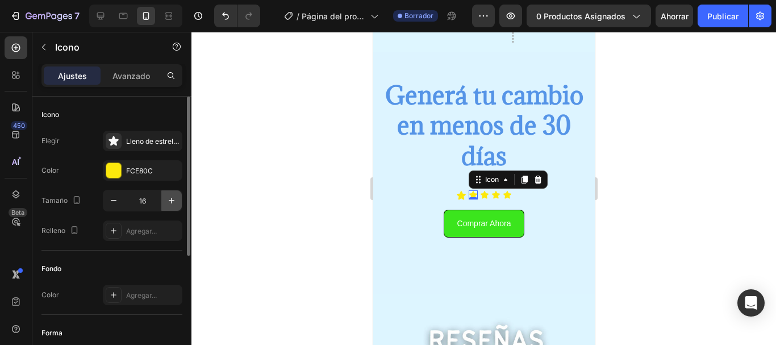
click at [166, 200] on icon "button" at bounding box center [171, 200] width 11 height 11
type input "18"
click at [480, 197] on icon at bounding box center [484, 194] width 9 height 9
click at [169, 192] on button "button" at bounding box center [171, 200] width 20 height 20
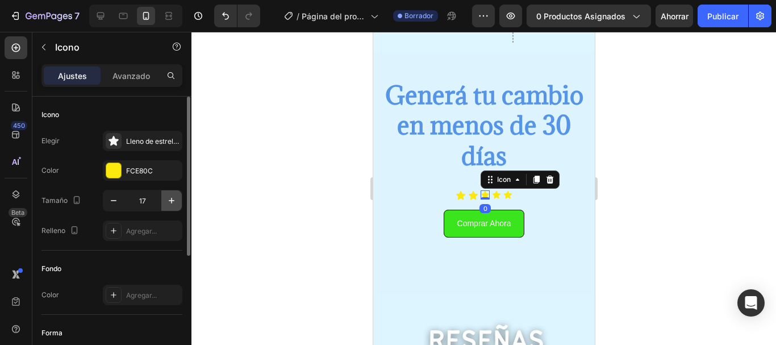
click at [169, 192] on button "button" at bounding box center [171, 200] width 20 height 20
type input "18"
click at [493, 198] on icon at bounding box center [497, 194] width 8 height 7
click at [178, 199] on button "button" at bounding box center [171, 200] width 20 height 20
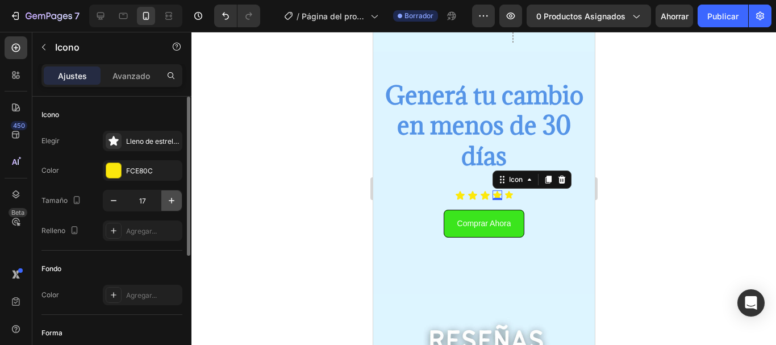
type input "18"
click at [504, 191] on icon at bounding box center [508, 194] width 8 height 7
click at [169, 205] on icon "button" at bounding box center [171, 200] width 11 height 11
type input "18"
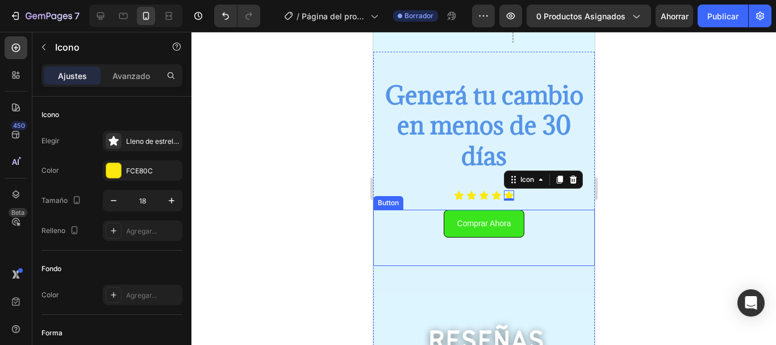
click at [408, 236] on div "Comprar Ahora Button" at bounding box center [484, 238] width 222 height 56
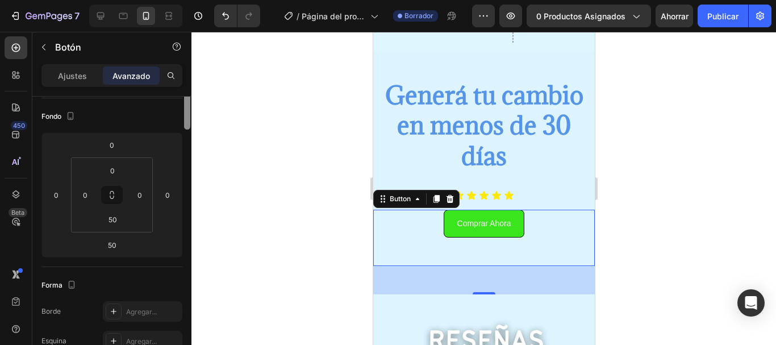
drag, startPoint x: 187, startPoint y: 175, endPoint x: 191, endPoint y: 214, distance: 38.9
click at [191, 0] on div "7 / Página del producto - 27 de agosto, 20:25:06 Borrador Avance 0 productos as…" at bounding box center [388, 0] width 776 height 0
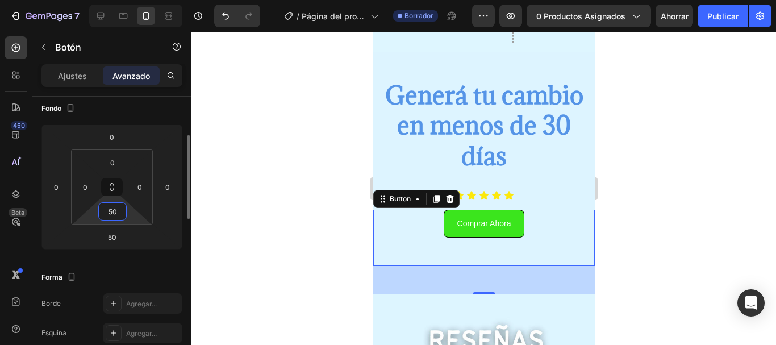
click at [118, 215] on input "50" at bounding box center [112, 211] width 23 height 17
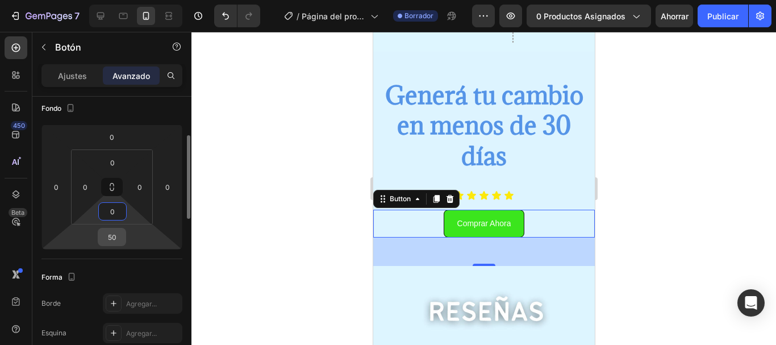
type input "0"
click at [117, 236] on input "50" at bounding box center [112, 236] width 23 height 17
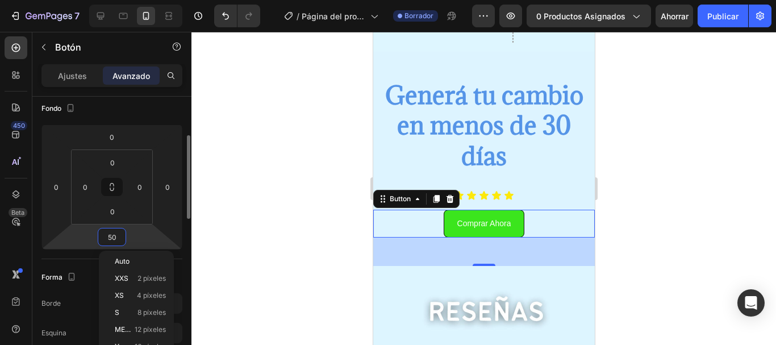
type input "0"
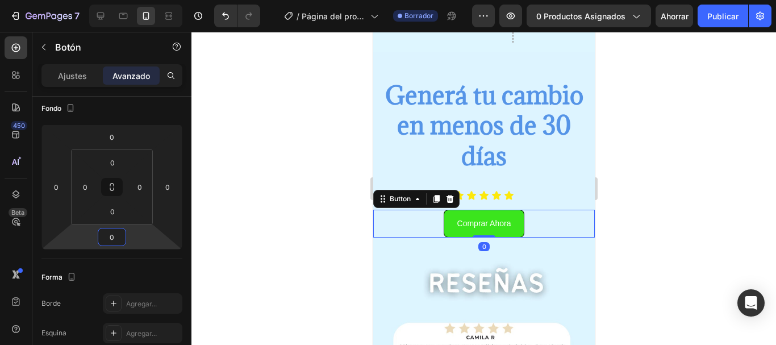
click at [327, 189] on div at bounding box center [483, 188] width 585 height 313
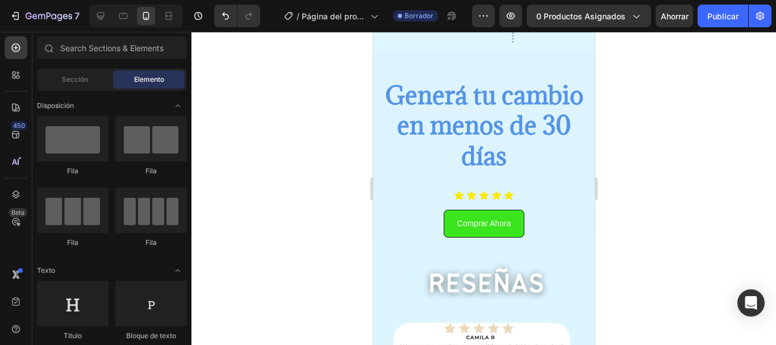
click at [212, 189] on div at bounding box center [483, 188] width 585 height 313
click at [146, 80] on font "Elemento" at bounding box center [149, 79] width 30 height 9
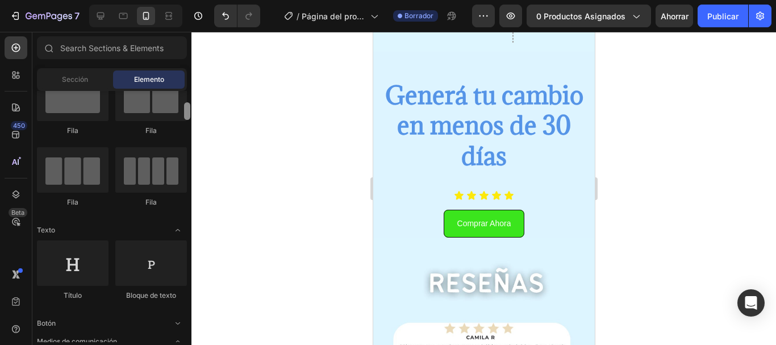
scroll to position [48, 0]
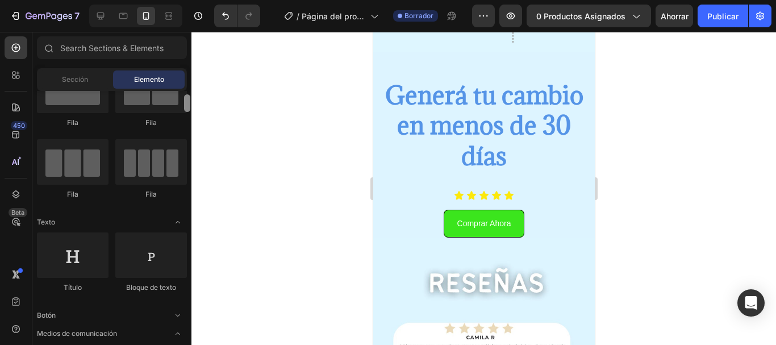
drag, startPoint x: 189, startPoint y: 135, endPoint x: 186, endPoint y: 96, distance: 39.3
click at [186, 96] on div at bounding box center [187, 103] width 6 height 18
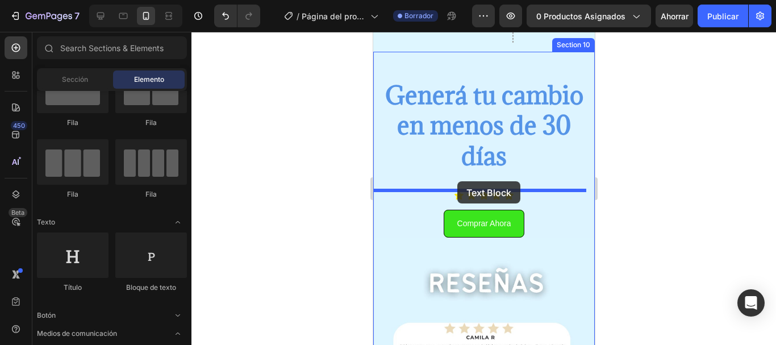
drag, startPoint x: 457, startPoint y: 164, endPoint x: 457, endPoint y: 181, distance: 17.6
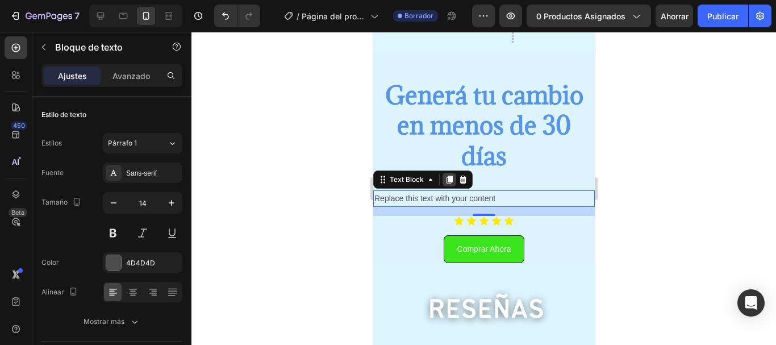
click at [449, 179] on icon at bounding box center [449, 180] width 6 height 8
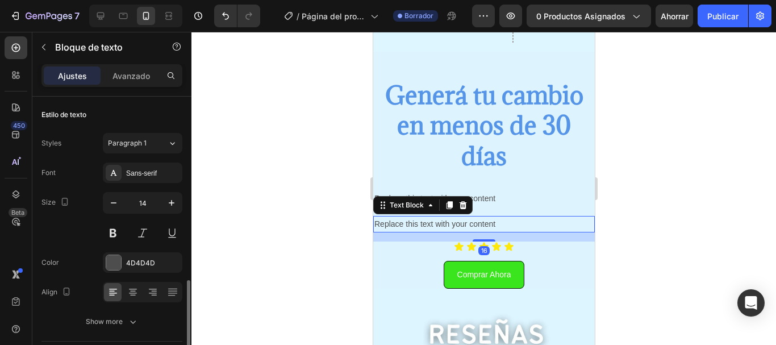
scroll to position [130, 0]
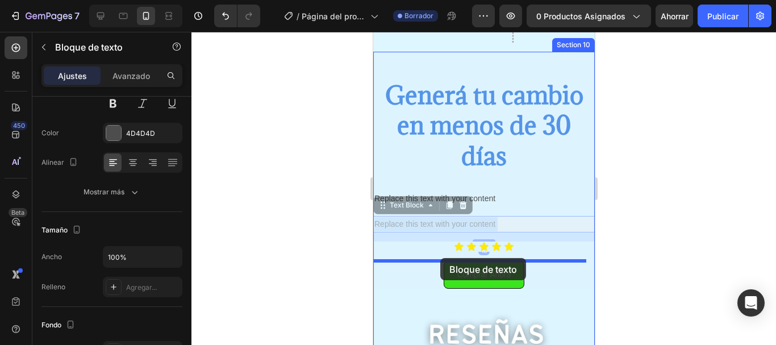
drag, startPoint x: 442, startPoint y: 221, endPoint x: 440, endPoint y: 258, distance: 37.0
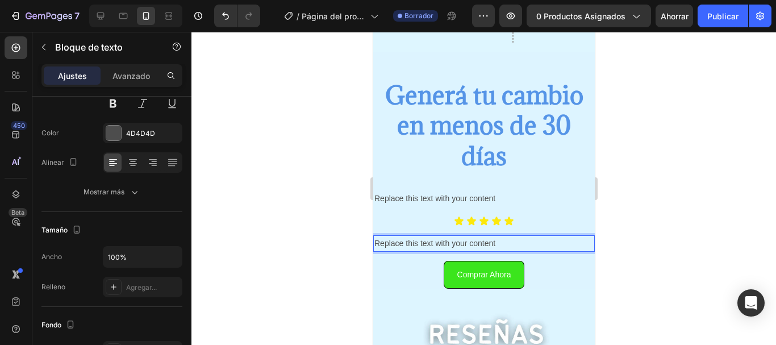
click at [490, 244] on p "Replace this text with your content" at bounding box center [483, 243] width 219 height 14
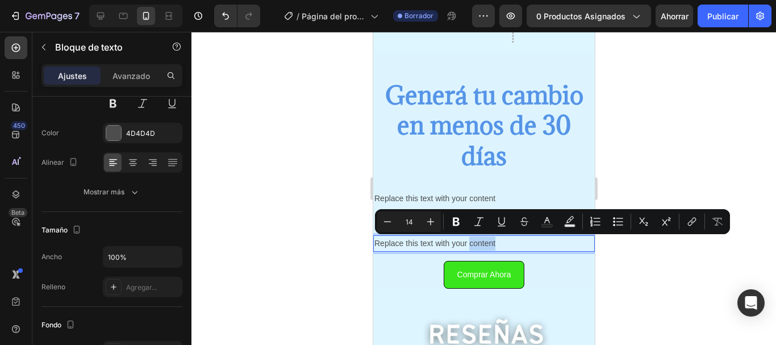
click at [490, 244] on p "Replace this text with your content" at bounding box center [483, 243] width 219 height 14
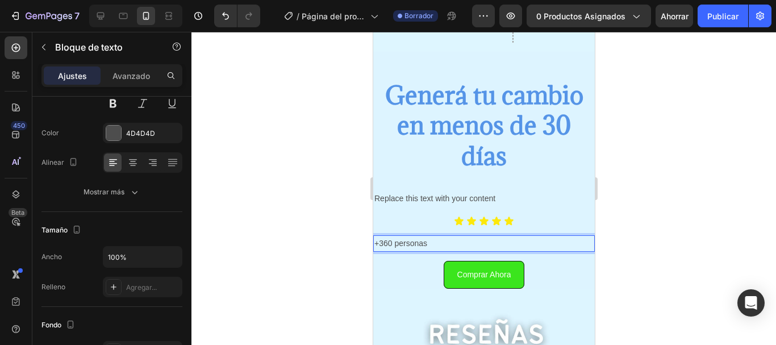
click at [412, 245] on p "+360 personas" at bounding box center [483, 243] width 219 height 14
click at [136, 162] on icon at bounding box center [132, 162] width 11 height 11
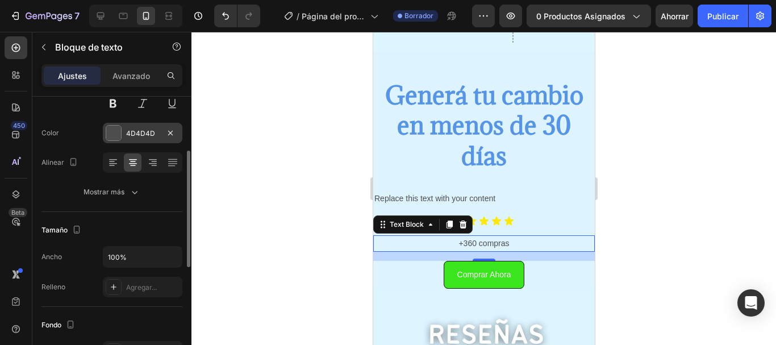
click at [139, 127] on div "4D4D4D" at bounding box center [143, 133] width 80 height 20
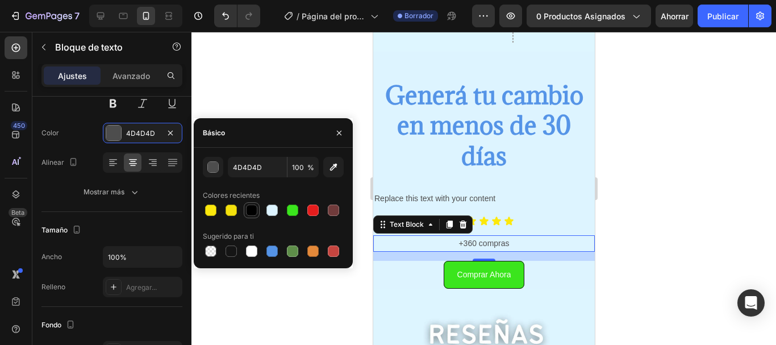
click at [249, 211] on div at bounding box center [251, 210] width 11 height 11
type input "000000"
click at [341, 324] on div at bounding box center [483, 188] width 585 height 313
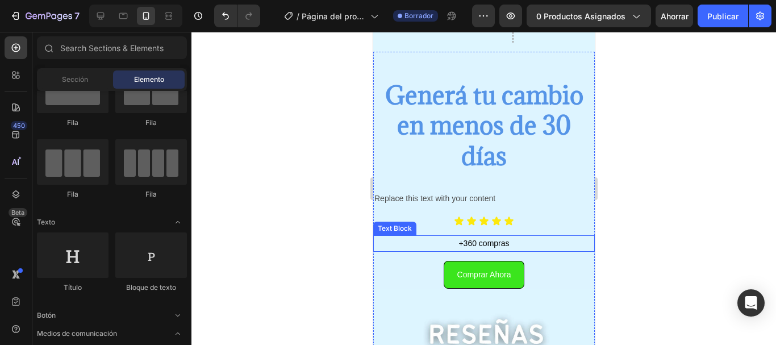
click at [459, 242] on p "+360 compras" at bounding box center [483, 243] width 219 height 14
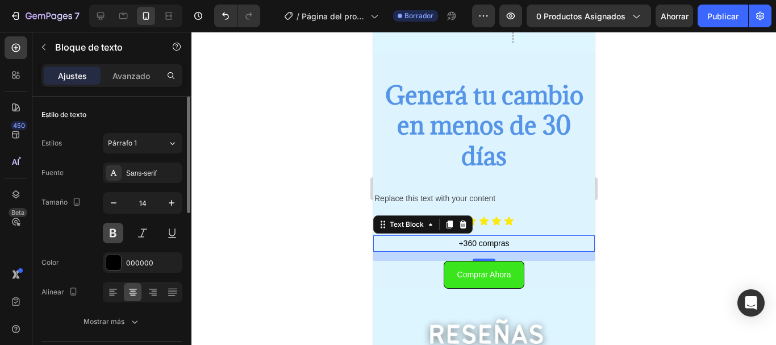
click at [110, 228] on button at bounding box center [113, 233] width 20 height 20
click at [320, 275] on div at bounding box center [483, 188] width 585 height 313
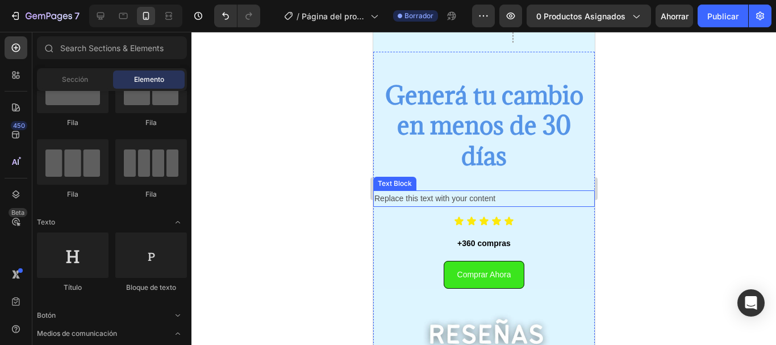
click at [458, 198] on div "Replace this text with your content" at bounding box center [484, 198] width 222 height 16
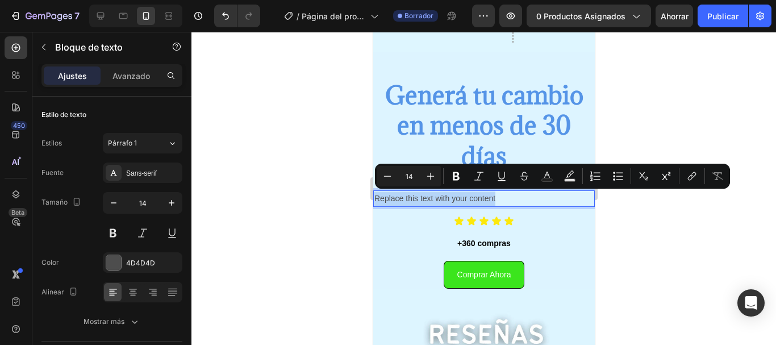
drag, startPoint x: 497, startPoint y: 195, endPoint x: 736, endPoint y: 222, distance: 240.7
drag, startPoint x: 405, startPoint y: 201, endPoint x: 745, endPoint y: 230, distance: 341.0
click at [551, 176] on icon "Barra de herramientas contextual del editor" at bounding box center [546, 175] width 11 height 11
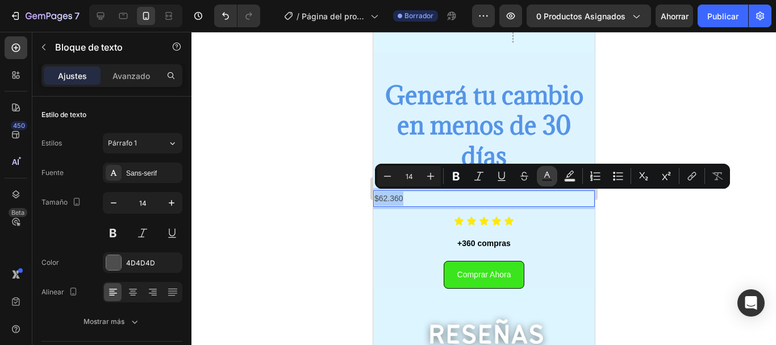
type input "4D4D4D"
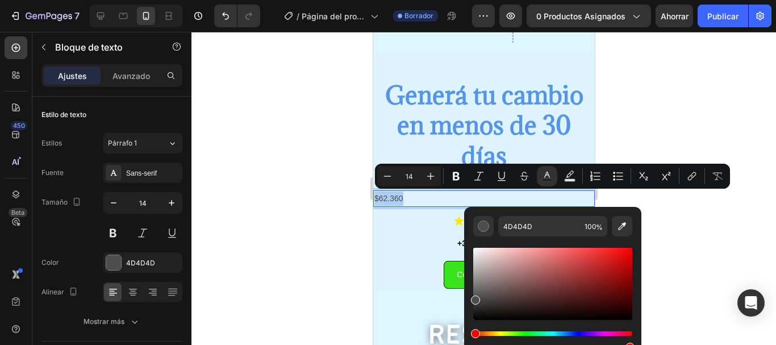
click at [628, 252] on div "Barra de herramientas contextual del editor" at bounding box center [552, 284] width 159 height 72
click at [628, 248] on div "Barra de herramientas contextual del editor" at bounding box center [629, 249] width 9 height 9
type input "FF0707"
click at [458, 172] on icon "Barra de herramientas contextual del editor" at bounding box center [456, 176] width 7 height 9
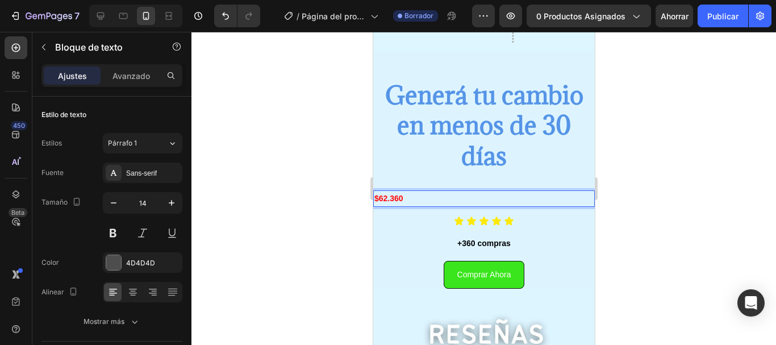
click at [441, 205] on p "$62.360" at bounding box center [483, 198] width 219 height 14
drag, startPoint x: 403, startPoint y: 196, endPoint x: 375, endPoint y: 198, distance: 28.5
click at [375, 198] on p "$62.360" at bounding box center [483, 198] width 219 height 14
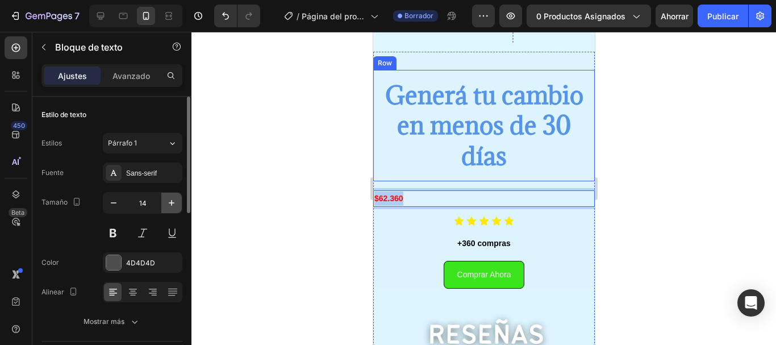
click at [169, 205] on icon "button" at bounding box center [171, 202] width 11 height 11
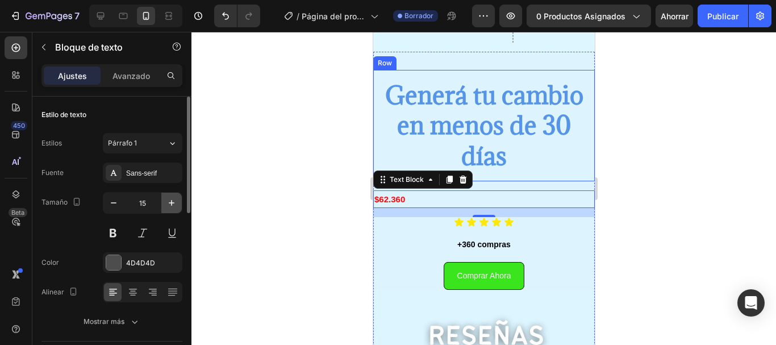
click at [169, 205] on icon "button" at bounding box center [171, 202] width 11 height 11
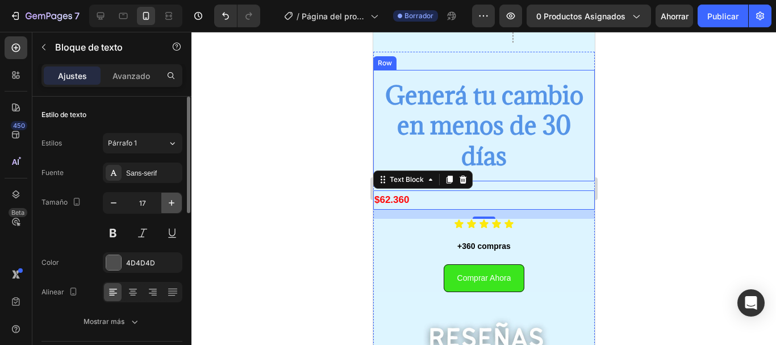
click at [169, 205] on icon "button" at bounding box center [171, 202] width 11 height 11
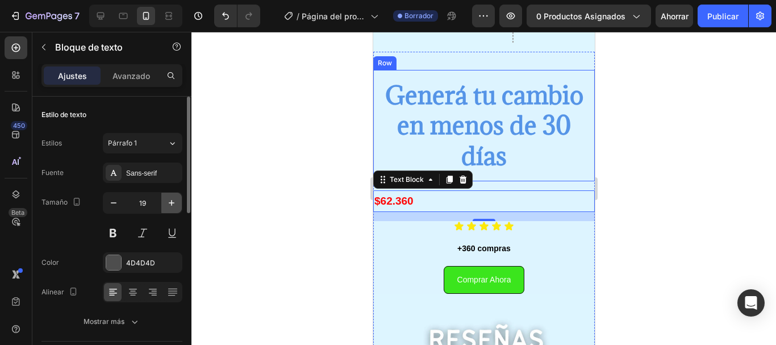
click at [169, 205] on icon "button" at bounding box center [171, 202] width 11 height 11
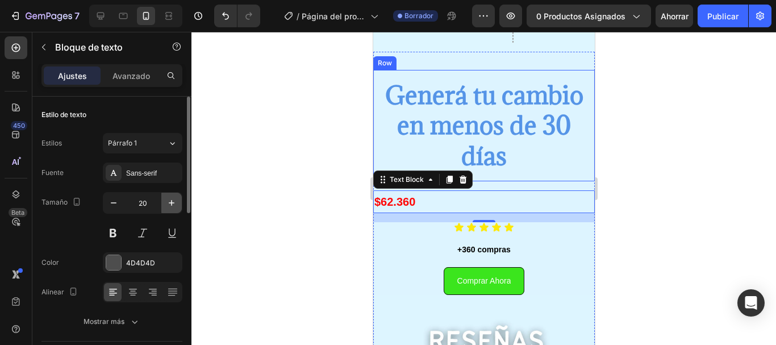
click at [169, 205] on icon "button" at bounding box center [171, 202] width 11 height 11
type input "22"
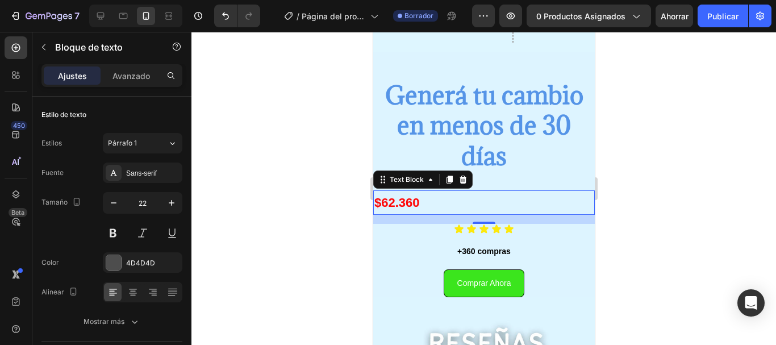
click at [450, 201] on p "$62.360" at bounding box center [483, 202] width 219 height 23
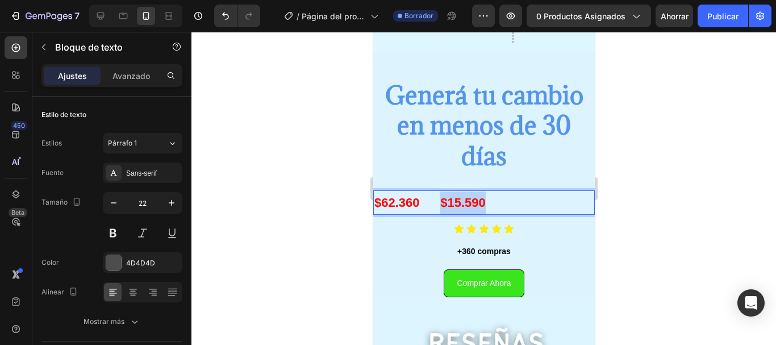
drag, startPoint x: 485, startPoint y: 201, endPoint x: 441, endPoint y: 200, distance: 43.7
click at [441, 200] on p "$62.360 $15.590" at bounding box center [483, 202] width 219 height 23
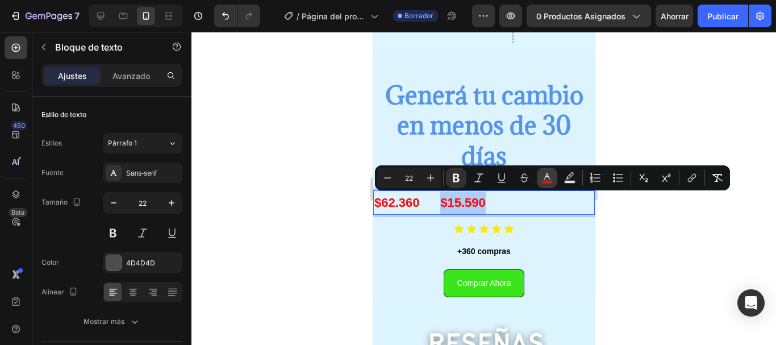
click at [549, 173] on icon "Editor contextual toolbar" at bounding box center [546, 177] width 11 height 11
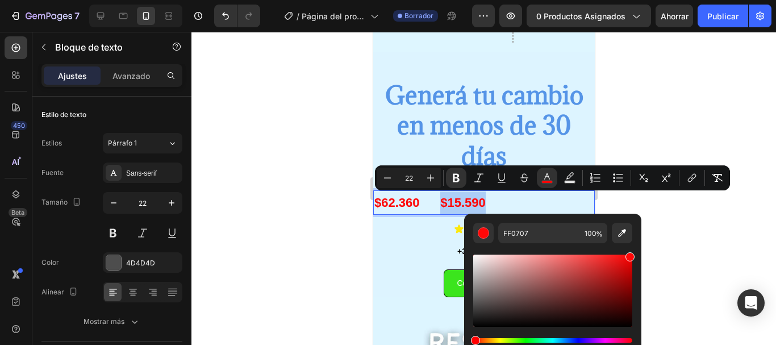
click at [522, 340] on div "Matiz" at bounding box center [552, 340] width 159 height 5
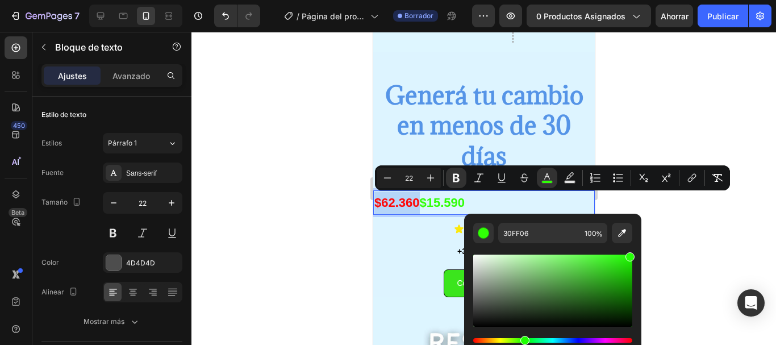
click at [524, 341] on div "Matiz" at bounding box center [524, 340] width 9 height 9
type input "1FFF06"
click at [630, 214] on div "1FFF06 100 %" at bounding box center [552, 286] width 177 height 145
click at [307, 199] on div at bounding box center [483, 188] width 585 height 313
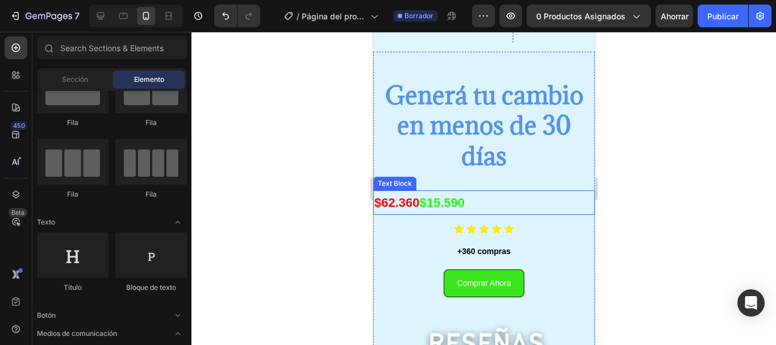
click at [440, 201] on strong "$15.590" at bounding box center [441, 202] width 45 height 14
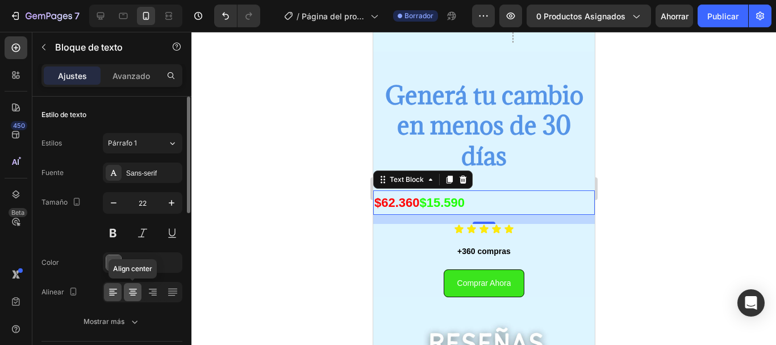
click at [129, 286] on div at bounding box center [133, 292] width 18 height 18
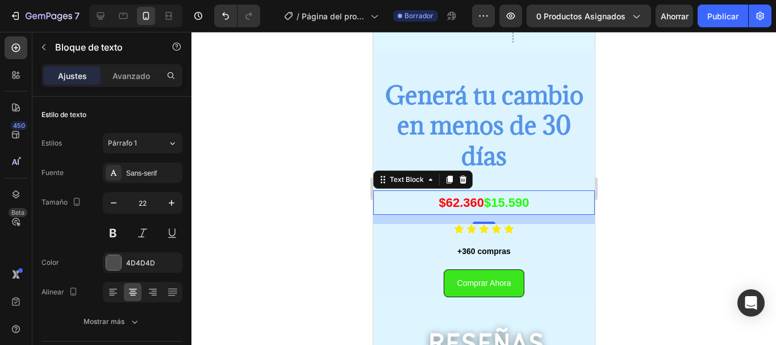
click at [343, 243] on div at bounding box center [483, 188] width 585 height 313
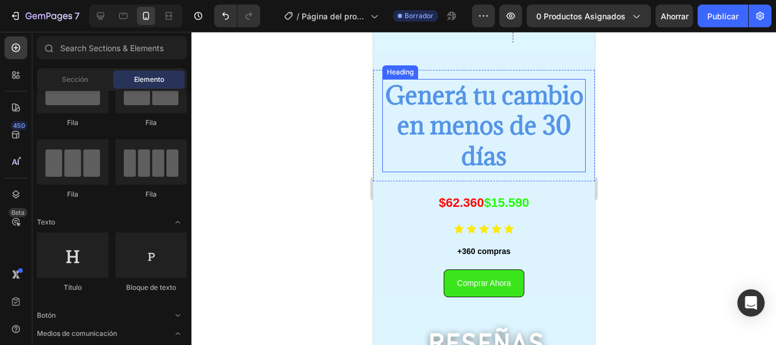
click at [482, 148] on h2 "Generá tu cambio en menos de 30 días" at bounding box center [483, 125] width 203 height 93
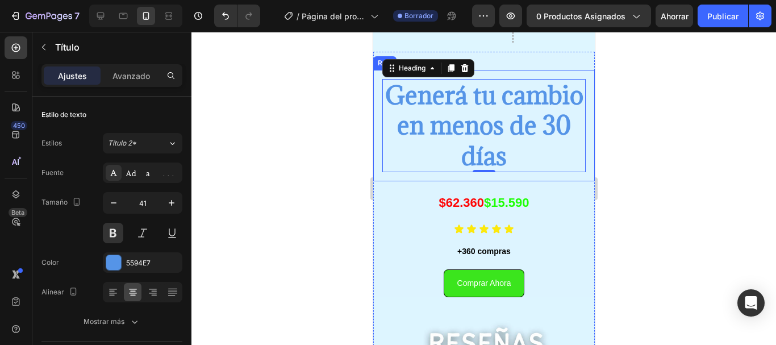
click at [388, 177] on div "Generá tu cambio en menos de 30 días Heading 0 Row" at bounding box center [484, 125] width 222 height 111
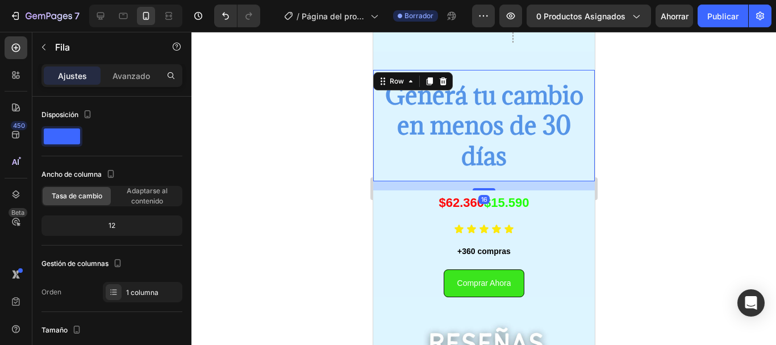
click at [388, 185] on div "16" at bounding box center [484, 185] width 222 height 9
click at [248, 174] on div at bounding box center [483, 188] width 585 height 313
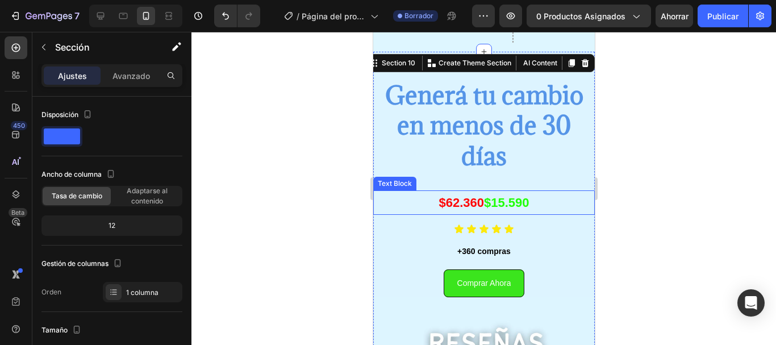
click at [481, 212] on p "$62.360 $15.590" at bounding box center [483, 202] width 219 height 23
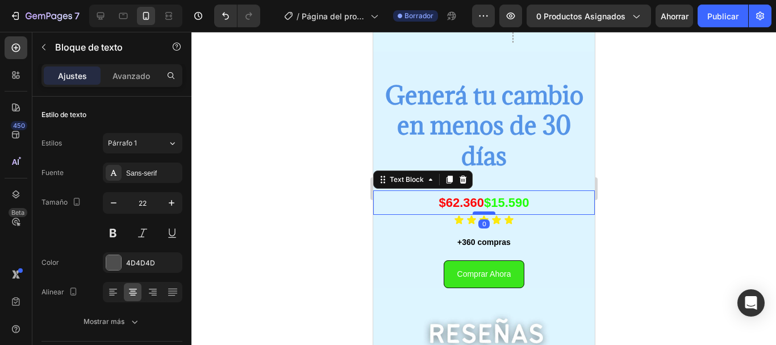
drag, startPoint x: 480, startPoint y: 222, endPoint x: 481, endPoint y: 212, distance: 10.3
click at [481, 212] on div at bounding box center [483, 212] width 23 height 3
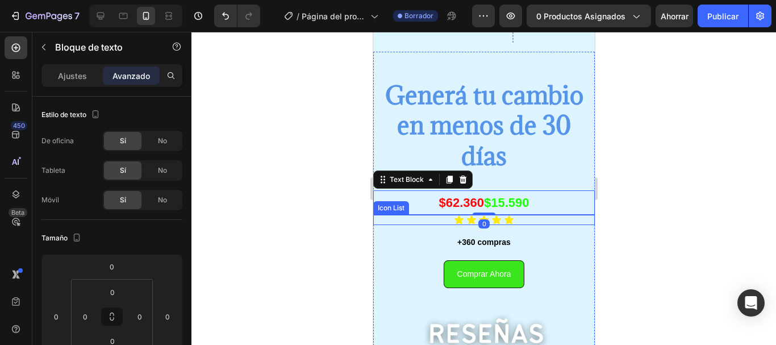
click at [447, 225] on div "Icon Icon Icon Icon Icon" at bounding box center [484, 220] width 222 height 10
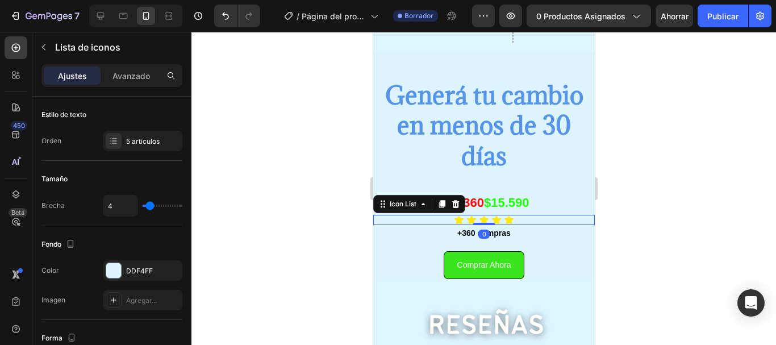
drag, startPoint x: 472, startPoint y: 232, endPoint x: 472, endPoint y: 221, distance: 11.4
click at [472, 221] on div "Icon Icon Icon Icon Icon Icon List 0" at bounding box center [484, 220] width 222 height 10
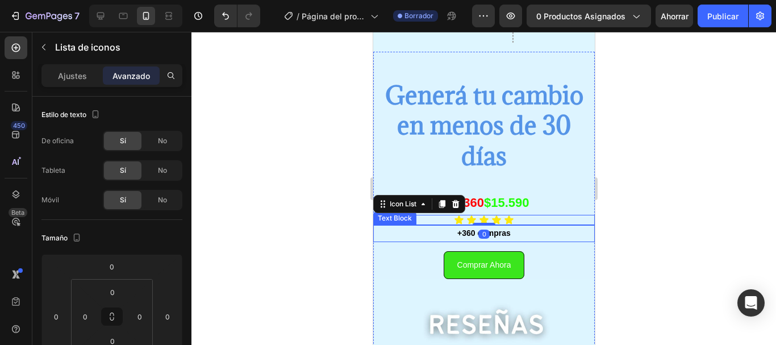
click at [266, 225] on div at bounding box center [483, 188] width 585 height 313
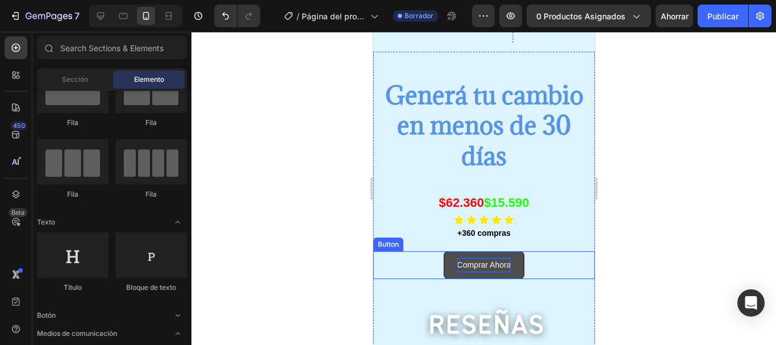
click at [475, 258] on p "Comprar Ahora" at bounding box center [484, 265] width 54 height 14
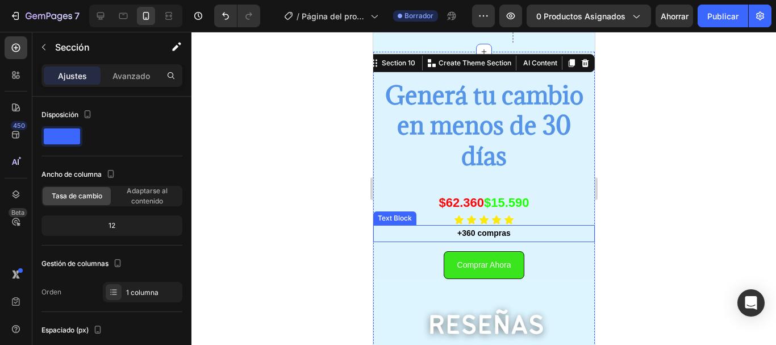
click at [490, 234] on p "+360 compras" at bounding box center [483, 233] width 219 height 14
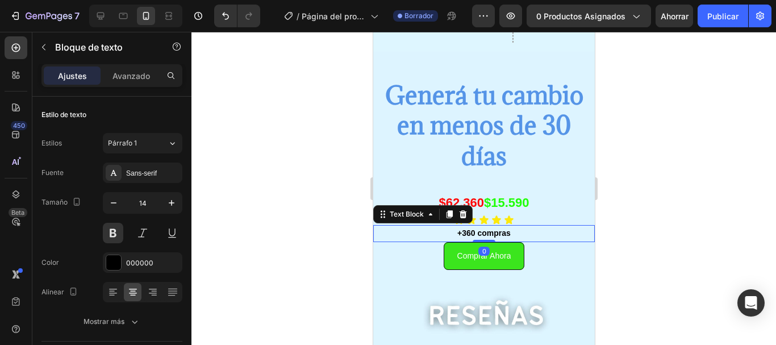
drag, startPoint x: 481, startPoint y: 249, endPoint x: 481, endPoint y: 232, distance: 17.1
click at [481, 232] on div "+360 compras Text Block 0" at bounding box center [484, 233] width 222 height 16
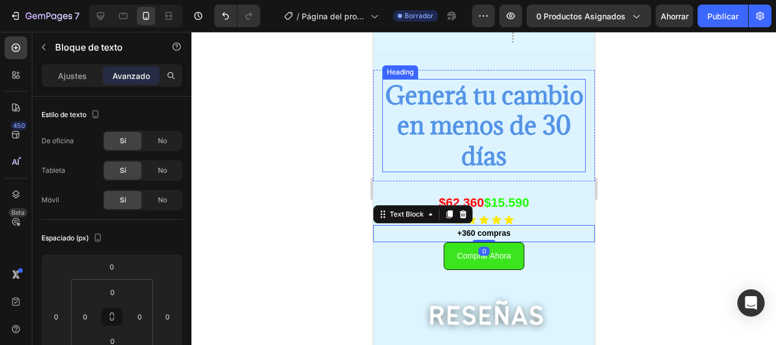
click at [507, 137] on h2 "Generá tu cambio en menos de 30 días" at bounding box center [483, 125] width 203 height 93
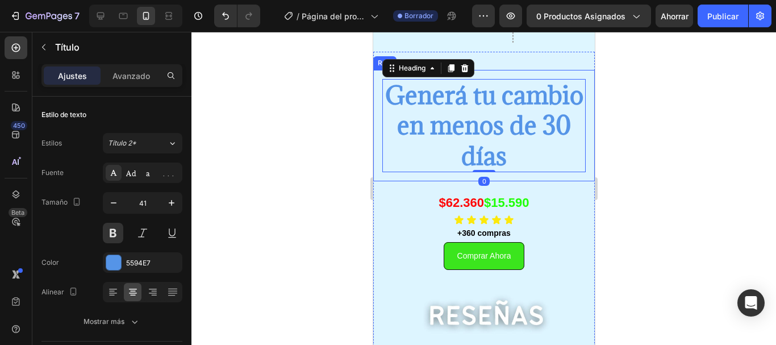
click at [454, 177] on div "Generá tu cambio en menos de 30 días Heading 0 Row" at bounding box center [484, 125] width 222 height 111
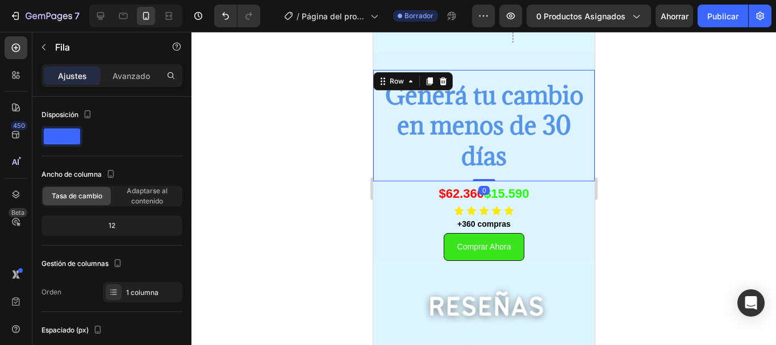
drag, startPoint x: 477, startPoint y: 187, endPoint x: 477, endPoint y: 174, distance: 13.1
click at [477, 174] on div "Generá tu cambio en menos de 30 días Heading Row 0" at bounding box center [484, 125] width 222 height 111
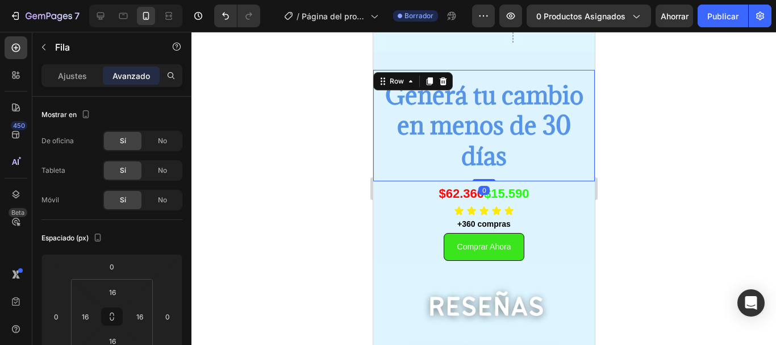
click at [314, 157] on div at bounding box center [483, 188] width 585 height 313
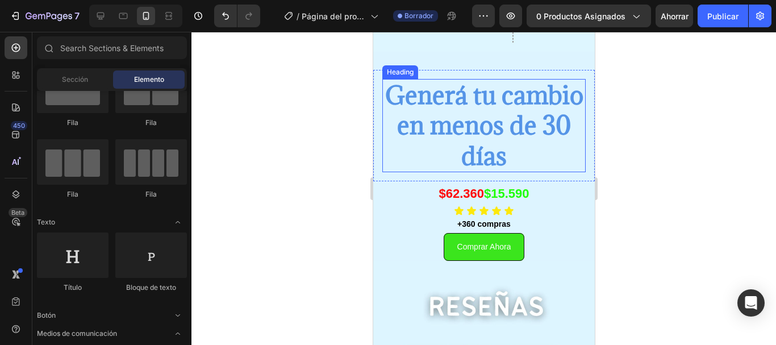
click at [480, 110] on h2 "Generá tu cambio en menos de 30 días" at bounding box center [483, 125] width 203 height 93
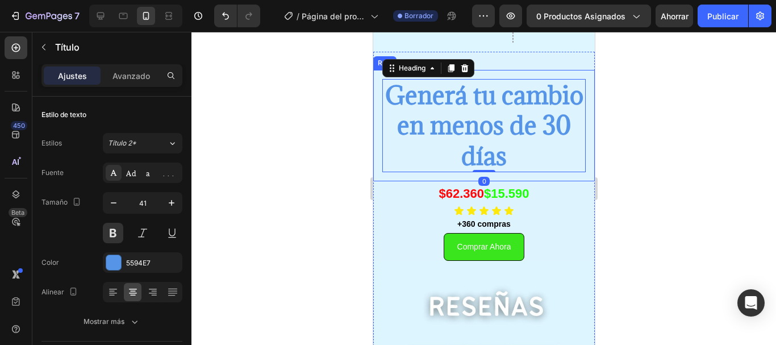
click at [455, 178] on div "Generá tu cambio en menos de 30 días Heading 0 Row" at bounding box center [484, 125] width 222 height 111
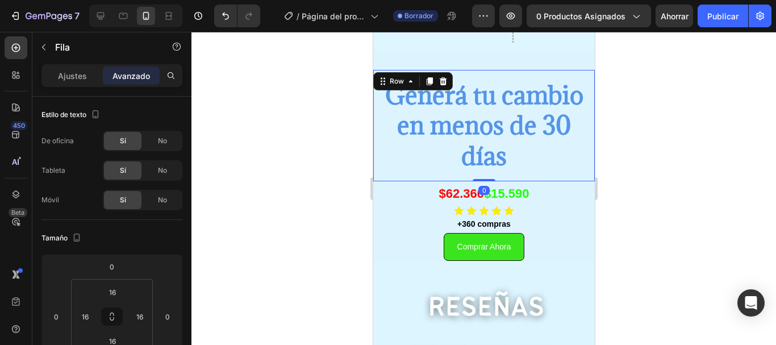
drag, startPoint x: 475, startPoint y: 180, endPoint x: 475, endPoint y: 162, distance: 18.2
click at [475, 162] on div "Generá tu cambio en menos de 30 días Heading Row 0" at bounding box center [484, 125] width 222 height 111
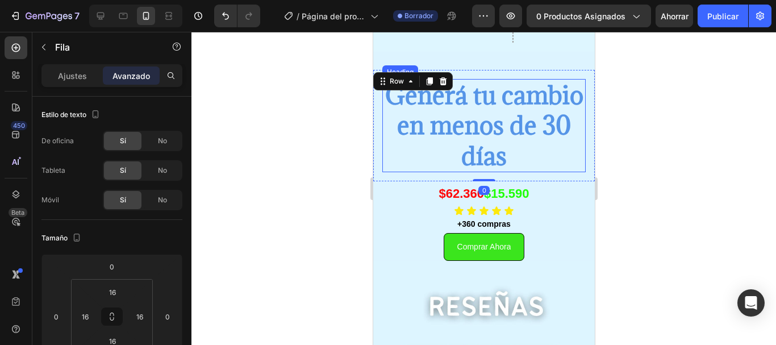
click at [303, 151] on div at bounding box center [483, 188] width 585 height 313
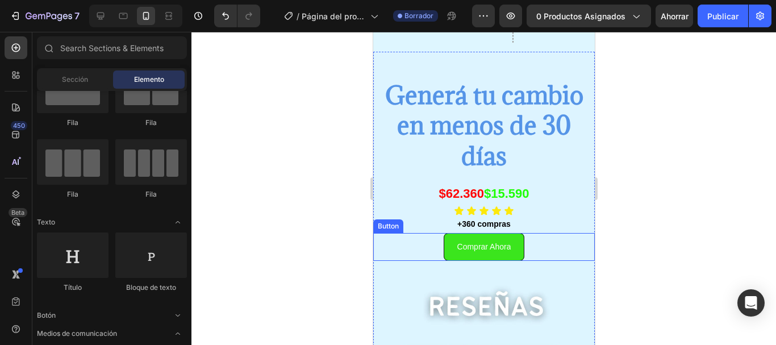
click at [172, 232] on div "Fila Fila Fila Fila" at bounding box center [112, 267] width 150 height 70
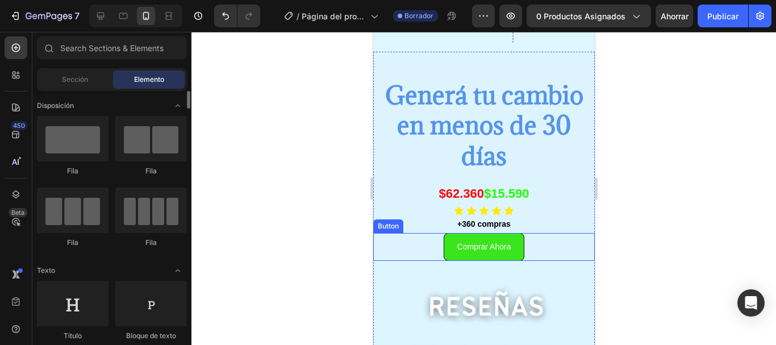
scroll to position [17, 0]
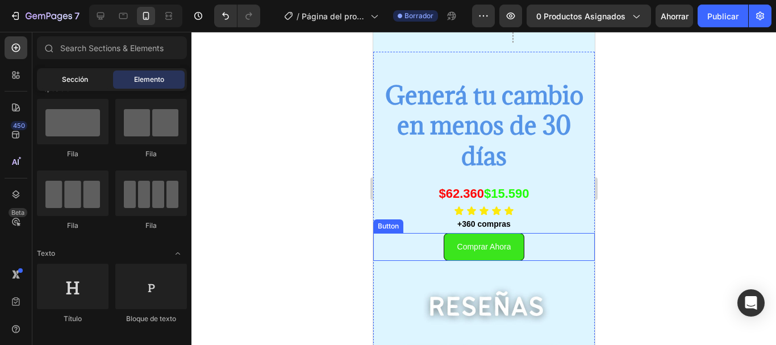
click at [86, 78] on font "Sección" at bounding box center [75, 79] width 26 height 9
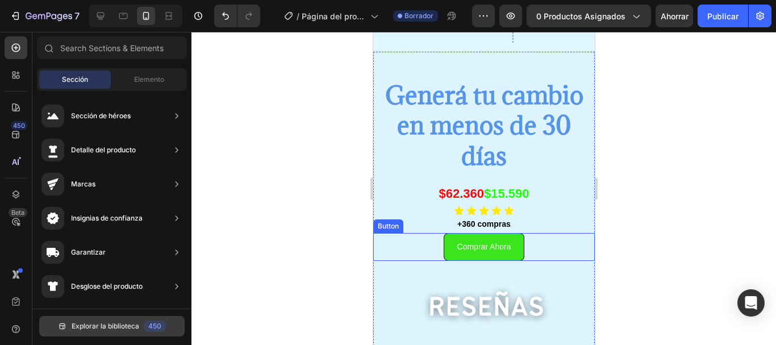
scroll to position [0, 0]
click at [128, 327] on font "Explorar la biblioteca" at bounding box center [106, 326] width 68 height 9
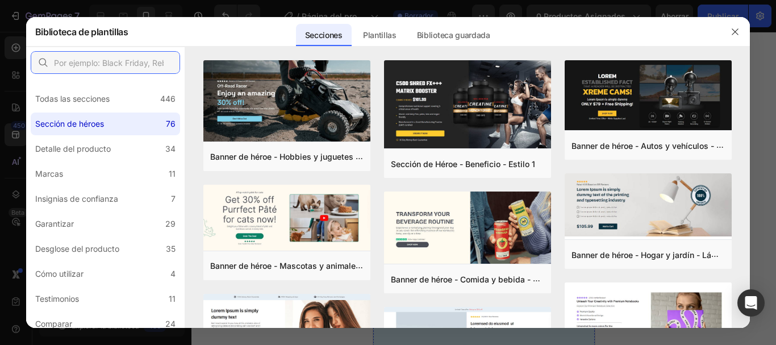
click at [96, 58] on input "text" at bounding box center [105, 62] width 149 height 23
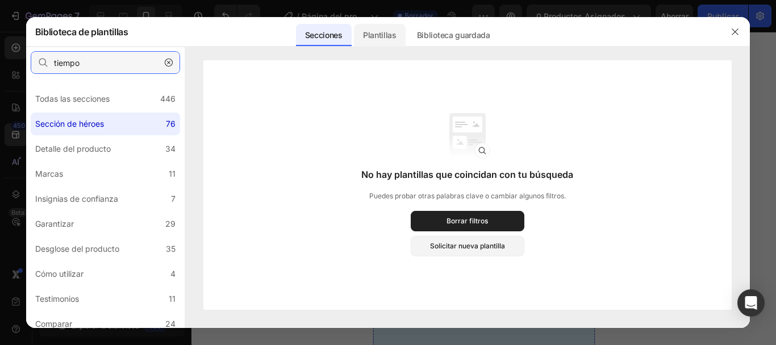
type input "tiempo"
click at [387, 39] on font "Plantillas" at bounding box center [380, 35] width 34 height 10
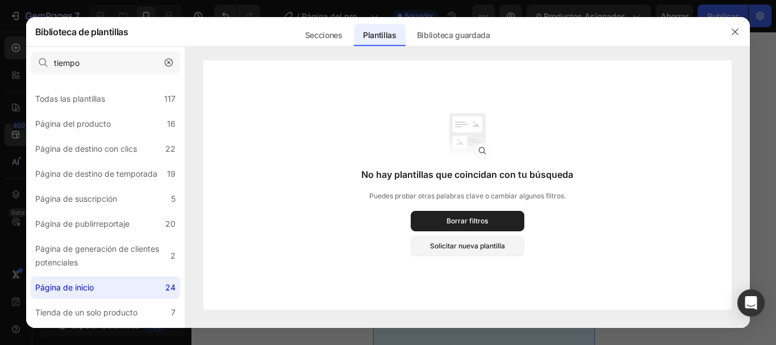
click at [441, 47] on div "Biblioteca de plantillas Secciones Plantillas Páginas existentes Biblioteca gua…" at bounding box center [388, 32] width 724 height 30
click at [732, 39] on button "button" at bounding box center [735, 32] width 18 height 18
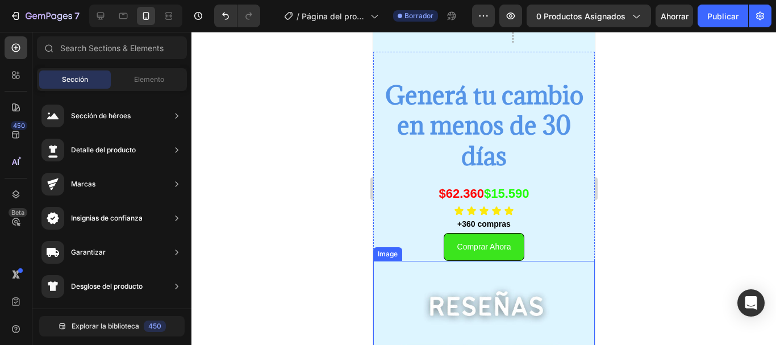
click at [318, 248] on div at bounding box center [483, 188] width 585 height 313
click at [143, 70] on div "Elemento" at bounding box center [149, 79] width 72 height 18
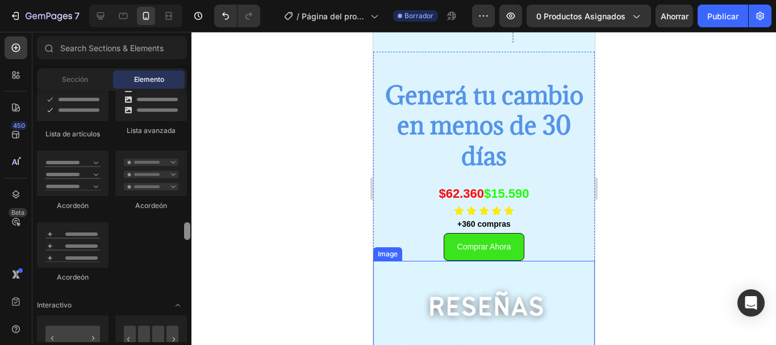
scroll to position [953, 0]
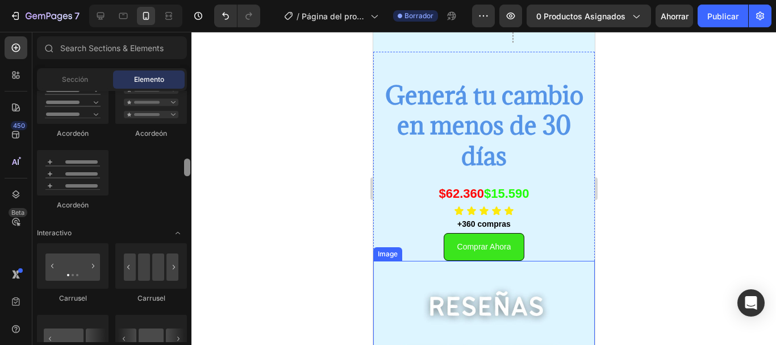
drag, startPoint x: 187, startPoint y: 103, endPoint x: 191, endPoint y: 169, distance: 66.6
click at [191, 169] on div at bounding box center [187, 216] width 9 height 251
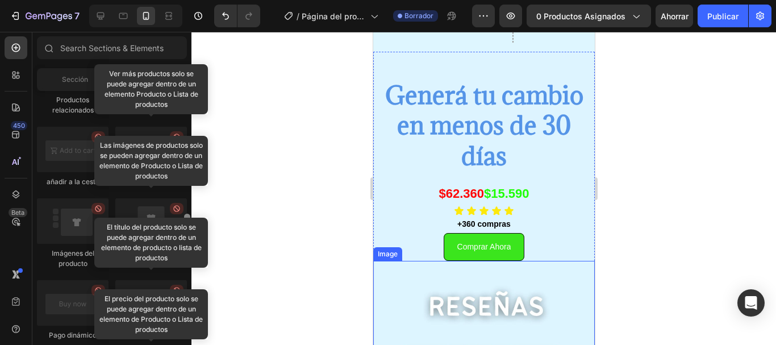
scroll to position [1617, 0]
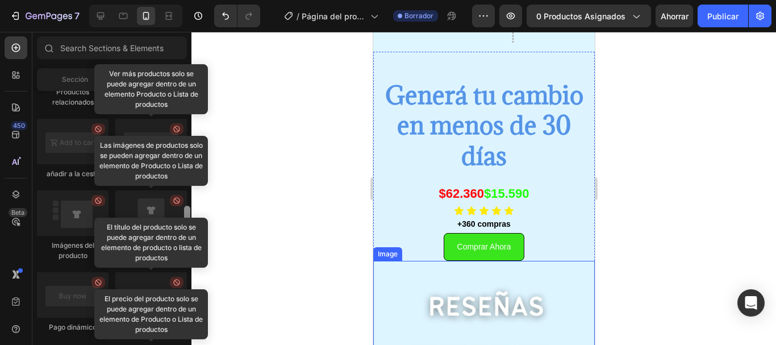
drag, startPoint x: 186, startPoint y: 171, endPoint x: 190, endPoint y: 218, distance: 47.3
click at [190, 218] on div at bounding box center [187, 215] width 6 height 18
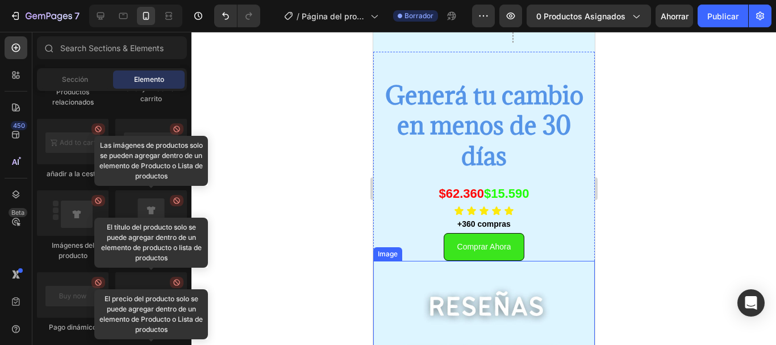
click at [279, 131] on div at bounding box center [483, 188] width 585 height 313
click at [147, 77] on font "Elemento" at bounding box center [149, 79] width 30 height 9
click at [121, 56] on input "text" at bounding box center [112, 47] width 150 height 23
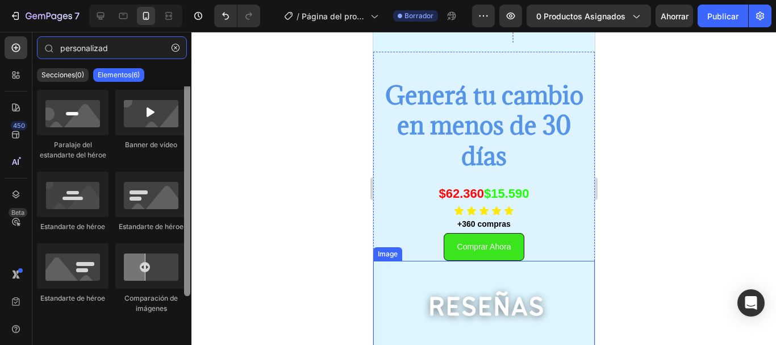
scroll to position [0, 0]
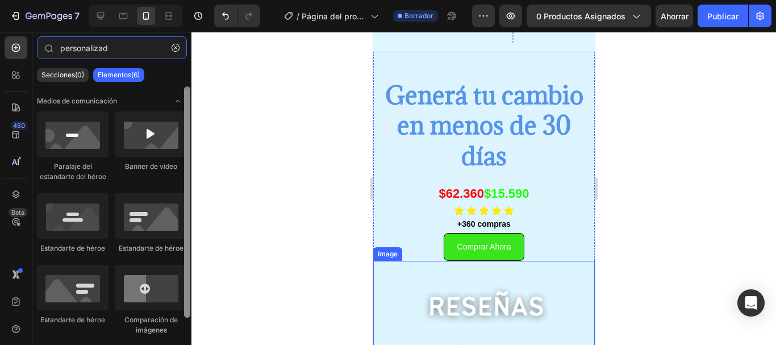
drag, startPoint x: 189, startPoint y: 186, endPoint x: 163, endPoint y: 91, distance: 98.3
click at [163, 91] on div "Medios de comunicación Paralaje del estandarte del héroe Banner de vídeo Estand…" at bounding box center [111, 211] width 159 height 251
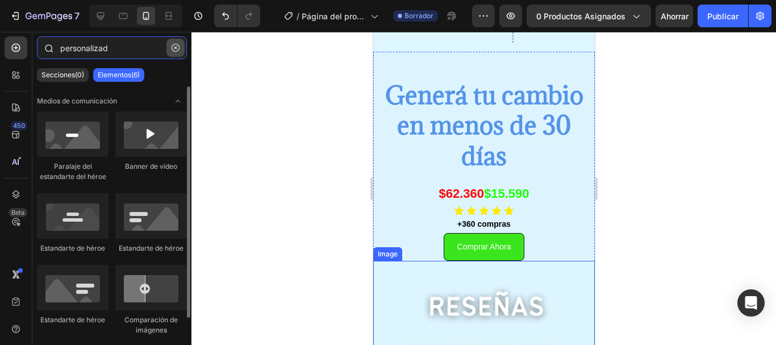
type input "personalizad"
click at [174, 47] on icon "button" at bounding box center [176, 48] width 8 height 8
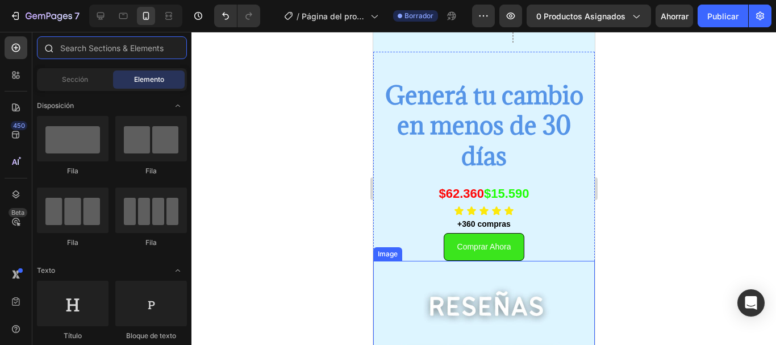
click at [144, 53] on input "text" at bounding box center [112, 47] width 150 height 23
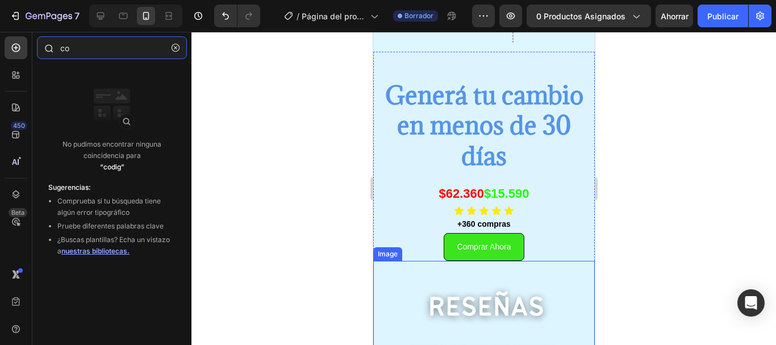
type input "c"
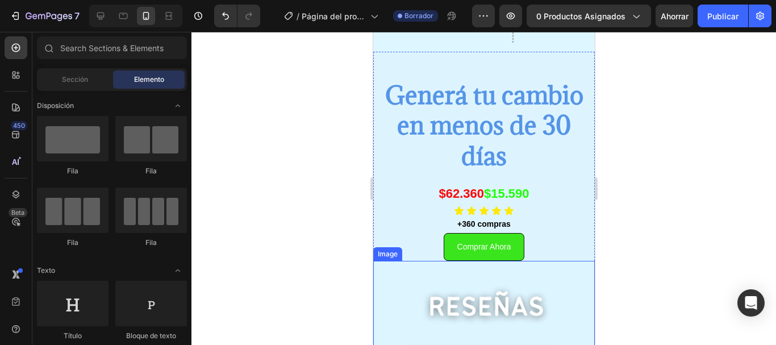
click at [336, 96] on div at bounding box center [483, 188] width 585 height 313
click at [15, 48] on icon at bounding box center [16, 48] width 9 height 9
click at [233, 69] on div at bounding box center [483, 188] width 585 height 313
click at [86, 79] on font "Sección" at bounding box center [75, 79] width 26 height 9
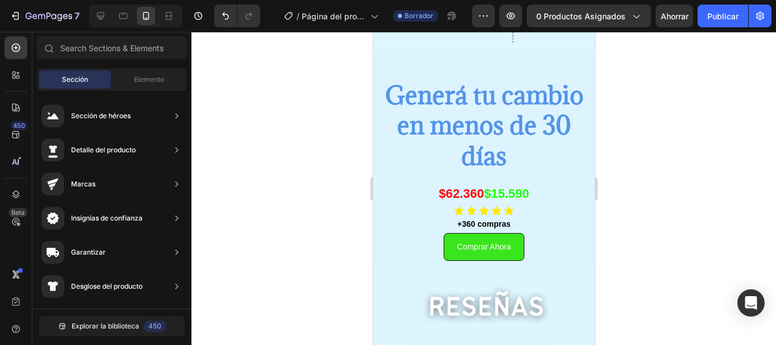
click at [241, 272] on div at bounding box center [483, 188] width 585 height 313
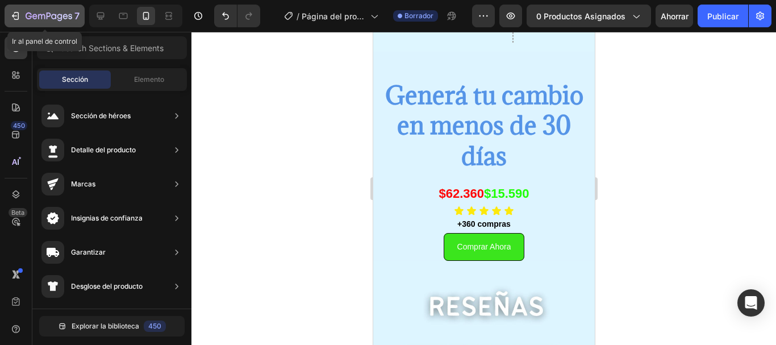
click at [61, 16] on icon "button" at bounding box center [59, 17] width 5 height 7
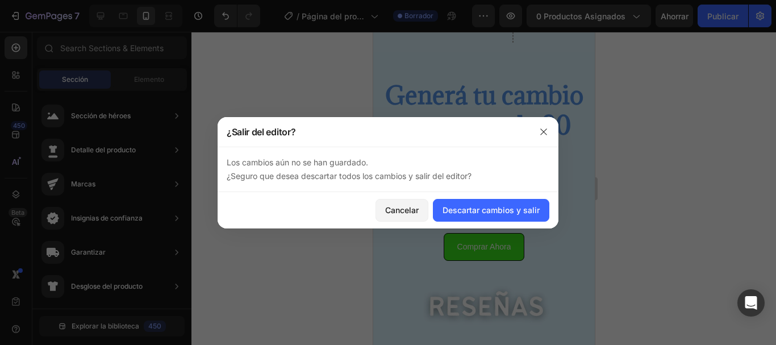
click at [554, 128] on div at bounding box center [544, 132] width 30 height 30
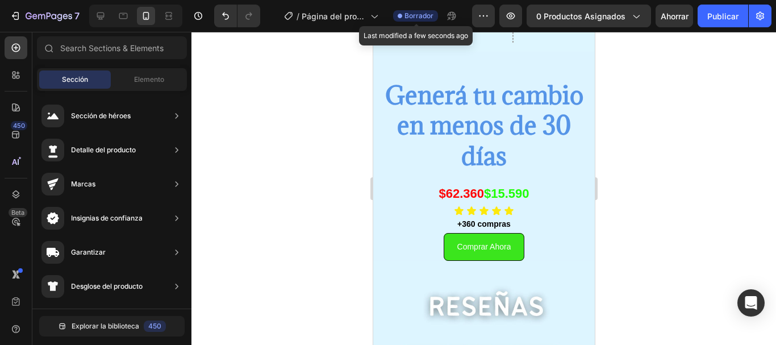
click at [406, 19] on font "Borrador" at bounding box center [418, 15] width 29 height 9
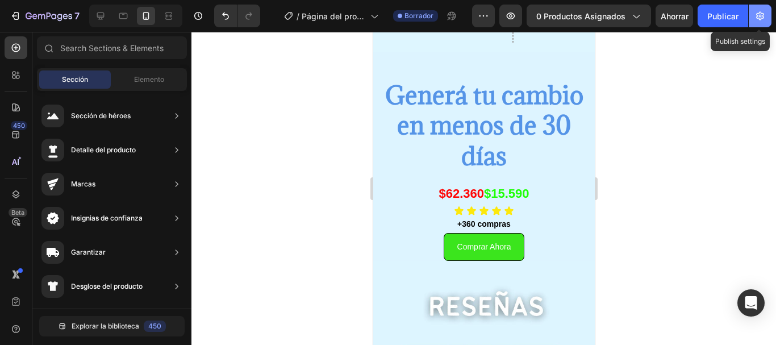
click at [754, 15] on icon "button" at bounding box center [759, 15] width 11 height 11
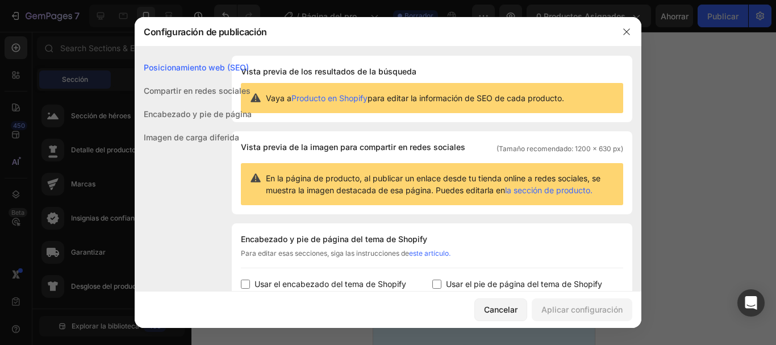
drag, startPoint x: 623, startPoint y: 132, endPoint x: 620, endPoint y: 146, distance: 14.5
click at [620, 146] on div "Vista previa de la imagen para compartir en redes sociales (Tamaño recomendado:…" at bounding box center [432, 172] width 401 height 83
drag, startPoint x: 620, startPoint y: 146, endPoint x: 633, endPoint y: 151, distance: 14.4
click at [633, 151] on div "Posicionamiento web (SEO) Compartir en redes sociales Encabezado y pie de págin…" at bounding box center [388, 169] width 507 height 244
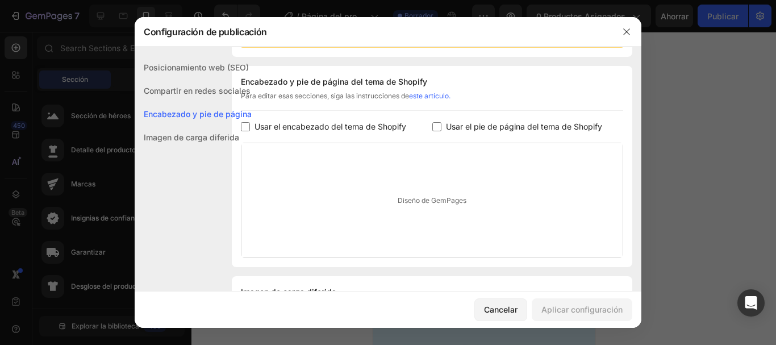
scroll to position [158, 0]
click at [628, 42] on div at bounding box center [627, 32] width 30 height 30
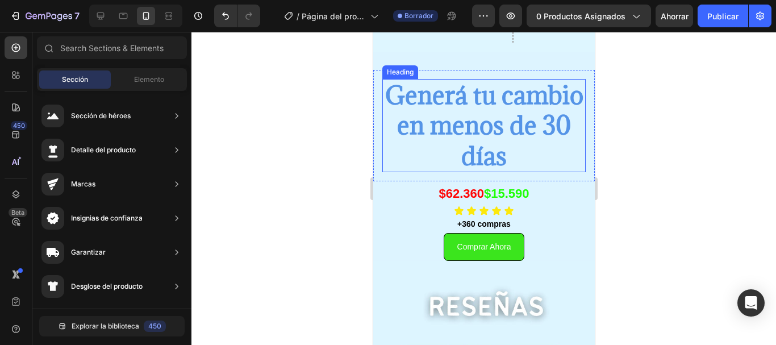
click at [288, 101] on div at bounding box center [483, 188] width 585 height 313
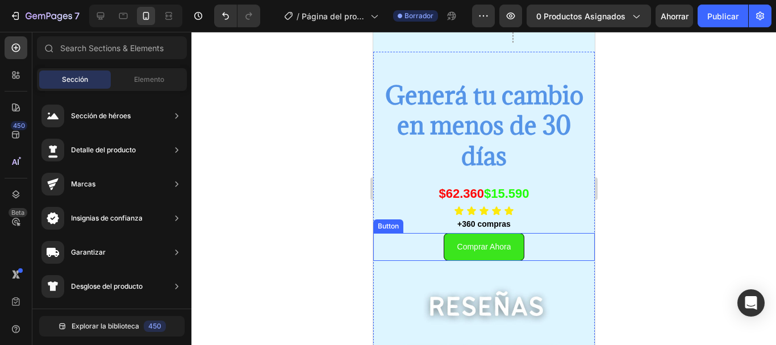
click at [422, 253] on div "Comprar Ahora Button" at bounding box center [484, 247] width 222 height 28
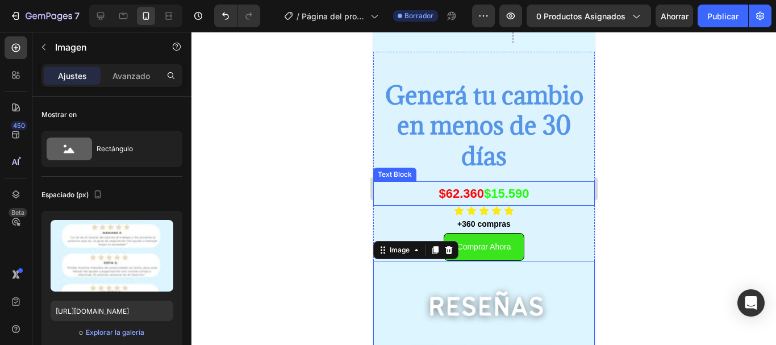
click at [408, 199] on p "$62.360 $15.590" at bounding box center [483, 193] width 219 height 23
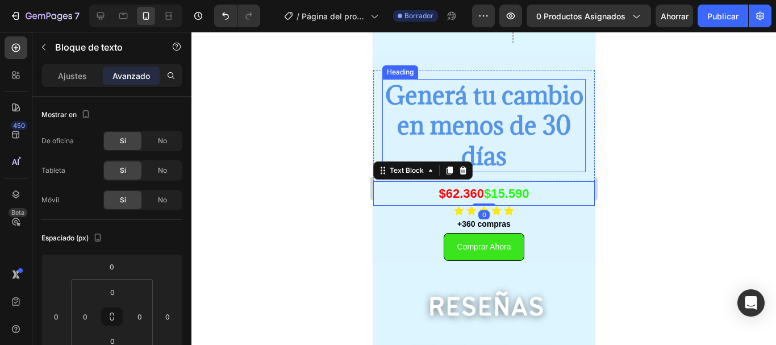
click at [399, 82] on h2 "Generá tu cambio en menos de 30 días" at bounding box center [483, 125] width 203 height 93
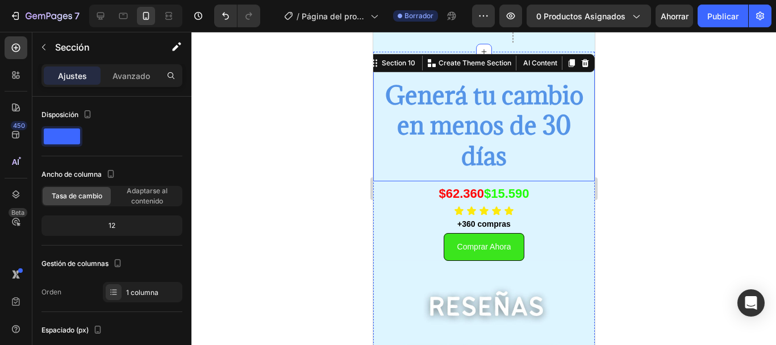
click at [505, 77] on div "Generá tu cambio en menos de 30 días Heading Row" at bounding box center [484, 125] width 222 height 111
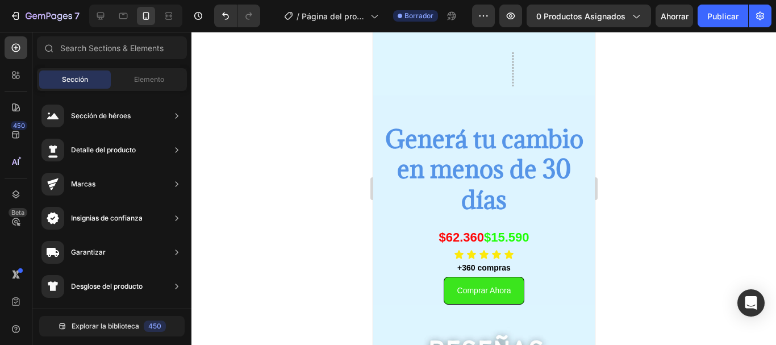
scroll to position [1670, 0]
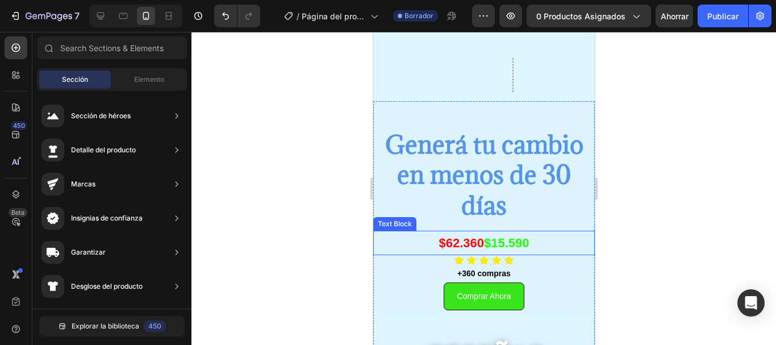
click at [479, 243] on strong "$62.360" at bounding box center [460, 243] width 45 height 14
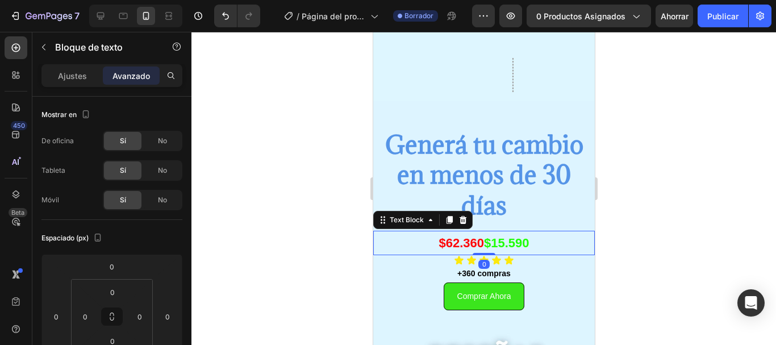
click at [483, 243] on strong "$62.360" at bounding box center [460, 243] width 45 height 14
click at [482, 243] on strong "$62.360" at bounding box center [460, 243] width 45 height 14
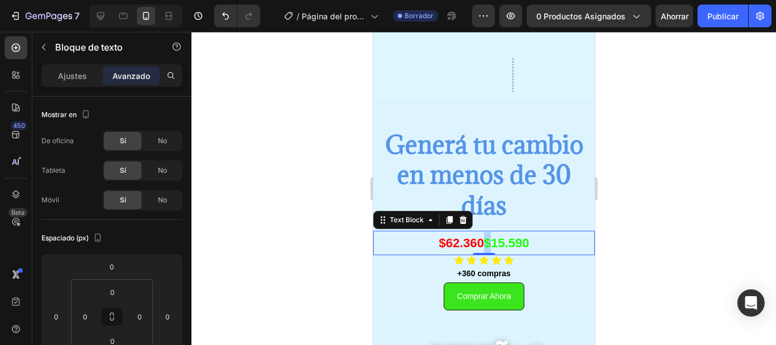
click at [482, 243] on strong "$62.360" at bounding box center [460, 243] width 45 height 14
click at [653, 232] on div at bounding box center [483, 188] width 585 height 313
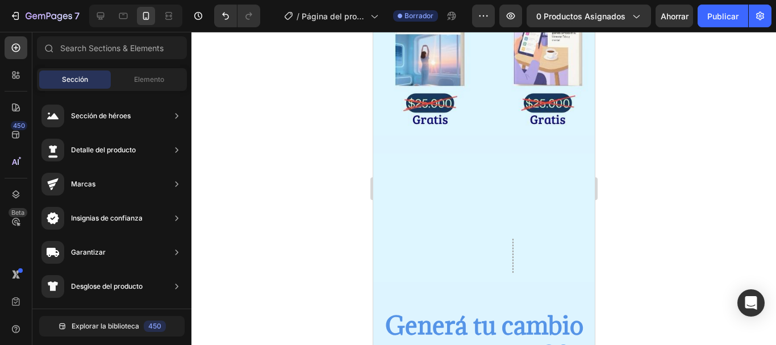
scroll to position [1316, 0]
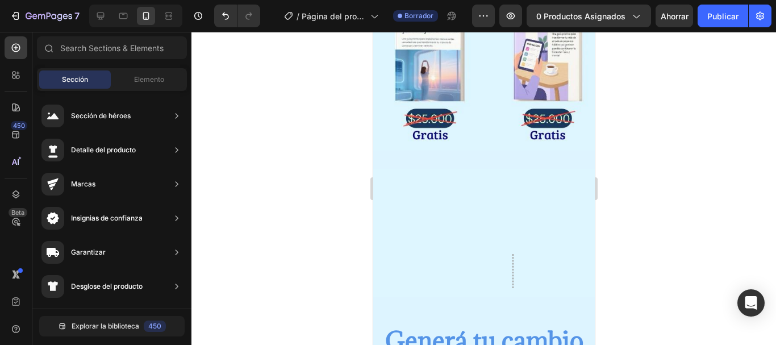
drag, startPoint x: 586, startPoint y: 229, endPoint x: 973, endPoint y: 223, distance: 386.9
click at [672, 137] on div at bounding box center [483, 188] width 585 height 313
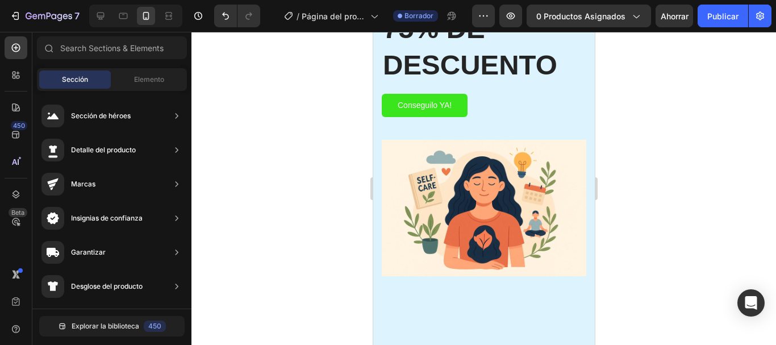
scroll to position [0, 0]
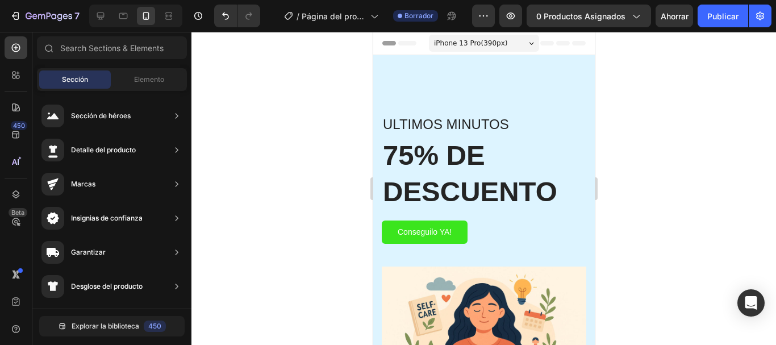
click at [135, 69] on div "Sección Elemento" at bounding box center [112, 79] width 150 height 23
click at [167, 75] on div "Elemento" at bounding box center [149, 79] width 72 height 18
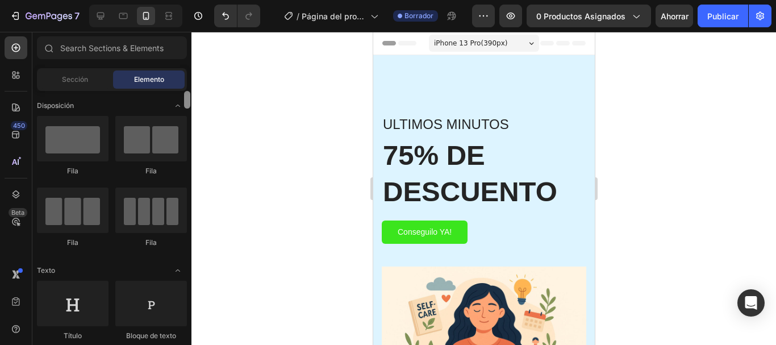
drag, startPoint x: 187, startPoint y: 95, endPoint x: 181, endPoint y: 71, distance: 24.5
click at [181, 71] on div "Sections(30) Elementos(84) Sección Elemento Sección de héroes Detalle del produ…" at bounding box center [111, 189] width 159 height 306
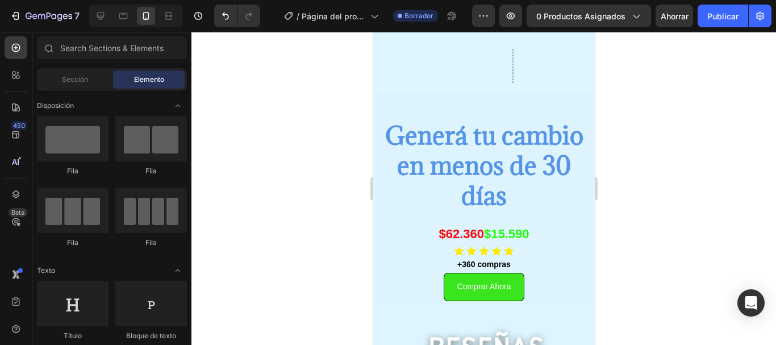
scroll to position [2320, 0]
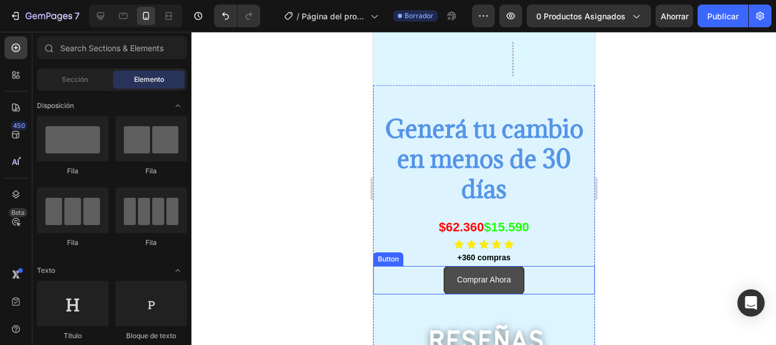
click at [515, 280] on button "Comprar Ahora" at bounding box center [483, 280] width 81 height 28
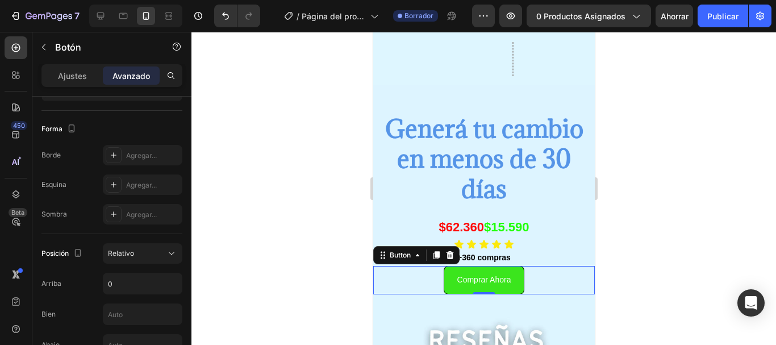
scroll to position [460, 0]
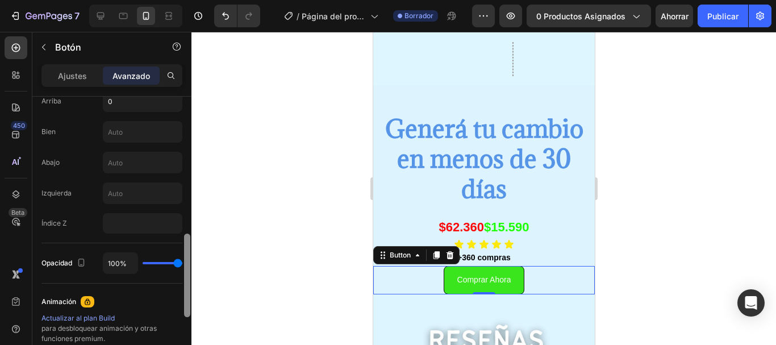
drag, startPoint x: 188, startPoint y: 121, endPoint x: 189, endPoint y: 258, distance: 137.5
click at [189, 258] on div at bounding box center [187, 275] width 6 height 84
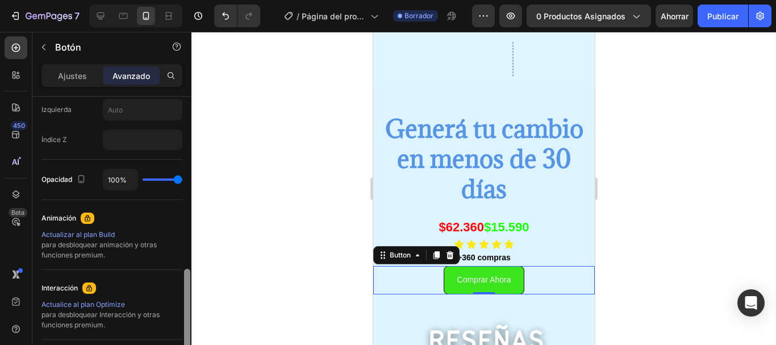
drag, startPoint x: 189, startPoint y: 258, endPoint x: 186, endPoint y: 286, distance: 27.4
click at [186, 286] on div at bounding box center [187, 311] width 6 height 84
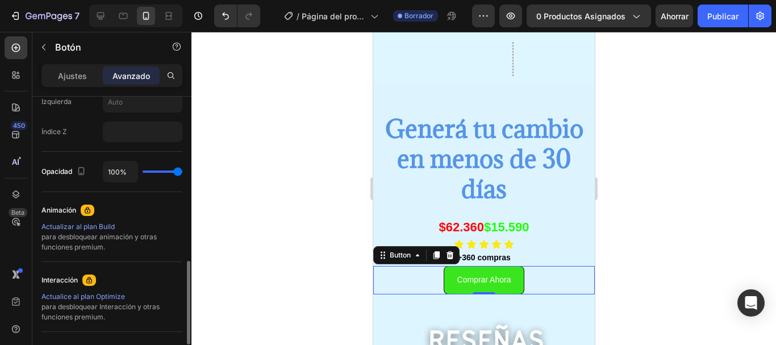
click at [108, 226] on font "Actualizar al plan Build" at bounding box center [77, 226] width 73 height 9
click at [208, 93] on div at bounding box center [483, 188] width 585 height 313
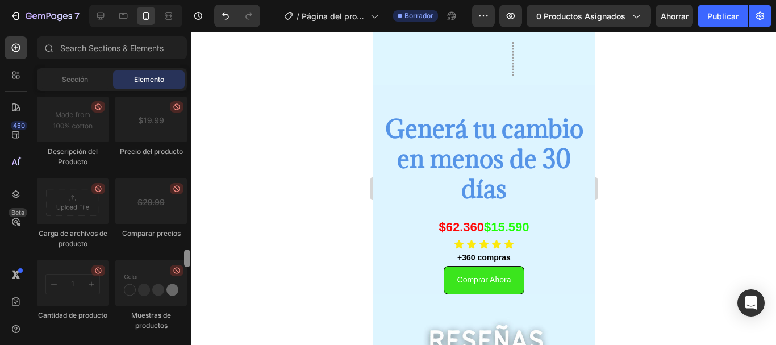
scroll to position [1929, 0]
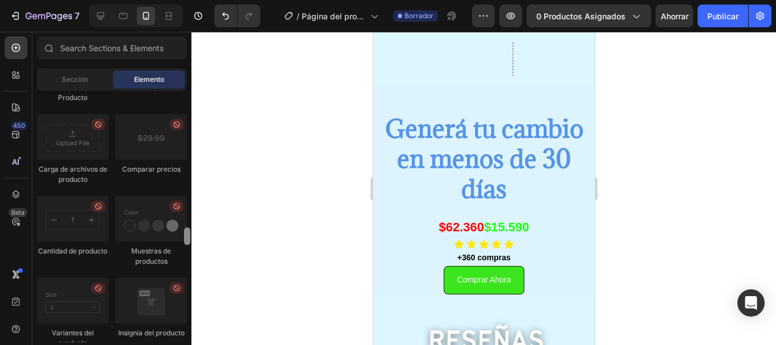
drag, startPoint x: 189, startPoint y: 98, endPoint x: 197, endPoint y: 235, distance: 137.2
click at [197, 0] on div "7 / Página del producto - 27 de agosto, 20:25:06 Borrador Avance 0 productos as…" at bounding box center [388, 0] width 776 height 0
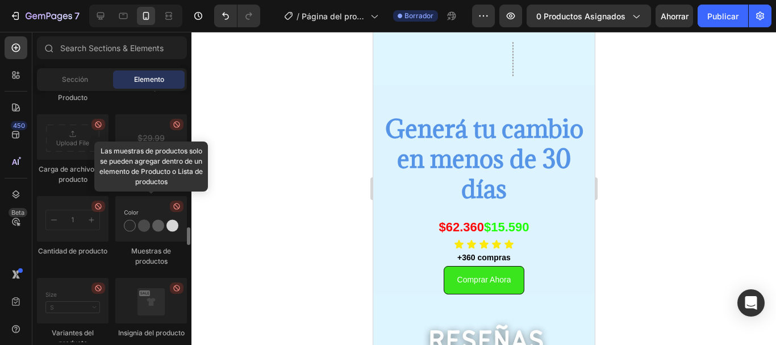
click at [154, 212] on div at bounding box center [151, 218] width 72 height 45
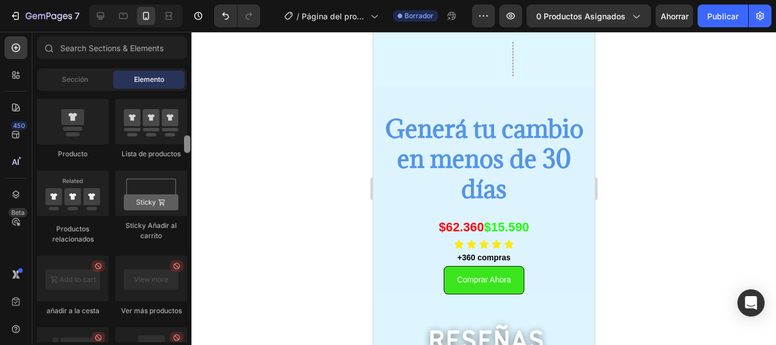
scroll to position [1424, 0]
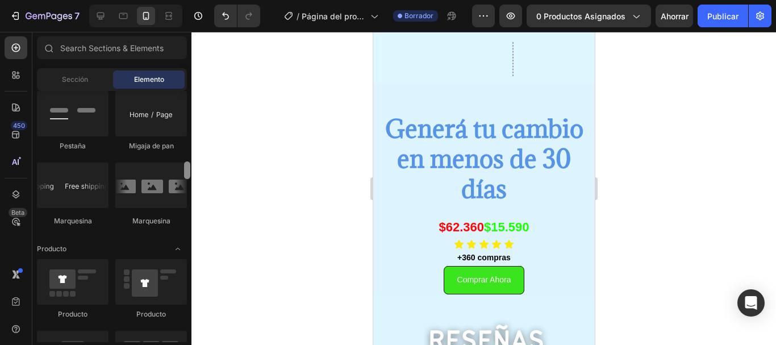
drag, startPoint x: 189, startPoint y: 231, endPoint x: 189, endPoint y: 179, distance: 52.3
click at [189, 179] on div at bounding box center [187, 170] width 6 height 18
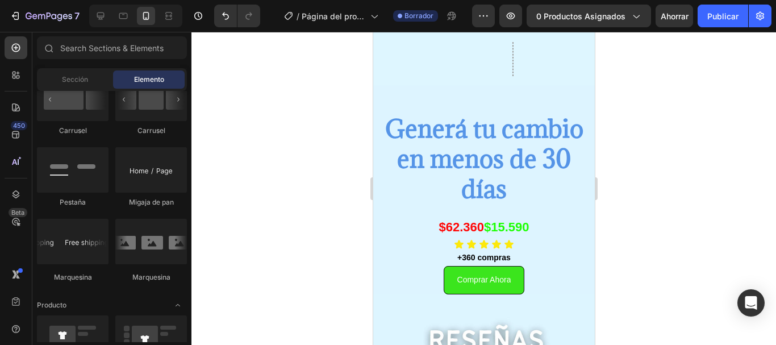
click at [227, 39] on div at bounding box center [483, 188] width 585 height 313
click at [648, 67] on div at bounding box center [483, 188] width 585 height 313
click at [19, 72] on icon at bounding box center [15, 74] width 11 height 11
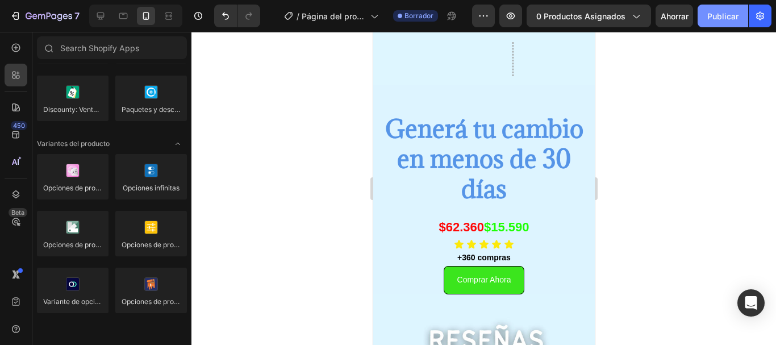
click at [724, 21] on font "Publicar" at bounding box center [722, 16] width 31 height 12
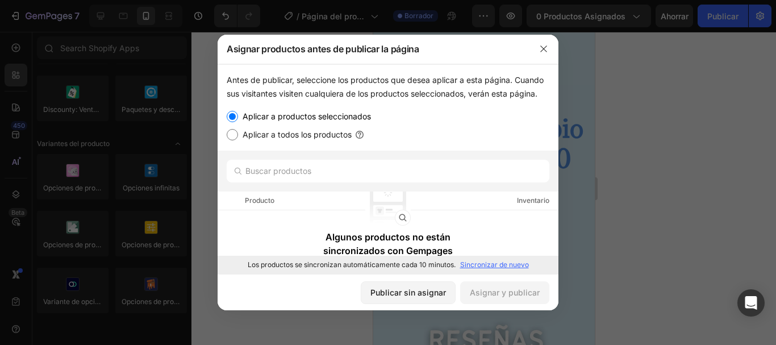
click at [274, 130] on font "Aplicar a todos los productos" at bounding box center [297, 135] width 109 height 10
click at [238, 130] on input "Aplicar a todos los productos" at bounding box center [232, 134] width 11 height 11
radio input "true"
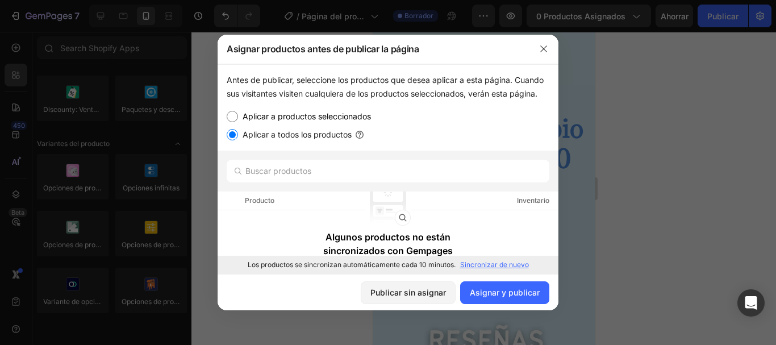
click at [286, 114] on font "Aplicar a productos seleccionados" at bounding box center [307, 116] width 128 height 10
click at [238, 114] on input "Aplicar a productos seleccionados" at bounding box center [232, 116] width 11 height 11
radio input "true"
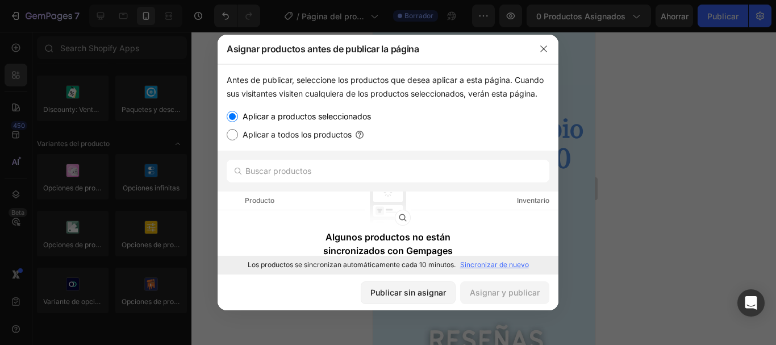
click at [388, 245] on font "Algunos productos no están sincronizados con Gempages" at bounding box center [388, 243] width 130 height 25
click at [471, 266] on font "Sincronizar de nuevo" at bounding box center [494, 264] width 69 height 9
click at [314, 130] on font "Aplicar a todos los productos" at bounding box center [297, 135] width 109 height 10
click at [238, 130] on input "Aplicar a todos los productos" at bounding box center [232, 134] width 11 height 11
radio input "true"
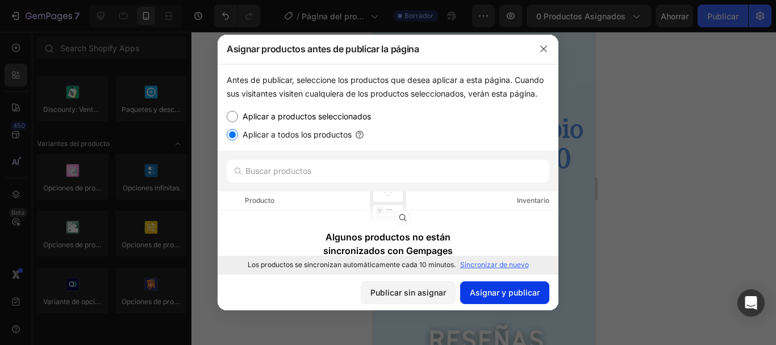
click at [470, 290] on font "Asignar y publicar" at bounding box center [505, 292] width 70 height 10
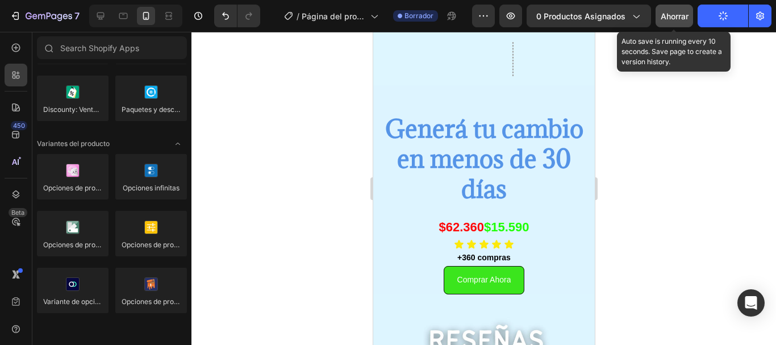
click at [673, 11] on font "Ahorrar" at bounding box center [675, 16] width 28 height 10
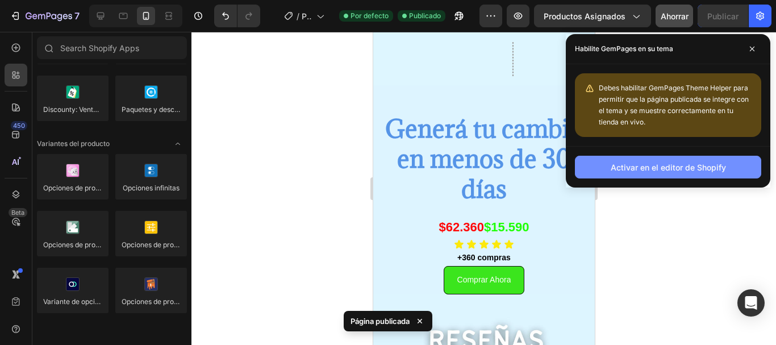
click at [689, 162] on font "Activar en el editor de Shopify" at bounding box center [668, 167] width 115 height 10
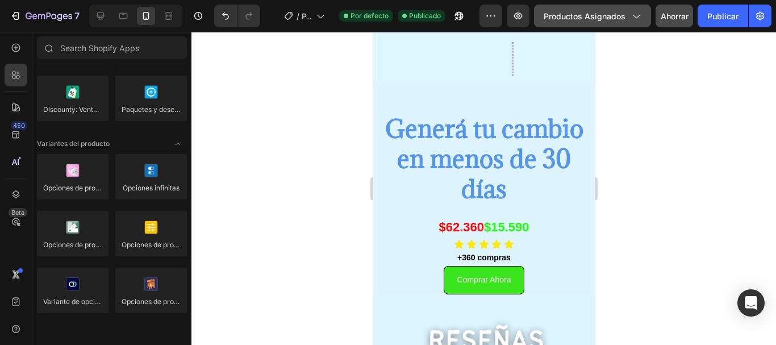
click at [625, 23] on button "Productos asignados" at bounding box center [592, 16] width 117 height 23
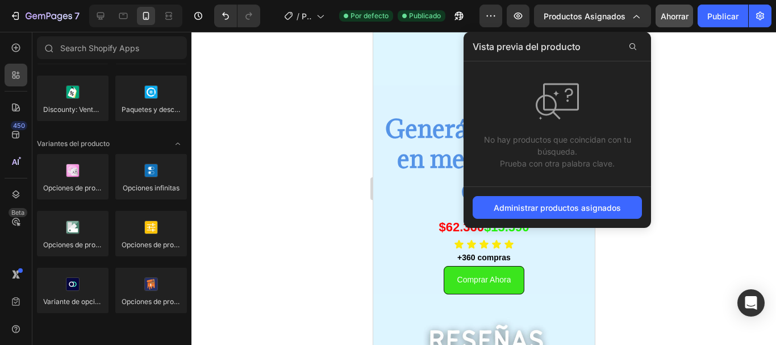
click at [689, 140] on div at bounding box center [483, 188] width 585 height 313
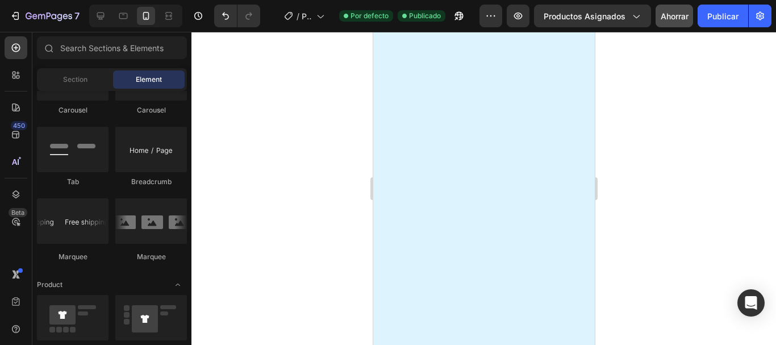
scroll to position [275, 0]
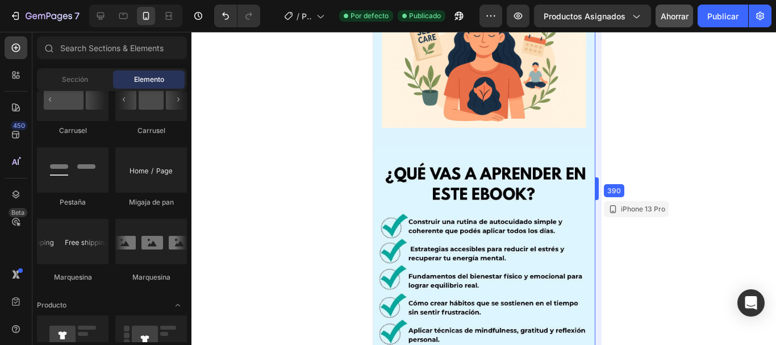
drag, startPoint x: 595, startPoint y: 85, endPoint x: 595, endPoint y: 35, distance: 50.0
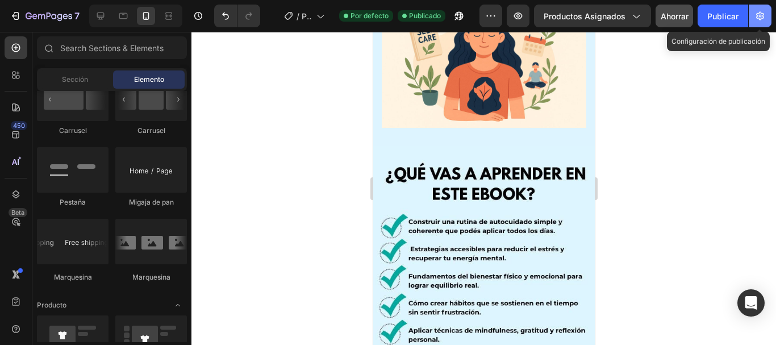
click at [757, 17] on icon "button" at bounding box center [759, 15] width 11 height 11
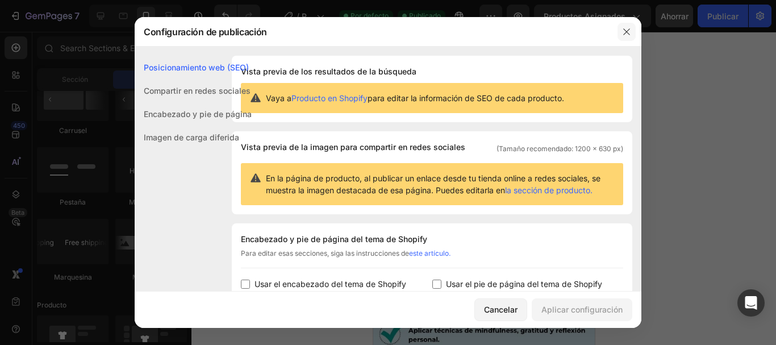
click at [626, 37] on button "button" at bounding box center [627, 32] width 18 height 18
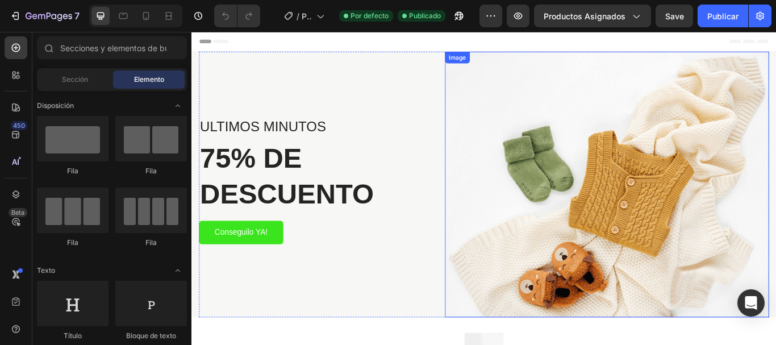
click at [715, 173] on img at bounding box center [676, 210] width 378 height 310
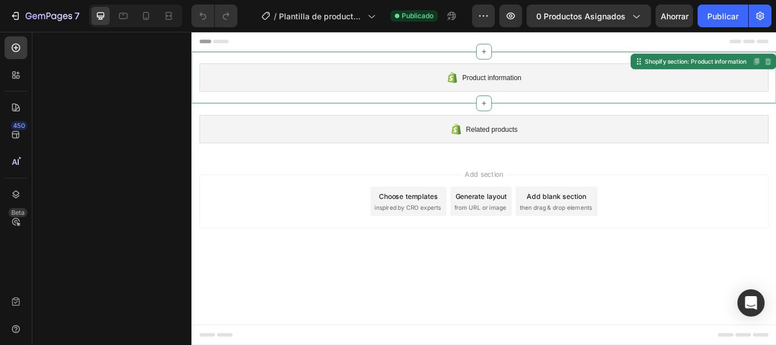
click at [509, 87] on span "Product information" at bounding box center [541, 85] width 69 height 14
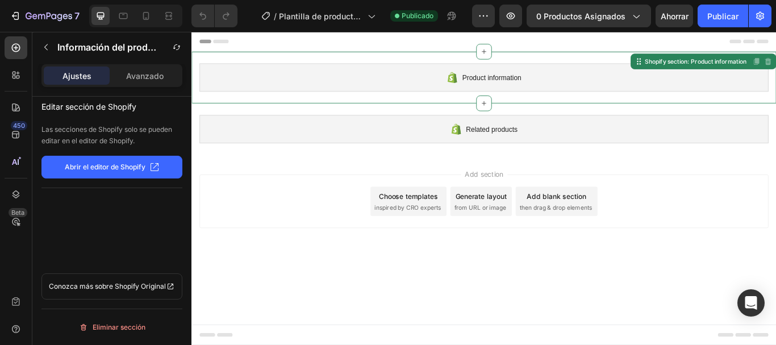
click at [145, 160] on button "Abrir el editor de Shopify" at bounding box center [111, 167] width 141 height 23
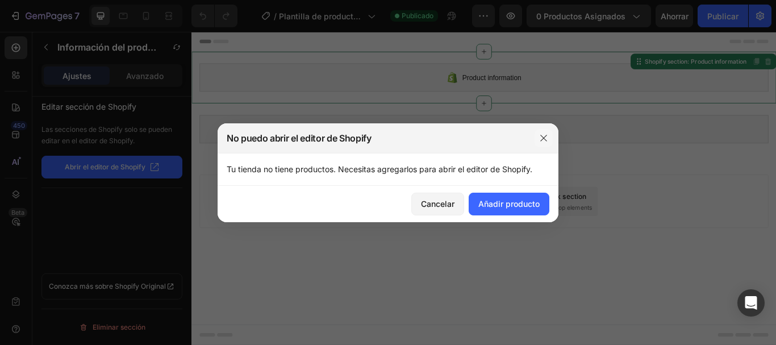
click at [544, 134] on icon "button" at bounding box center [543, 138] width 9 height 9
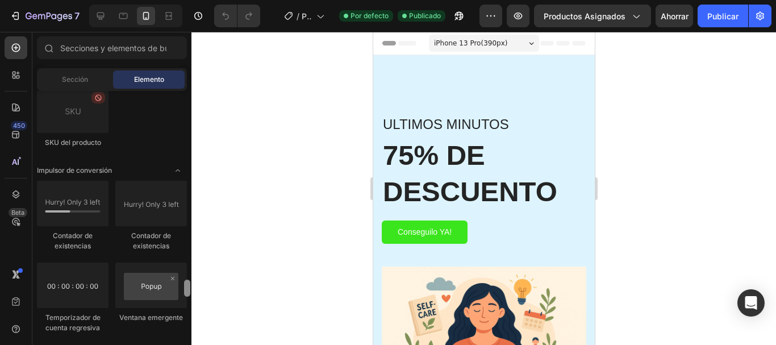
scroll to position [2381, 0]
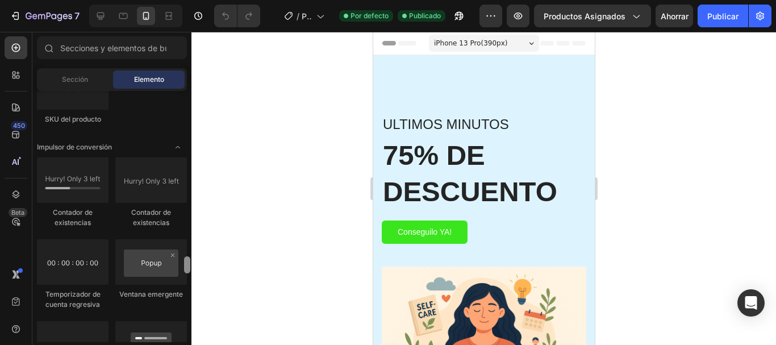
drag, startPoint x: 185, startPoint y: 106, endPoint x: 205, endPoint y: 273, distance: 168.2
click at [205, 0] on div "7 Version history / Página del producto - [DATE][PERSON_NAME] 20:25:06 Por defe…" at bounding box center [388, 0] width 776 height 0
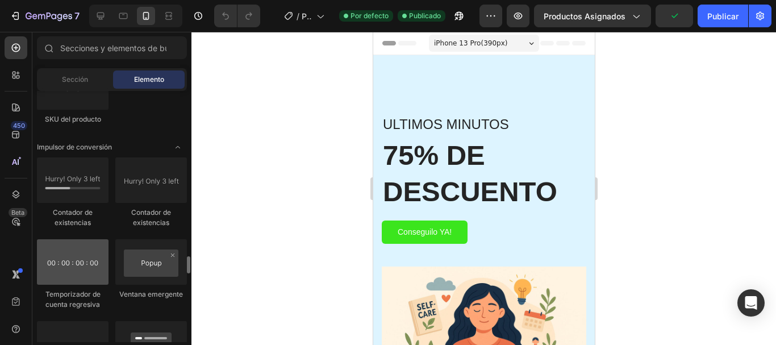
click at [59, 277] on div at bounding box center [73, 261] width 72 height 45
click at [59, 278] on div at bounding box center [73, 261] width 72 height 45
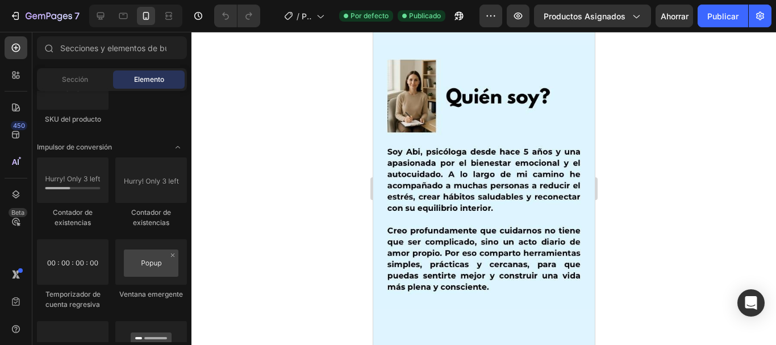
scroll to position [653, 0]
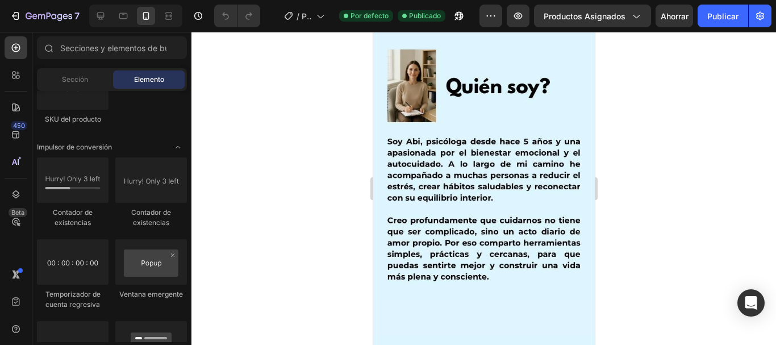
drag, startPoint x: 592, startPoint y: 98, endPoint x: 967, endPoint y: 259, distance: 408.2
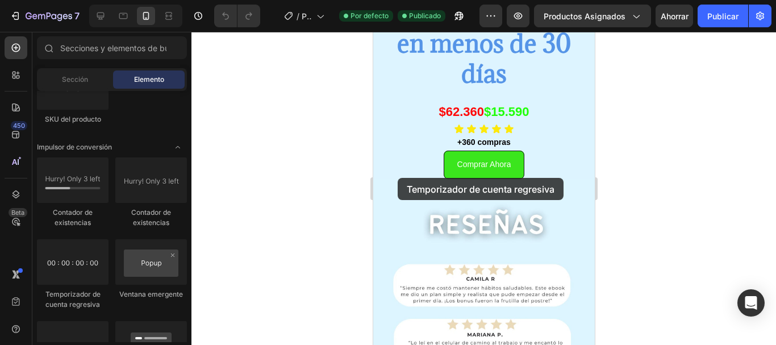
scroll to position [2489, 0]
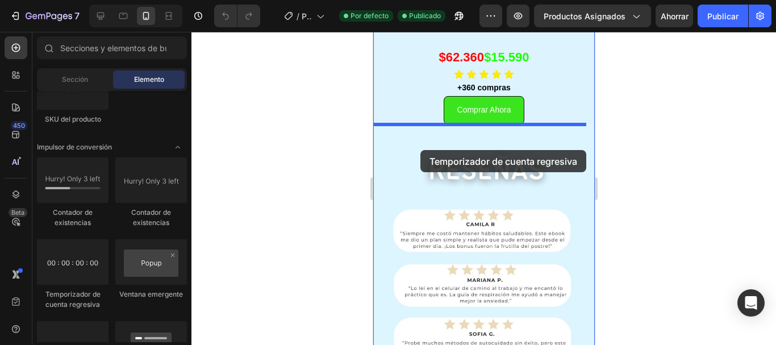
drag, startPoint x: 443, startPoint y: 310, endPoint x: 420, endPoint y: 150, distance: 161.9
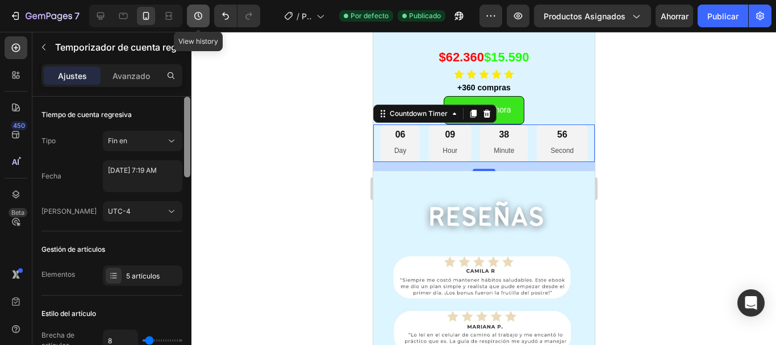
drag, startPoint x: 186, startPoint y: 102, endPoint x: 188, endPoint y: 24, distance: 78.4
click at [188, 0] on div "7 Version history View history / Página del producto - [DATE][PERSON_NAME] 20:2…" at bounding box center [388, 0] width 776 height 0
click at [271, 161] on div at bounding box center [483, 188] width 585 height 313
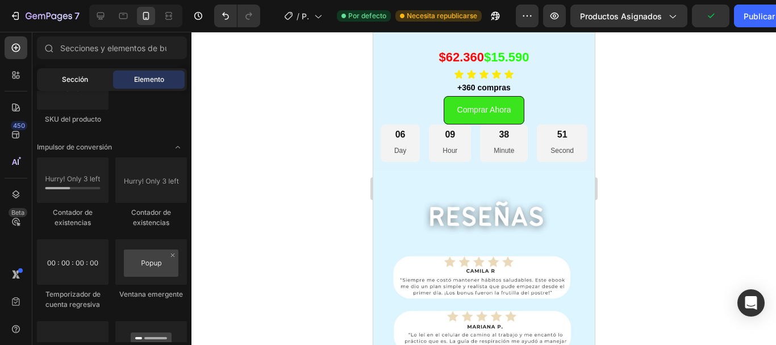
click at [69, 82] on font "Sección" at bounding box center [75, 79] width 26 height 9
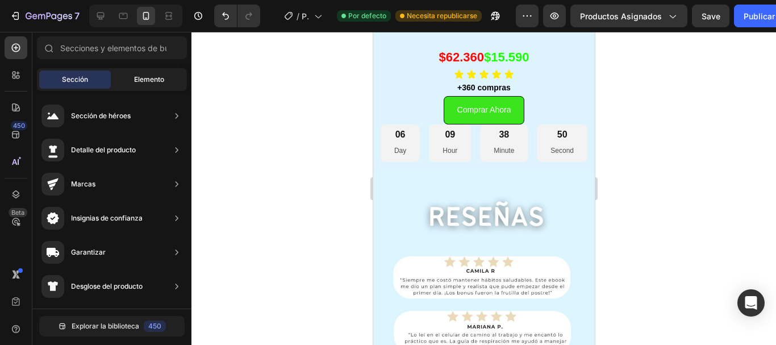
click at [137, 80] on font "Elemento" at bounding box center [149, 79] width 30 height 9
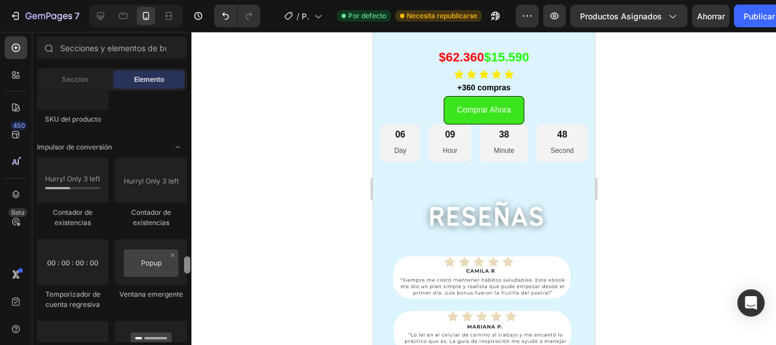
click at [189, 106] on div at bounding box center [187, 216] width 9 height 251
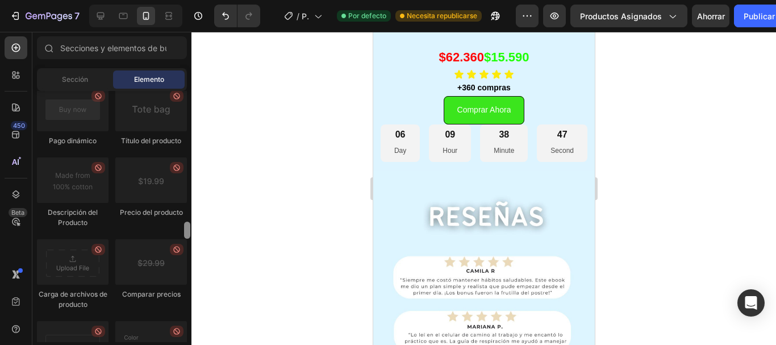
click at [189, 106] on div at bounding box center [187, 216] width 9 height 251
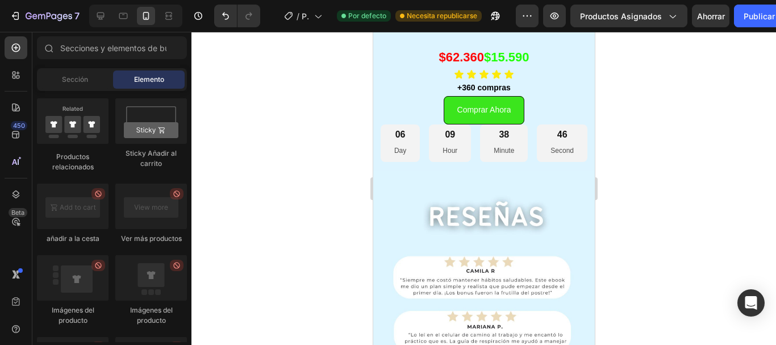
click at [189, 106] on div at bounding box center [187, 216] width 9 height 251
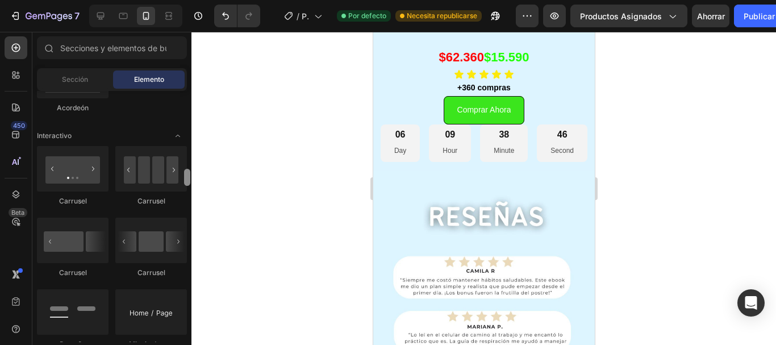
click at [189, 106] on div at bounding box center [187, 216] width 9 height 251
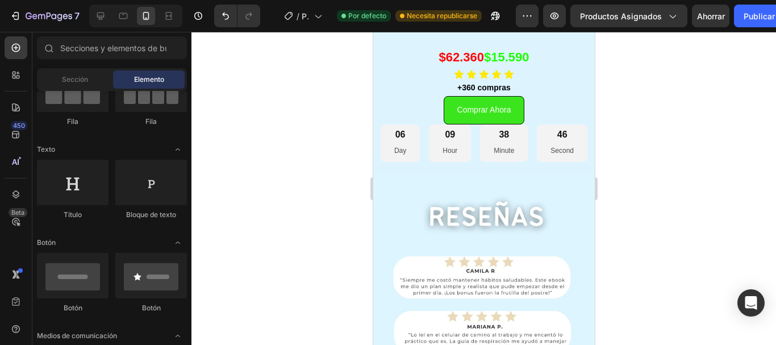
click at [189, 106] on div at bounding box center [187, 107] width 6 height 17
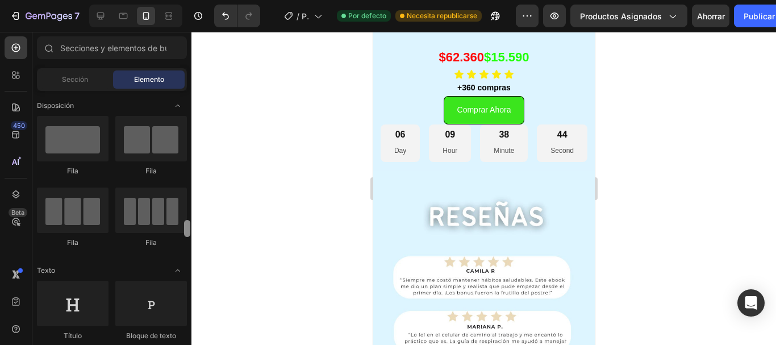
drag, startPoint x: 189, startPoint y: 99, endPoint x: 188, endPoint y: 80, distance: 18.8
click at [188, 80] on div "Sections(18) Elementos(84) Sección Elemento Sección de héroes Detalle del produ…" at bounding box center [111, 189] width 159 height 306
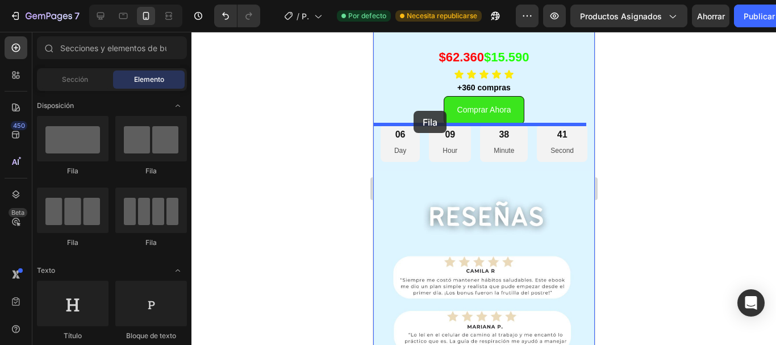
drag, startPoint x: 453, startPoint y: 165, endPoint x: 413, endPoint y: 111, distance: 67.0
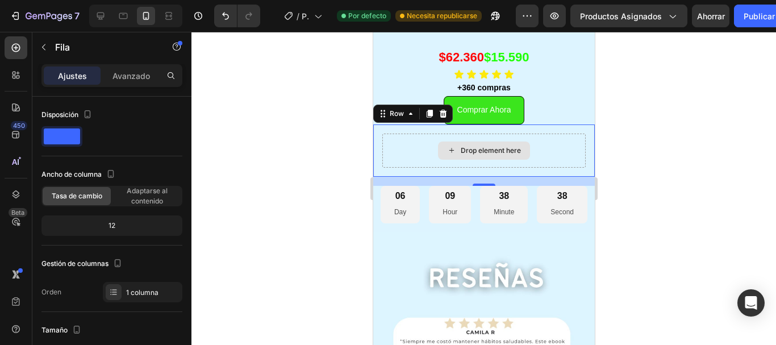
click at [466, 149] on div "Drop element here" at bounding box center [490, 150] width 60 height 9
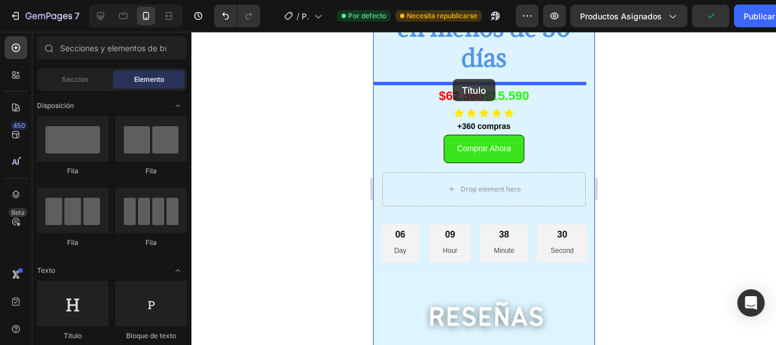
scroll to position [2430, 0]
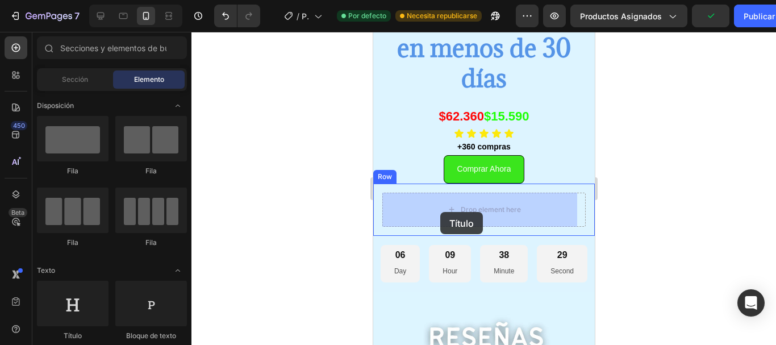
drag, startPoint x: 416, startPoint y: 158, endPoint x: 440, endPoint y: 212, distance: 58.8
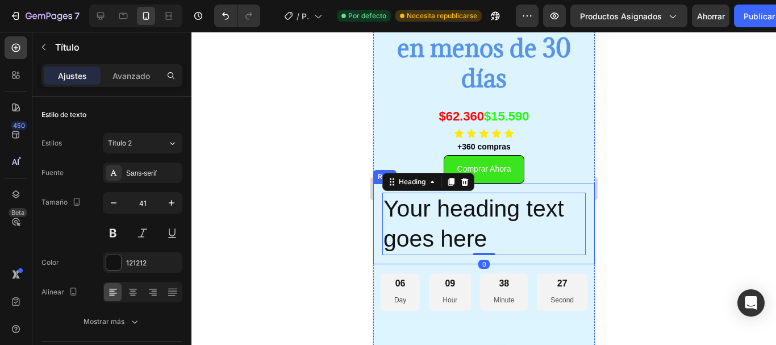
click at [374, 191] on div "Your heading text goes here Heading 0 Row" at bounding box center [484, 223] width 222 height 81
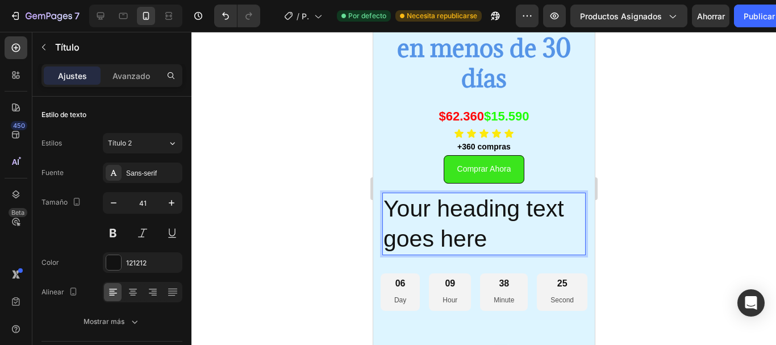
click at [394, 202] on p "Your heading text goes here" at bounding box center [483, 224] width 201 height 61
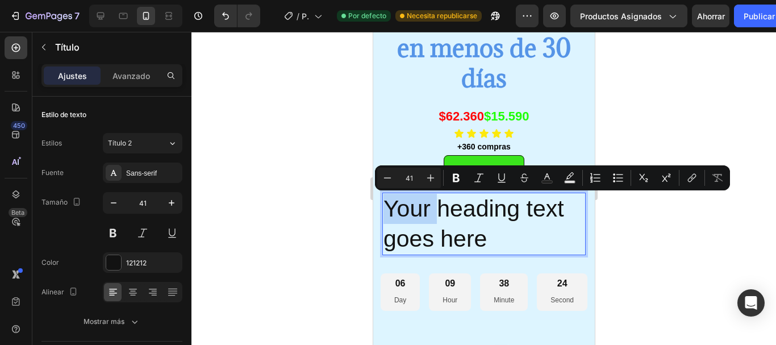
click at [479, 237] on p "Your heading text goes here" at bounding box center [483, 224] width 201 height 61
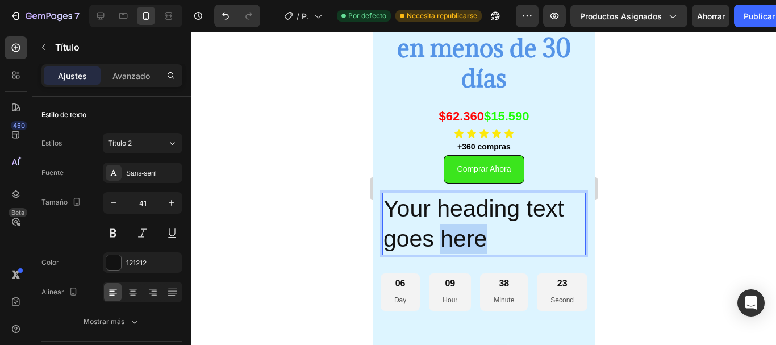
click at [479, 237] on p "Your heading text goes here" at bounding box center [483, 224] width 201 height 61
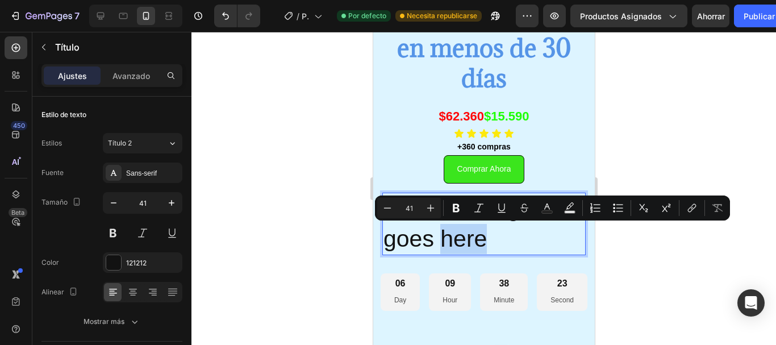
click at [479, 238] on p "Your heading text goes here" at bounding box center [483, 224] width 201 height 61
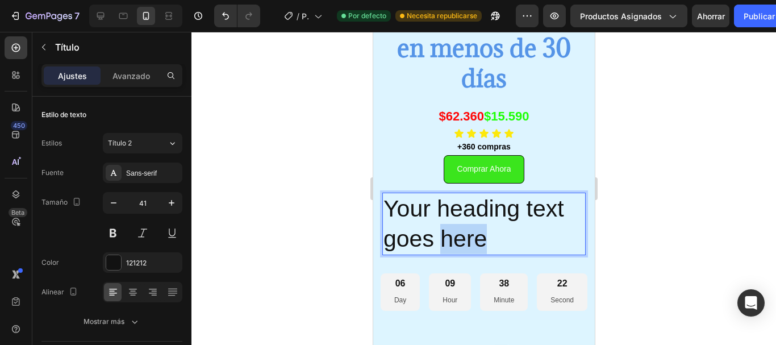
click at [479, 238] on p "Your heading text goes here" at bounding box center [483, 224] width 201 height 61
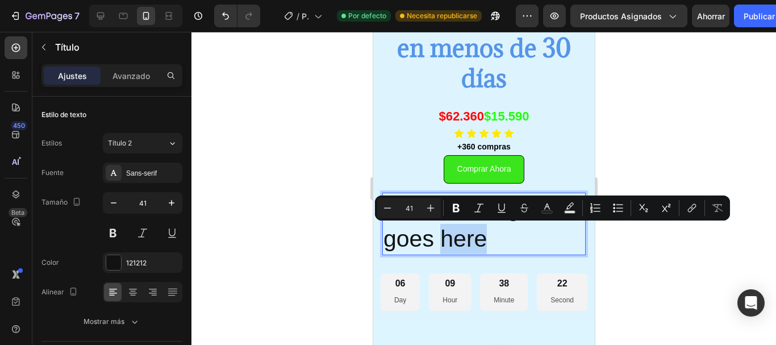
click at [495, 242] on p "Your heading text goes here" at bounding box center [483, 224] width 201 height 61
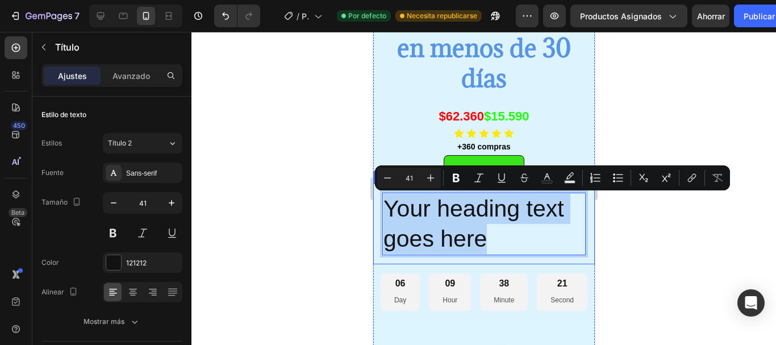
drag, startPoint x: 495, startPoint y: 242, endPoint x: 374, endPoint y: 189, distance: 132.6
click at [374, 189] on div "Your heading text goes here Heading 0 Row" at bounding box center [484, 223] width 222 height 81
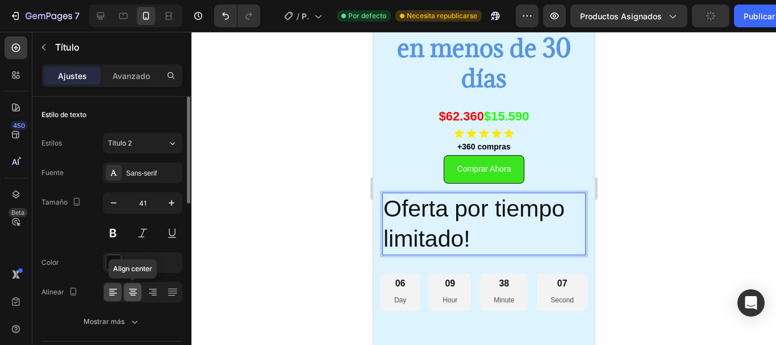
click at [132, 297] on icon at bounding box center [132, 291] width 11 height 11
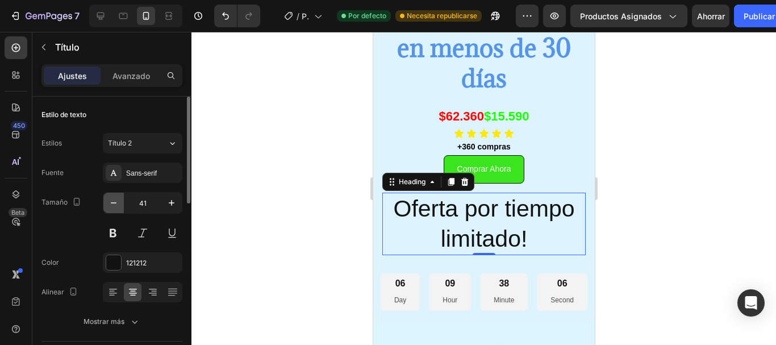
click at [112, 203] on icon "button" at bounding box center [114, 202] width 6 height 1
click at [112, 203] on icon "button" at bounding box center [113, 202] width 11 height 11
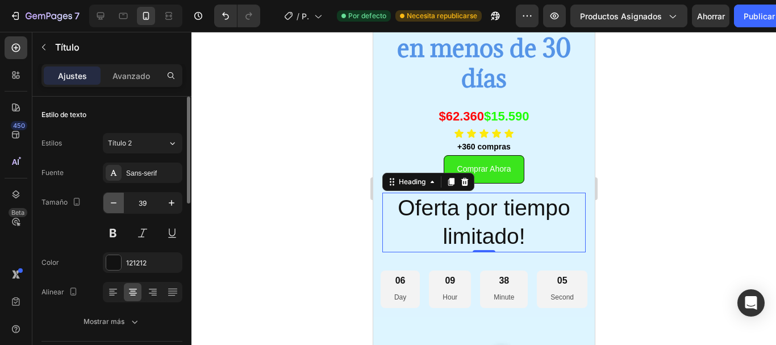
click at [112, 203] on icon "button" at bounding box center [113, 202] width 11 height 11
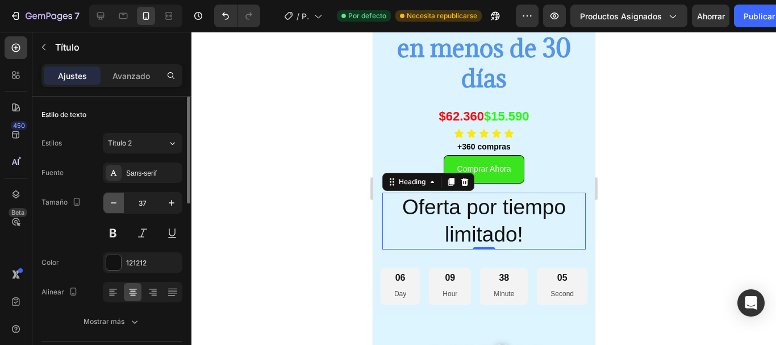
click at [112, 203] on icon "button" at bounding box center [113, 202] width 11 height 11
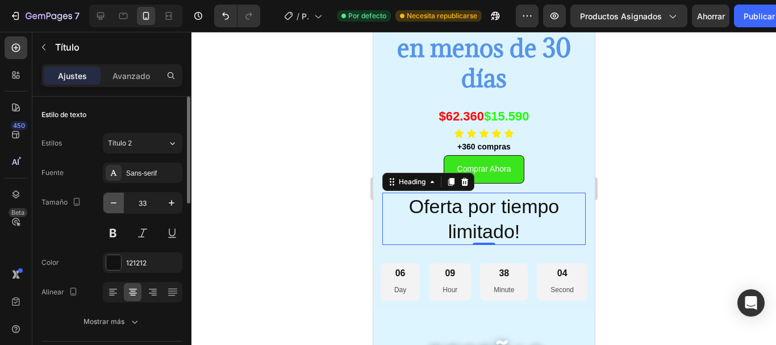
click at [112, 203] on icon "button" at bounding box center [113, 202] width 11 height 11
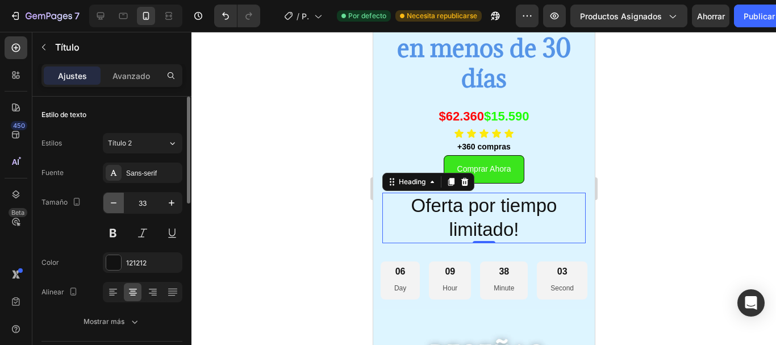
click at [112, 203] on icon "button" at bounding box center [113, 202] width 11 height 11
type input "31"
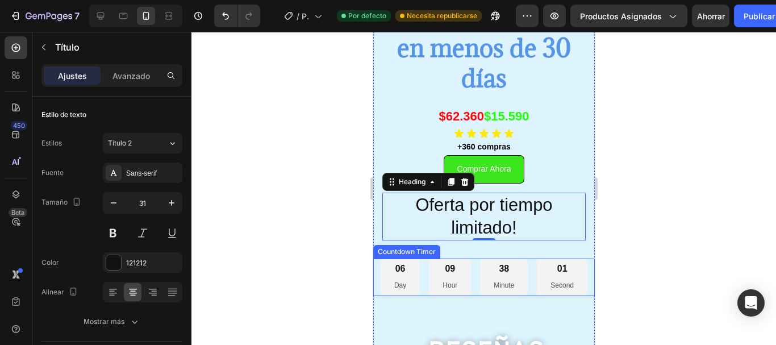
click at [402, 272] on div "06 Day" at bounding box center [399, 276] width 39 height 37
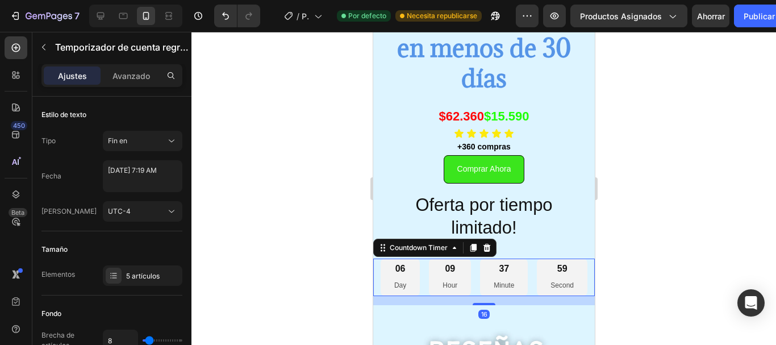
click at [397, 270] on div "06" at bounding box center [400, 269] width 12 height 12
click at [157, 144] on div "Fin en" at bounding box center [137, 141] width 58 height 10
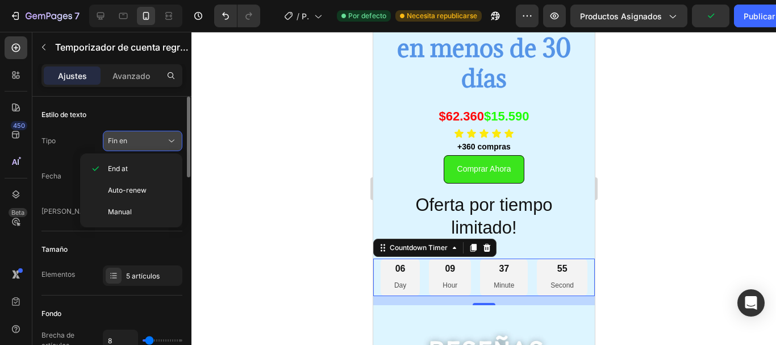
click at [157, 144] on div "Fin en" at bounding box center [137, 141] width 58 height 10
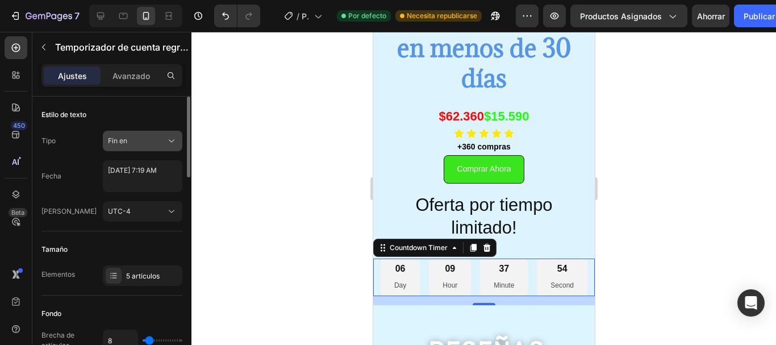
click at [157, 144] on div "Fin en" at bounding box center [137, 141] width 58 height 10
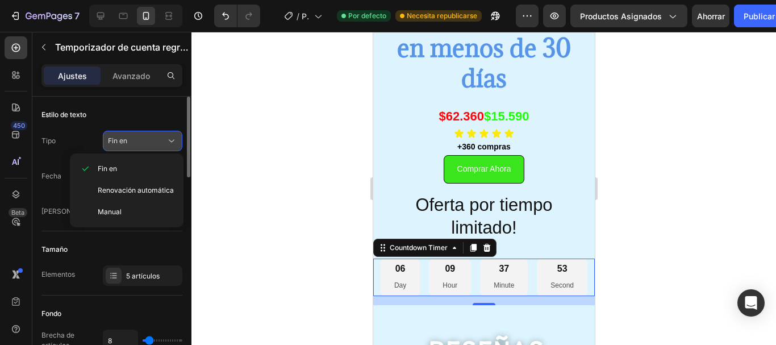
click at [157, 144] on div "Fin en" at bounding box center [137, 141] width 58 height 10
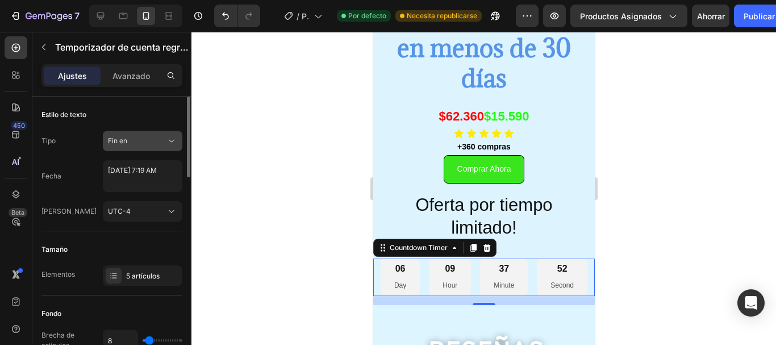
click at [155, 144] on div "Fin en" at bounding box center [137, 141] width 58 height 10
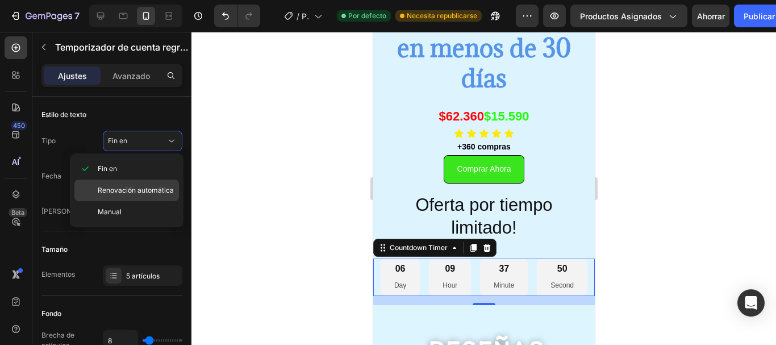
click at [148, 186] on font "Renovación automática" at bounding box center [136, 190] width 76 height 9
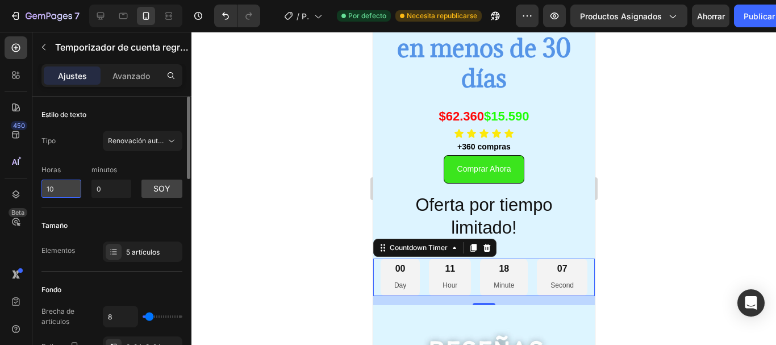
click at [62, 186] on input "10" at bounding box center [61, 189] width 40 height 18
click at [445, 280] on p "Hour" at bounding box center [449, 286] width 15 height 12
click at [447, 271] on div "04" at bounding box center [449, 269] width 15 height 12
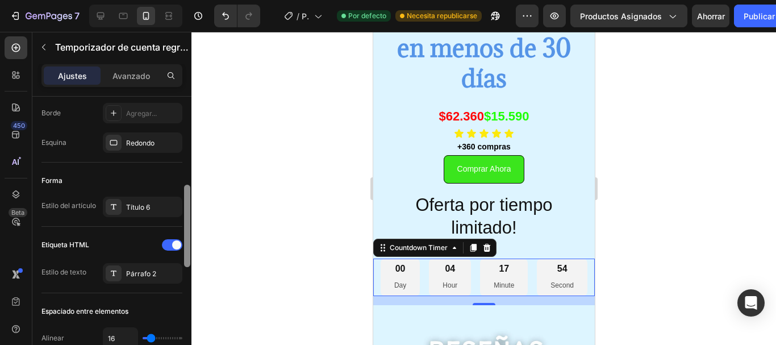
scroll to position [294, 0]
drag, startPoint x: 184, startPoint y: 130, endPoint x: 201, endPoint y: 117, distance: 21.5
click at [201, 0] on div "7 Version history / Página del producto - [DATE][PERSON_NAME] 20:25:06 Por defe…" at bounding box center [388, 0] width 776 height 0
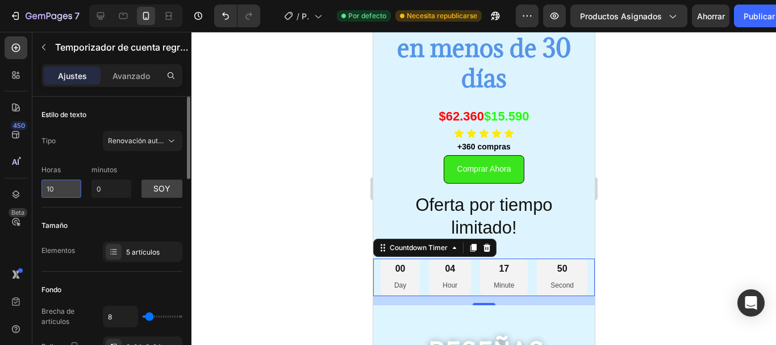
click at [65, 190] on input "10" at bounding box center [61, 189] width 40 height 18
type input "1"
click at [121, 190] on input "0" at bounding box center [111, 189] width 40 height 18
type input "0"
click at [100, 189] on input "015" at bounding box center [111, 189] width 40 height 18
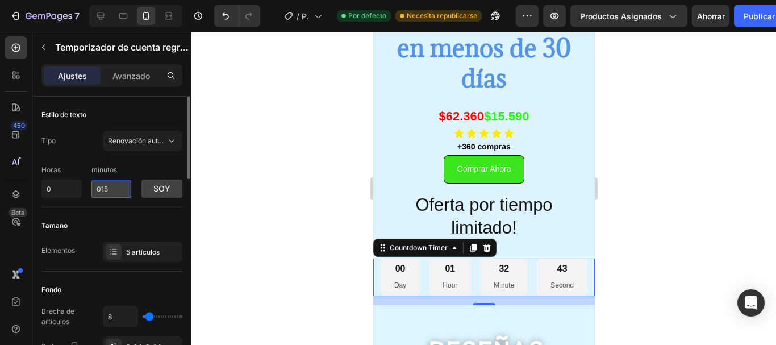
type input "15"
click at [243, 218] on div at bounding box center [483, 188] width 585 height 313
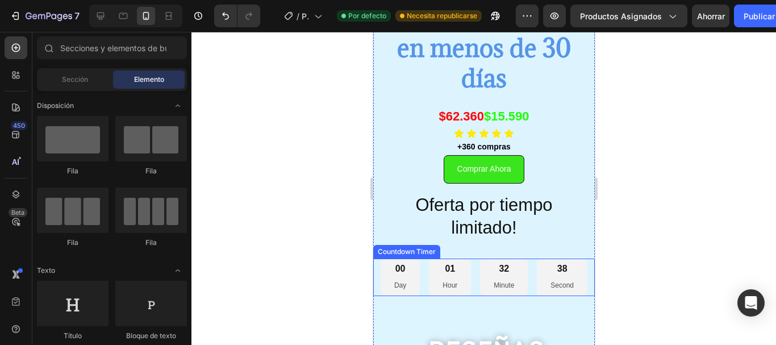
click at [466, 279] on div "00 Day 01 Hour 32 Minute 38 Second" at bounding box center [483, 276] width 207 height 37
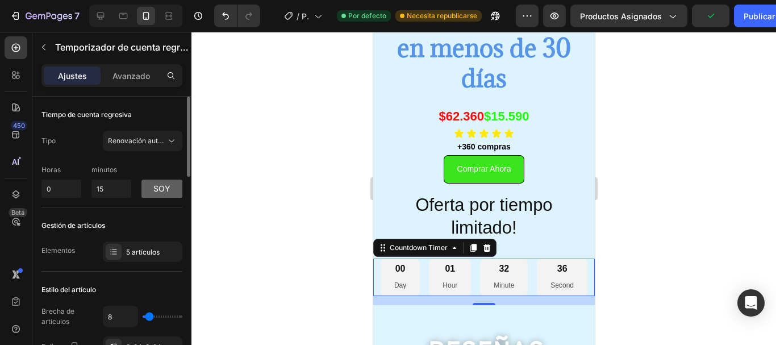
click at [162, 190] on font "soy" at bounding box center [161, 188] width 17 height 10
click at [162, 190] on font "p.m" at bounding box center [162, 188] width 15 height 10
click at [162, 190] on font "soy" at bounding box center [161, 188] width 17 height 10
click at [162, 190] on font "p.m" at bounding box center [162, 188] width 15 height 10
click at [162, 190] on font "soy" at bounding box center [161, 188] width 17 height 10
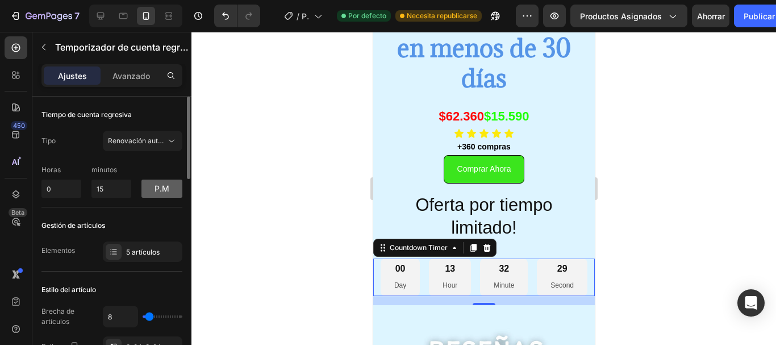
click at [162, 190] on font "p.m" at bounding box center [162, 188] width 15 height 10
click at [162, 190] on button "am" at bounding box center [161, 189] width 41 height 18
click at [162, 189] on font "p.m" at bounding box center [162, 188] width 15 height 10
drag, startPoint x: 111, startPoint y: 185, endPoint x: 94, endPoint y: 186, distance: 16.5
click at [94, 186] on input "15" at bounding box center [111, 189] width 40 height 18
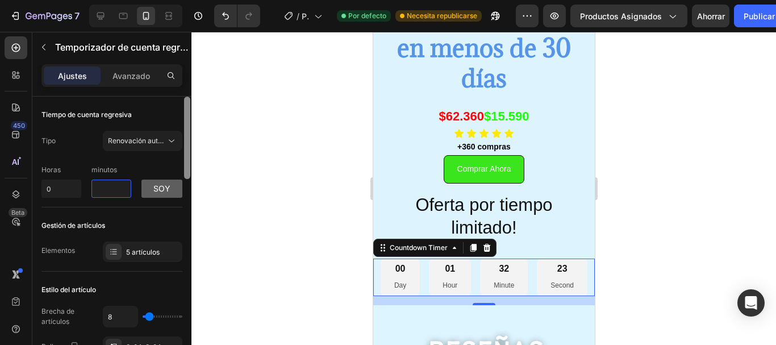
drag, startPoint x: 187, startPoint y: 142, endPoint x: 191, endPoint y: 115, distance: 27.6
click at [191, 0] on div "7 Version history / Página del producto - [DATE][PERSON_NAME] 20:25:06 Por defe…" at bounding box center [388, 0] width 776 height 0
click at [155, 142] on font "Renovación automática" at bounding box center [146, 140] width 76 height 9
type input "0"
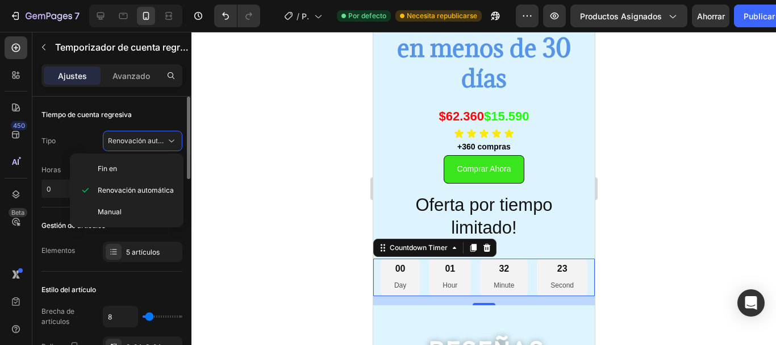
click at [155, 107] on div "Tiempo de cuenta regresiva" at bounding box center [111, 115] width 141 height 18
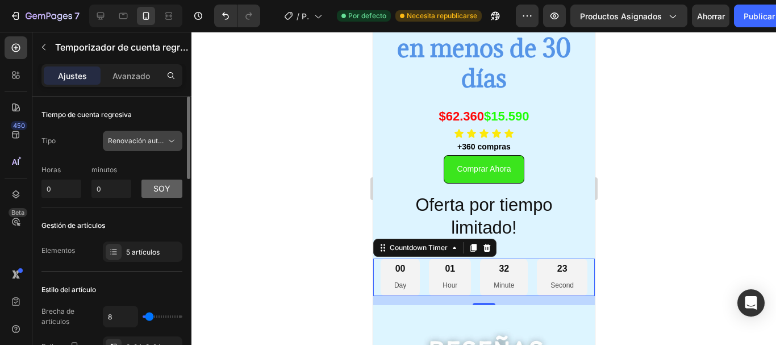
click at [141, 135] on button "Renovación automática" at bounding box center [143, 141] width 80 height 20
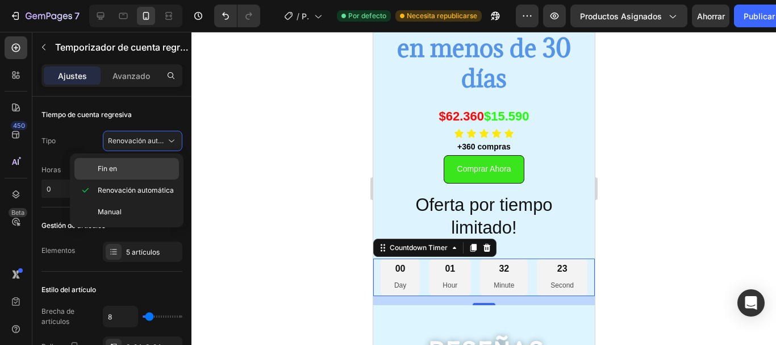
click at [124, 162] on div "Fin en" at bounding box center [126, 169] width 105 height 22
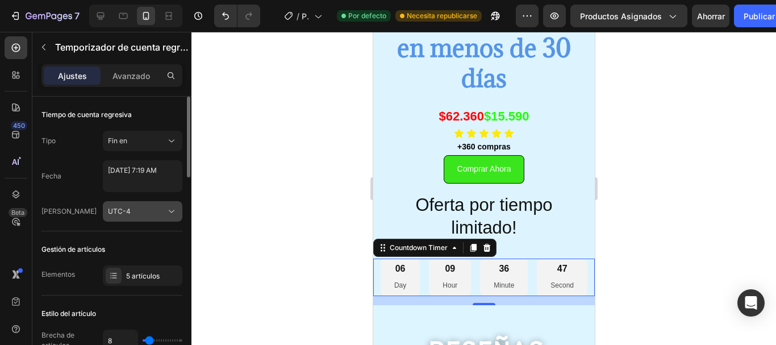
click at [141, 205] on button "UTC-4" at bounding box center [143, 211] width 80 height 20
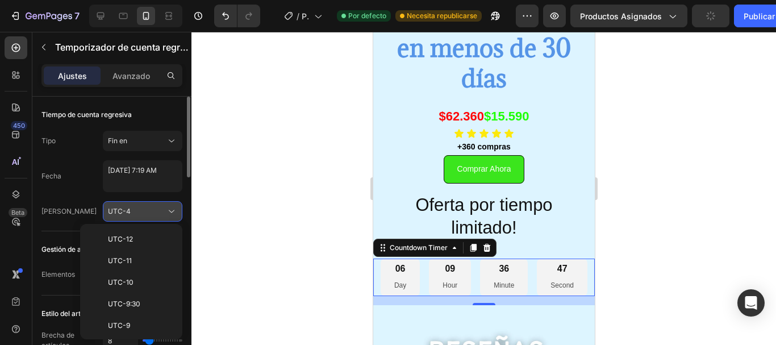
scroll to position [123, 0]
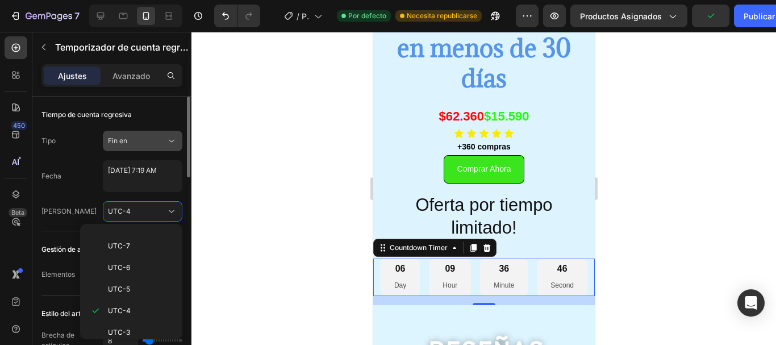
click at [149, 148] on button "Fin en" at bounding box center [143, 141] width 80 height 20
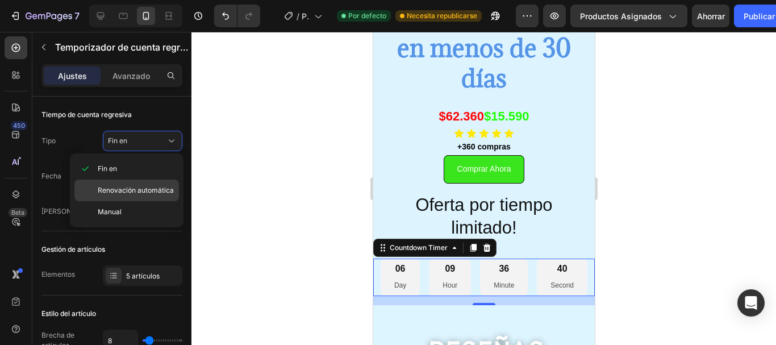
click at [147, 192] on font "Renovación automática" at bounding box center [136, 190] width 76 height 9
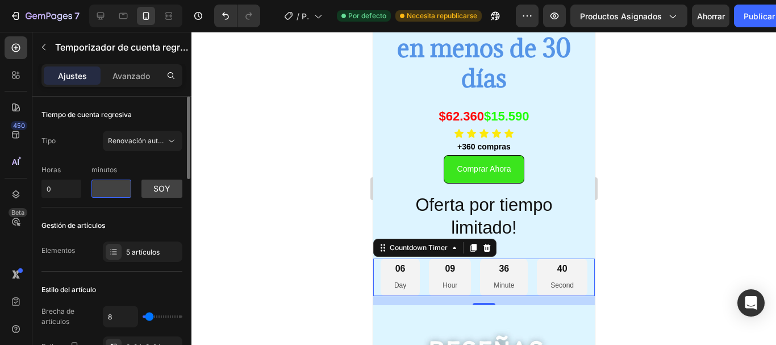
click at [111, 189] on input "number" at bounding box center [111, 189] width 40 height 18
type input "1"
type input "2"
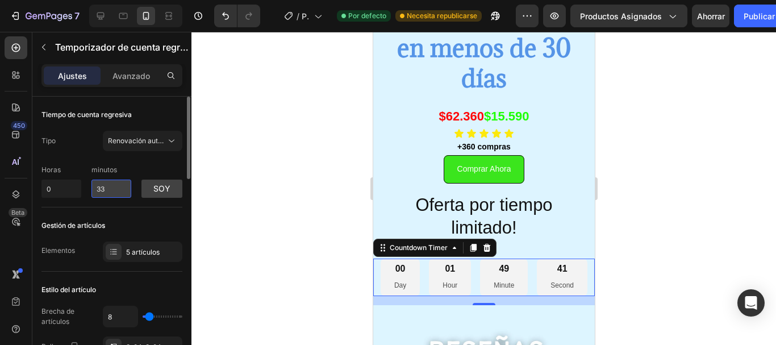
type input "3"
click at [448, 275] on div "01 Hour" at bounding box center [449, 276] width 42 height 37
drag, startPoint x: 195, startPoint y: 132, endPoint x: 185, endPoint y: 154, distance: 24.4
click at [185, 0] on div "7 Version history / Página del producto - [DATE][PERSON_NAME] 20:25:06 Por defe…" at bounding box center [388, 0] width 776 height 0
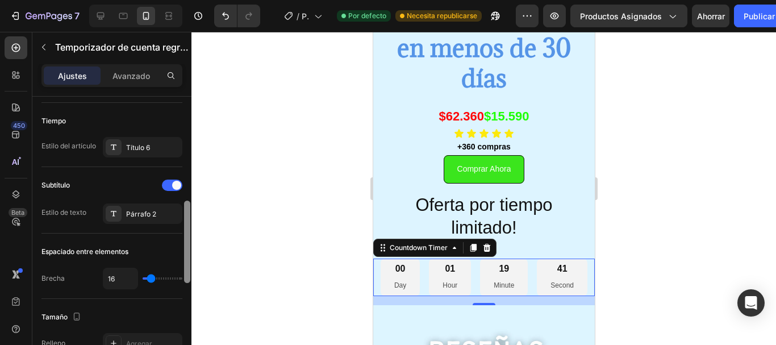
scroll to position [354, 0]
drag, startPoint x: 185, startPoint y: 154, endPoint x: 192, endPoint y: 258, distance: 104.8
click at [192, 0] on div "7 Version history / Página del producto - [DATE][PERSON_NAME] 20:25:06 Por defe…" at bounding box center [388, 0] width 776 height 0
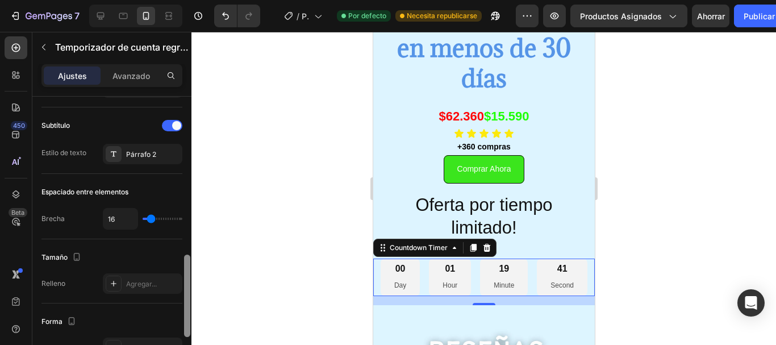
drag, startPoint x: 190, startPoint y: 264, endPoint x: 192, endPoint y: 291, distance: 27.9
click at [192, 0] on div "7 Version history / Página del producto - [DATE][PERSON_NAME] 20:25:06 Por defe…" at bounding box center [388, 0] width 776 height 0
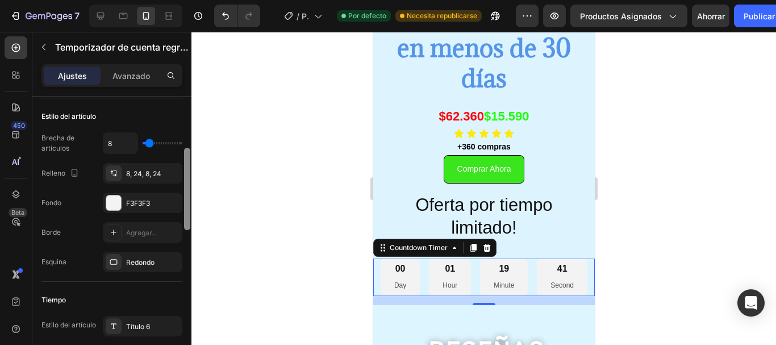
drag, startPoint x: 185, startPoint y: 245, endPoint x: 202, endPoint y: 164, distance: 82.4
click at [202, 0] on div "7 Version history / Página del producto - [DATE][PERSON_NAME] 20:25:06 Por defe…" at bounding box center [388, 0] width 776 height 0
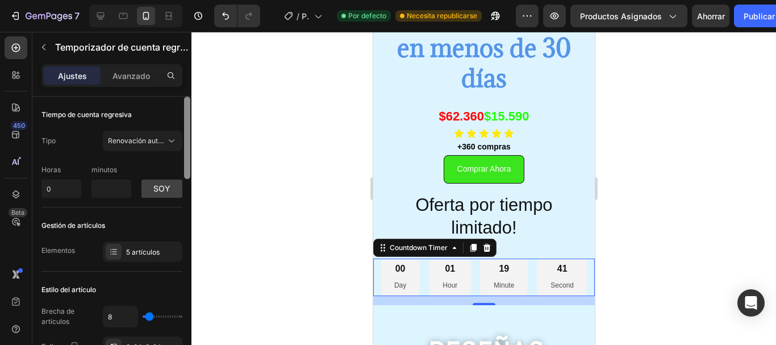
drag, startPoint x: 188, startPoint y: 182, endPoint x: 178, endPoint y: 101, distance: 81.9
click at [178, 101] on div "Tiempo de cuenta regresiva Tipo Renovación automática Horas 0 minutos soy Gesti…" at bounding box center [111, 237] width 159 height 281
click at [103, 180] on input "number" at bounding box center [111, 189] width 40 height 18
type input "15"
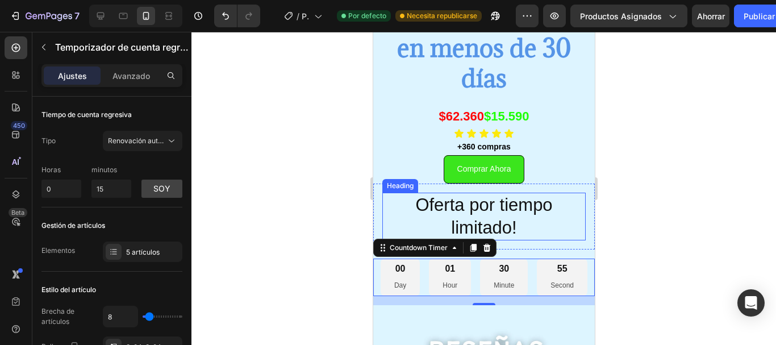
click at [384, 206] on p "Oferta por tiempo limitado!" at bounding box center [483, 217] width 201 height 46
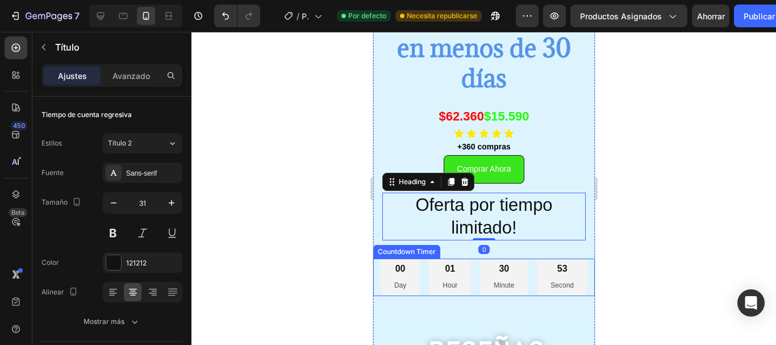
click at [408, 264] on div "00 Day" at bounding box center [399, 276] width 39 height 37
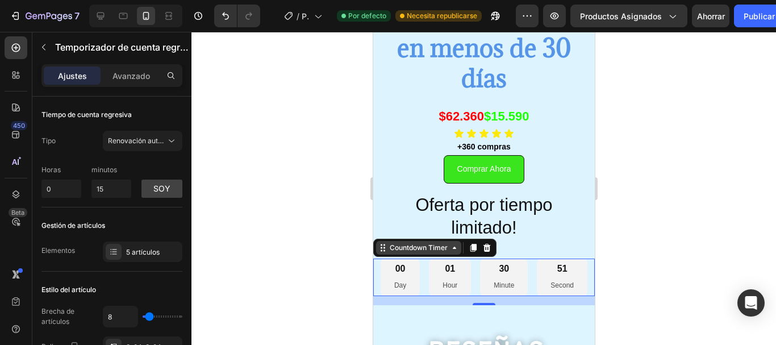
click at [452, 250] on icon at bounding box center [453, 247] width 9 height 9
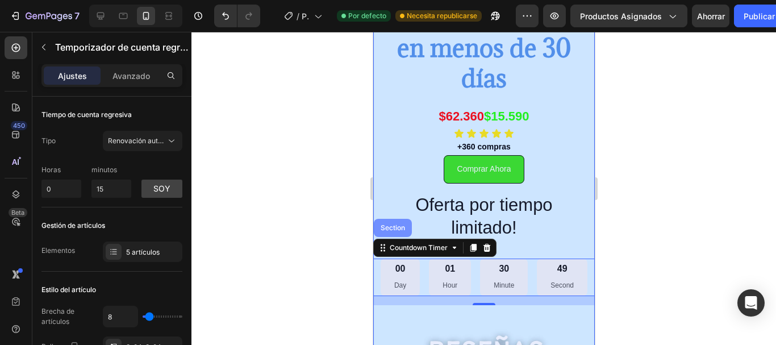
click at [403, 235] on div "Section" at bounding box center [392, 228] width 38 height 18
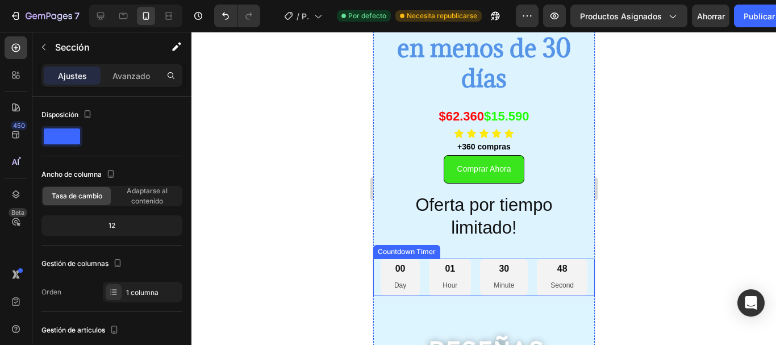
click at [444, 281] on p "Hour" at bounding box center [449, 286] width 15 height 12
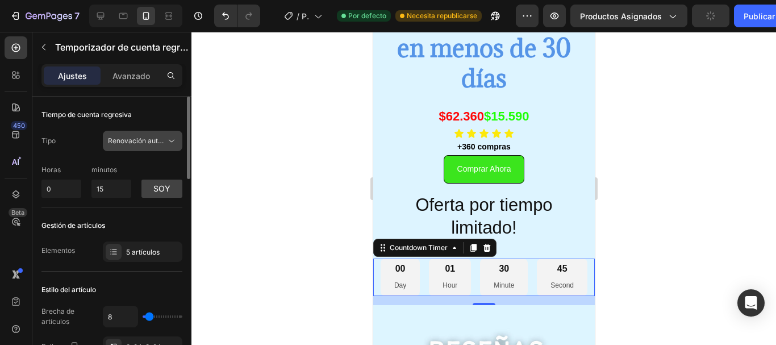
click at [173, 139] on icon at bounding box center [171, 140] width 11 height 11
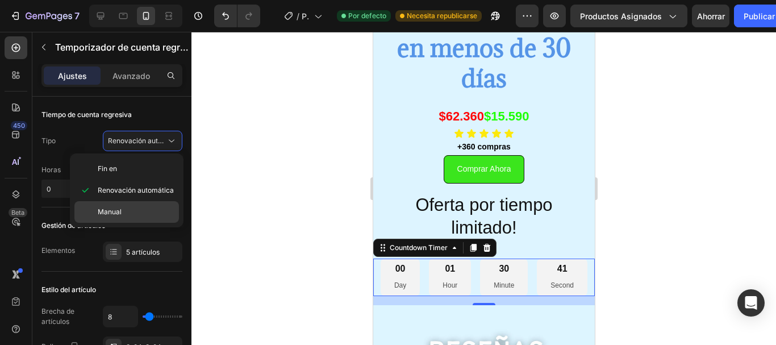
click at [137, 218] on div "Manual" at bounding box center [126, 212] width 105 height 22
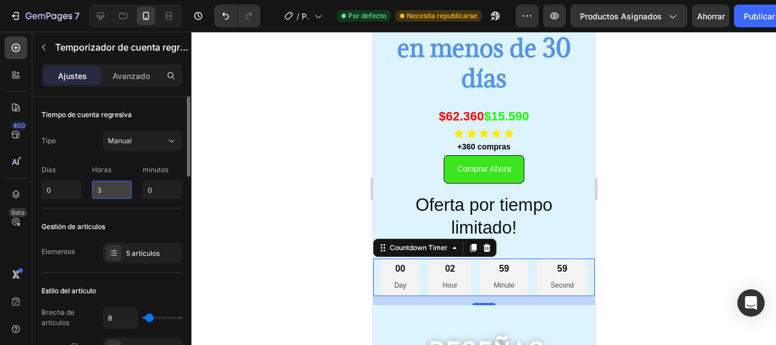
click at [110, 189] on input "3" at bounding box center [112, 190] width 40 height 18
type input "1"
click at [154, 135] on div "Manual" at bounding box center [142, 140] width 69 height 11
type input "0"
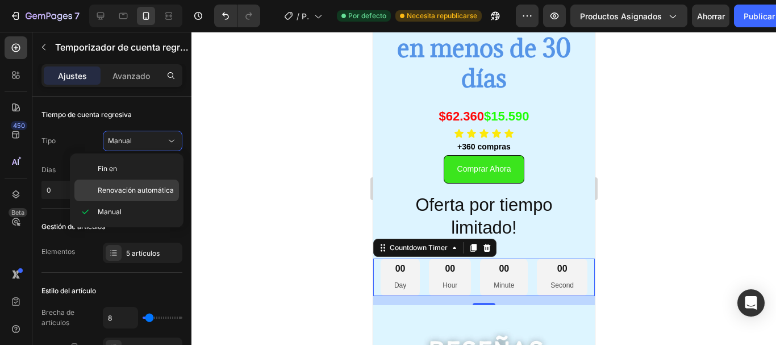
click at [155, 186] on font "Renovación automática" at bounding box center [136, 190] width 76 height 9
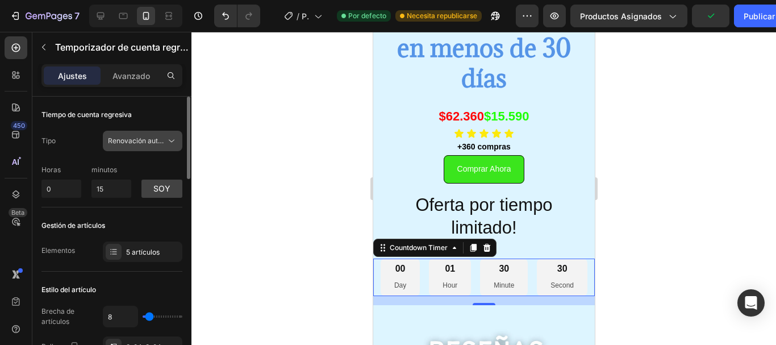
click at [165, 132] on button "Renovación automática" at bounding box center [143, 141] width 80 height 20
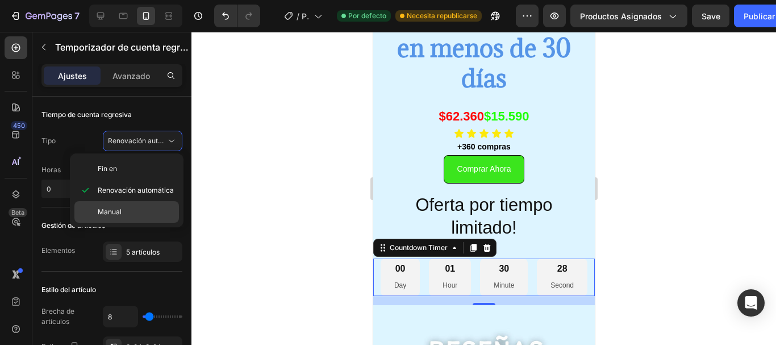
click at [136, 206] on div "Manual" at bounding box center [126, 212] width 105 height 22
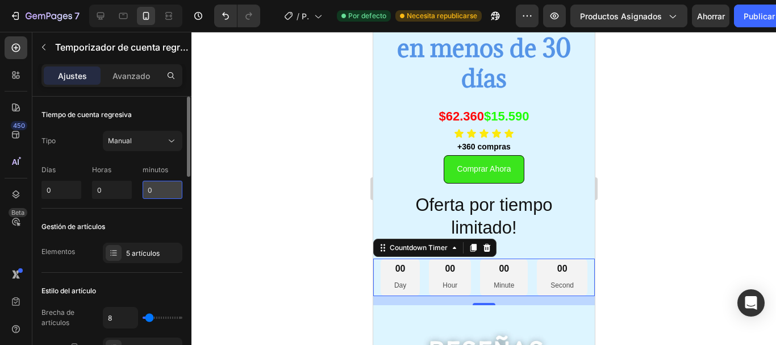
click at [156, 187] on input "0" at bounding box center [163, 190] width 40 height 18
type input "015"
click at [222, 198] on div at bounding box center [483, 188] width 585 height 313
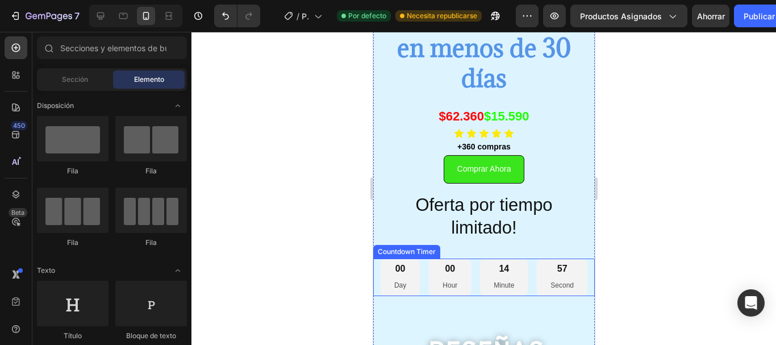
click at [527, 277] on div "00 Day 00 Hour 14 Minute 57 Second" at bounding box center [483, 276] width 207 height 37
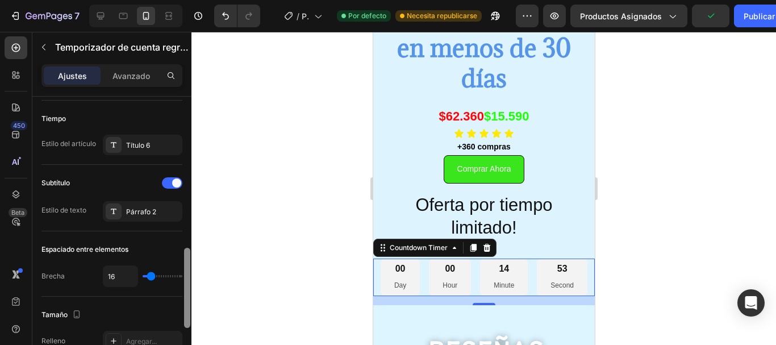
scroll to position [399, 0]
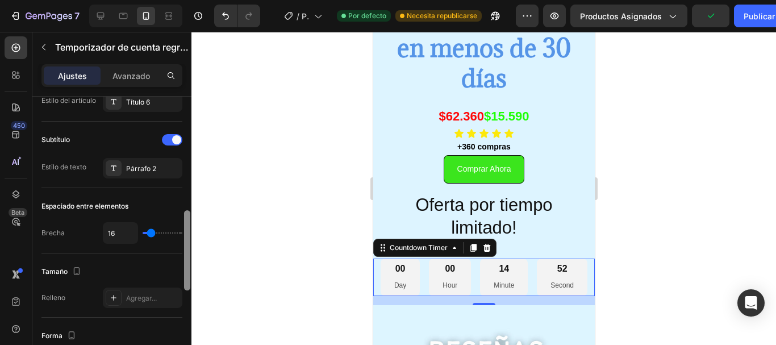
drag, startPoint x: 185, startPoint y: 133, endPoint x: 206, endPoint y: 243, distance: 112.2
click at [206, 0] on div "7 Version history / Página del producto - [DATE][PERSON_NAME] 20:25:06 Por defe…" at bounding box center [388, 0] width 776 height 0
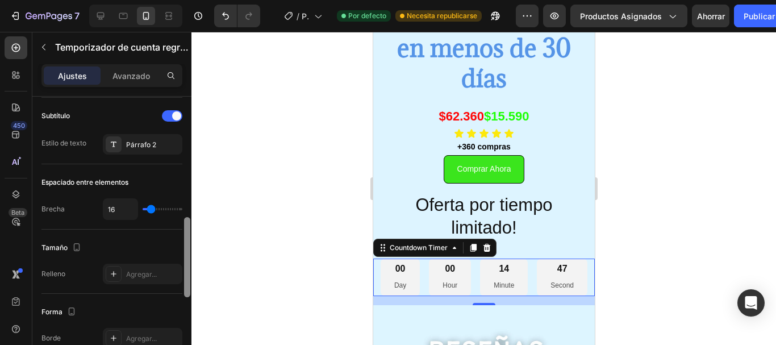
scroll to position [421, 0]
drag, startPoint x: 189, startPoint y: 230, endPoint x: 191, endPoint y: 236, distance: 6.9
click at [191, 0] on div "7 Version history / Página del producto - [DATE][PERSON_NAME] 20:25:06 Por defe…" at bounding box center [388, 0] width 776 height 0
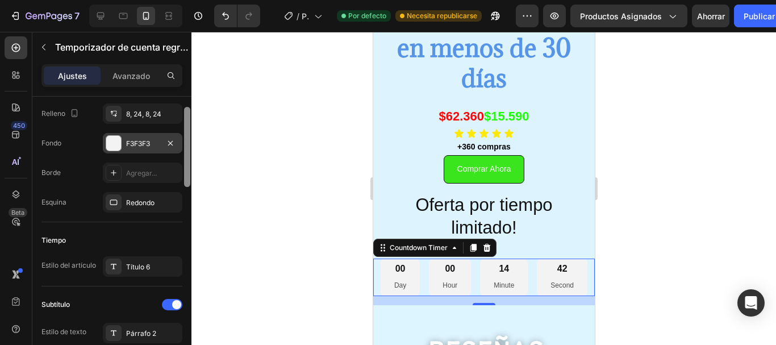
scroll to position [188, 0]
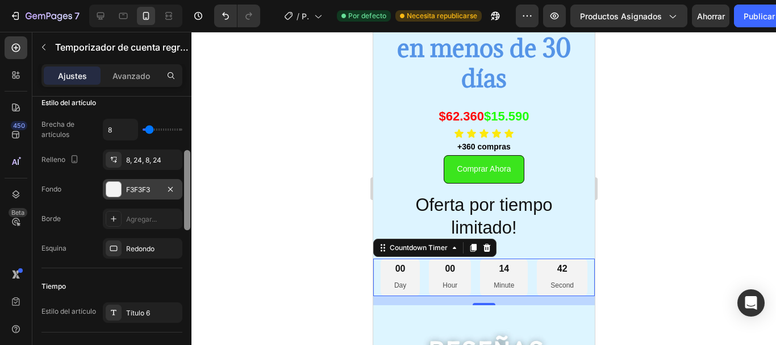
drag, startPoint x: 189, startPoint y: 258, endPoint x: 181, endPoint y: 191, distance: 66.9
click at [181, 191] on div "Tiempo de cuenta regresiva Tipo Manual Días 0 Horas 0 minutos 15 Gestión de art…" at bounding box center [111, 237] width 159 height 281
click at [155, 185] on div "F3F3F3" at bounding box center [142, 190] width 33 height 10
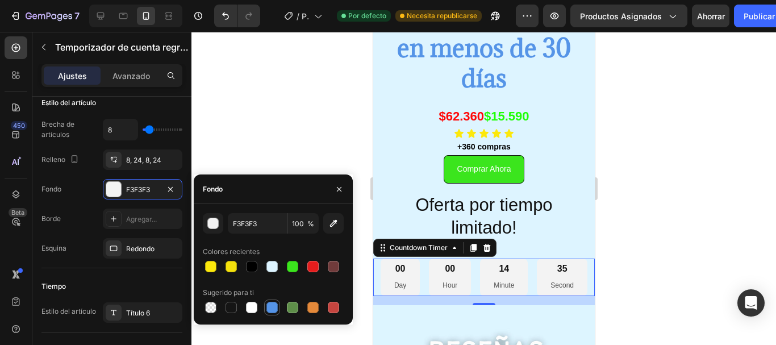
click at [278, 302] on div at bounding box center [272, 308] width 14 height 14
type input "5594E7"
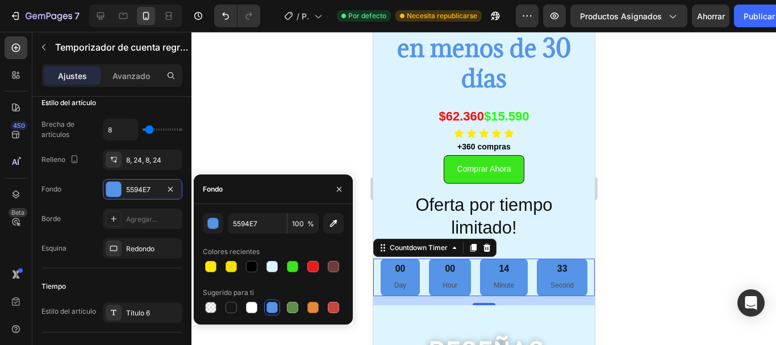
click at [297, 99] on div at bounding box center [483, 188] width 585 height 313
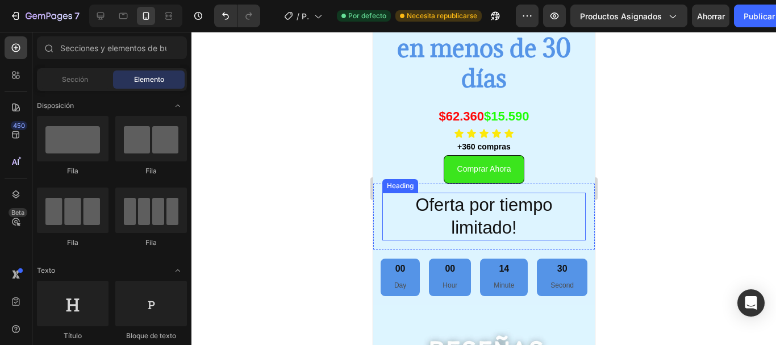
click at [504, 206] on p "Oferta por tiempo limitado!" at bounding box center [483, 217] width 201 height 46
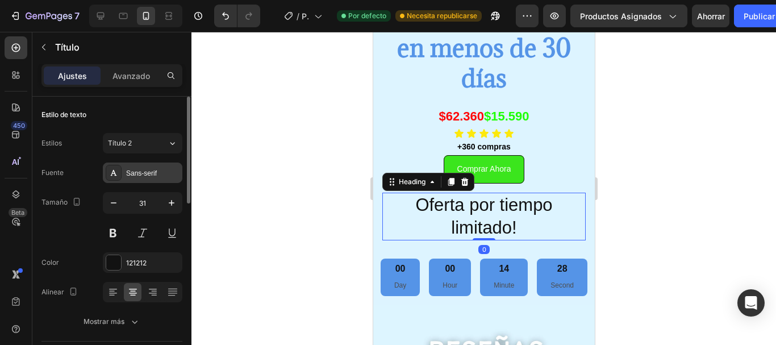
click at [139, 166] on div "Sans-serif" at bounding box center [143, 172] width 80 height 20
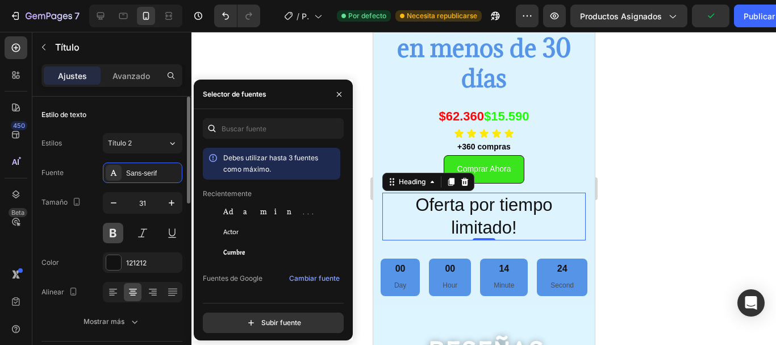
click at [120, 231] on button at bounding box center [113, 233] width 20 height 20
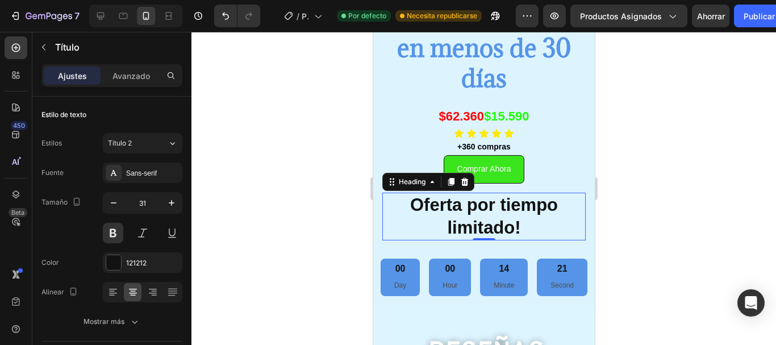
click at [322, 216] on div at bounding box center [483, 188] width 585 height 313
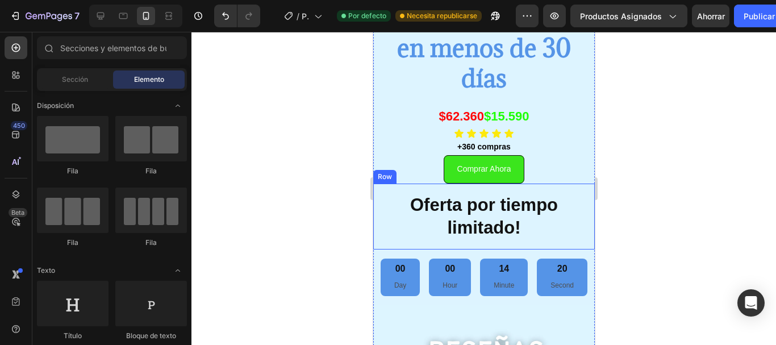
click at [470, 190] on div "Oferta por tiempo limitado! Heading Row" at bounding box center [484, 216] width 222 height 66
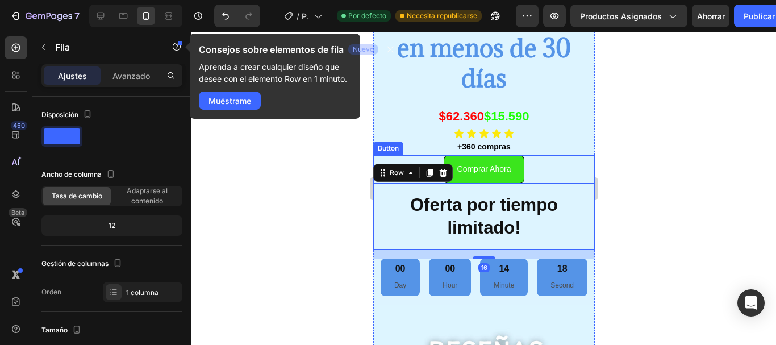
click at [549, 165] on div "Comprar Ahora Button" at bounding box center [484, 169] width 222 height 28
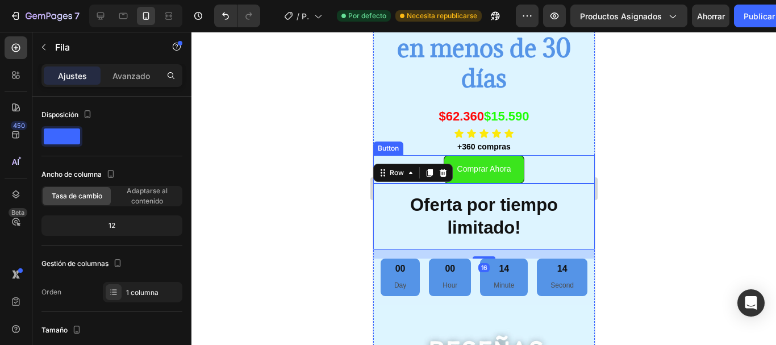
click at [562, 162] on div "Comprar Ahora Button" at bounding box center [484, 169] width 222 height 28
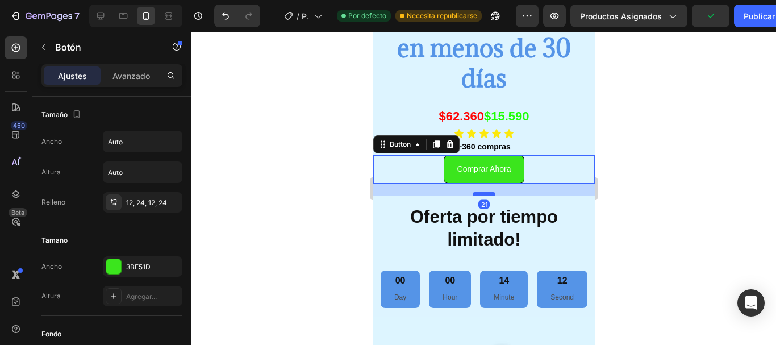
drag, startPoint x: 483, startPoint y: 181, endPoint x: 485, endPoint y: 194, distance: 12.5
click at [485, 194] on div at bounding box center [483, 193] width 23 height 3
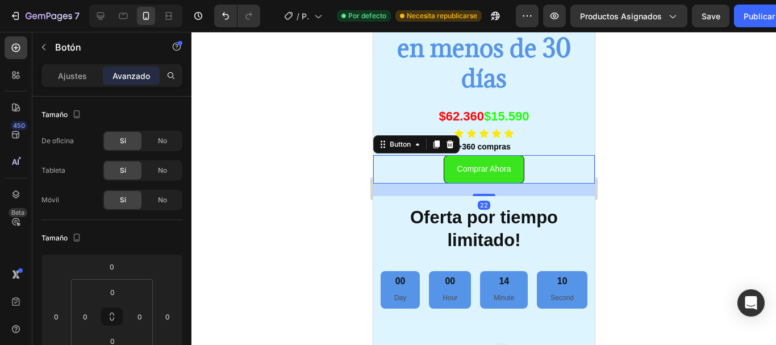
click at [706, 151] on div at bounding box center [483, 188] width 585 height 313
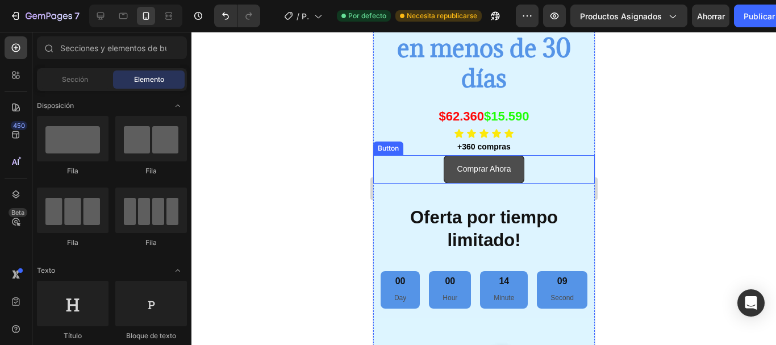
click at [495, 161] on button "Comprar Ahora" at bounding box center [483, 169] width 81 height 28
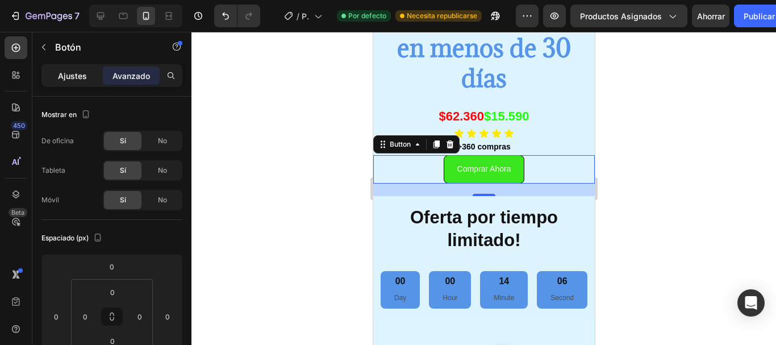
click at [72, 73] on font "Ajustes" at bounding box center [72, 76] width 29 height 10
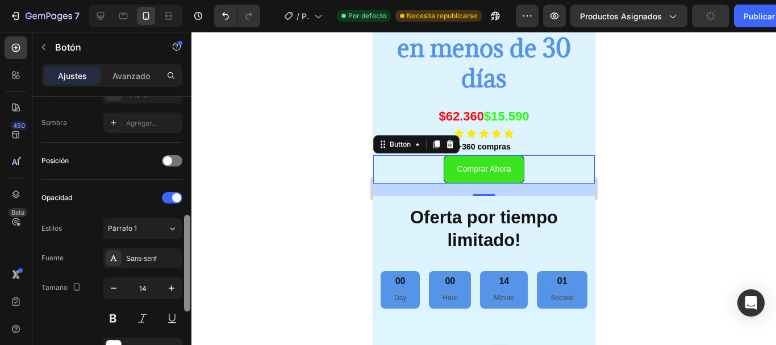
scroll to position [310, 0]
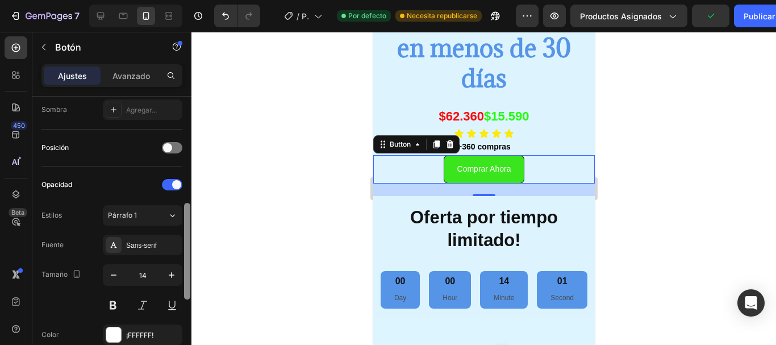
drag, startPoint x: 185, startPoint y: 168, endPoint x: 184, endPoint y: 274, distance: 106.8
click at [184, 274] on div at bounding box center [187, 251] width 6 height 97
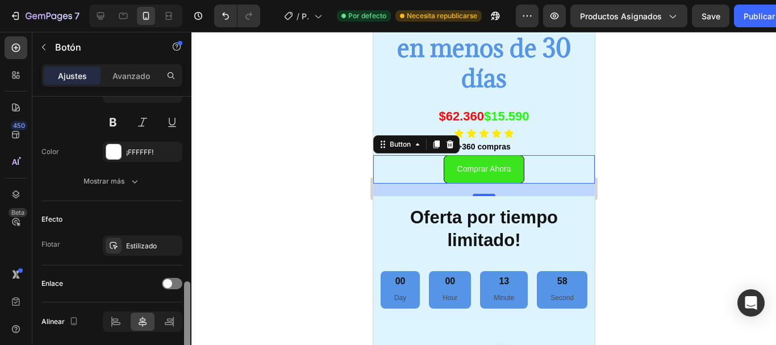
scroll to position [504, 0]
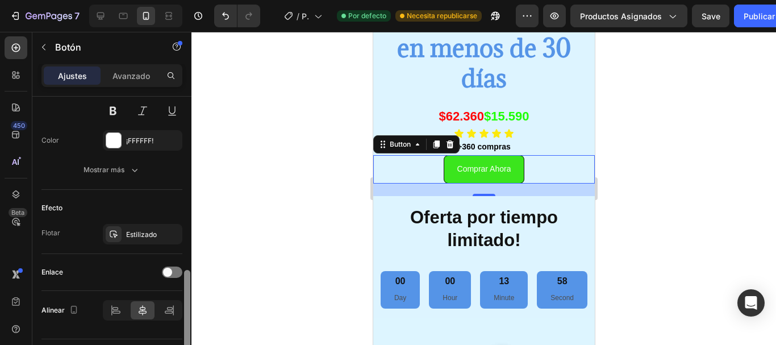
drag, startPoint x: 184, startPoint y: 263, endPoint x: 198, endPoint y: 330, distance: 68.5
click at [198, 0] on div "7 Version history / Página del producto - [DATE][PERSON_NAME] 20:25:06 Por defe…" at bounding box center [388, 0] width 776 height 0
click at [170, 267] on div at bounding box center [172, 271] width 20 height 11
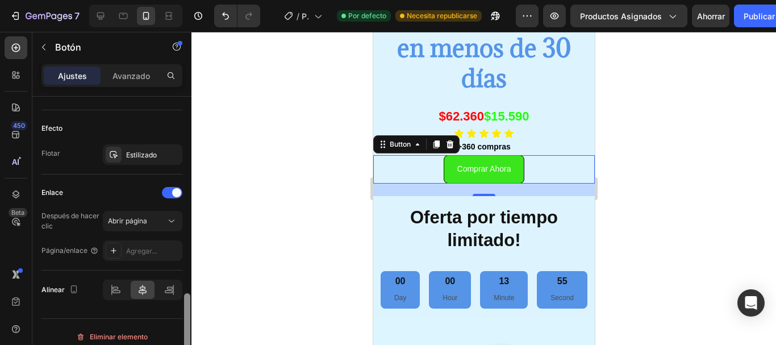
scroll to position [592, 0]
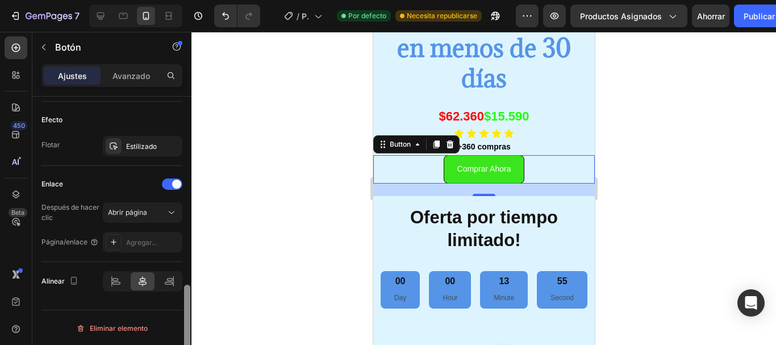
drag, startPoint x: 184, startPoint y: 290, endPoint x: 189, endPoint y: 319, distance: 28.8
click at [189, 319] on div at bounding box center [187, 330] width 6 height 90
click at [149, 241] on font "Agregar..." at bounding box center [141, 242] width 31 height 9
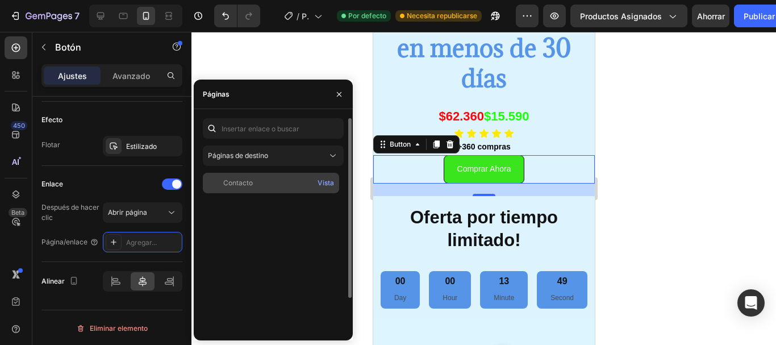
click at [270, 178] on div "Contacto" at bounding box center [270, 183] width 127 height 10
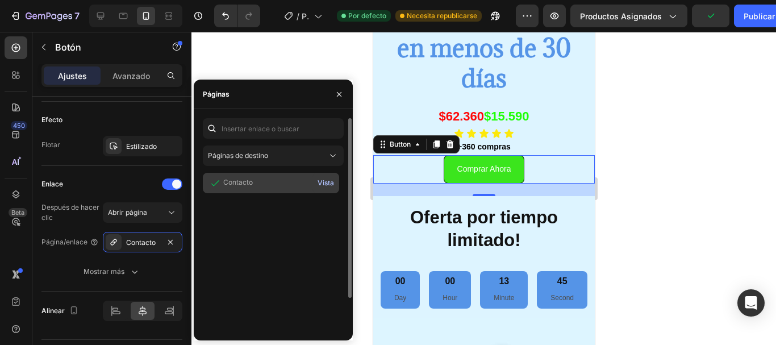
click at [318, 182] on font "Vista" at bounding box center [326, 182] width 16 height 9
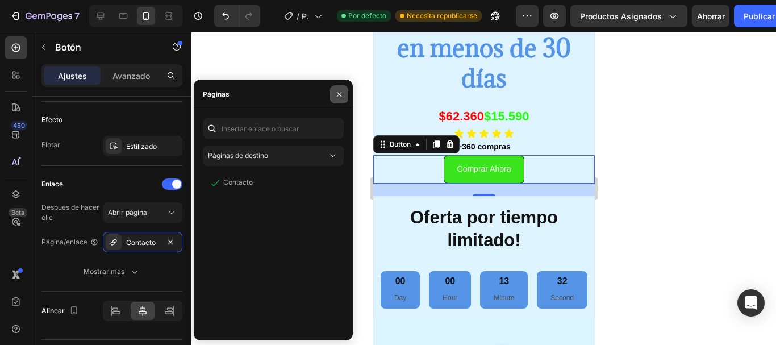
click at [332, 94] on button "button" at bounding box center [339, 94] width 18 height 18
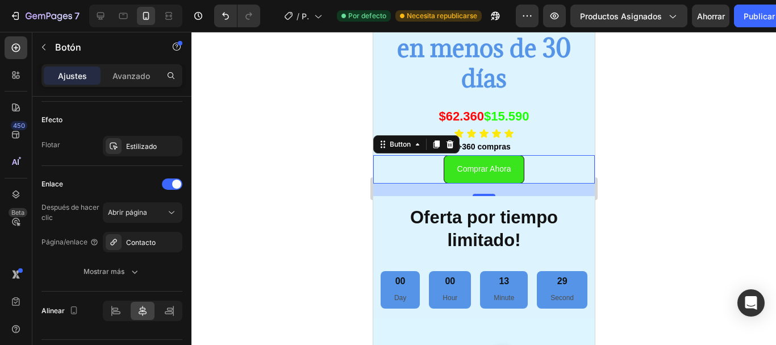
click at [611, 128] on div at bounding box center [483, 188] width 585 height 313
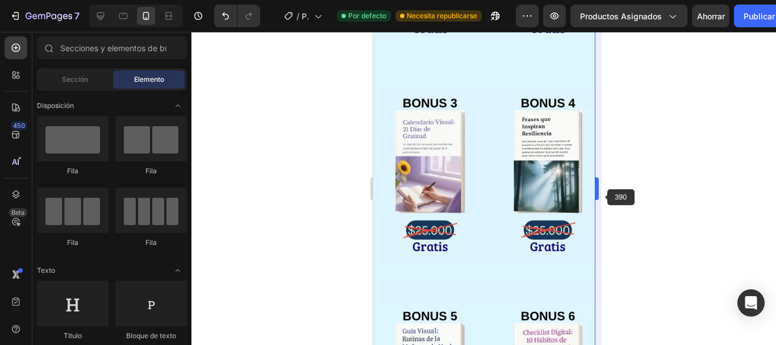
scroll to position [1491, 0]
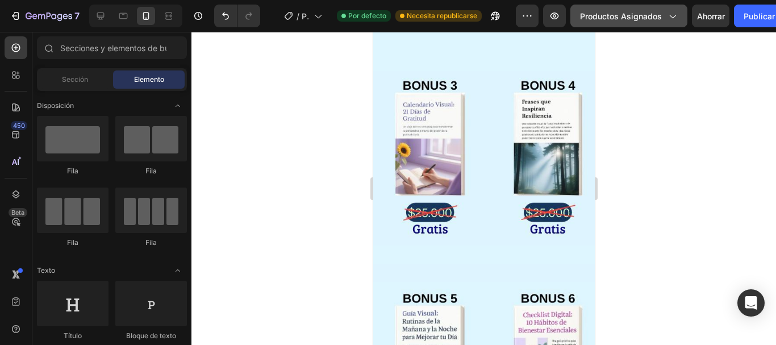
click at [619, 20] on font "Productos asignados" at bounding box center [621, 16] width 82 height 10
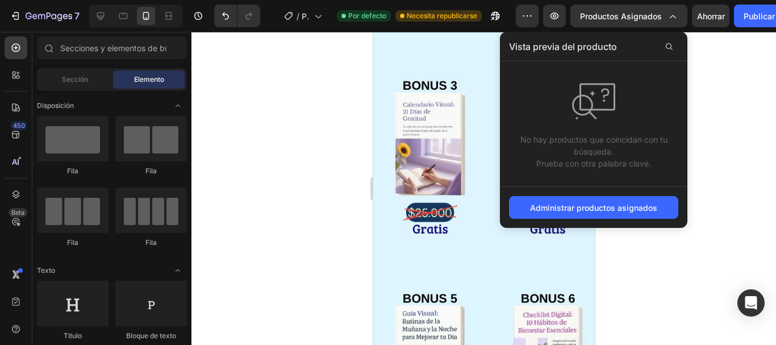
click at [696, 69] on div at bounding box center [483, 188] width 585 height 313
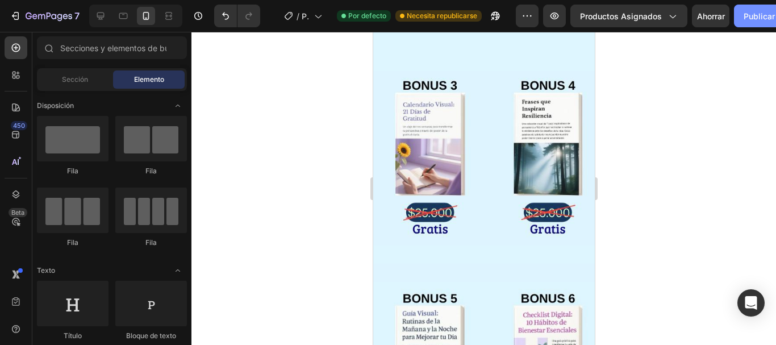
click at [759, 16] on font "Publicar" at bounding box center [759, 16] width 31 height 10
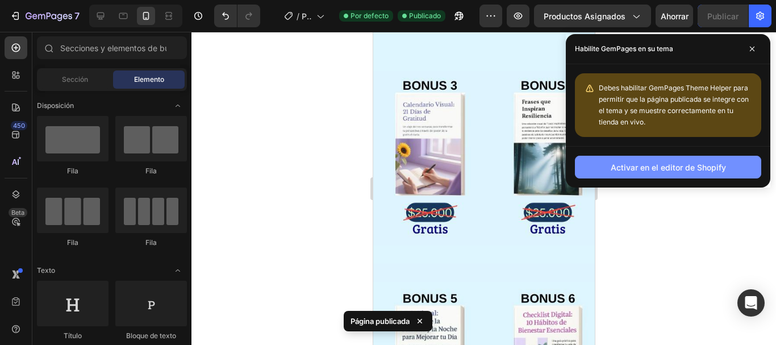
click at [651, 170] on font "Activar en el editor de Shopify" at bounding box center [668, 167] width 115 height 10
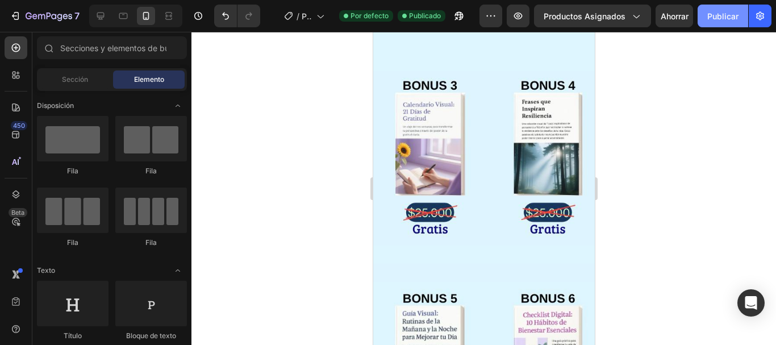
click at [741, 24] on button "Publicar" at bounding box center [723, 16] width 51 height 23
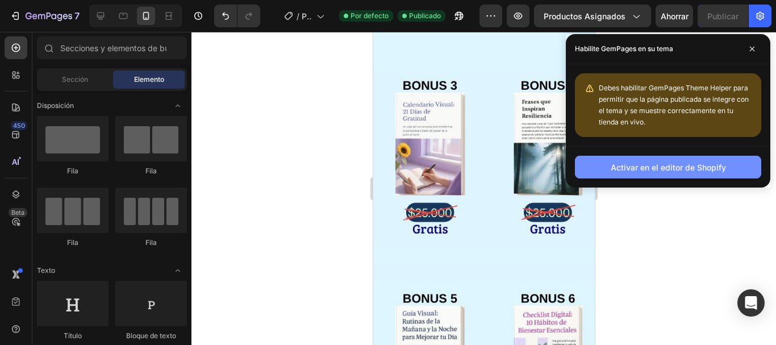
click at [657, 160] on button "Activar en el editor de Shopify" at bounding box center [668, 167] width 186 height 23
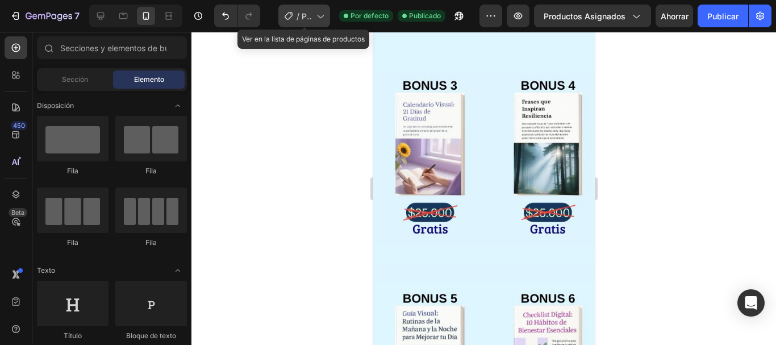
click at [299, 16] on font "/" at bounding box center [298, 16] width 3 height 10
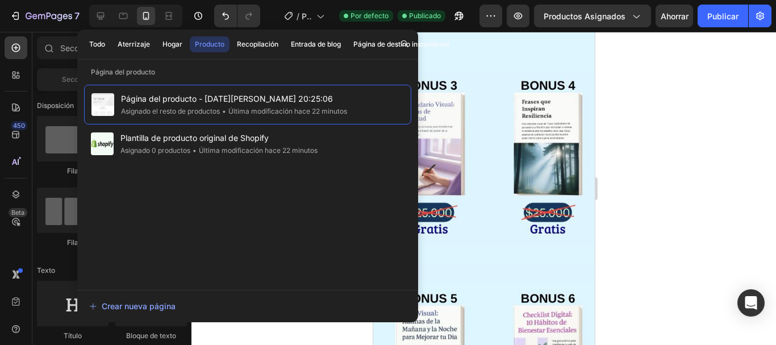
click at [648, 59] on div at bounding box center [483, 188] width 585 height 313
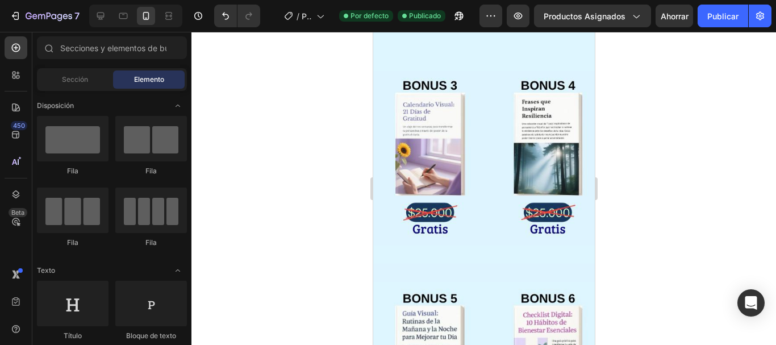
click at [652, 123] on div at bounding box center [483, 188] width 585 height 313
click at [269, 77] on div at bounding box center [483, 188] width 585 height 313
click at [727, 16] on font "Publicar" at bounding box center [722, 16] width 31 height 10
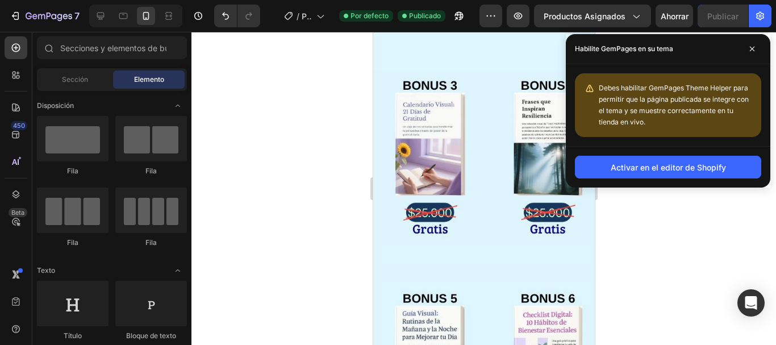
click at [666, 45] on font "Habilite GemPages en su tema" at bounding box center [624, 48] width 98 height 9
click at [757, 45] on span at bounding box center [752, 49] width 18 height 18
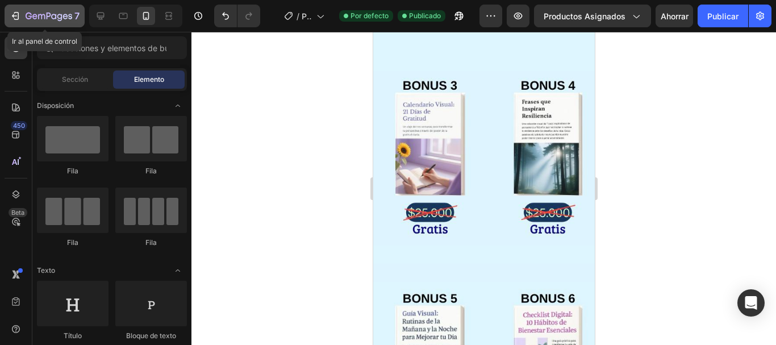
click at [40, 12] on icon "button" at bounding box center [49, 17] width 47 height 10
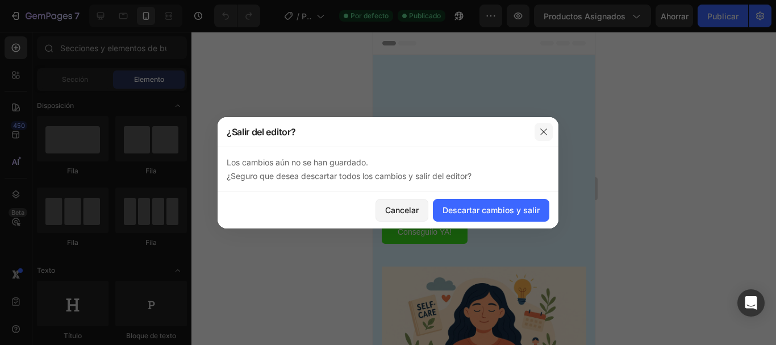
click at [547, 127] on icon "button" at bounding box center [543, 131] width 9 height 9
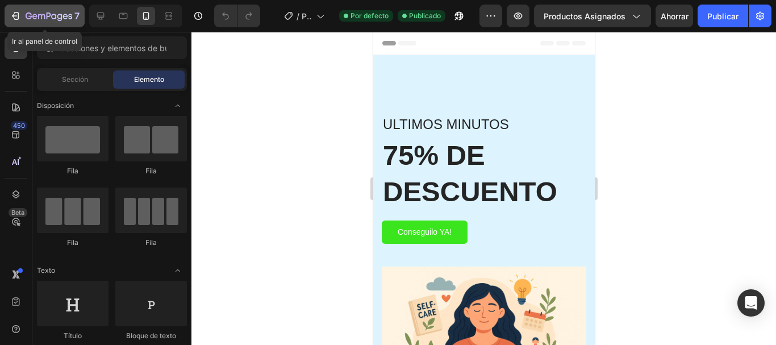
click at [55, 12] on icon "button" at bounding box center [49, 17] width 47 height 10
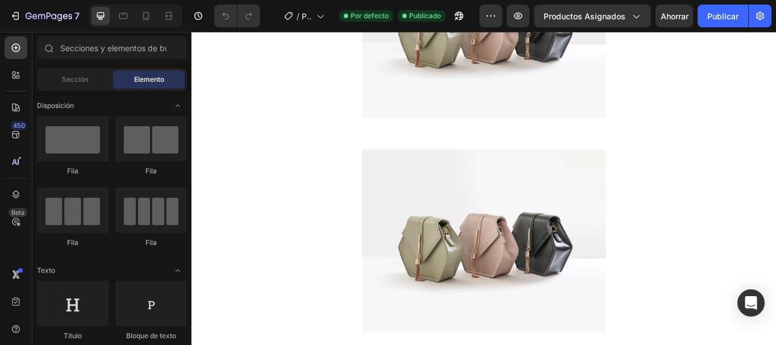
scroll to position [1618, 0]
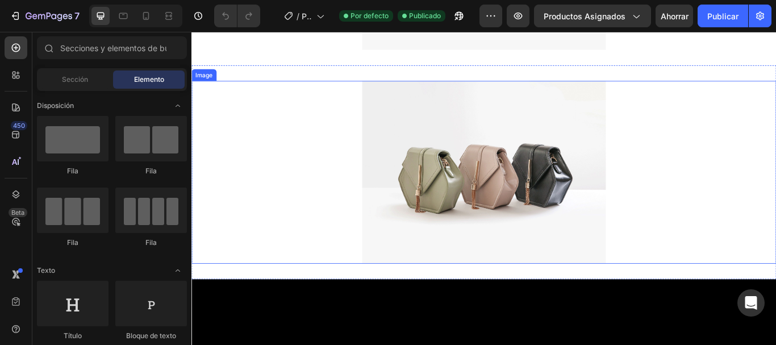
click at [522, 180] on img at bounding box center [532, 195] width 284 height 213
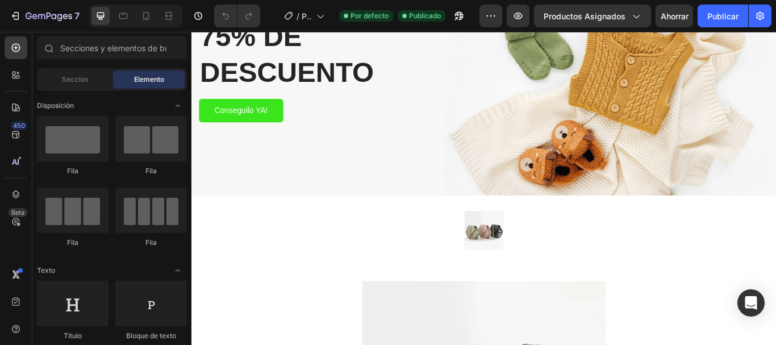
scroll to position [0, 0]
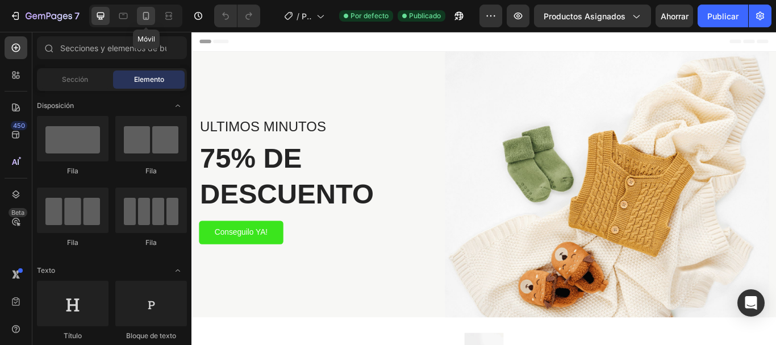
click at [150, 11] on icon at bounding box center [145, 15] width 11 height 11
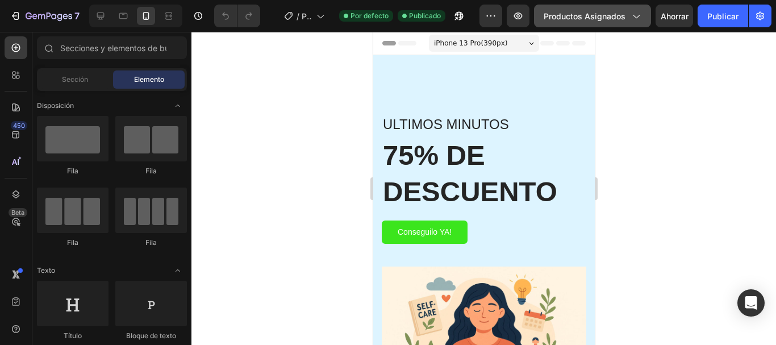
click at [616, 15] on font "Productos asignados" at bounding box center [585, 16] width 82 height 10
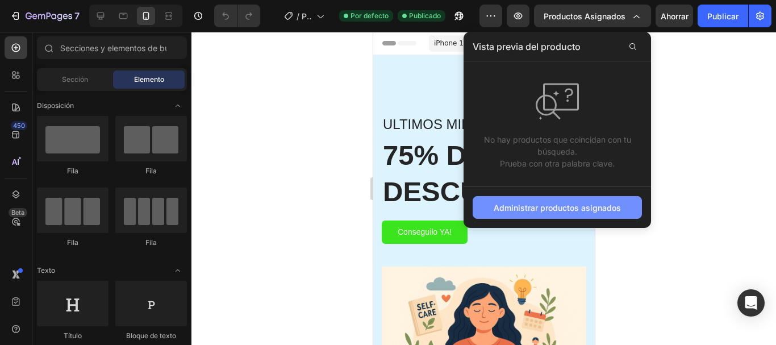
click at [538, 204] on font "Administrar productos asignados" at bounding box center [557, 208] width 127 height 10
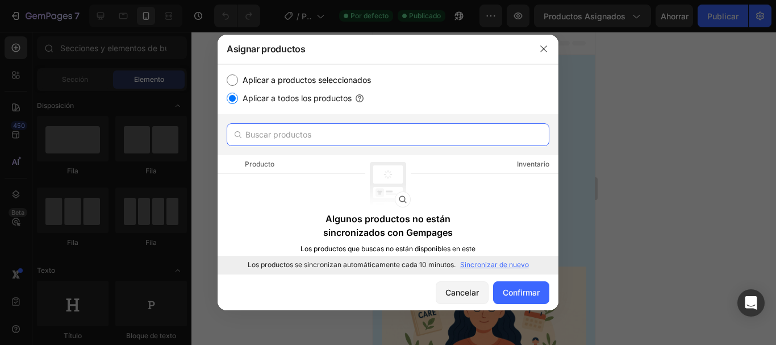
click at [297, 125] on input "text" at bounding box center [388, 134] width 323 height 23
type input "eb"
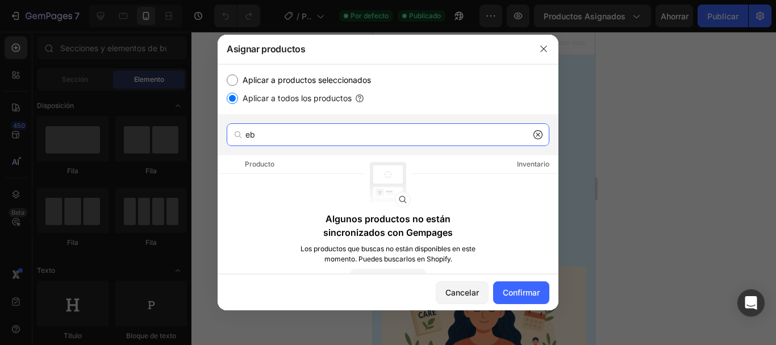
drag, startPoint x: 317, startPoint y: 130, endPoint x: 244, endPoint y: 137, distance: 73.1
click at [244, 137] on div "eb" at bounding box center [388, 134] width 323 height 23
click at [537, 51] on button "button" at bounding box center [544, 49] width 18 height 18
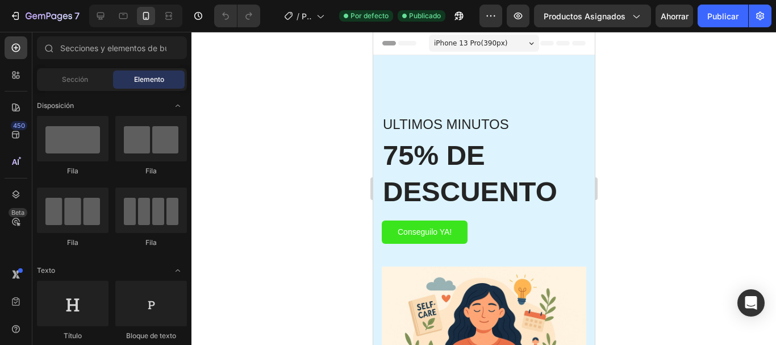
click at [582, 27] on div "7 Version history / Página del producto - [DATE][PERSON_NAME] 20:25:06 Por defe…" at bounding box center [388, 16] width 776 height 32
click at [589, 15] on font "Productos asignados" at bounding box center [585, 16] width 82 height 10
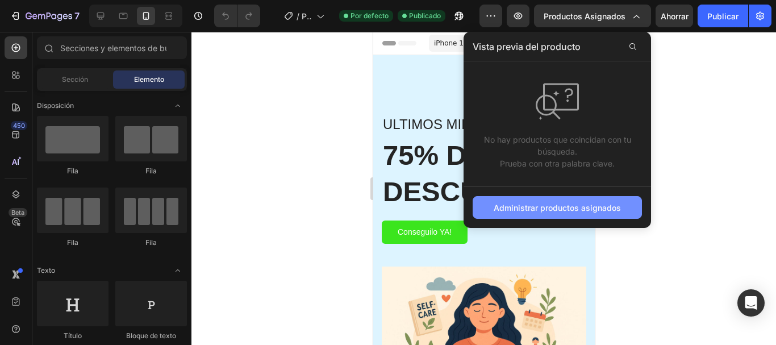
click at [578, 208] on font "Administrar productos asignados" at bounding box center [557, 208] width 127 height 10
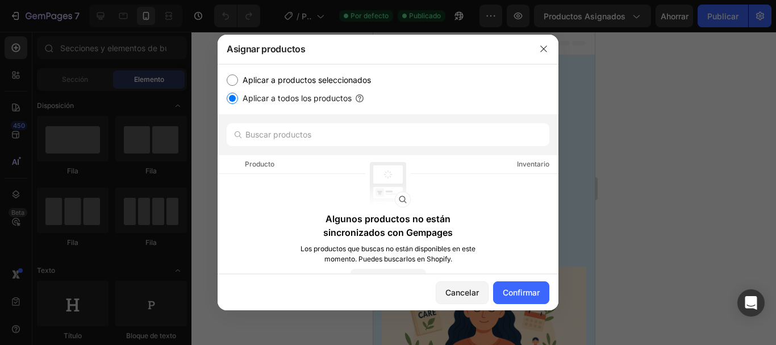
click at [325, 77] on font "Aplicar a productos seleccionados" at bounding box center [307, 80] width 128 height 10
click at [238, 77] on input "Aplicar a productos seleccionados" at bounding box center [232, 79] width 11 height 11
radio input "true"
click at [323, 90] on div "Aplicar a productos seleccionados Aplicar a todos los productos" at bounding box center [388, 89] width 323 height 32
click at [323, 96] on font "Aplicar a todos los productos" at bounding box center [297, 98] width 109 height 10
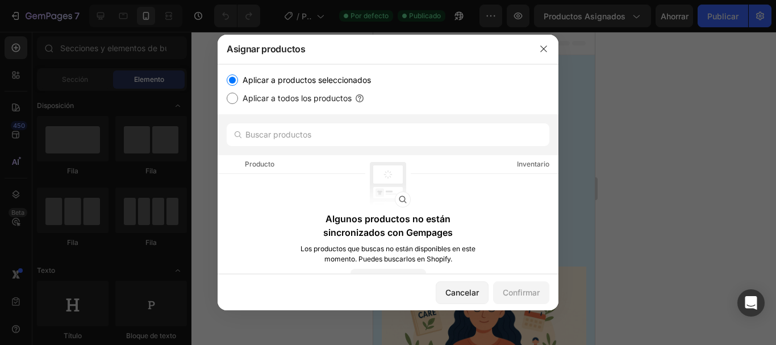
click at [238, 96] on input "Aplicar a todos los productos" at bounding box center [232, 98] width 11 height 11
radio input "true"
click at [511, 287] on font "Confirmar" at bounding box center [521, 292] width 37 height 12
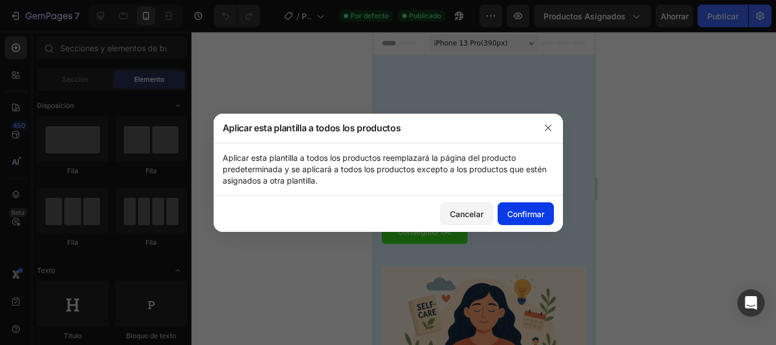
click at [515, 213] on font "Confirmar" at bounding box center [525, 214] width 37 height 10
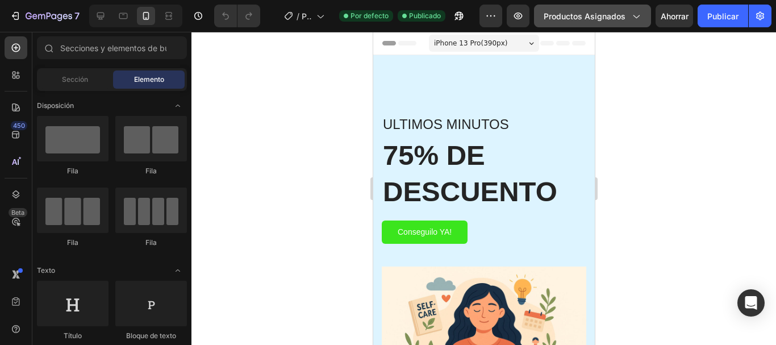
click at [626, 19] on div "Productos asignados" at bounding box center [593, 16] width 98 height 12
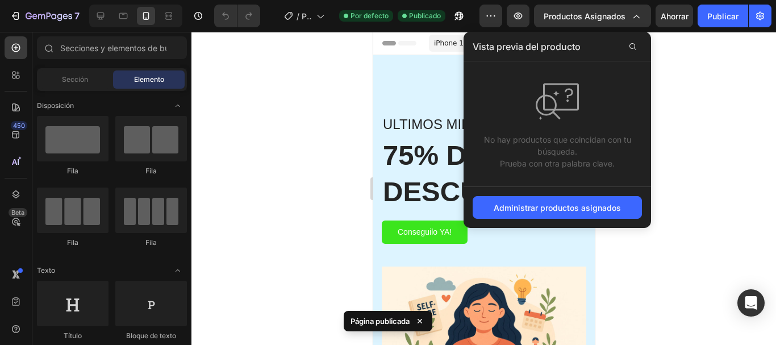
click at [694, 119] on div at bounding box center [483, 188] width 585 height 313
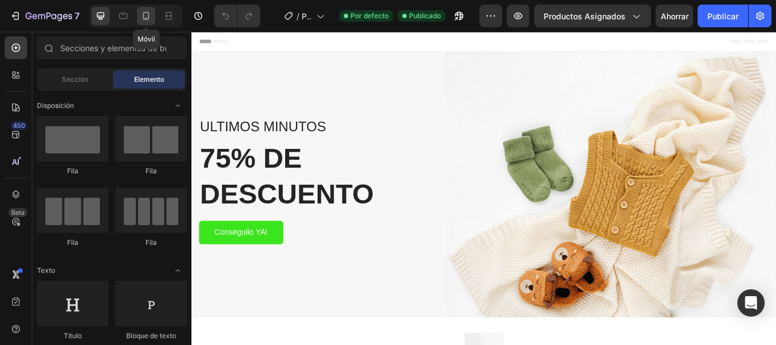
click at [153, 18] on div at bounding box center [146, 16] width 18 height 18
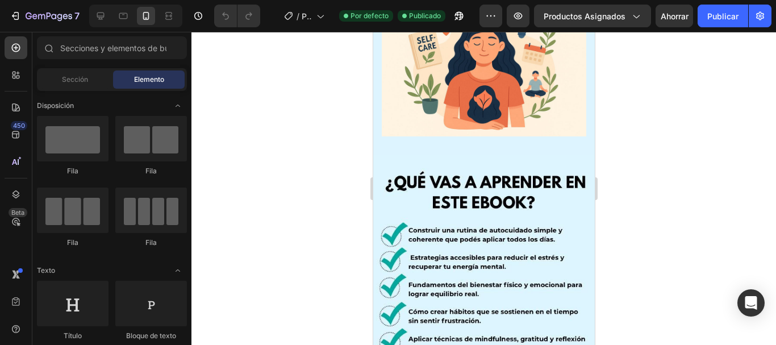
scroll to position [126, 0]
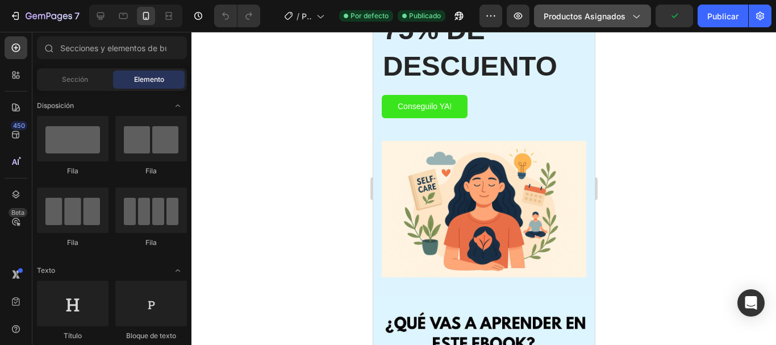
click at [633, 14] on icon "button" at bounding box center [635, 15] width 11 height 11
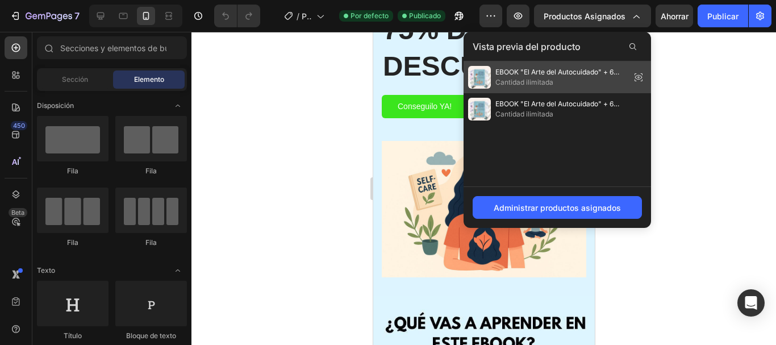
click at [637, 73] on icon at bounding box center [639, 77] width 16 height 16
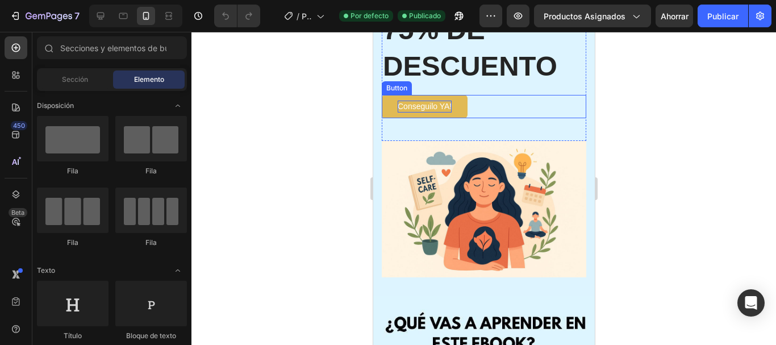
click at [433, 108] on p "Conseguilo YA!" at bounding box center [424, 107] width 54 height 12
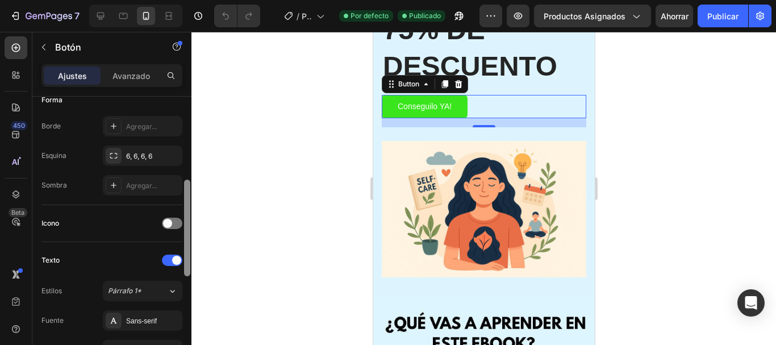
drag, startPoint x: 187, startPoint y: 132, endPoint x: 195, endPoint y: 213, distance: 81.6
click at [195, 0] on div "7 Version history / Página del producto - [DATE][PERSON_NAME] 20:25:06 Por defe…" at bounding box center [388, 0] width 776 height 0
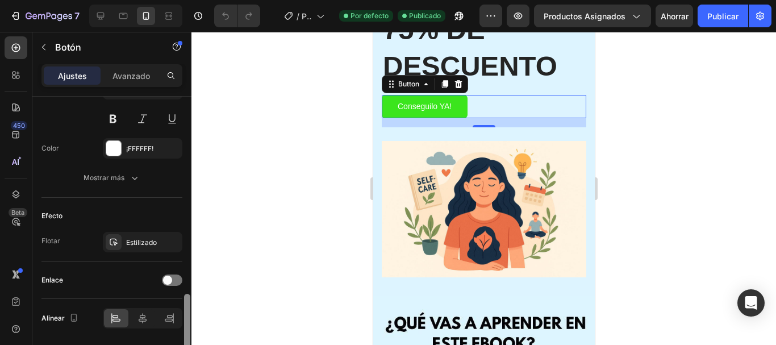
scroll to position [534, 0]
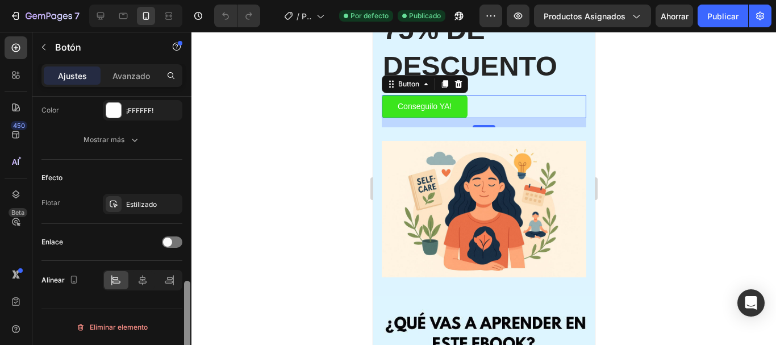
drag, startPoint x: 189, startPoint y: 222, endPoint x: 190, endPoint y: 321, distance: 99.4
click at [190, 321] on div at bounding box center [187, 329] width 6 height 97
click at [163, 241] on span at bounding box center [167, 241] width 9 height 9
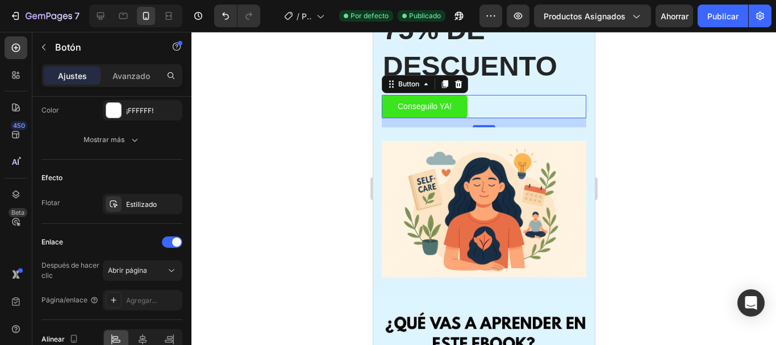
scroll to position [593, 0]
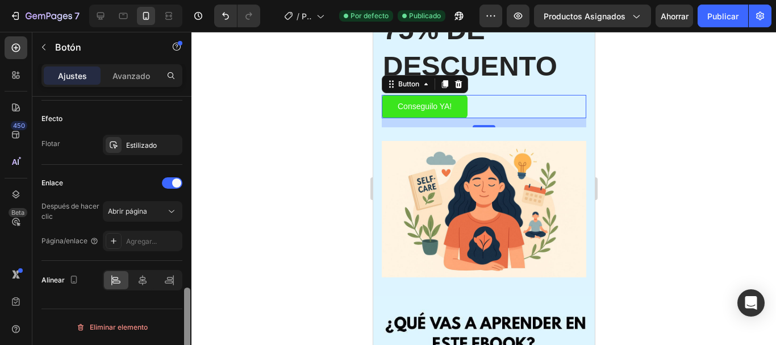
drag, startPoint x: 187, startPoint y: 284, endPoint x: 183, endPoint y: 316, distance: 32.6
click at [183, 316] on div at bounding box center [187, 237] width 9 height 281
click at [144, 240] on font "Agregar..." at bounding box center [141, 241] width 31 height 9
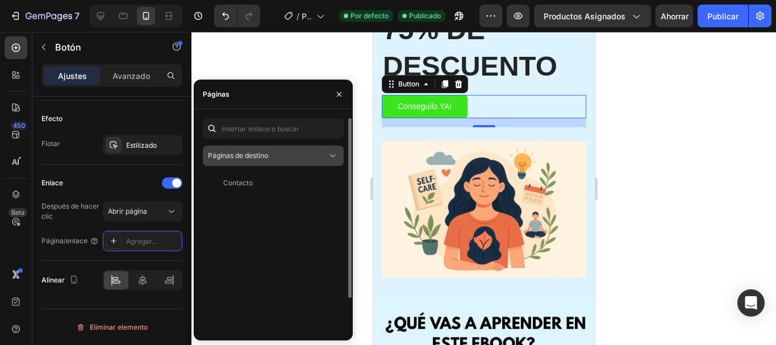
click at [256, 158] on font "Páginas de destino" at bounding box center [238, 155] width 60 height 9
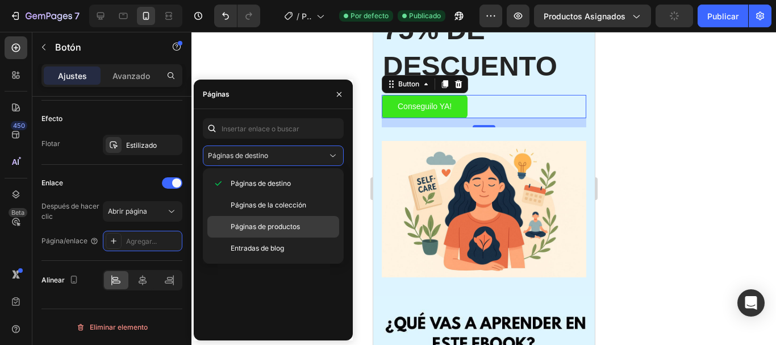
click at [260, 224] on font "Páginas de productos" at bounding box center [265, 226] width 69 height 9
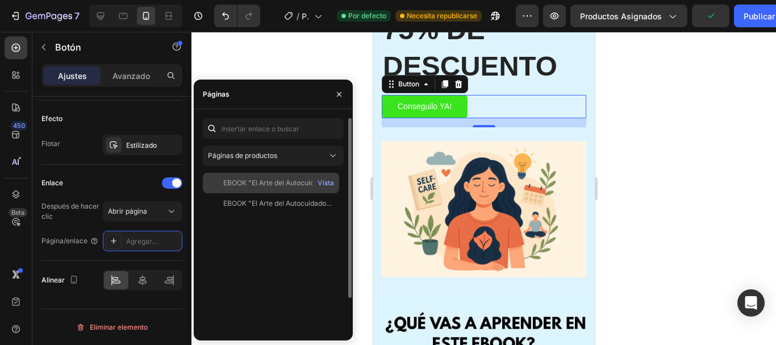
click at [257, 186] on font "EBOOK "El Arte del Autocuidado" + 6 BONUS DE REGALO" at bounding box center [315, 182] width 184 height 9
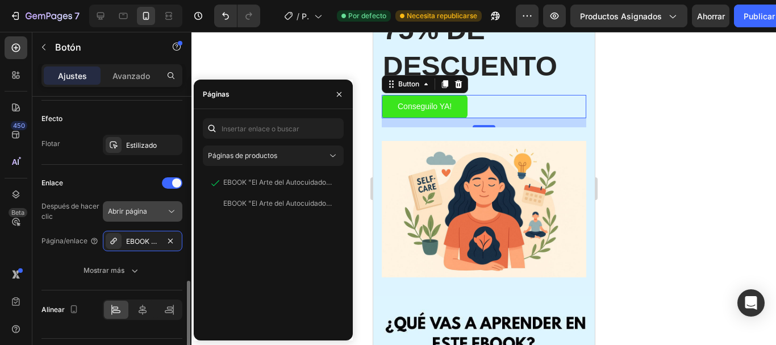
click at [159, 203] on button "Abrir página" at bounding box center [143, 211] width 80 height 20
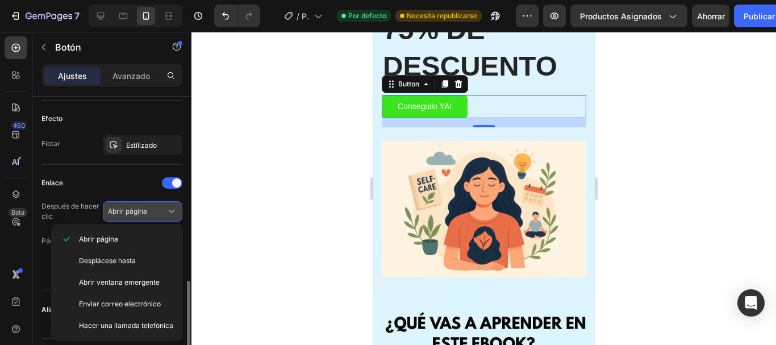
click at [158, 211] on div "Abrir página" at bounding box center [137, 211] width 58 height 10
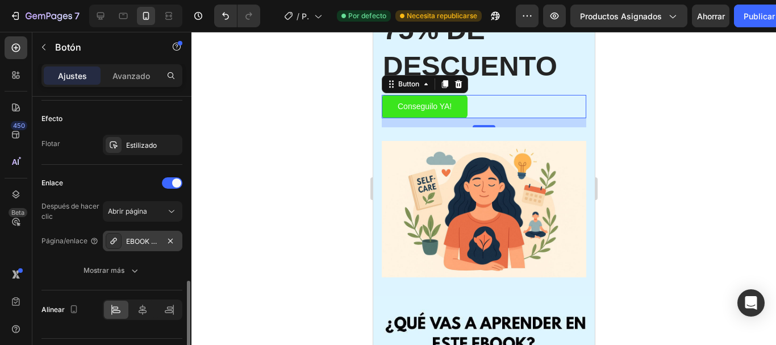
click at [155, 240] on font "EBOOK "El Arte del Autocuidado" + 6 BONUS DE REGALO" at bounding box center [218, 241] width 184 height 9
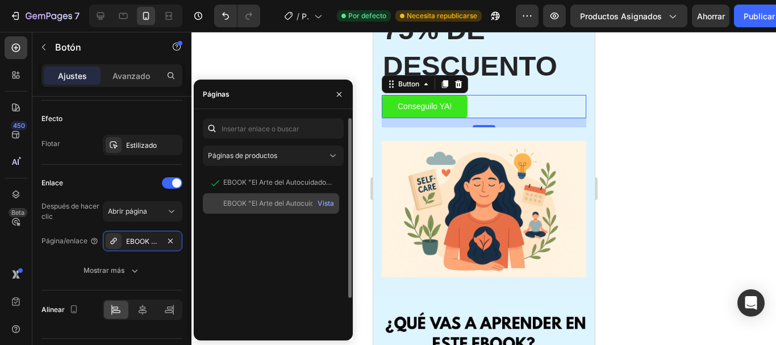
click at [282, 197] on div "EBOOK "El Arte del Autocuidado" + 6 BONUS DE REGALO Vista" at bounding box center [271, 203] width 136 height 20
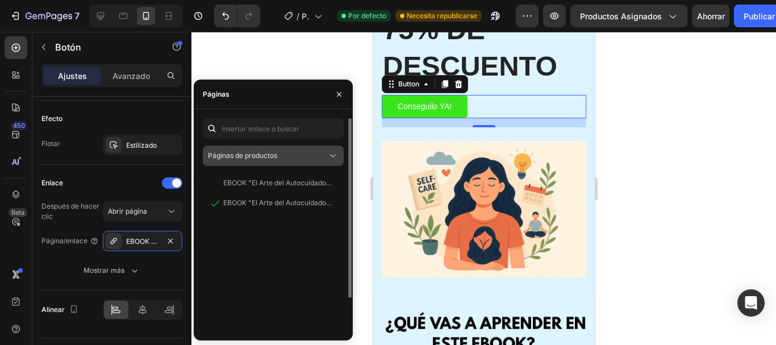
click at [286, 160] on div "Páginas de productos" at bounding box center [267, 156] width 119 height 10
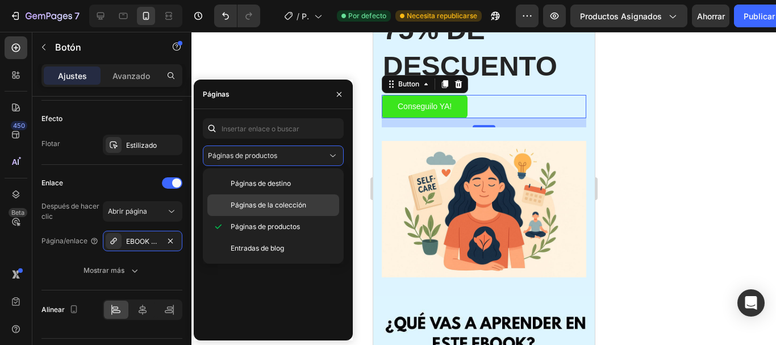
click at [280, 198] on div "Páginas de la colección" at bounding box center [273, 205] width 132 height 22
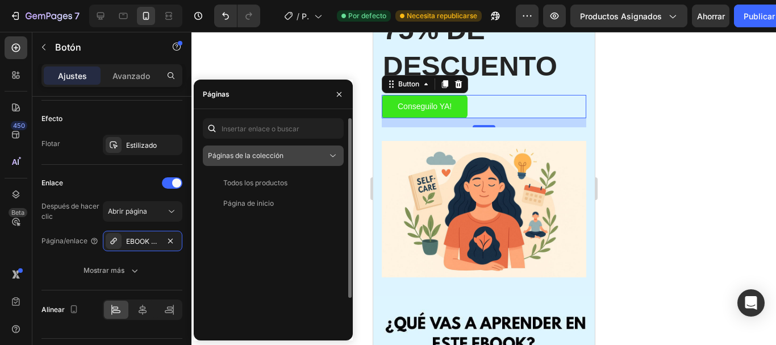
click at [283, 149] on button "Páginas de la colección" at bounding box center [273, 155] width 141 height 20
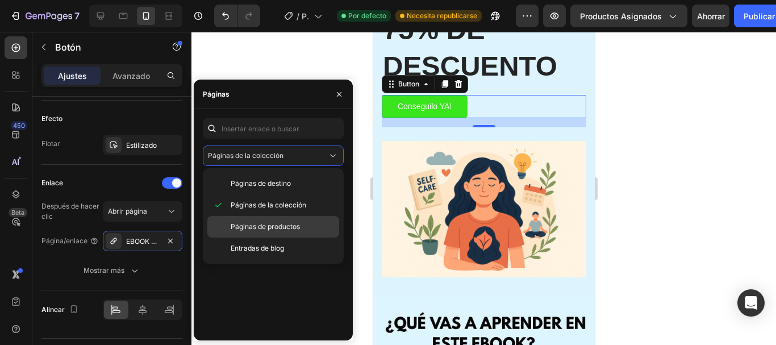
click at [278, 237] on div "Páginas de productos" at bounding box center [273, 248] width 132 height 22
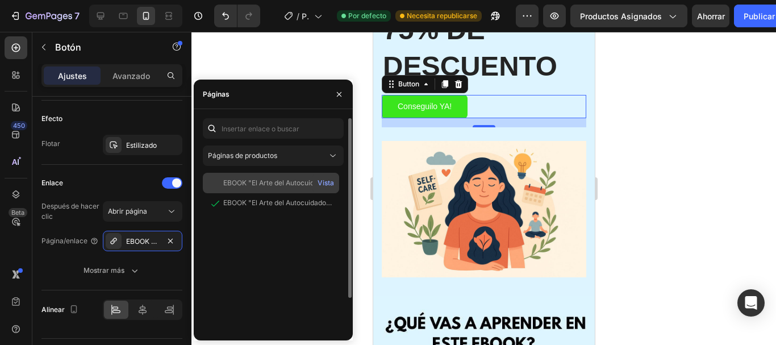
click at [278, 186] on font "EBOOK "El Arte del Autocuidado" + 6 BONUS DE REGALO" at bounding box center [315, 182] width 184 height 9
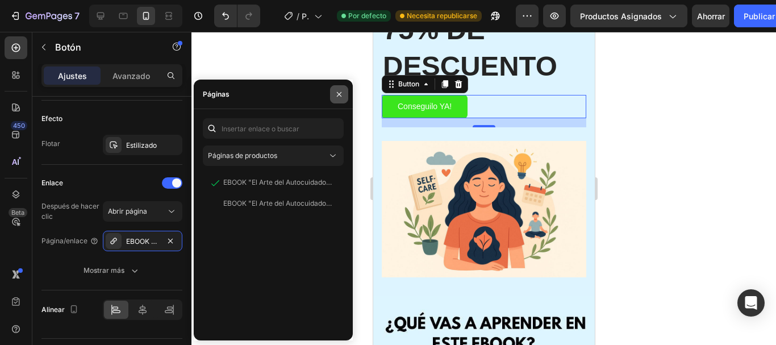
click at [333, 95] on button "button" at bounding box center [339, 94] width 18 height 18
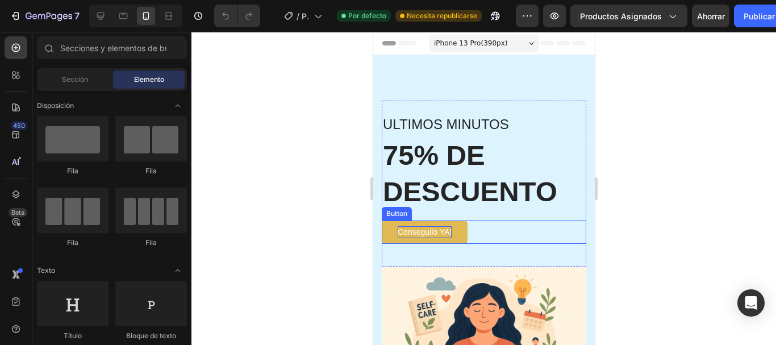
click at [427, 226] on p "Conseguilo YA!" at bounding box center [424, 232] width 54 height 12
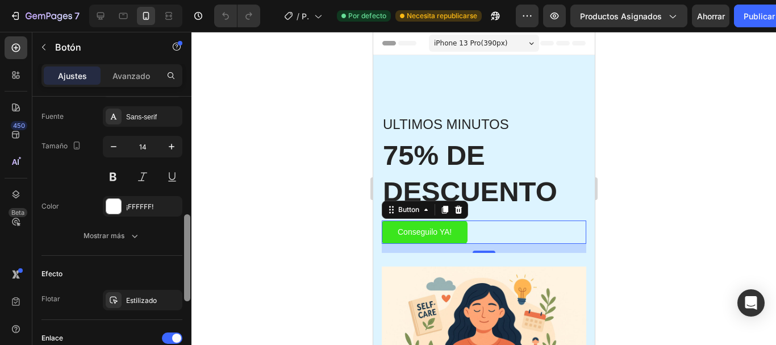
scroll to position [424, 0]
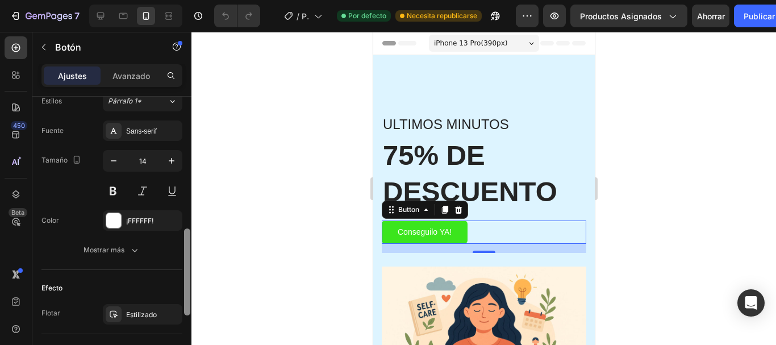
drag, startPoint x: 185, startPoint y: 112, endPoint x: 202, endPoint y: 244, distance: 132.9
click at [202, 0] on div "7 Version history / Página del producto - [DATE][PERSON_NAME] 20:25:06 Por defe…" at bounding box center [388, 0] width 776 height 0
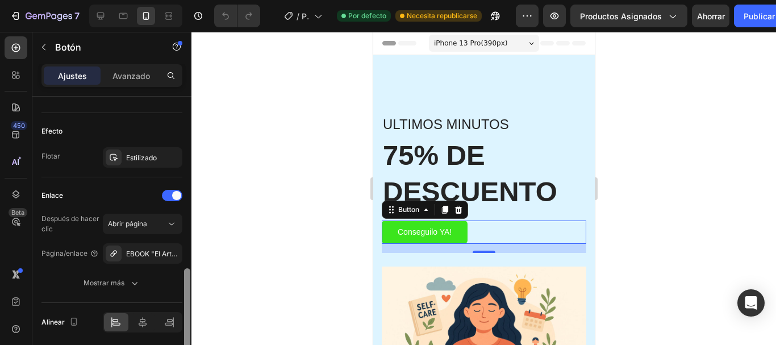
drag, startPoint x: 190, startPoint y: 253, endPoint x: 185, endPoint y: 303, distance: 50.3
click at [185, 303] on div at bounding box center [187, 311] width 6 height 87
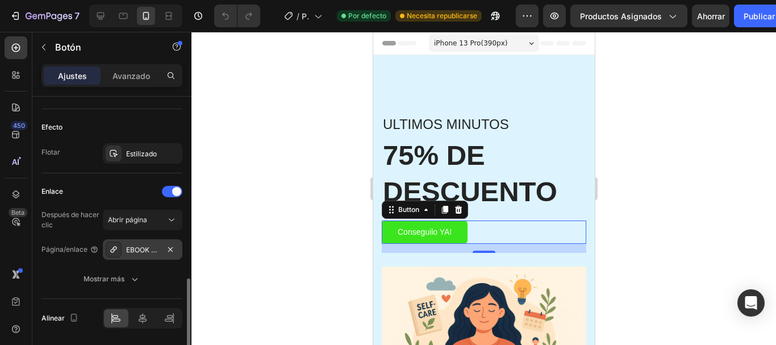
click at [148, 247] on font "EBOOK "El Arte del Autocuidado" + 6 BONUS DE REGALO" at bounding box center [218, 249] width 184 height 9
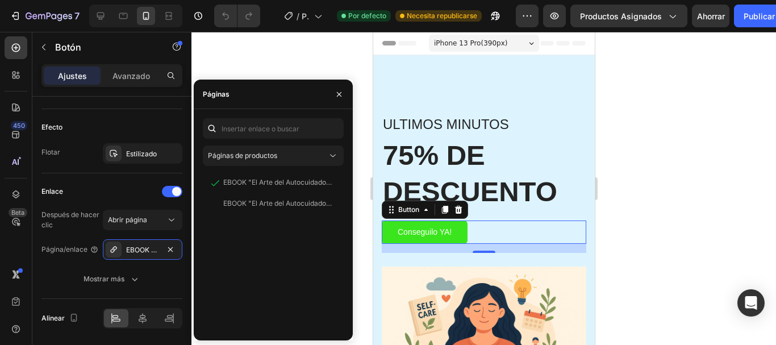
click at [339, 70] on div at bounding box center [483, 188] width 585 height 313
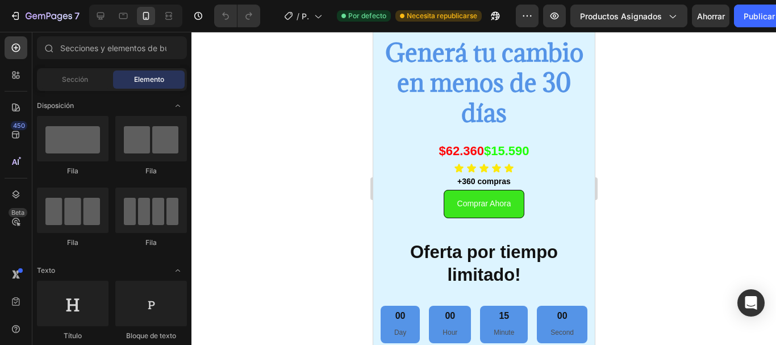
scroll to position [2402, 0]
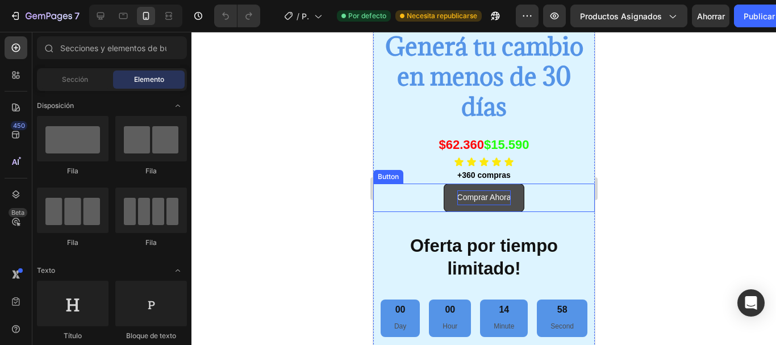
click at [485, 199] on p "Comprar Ahora" at bounding box center [484, 197] width 54 height 14
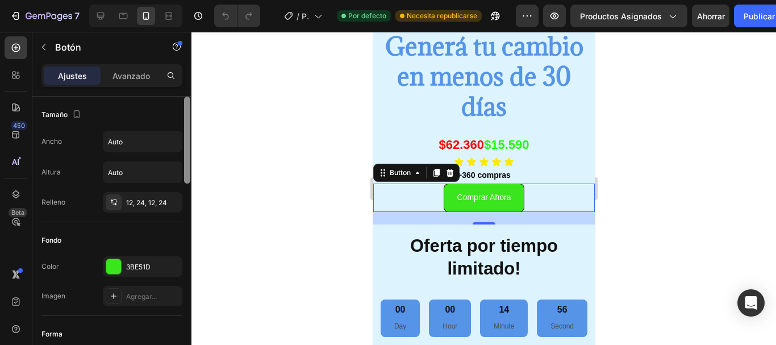
scroll to position [281, 0]
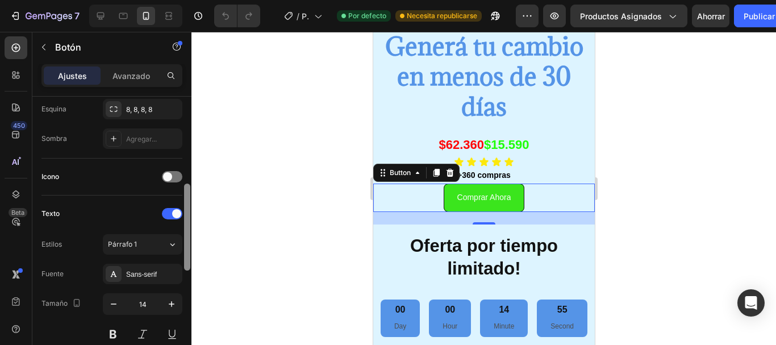
drag, startPoint x: 190, startPoint y: 124, endPoint x: 186, endPoint y: 178, distance: 54.1
click at [186, 178] on div at bounding box center [187, 237] width 9 height 281
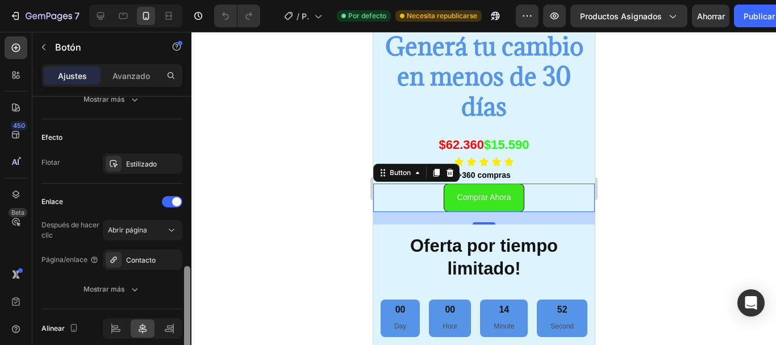
drag, startPoint x: 186, startPoint y: 194, endPoint x: 192, endPoint y: 286, distance: 92.2
click at [192, 0] on div "7 Version history / Página del producto - [DATE][PERSON_NAME] 20:25:06 Por defe…" at bounding box center [388, 0] width 776 height 0
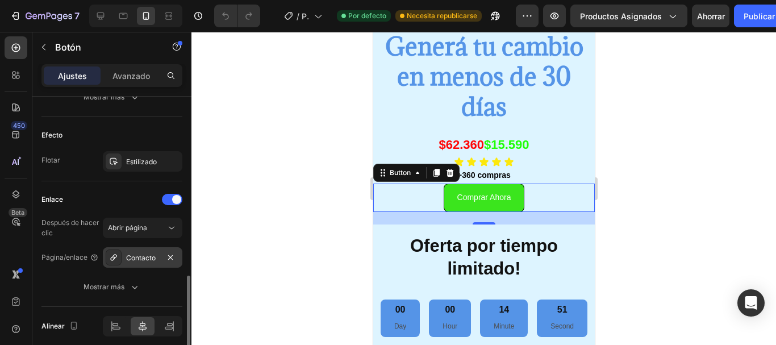
click at [150, 260] on font "Contacto" at bounding box center [141, 257] width 30 height 9
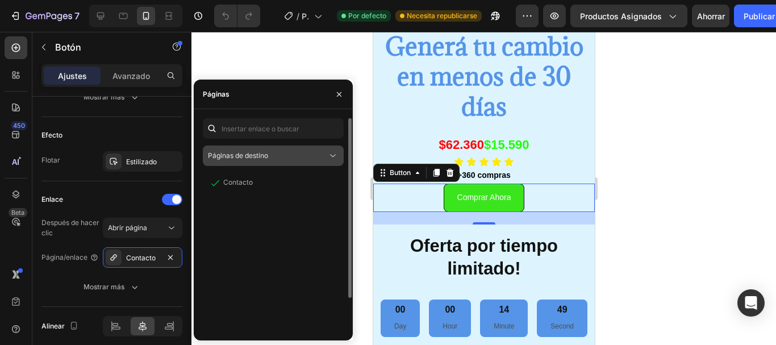
click at [228, 147] on button "Páginas de destino" at bounding box center [273, 155] width 141 height 20
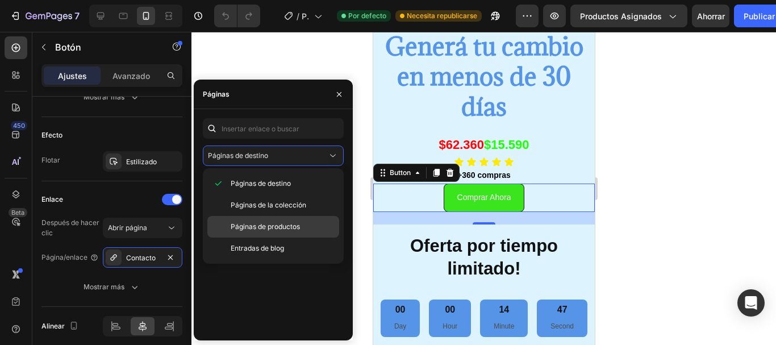
click at [235, 224] on font "Páginas de productos" at bounding box center [265, 226] width 69 height 9
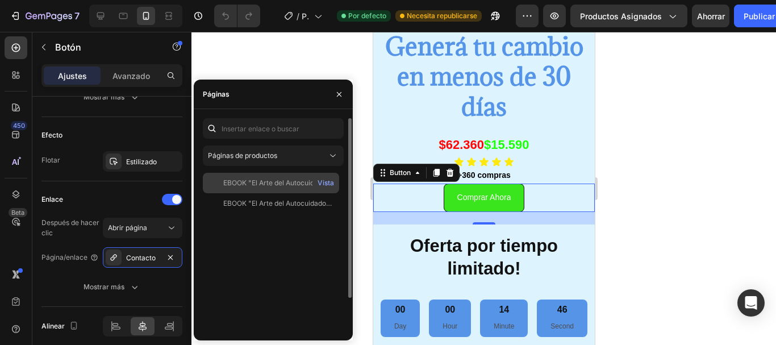
click at [239, 183] on font "EBOOK "El Arte del Autocuidado" + 6 BONUS DE REGALO" at bounding box center [315, 182] width 184 height 9
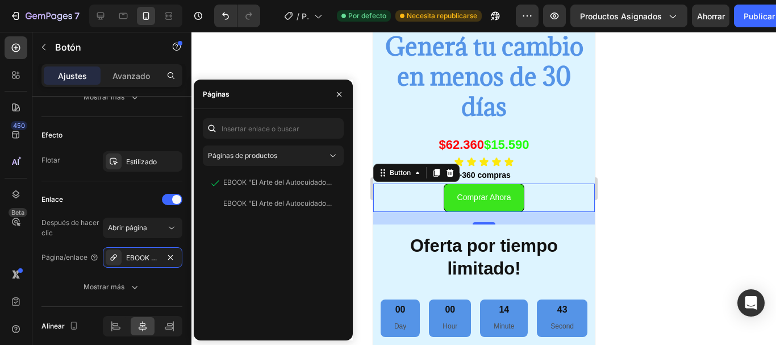
click at [620, 220] on div at bounding box center [483, 188] width 585 height 313
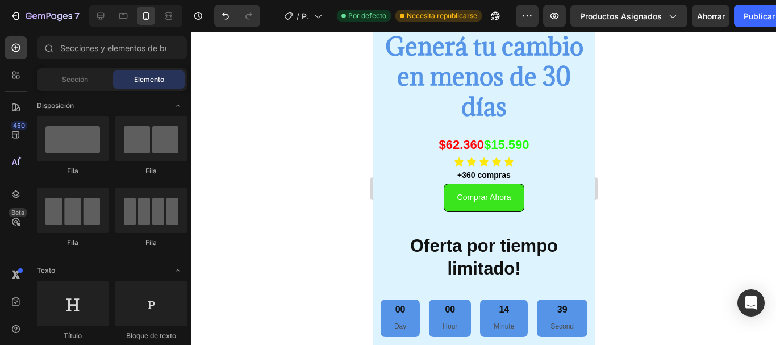
scroll to position [3050, 0]
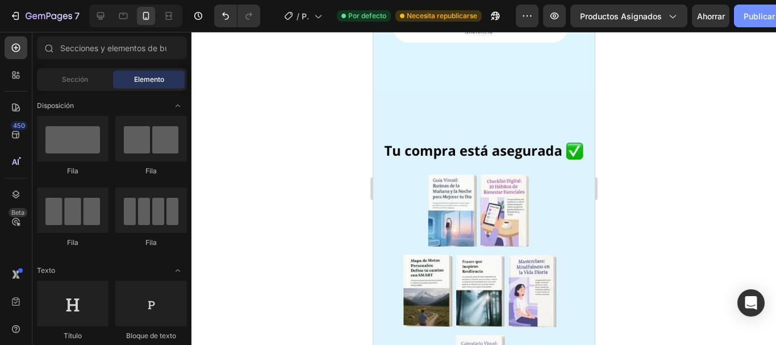
click at [742, 21] on button "Publicar" at bounding box center [759, 16] width 51 height 23
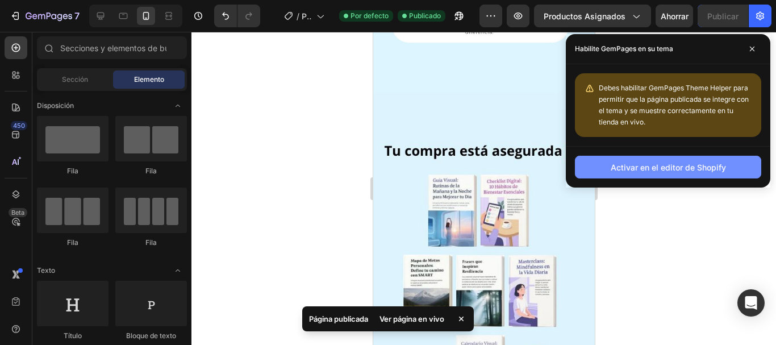
click at [682, 160] on button "Activar en el editor de Shopify" at bounding box center [668, 167] width 186 height 23
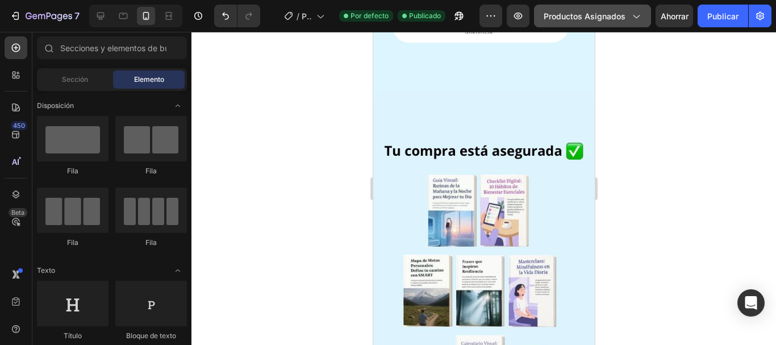
click at [553, 16] on font "Productos asignados" at bounding box center [585, 16] width 82 height 10
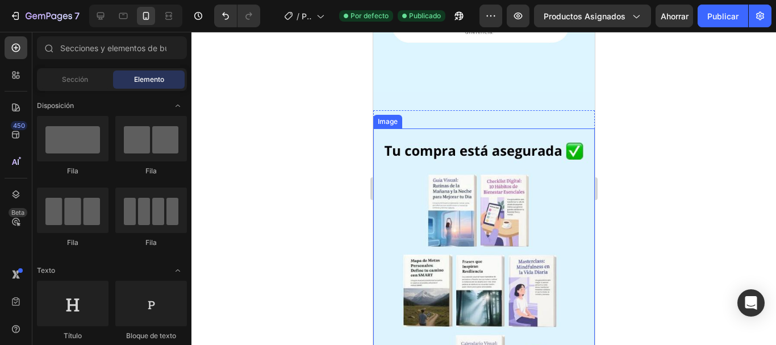
click at [349, 107] on div at bounding box center [483, 188] width 585 height 313
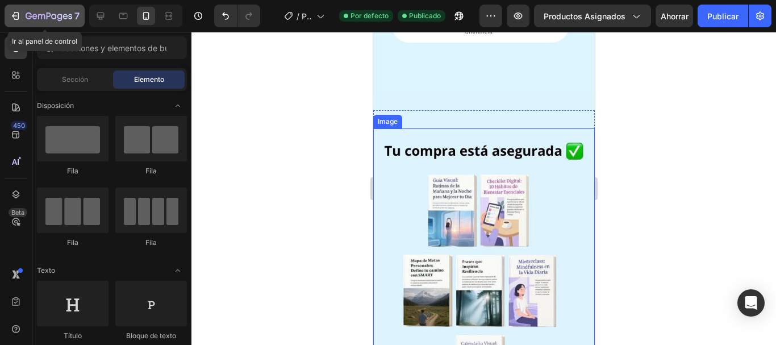
click at [38, 16] on icon "button" at bounding box center [49, 17] width 47 height 10
